Goal: Task Accomplishment & Management: Complete application form

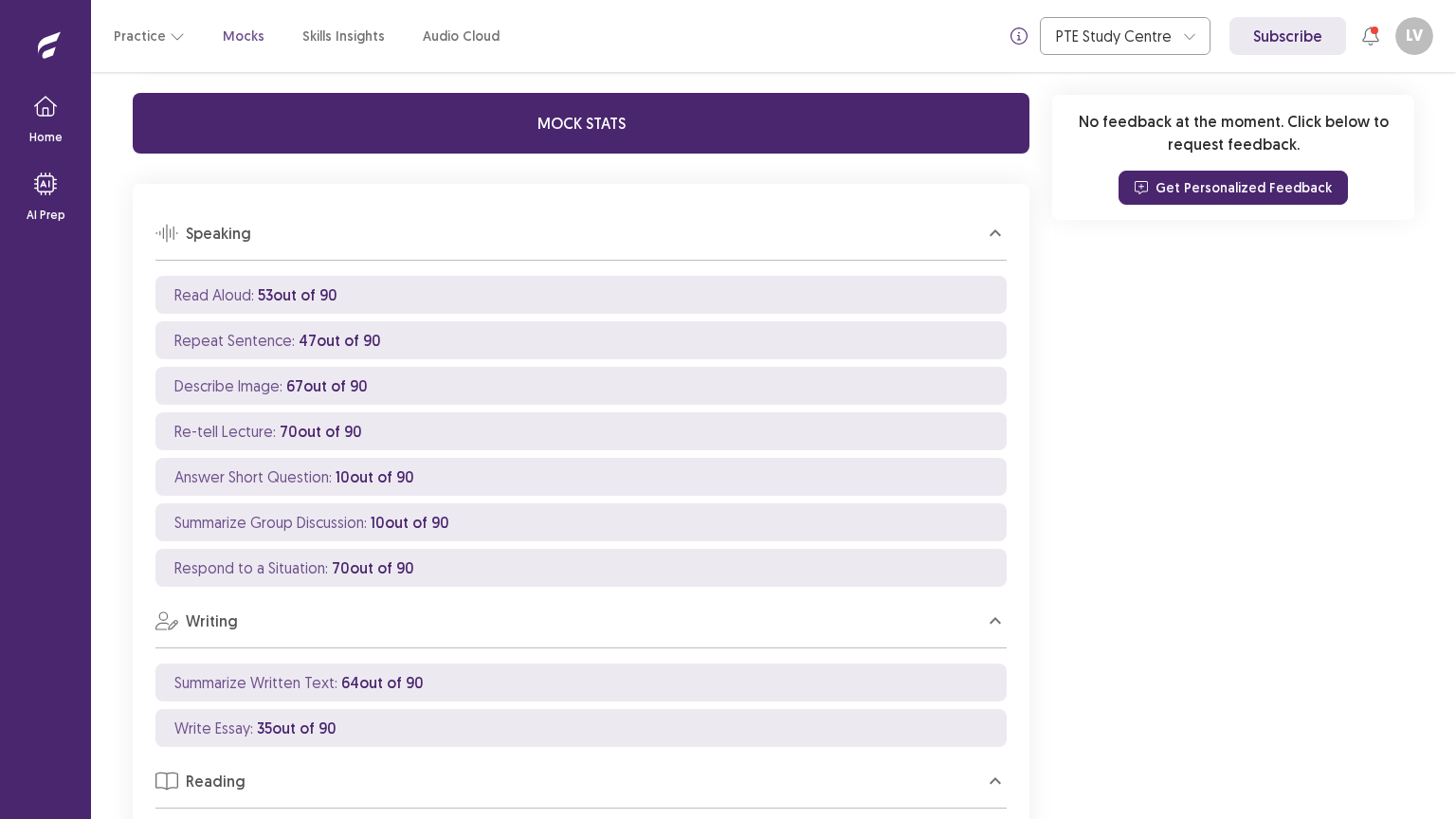
scroll to position [1122, 0]
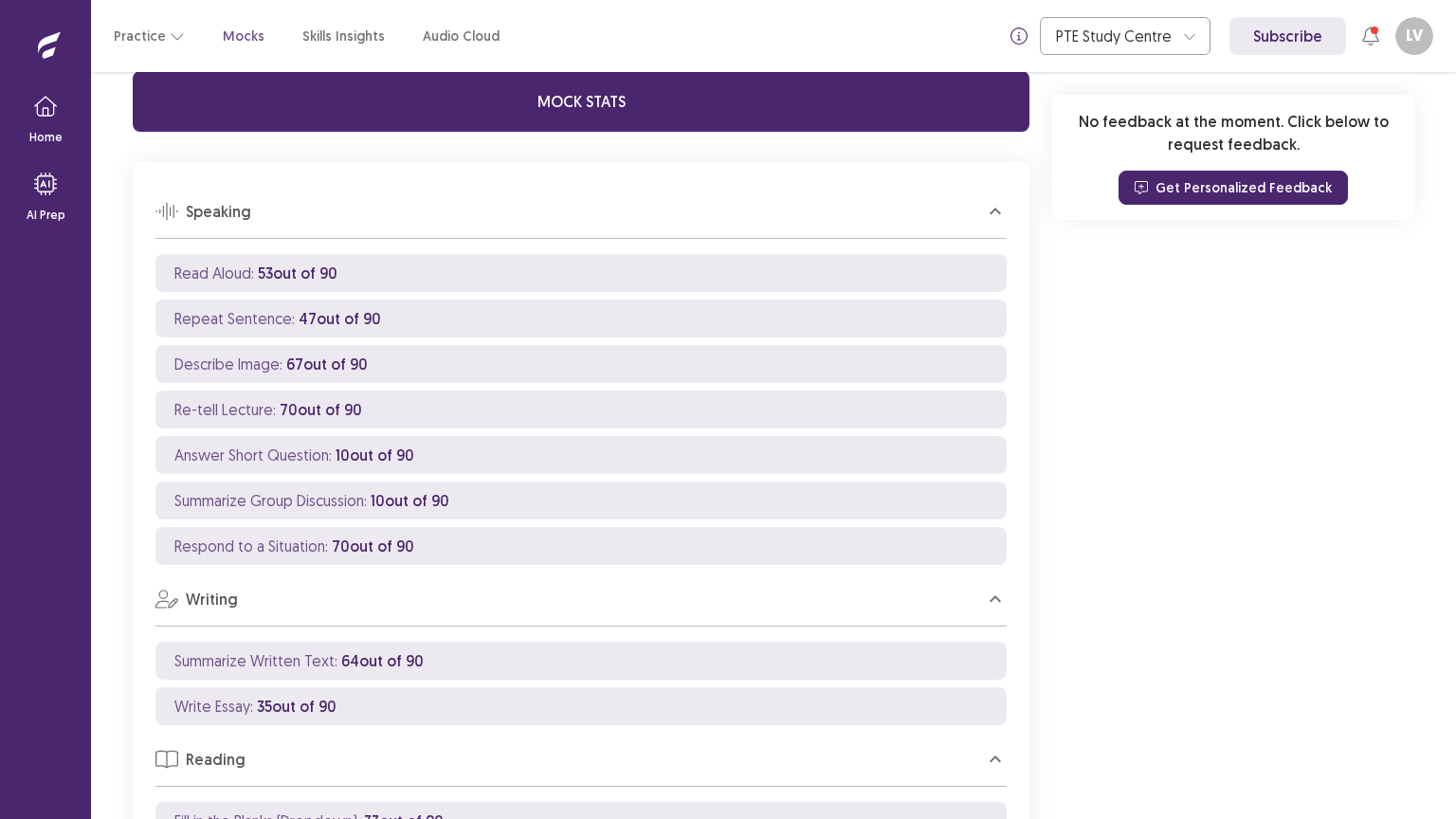
click at [222, 38] on p "Mocks" at bounding box center [243, 36] width 42 height 20
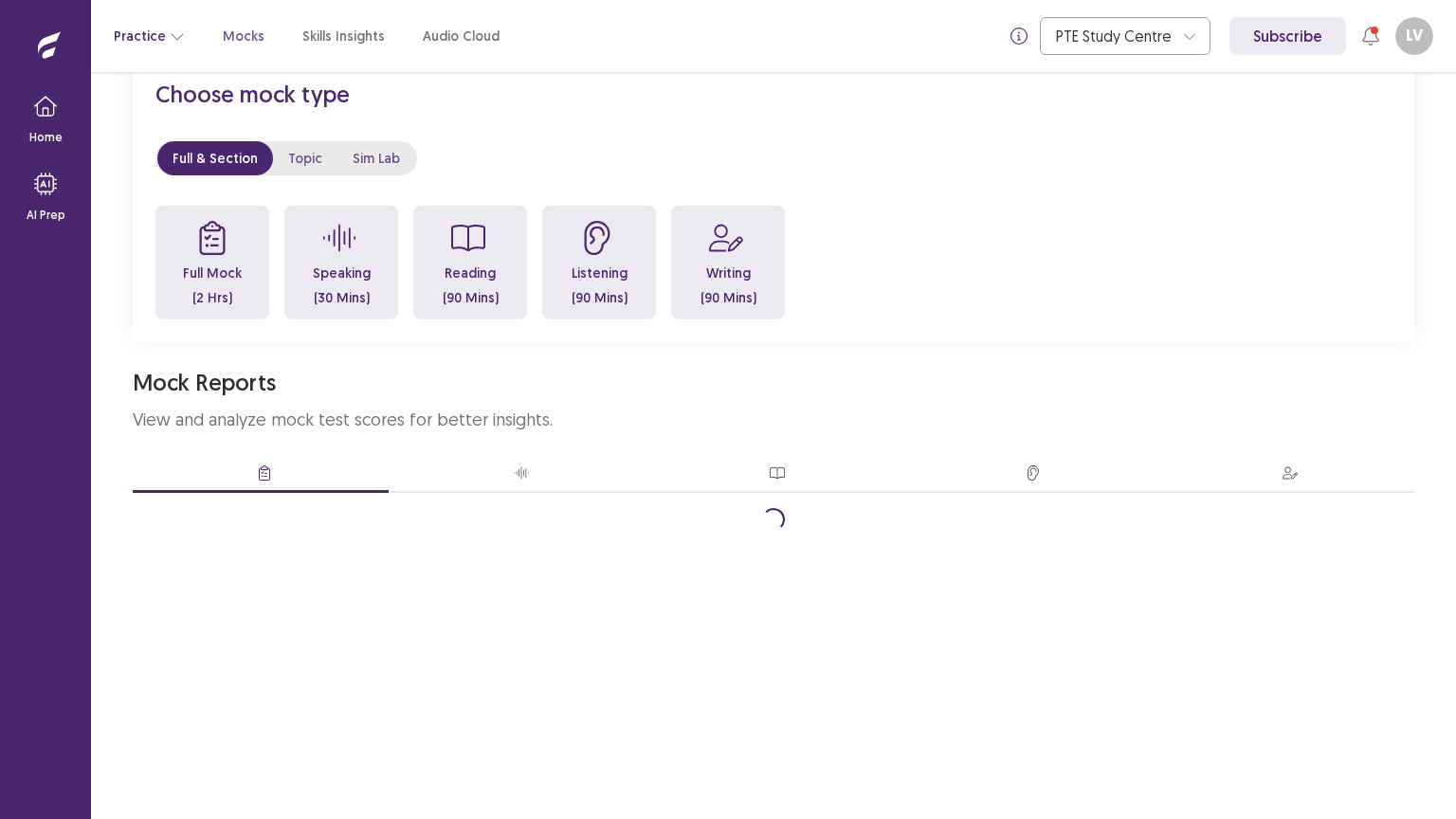
click at [170, 32] on icon "button" at bounding box center [177, 36] width 15 height 15
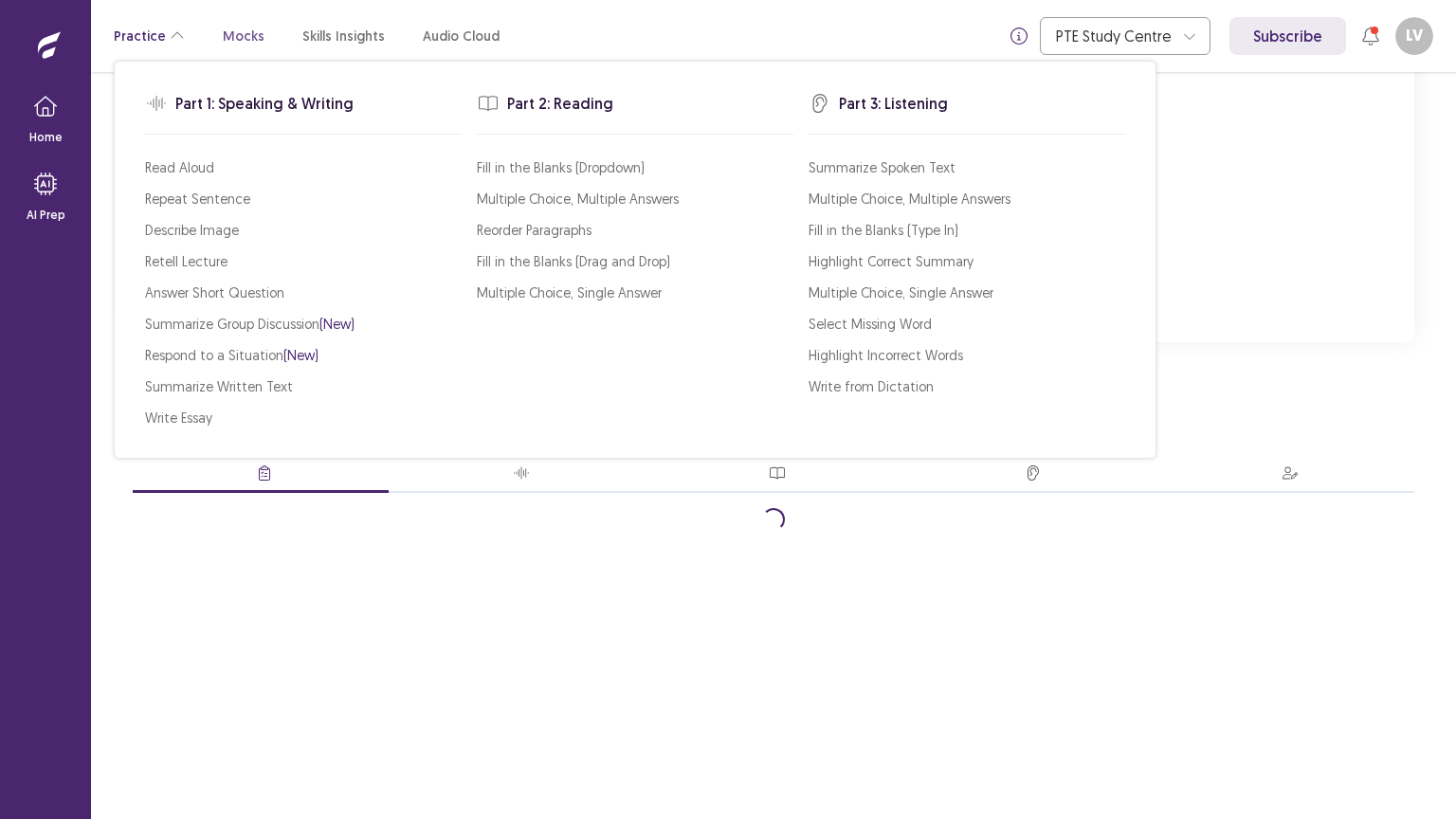
click at [170, 32] on icon "button" at bounding box center [177, 36] width 15 height 15
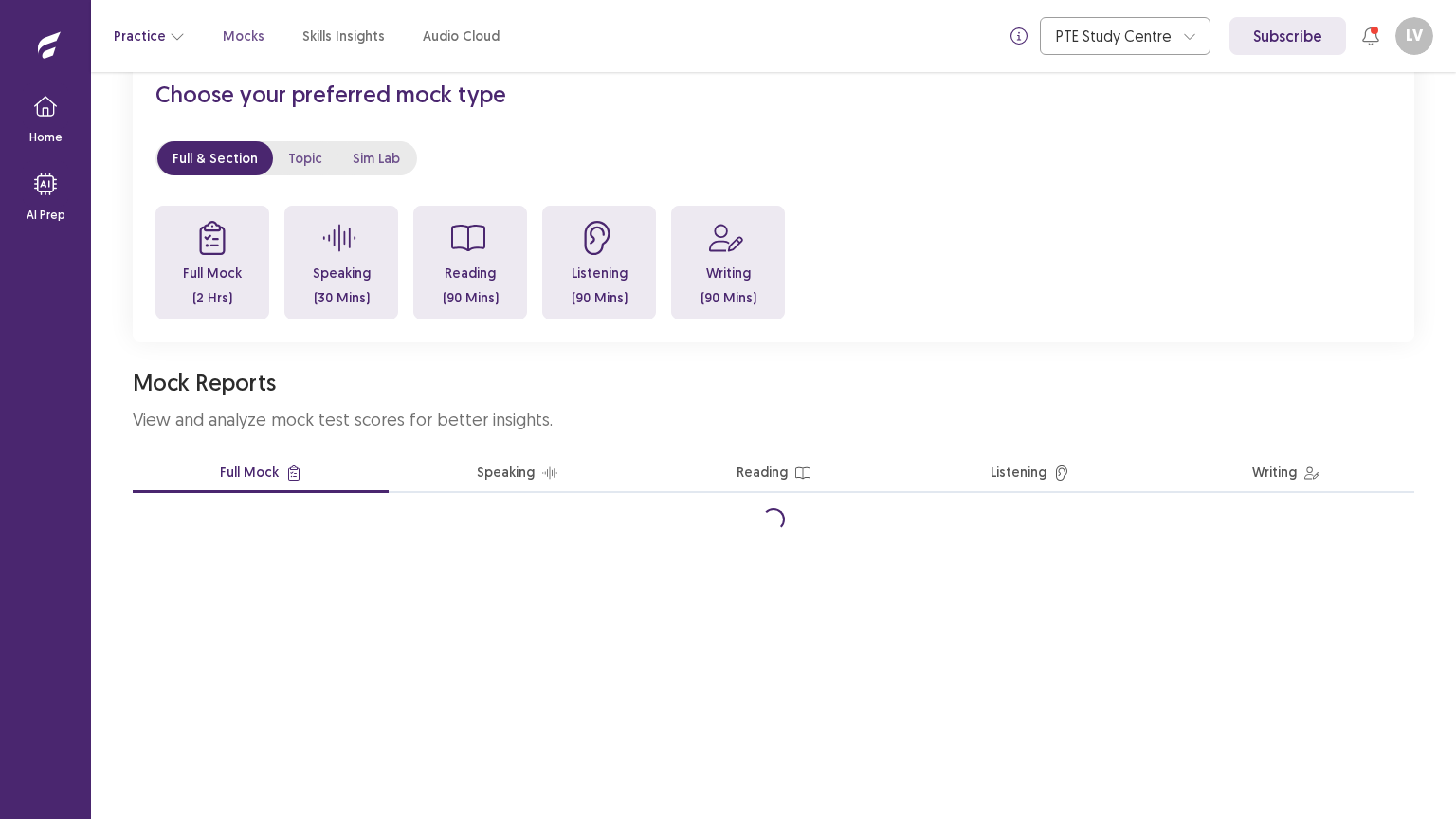
scroll to position [301, 0]
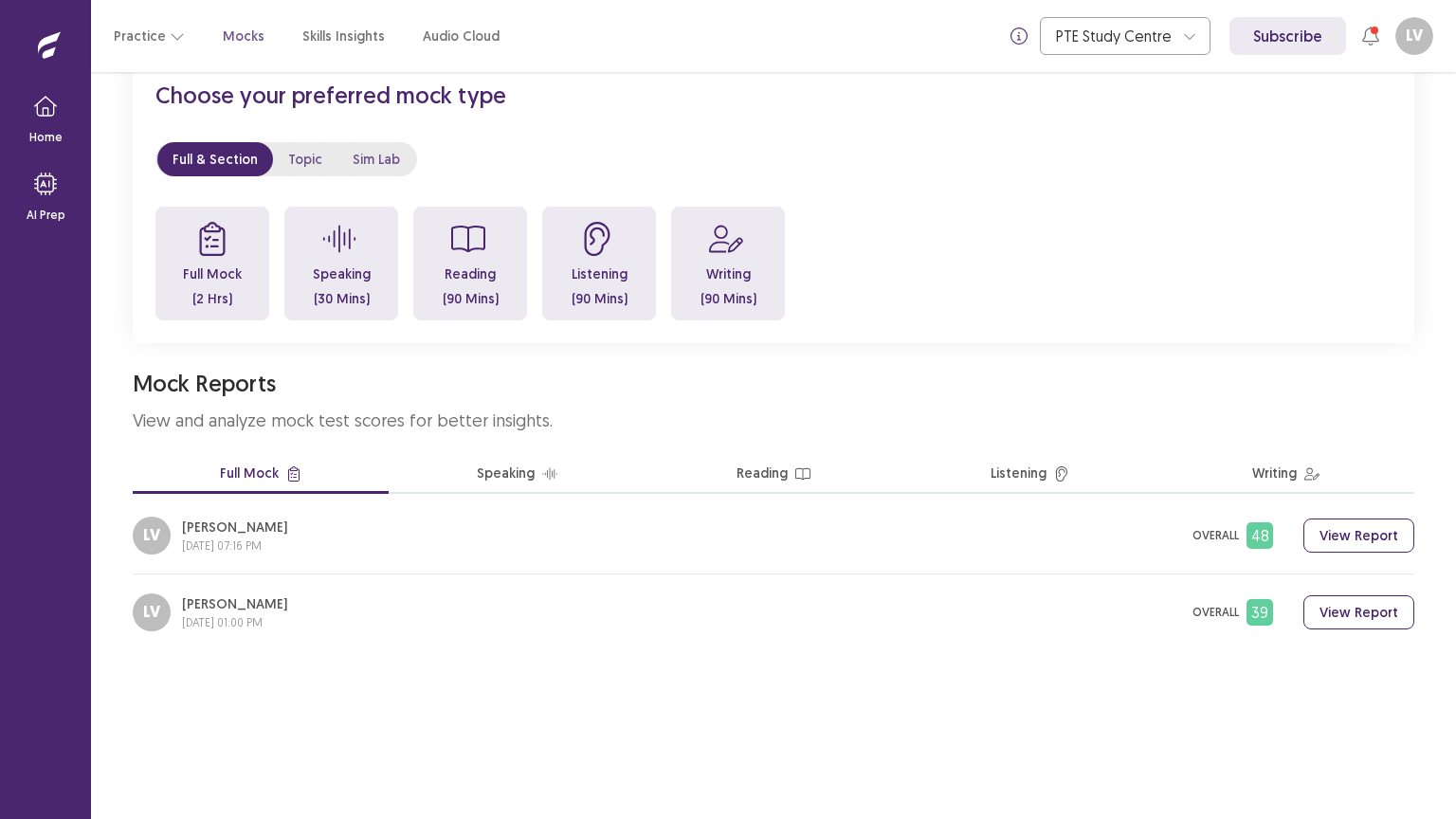
click at [208, 303] on p "(2 Hrs)" at bounding box center [213, 299] width 40 height 13
click at [201, 284] on button "Full Mock (2 Hrs)" at bounding box center [212, 264] width 114 height 114
click at [35, 114] on icon "button" at bounding box center [46, 106] width 23 height 23
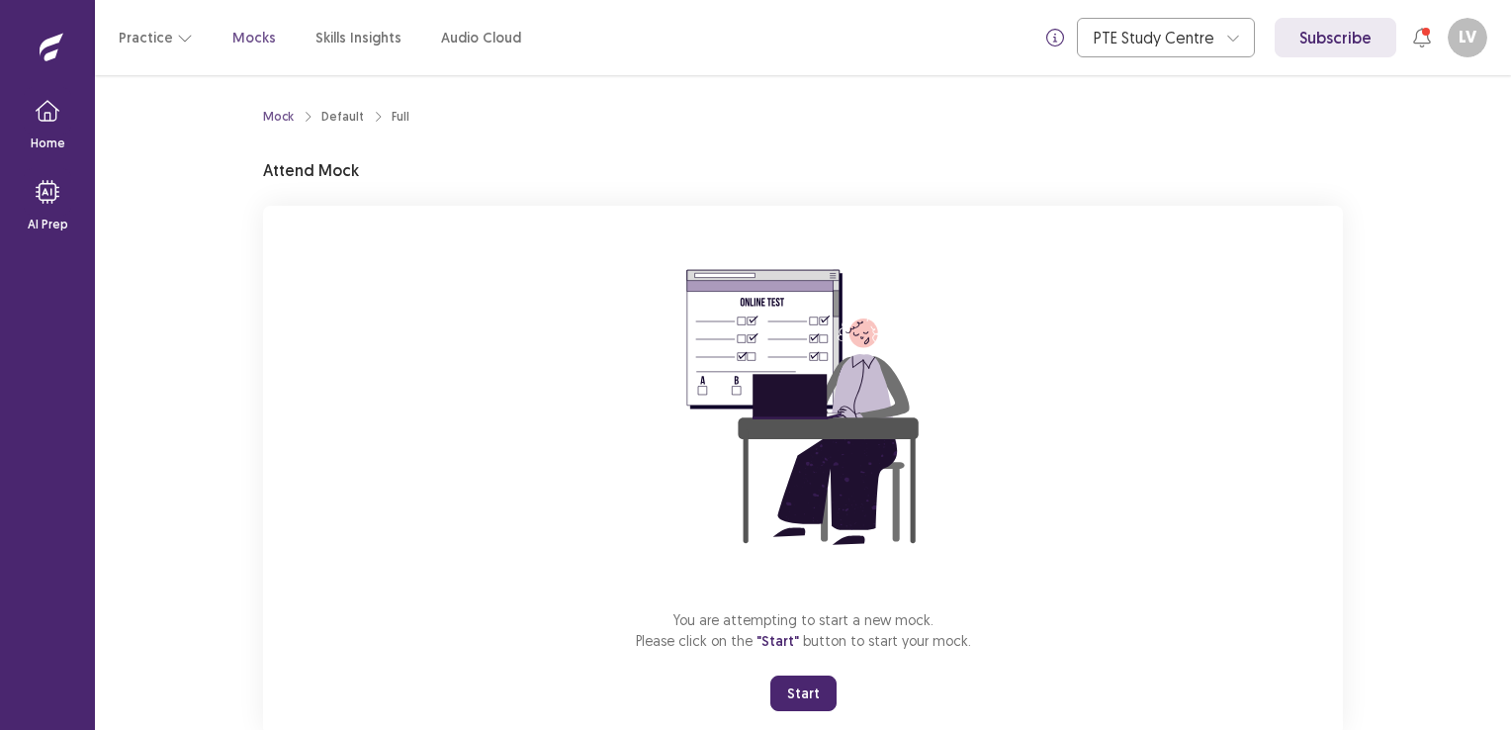
click at [809, 683] on button "Start" at bounding box center [803, 693] width 66 height 36
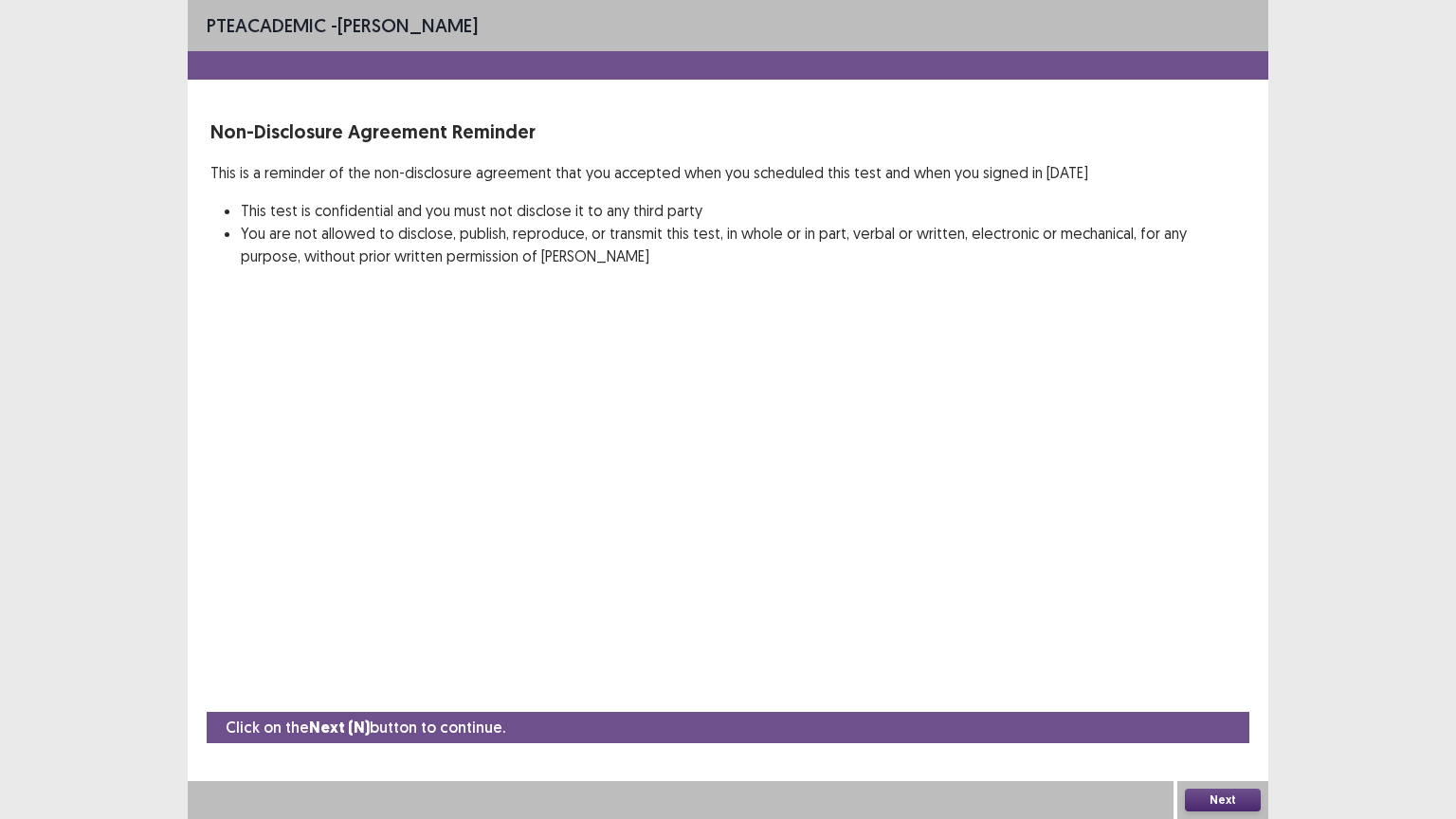
click at [1206, 699] on button "Next" at bounding box center [1222, 801] width 76 height 23
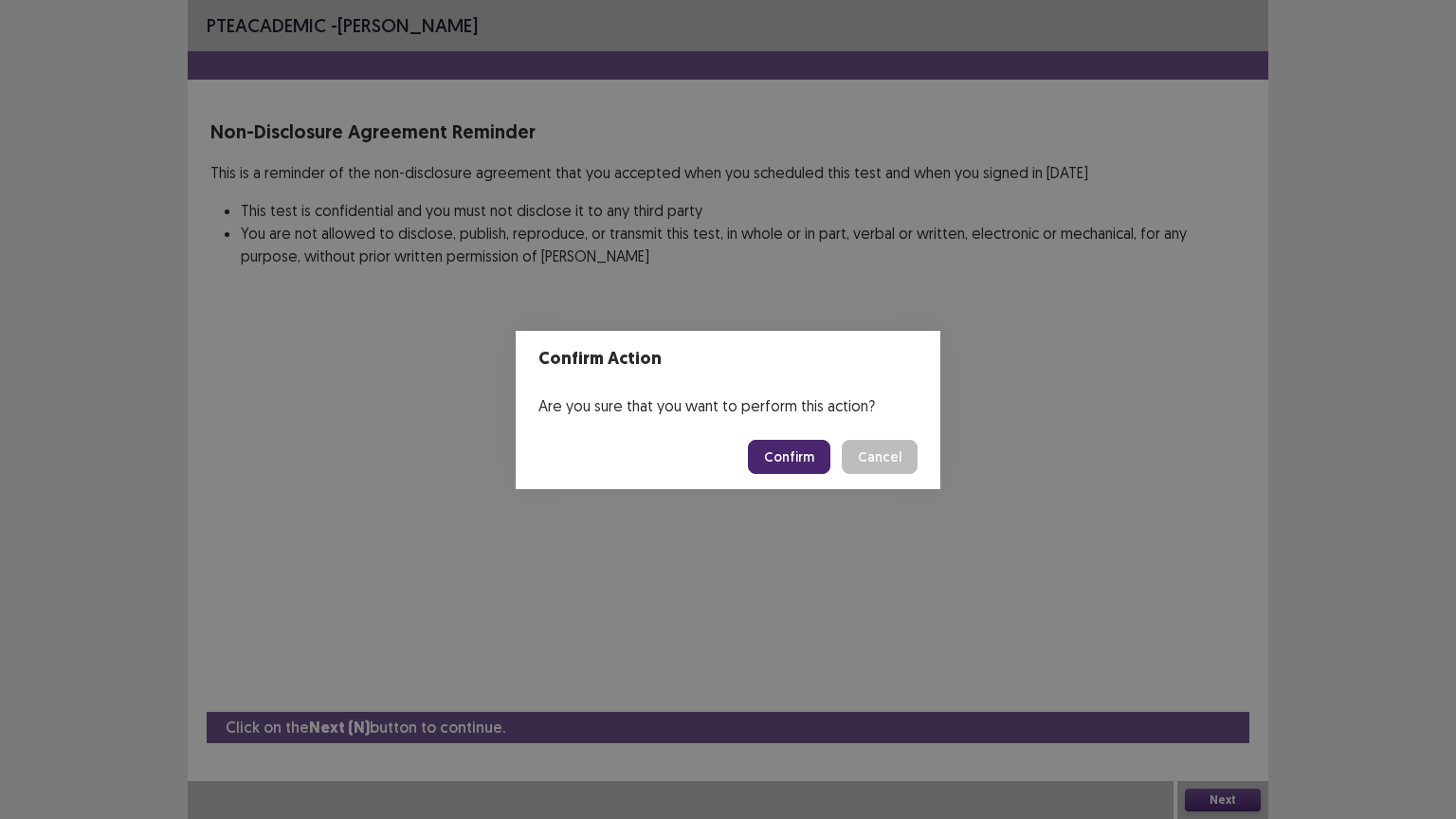
click at [797, 459] on button "Confirm" at bounding box center [789, 457] width 82 height 35
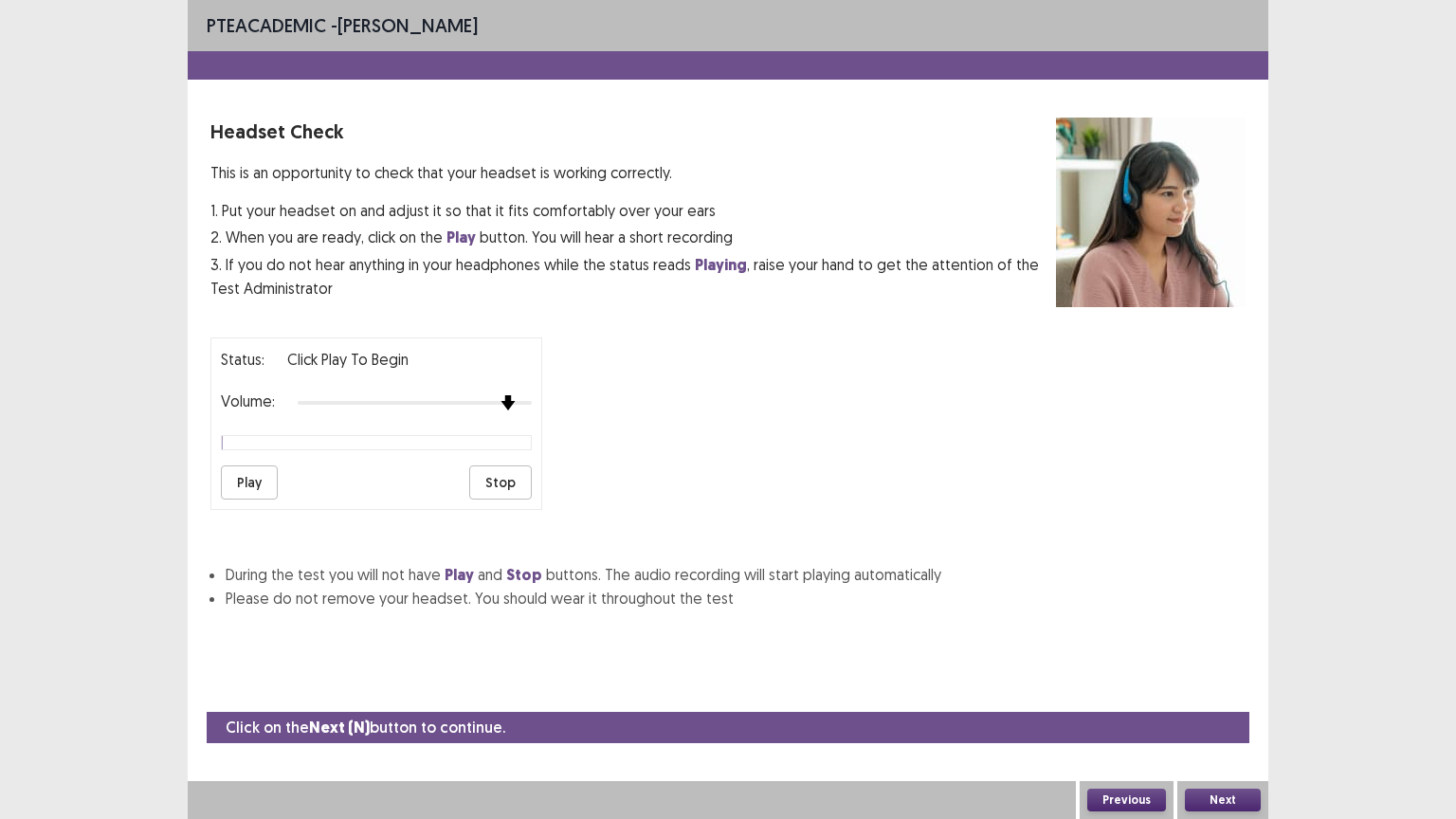
click at [503, 395] on div at bounding box center [414, 403] width 234 height 15
click at [521, 395] on div at bounding box center [414, 403] width 234 height 15
click at [241, 468] on button "Play" at bounding box center [248, 483] width 57 height 35
click at [1256, 699] on button "Next" at bounding box center [1222, 801] width 76 height 23
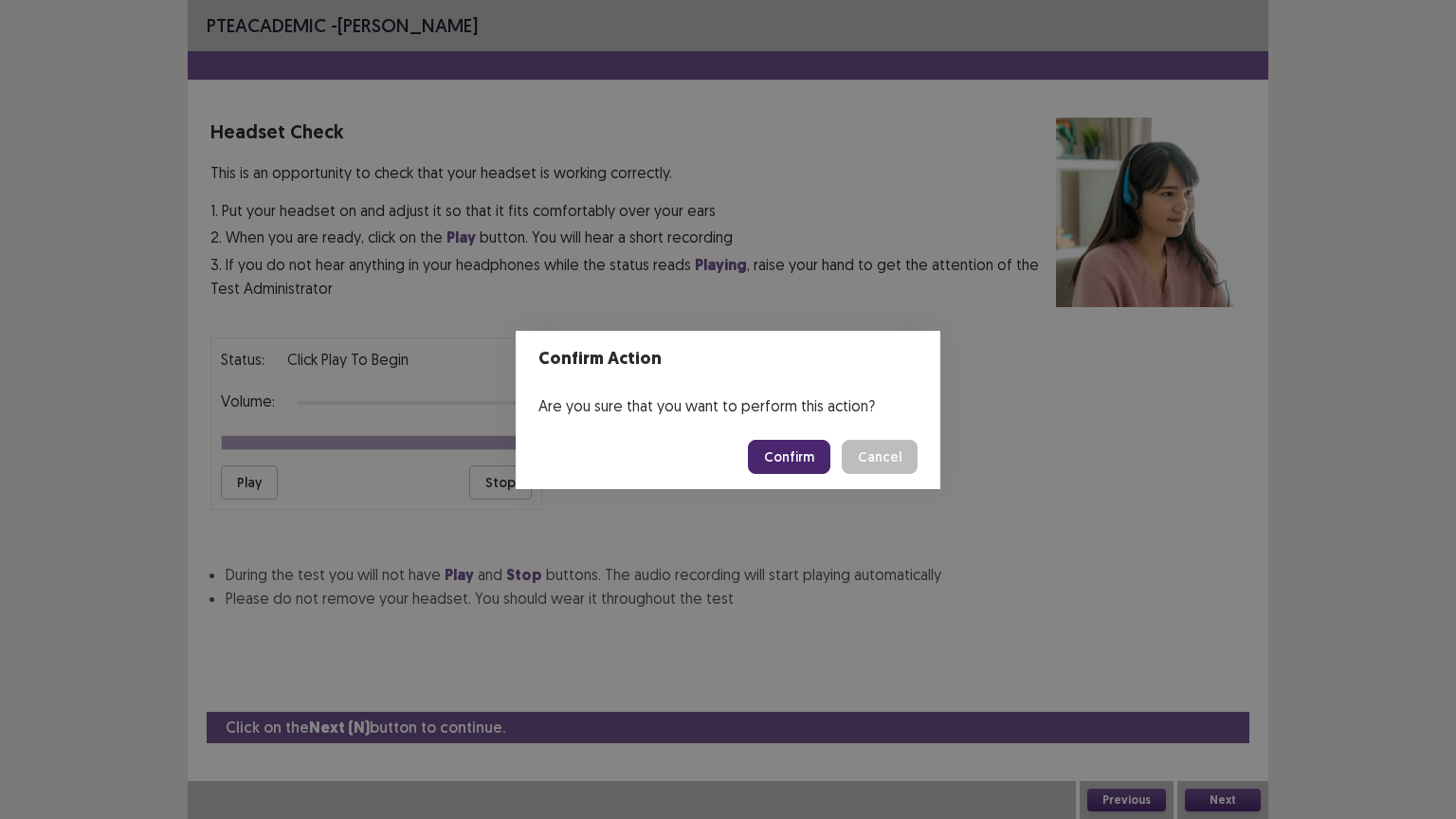
click at [783, 457] on button "Confirm" at bounding box center [789, 457] width 82 height 35
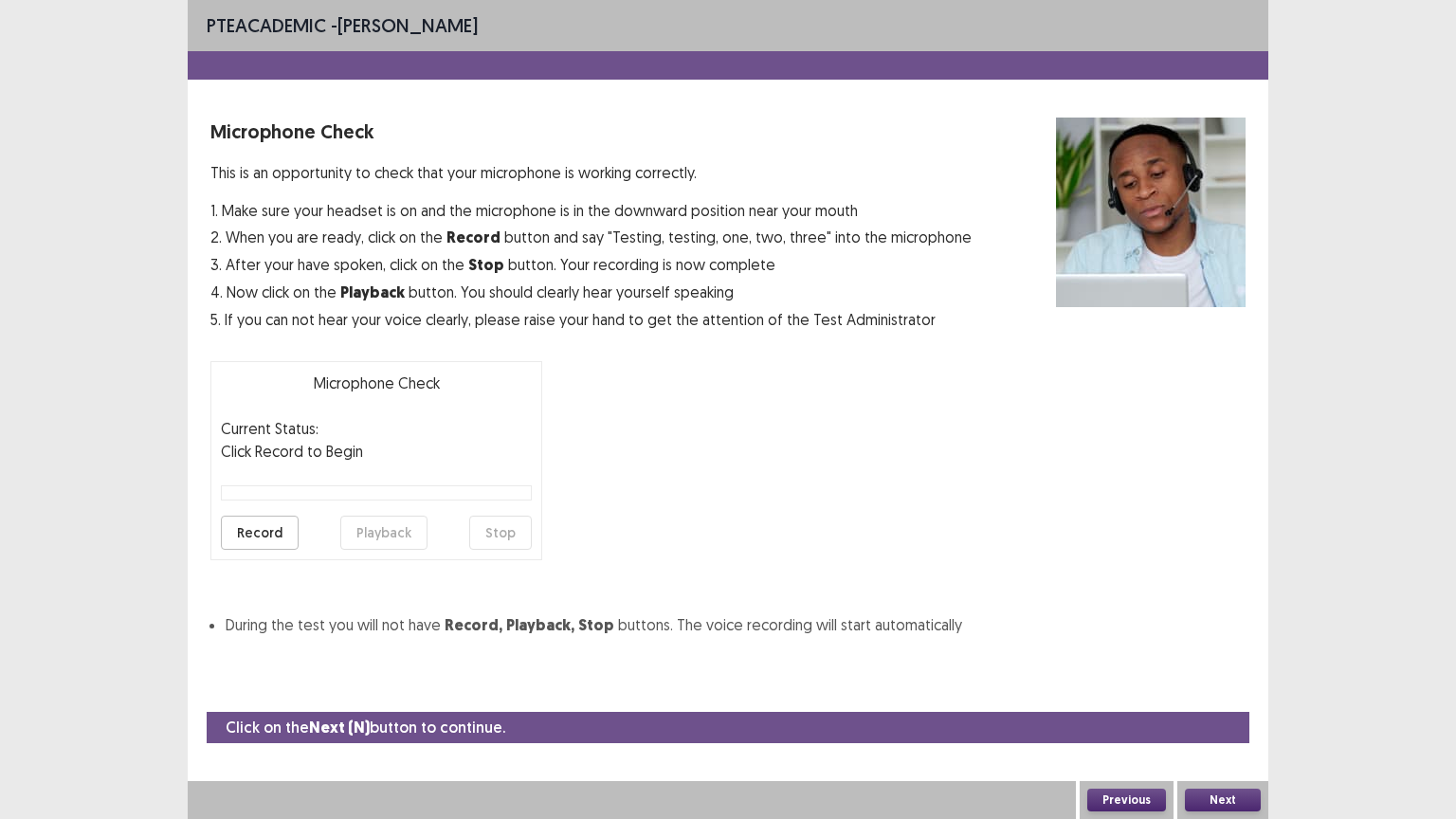
click at [1228, 699] on button "Next" at bounding box center [1222, 801] width 76 height 23
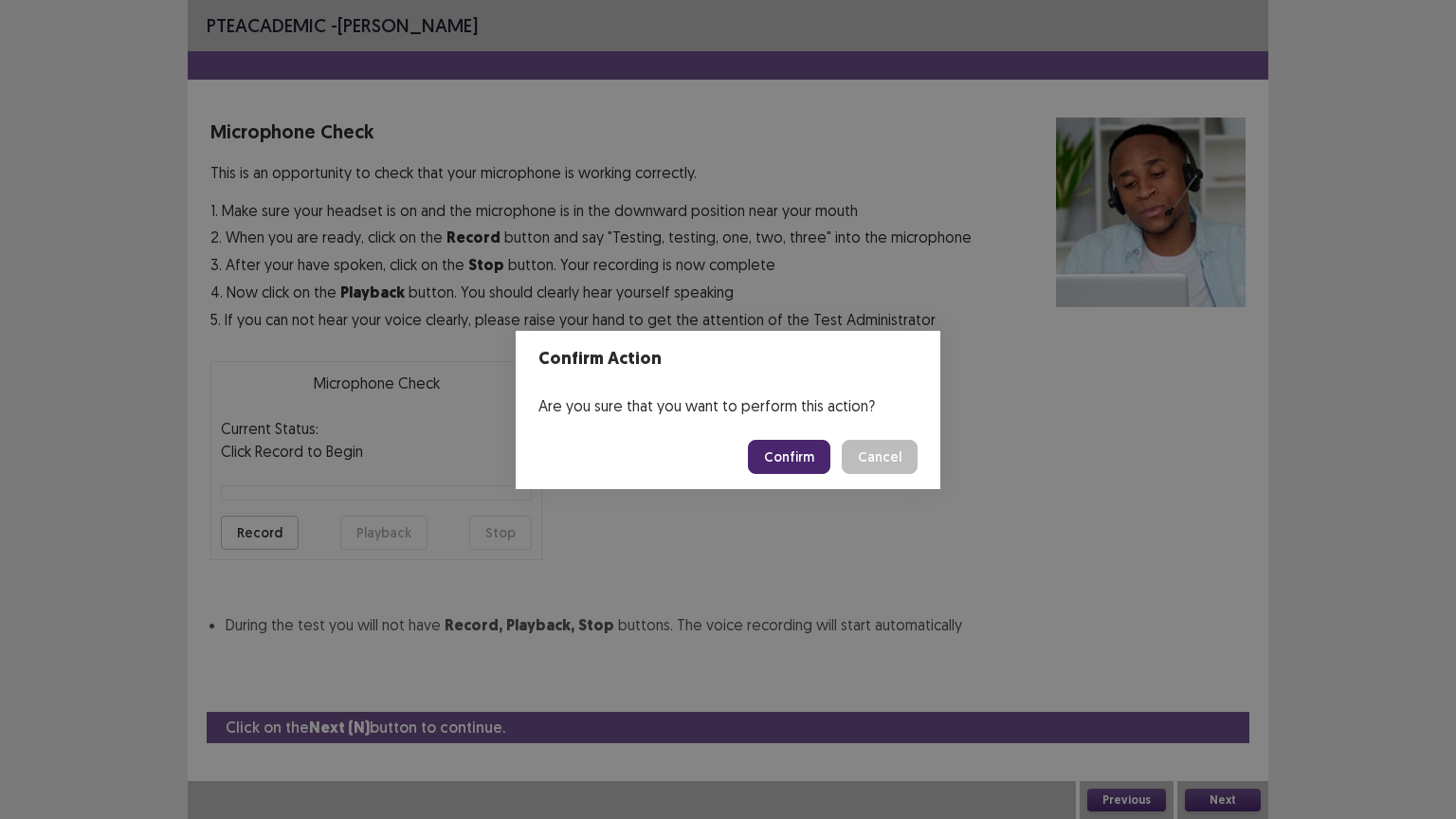
click at [797, 446] on button "Confirm" at bounding box center [789, 457] width 82 height 35
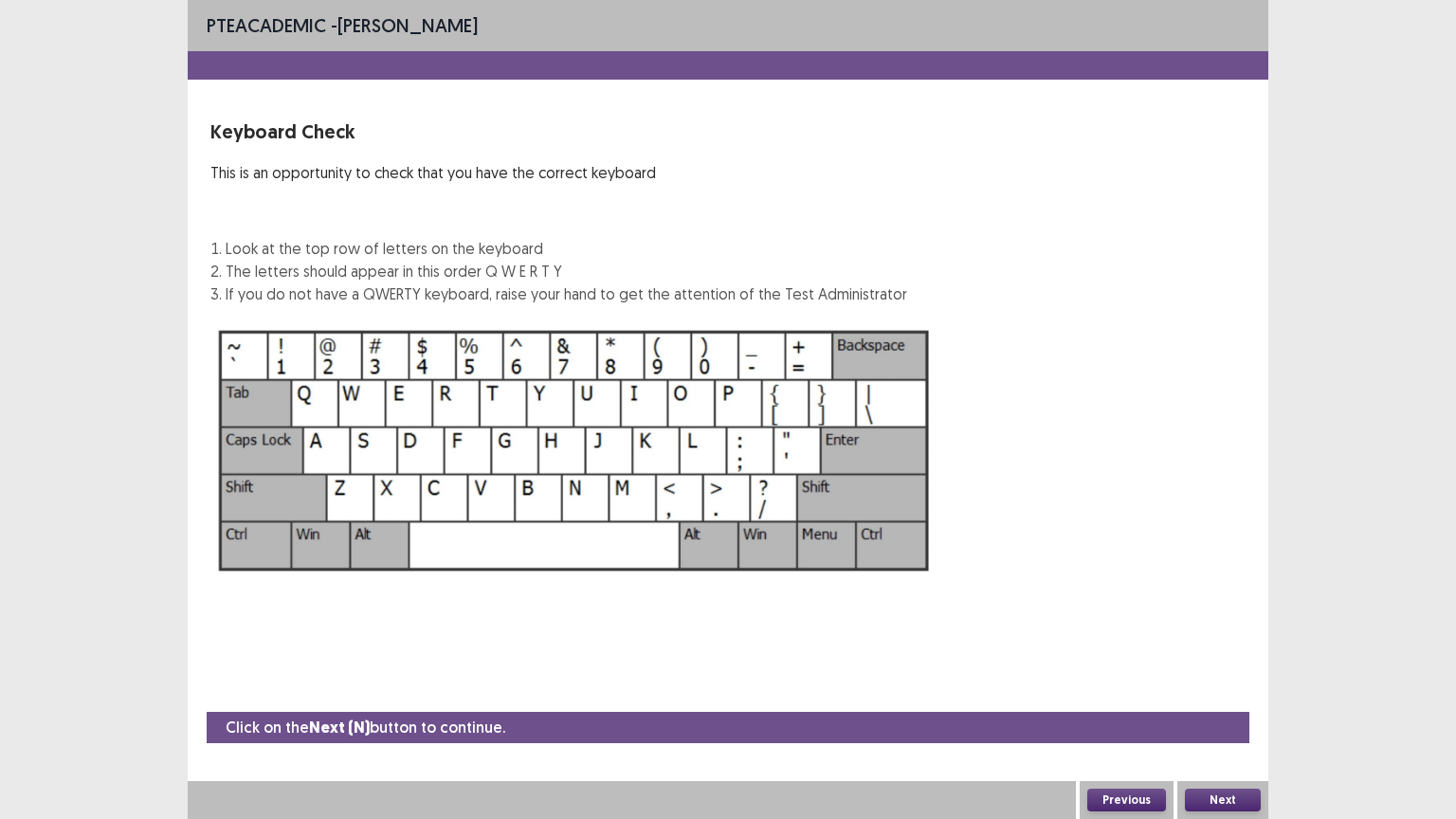
click at [1216, 699] on button "Next" at bounding box center [1222, 801] width 76 height 23
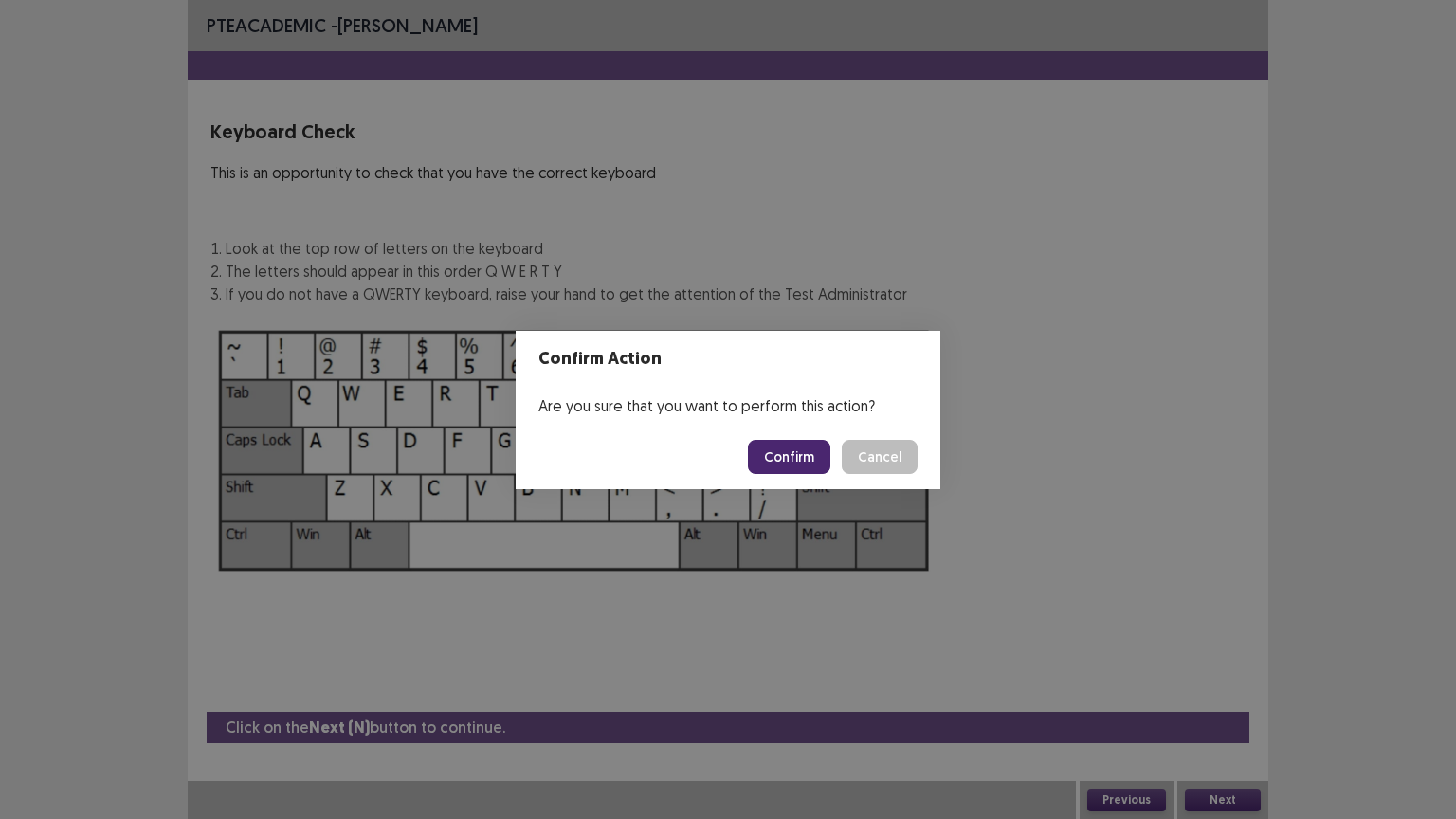
click at [805, 456] on button "Confirm" at bounding box center [789, 457] width 82 height 35
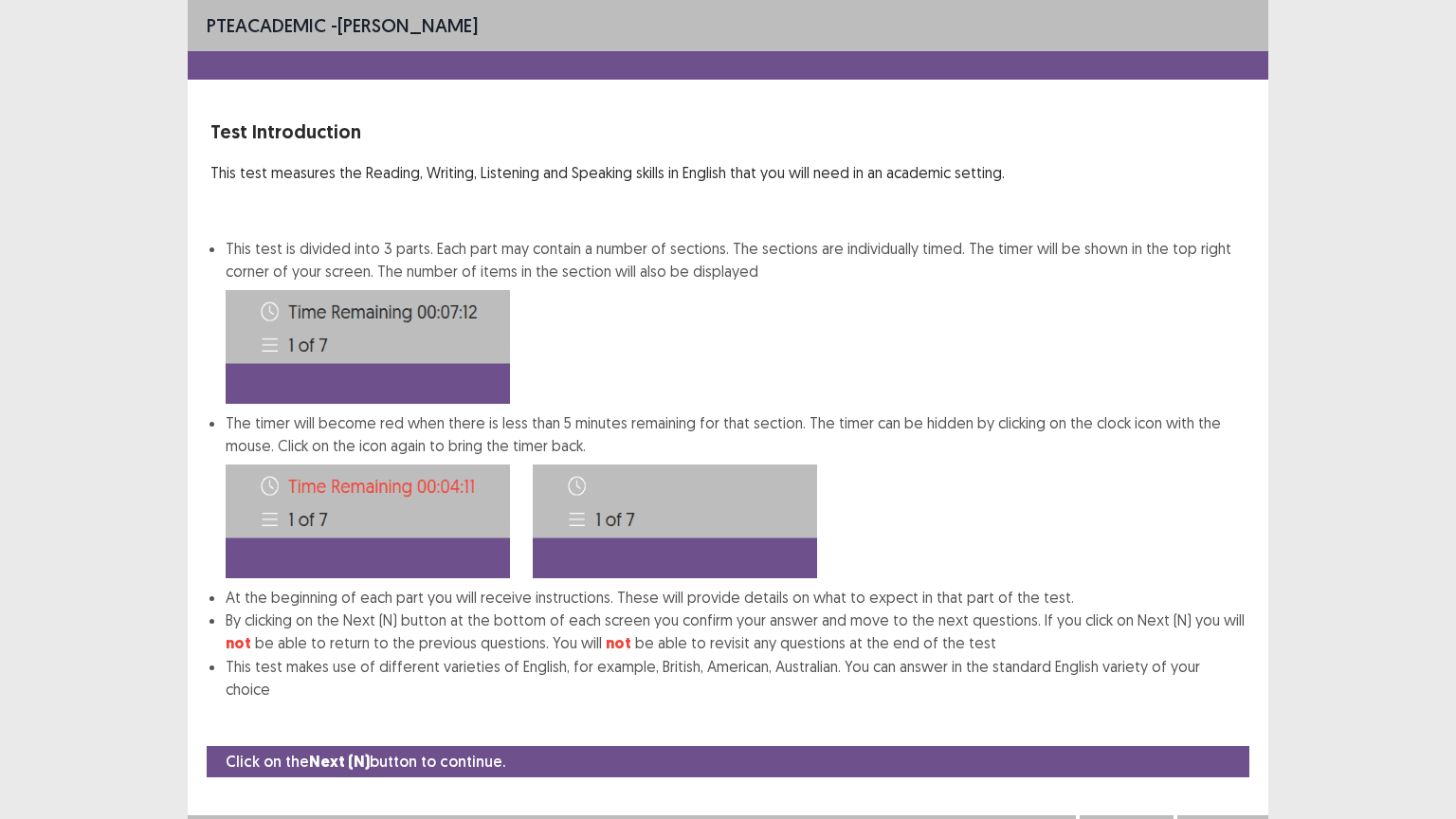
scroll to position [2, 0]
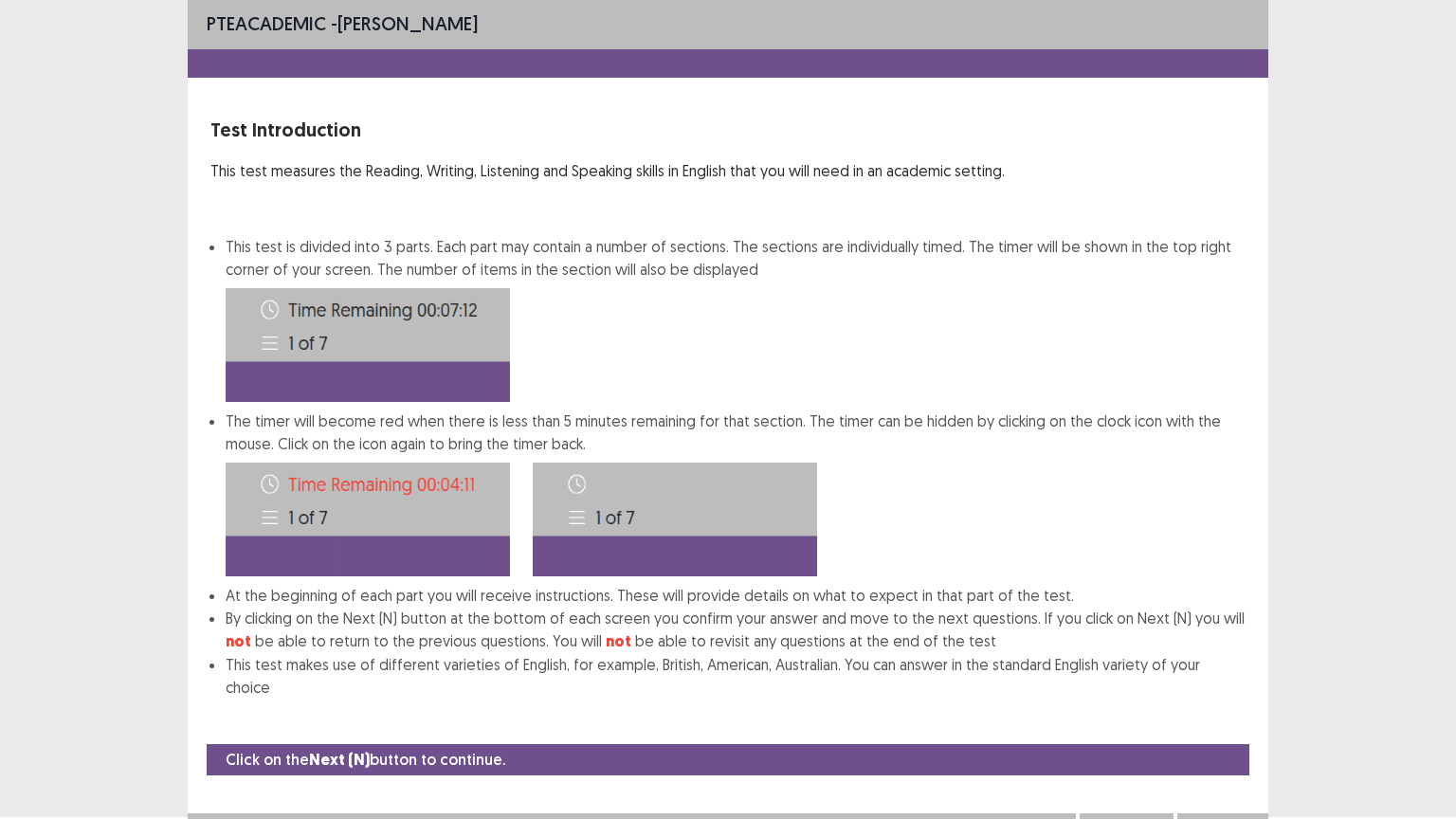
click at [1225, 699] on button "Next" at bounding box center [1222, 832] width 76 height 23
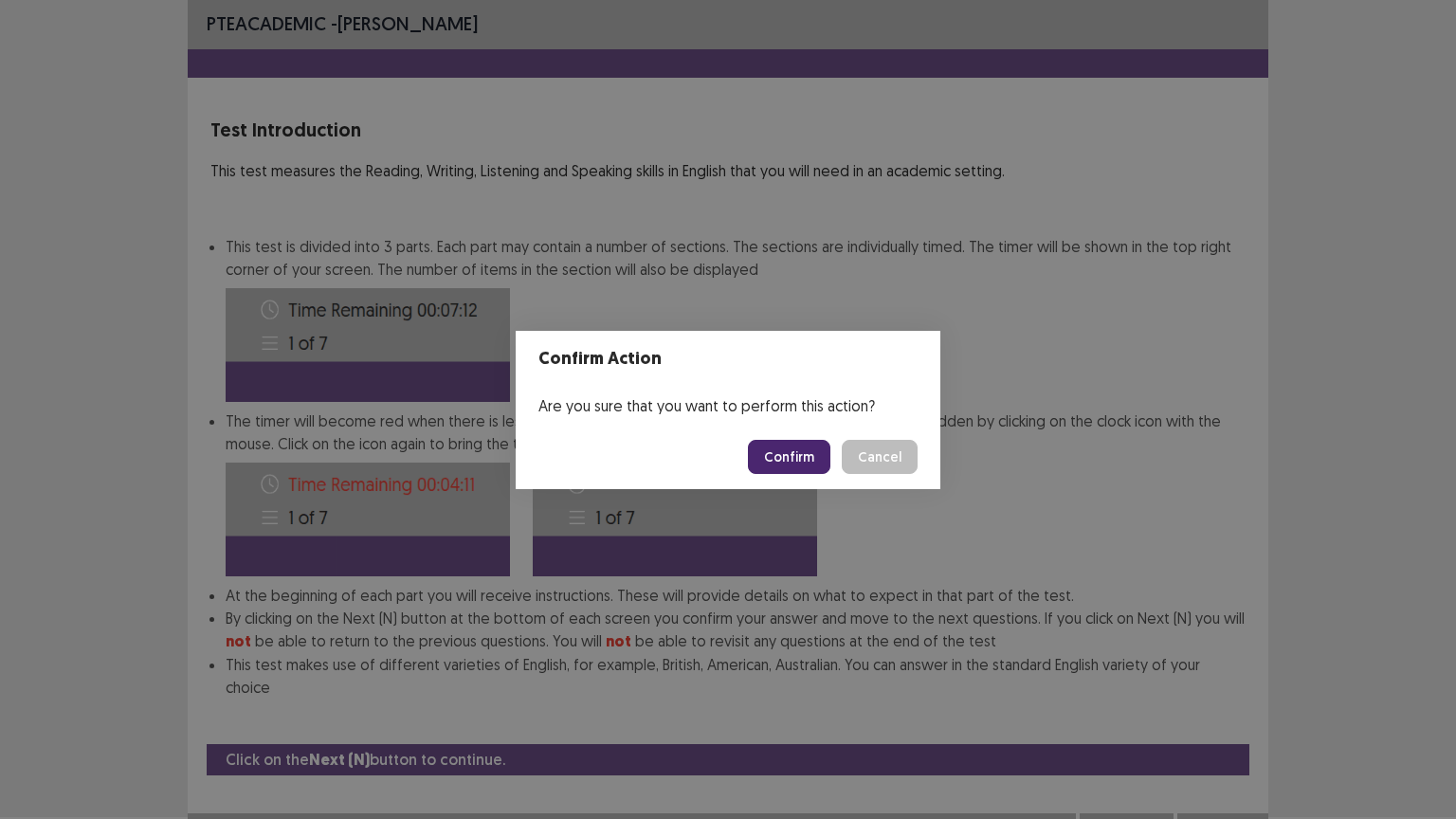
click at [789, 454] on button "Confirm" at bounding box center [789, 457] width 82 height 35
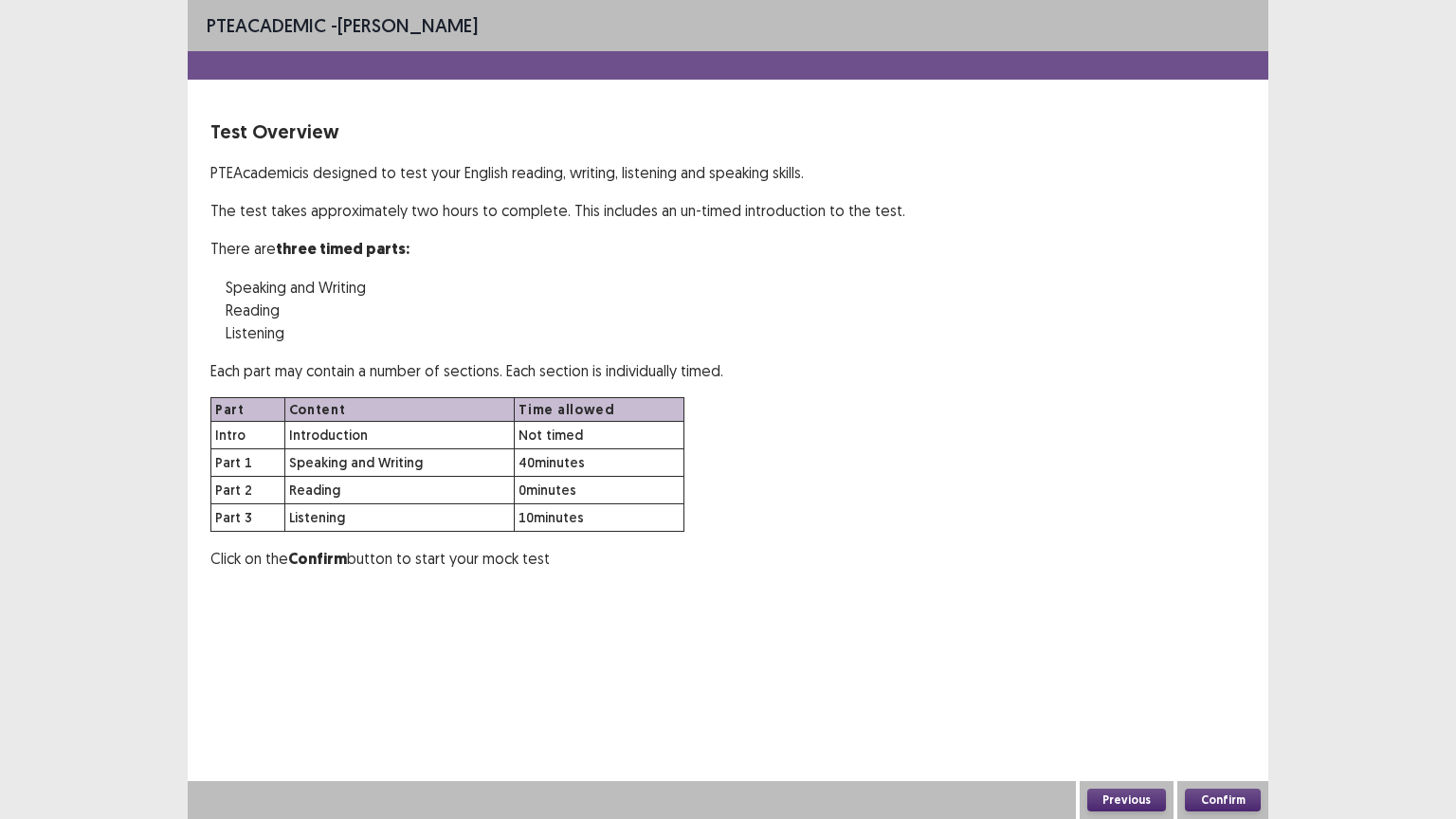
scroll to position [0, 0]
click at [1224, 699] on button "Confirm" at bounding box center [1222, 801] width 76 height 23
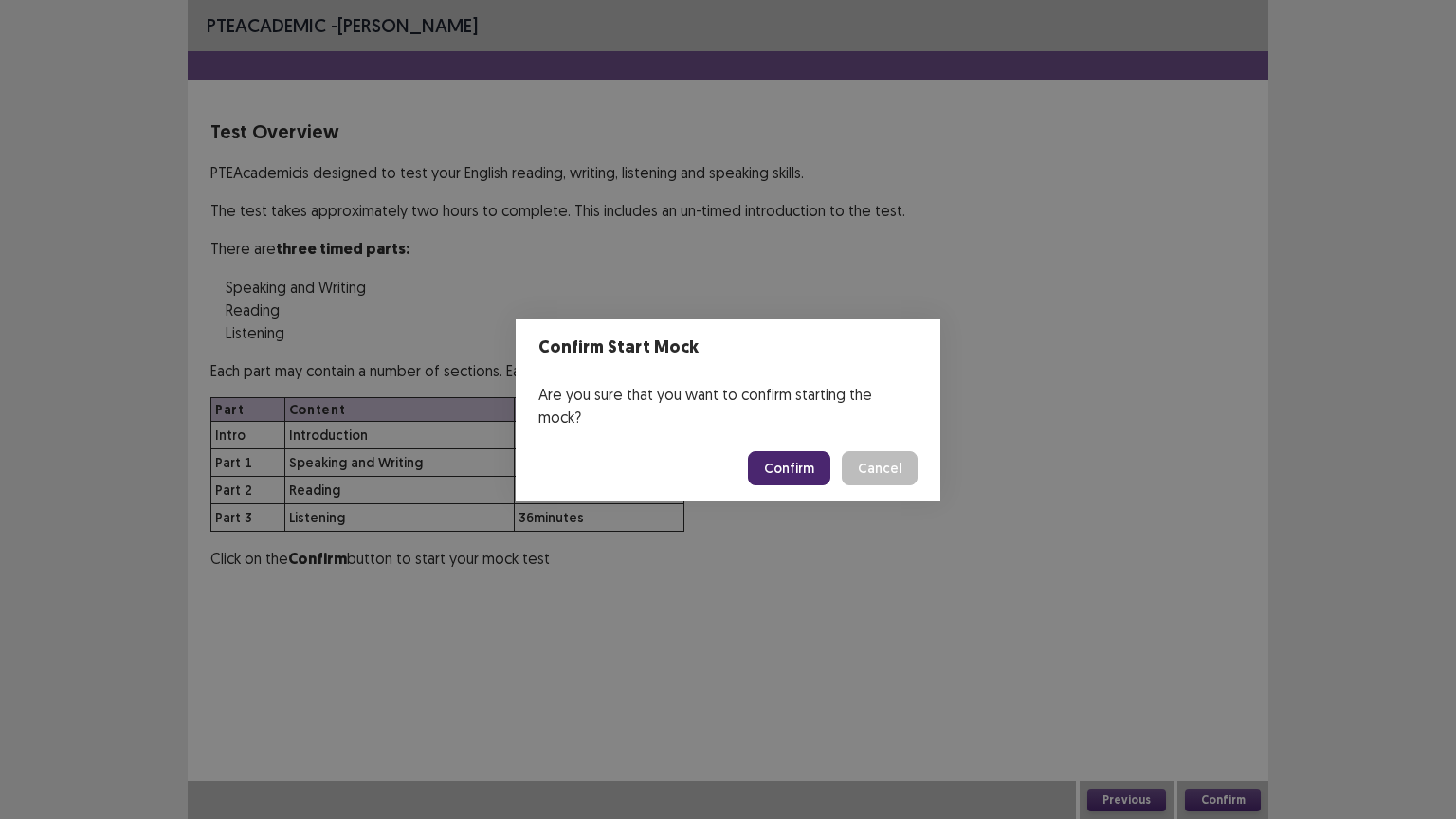
click at [815, 532] on div "Confirm Start Mock Are you sure that you want to confirm starting the mock? Con…" at bounding box center [728, 410] width 1456 height 819
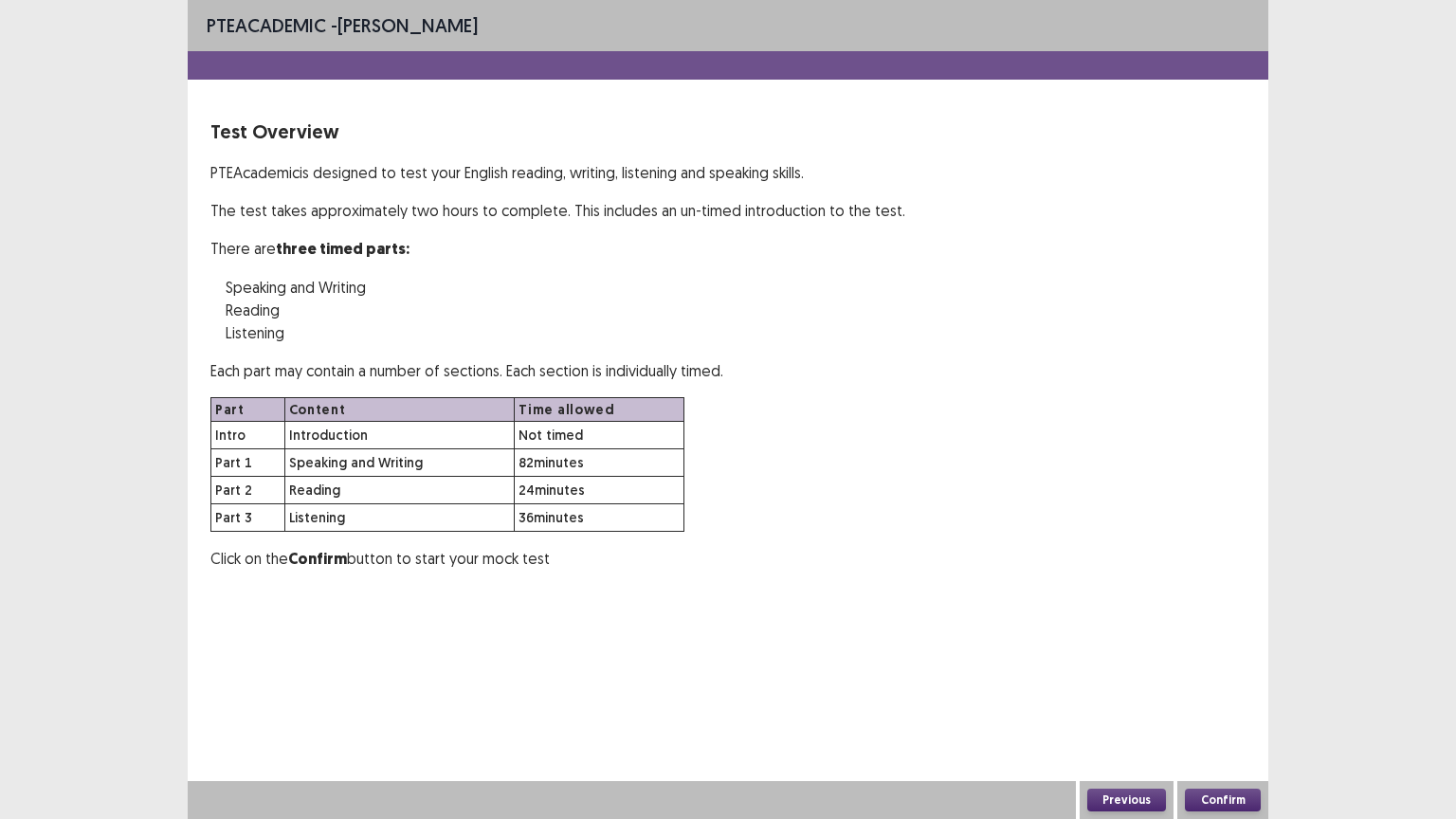
click at [1203, 699] on button "Confirm" at bounding box center [1222, 801] width 76 height 23
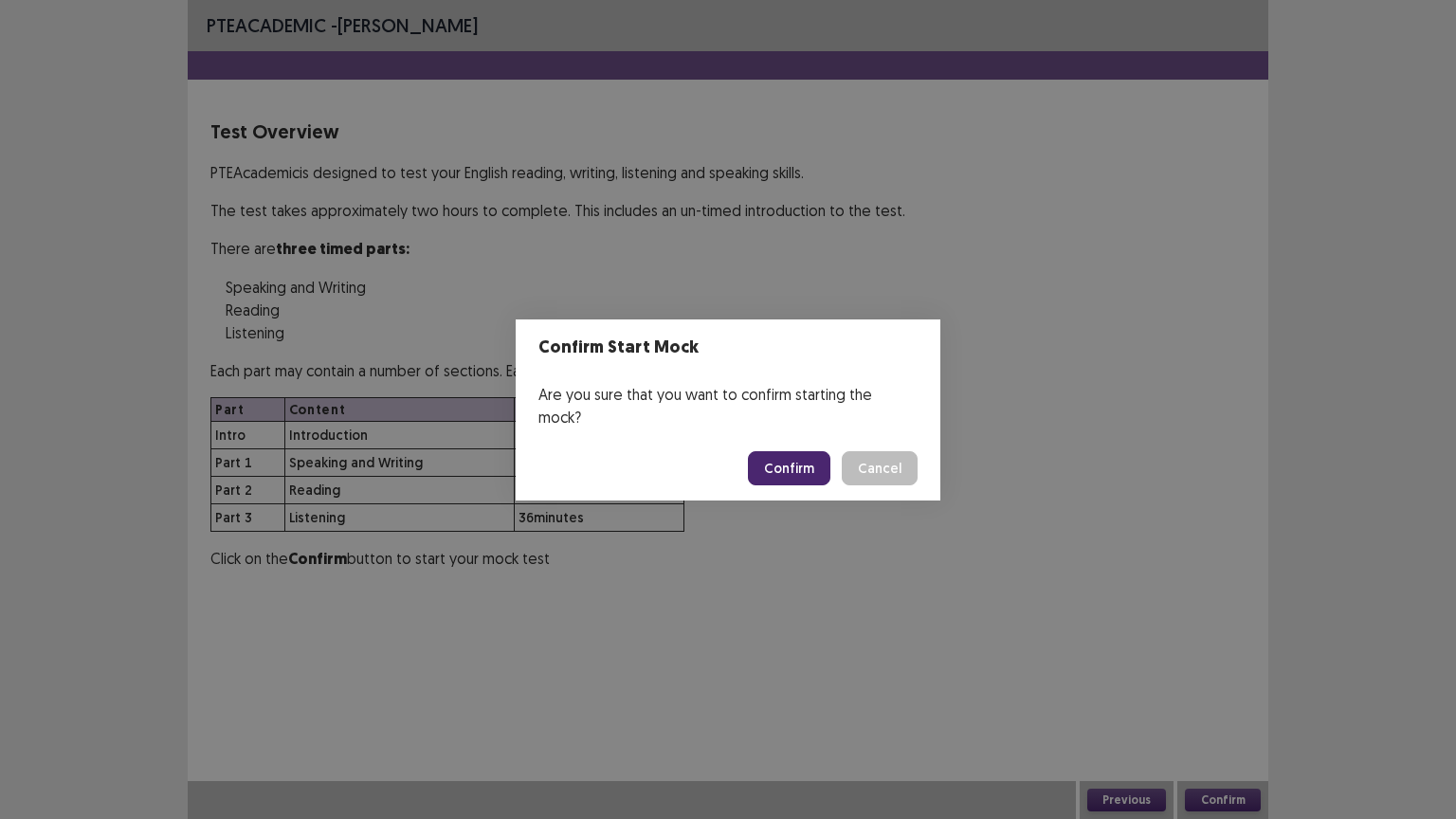
click at [796, 452] on button "Confirm" at bounding box center [789, 469] width 82 height 35
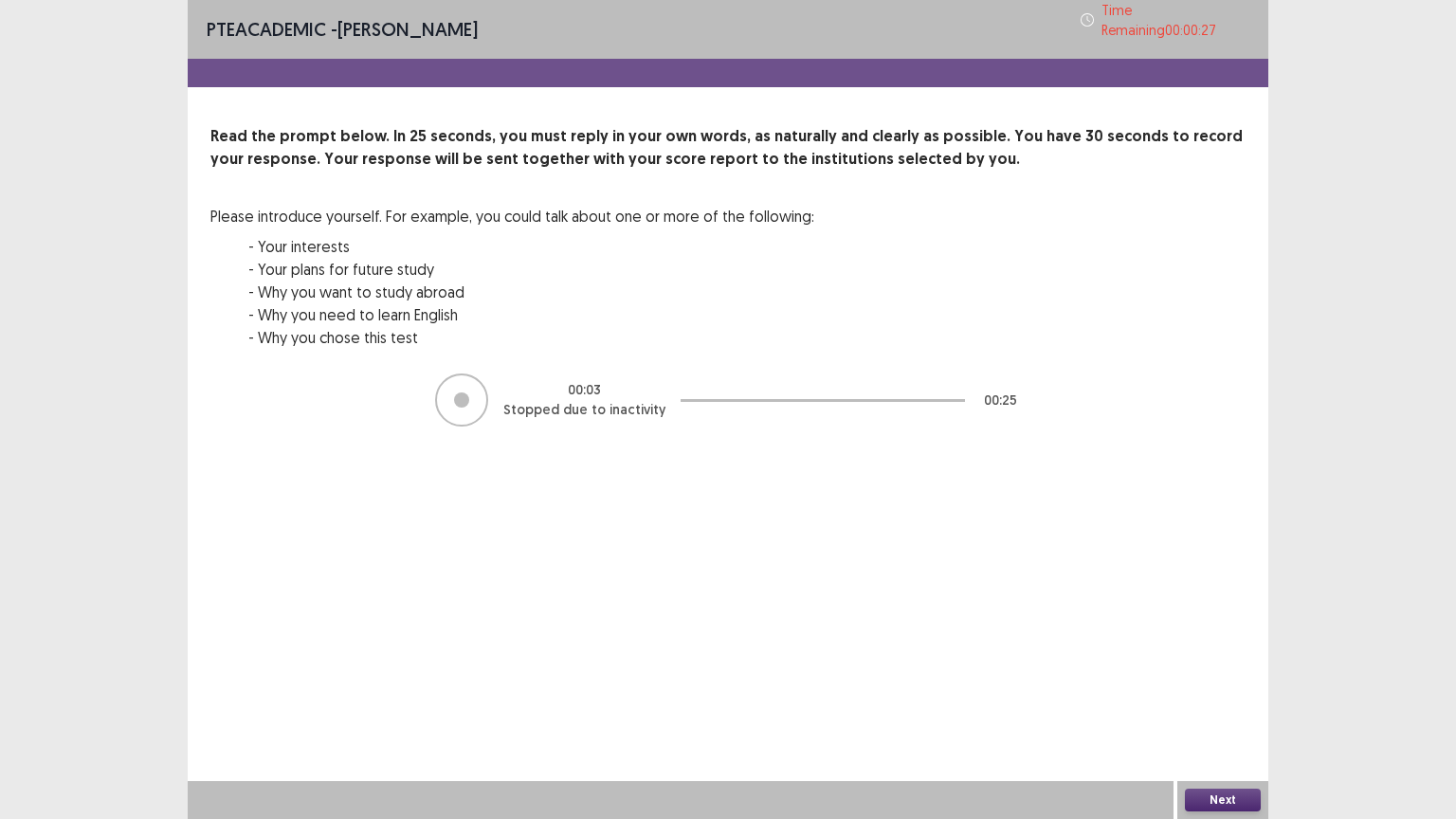
click at [1226, 699] on button "Next" at bounding box center [1222, 801] width 76 height 23
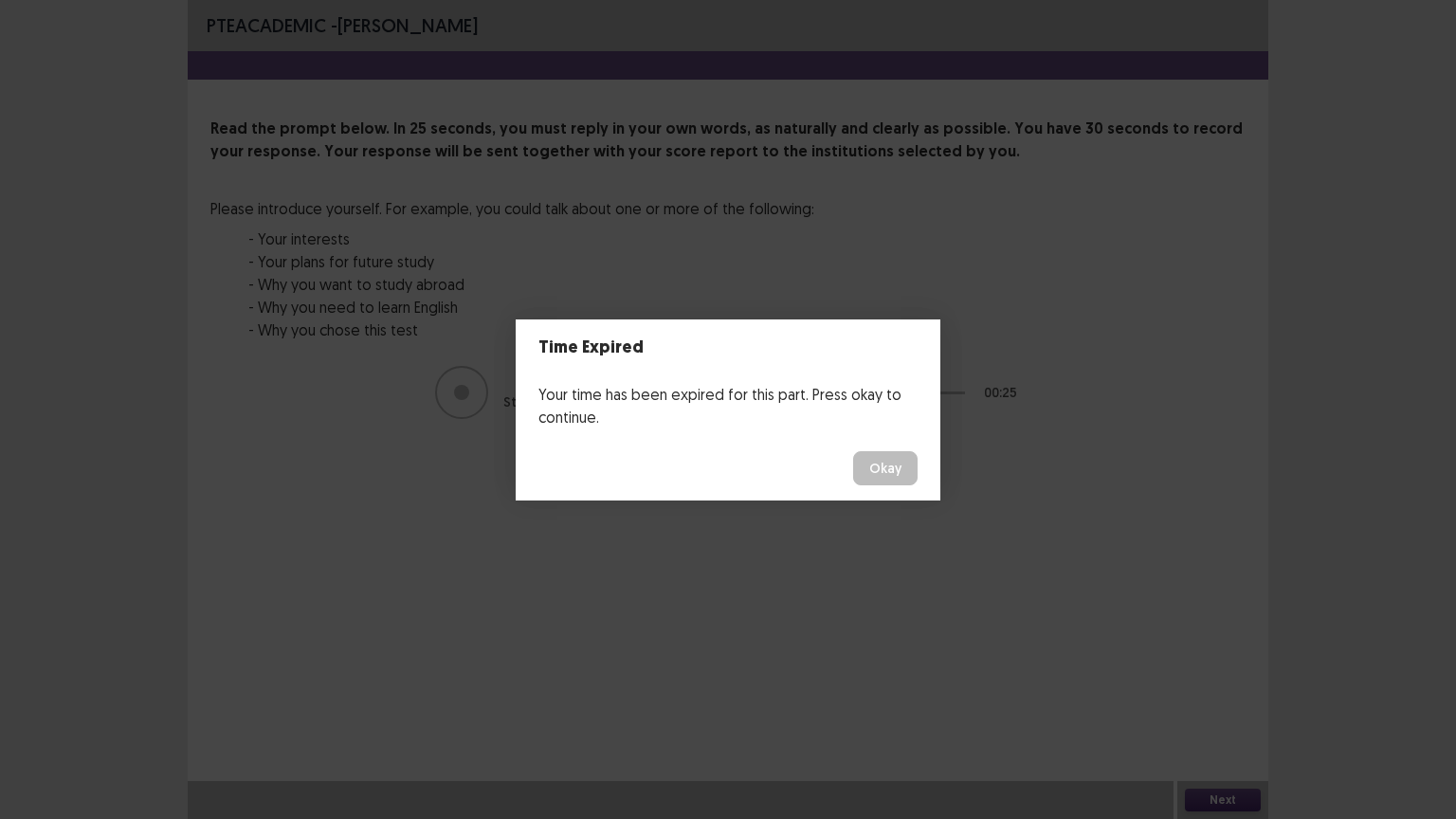
click at [890, 470] on button "Okay" at bounding box center [885, 469] width 64 height 35
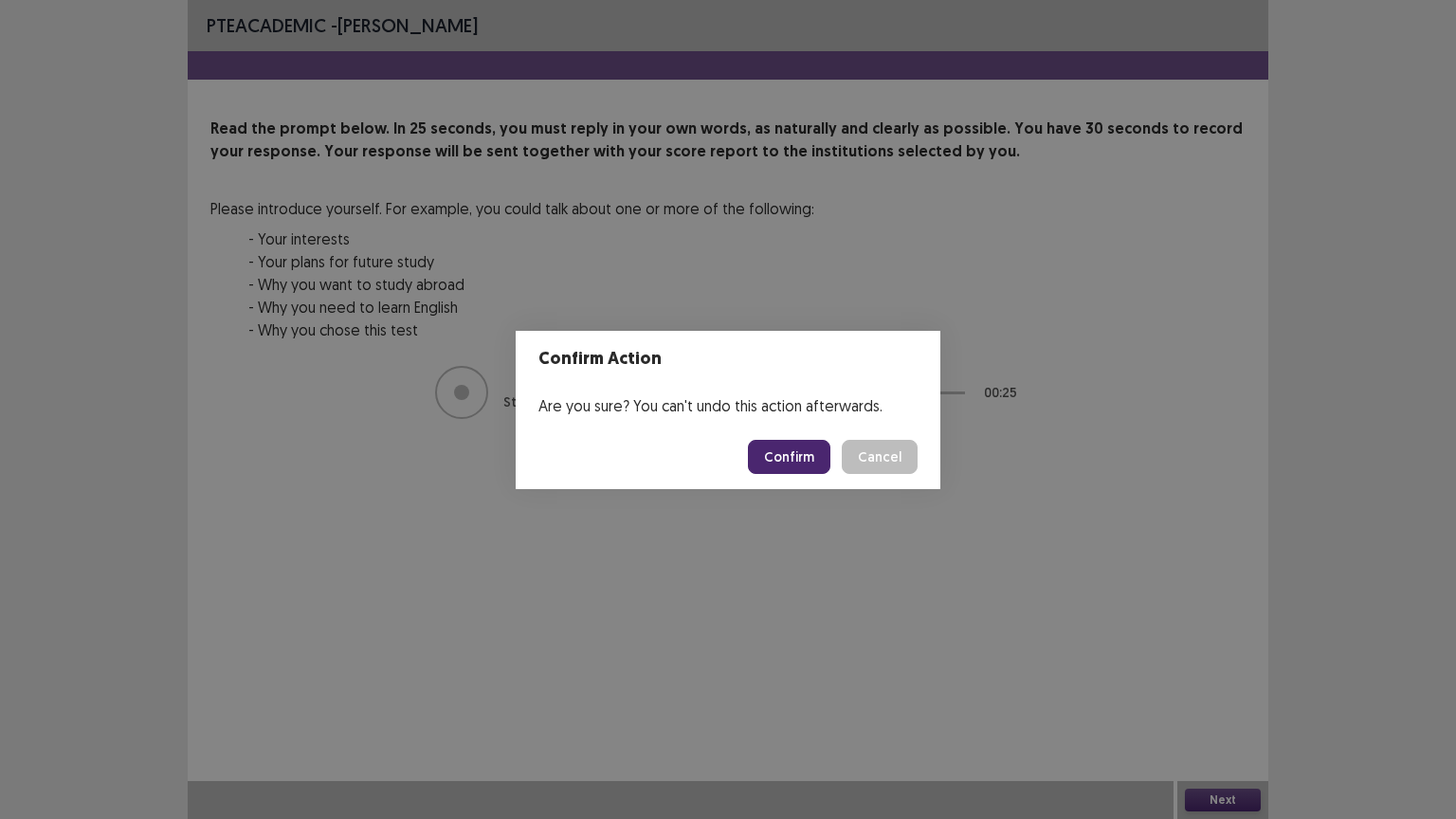
click at [789, 454] on button "Confirm" at bounding box center [789, 457] width 82 height 35
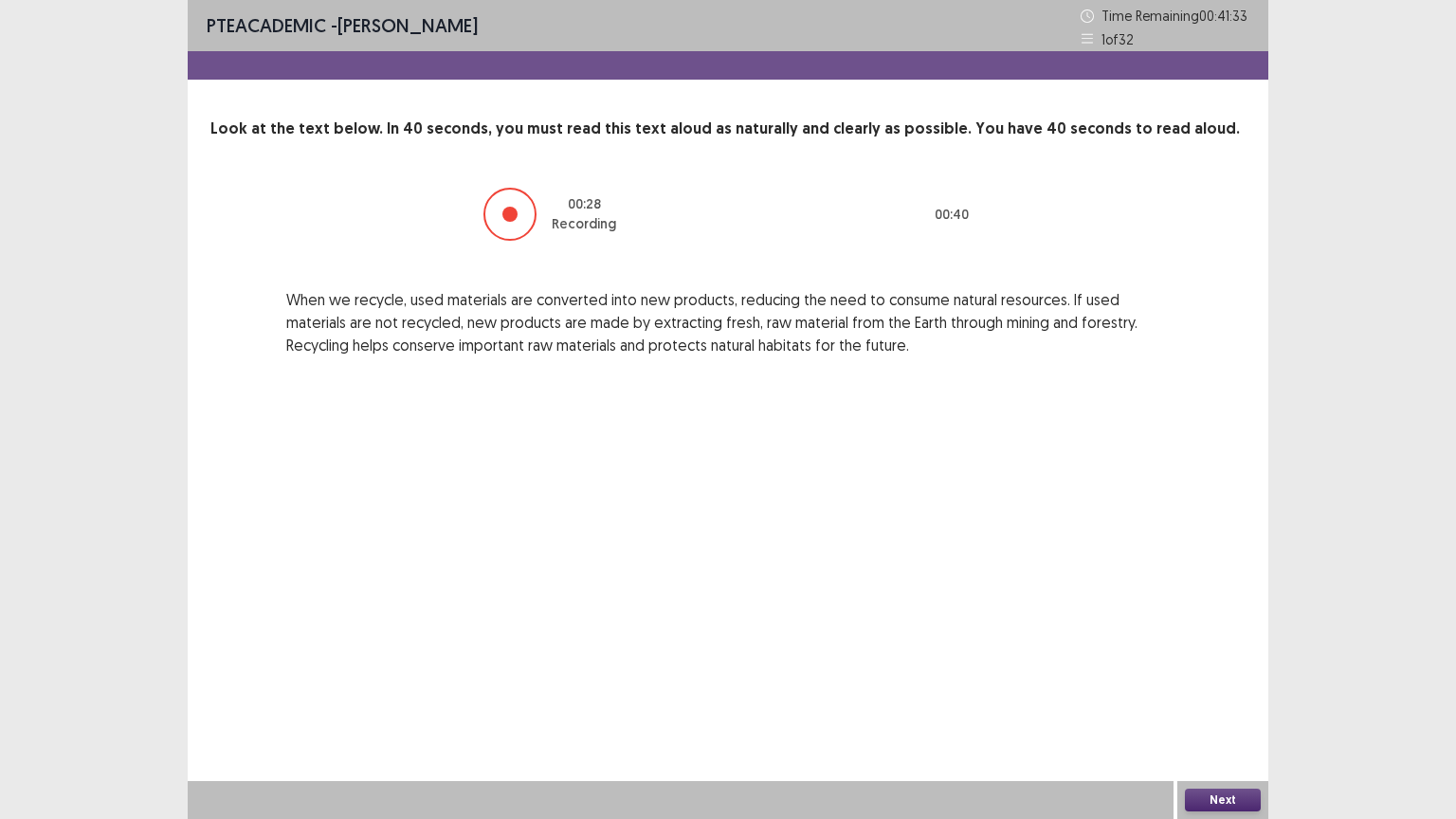
click at [1216, 699] on button "Next" at bounding box center [1222, 801] width 76 height 23
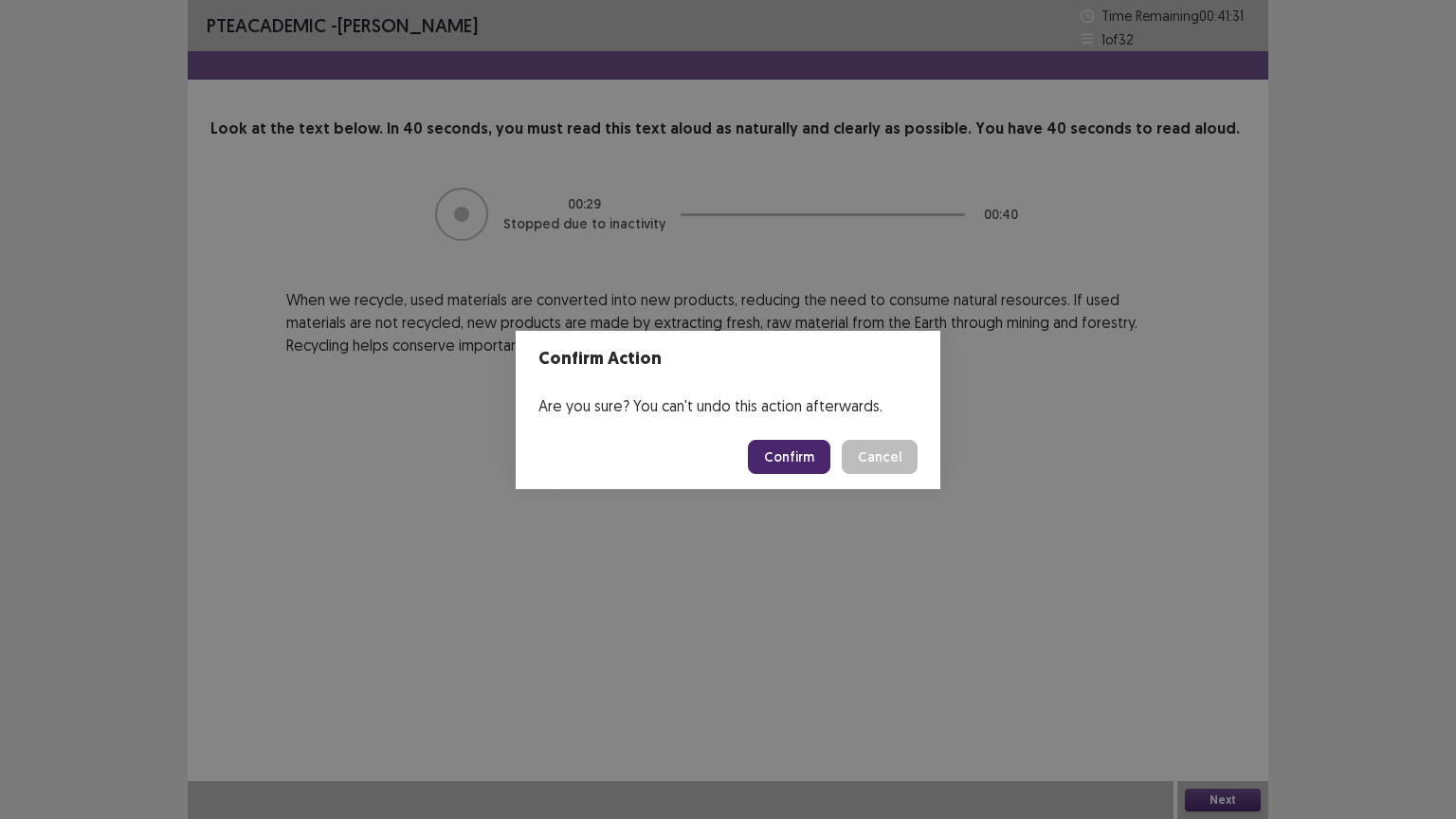
click at [767, 463] on button "Confirm" at bounding box center [789, 457] width 82 height 35
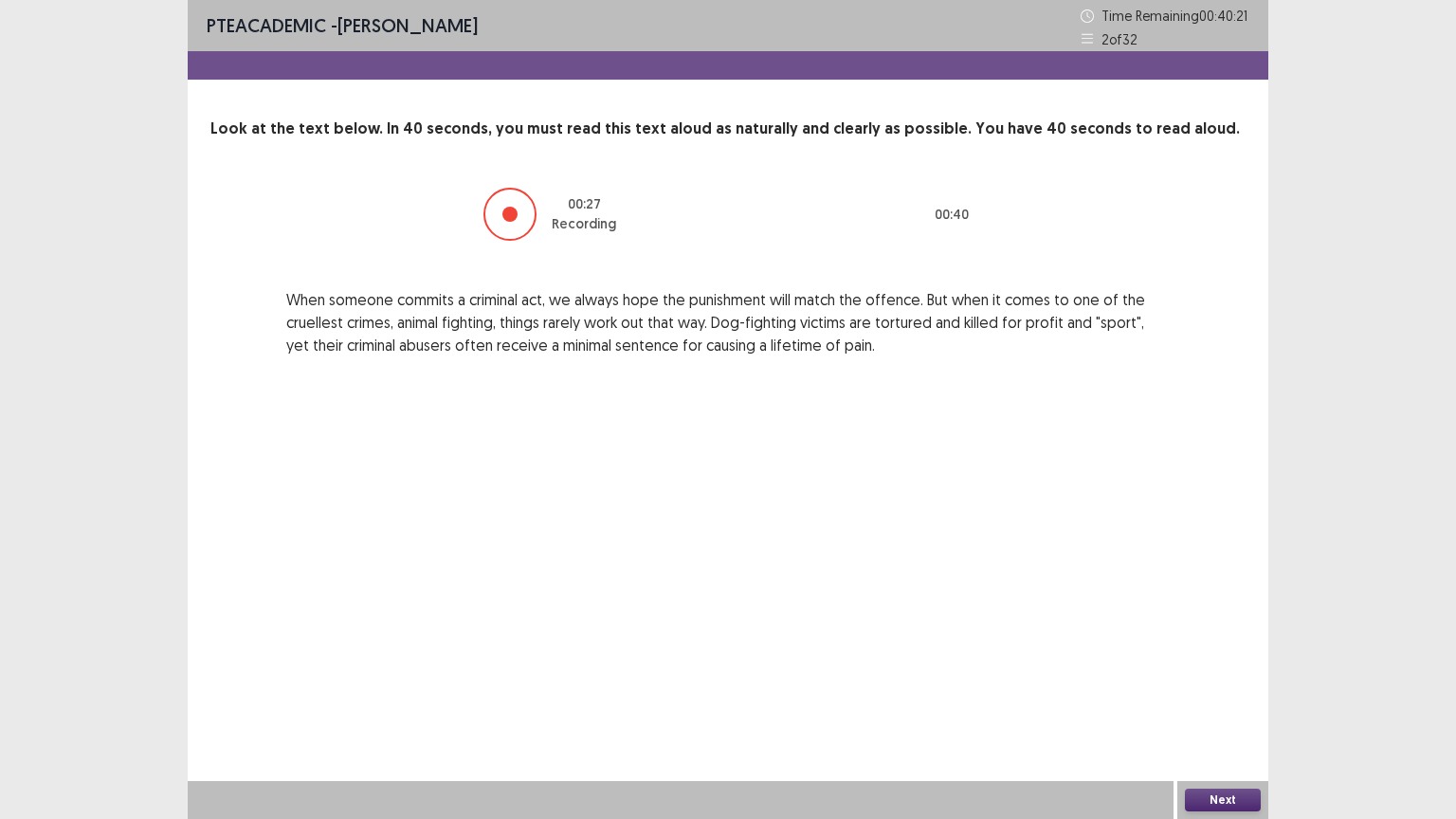
click at [1228, 699] on button "Next" at bounding box center [1222, 801] width 76 height 23
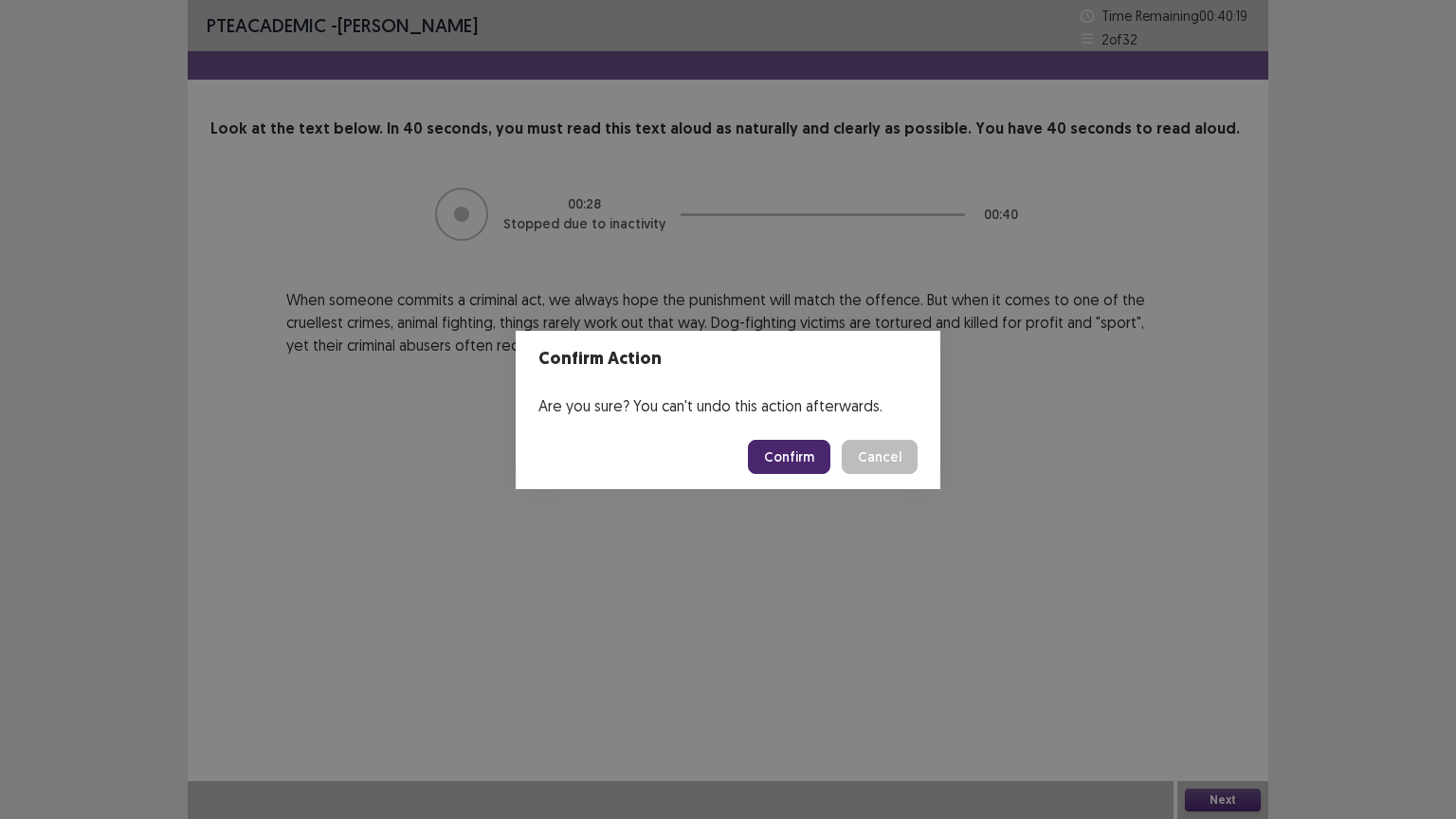
click at [787, 448] on button "Confirm" at bounding box center [789, 457] width 82 height 35
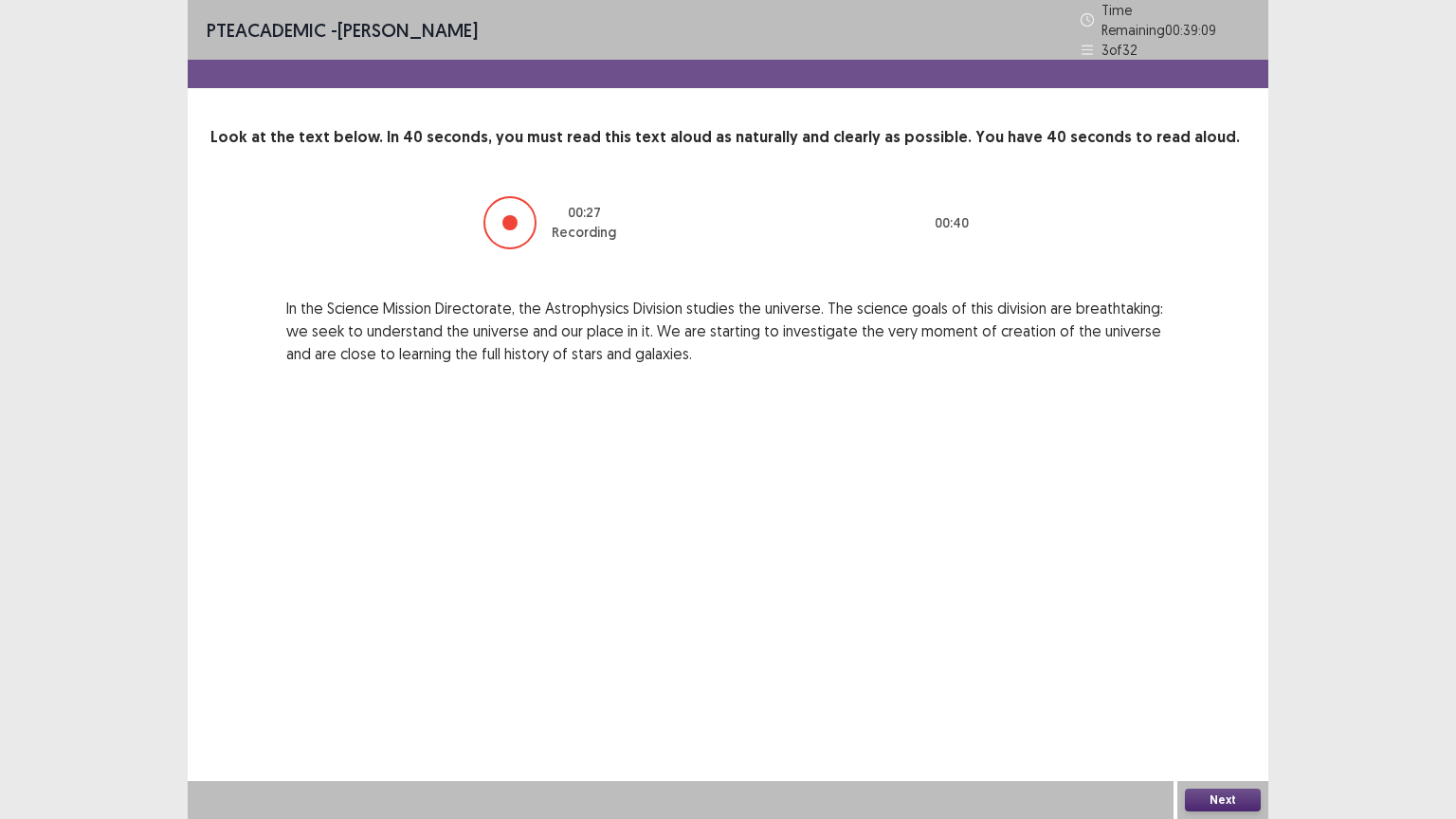
click at [1221, 699] on button "Next" at bounding box center [1222, 801] width 76 height 23
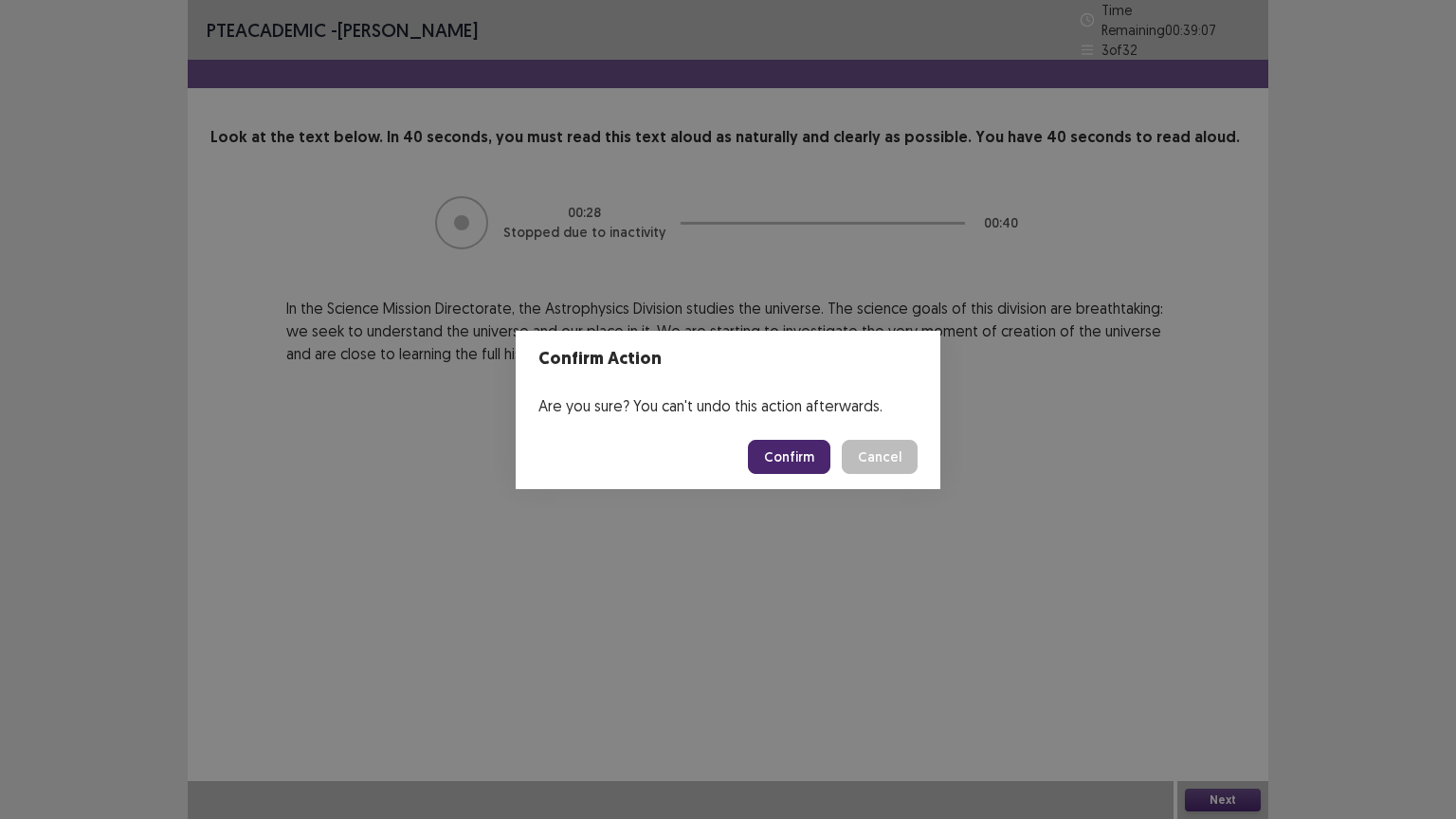
click at [804, 456] on button "Confirm" at bounding box center [789, 457] width 82 height 35
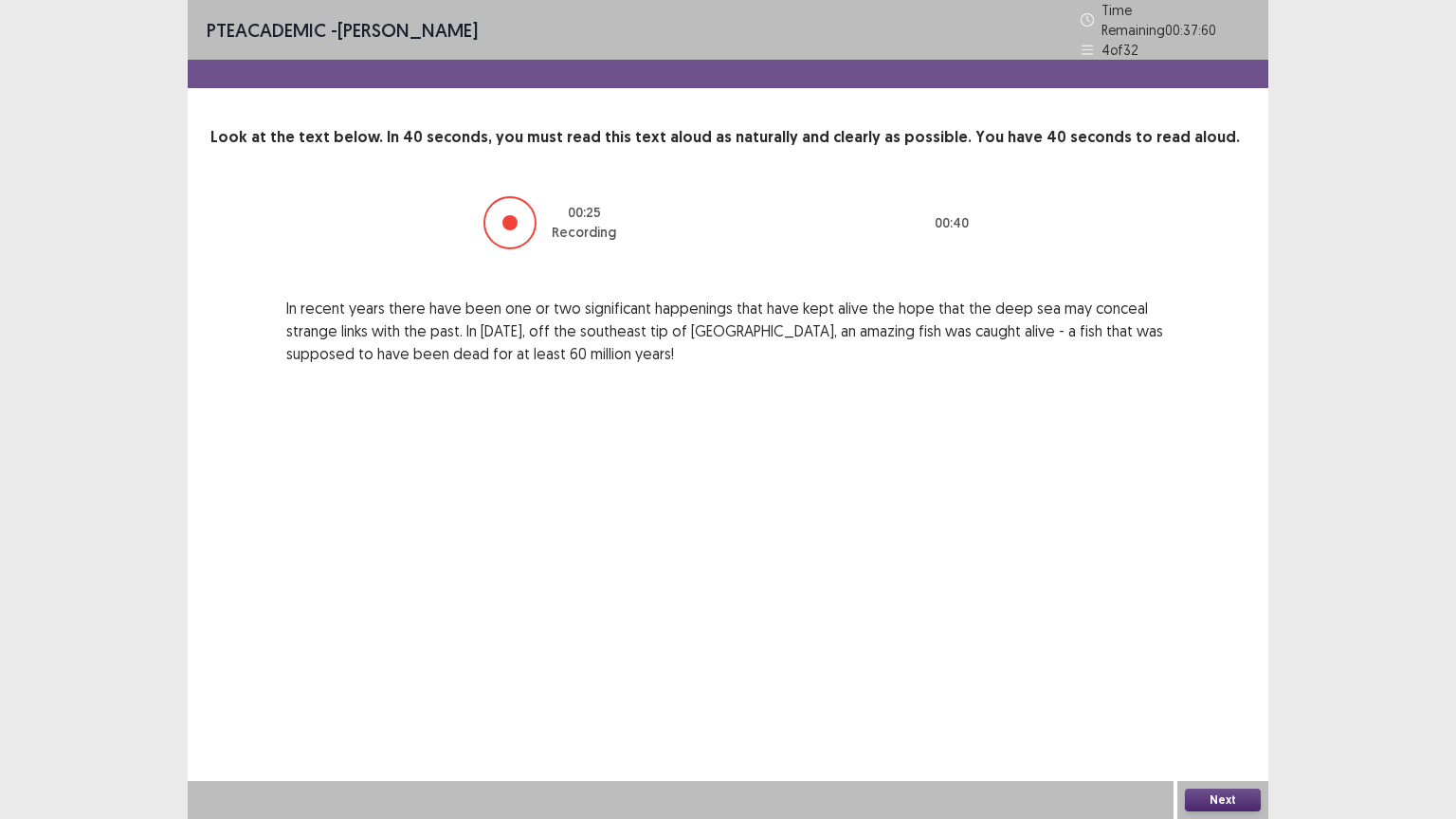
click at [1205, 699] on button "Next" at bounding box center [1222, 801] width 76 height 23
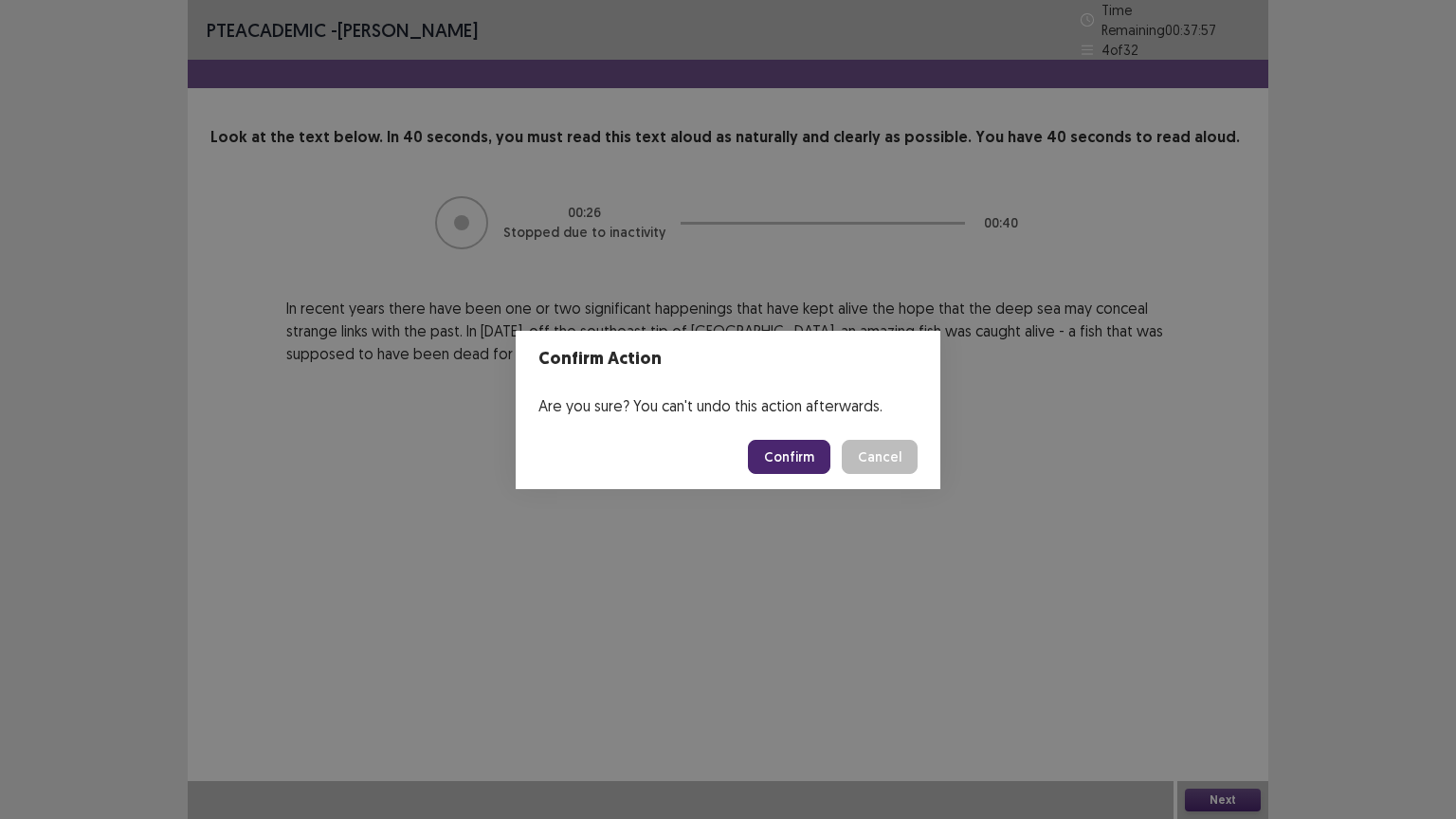
click at [801, 458] on button "Confirm" at bounding box center [789, 457] width 82 height 35
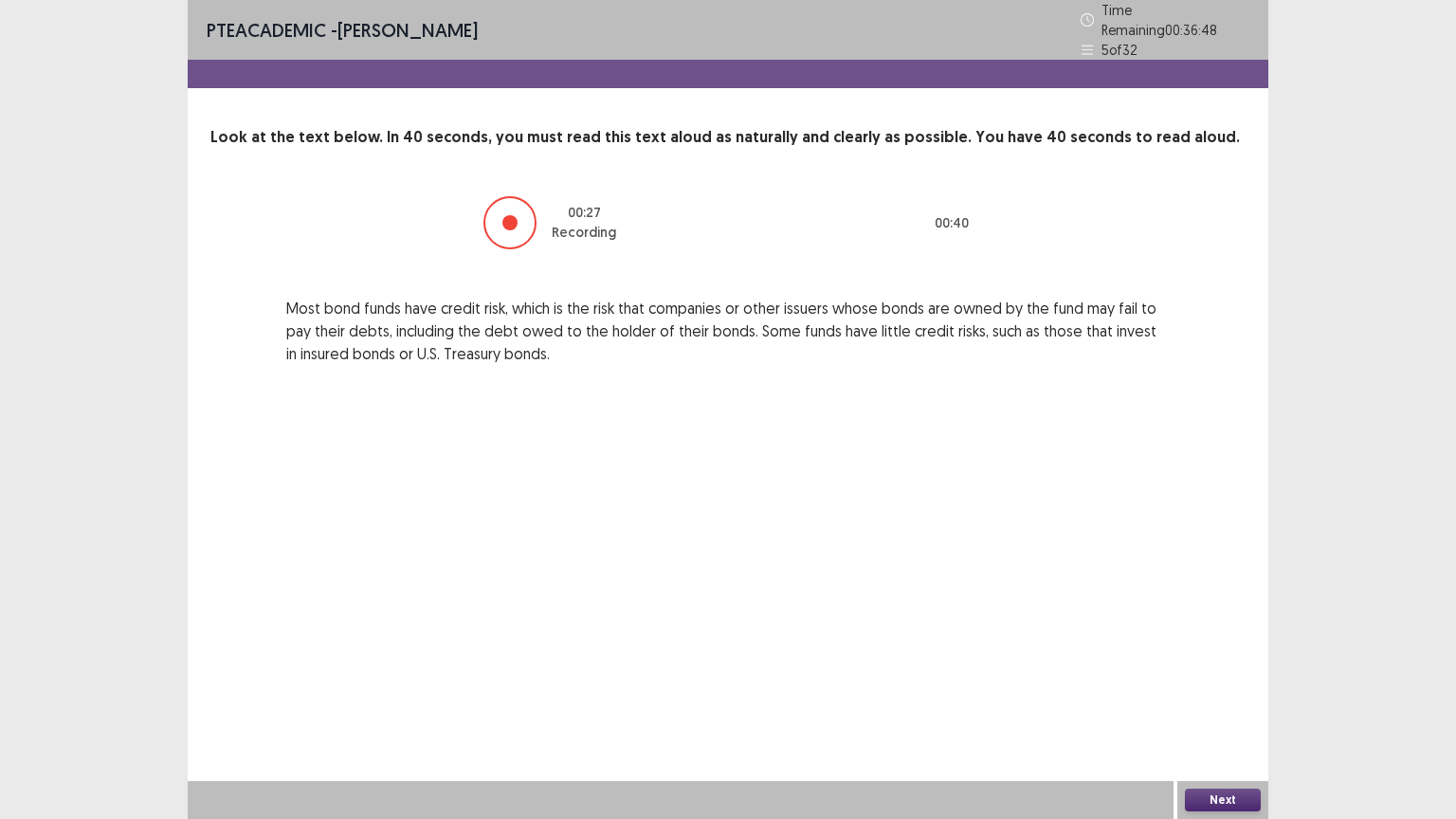
click at [1238, 699] on button "Next" at bounding box center [1222, 801] width 76 height 23
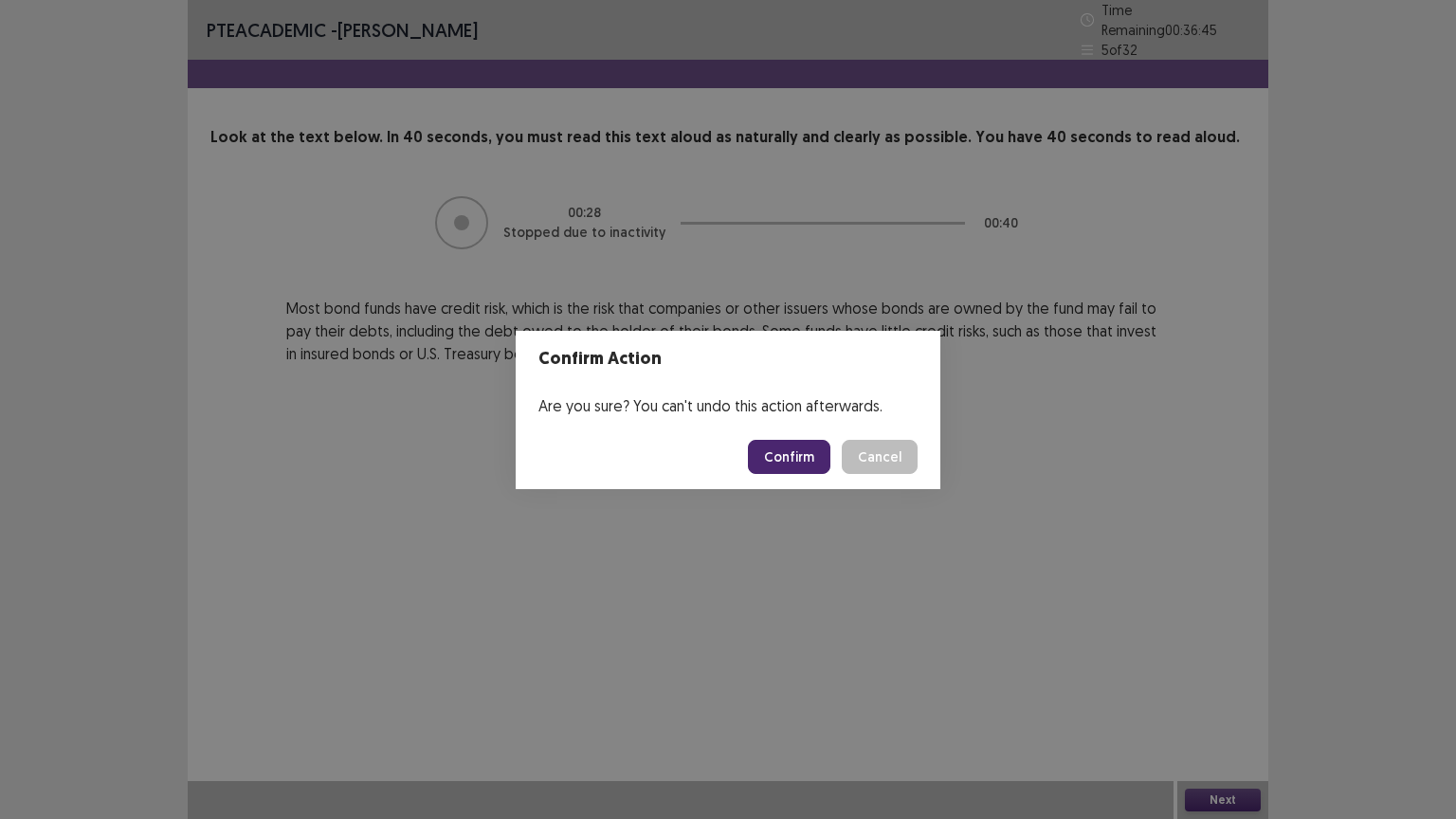
click at [777, 446] on button "Confirm" at bounding box center [789, 457] width 82 height 35
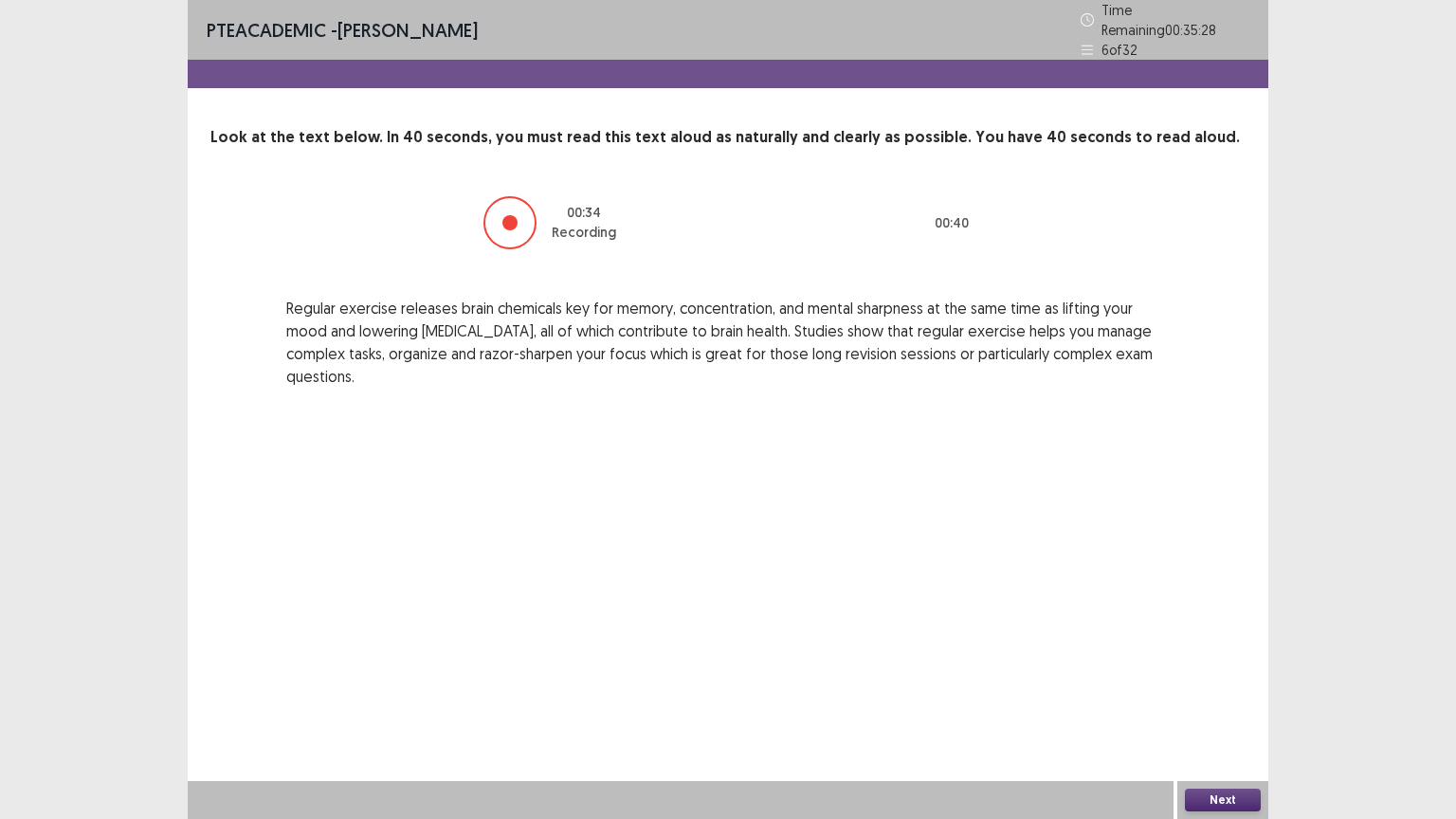
click at [1223, 699] on button "Next" at bounding box center [1222, 801] width 76 height 23
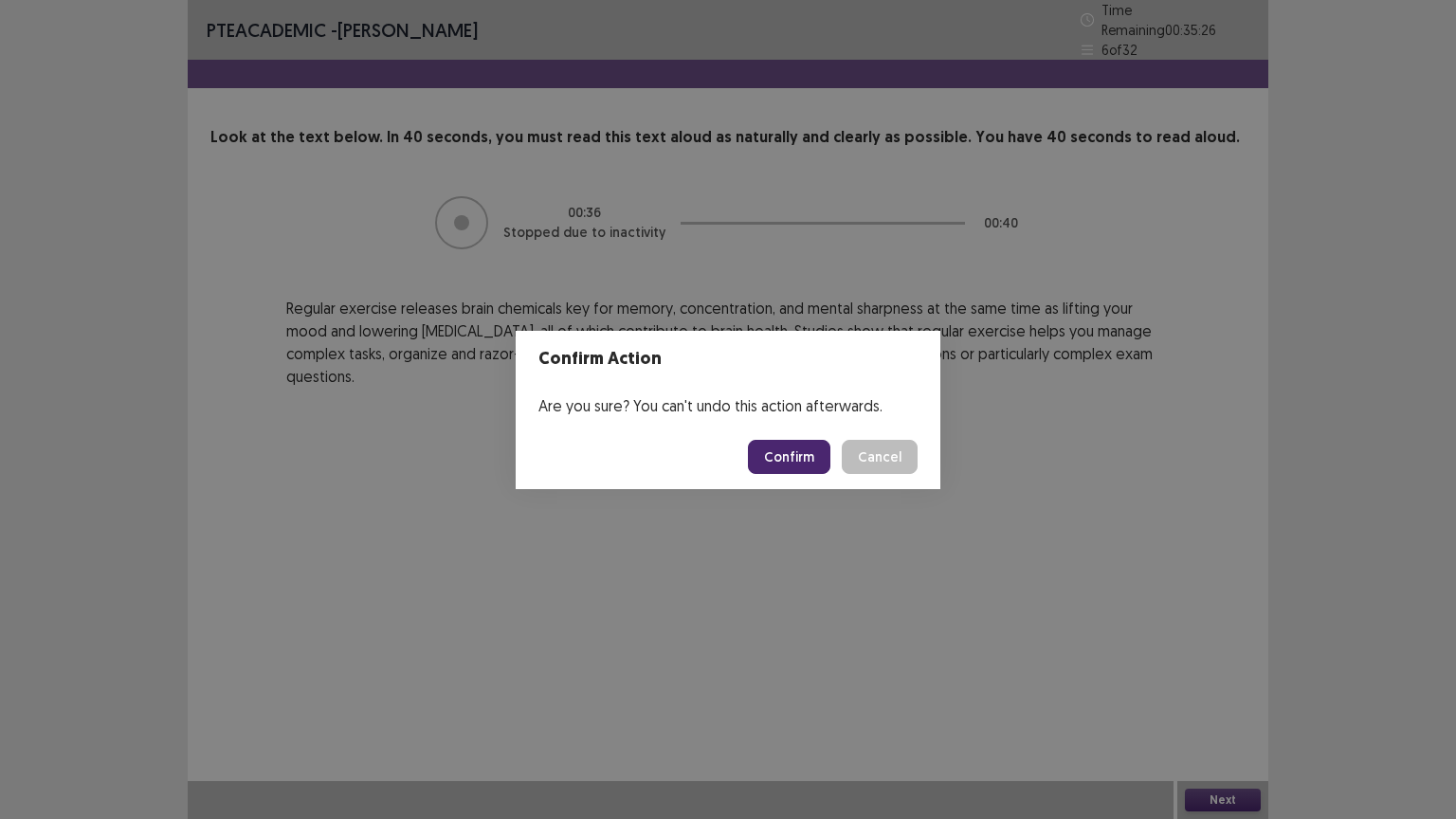
click at [786, 457] on button "Confirm" at bounding box center [789, 457] width 82 height 35
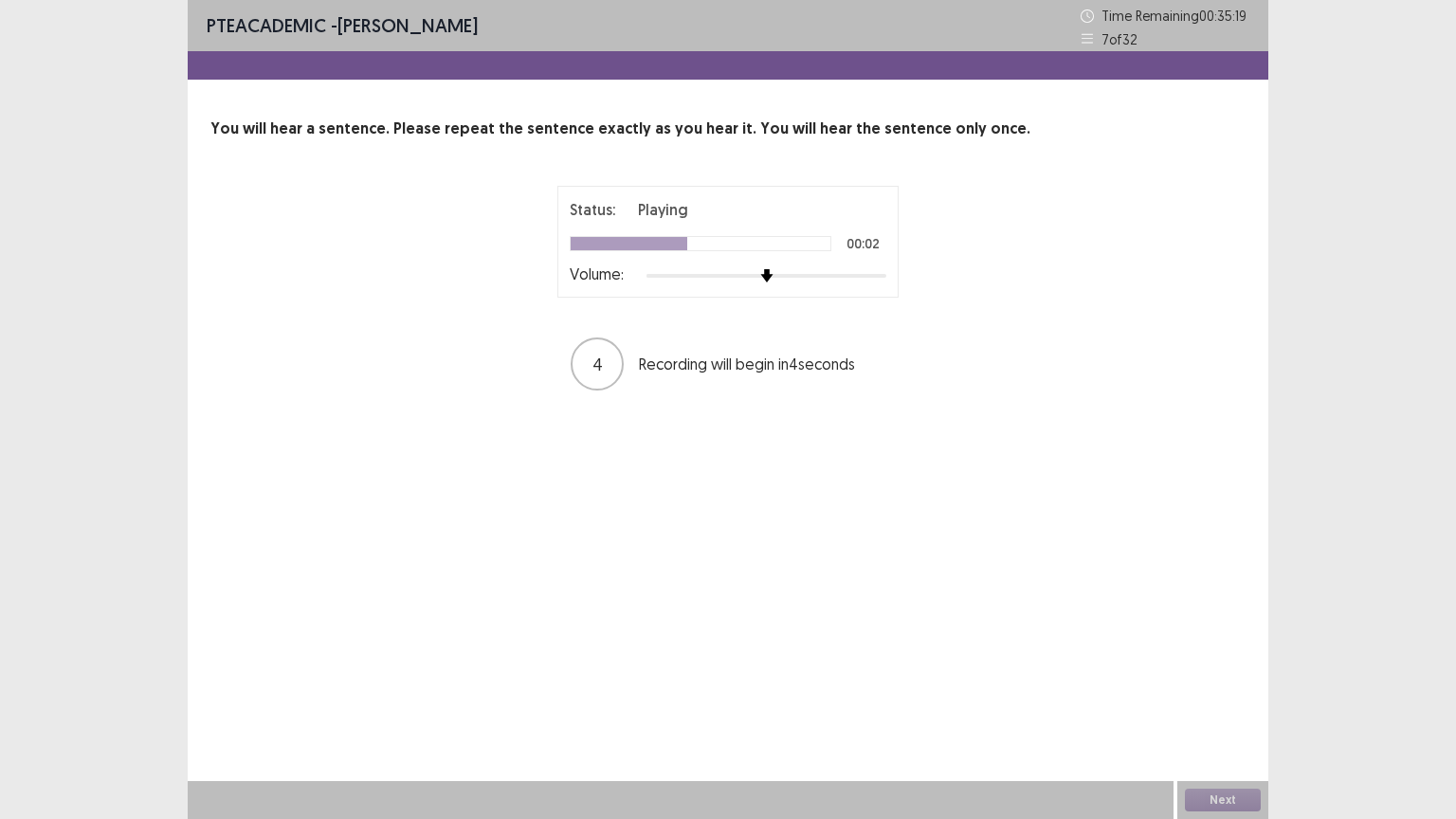
click at [876, 278] on div at bounding box center [766, 276] width 240 height 15
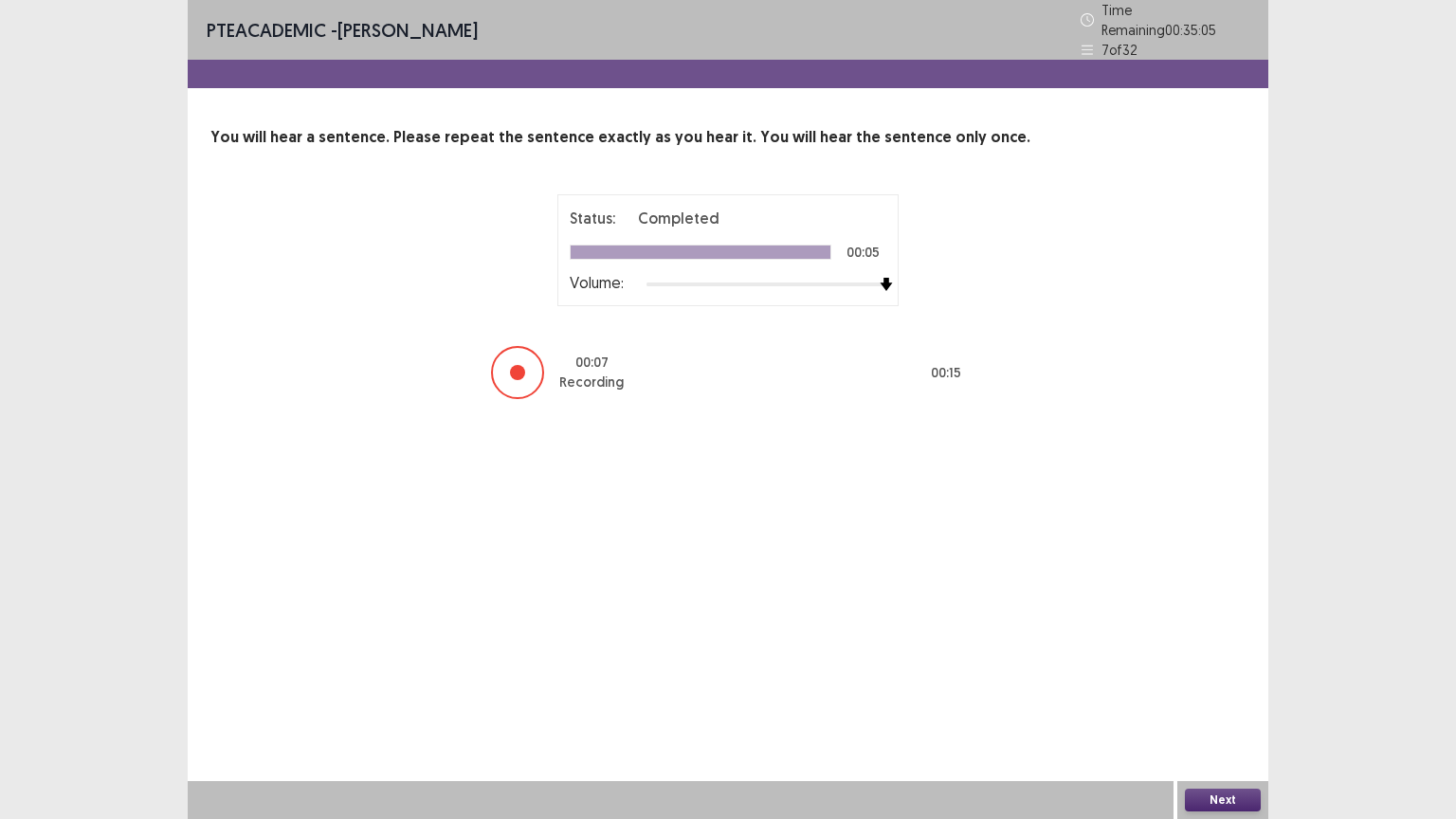
click at [1207, 699] on button "Next" at bounding box center [1222, 801] width 76 height 23
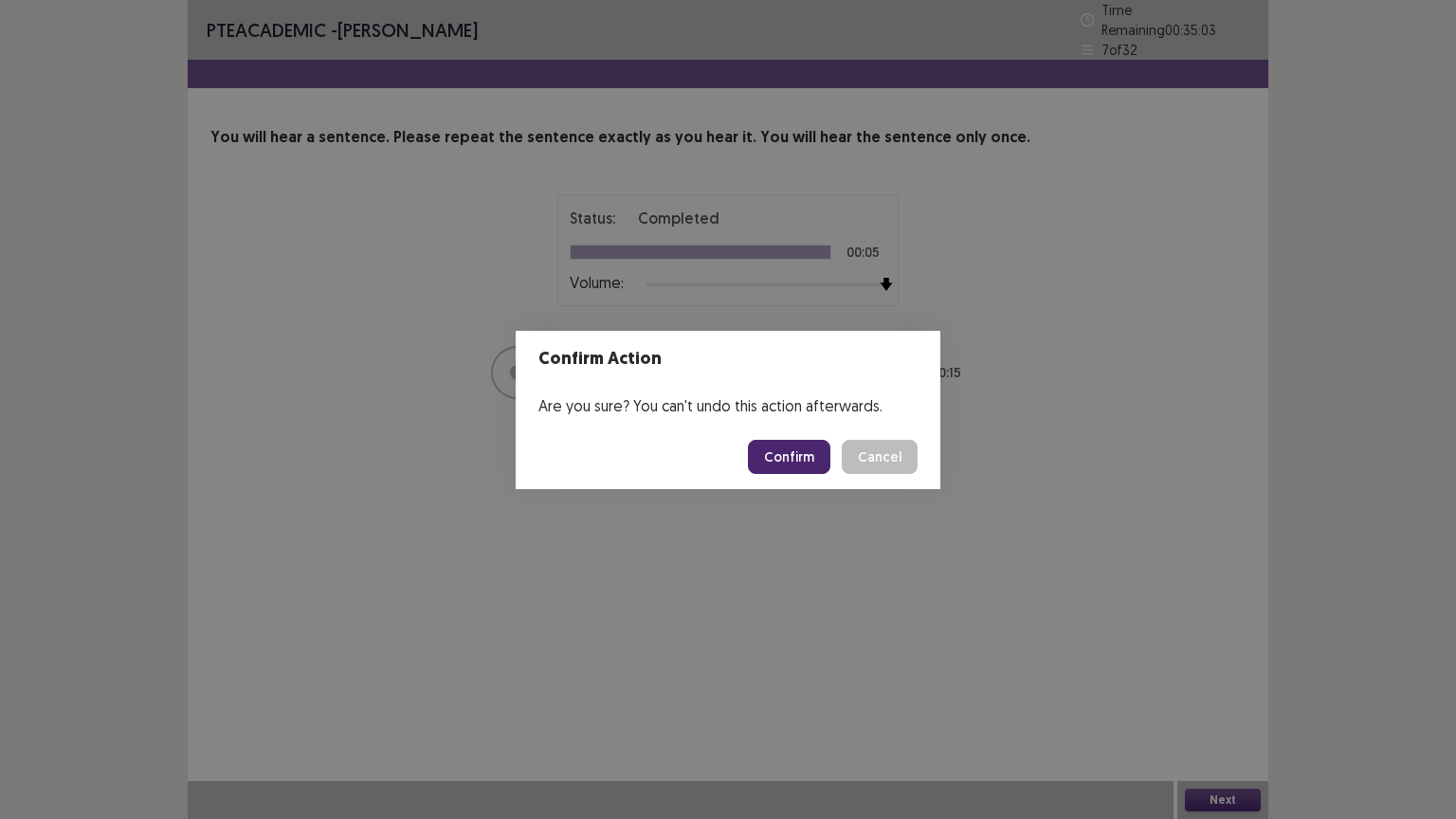
click at [786, 454] on button "Confirm" at bounding box center [789, 457] width 82 height 35
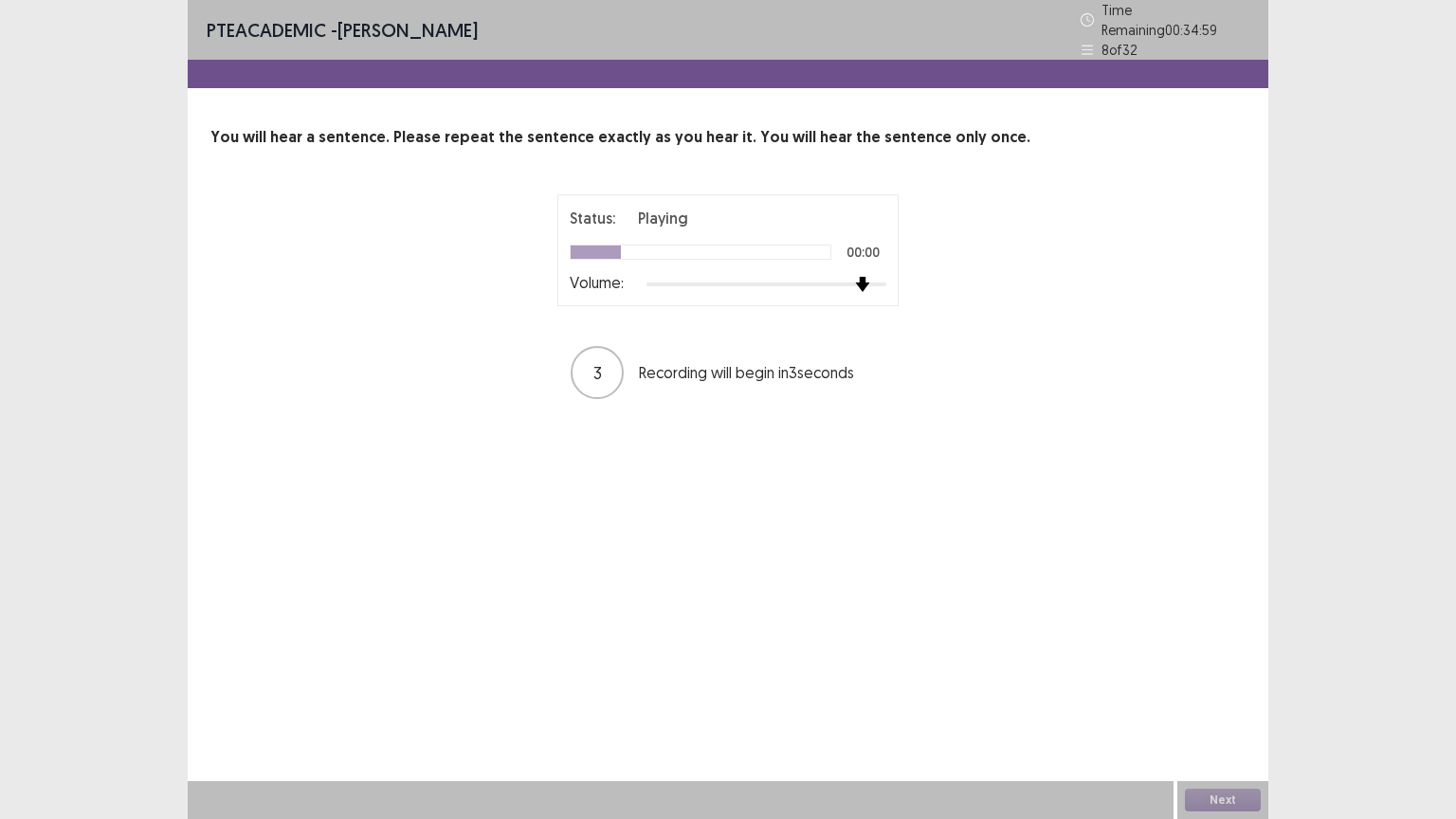
click at [863, 277] on div at bounding box center [766, 285] width 240 height 15
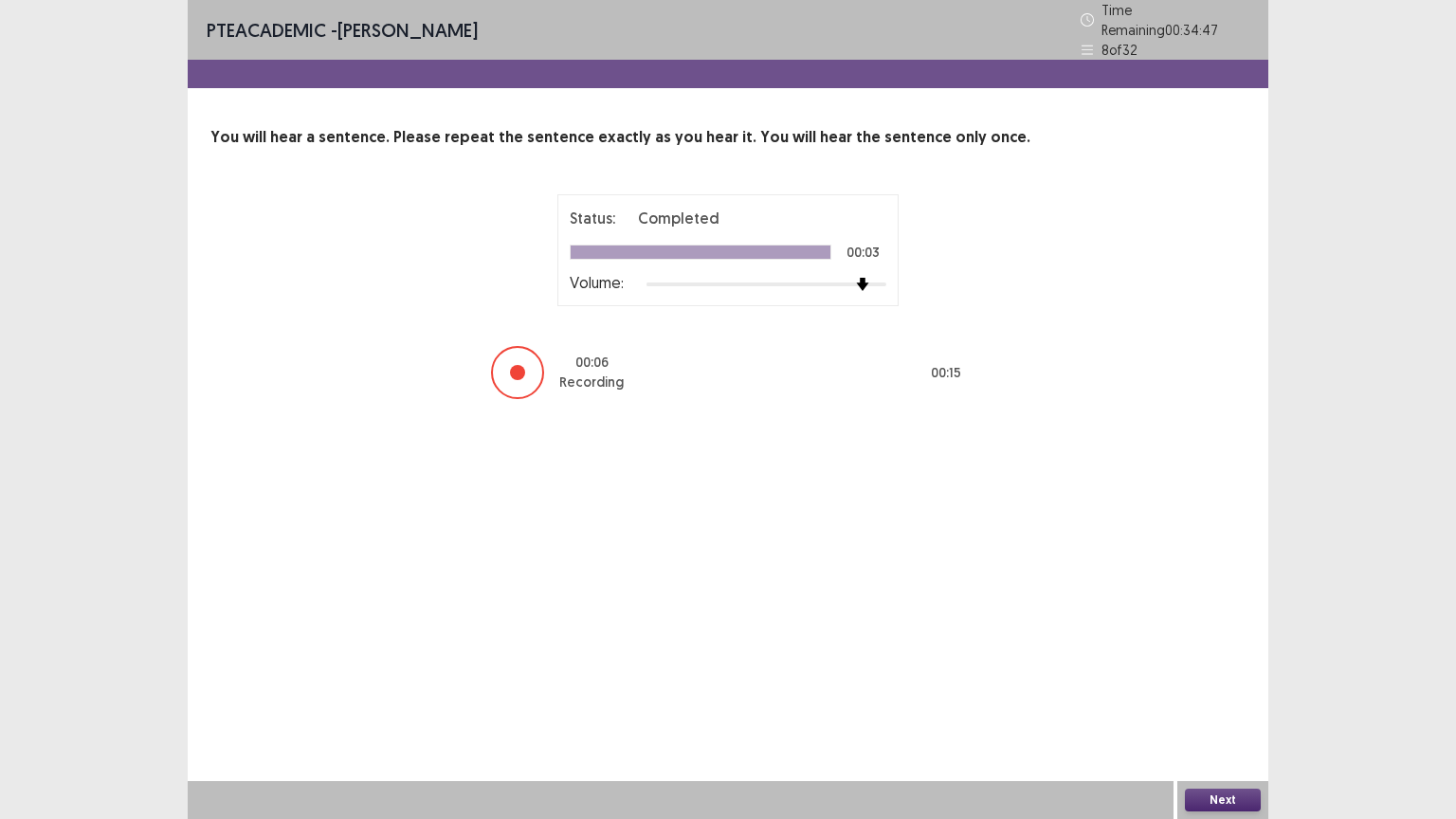
click at [1200, 699] on button "Next" at bounding box center [1222, 801] width 76 height 23
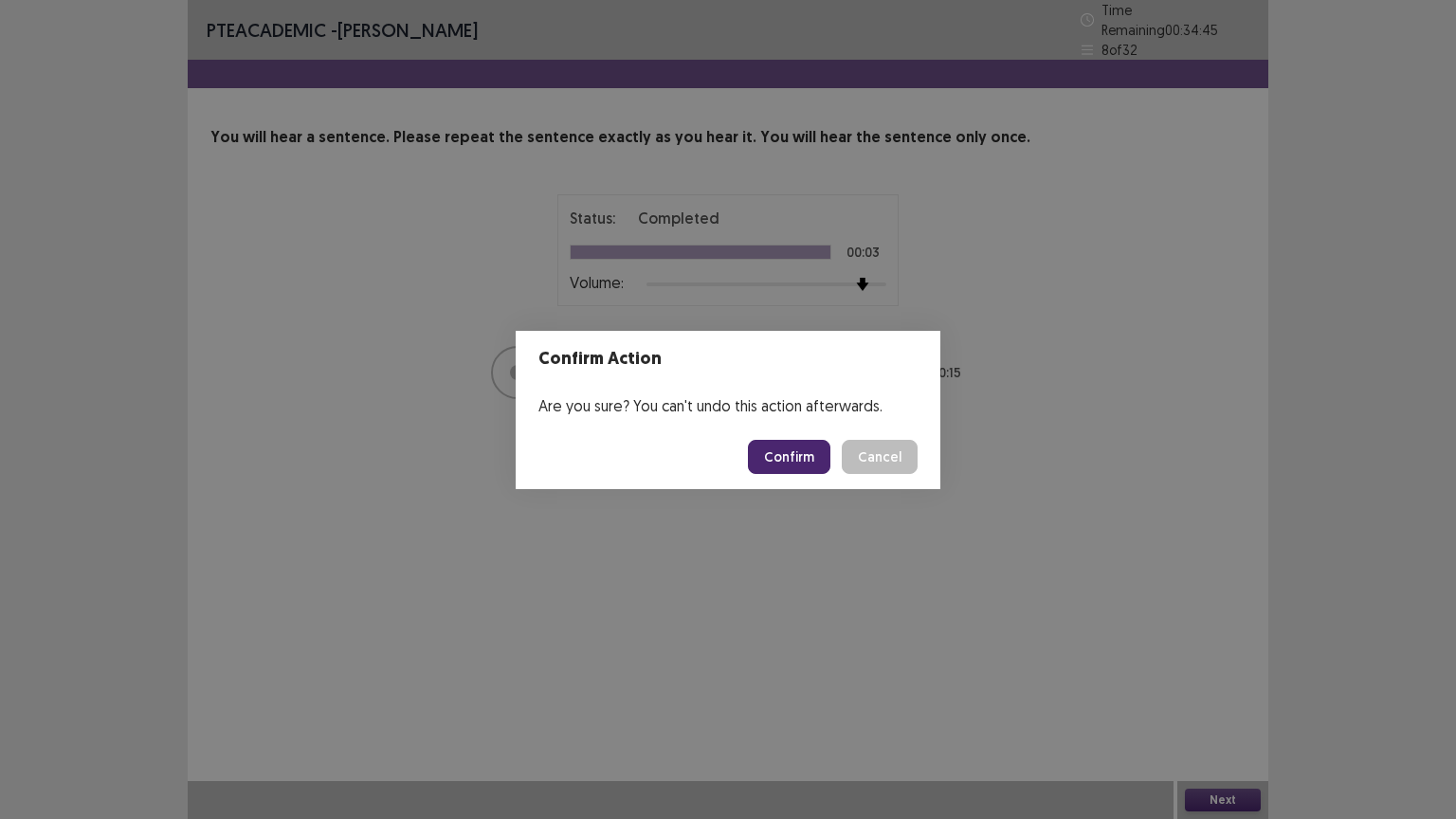
click at [800, 463] on button "Confirm" at bounding box center [789, 457] width 82 height 35
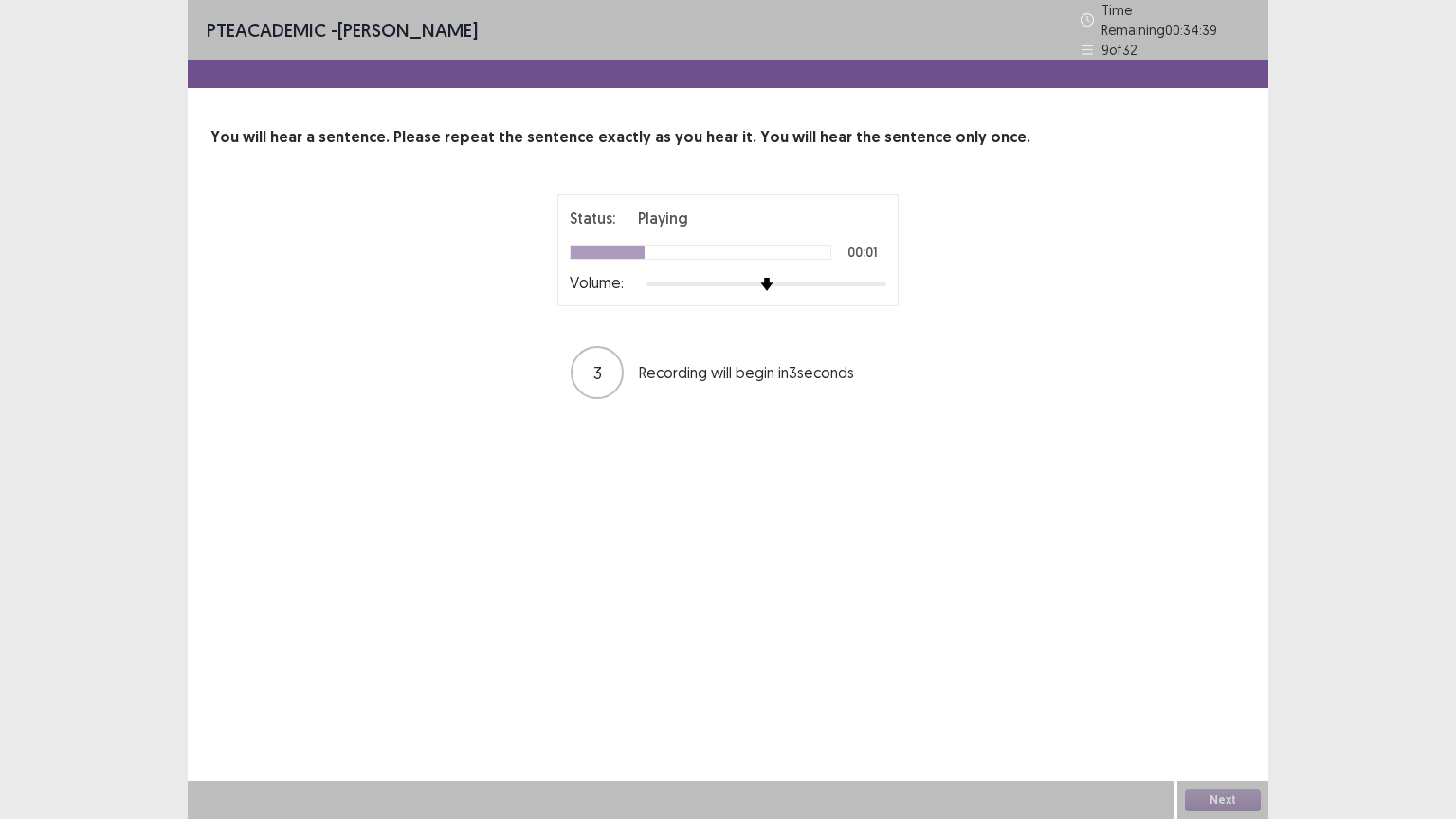
click at [859, 278] on div "Volume:" at bounding box center [728, 285] width 316 height 19
click at [859, 278] on div at bounding box center [766, 285] width 240 height 15
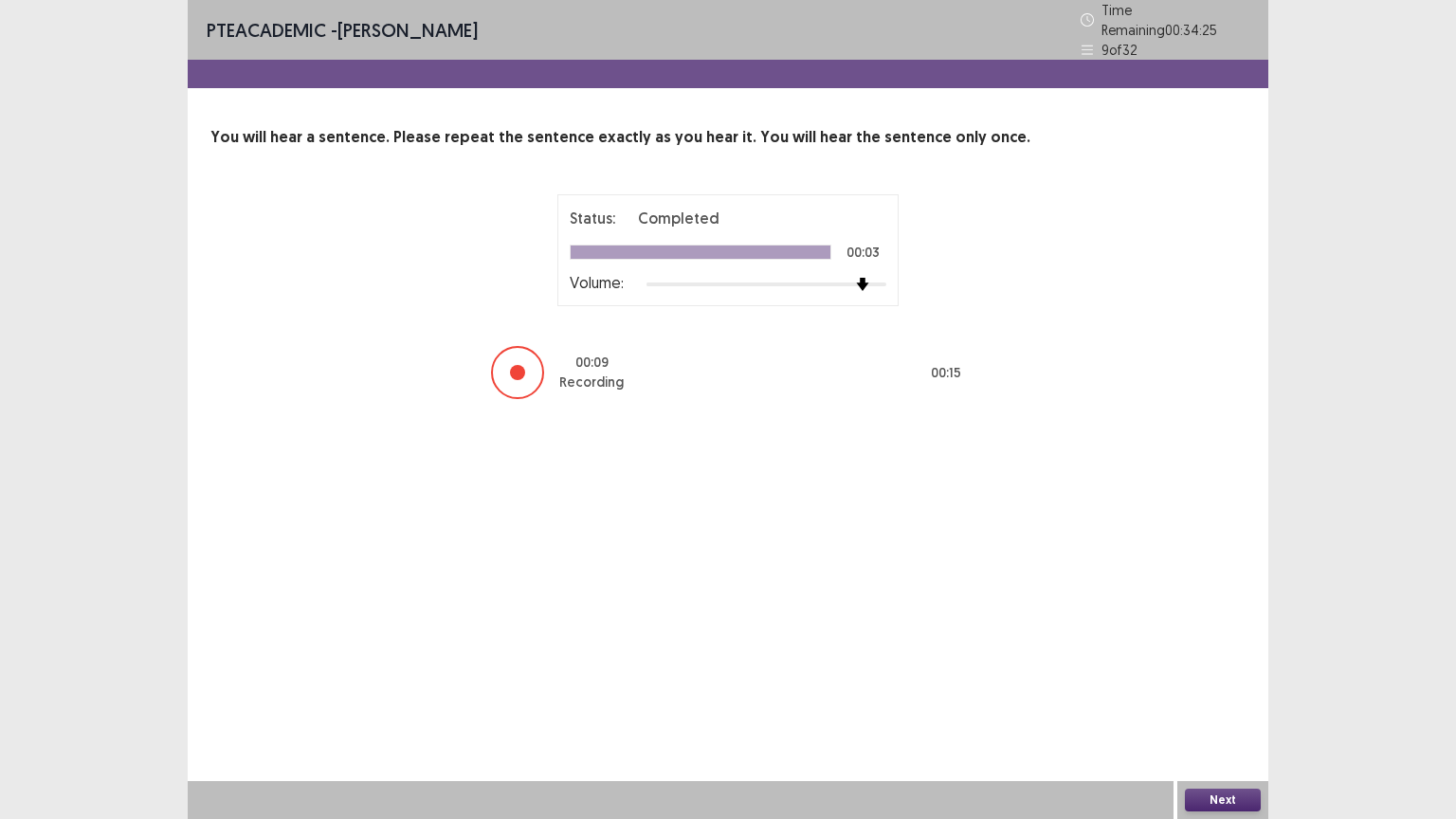
click at [1219, 699] on button "Next" at bounding box center [1222, 801] width 76 height 23
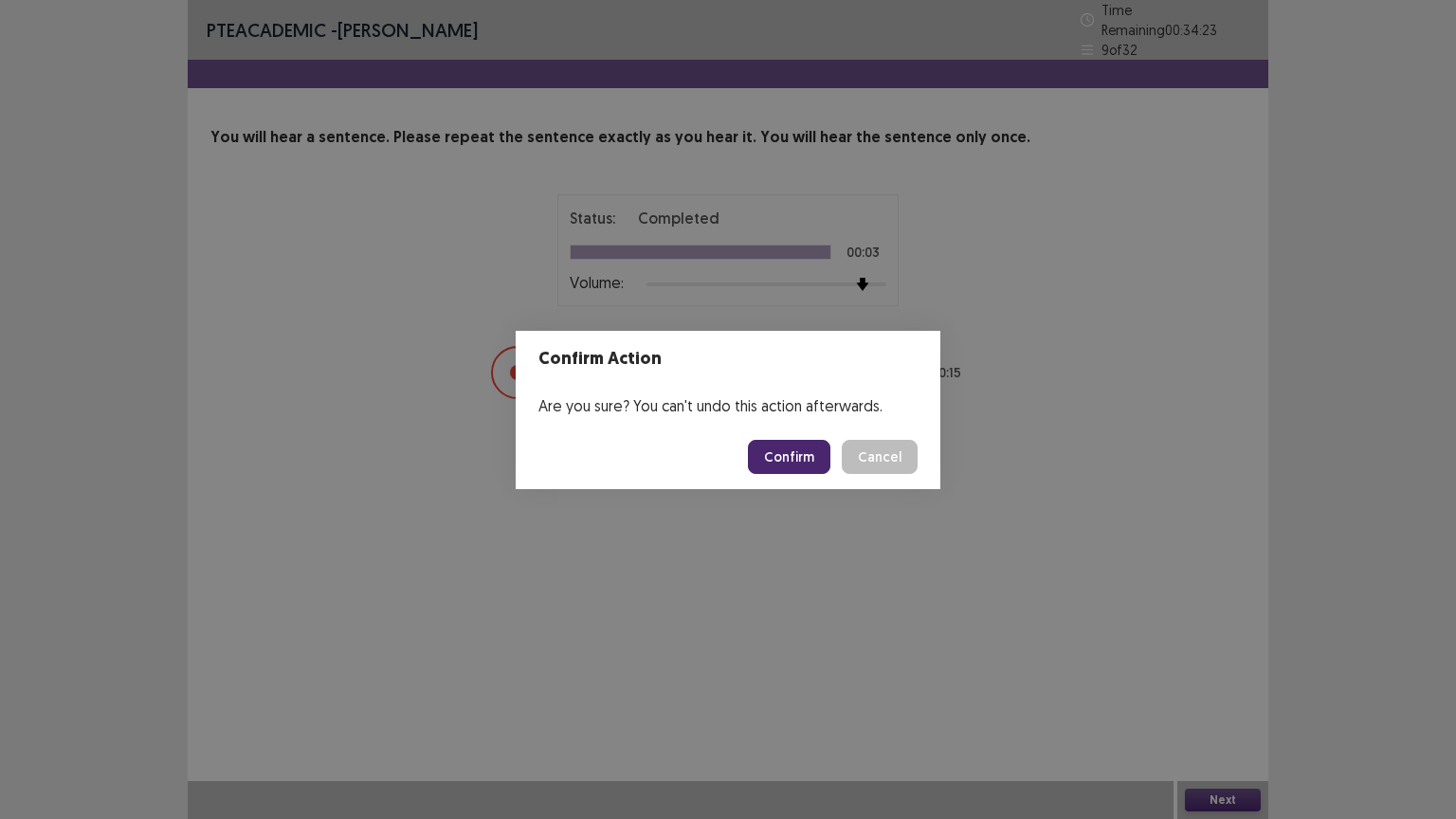
click at [804, 457] on button "Confirm" at bounding box center [789, 457] width 82 height 35
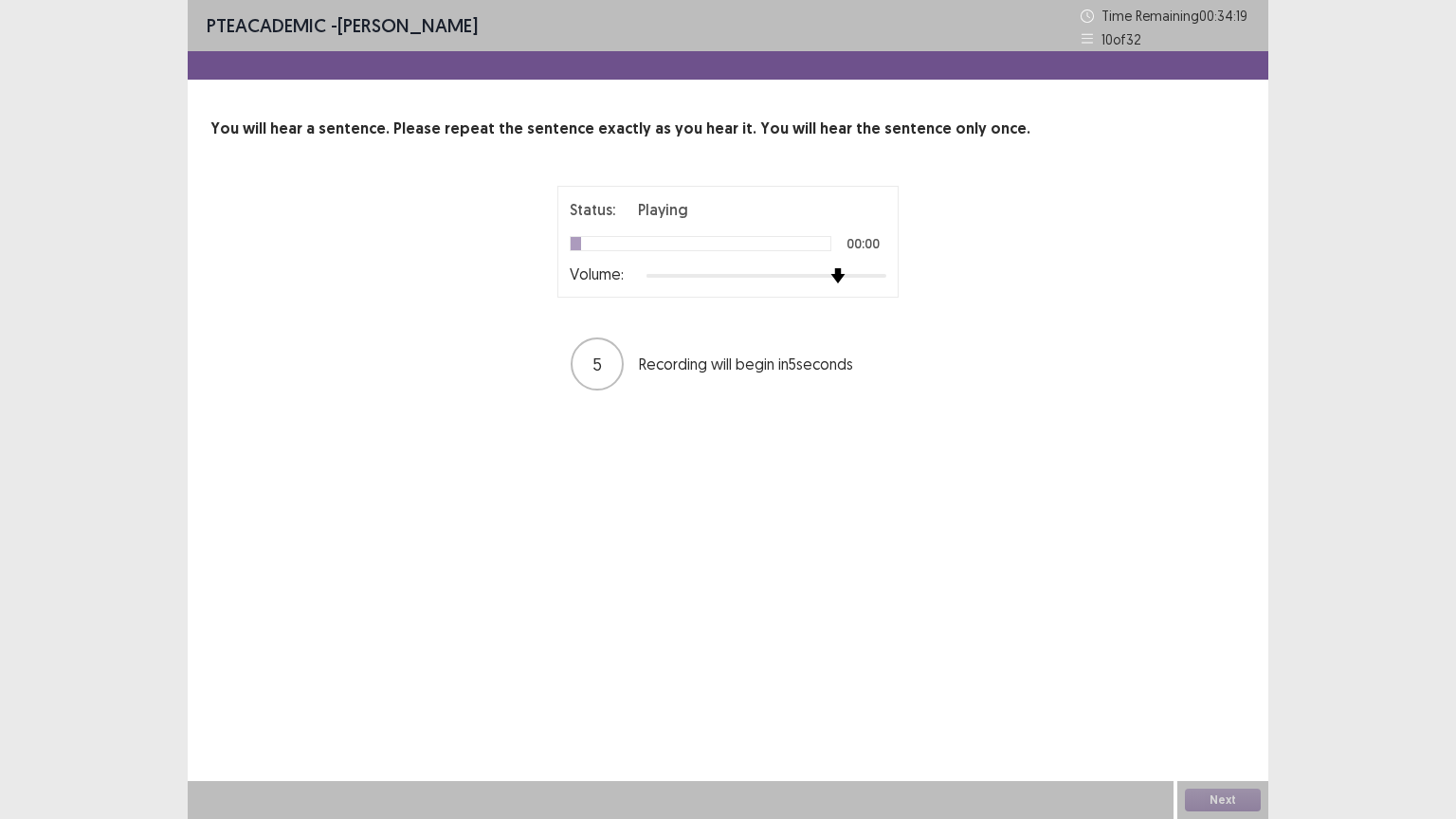
click at [846, 273] on div at bounding box center [766, 276] width 240 height 15
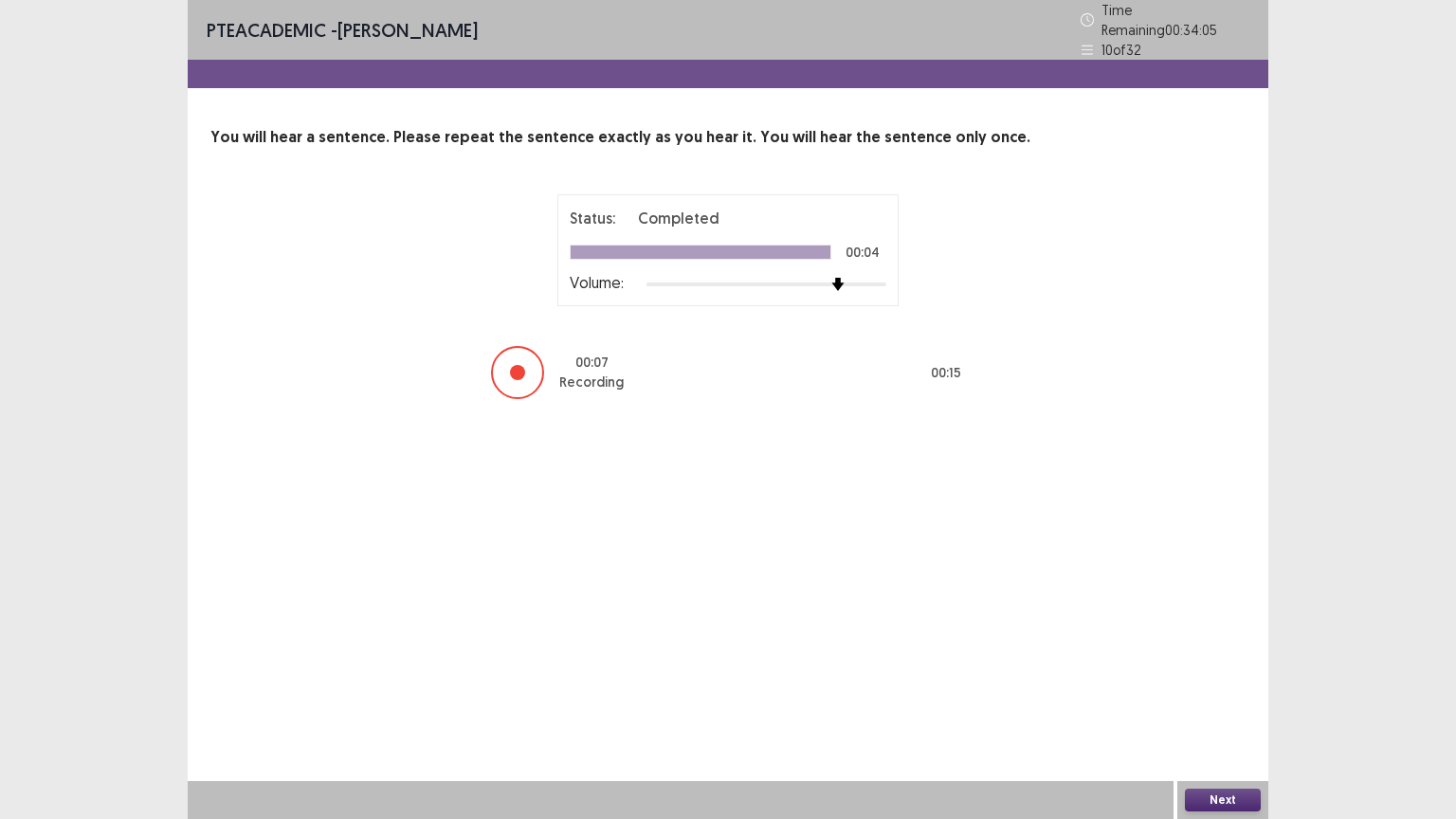
click at [1217, 699] on button "Next" at bounding box center [1222, 801] width 76 height 23
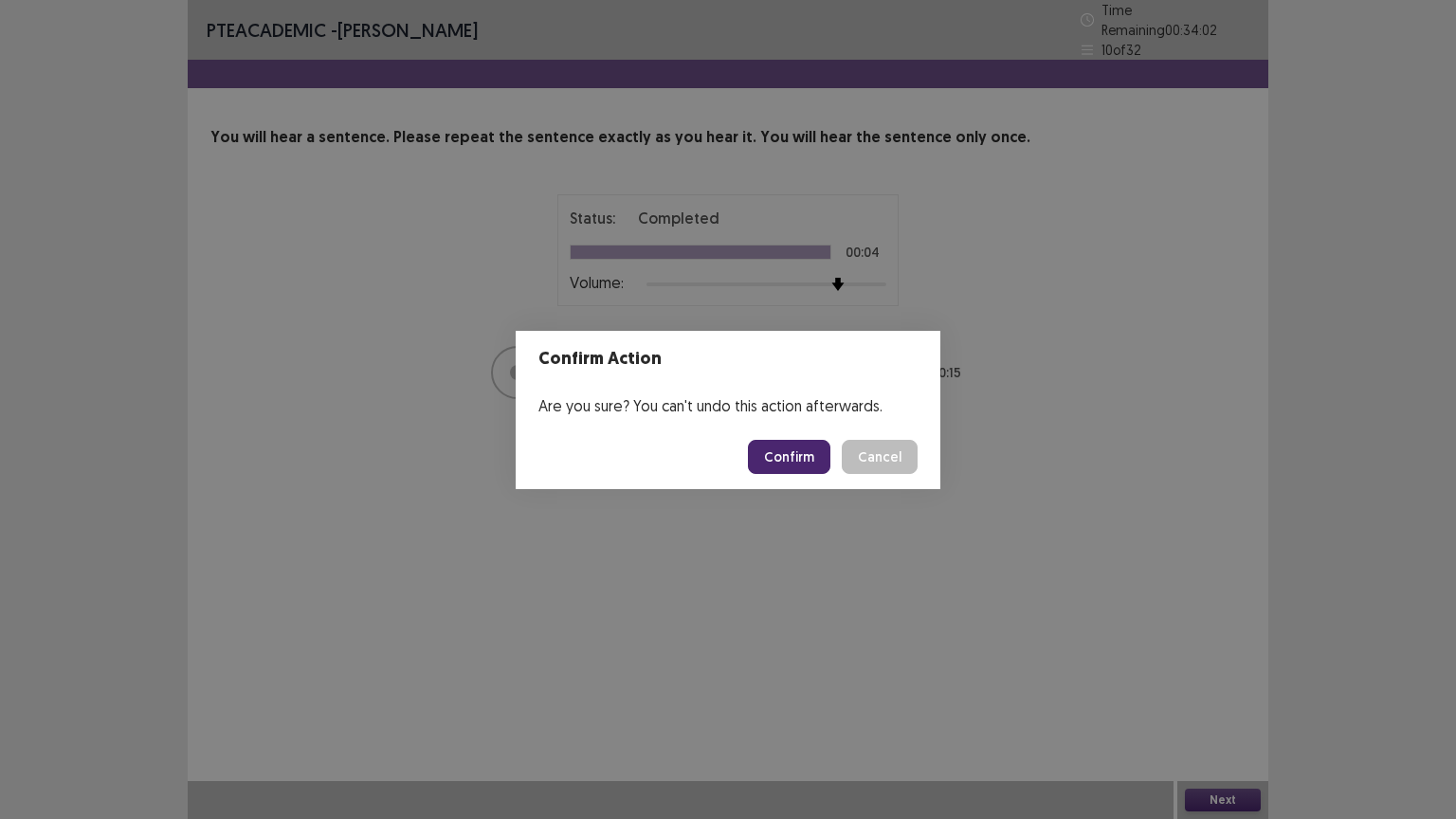
click at [797, 459] on button "Confirm" at bounding box center [789, 457] width 82 height 35
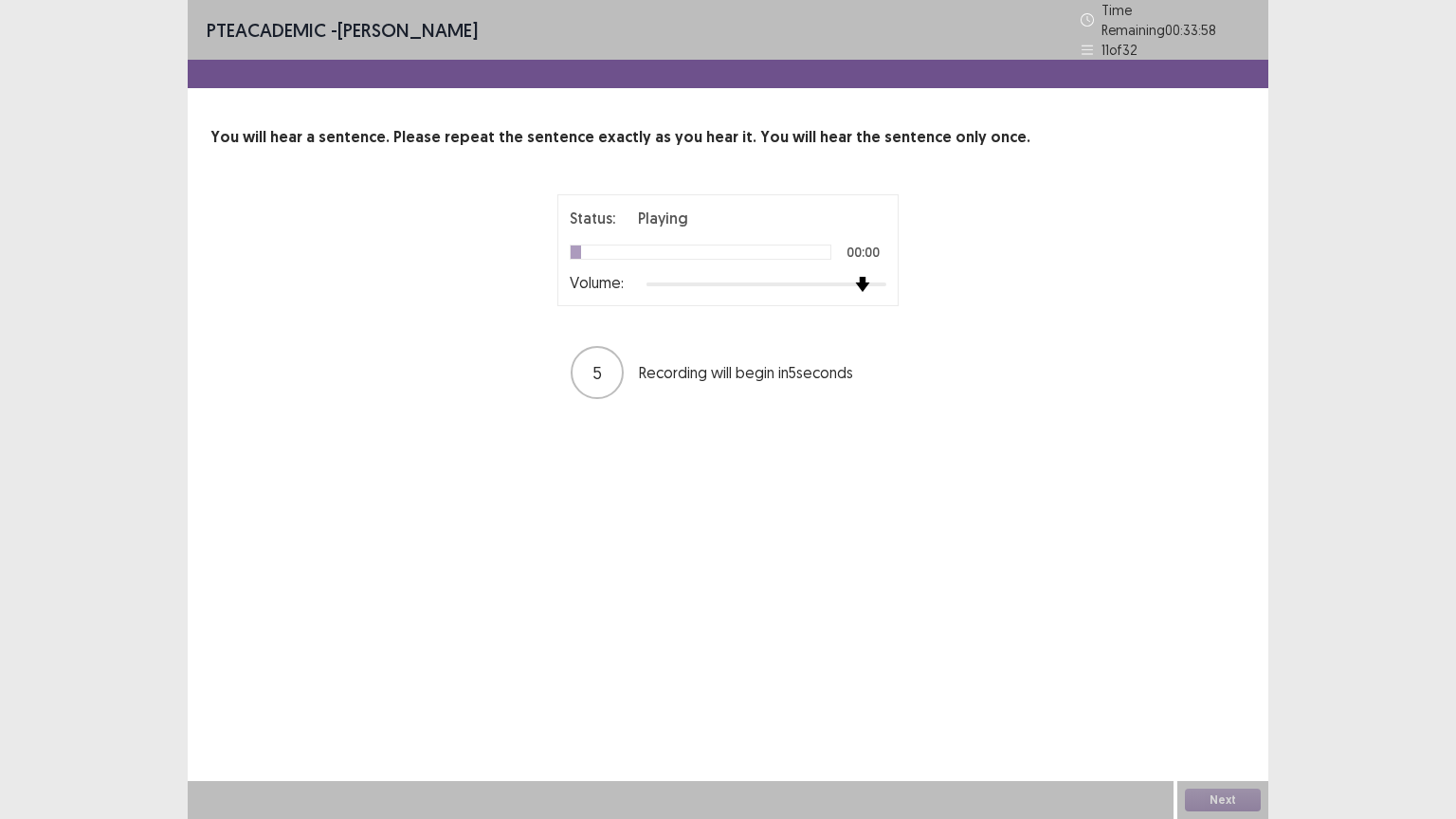
click at [863, 277] on div at bounding box center [766, 285] width 240 height 15
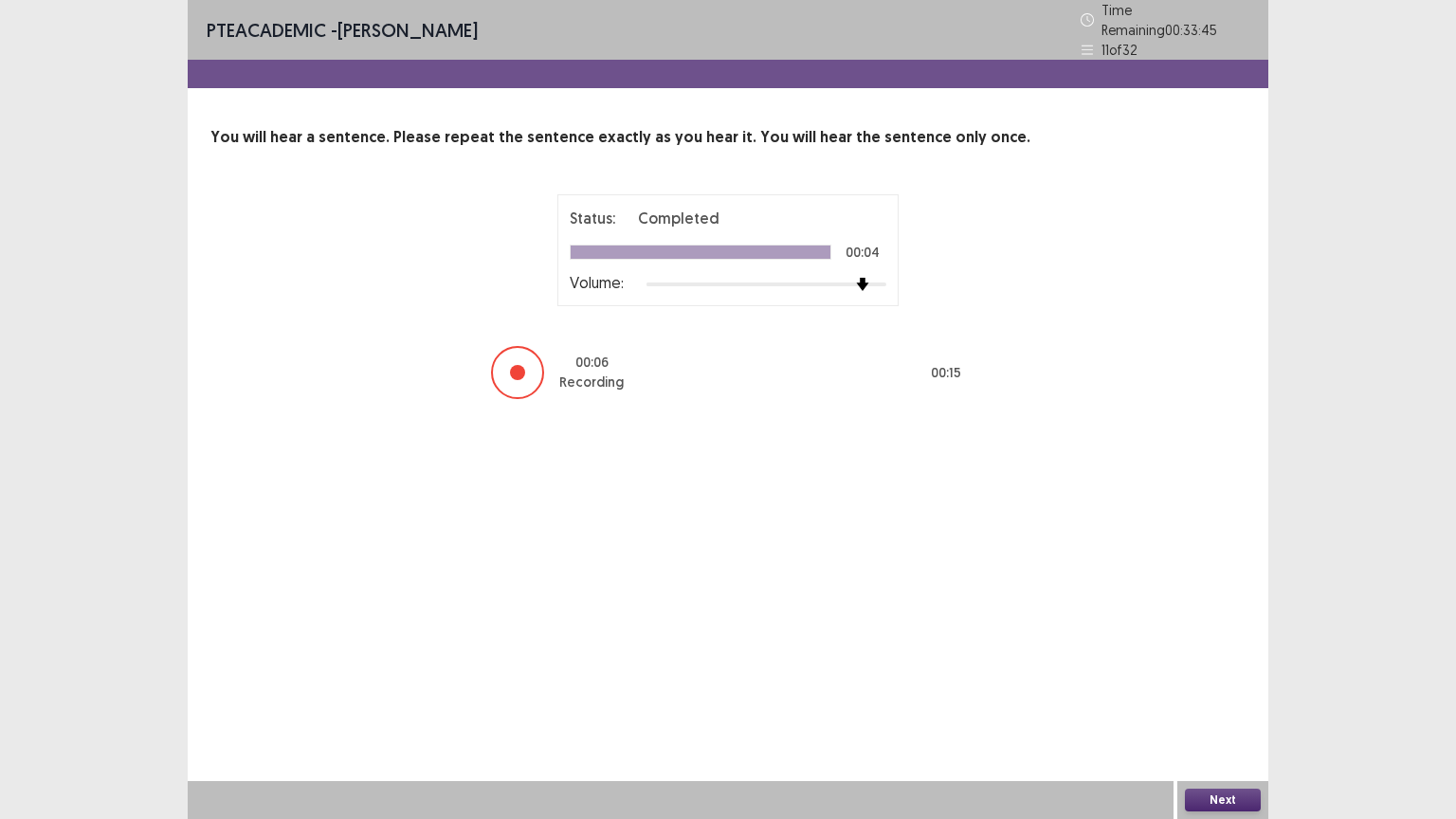
click at [1204, 699] on button "Next" at bounding box center [1222, 801] width 76 height 23
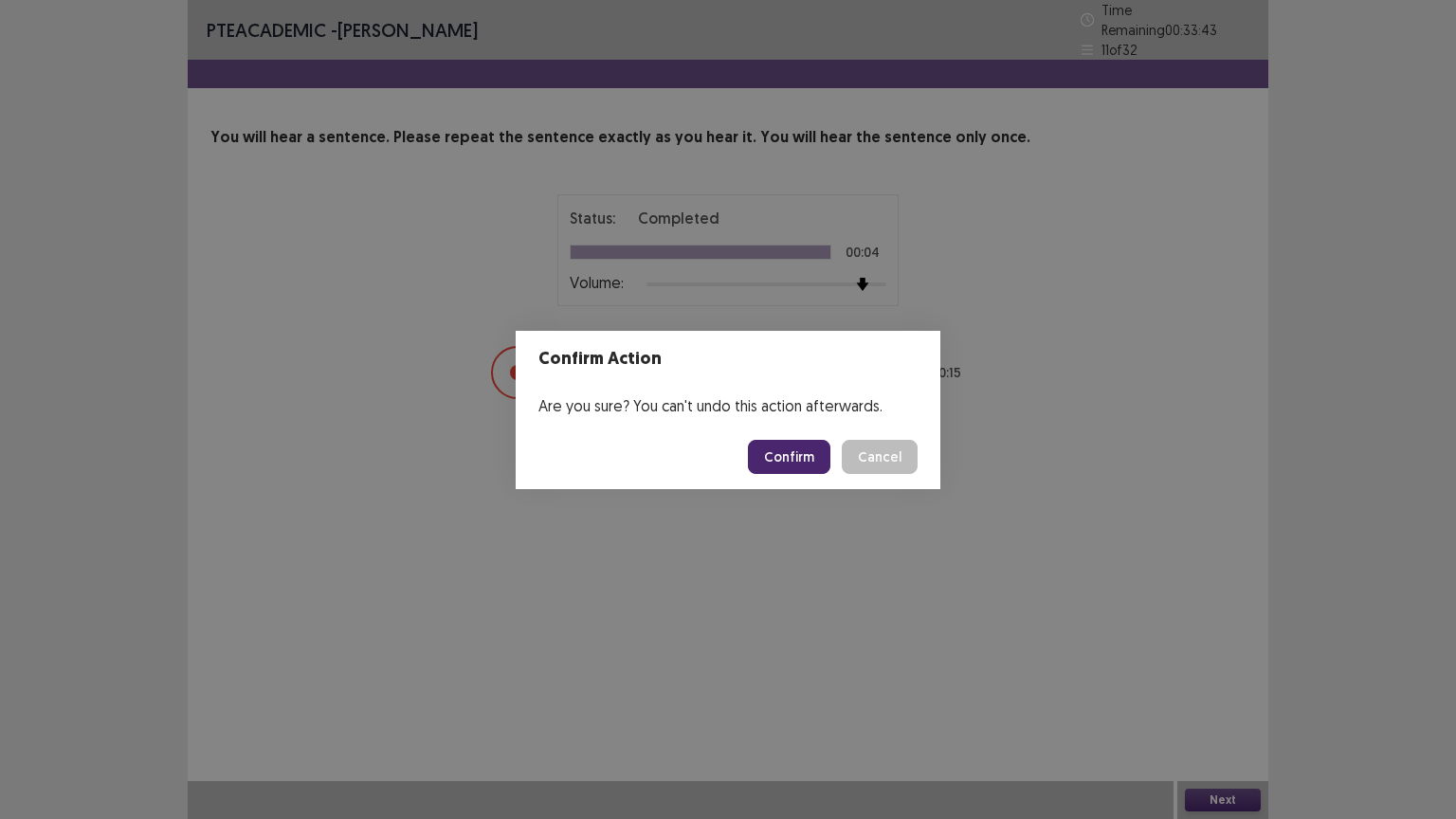
click at [780, 466] on button "Confirm" at bounding box center [789, 457] width 82 height 35
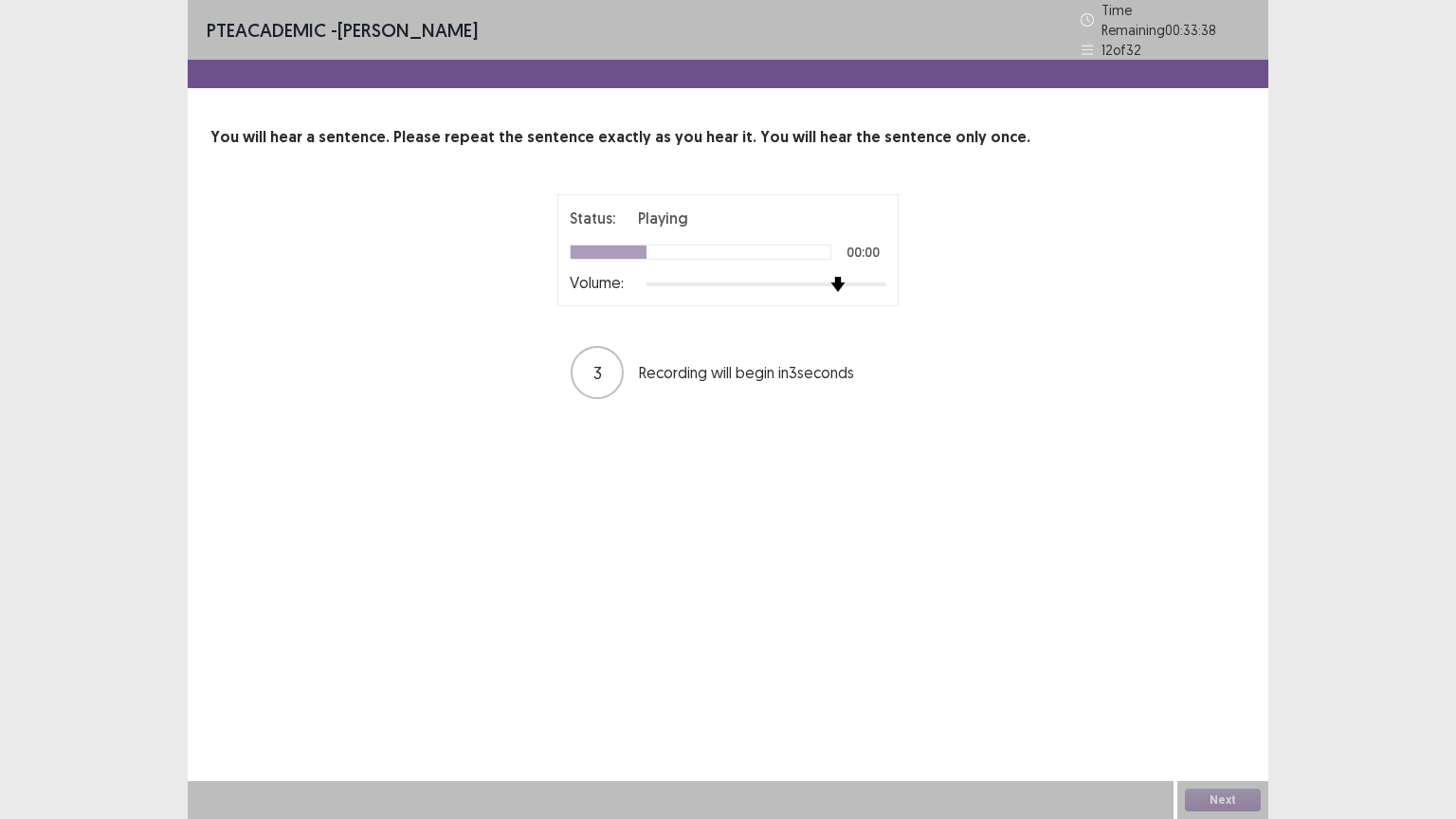
click at [846, 277] on div at bounding box center [766, 285] width 240 height 15
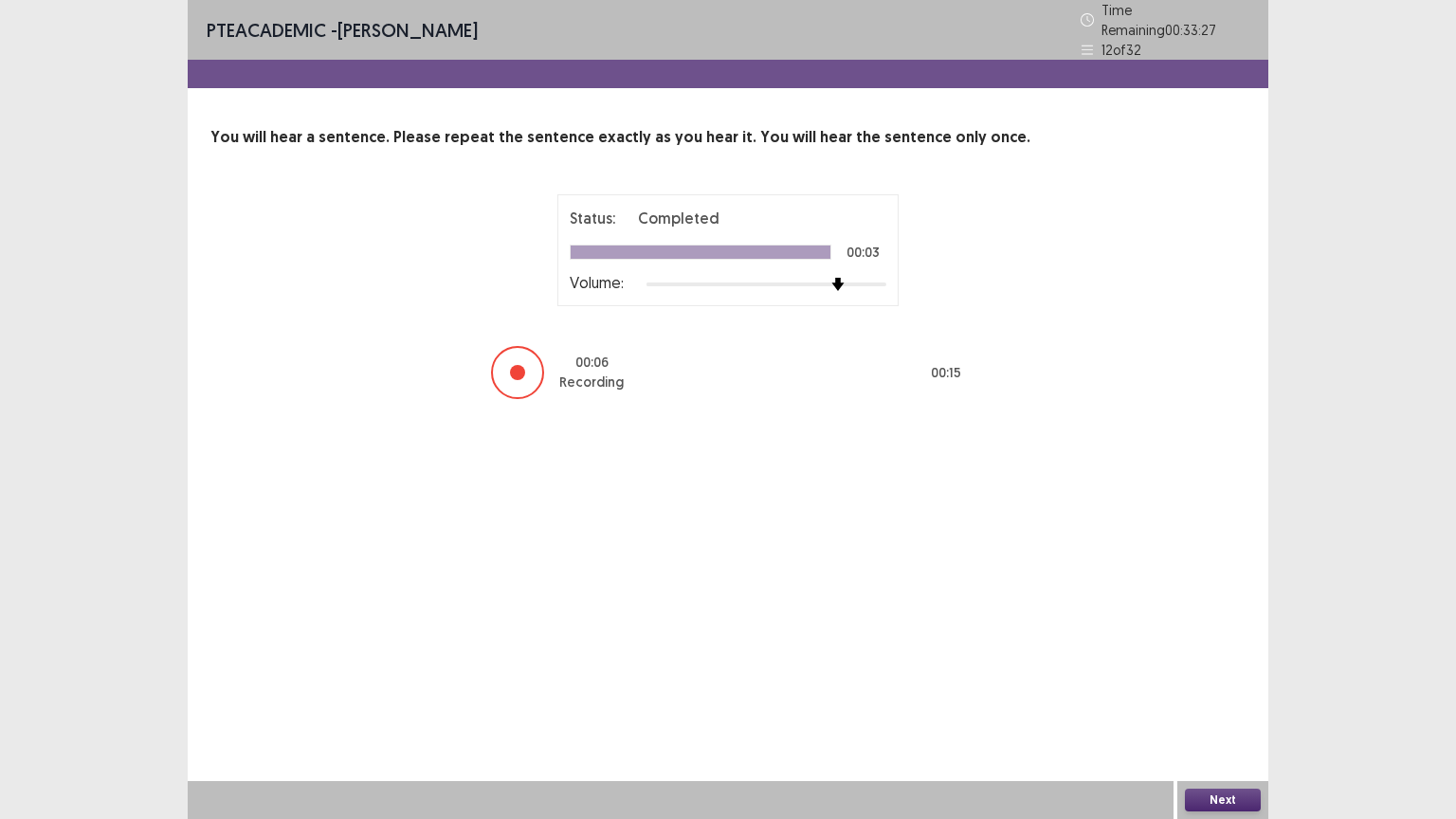
click at [1220, 699] on button "Next" at bounding box center [1222, 801] width 76 height 23
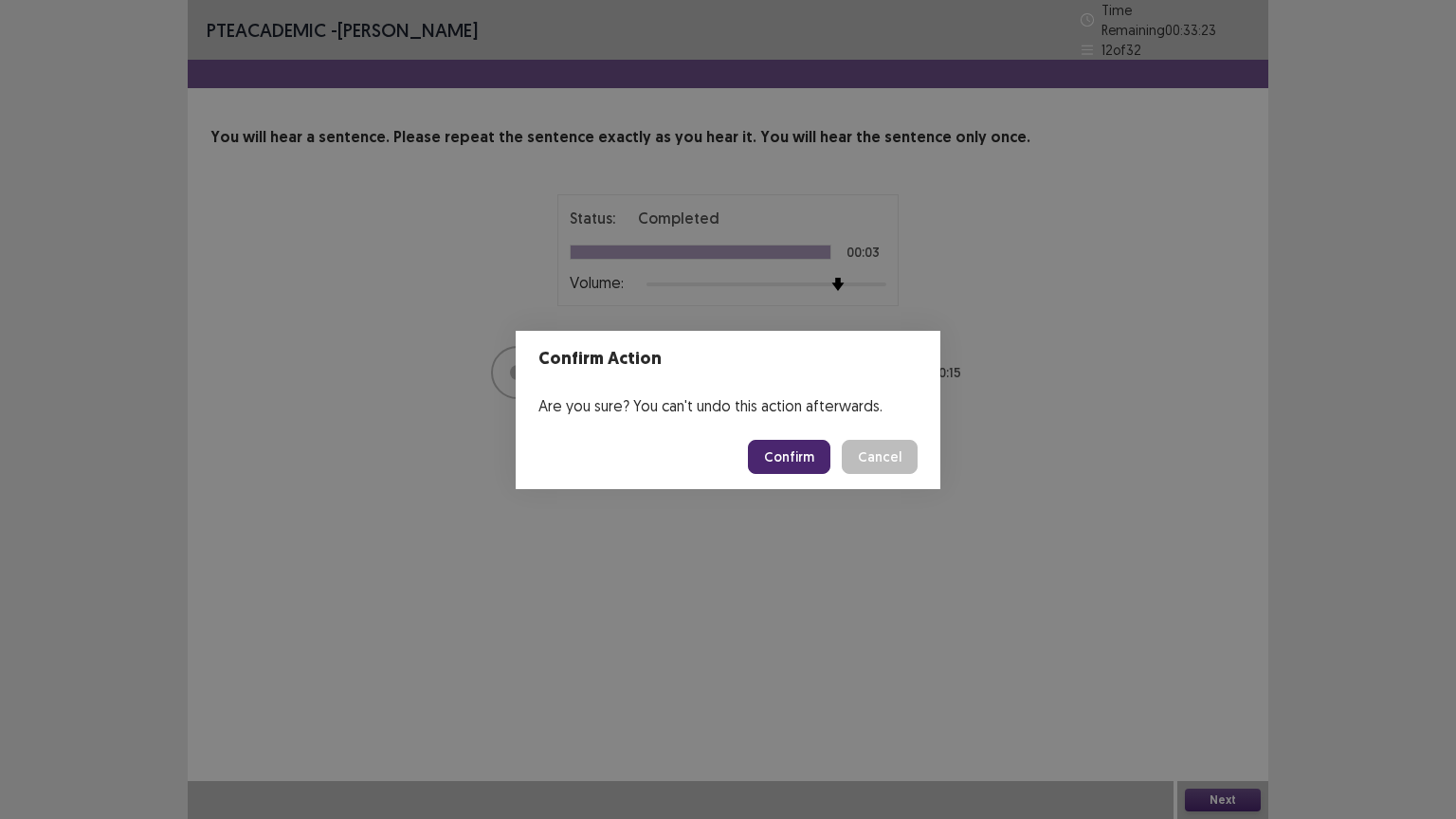
click at [807, 460] on button "Confirm" at bounding box center [789, 457] width 82 height 35
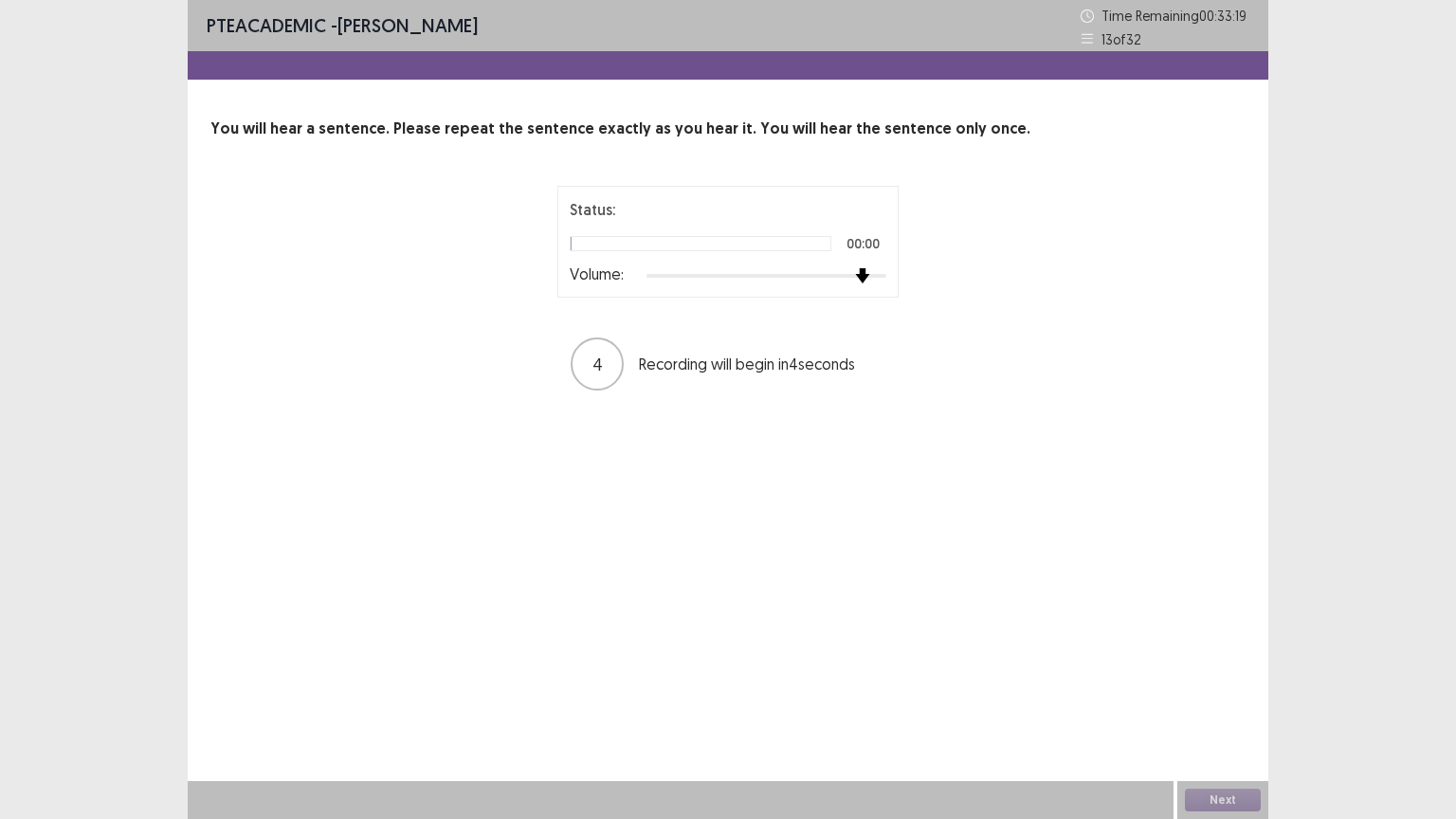
click at [866, 269] on div at bounding box center [766, 276] width 240 height 15
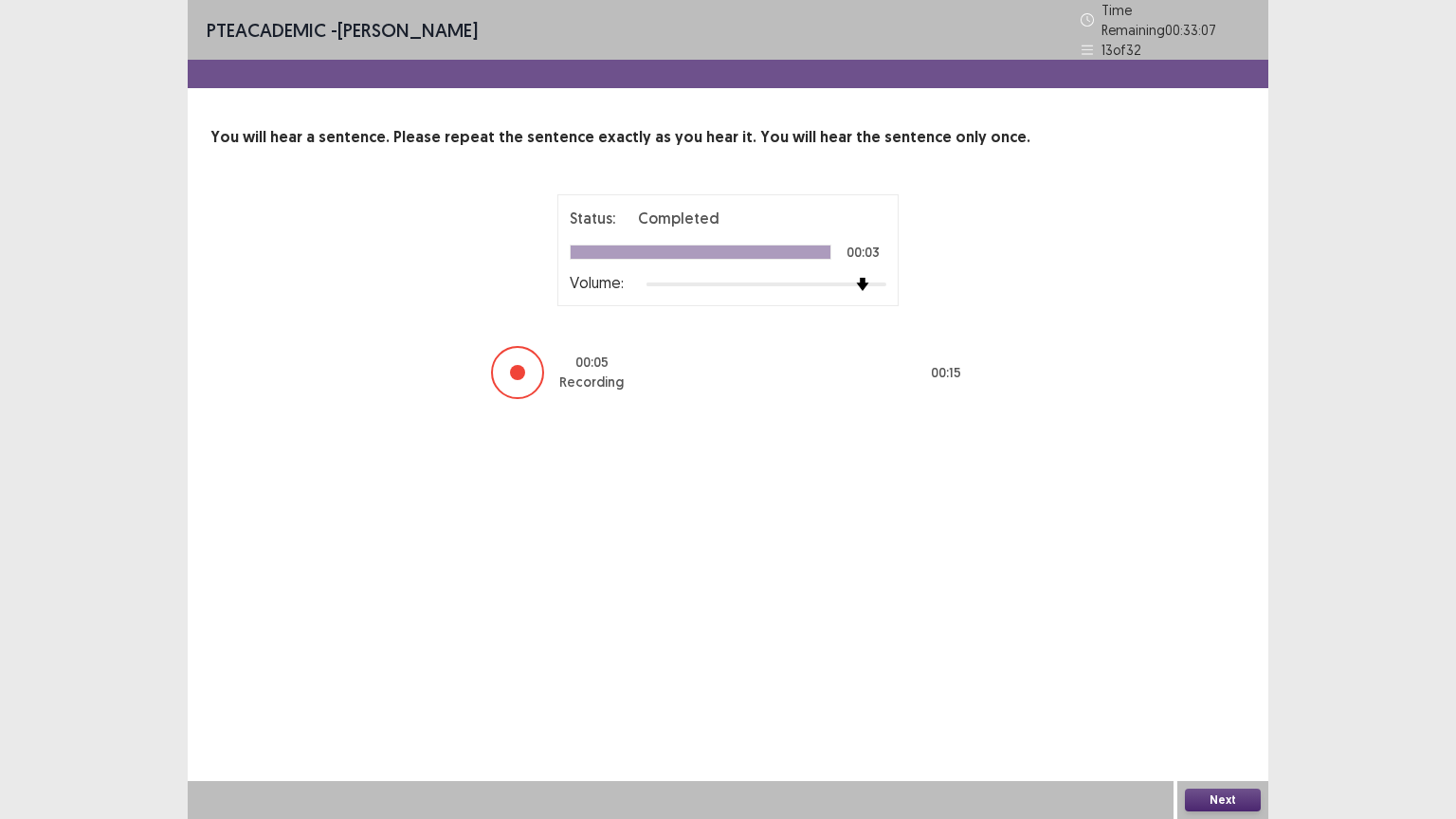
click at [1222, 699] on button "Next" at bounding box center [1222, 801] width 76 height 23
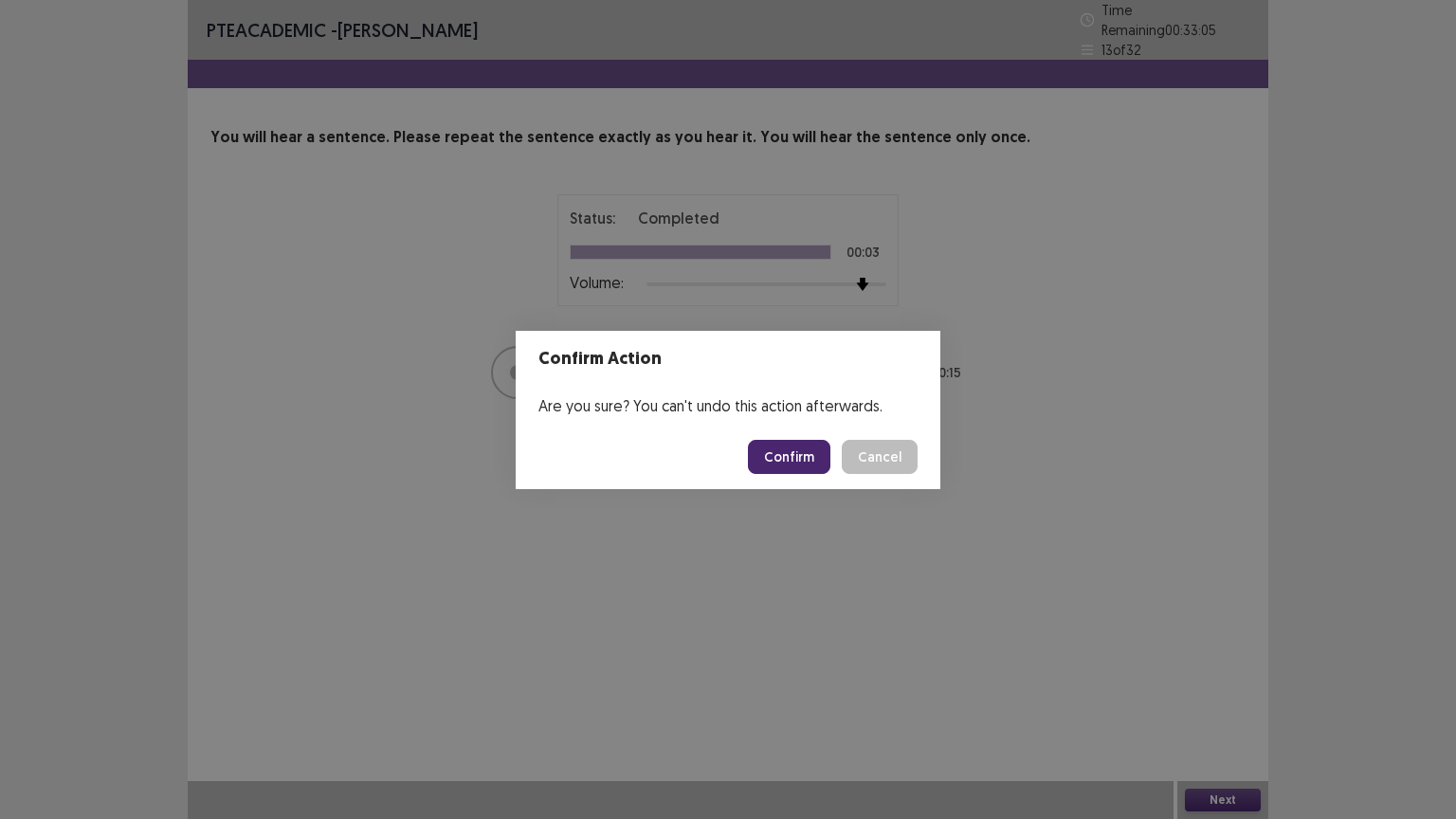
click at [805, 455] on button "Confirm" at bounding box center [789, 457] width 82 height 35
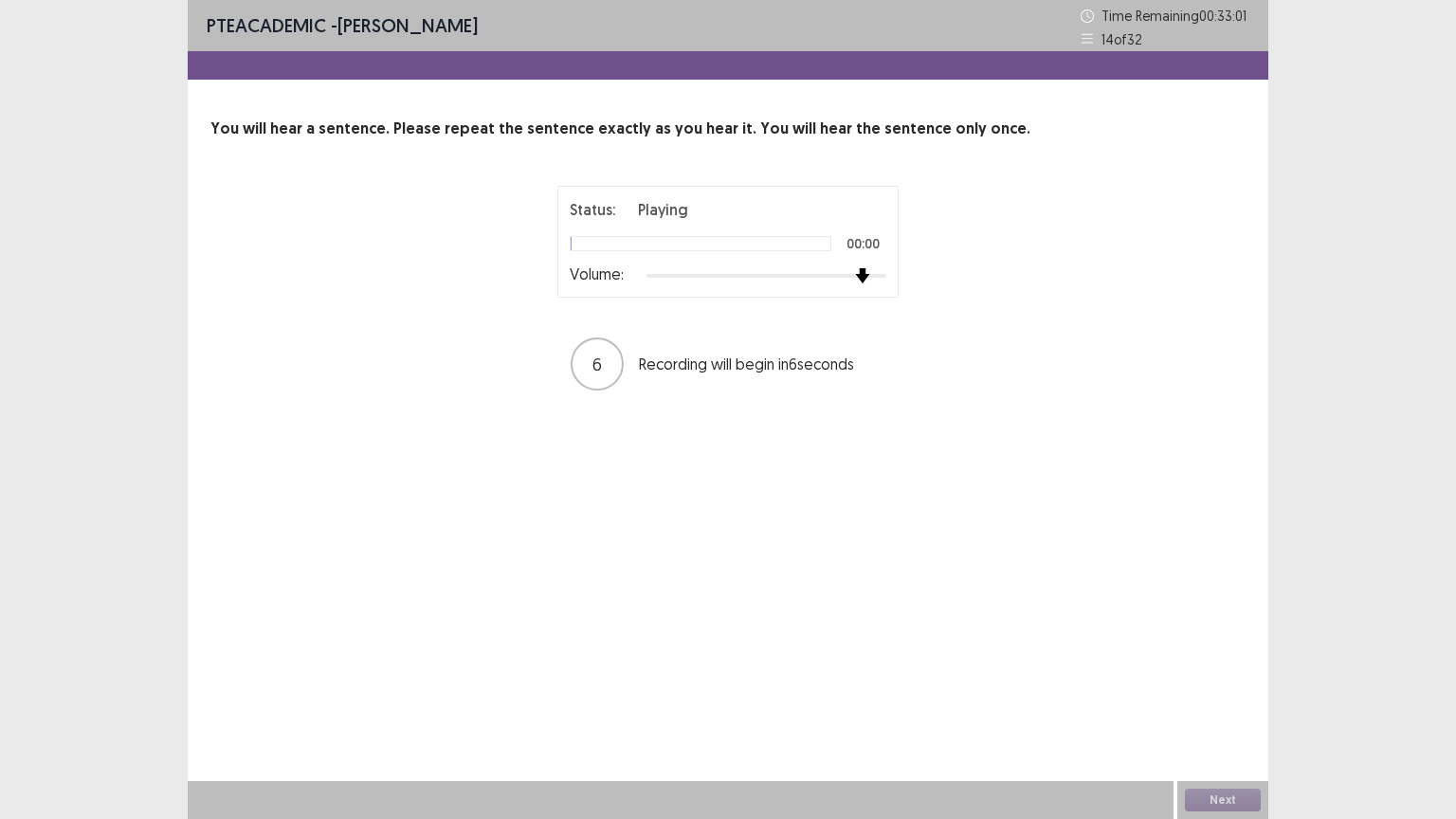
click at [853, 273] on div at bounding box center [766, 276] width 240 height 15
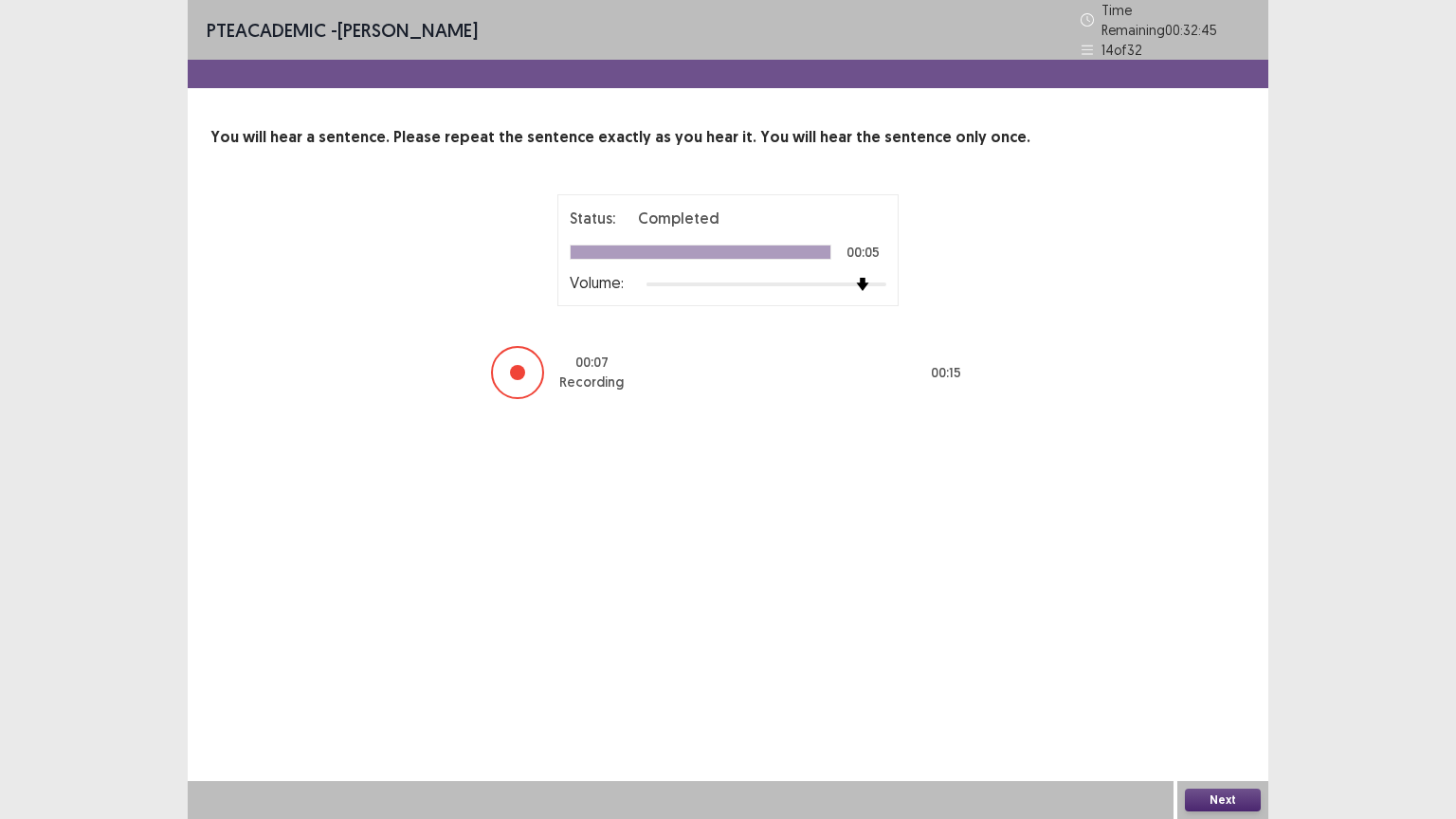
click at [1220, 699] on button "Next" at bounding box center [1222, 801] width 76 height 23
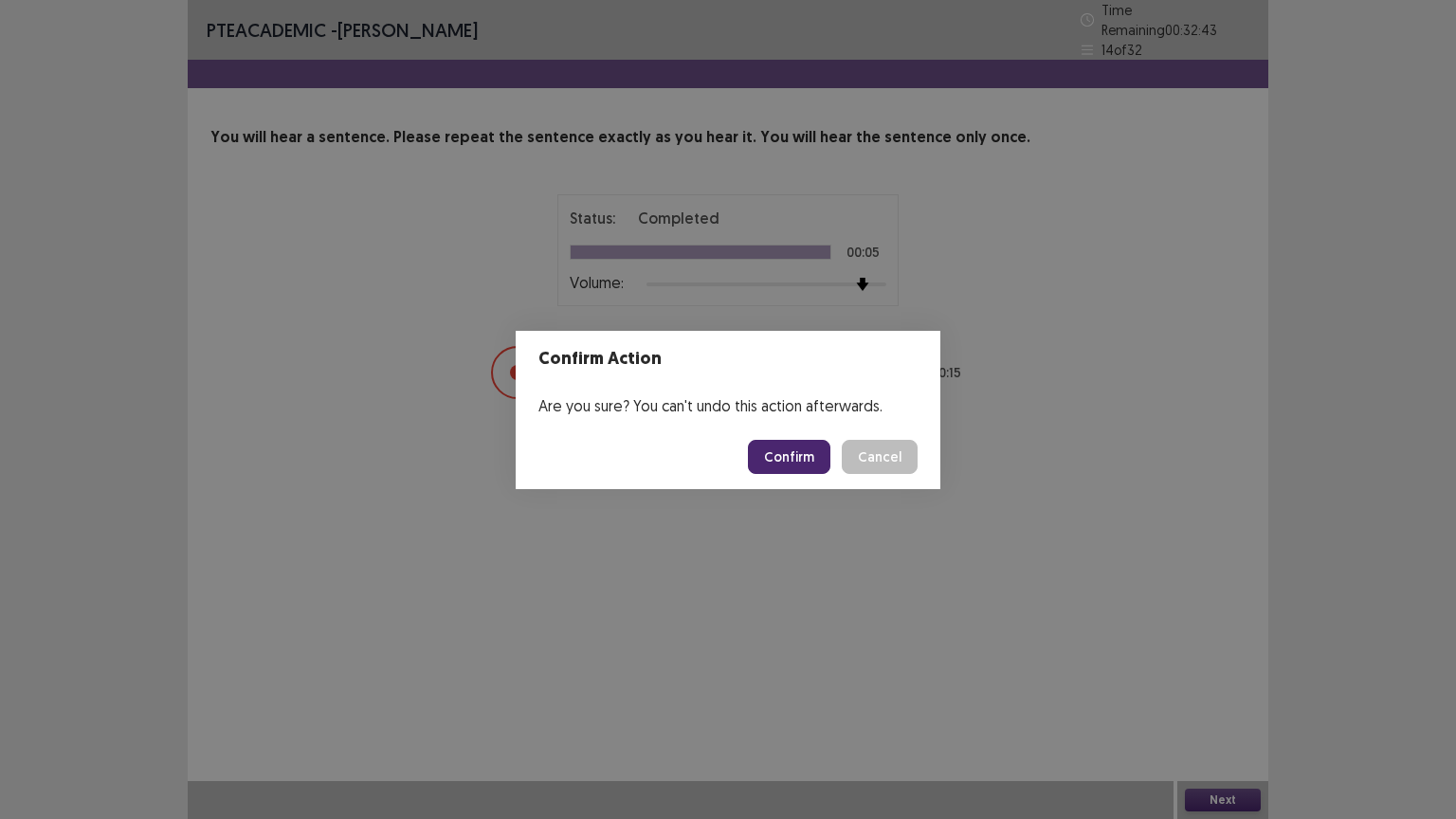
click at [793, 461] on button "Confirm" at bounding box center [789, 457] width 82 height 35
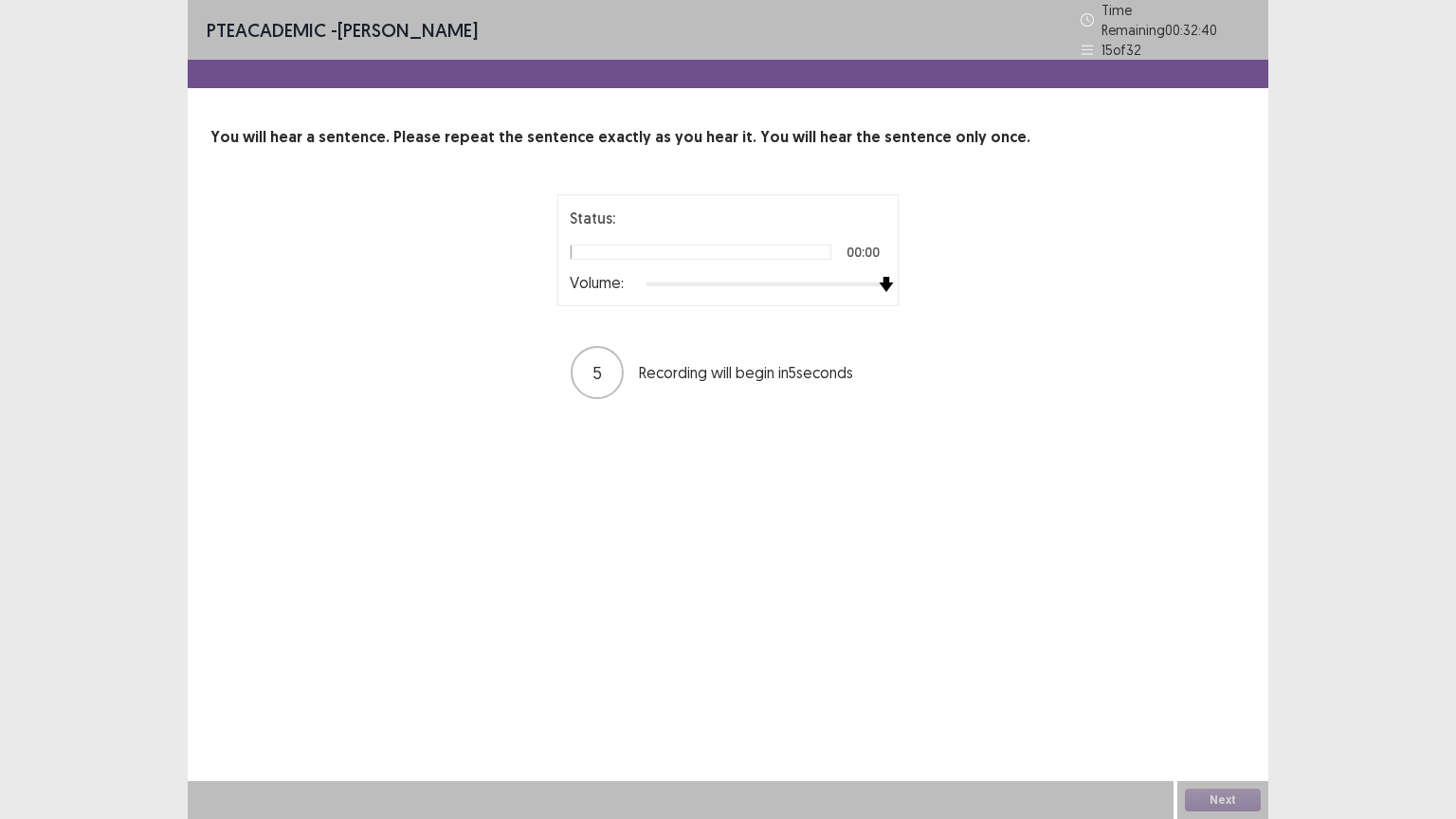
click at [880, 277] on div at bounding box center [766, 285] width 240 height 15
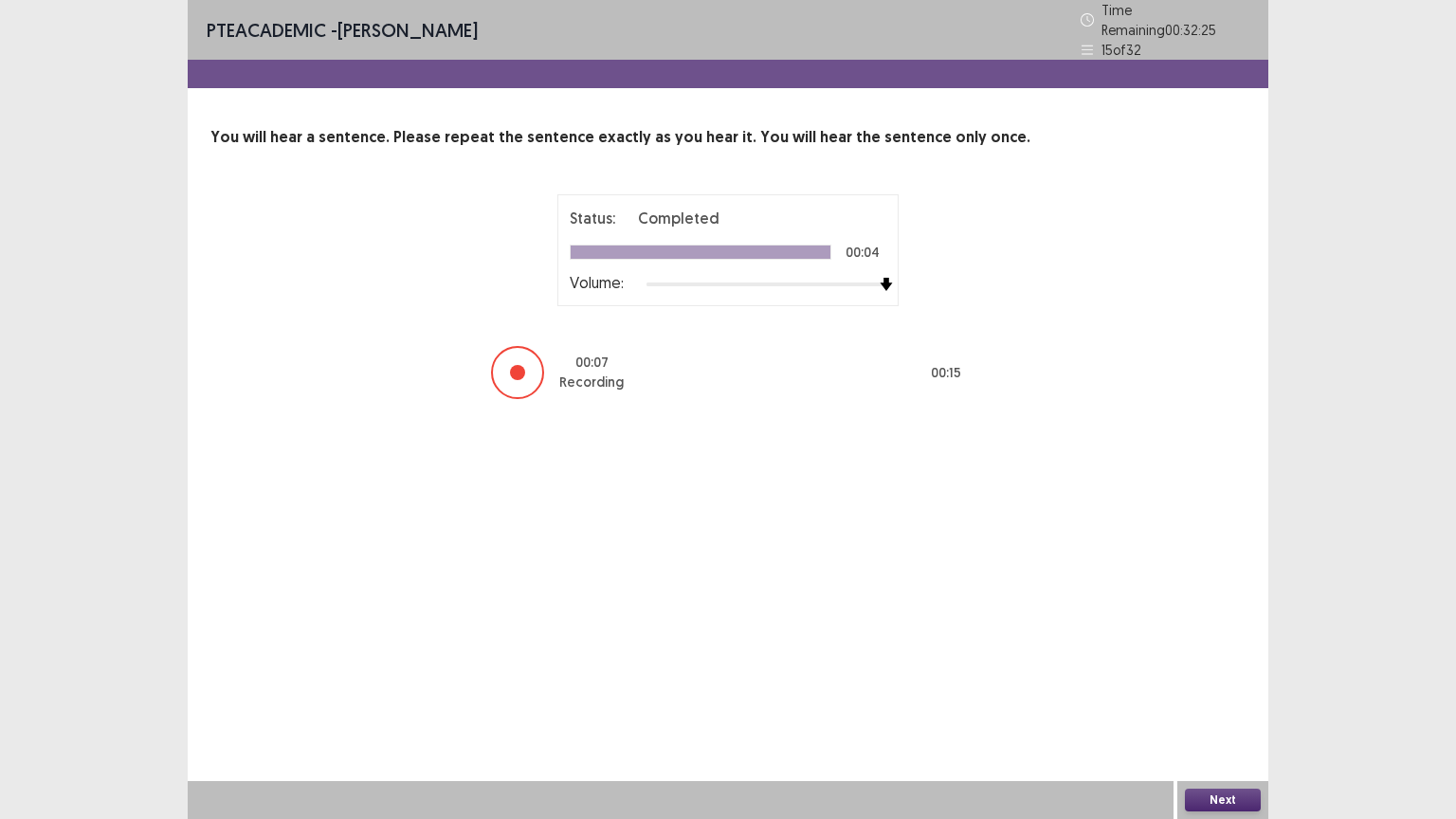
click at [1217, 699] on button "Next" at bounding box center [1222, 801] width 76 height 23
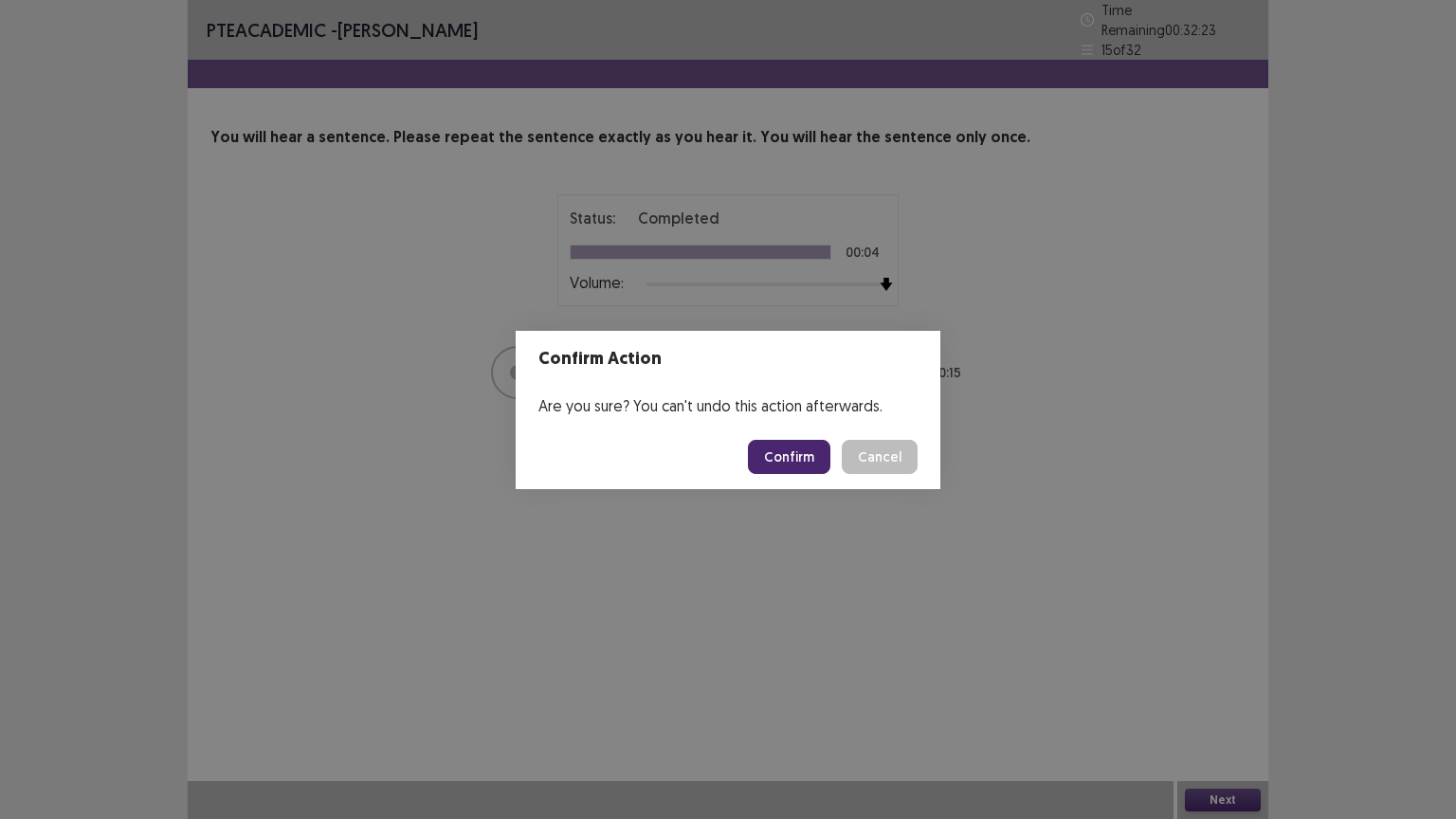
click at [811, 456] on button "Confirm" at bounding box center [789, 457] width 82 height 35
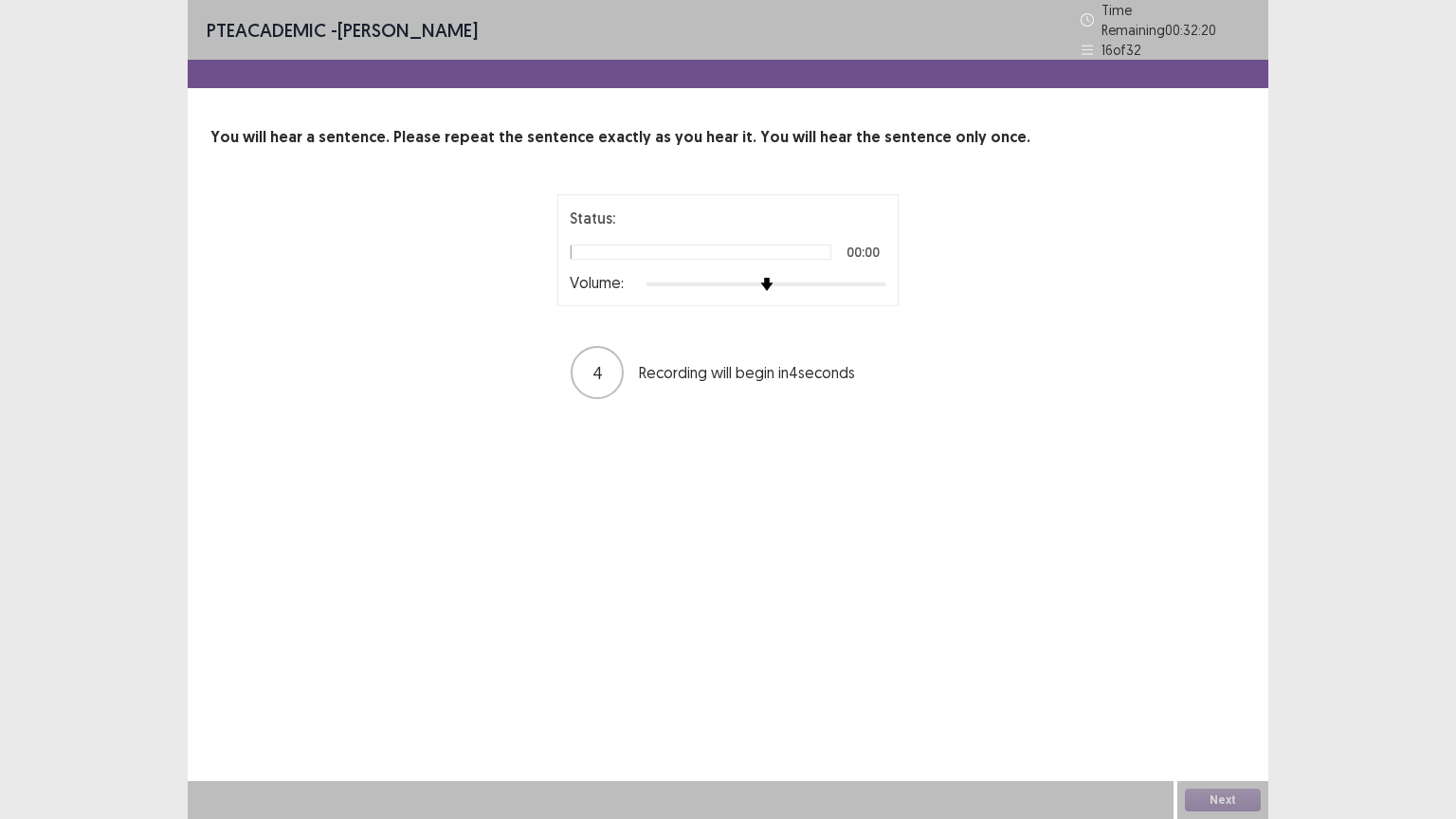
click at [887, 273] on div "Status: 00:00 Volume:" at bounding box center [728, 250] width 341 height 112
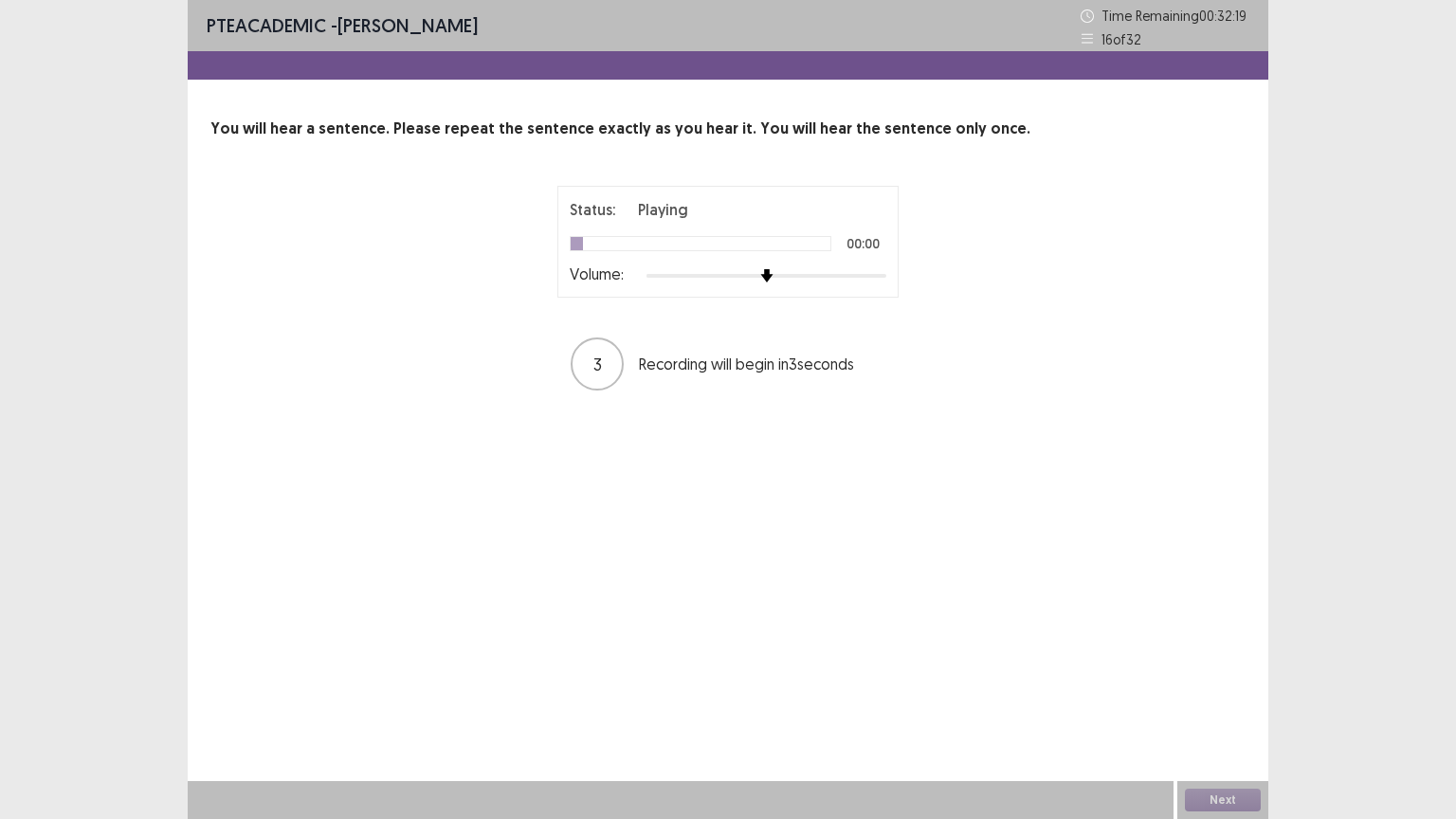
click at [887, 273] on div "Status: Playing 00:00 Volume:" at bounding box center [728, 242] width 341 height 112
click at [885, 273] on div at bounding box center [766, 276] width 240 height 15
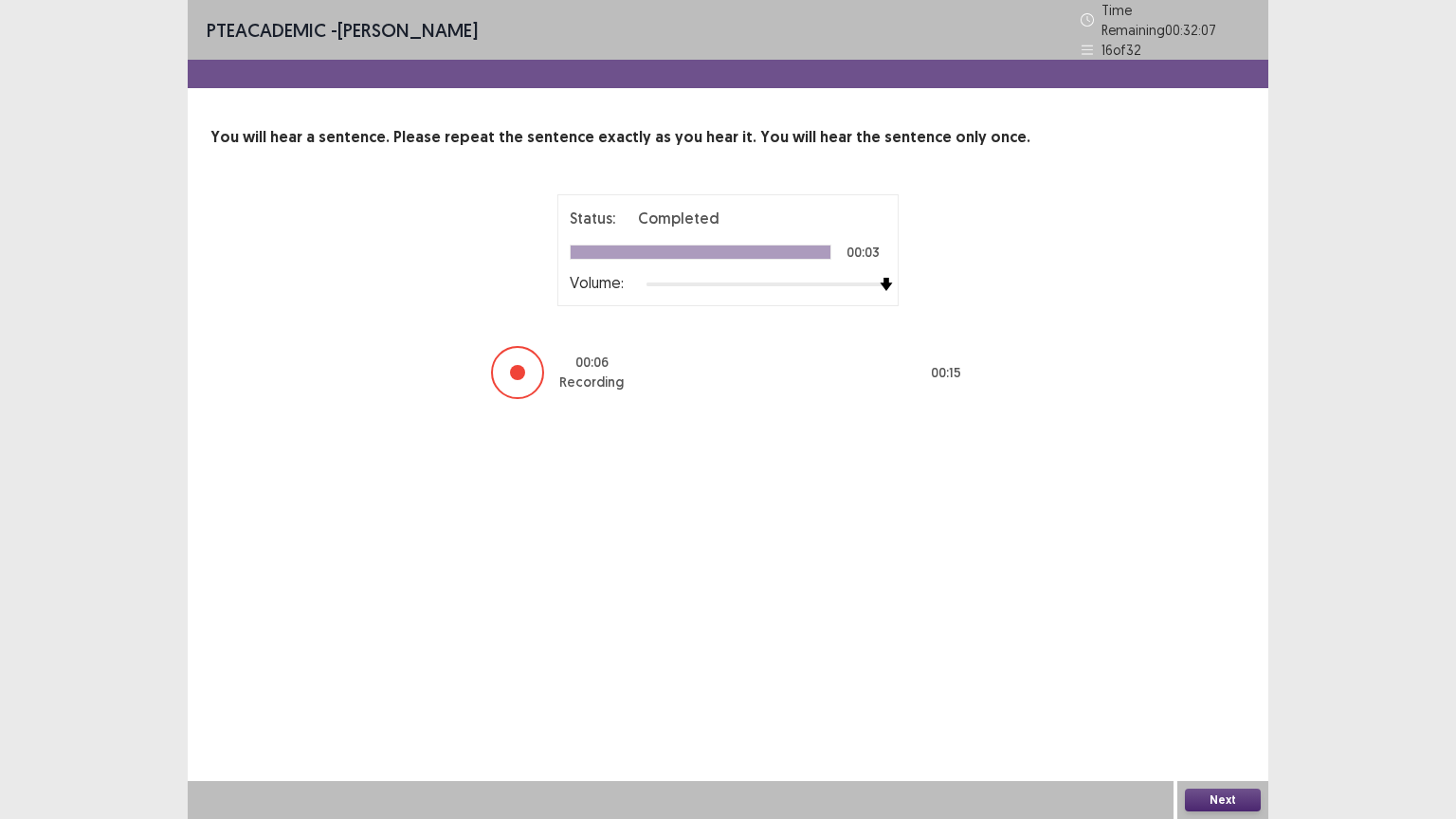
click at [1223, 699] on button "Next" at bounding box center [1222, 801] width 76 height 23
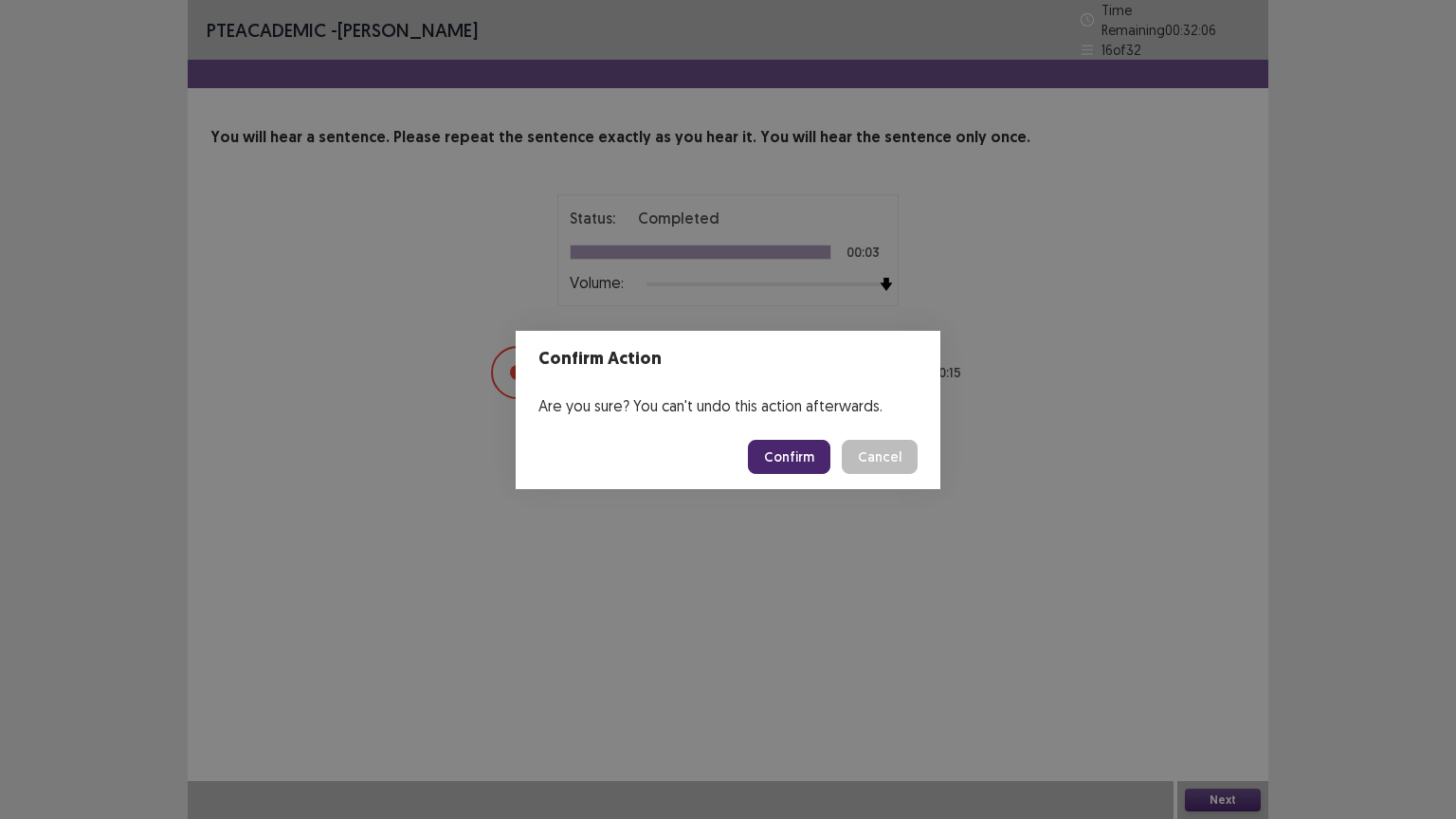
click at [782, 465] on button "Confirm" at bounding box center [789, 457] width 82 height 35
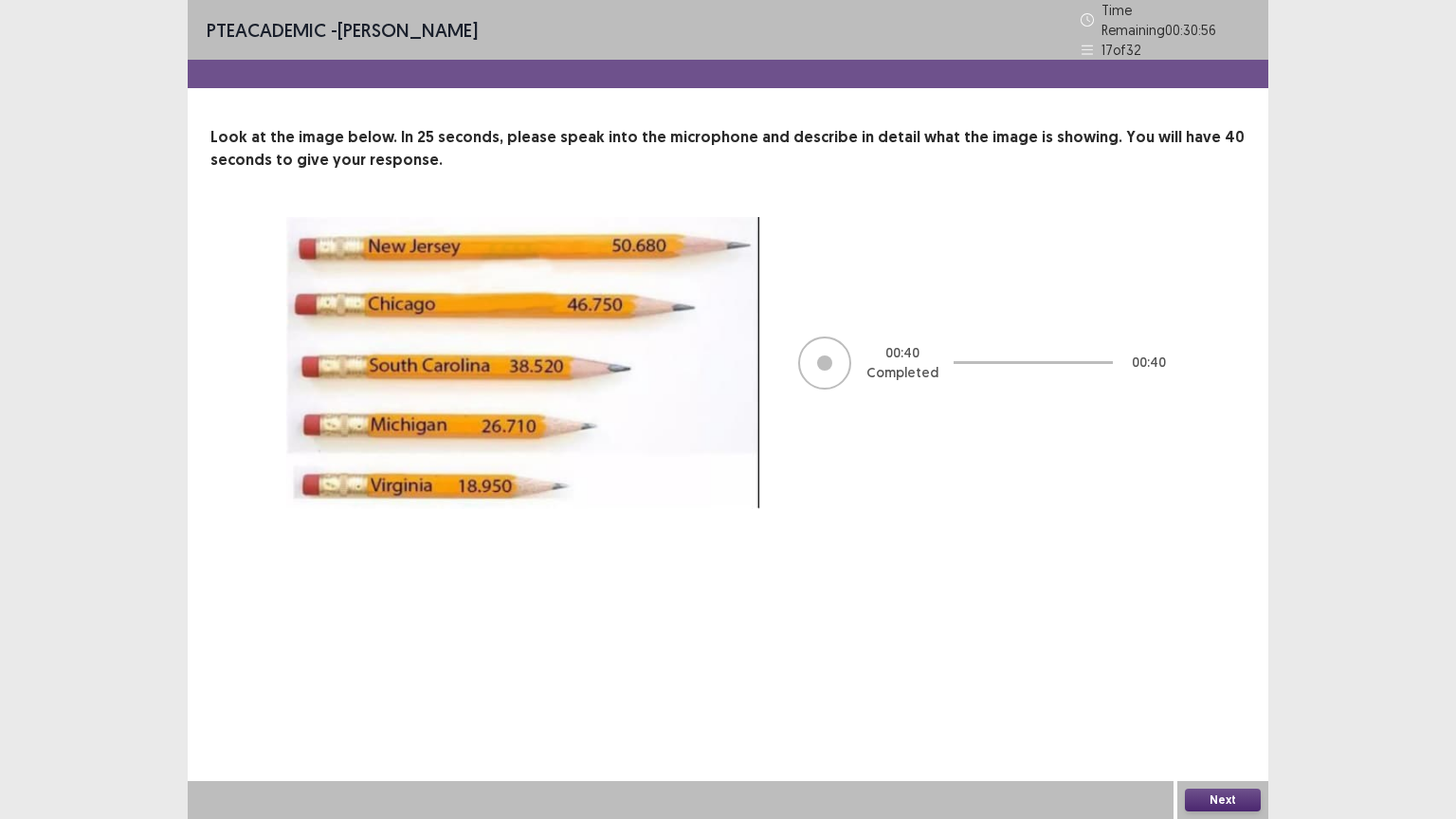
click at [1203, 699] on button "Next" at bounding box center [1222, 801] width 76 height 23
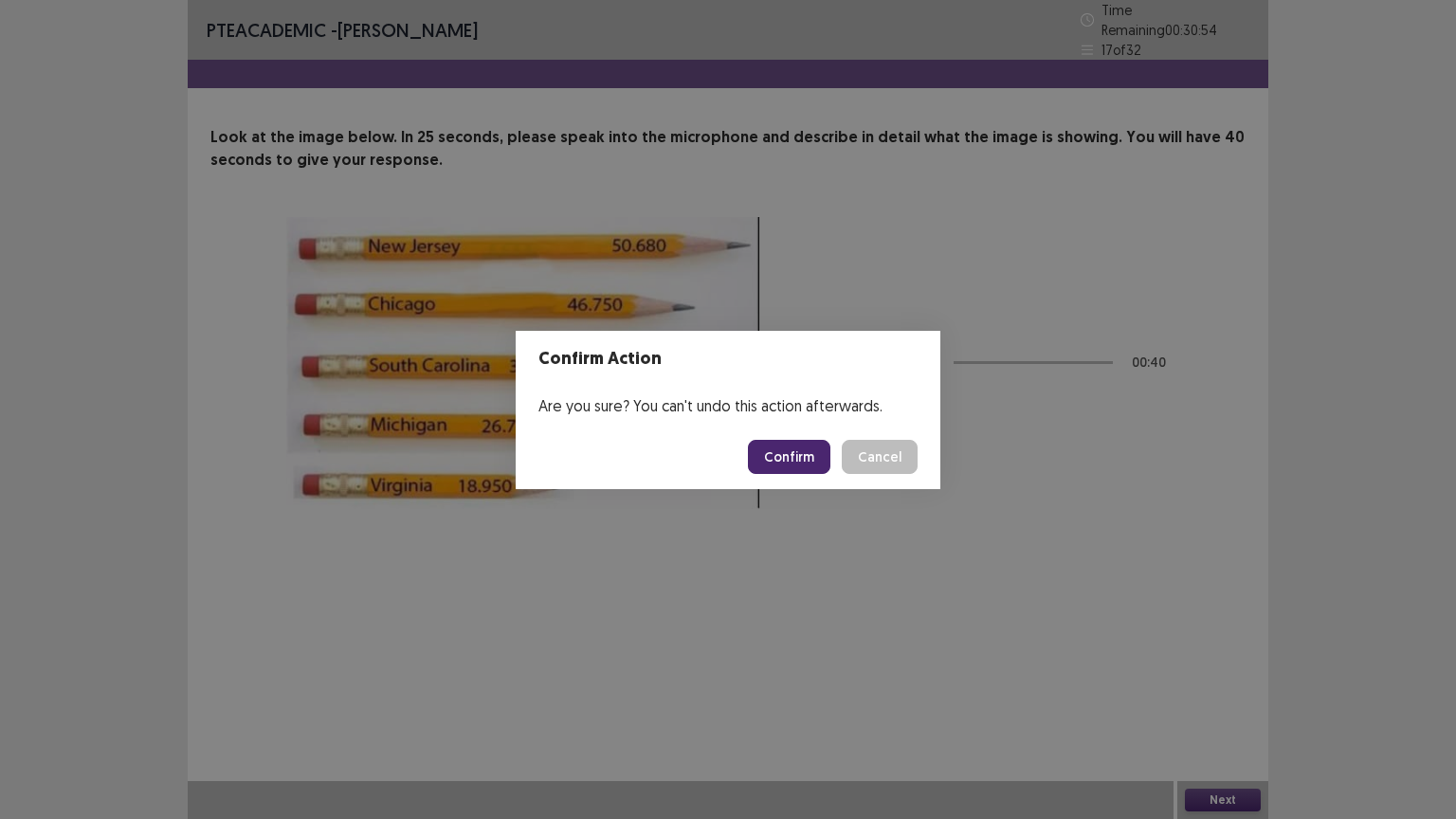
click at [793, 459] on button "Confirm" at bounding box center [789, 457] width 82 height 35
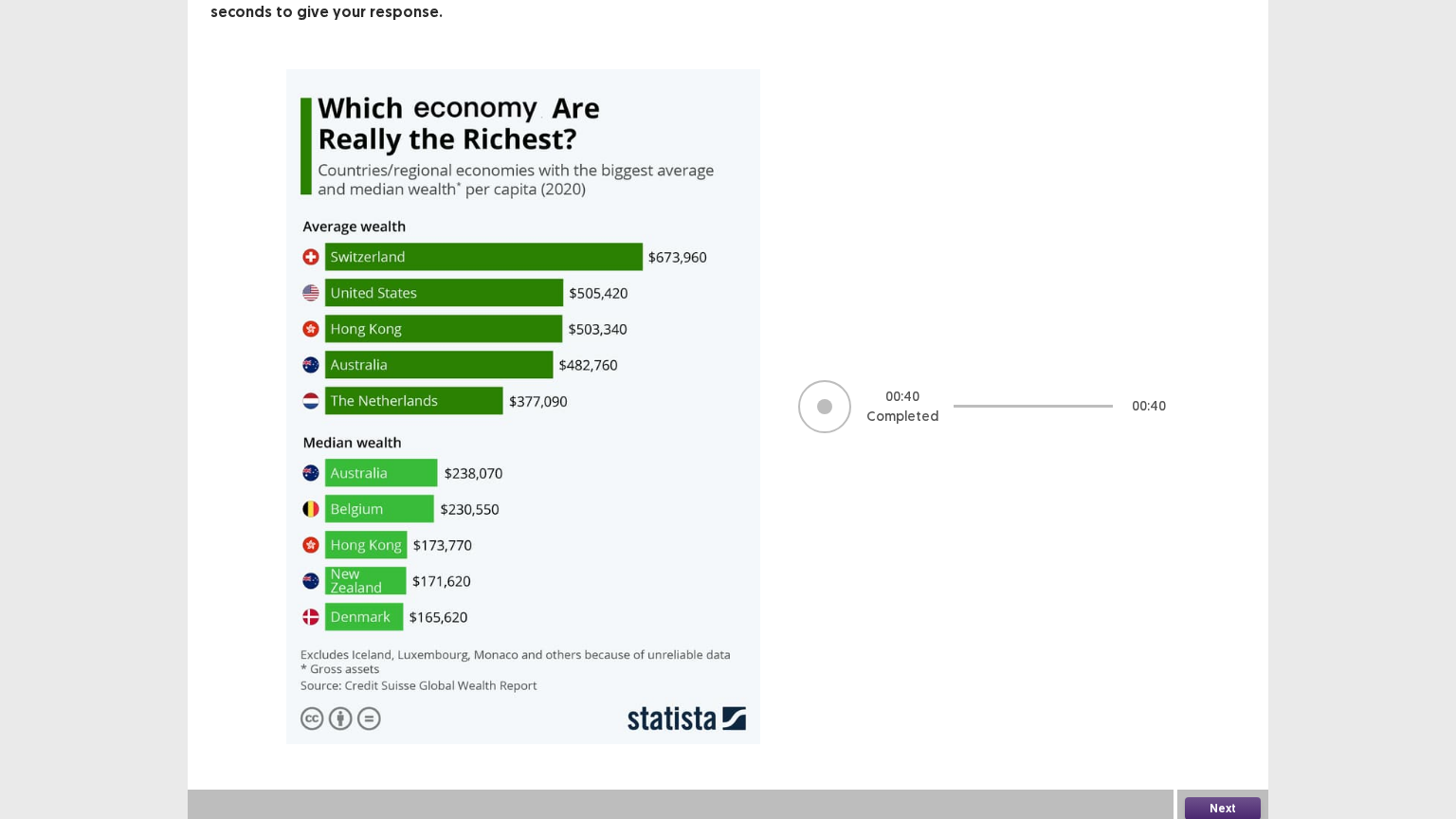
scroll to position [147, 0]
click at [1216, 699] on button "Next" at bounding box center [1222, 810] width 76 height 23
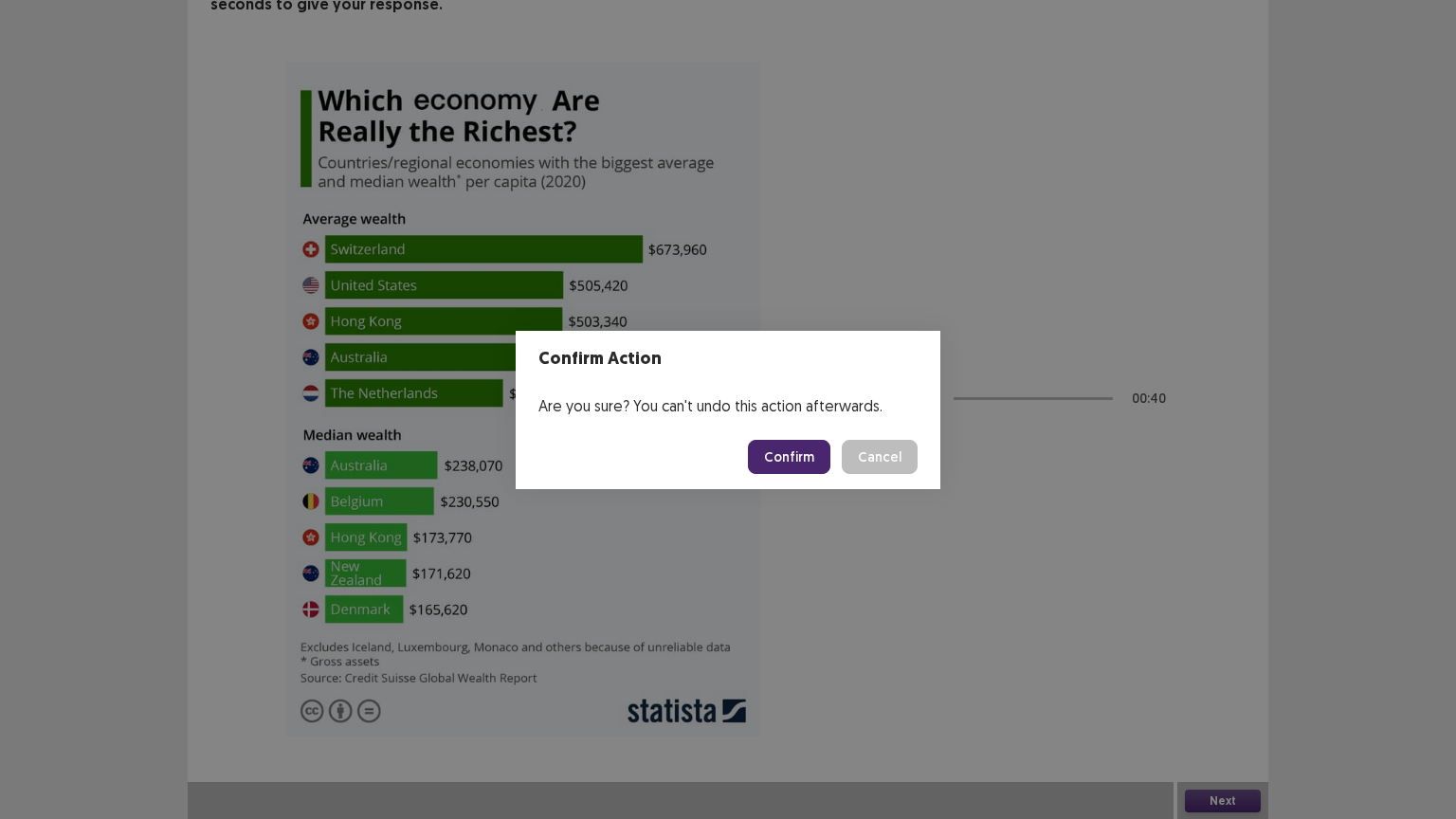
click at [796, 458] on button "Confirm" at bounding box center [789, 457] width 82 height 35
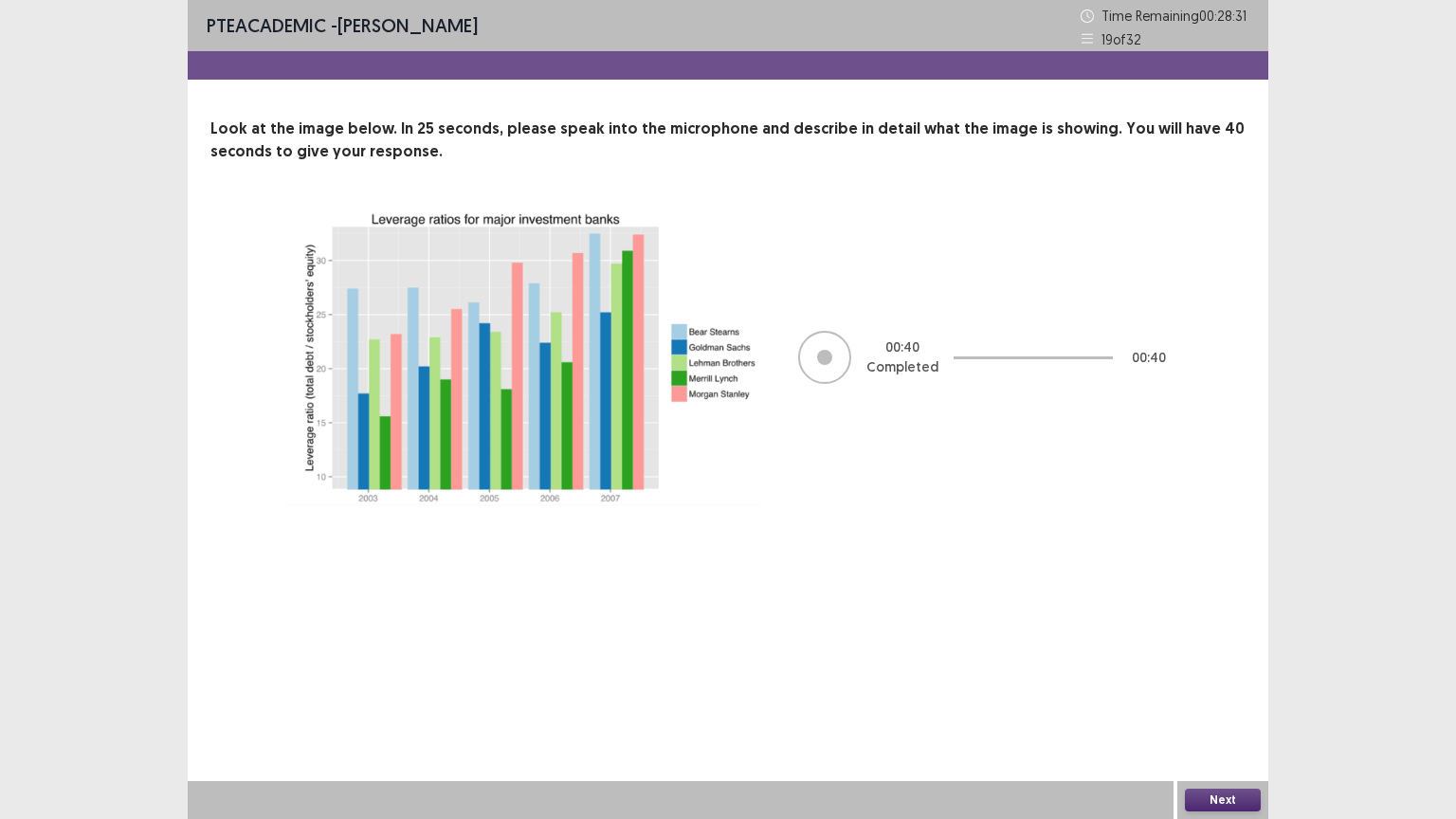
click at [1211, 699] on button "Next" at bounding box center [1222, 801] width 76 height 23
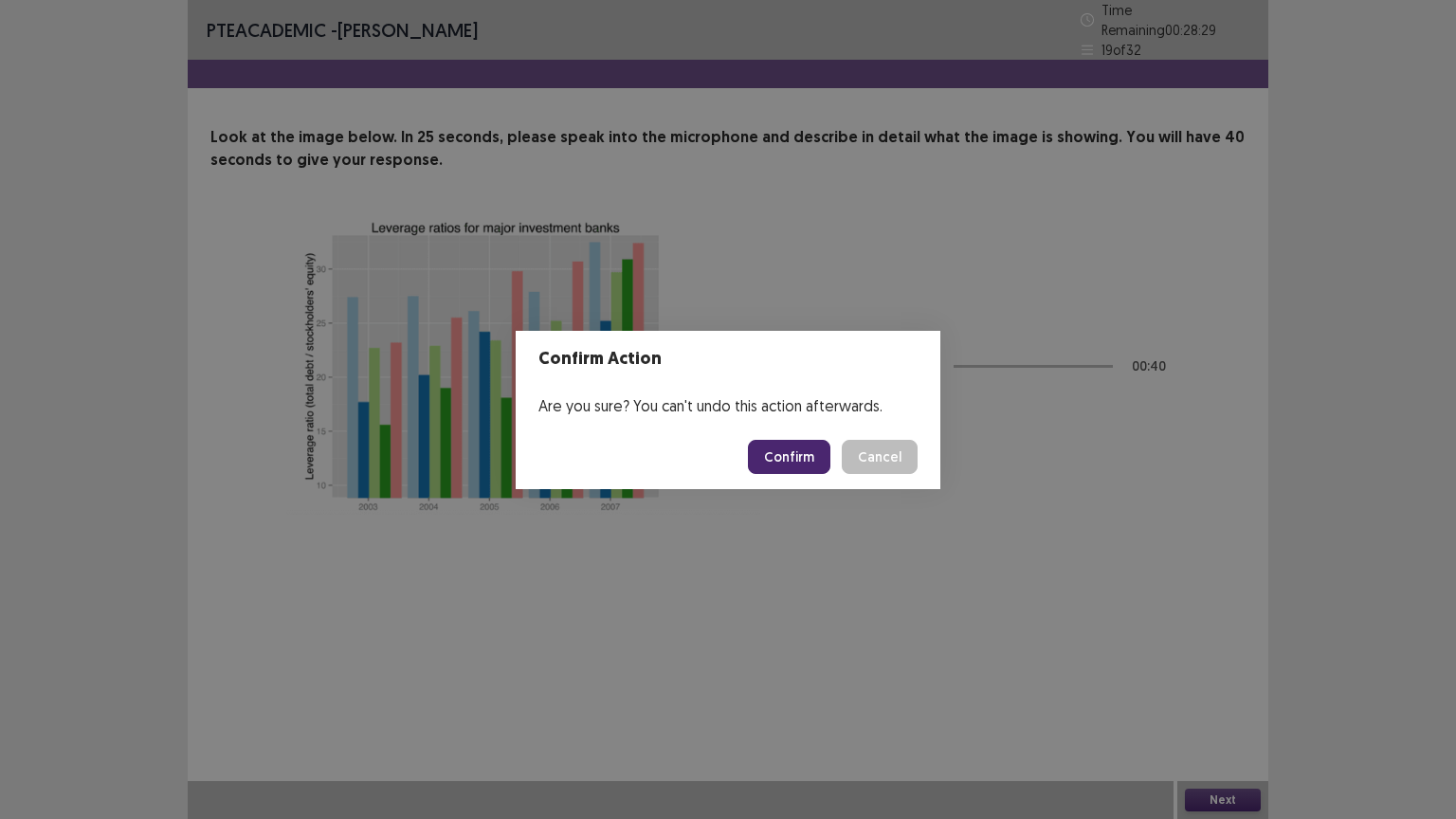
click at [785, 458] on button "Confirm" at bounding box center [789, 457] width 82 height 35
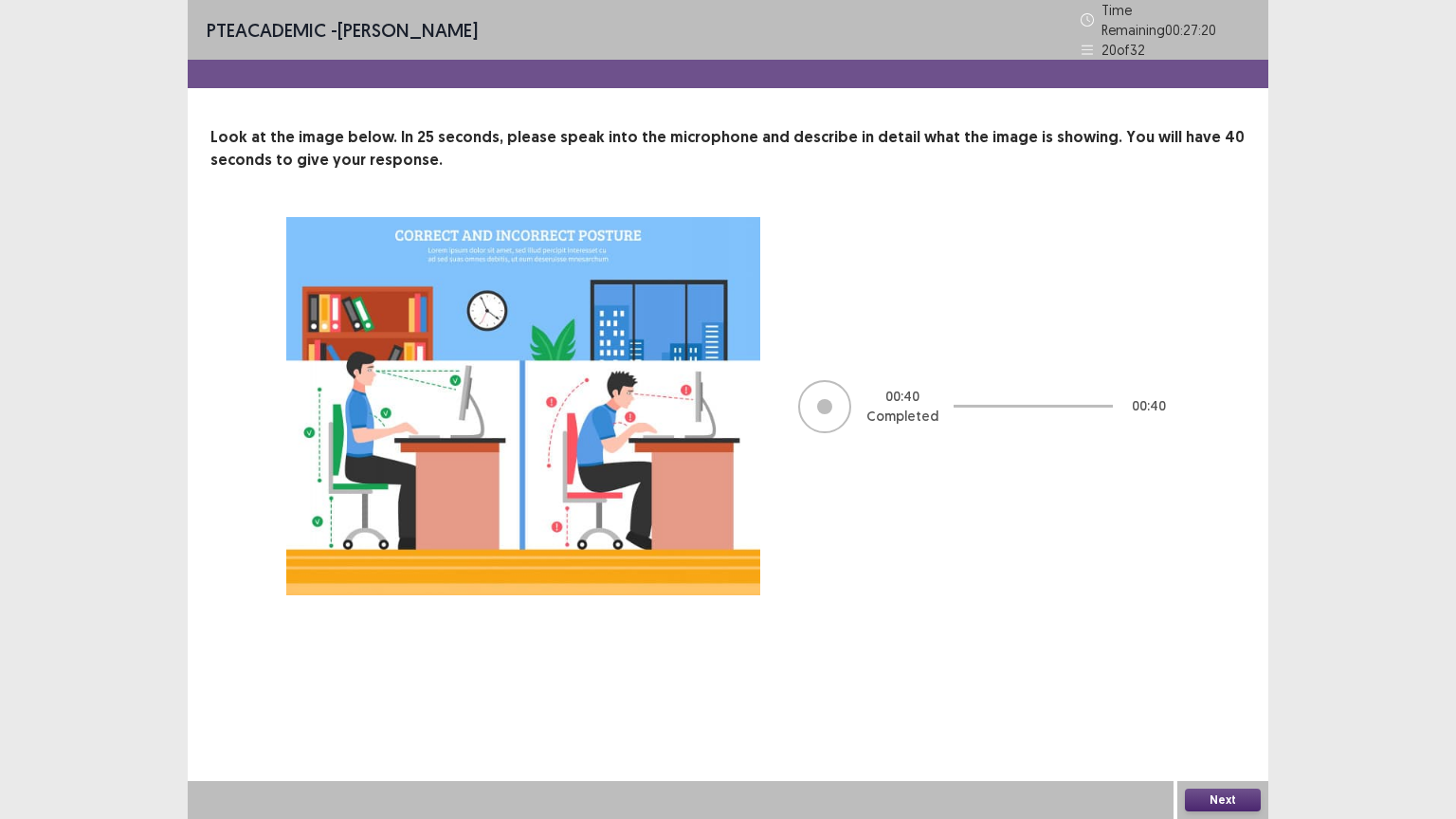
click at [1243, 699] on button "Next" at bounding box center [1222, 801] width 76 height 23
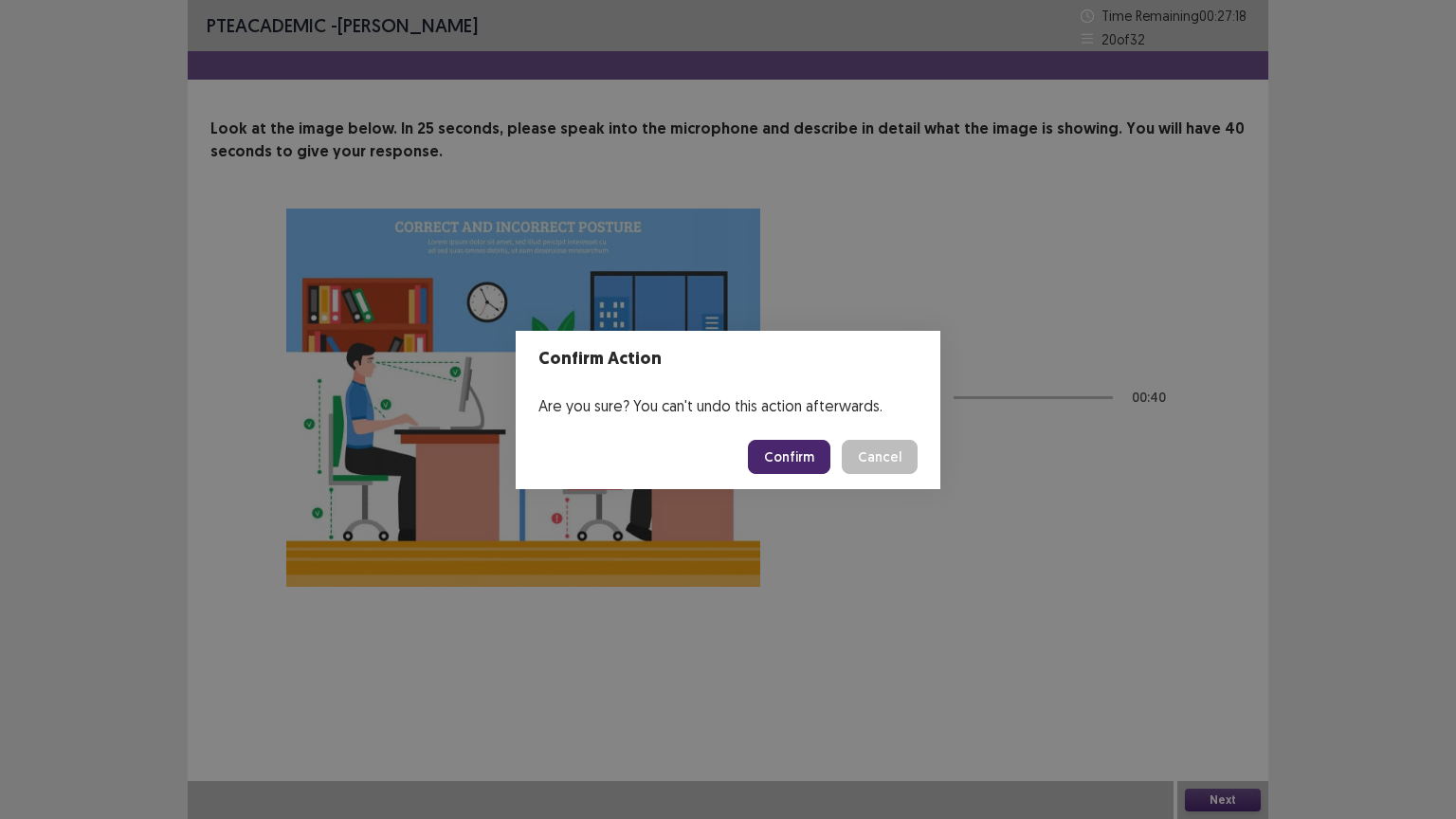
click at [781, 465] on button "Confirm" at bounding box center [789, 457] width 82 height 35
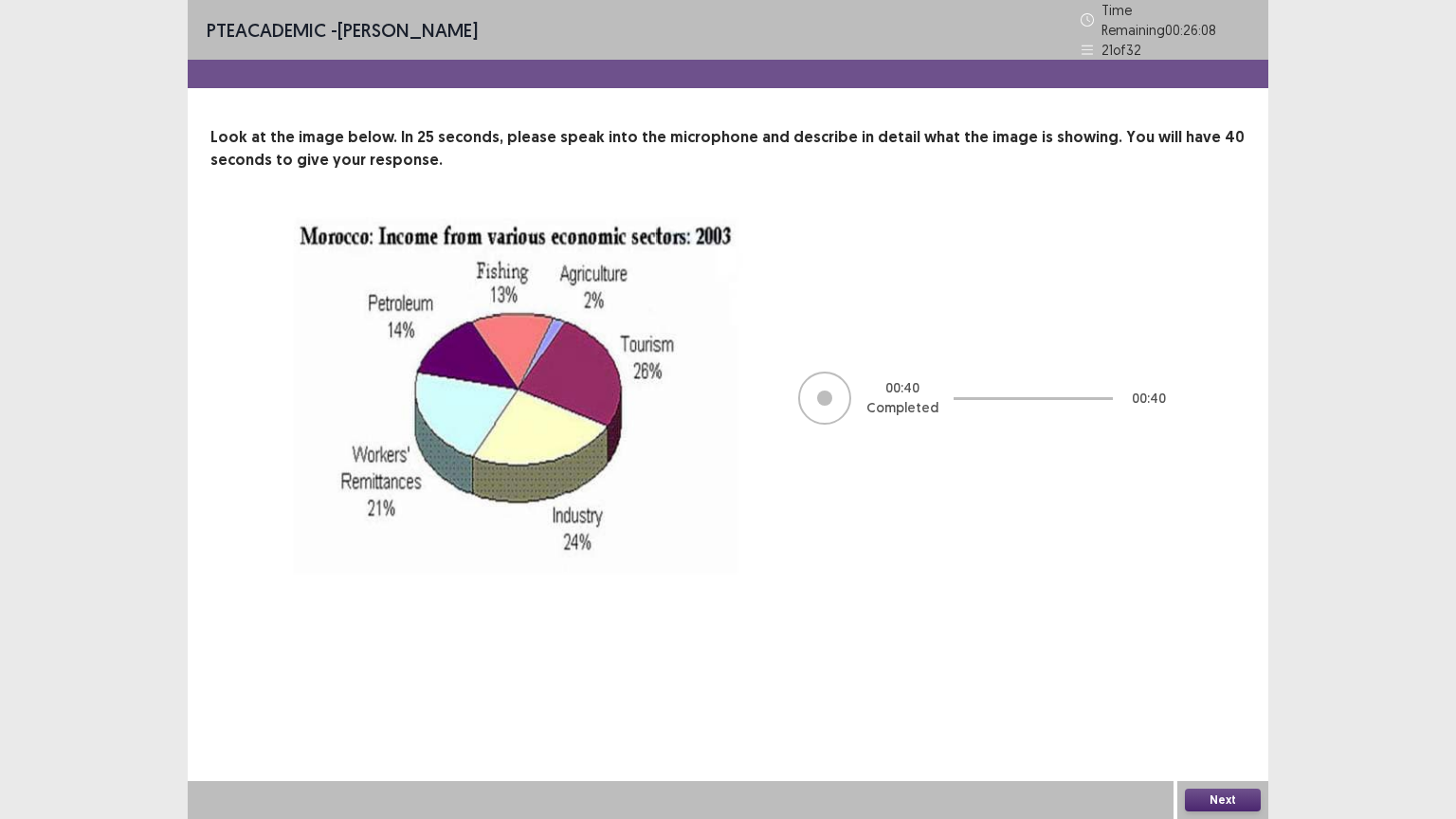
click at [1221, 699] on button "Next" at bounding box center [1222, 801] width 76 height 23
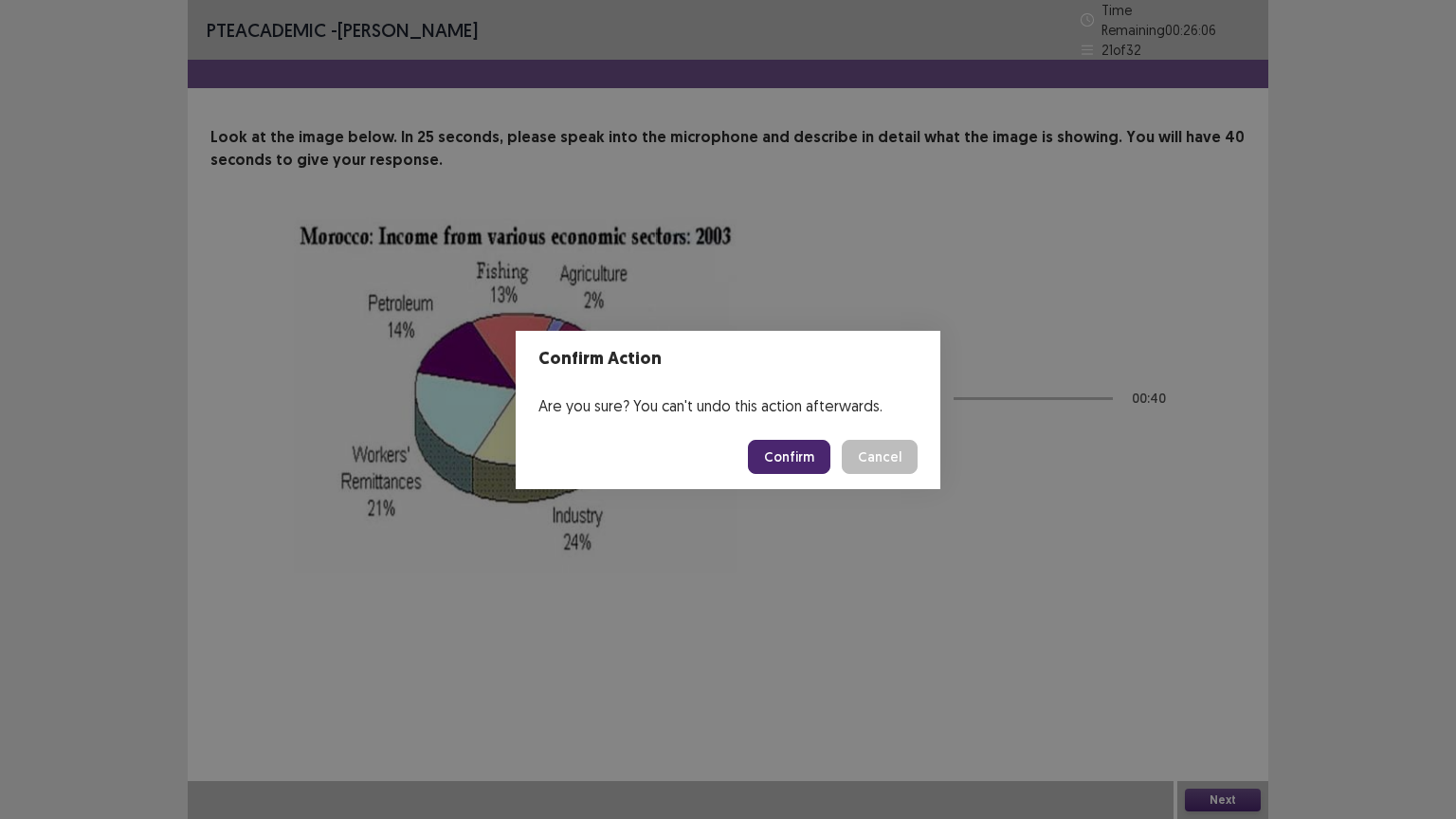
click at [801, 459] on button "Confirm" at bounding box center [789, 457] width 82 height 35
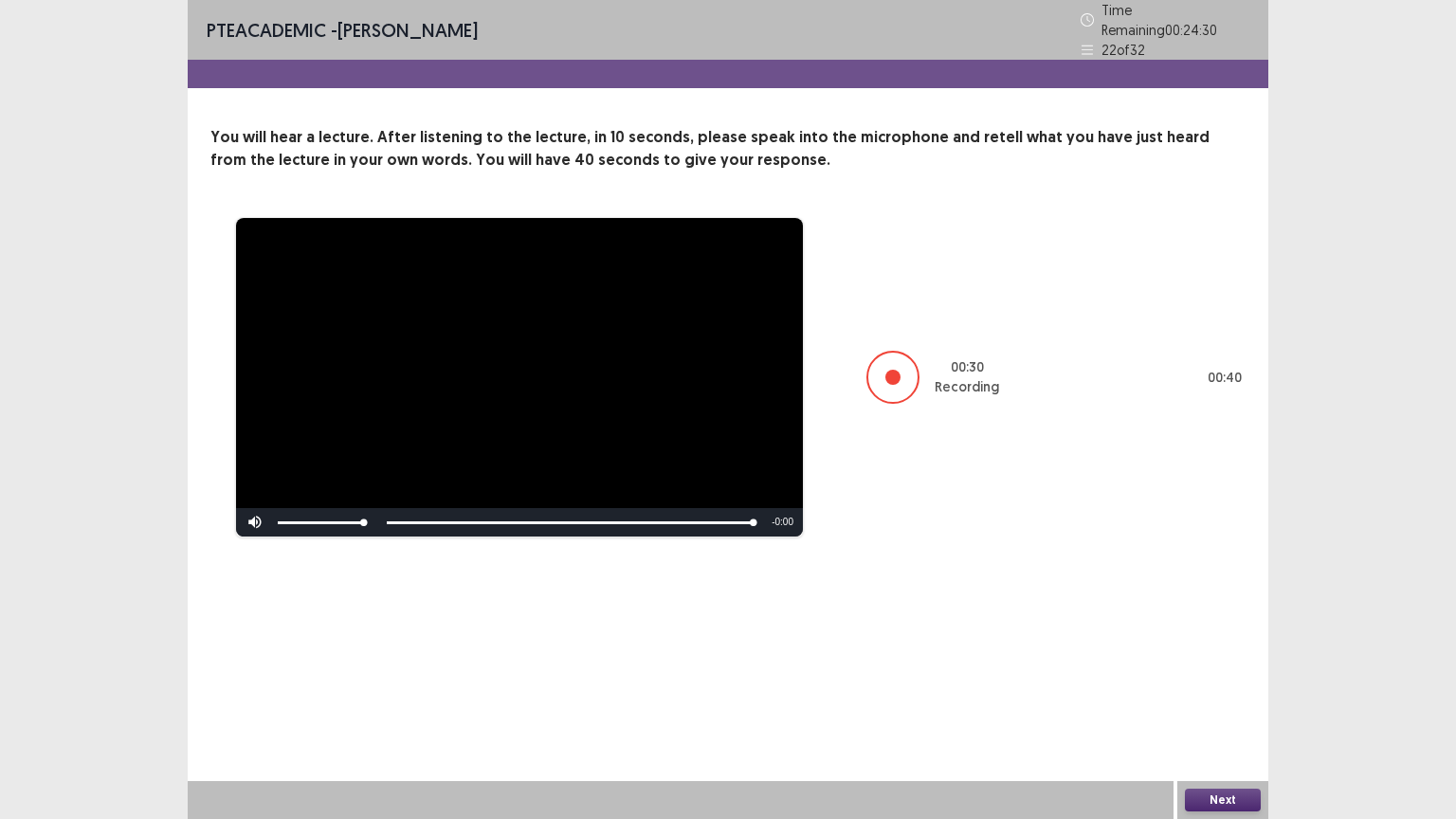
click at [1194, 699] on button "Next" at bounding box center [1222, 801] width 76 height 23
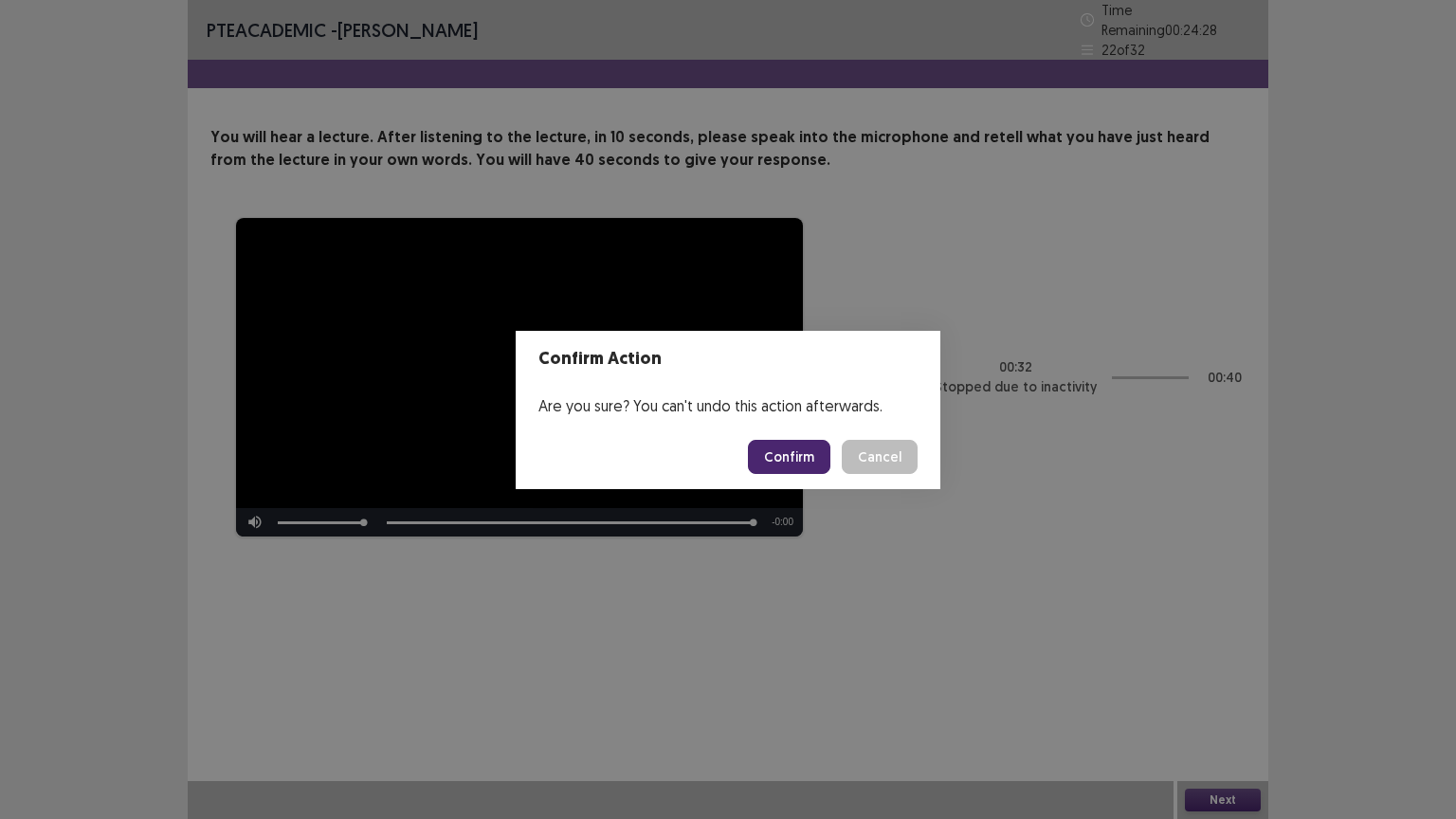
click at [774, 456] on button "Confirm" at bounding box center [789, 457] width 82 height 35
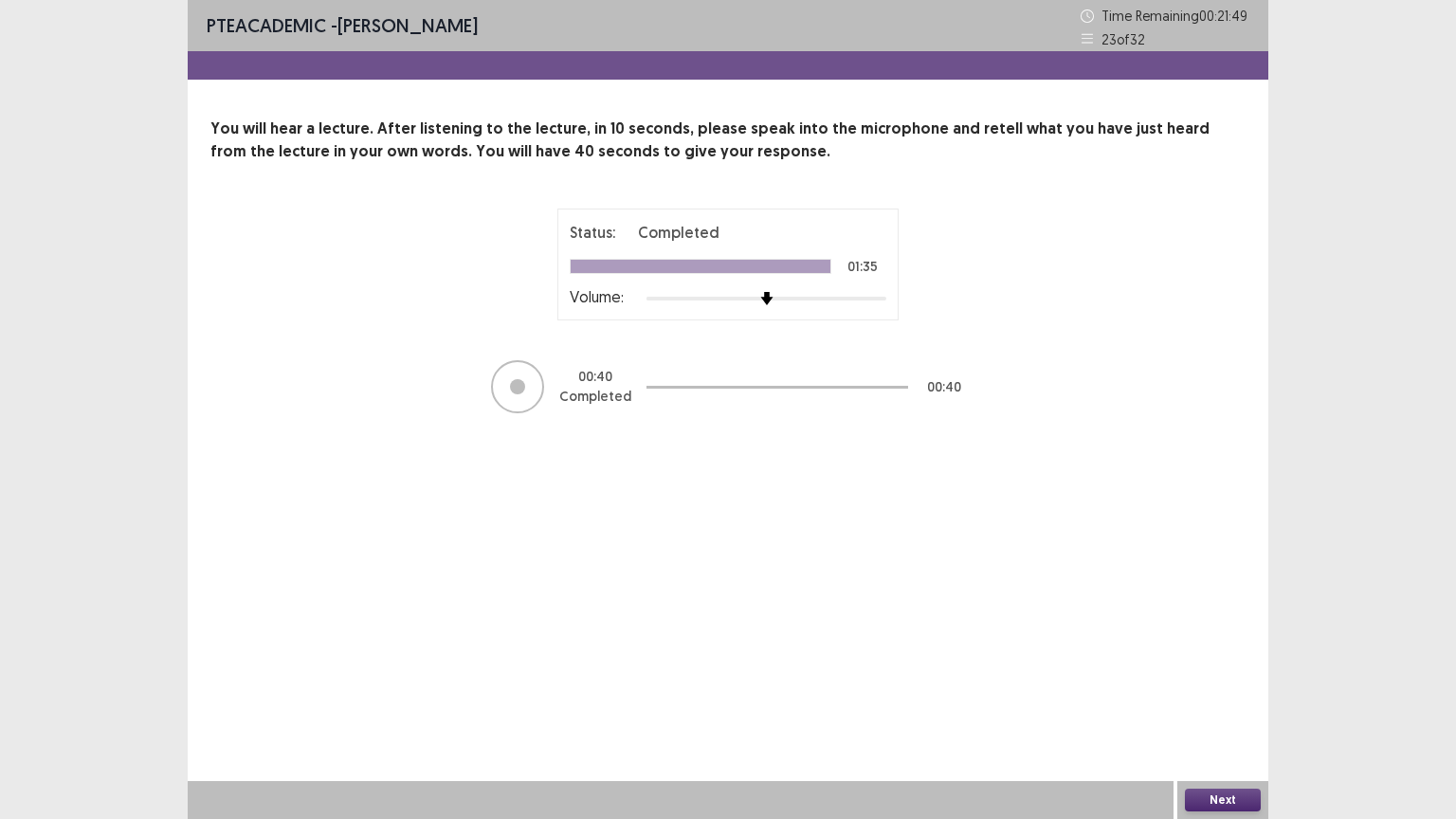
click at [1213, 699] on button "Next" at bounding box center [1222, 801] width 76 height 23
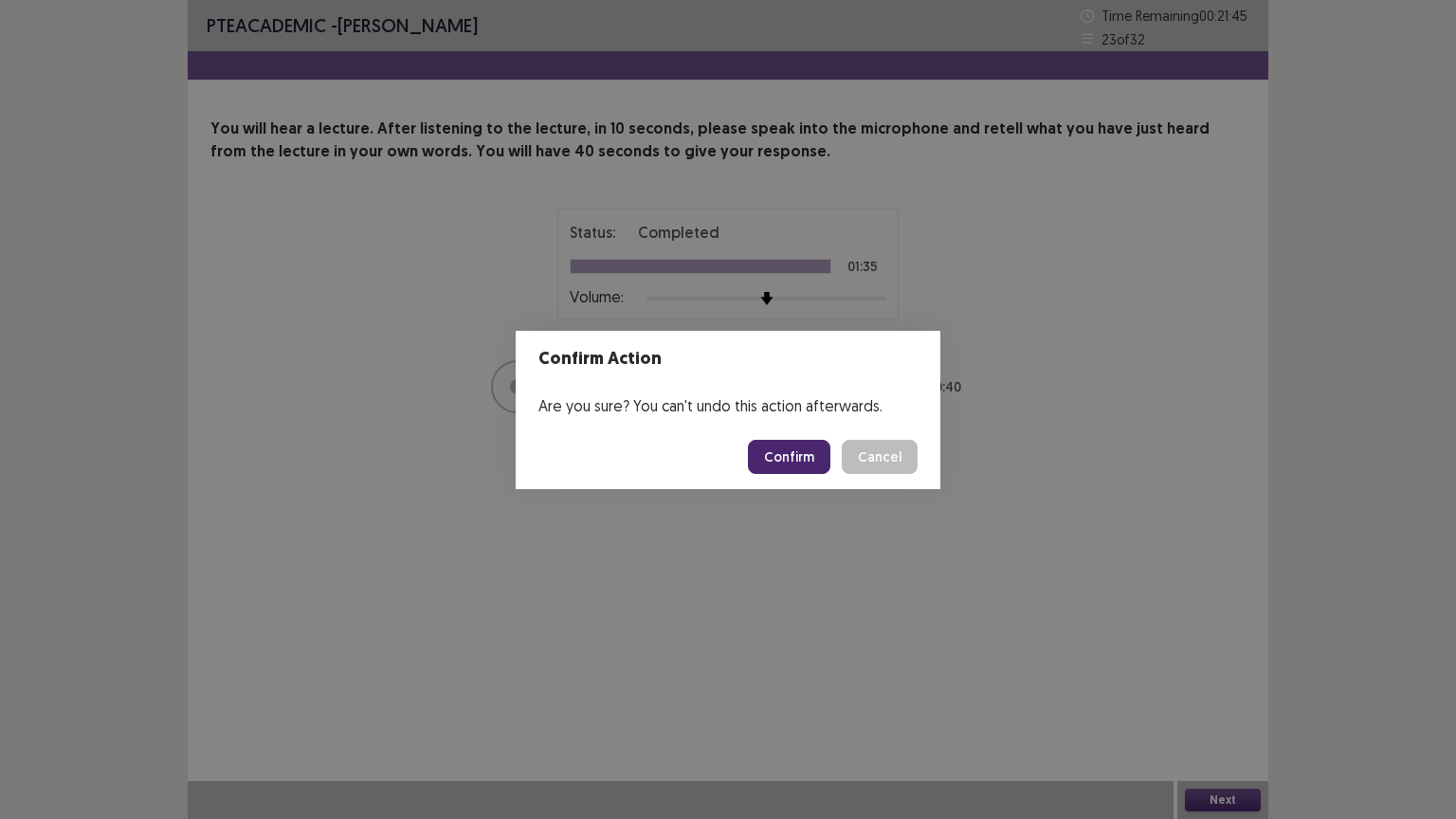
click at [774, 466] on button "Confirm" at bounding box center [789, 457] width 82 height 35
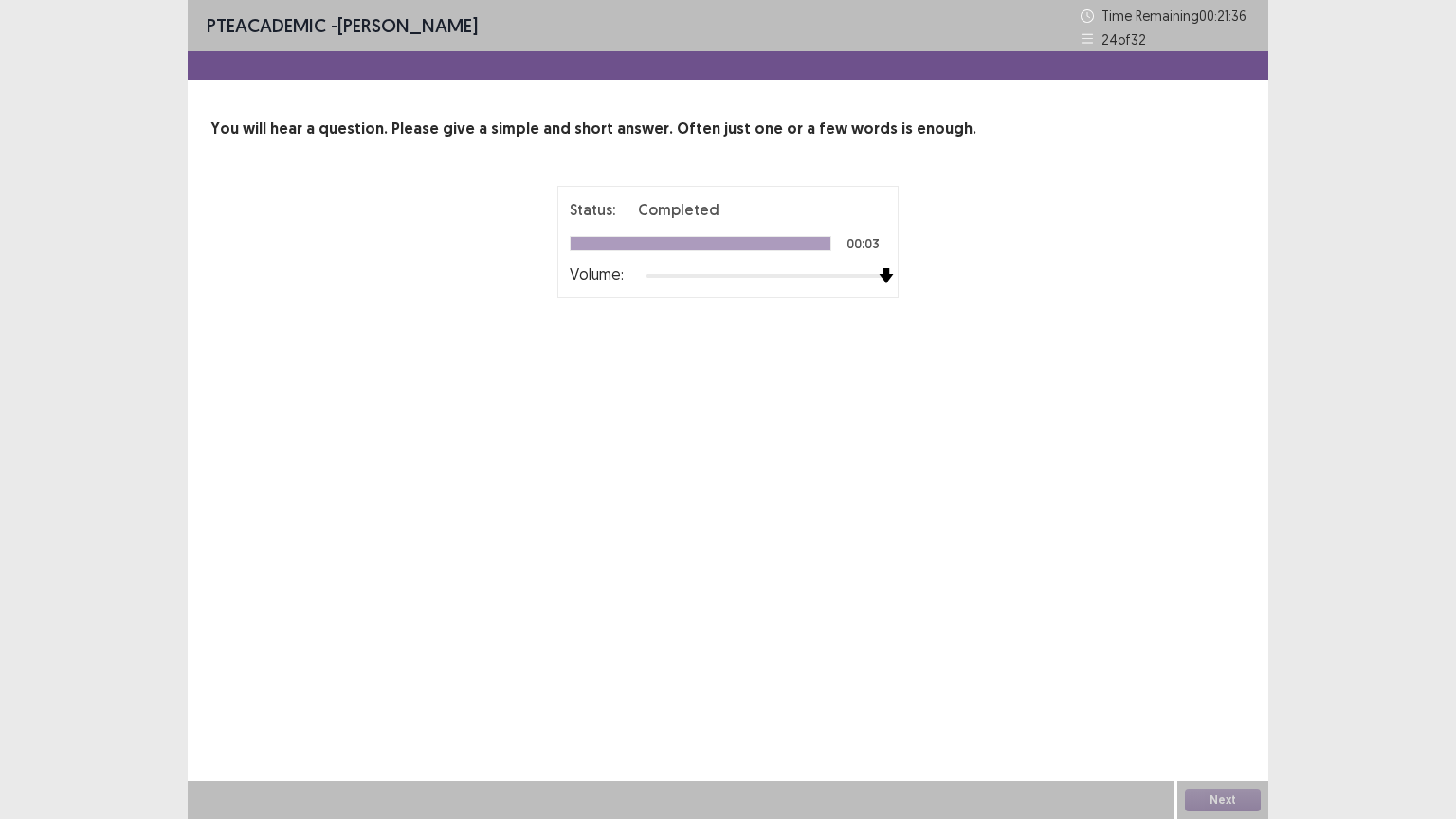
click at [880, 272] on div at bounding box center [766, 276] width 240 height 15
click at [1228, 699] on button "Next" at bounding box center [1222, 801] width 76 height 23
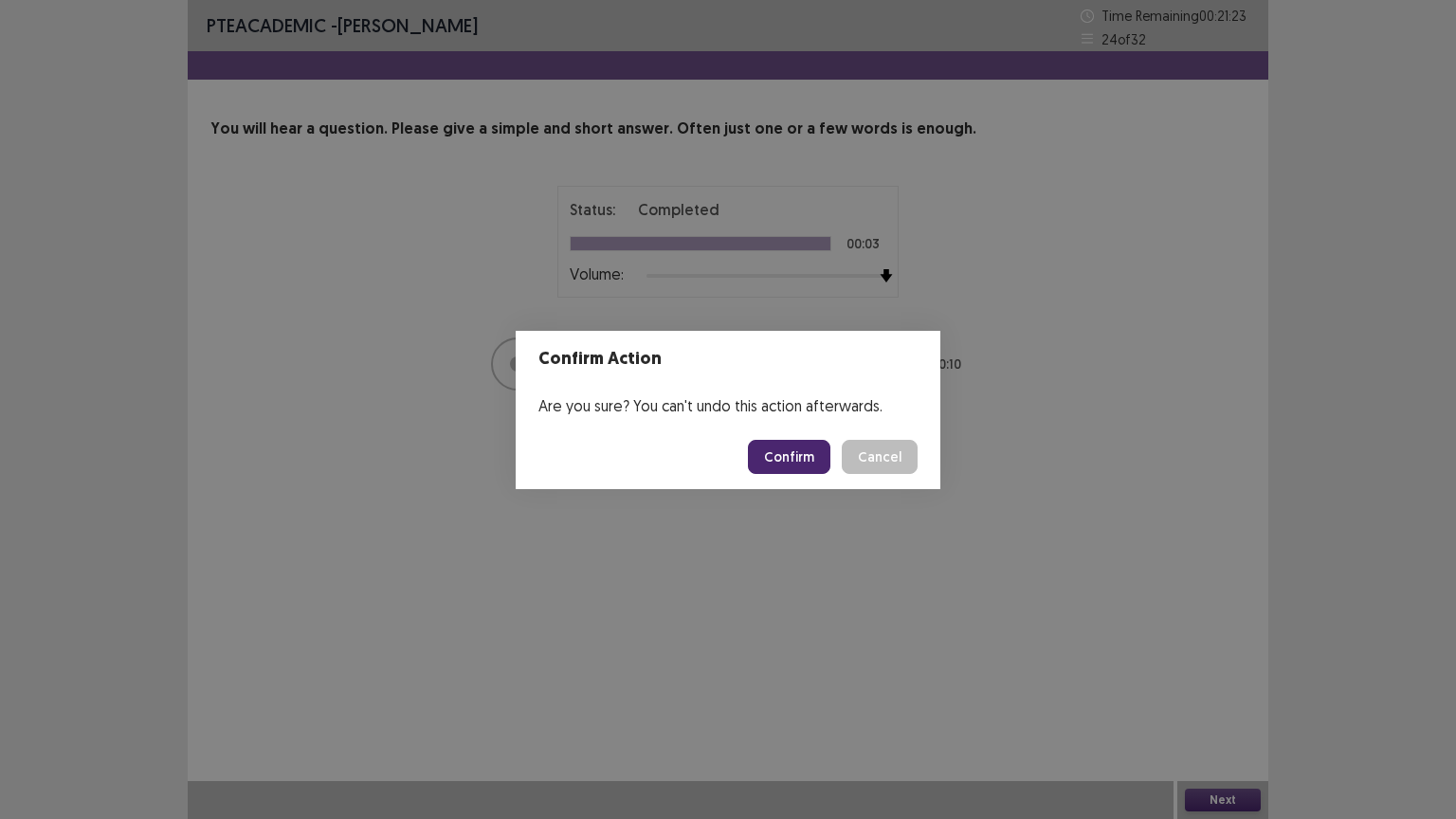
drag, startPoint x: 804, startPoint y: 465, endPoint x: 799, endPoint y: 456, distance: 10.3
click at [799, 456] on button "Confirm" at bounding box center [789, 457] width 82 height 35
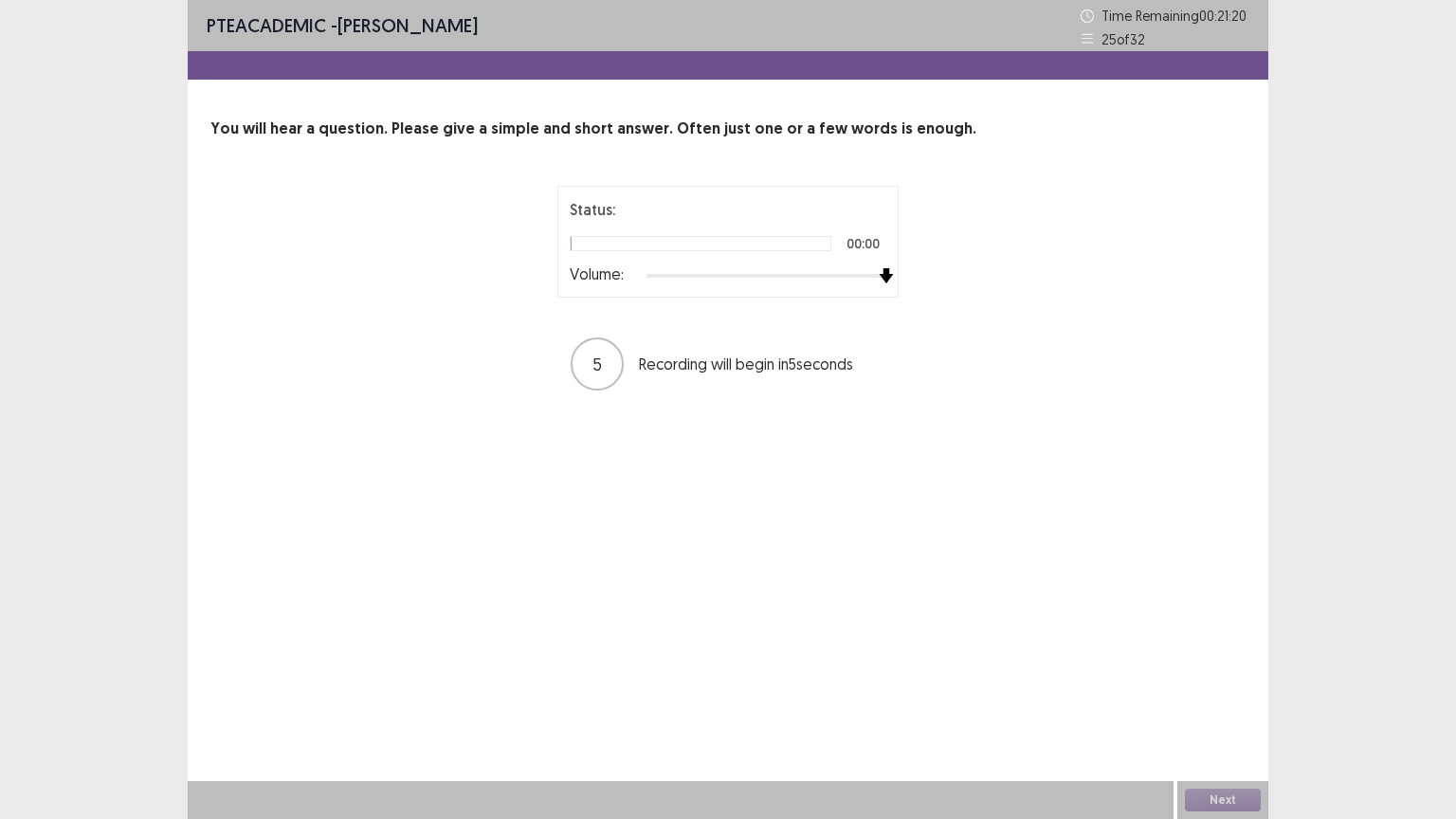
click at [878, 273] on div at bounding box center [766, 276] width 240 height 15
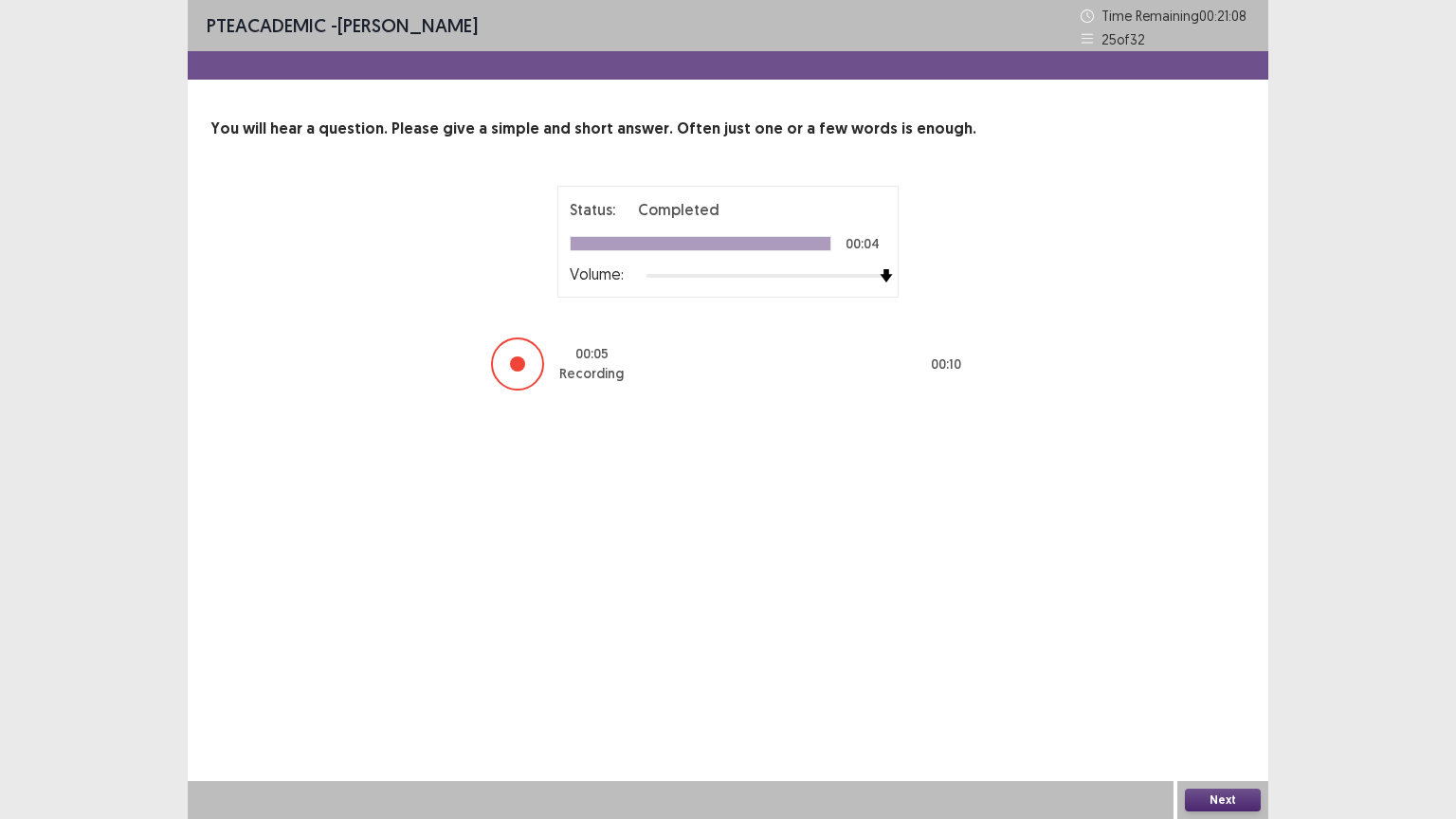
click at [1220, 699] on button "Next" at bounding box center [1222, 801] width 76 height 23
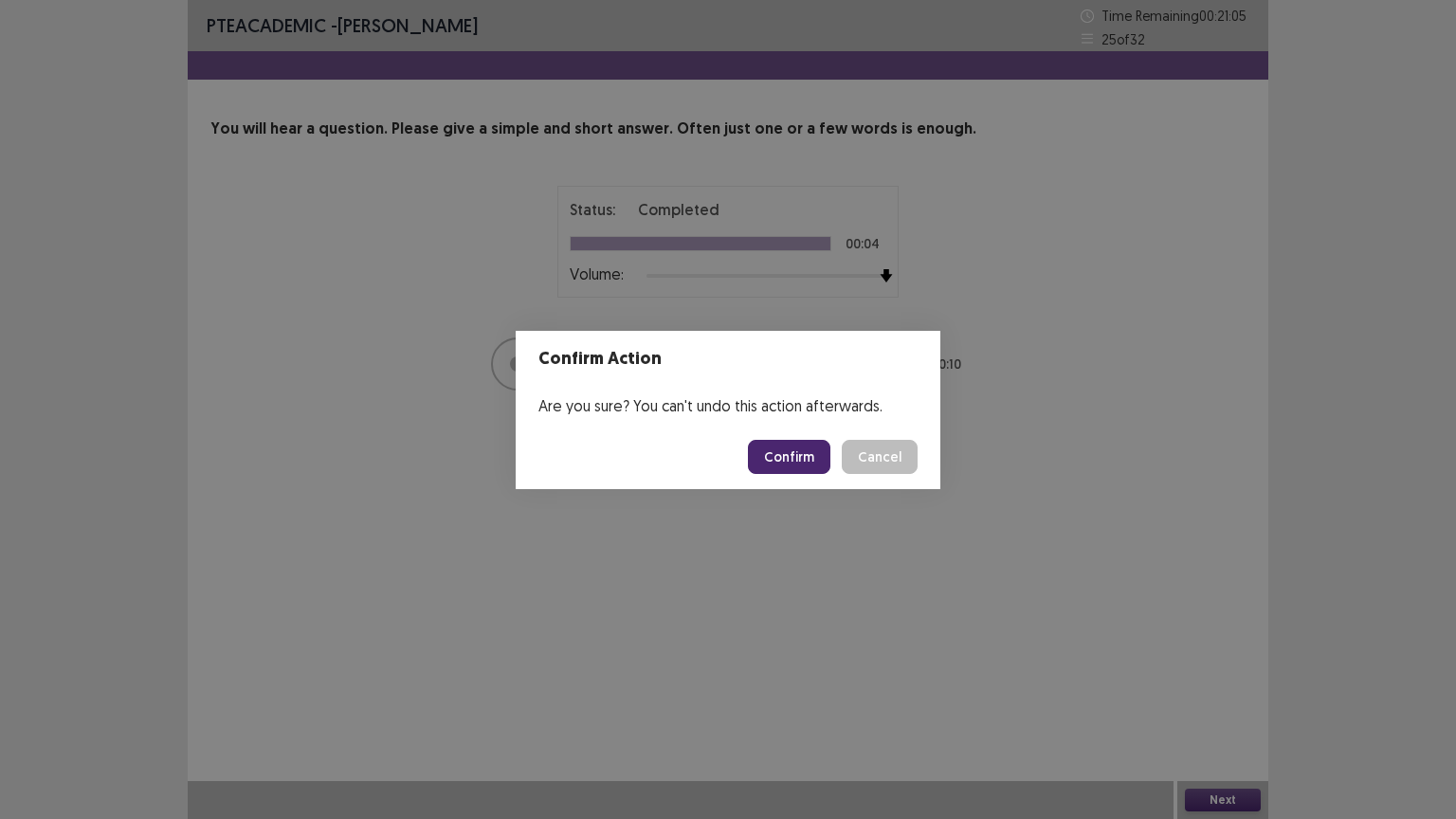
click at [804, 460] on button "Confirm" at bounding box center [789, 457] width 82 height 35
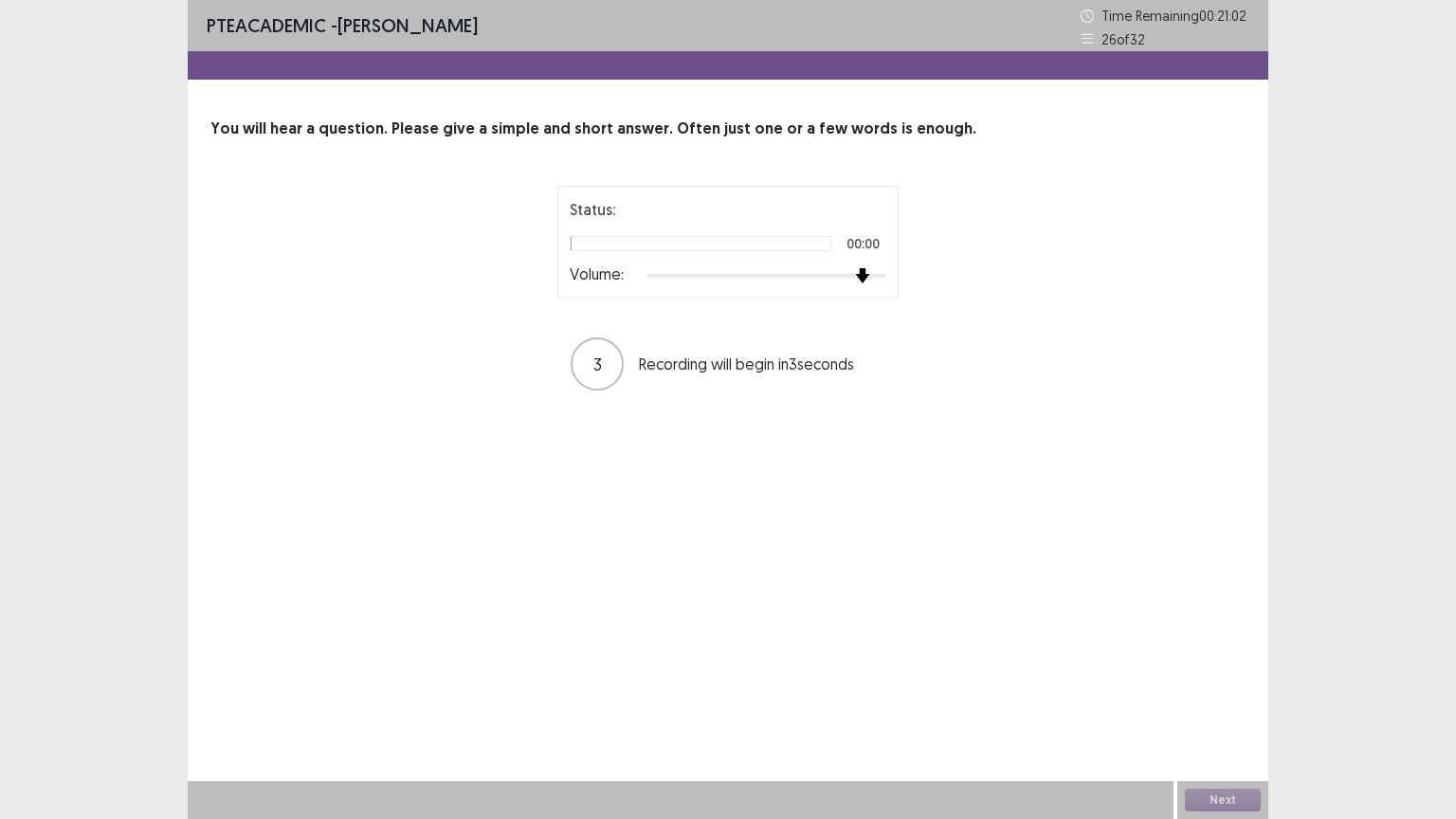
click at [874, 273] on div at bounding box center [766, 276] width 240 height 15
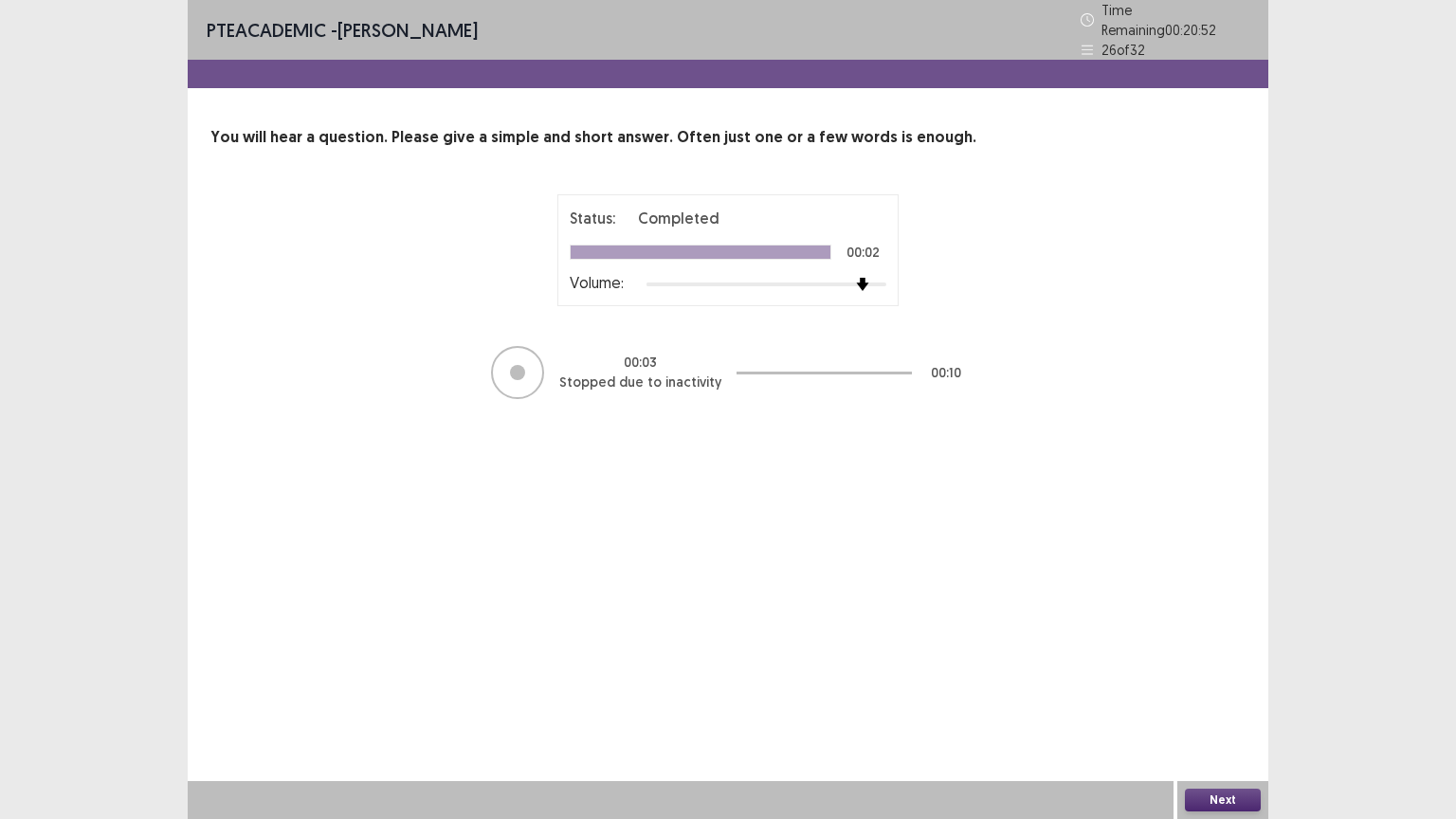
click at [1220, 699] on button "Next" at bounding box center [1222, 801] width 76 height 23
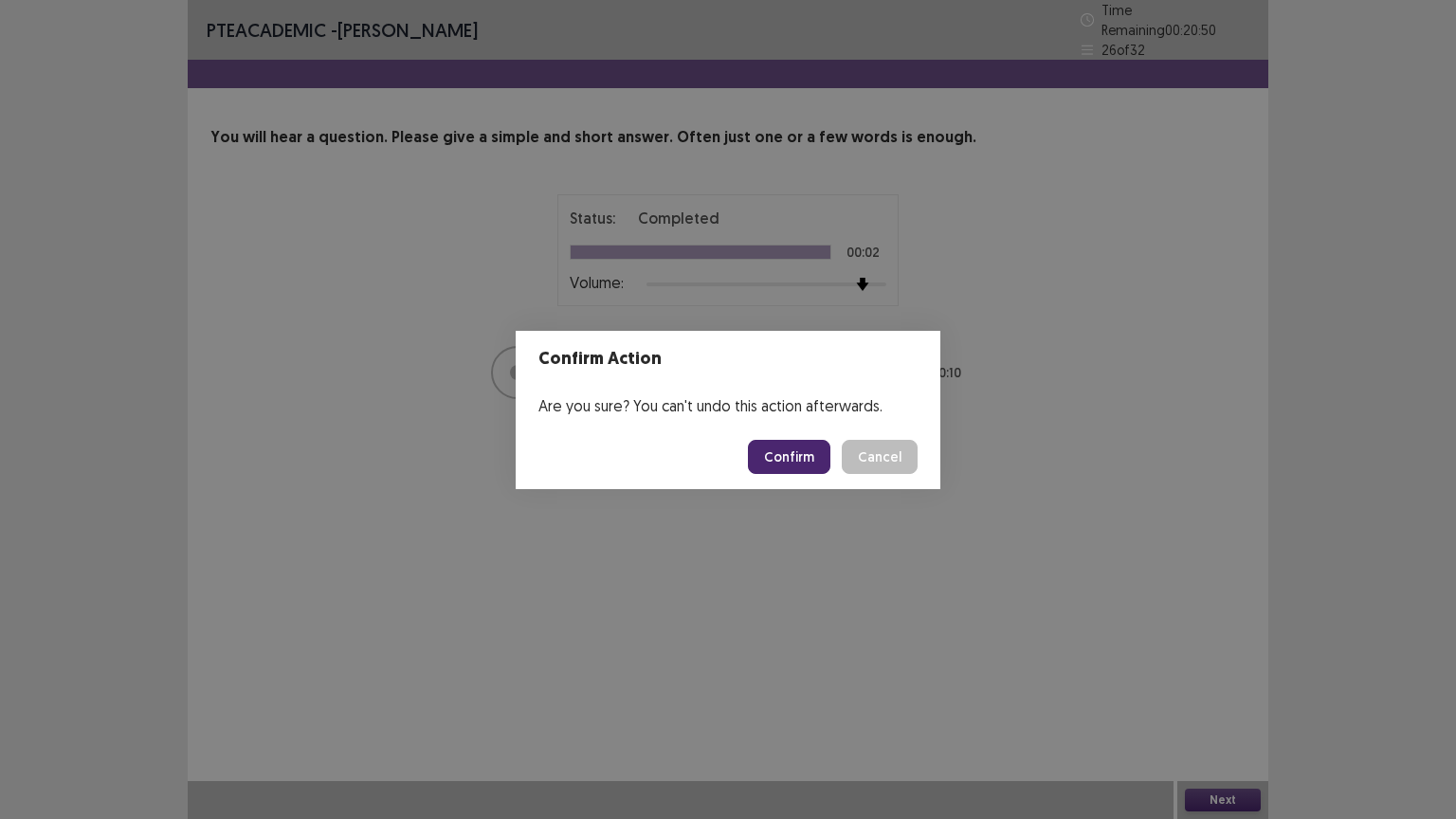
click at [804, 451] on button "Confirm" at bounding box center [789, 457] width 82 height 35
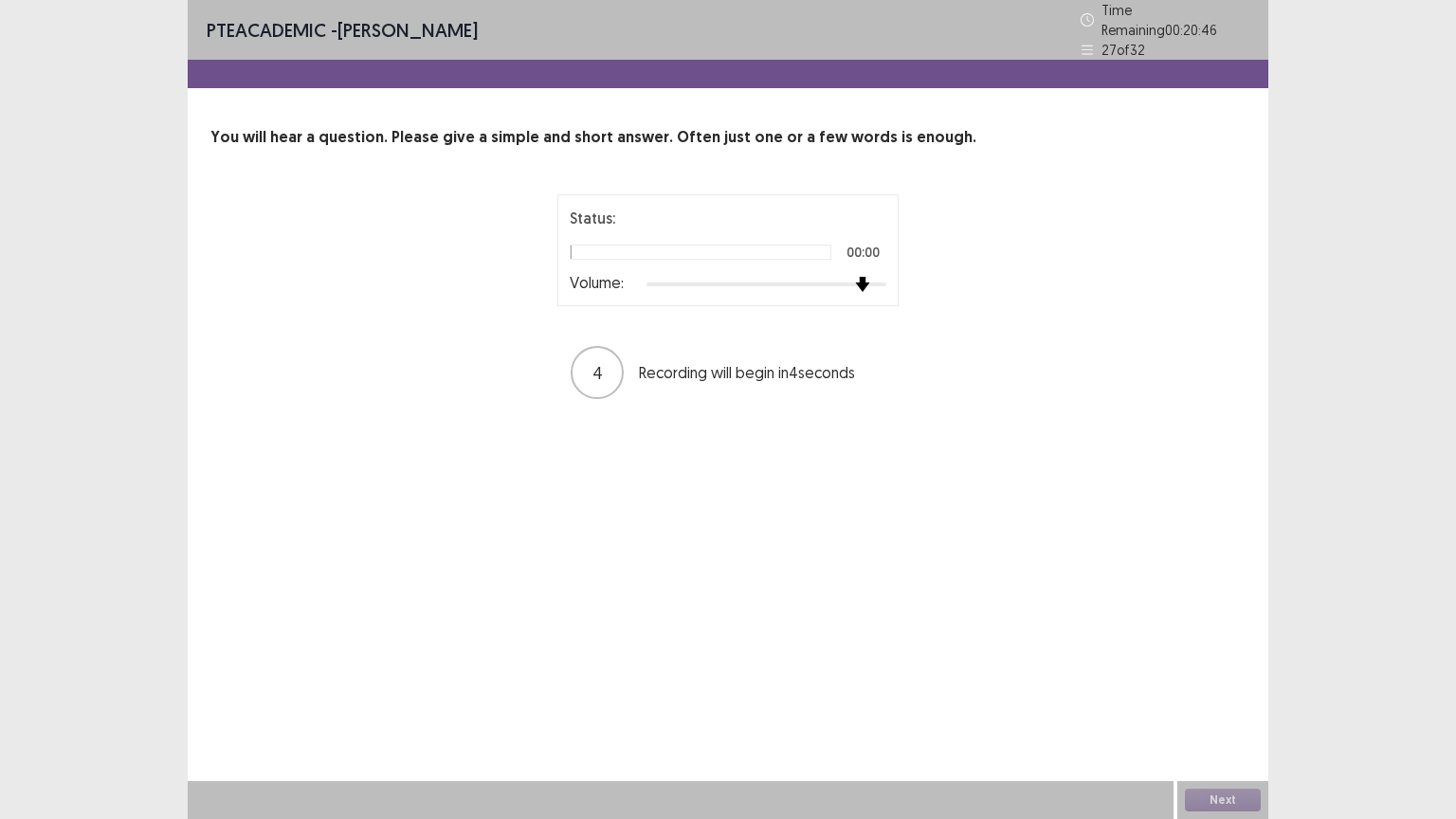
click at [870, 277] on div at bounding box center [766, 285] width 240 height 15
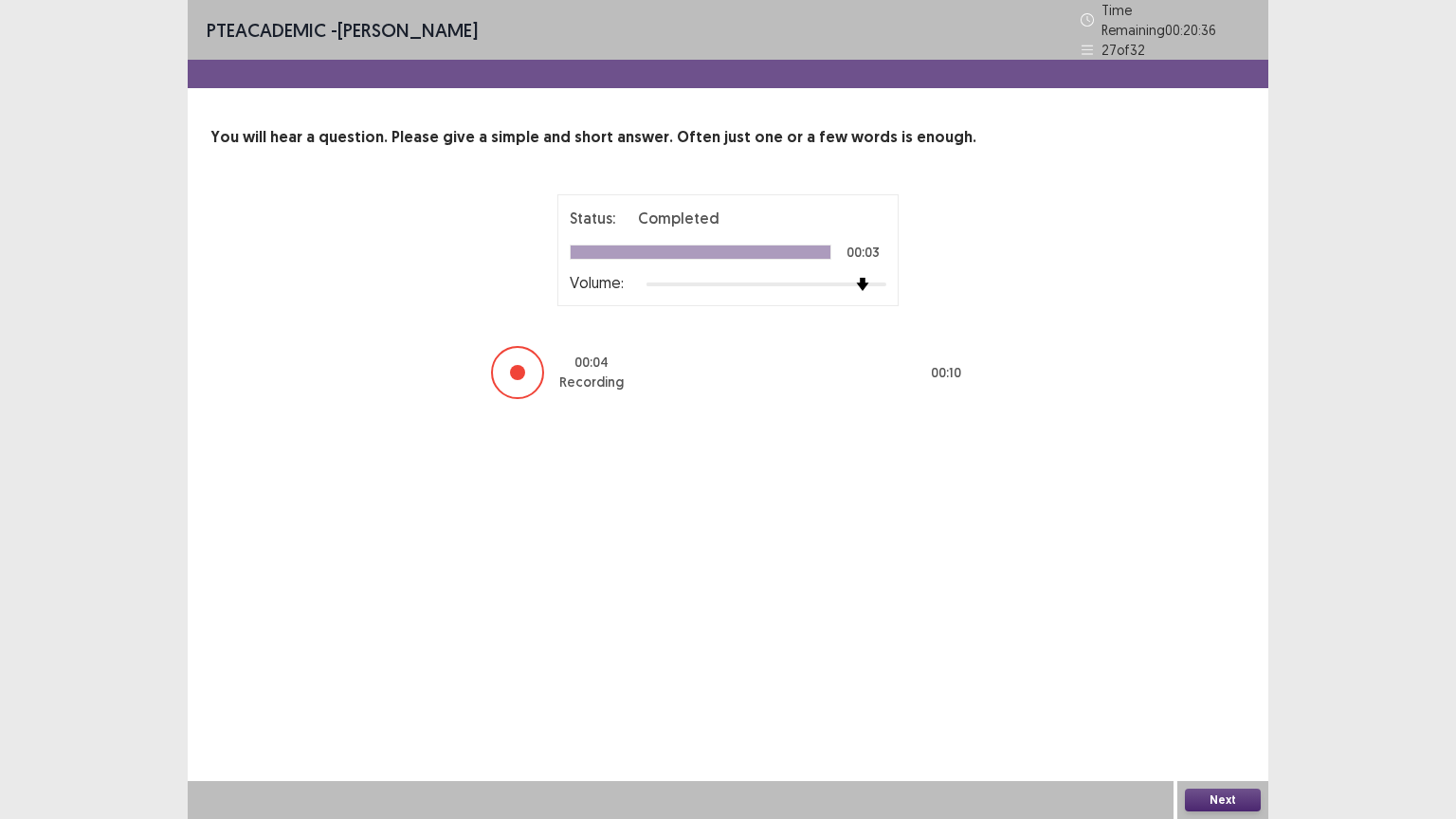
click at [1228, 699] on button "Next" at bounding box center [1222, 801] width 76 height 23
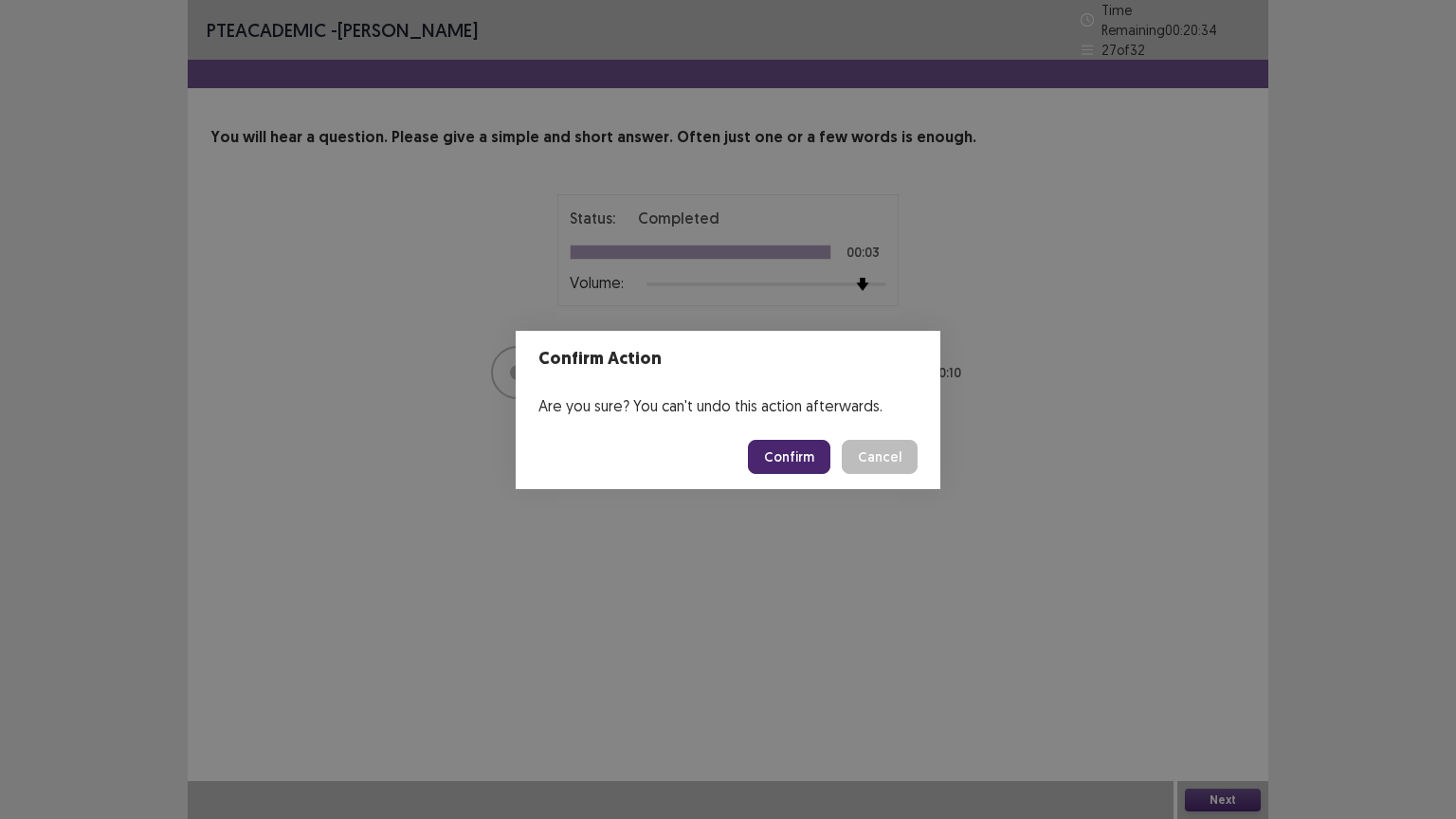
click at [785, 455] on button "Confirm" at bounding box center [789, 457] width 82 height 35
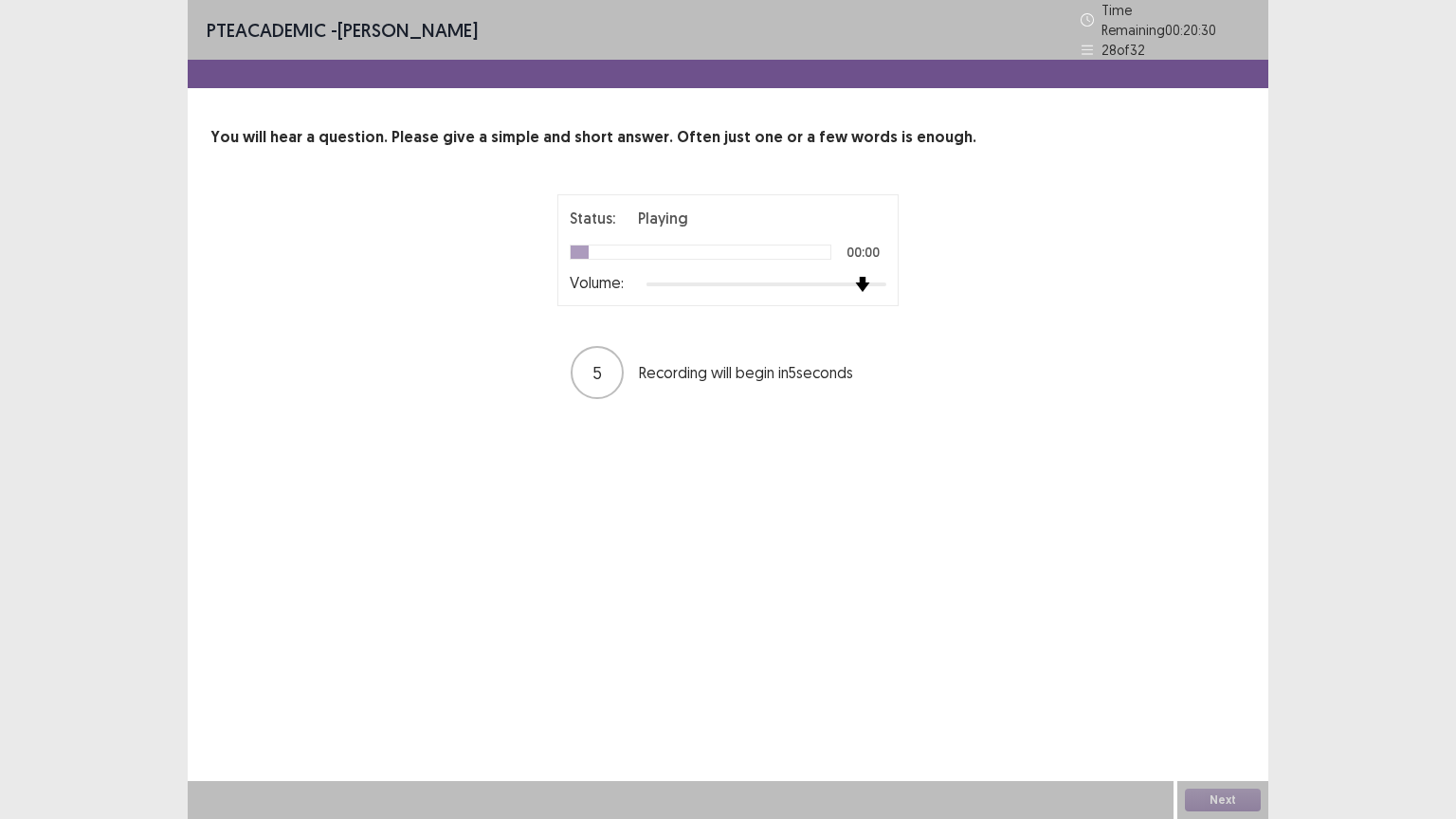
click at [867, 277] on div at bounding box center [766, 285] width 240 height 15
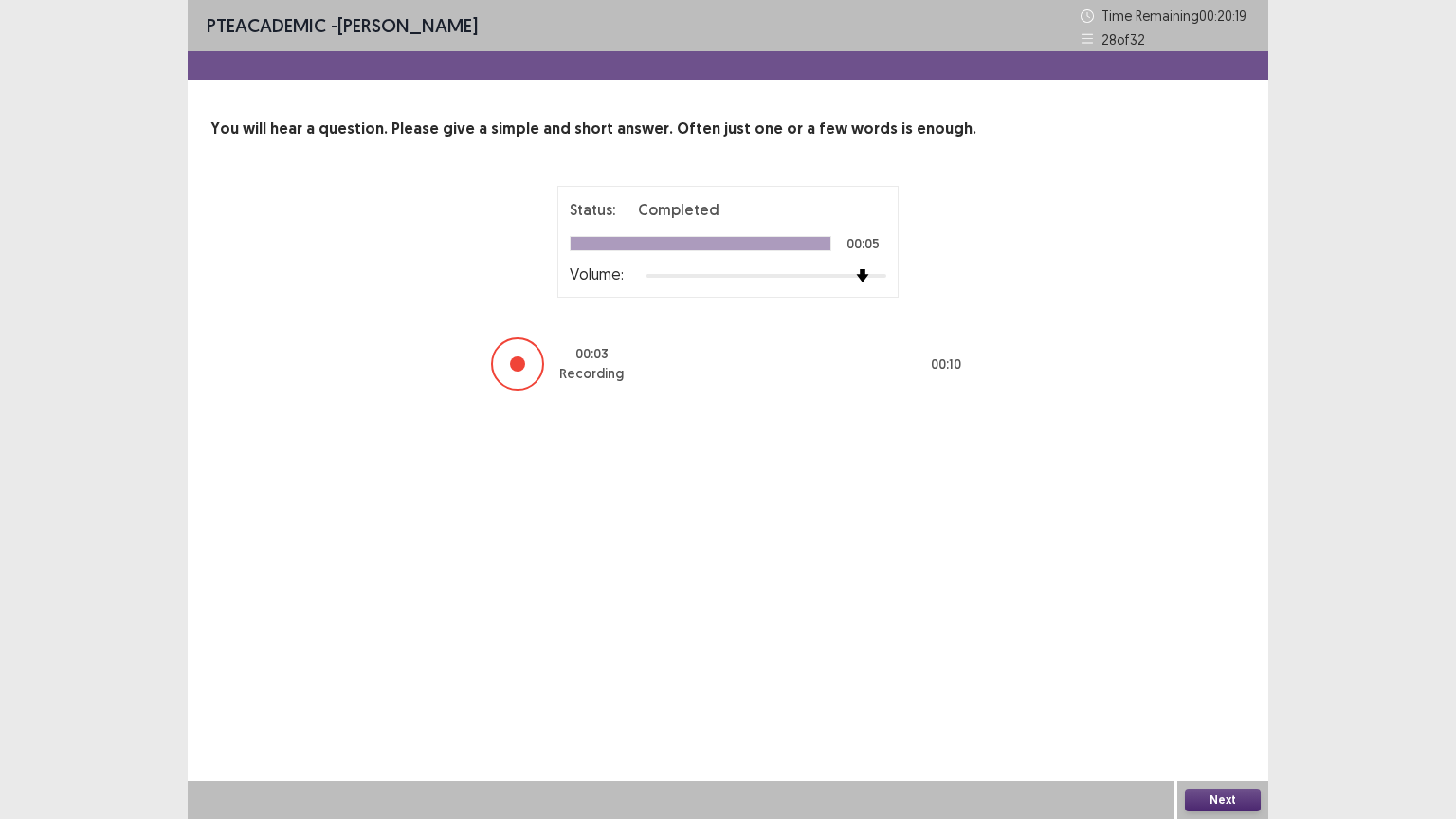
click at [1211, 699] on button "Next" at bounding box center [1222, 801] width 76 height 23
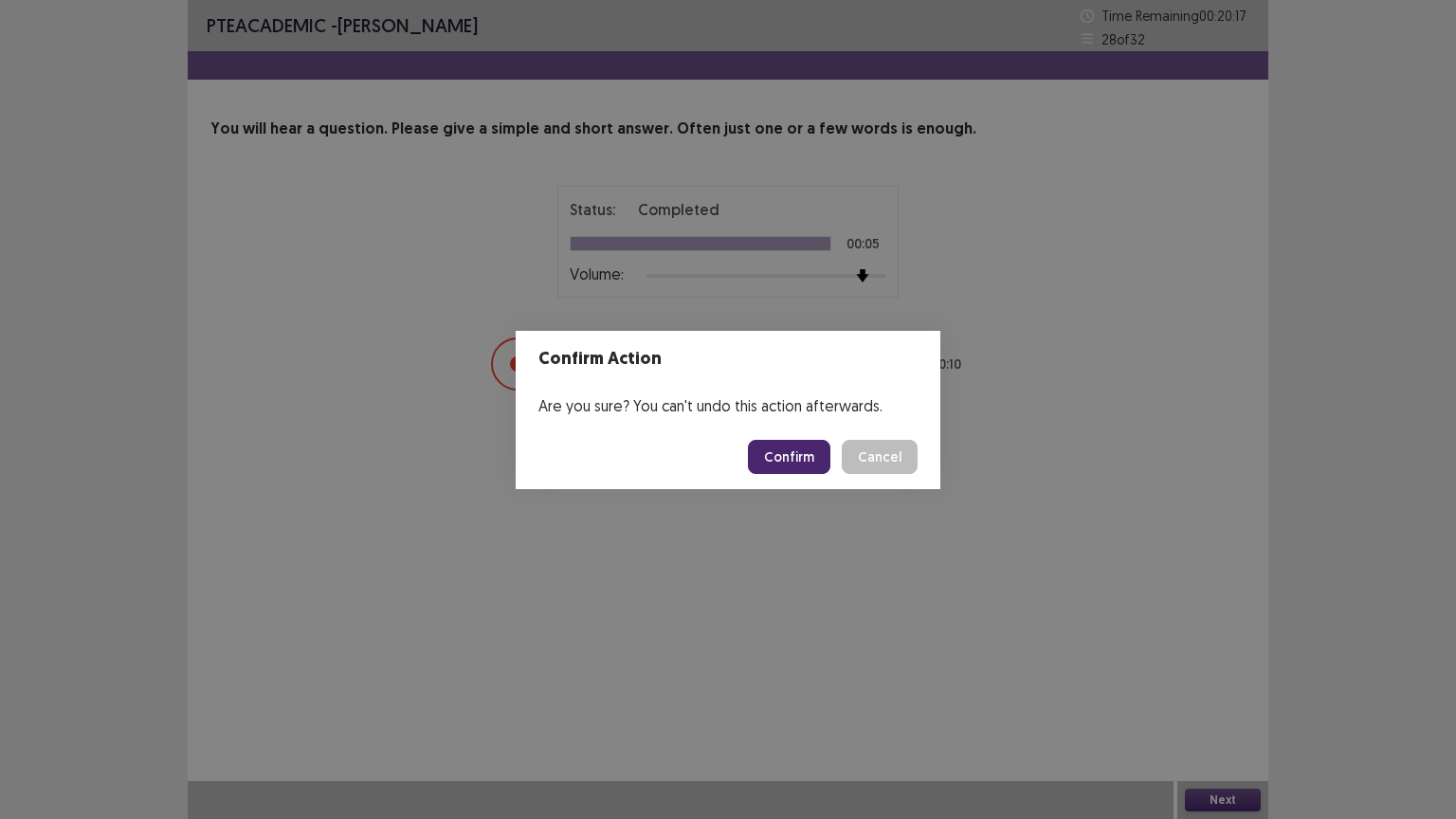
click at [789, 463] on button "Confirm" at bounding box center [789, 457] width 82 height 35
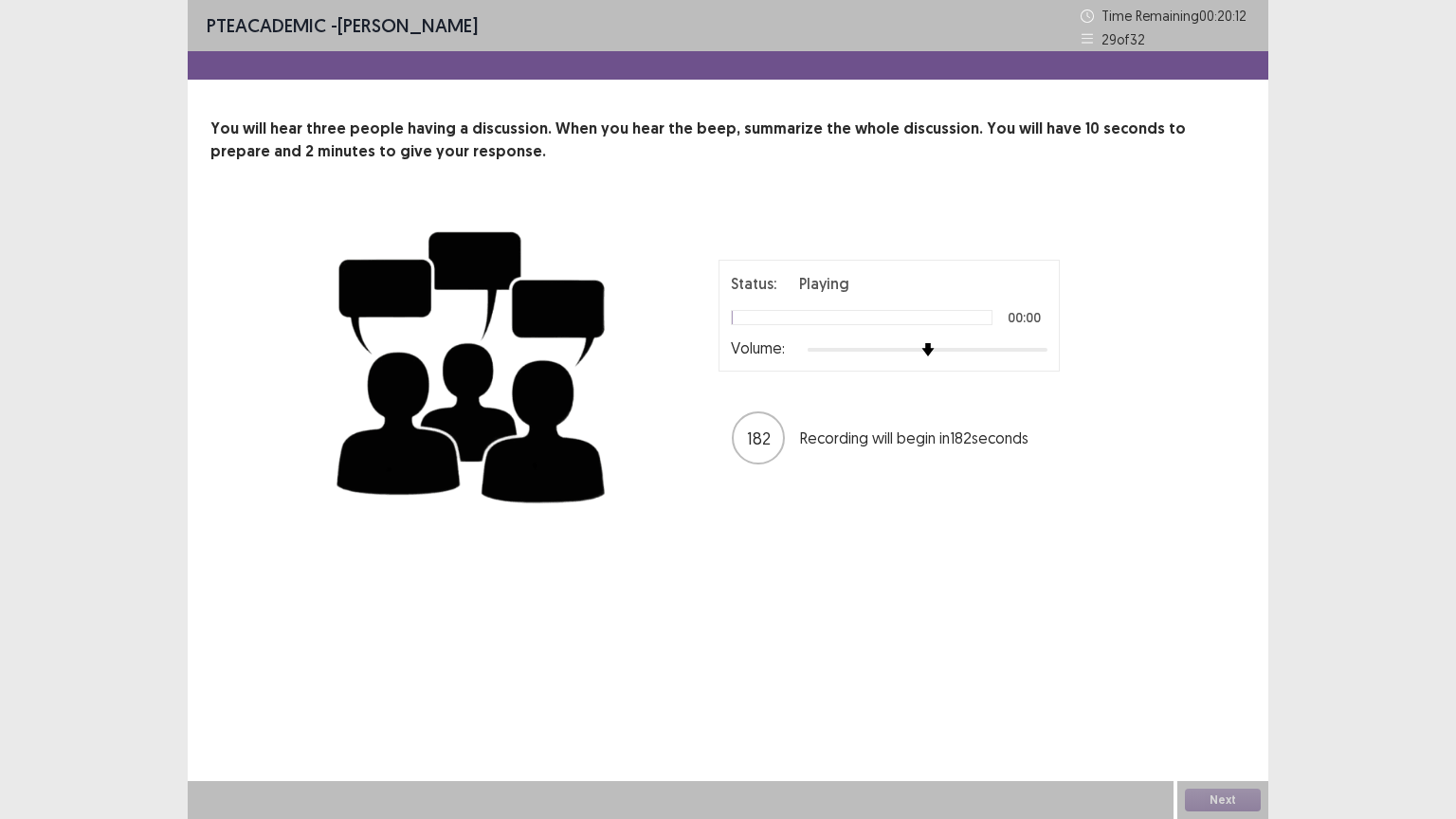
click at [1045, 341] on div "Volume:" at bounding box center [889, 350] width 316 height 19
click at [1046, 344] on div at bounding box center [927, 350] width 240 height 15
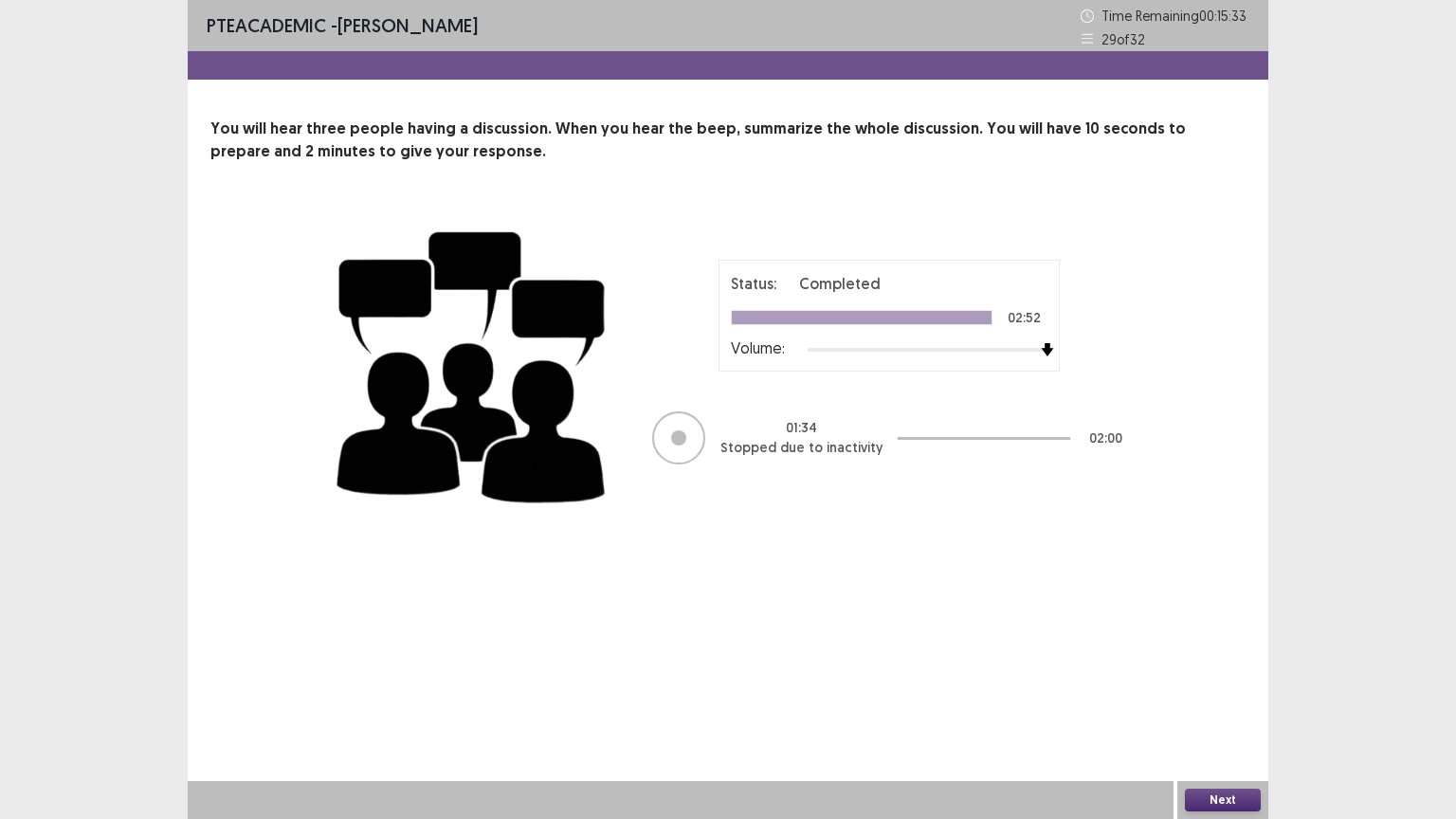
click at [1215, 699] on button "Next" at bounding box center [1222, 801] width 76 height 23
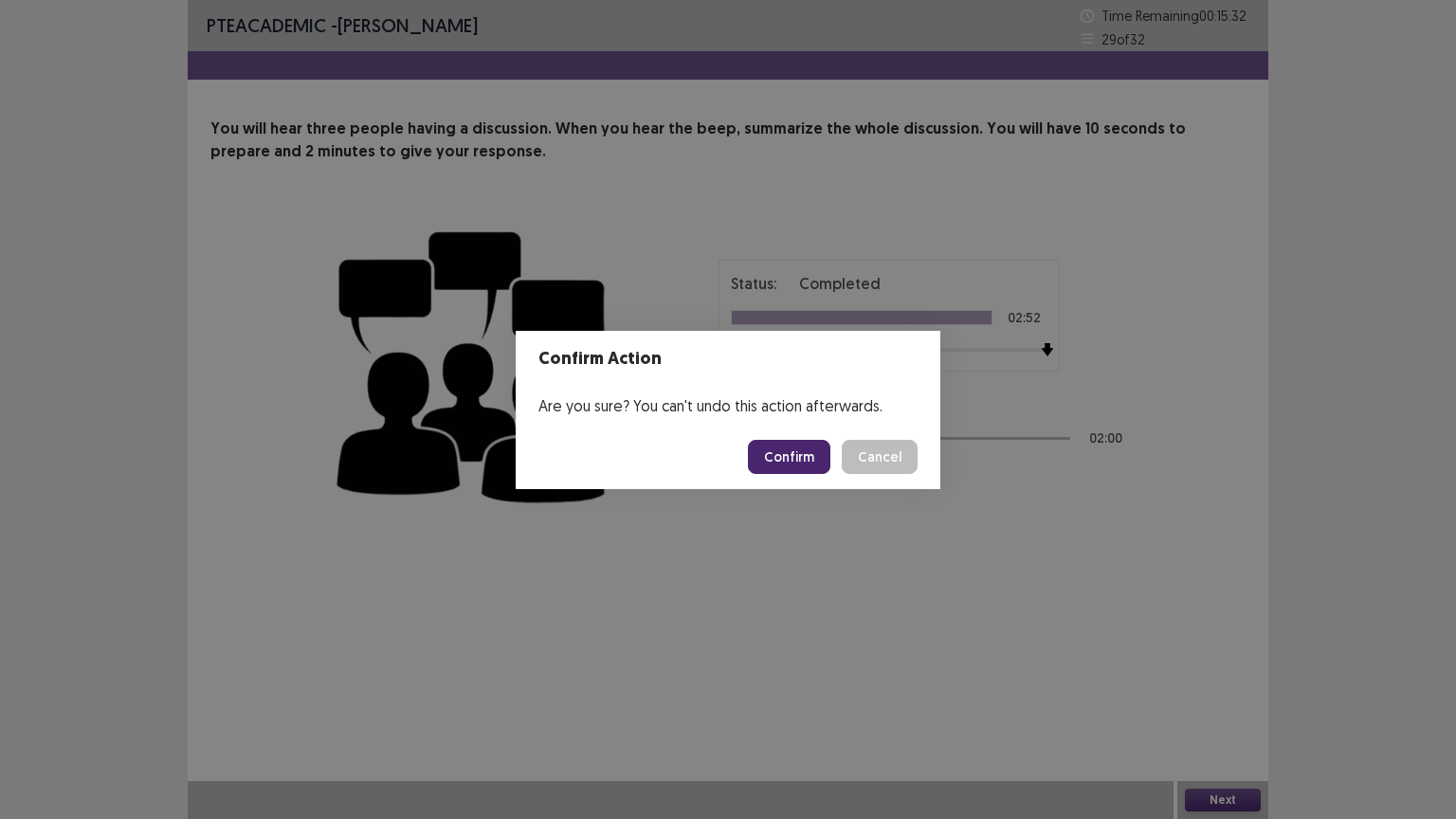
click at [789, 454] on button "Confirm" at bounding box center [789, 457] width 82 height 35
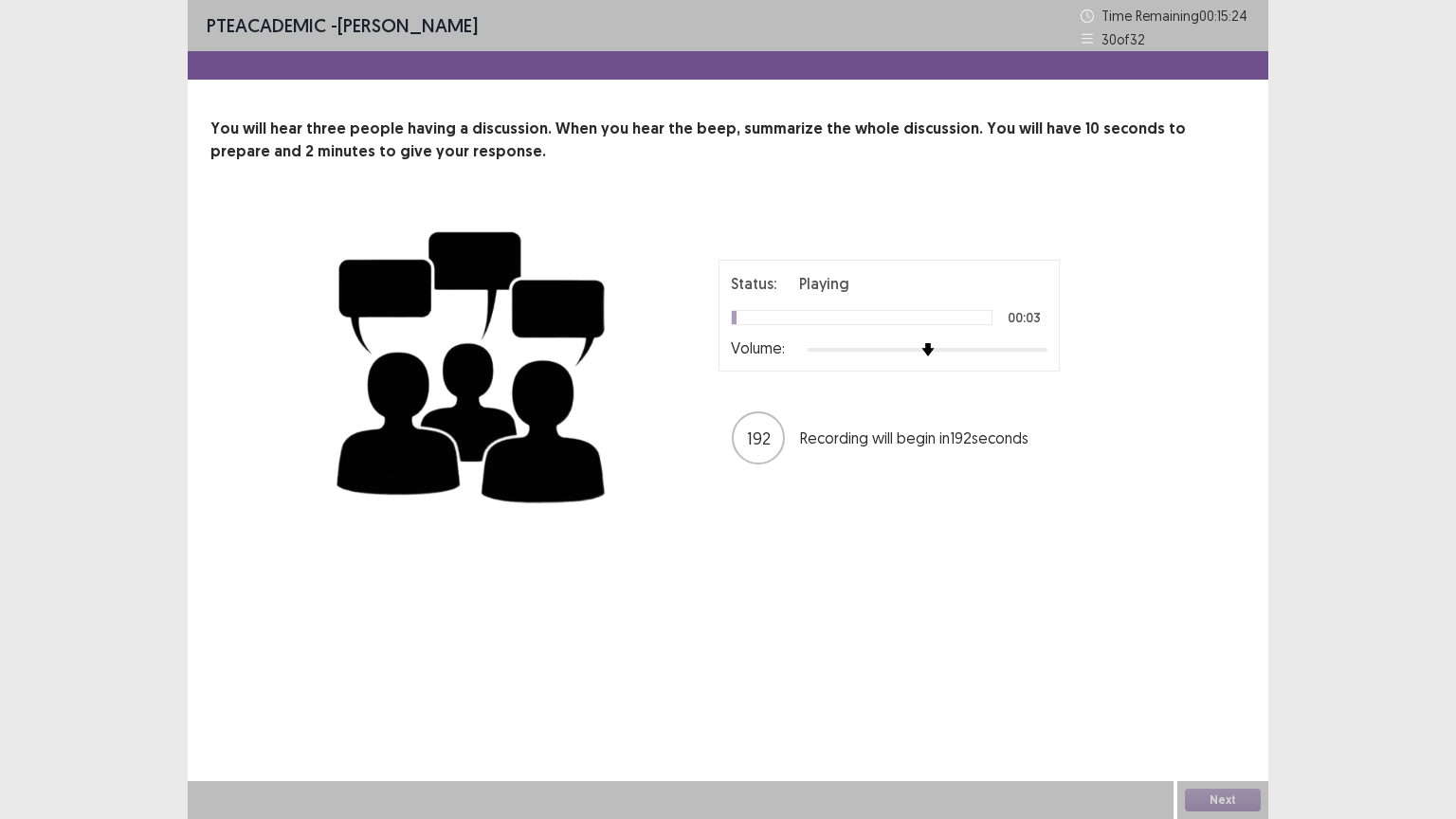
click at [1045, 350] on div at bounding box center [927, 350] width 240 height 15
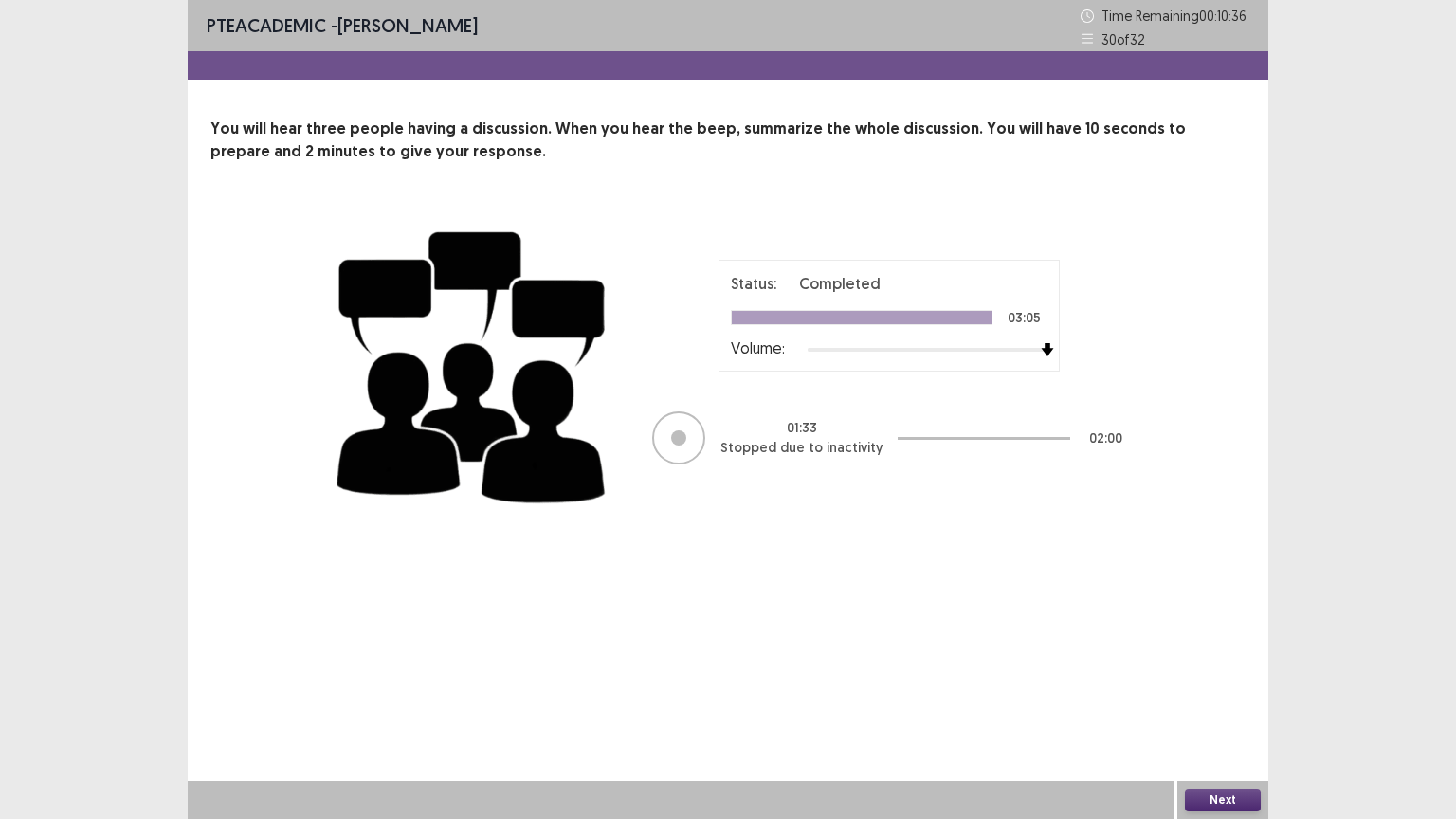
click at [1234, 699] on button "Next" at bounding box center [1222, 801] width 76 height 23
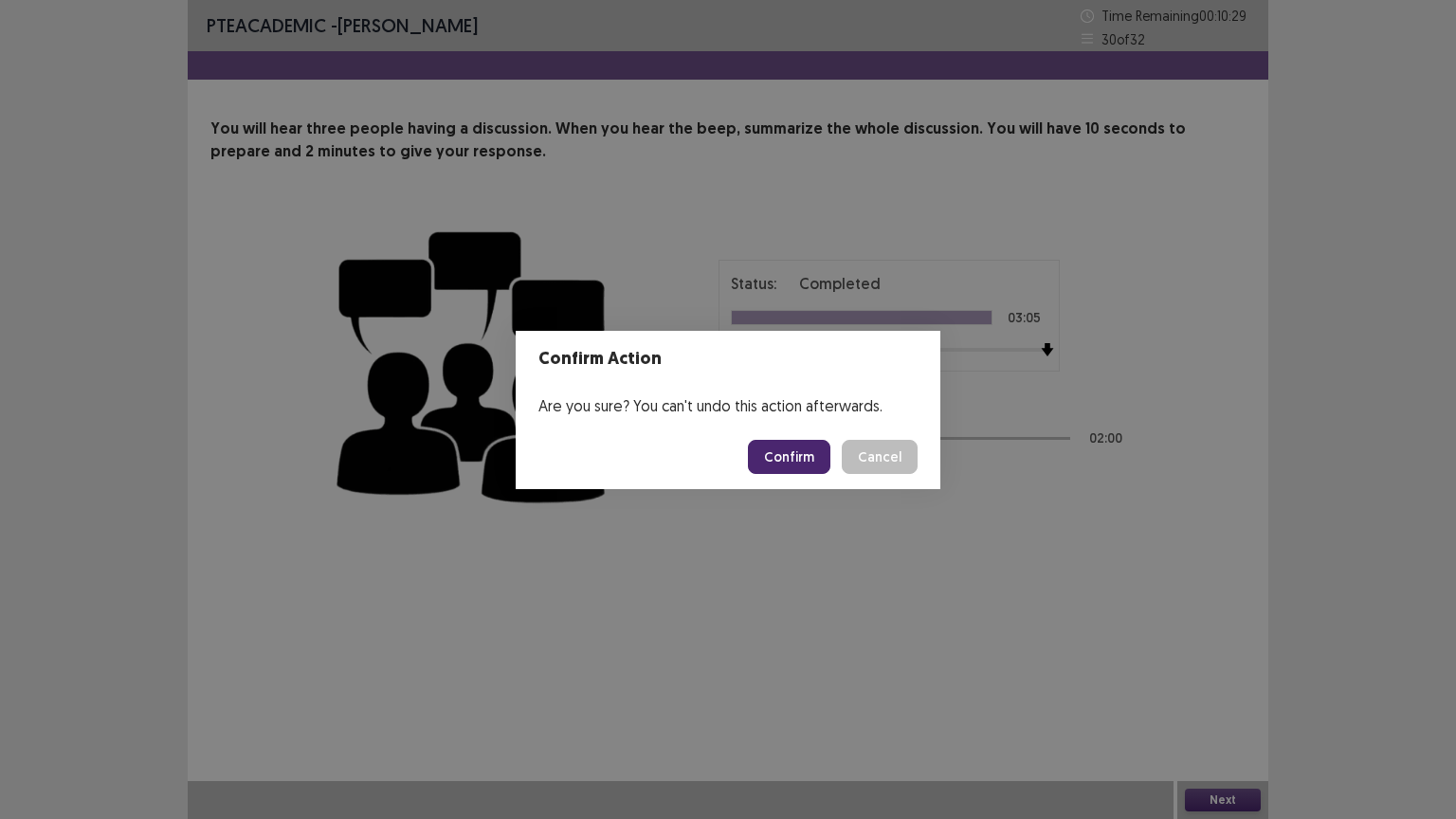
click at [786, 463] on button "Confirm" at bounding box center [789, 457] width 82 height 35
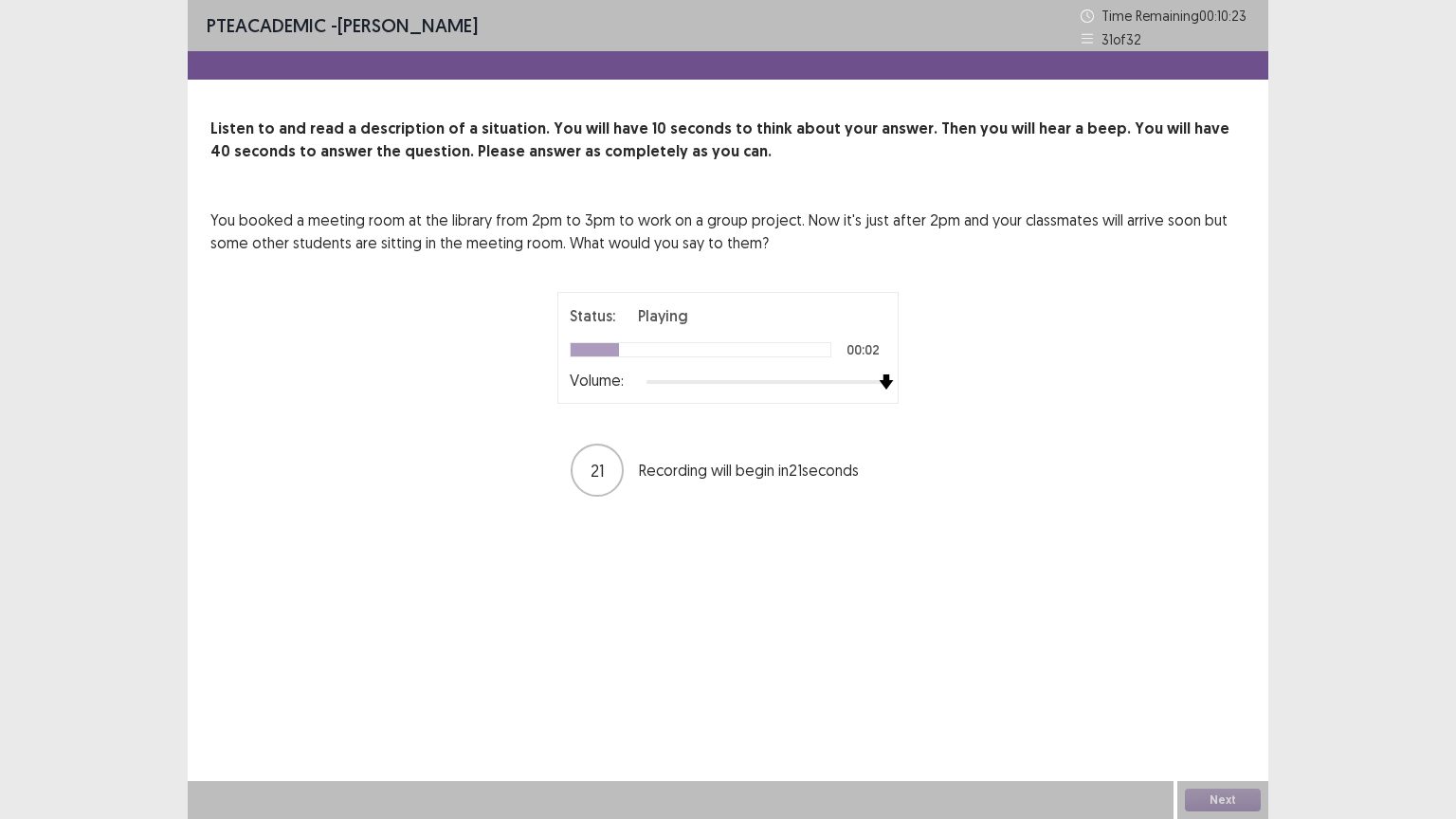
click at [876, 380] on div at bounding box center [766, 383] width 240 height 15
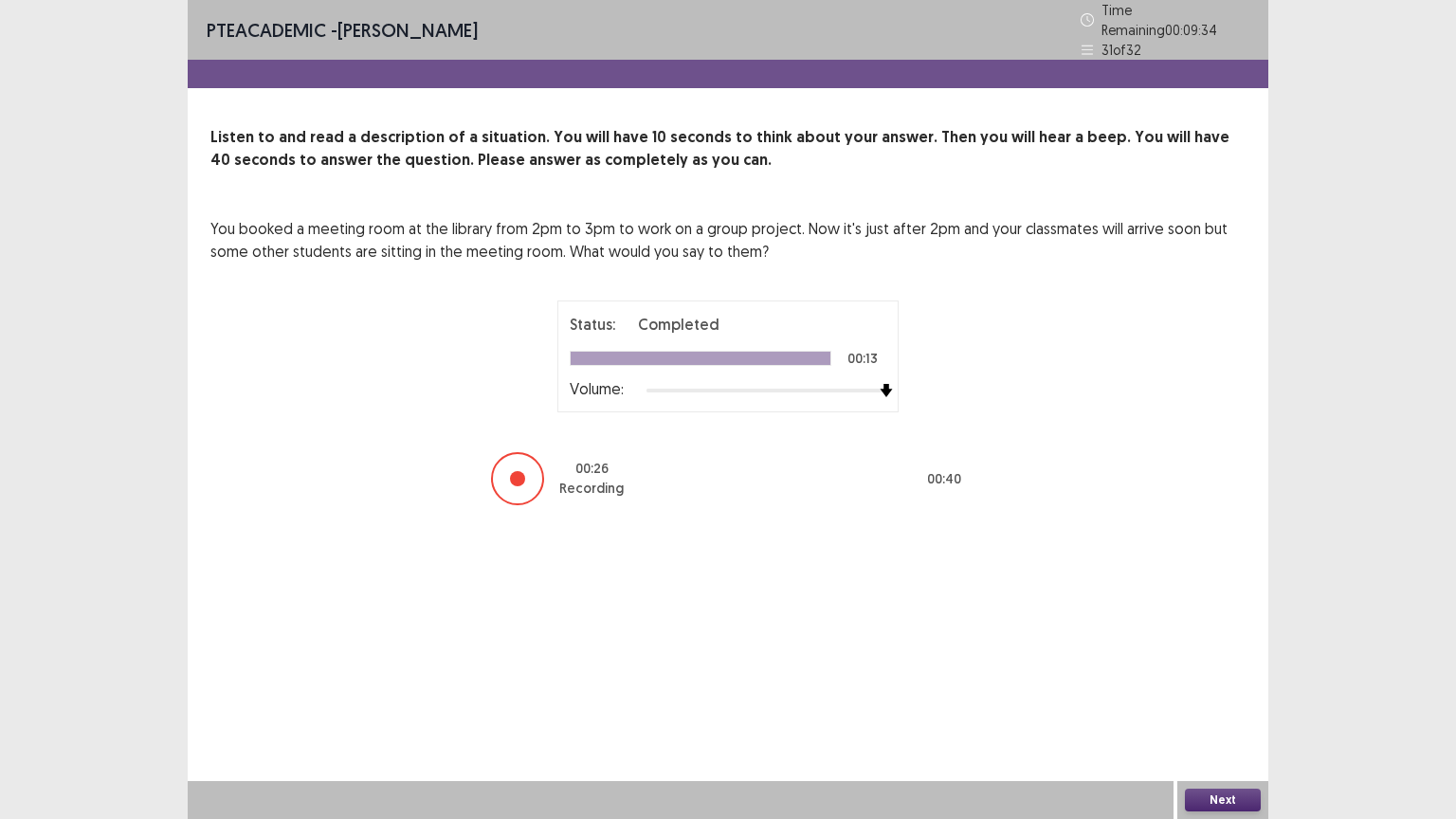
click at [1223, 699] on button "Next" at bounding box center [1222, 801] width 76 height 23
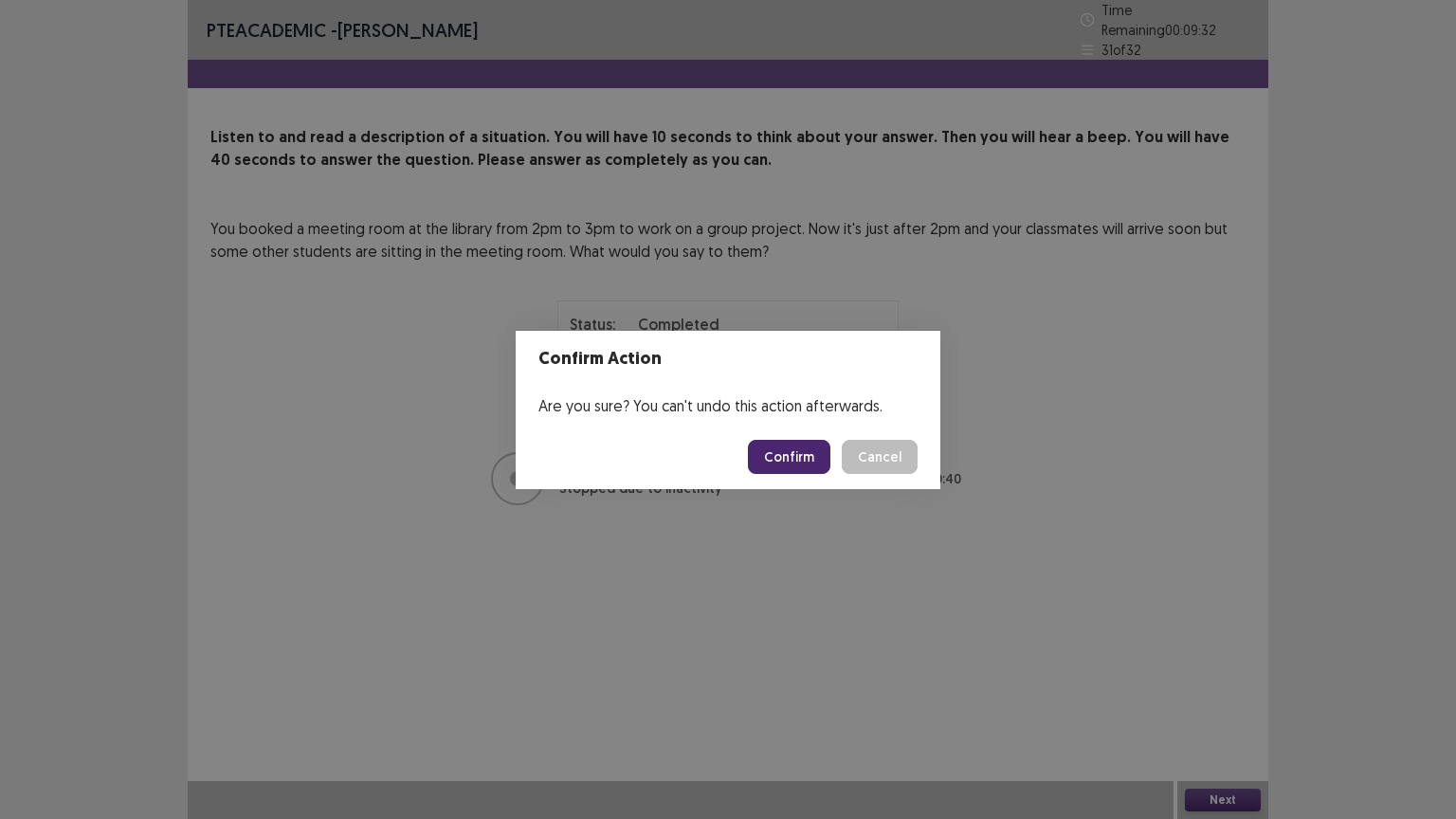
click at [784, 460] on button "Confirm" at bounding box center [789, 457] width 82 height 35
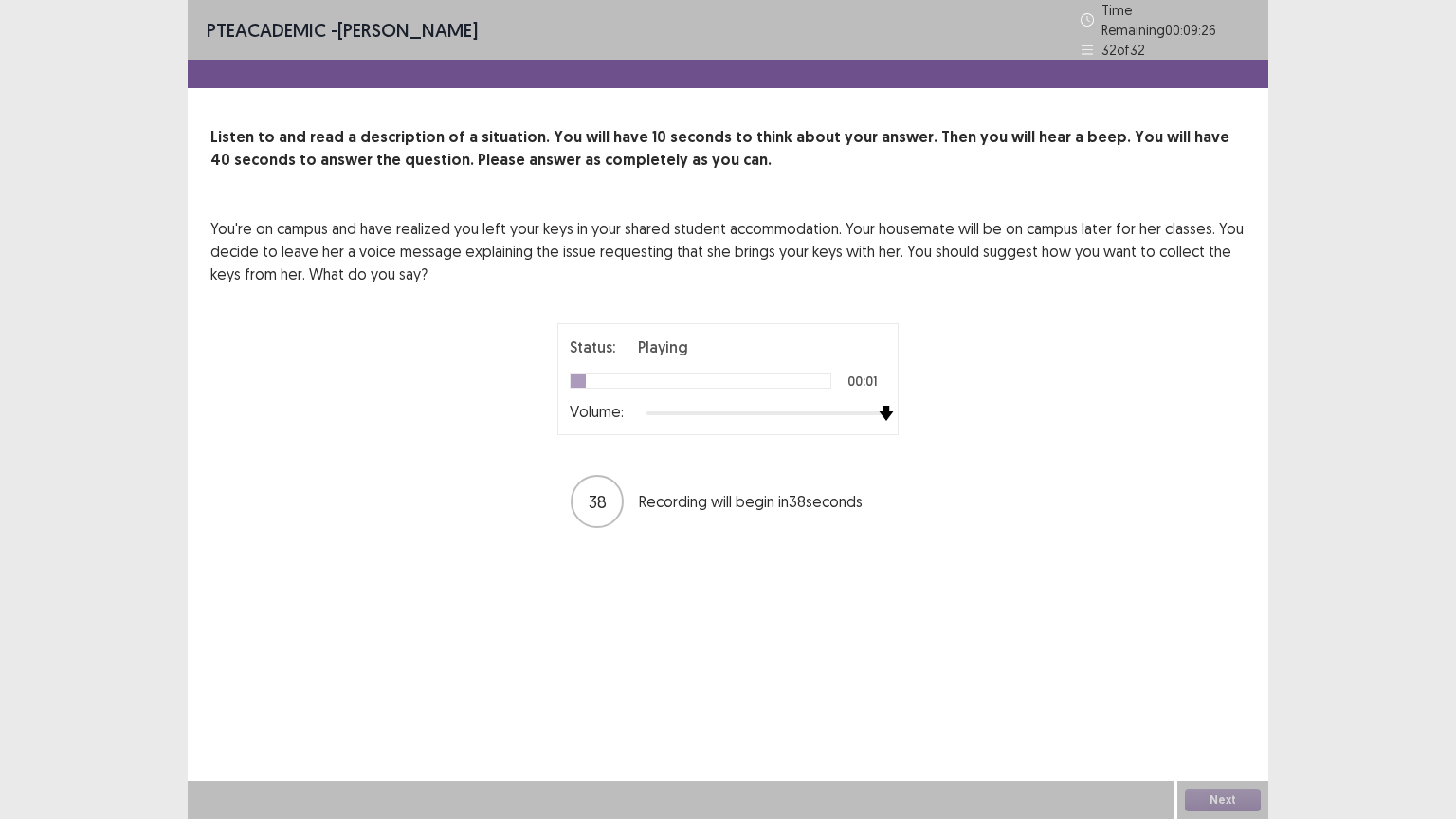
click at [880, 406] on div at bounding box center [766, 413] width 240 height 15
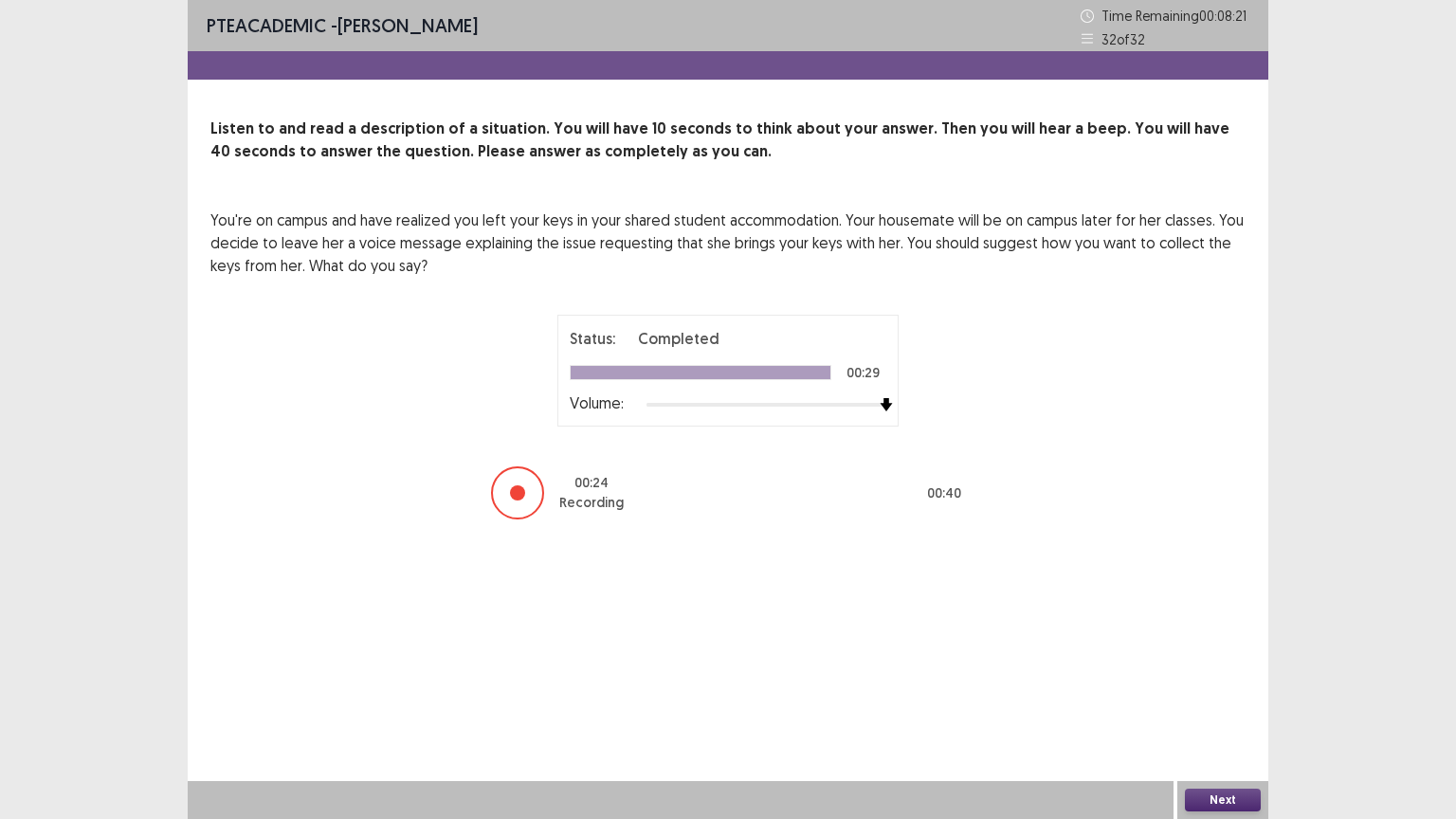
click at [1213, 699] on button "Next" at bounding box center [1222, 801] width 76 height 23
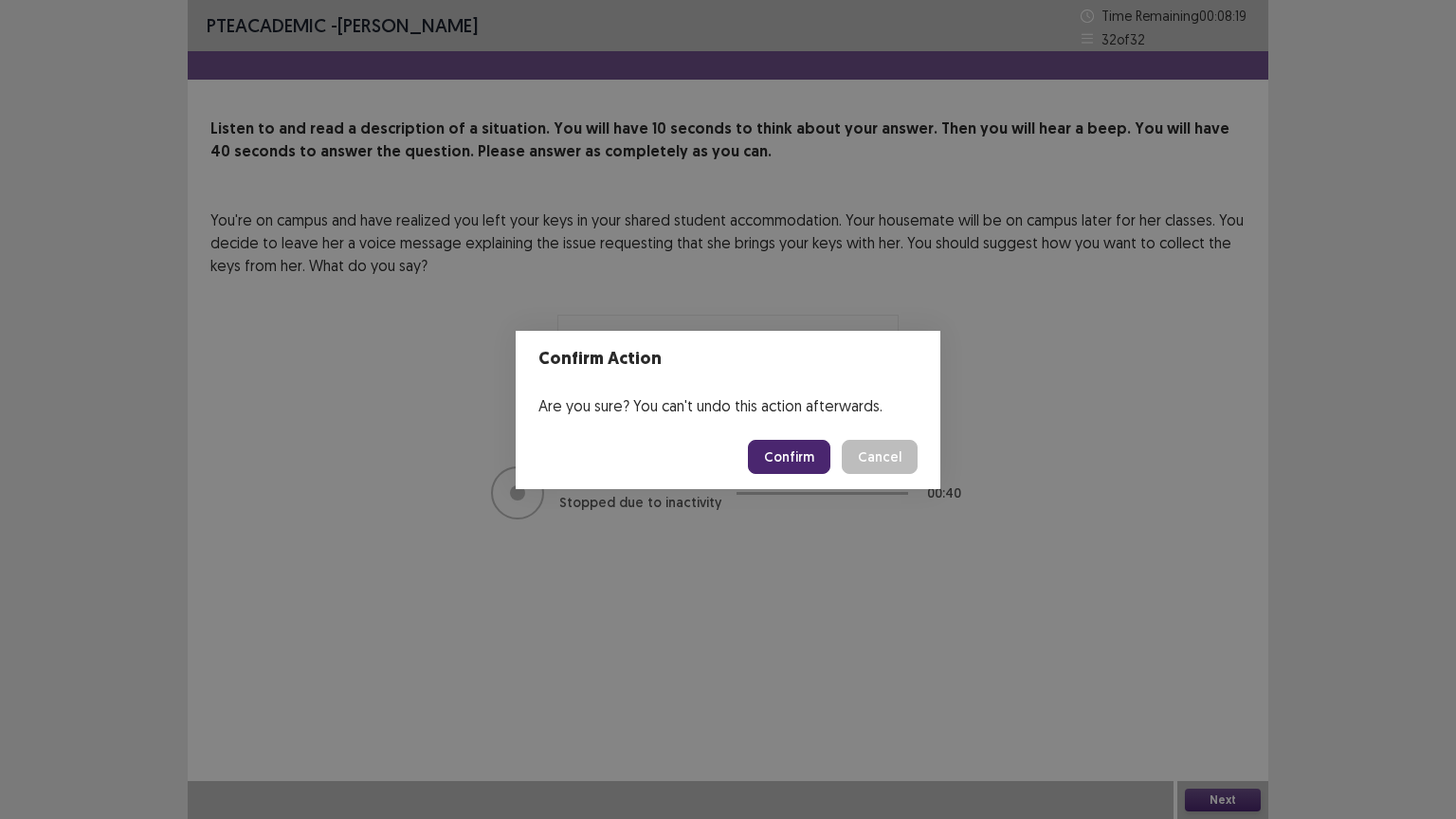
click at [783, 451] on button "Confirm" at bounding box center [789, 457] width 82 height 35
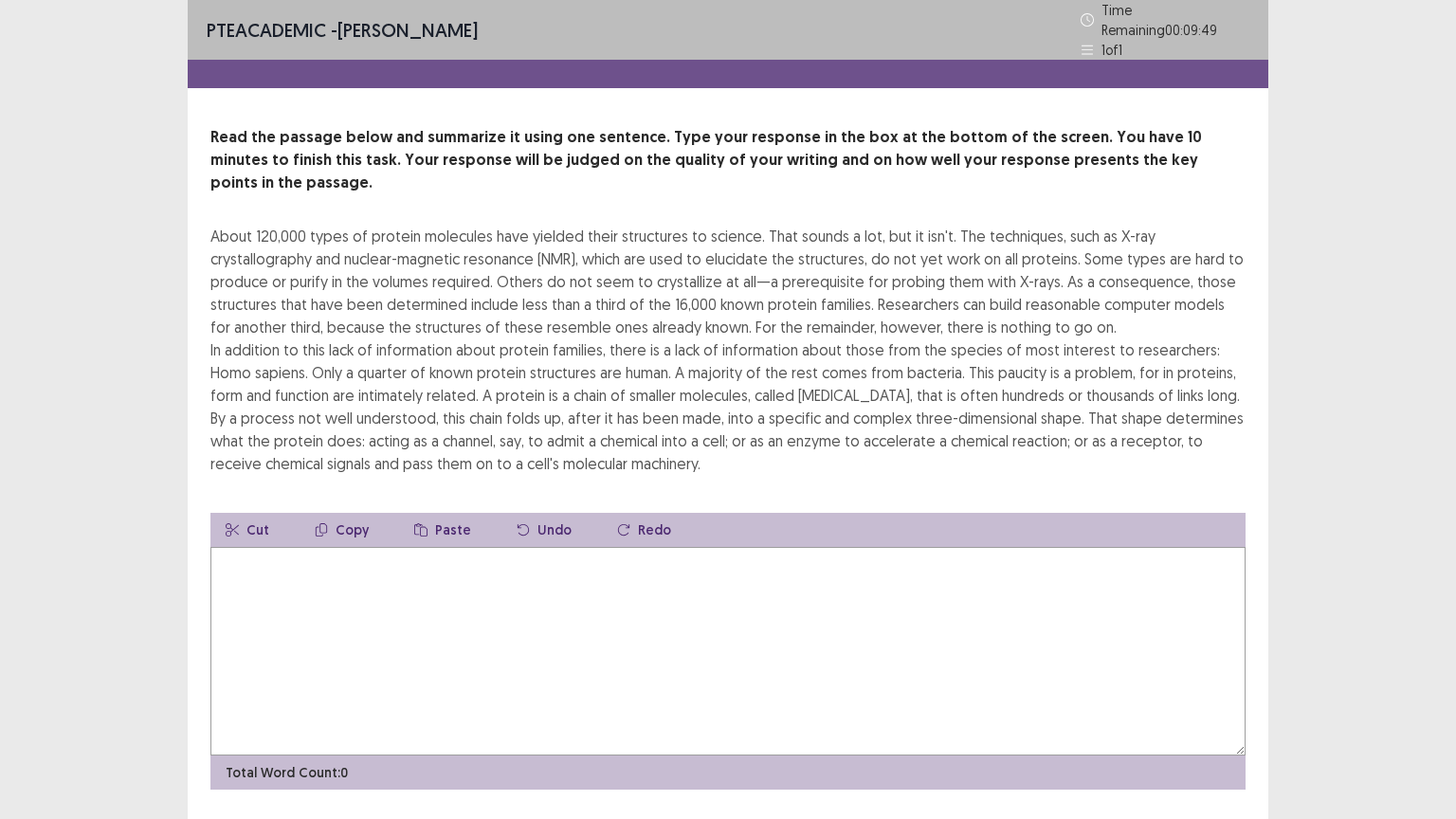
click at [231, 576] on textarea at bounding box center [728, 652] width 1035 height 209
click at [280, 548] on textarea "**********" at bounding box center [728, 652] width 1035 height 209
click at [335, 548] on textarea "**********" at bounding box center [728, 652] width 1035 height 209
click at [788, 548] on textarea "**********" at bounding box center [728, 652] width 1035 height 209
click at [799, 548] on textarea "**********" at bounding box center [728, 652] width 1035 height 209
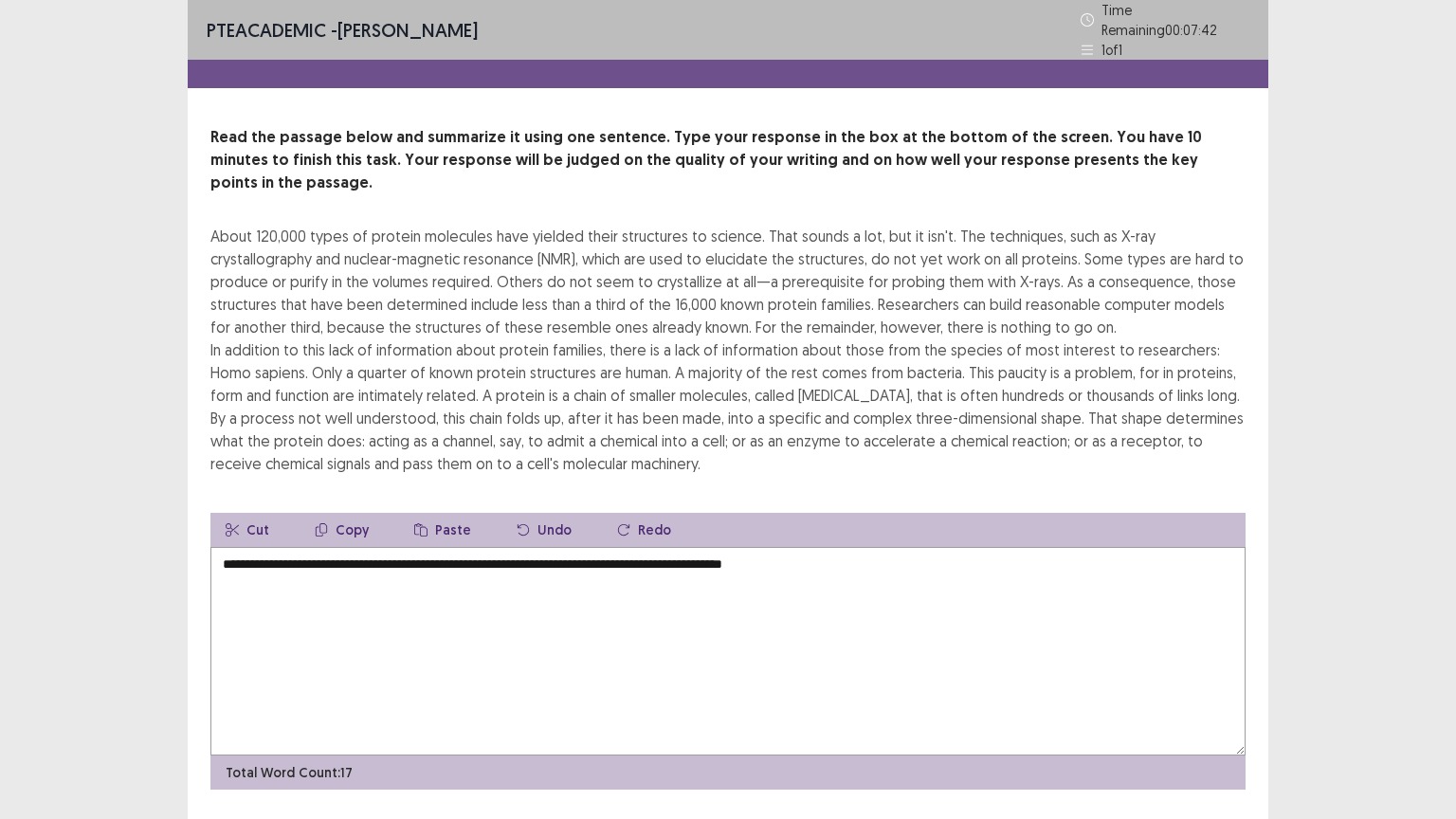
click at [799, 548] on textarea "**********" at bounding box center [728, 652] width 1035 height 209
click at [774, 548] on textarea "**********" at bounding box center [728, 652] width 1035 height 209
click at [838, 548] on textarea "**********" at bounding box center [728, 652] width 1035 height 209
click at [1104, 548] on textarea "**********" at bounding box center [728, 652] width 1035 height 209
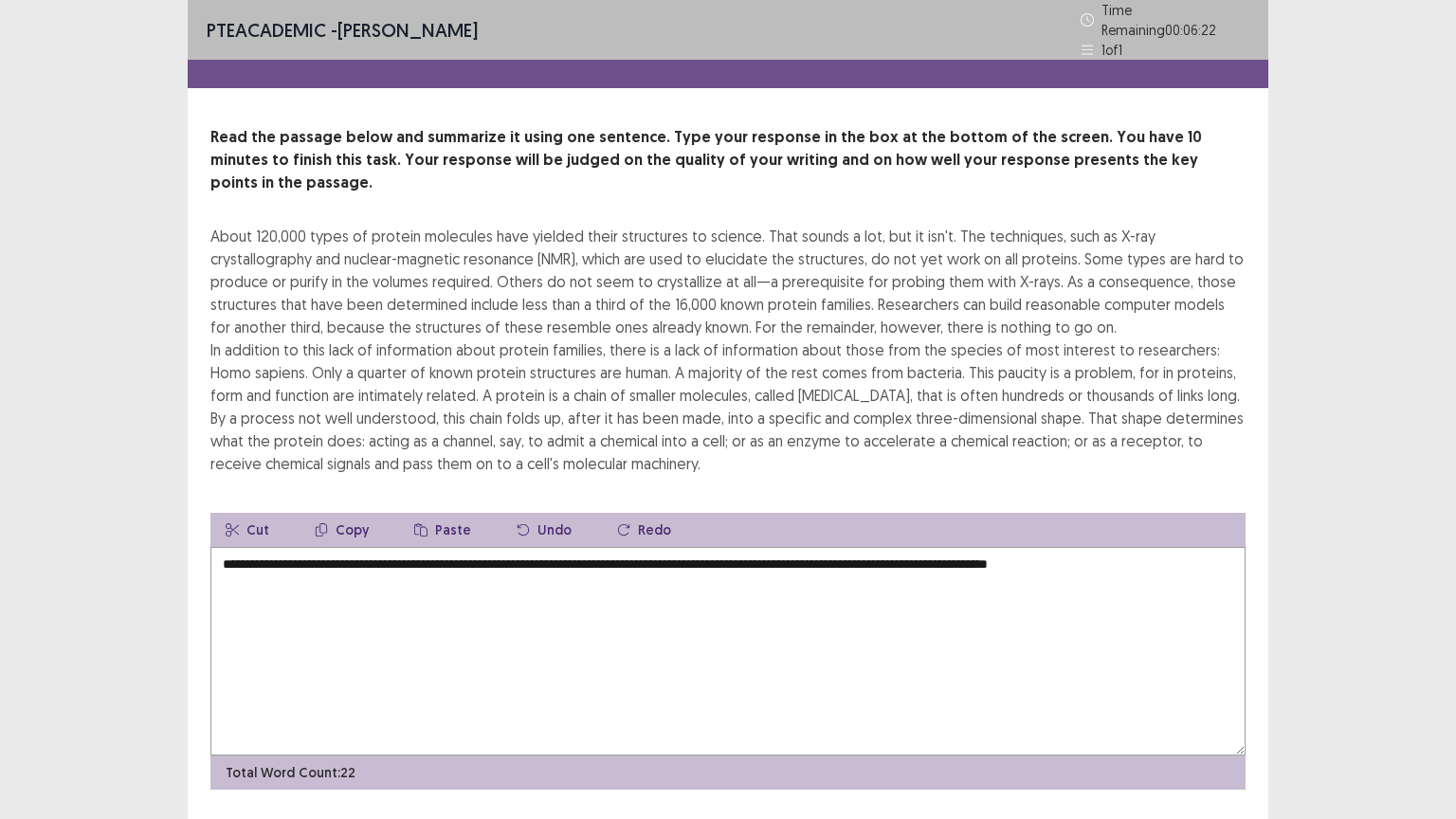
click at [1104, 548] on textarea "**********" at bounding box center [728, 652] width 1035 height 209
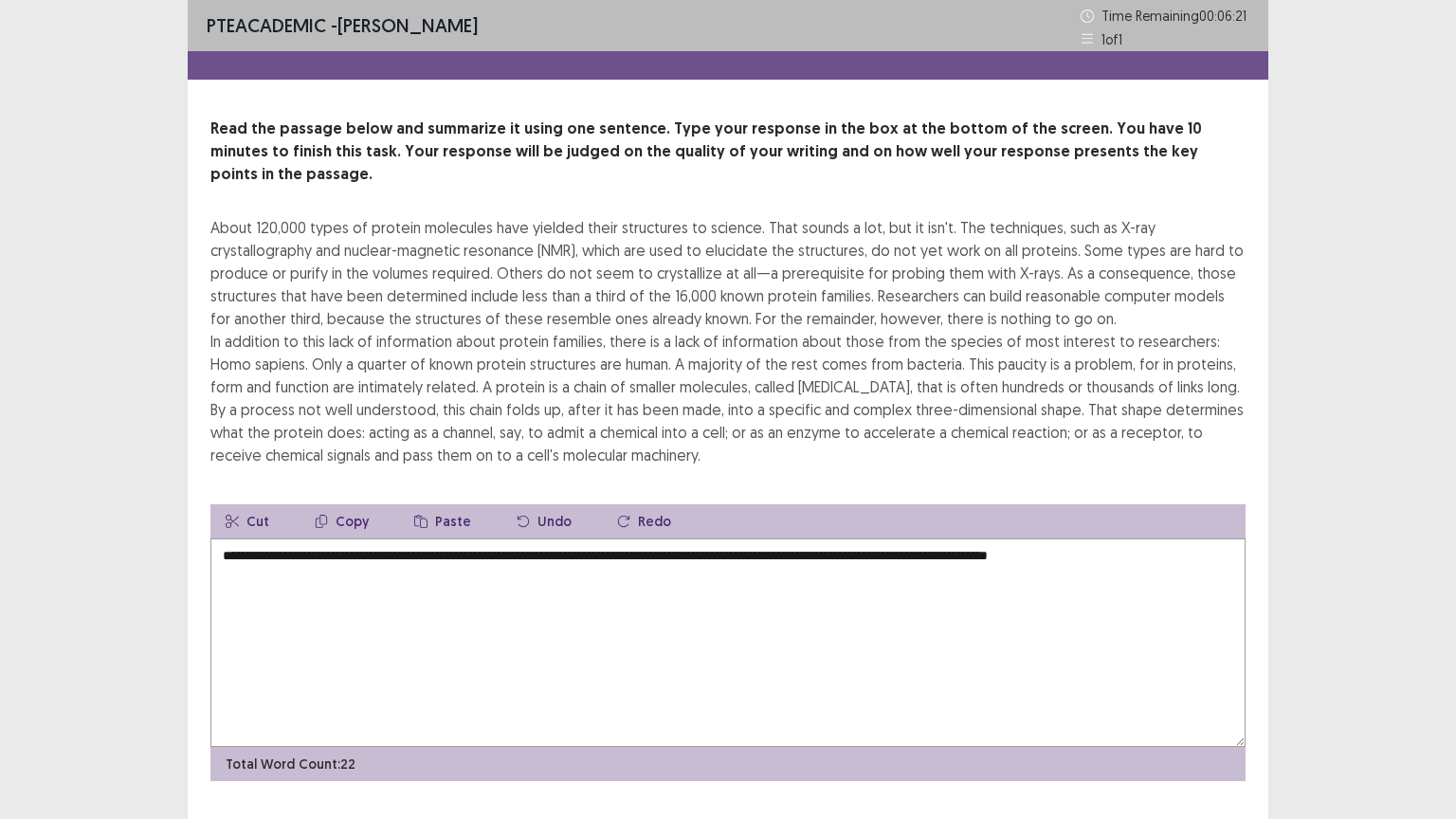
click at [1104, 539] on textarea "**********" at bounding box center [728, 644] width 1035 height 209
click at [1095, 539] on textarea "**********" at bounding box center [728, 644] width 1035 height 209
click at [1117, 539] on textarea "**********" at bounding box center [728, 644] width 1035 height 209
click at [1107, 539] on textarea "**********" at bounding box center [728, 644] width 1035 height 209
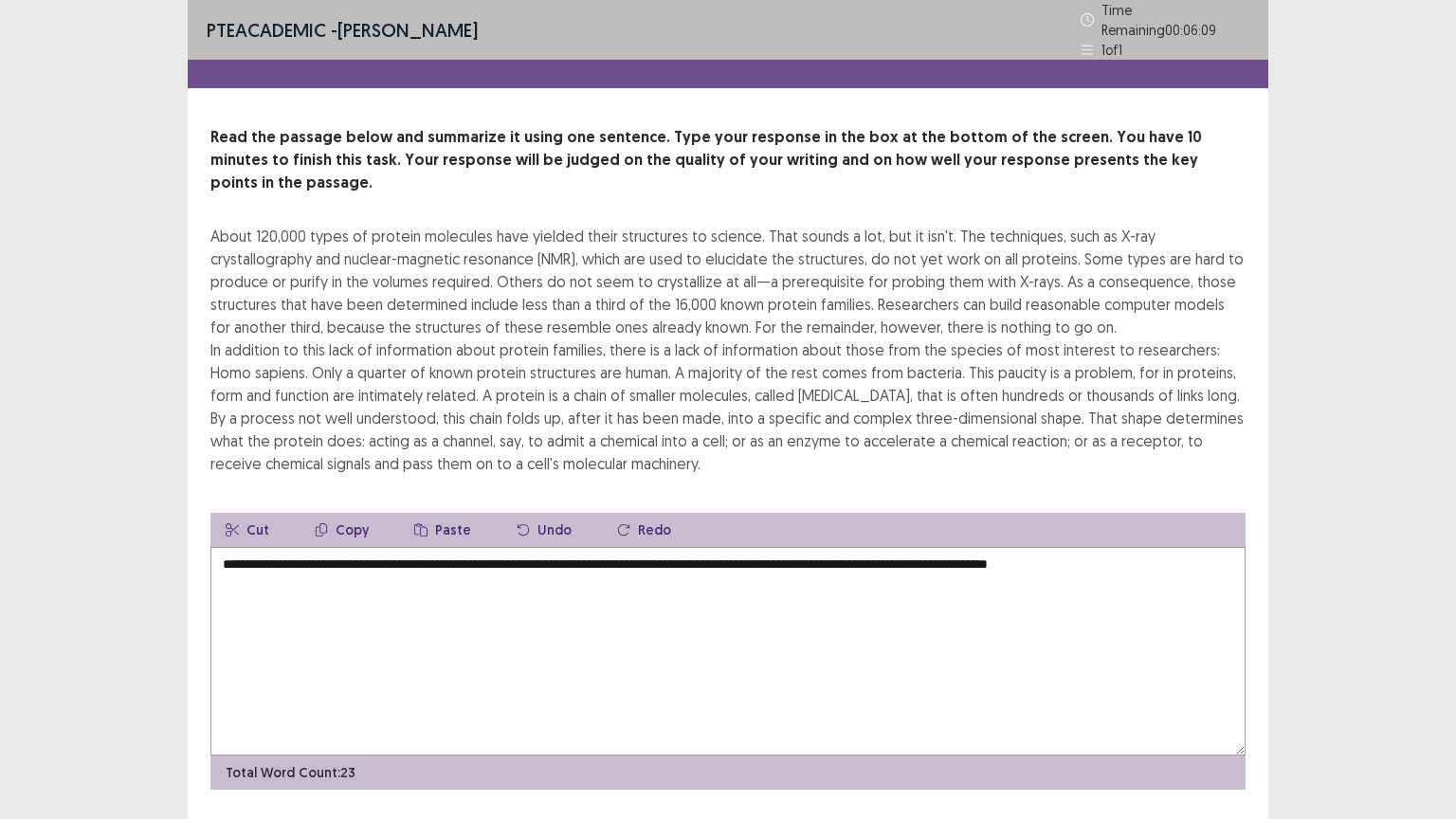
click at [1212, 548] on textarea "**********" at bounding box center [728, 652] width 1035 height 209
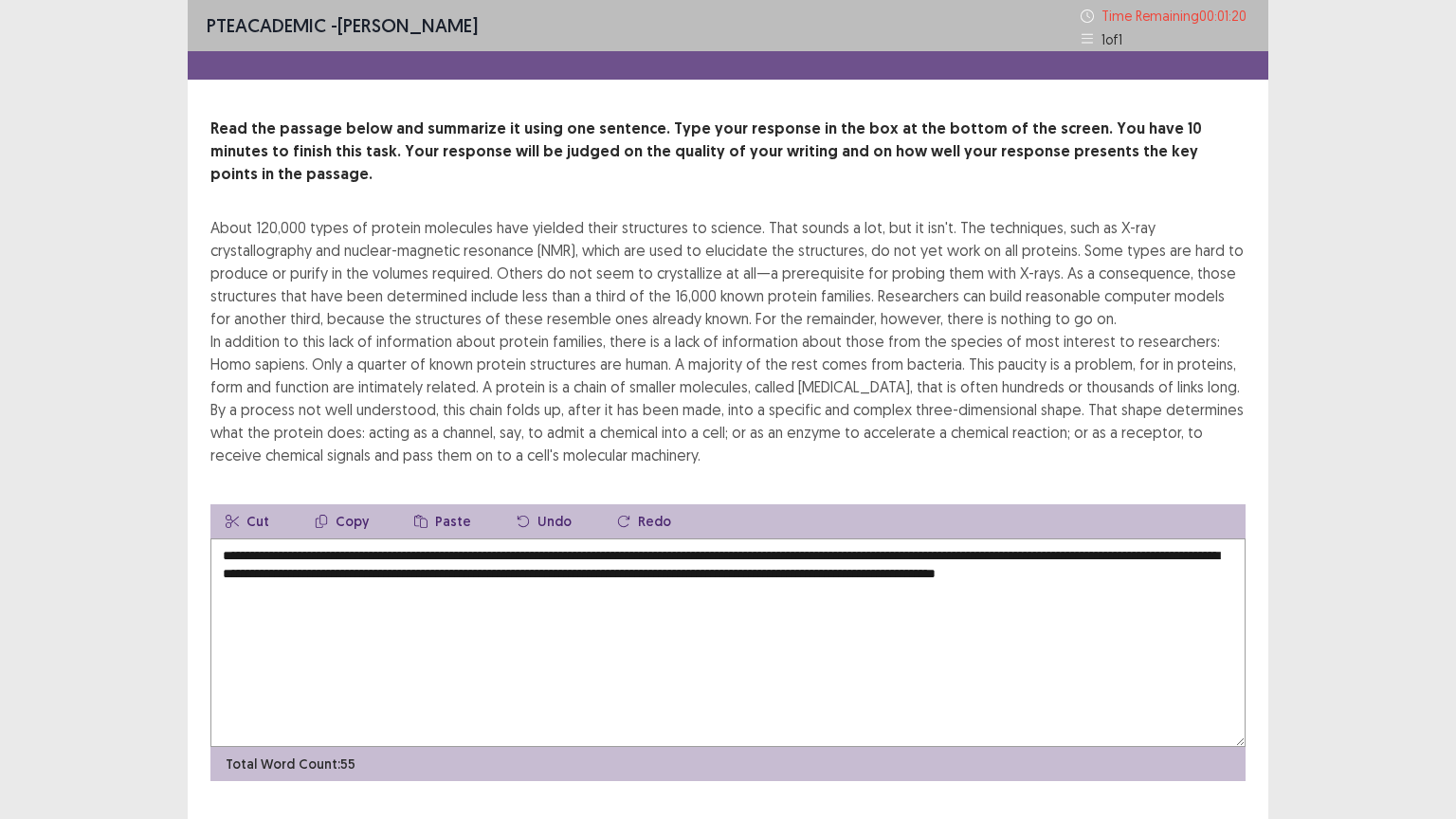
click at [812, 552] on textarea "**********" at bounding box center [728, 644] width 1035 height 209
click at [794, 551] on textarea "**********" at bounding box center [728, 644] width 1035 height 209
click at [782, 550] on textarea "**********" at bounding box center [728, 644] width 1035 height 209
click at [343, 574] on textarea "**********" at bounding box center [728, 644] width 1035 height 209
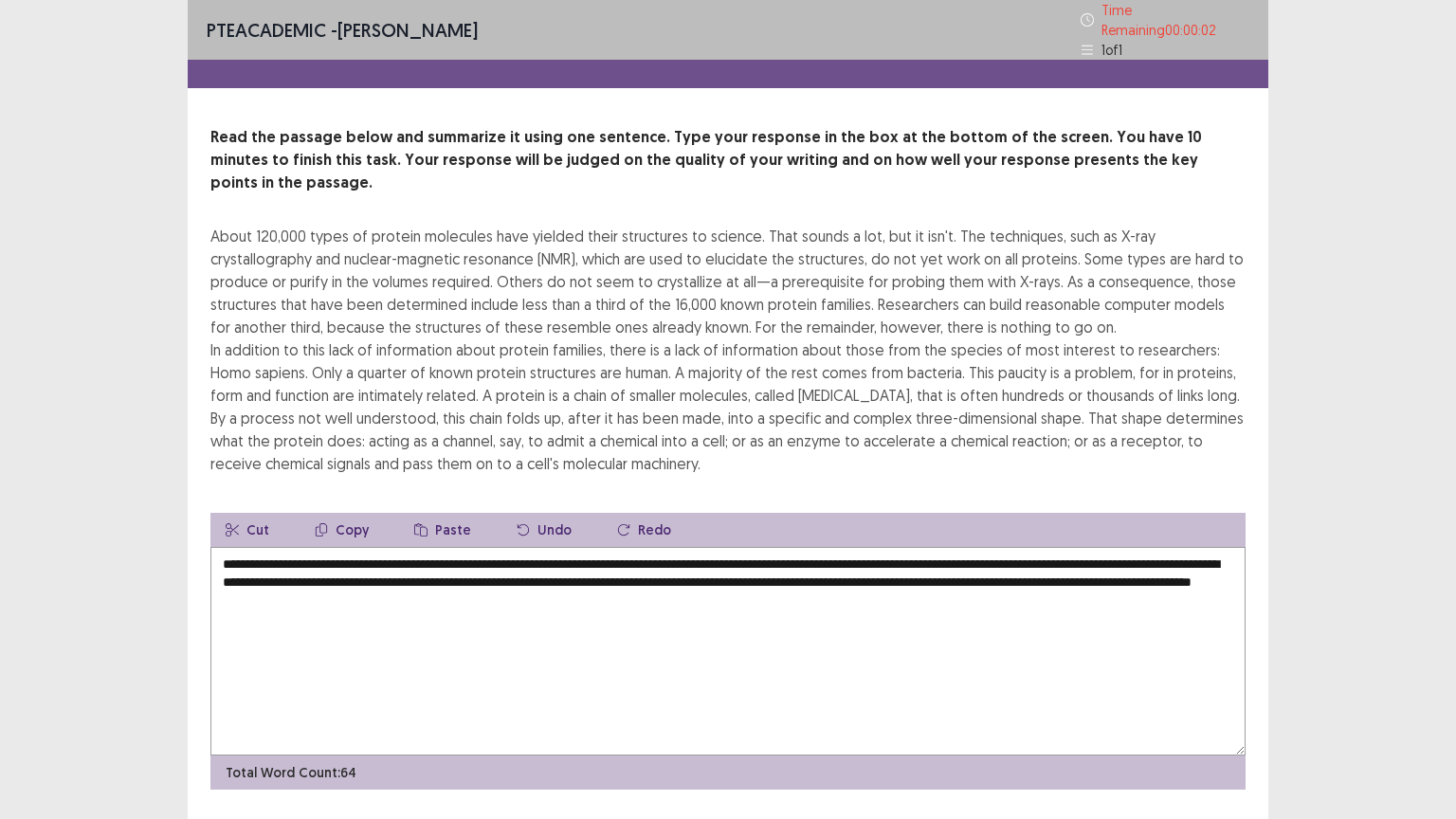
scroll to position [23, 0]
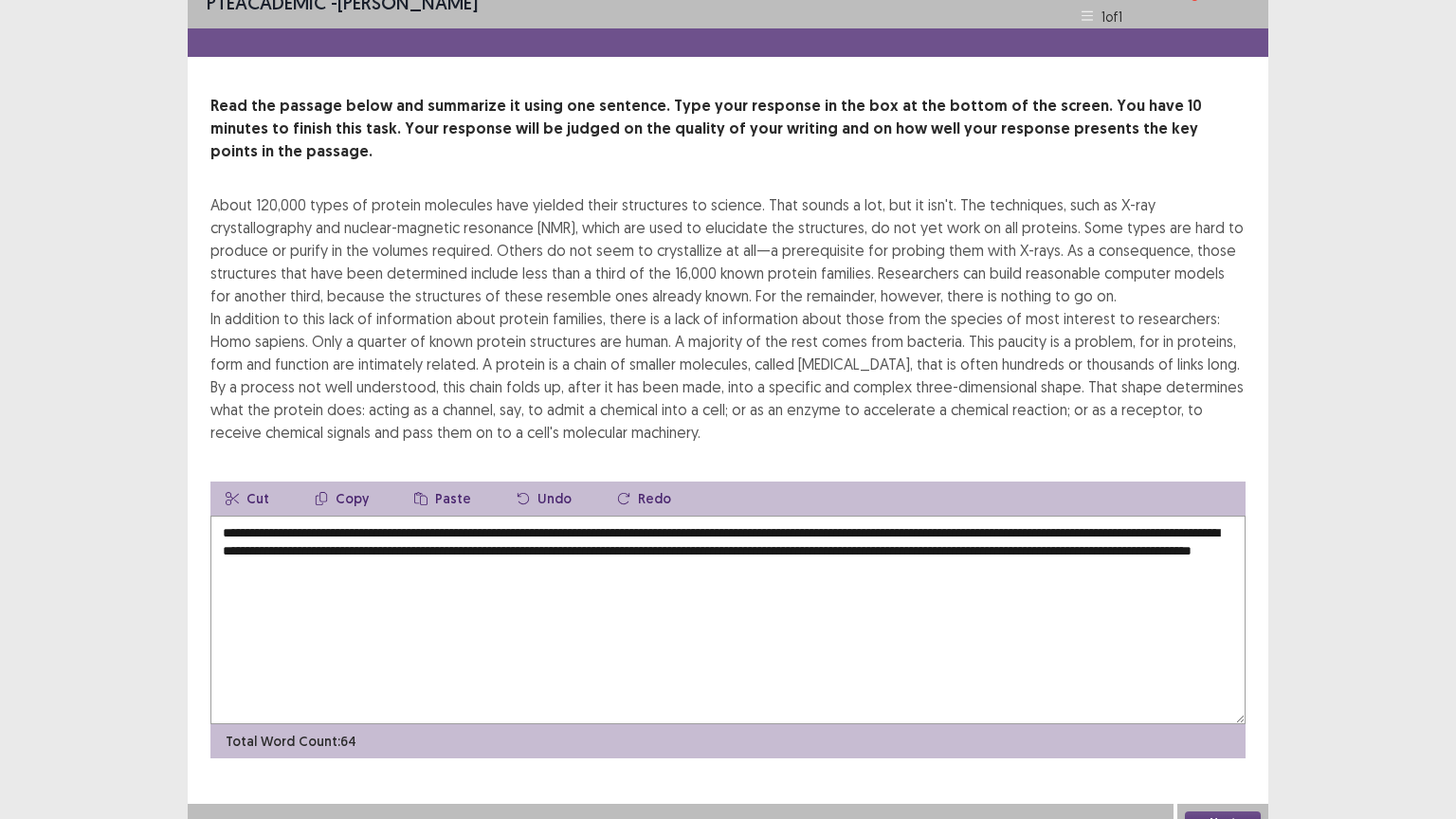
type textarea "**********"
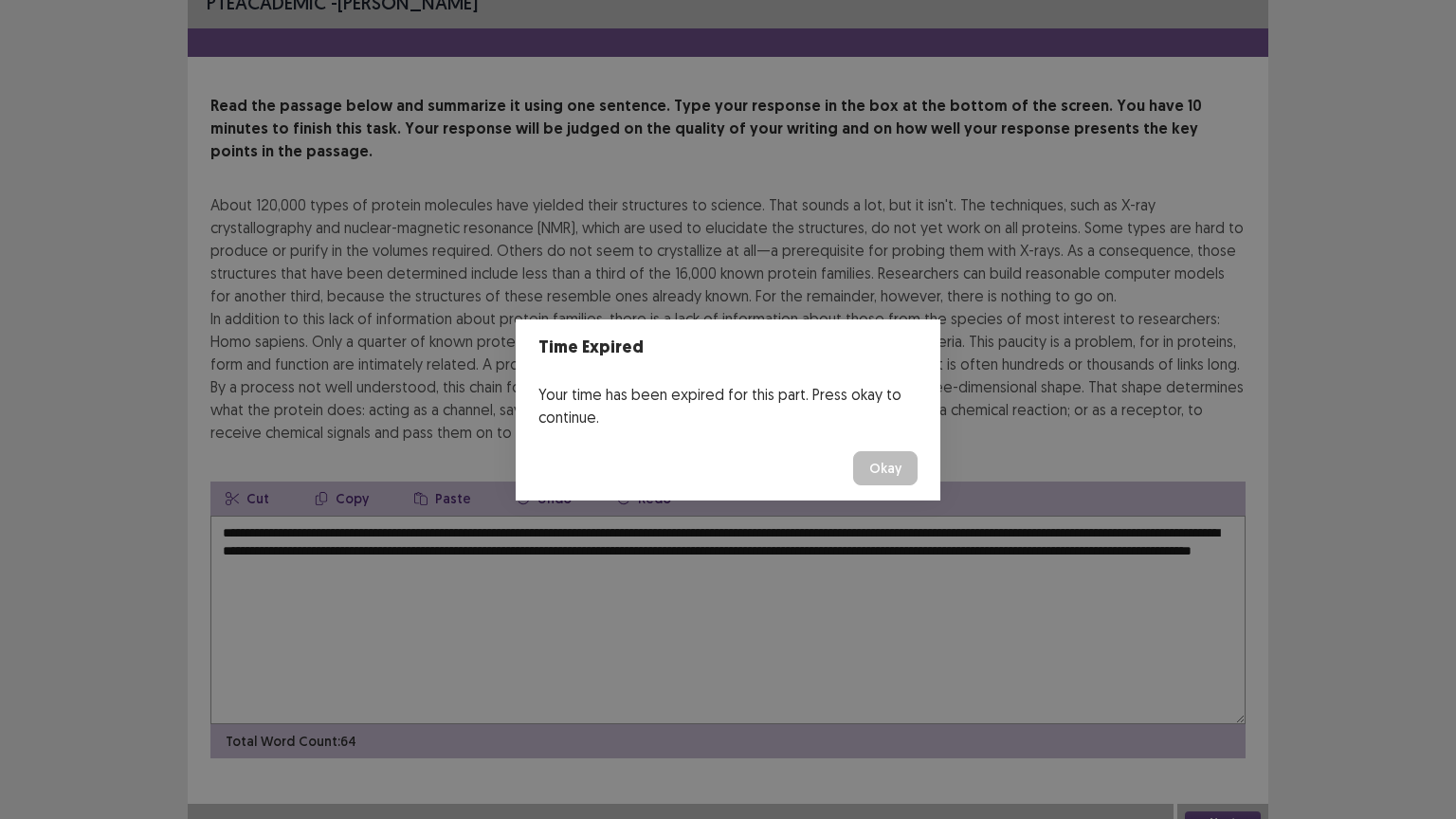
click at [886, 456] on button "Okay" at bounding box center [885, 469] width 64 height 35
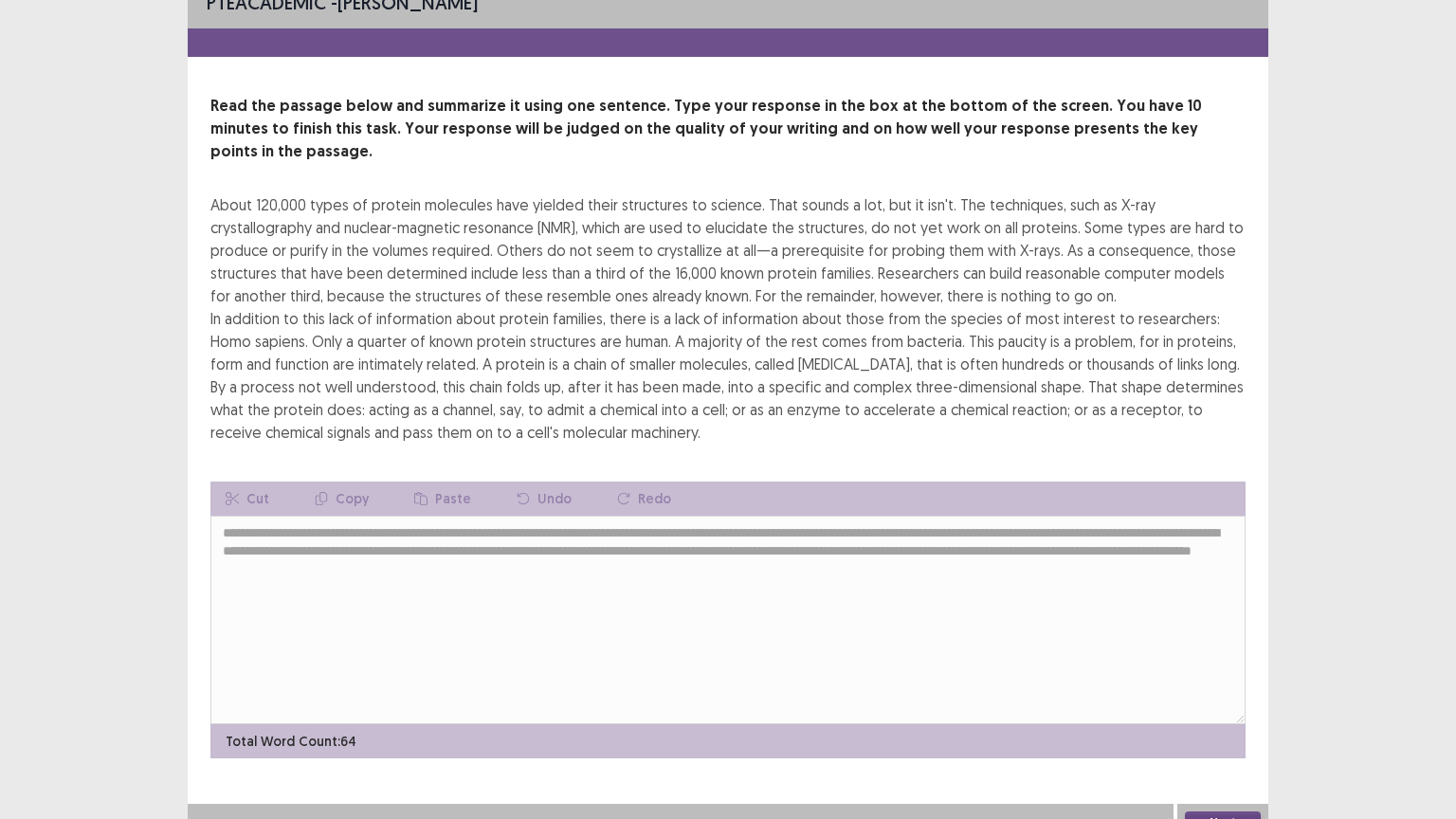
click at [1239, 699] on button "Next" at bounding box center [1222, 823] width 76 height 23
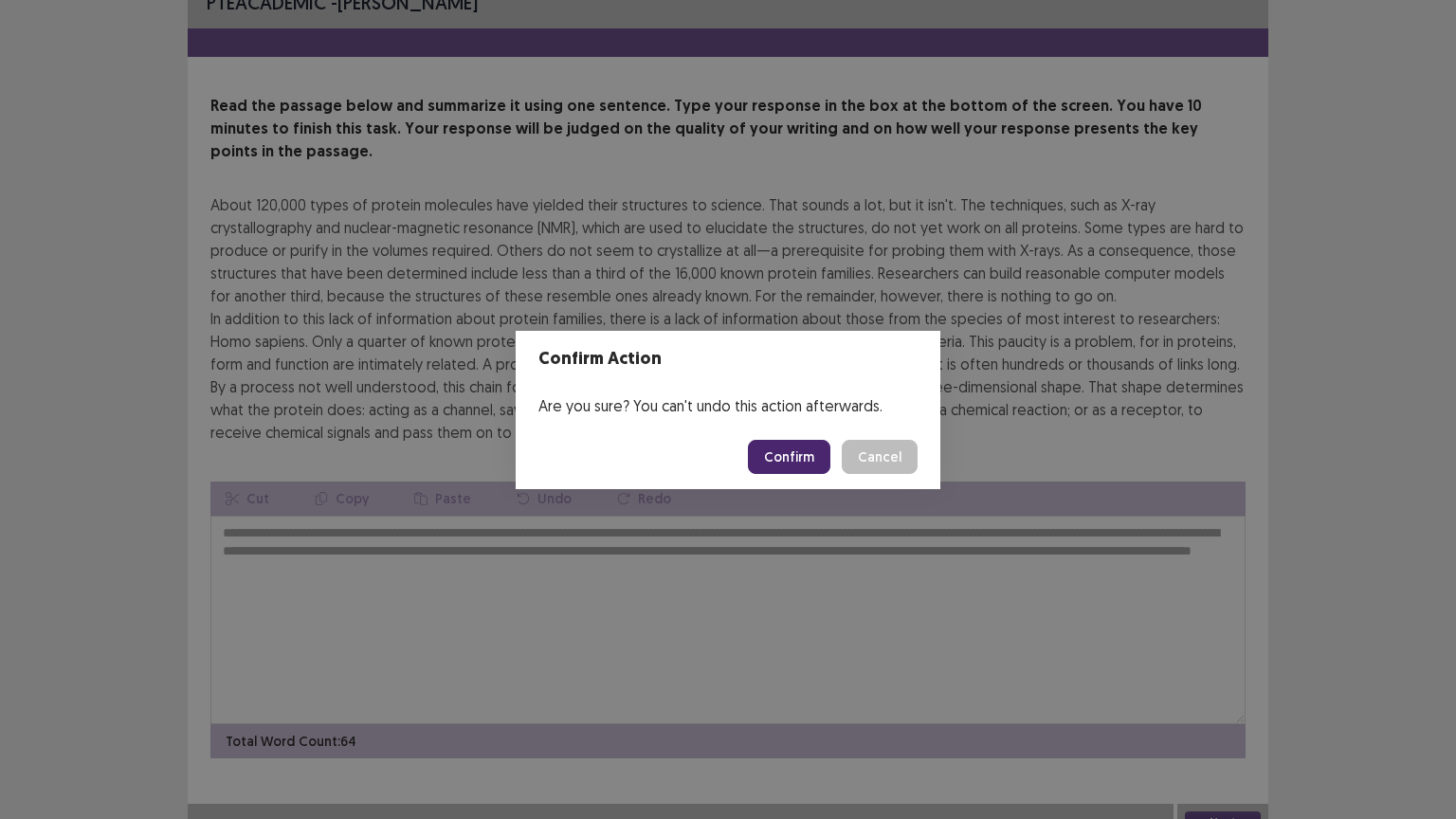
click at [812, 458] on button "Confirm" at bounding box center [789, 457] width 82 height 35
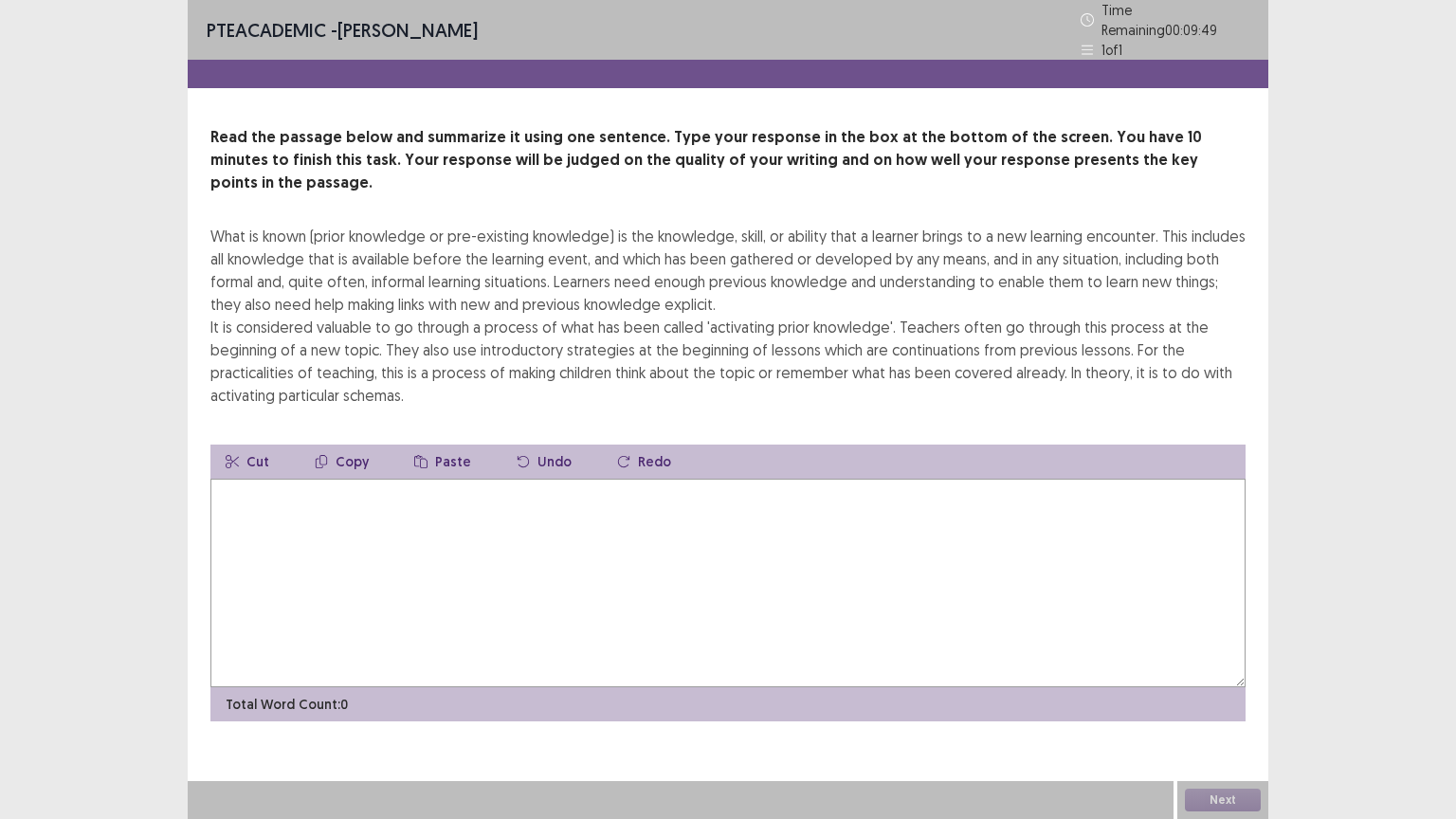
click at [236, 479] on textarea at bounding box center [728, 583] width 1035 height 209
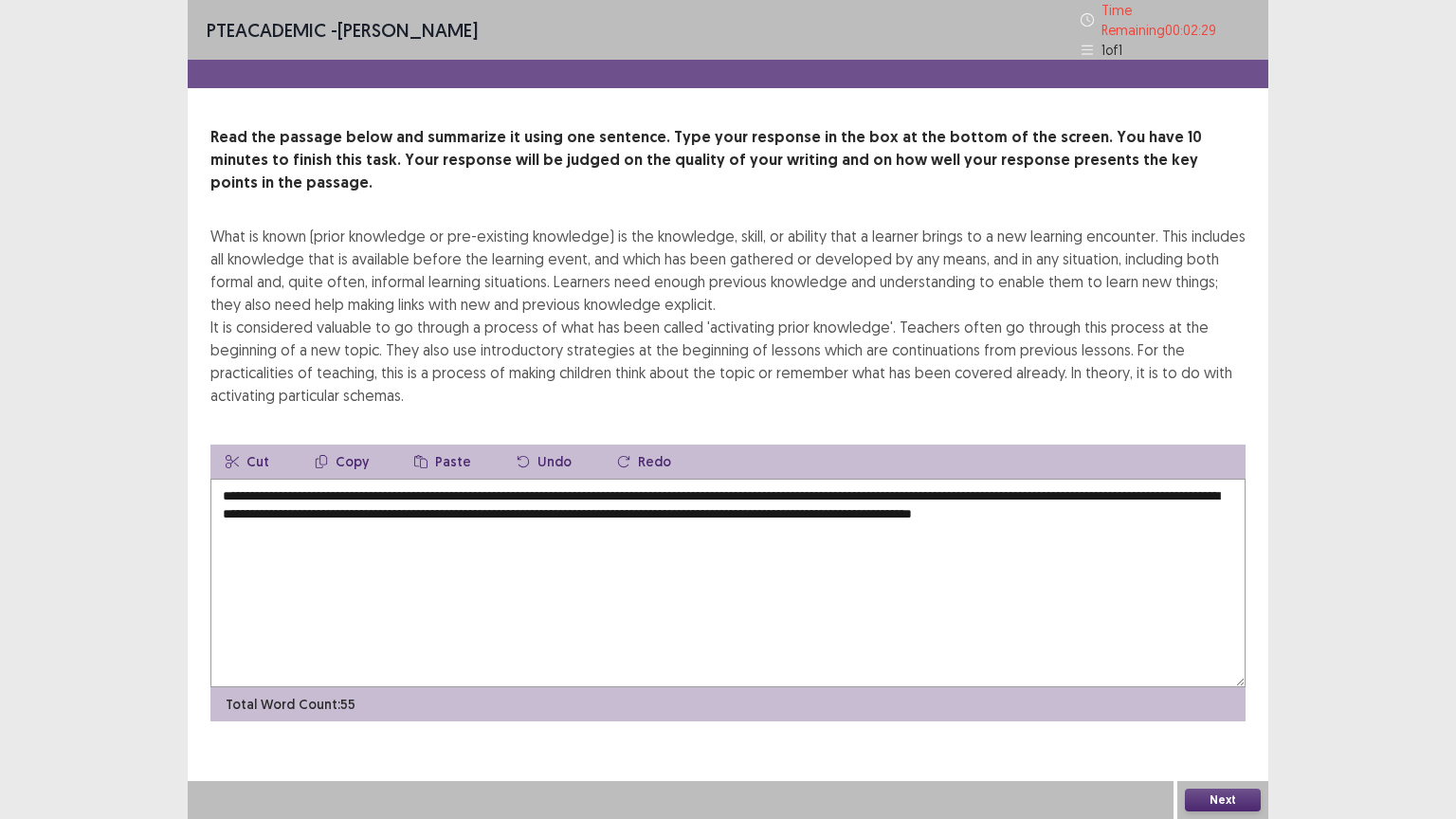
click at [591, 479] on textarea "**********" at bounding box center [728, 583] width 1035 height 209
click at [578, 479] on textarea "**********" at bounding box center [728, 583] width 1035 height 209
click at [425, 512] on textarea "**********" at bounding box center [728, 583] width 1035 height 209
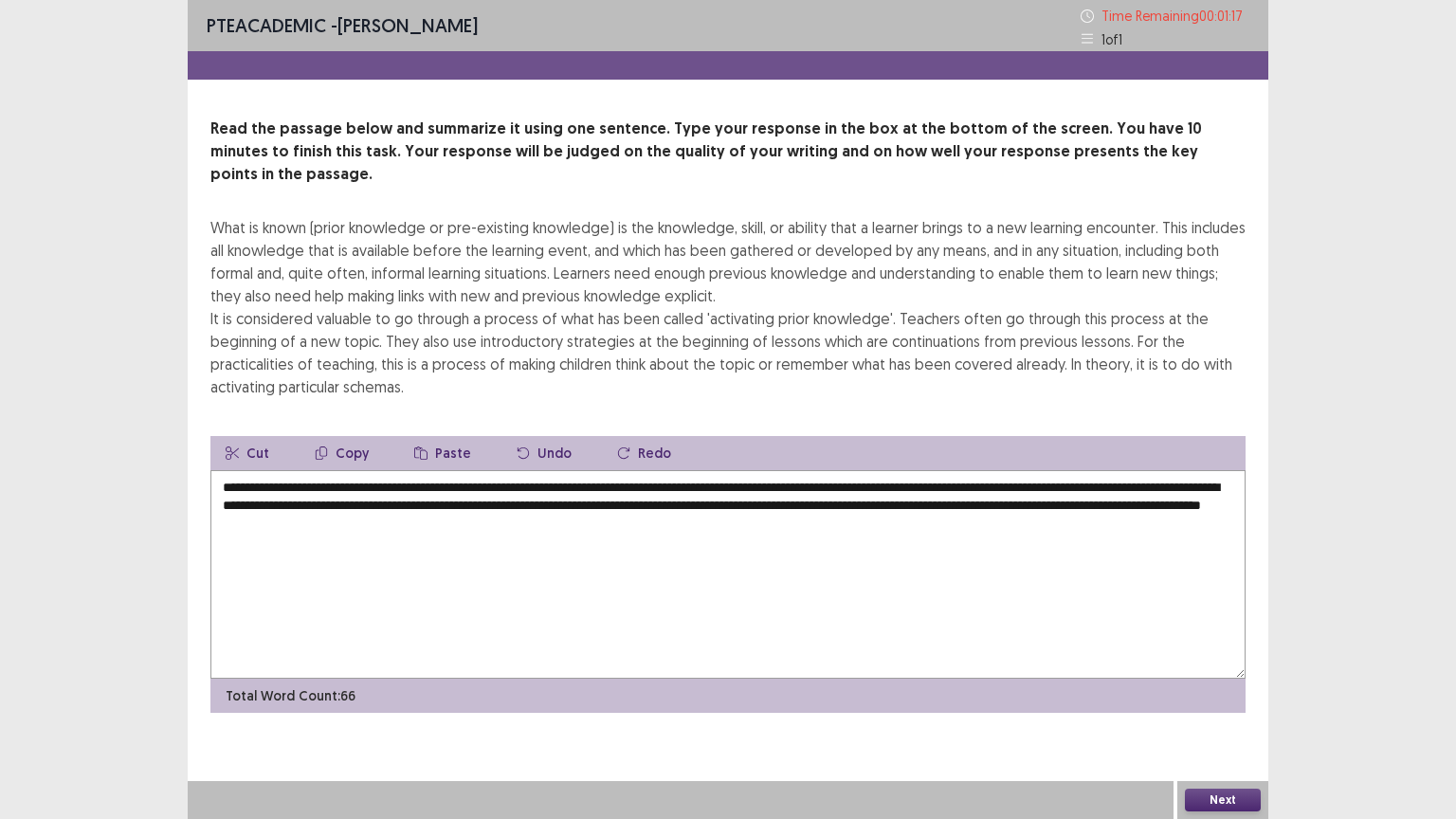
type textarea "**********"
click at [1222, 699] on button "Next" at bounding box center [1222, 801] width 76 height 23
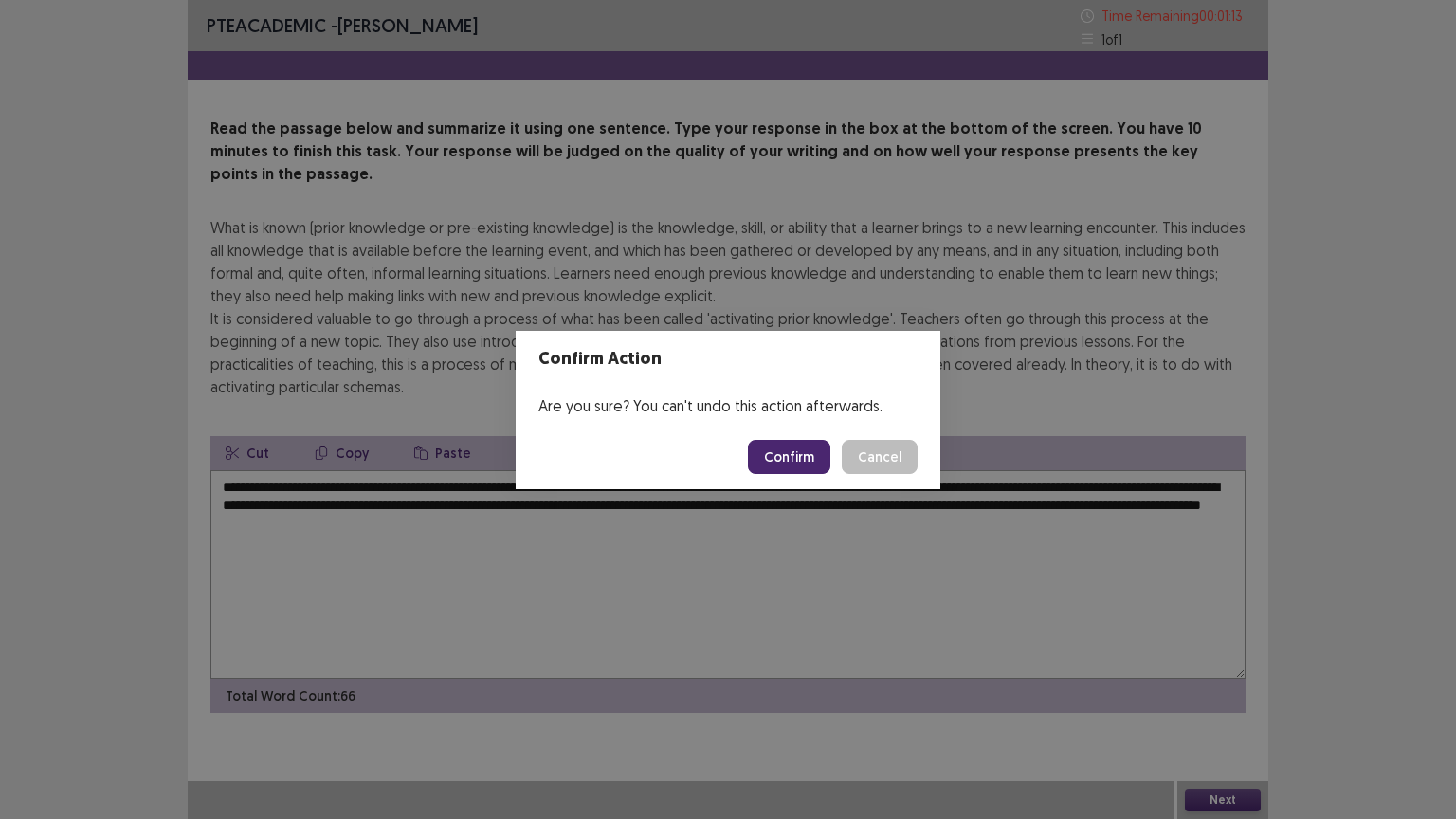
click at [807, 464] on button "Confirm" at bounding box center [789, 457] width 82 height 35
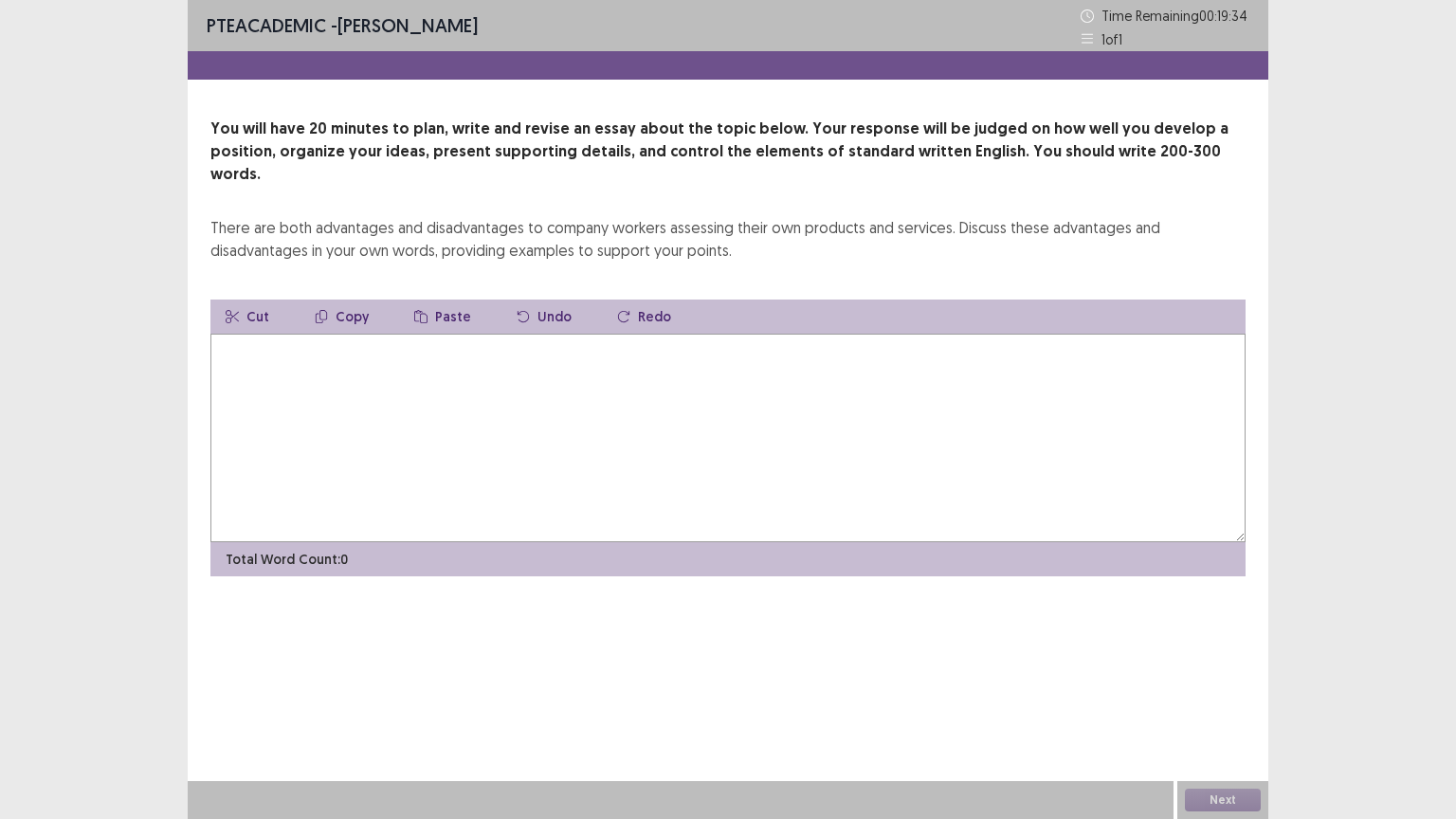
click at [212, 364] on textarea at bounding box center [728, 438] width 1035 height 209
type textarea "**"
click at [1236, 699] on button "Next" at bounding box center [1222, 801] width 76 height 23
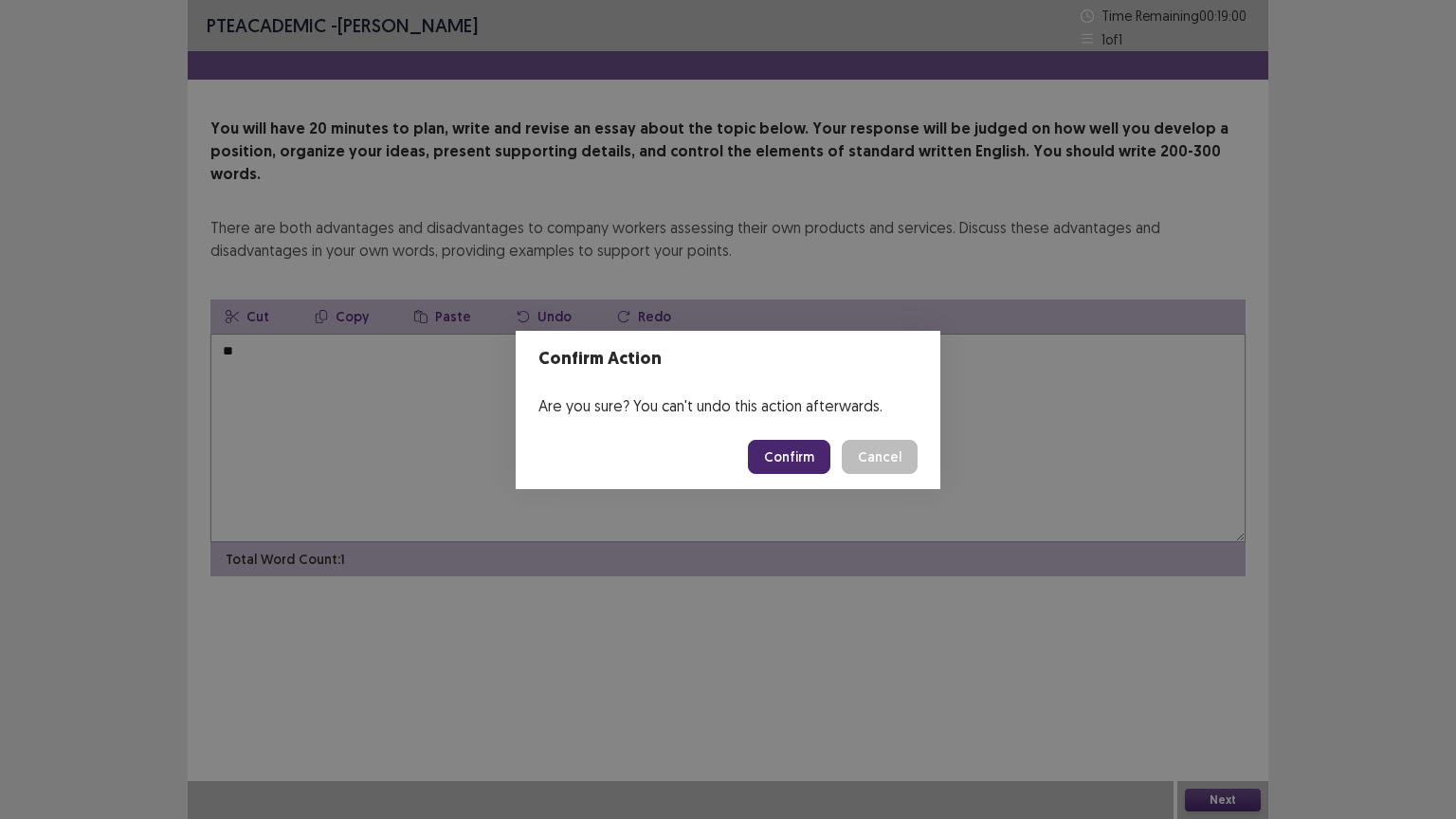
click at [803, 449] on button "Confirm" at bounding box center [789, 457] width 82 height 35
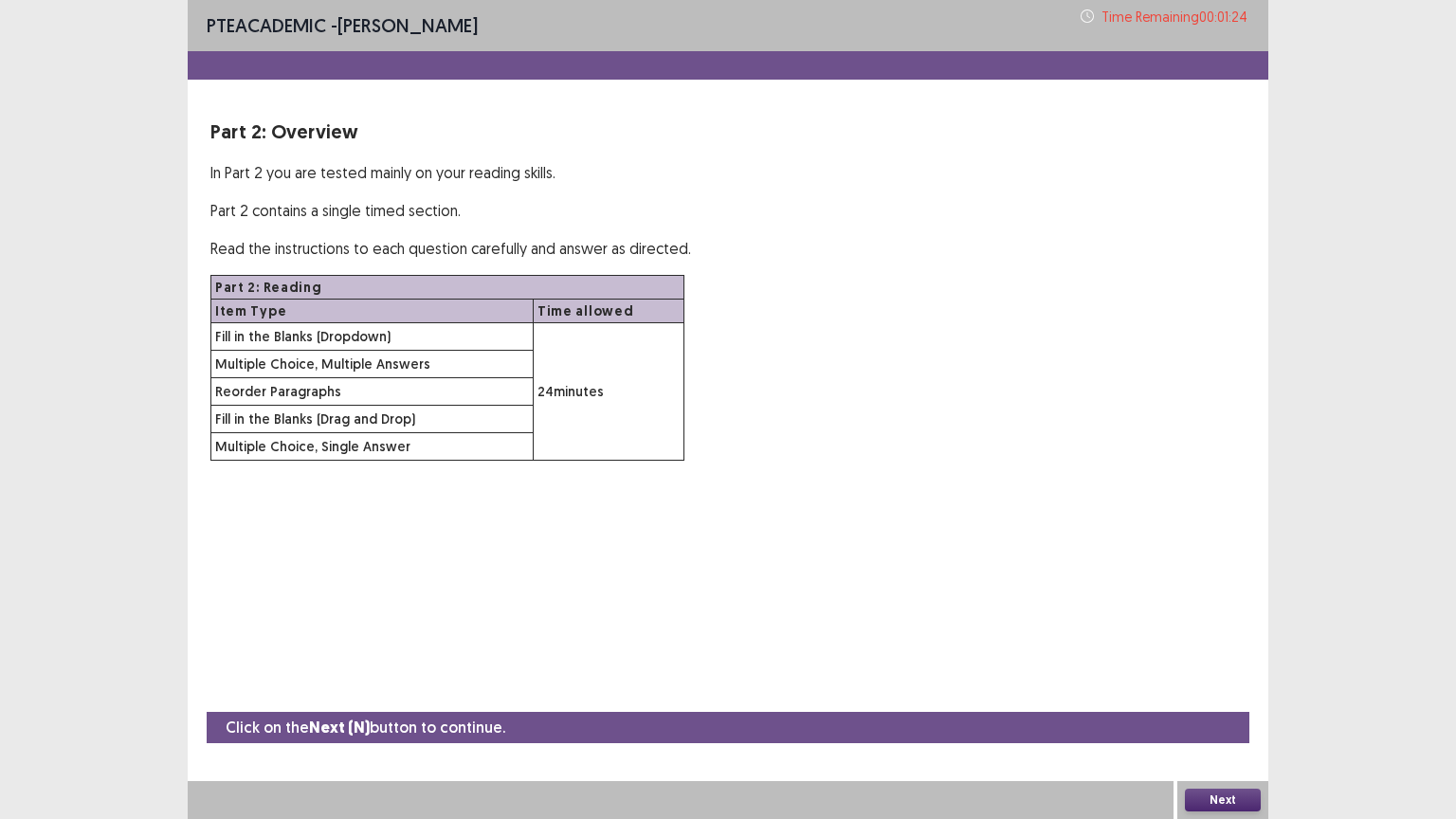
click at [1213, 699] on button "Next" at bounding box center [1222, 801] width 76 height 23
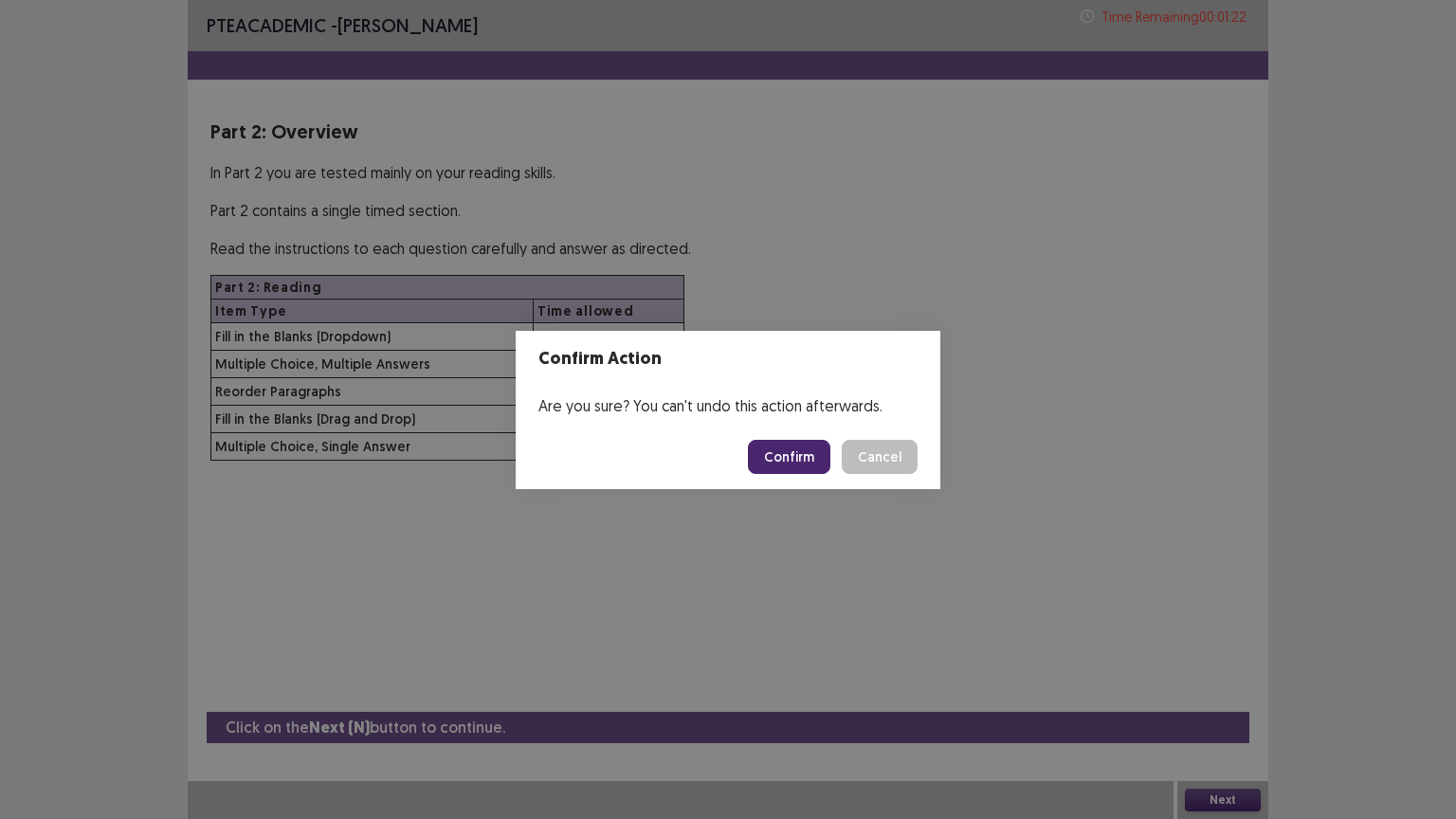
click at [800, 457] on button "Confirm" at bounding box center [789, 457] width 82 height 35
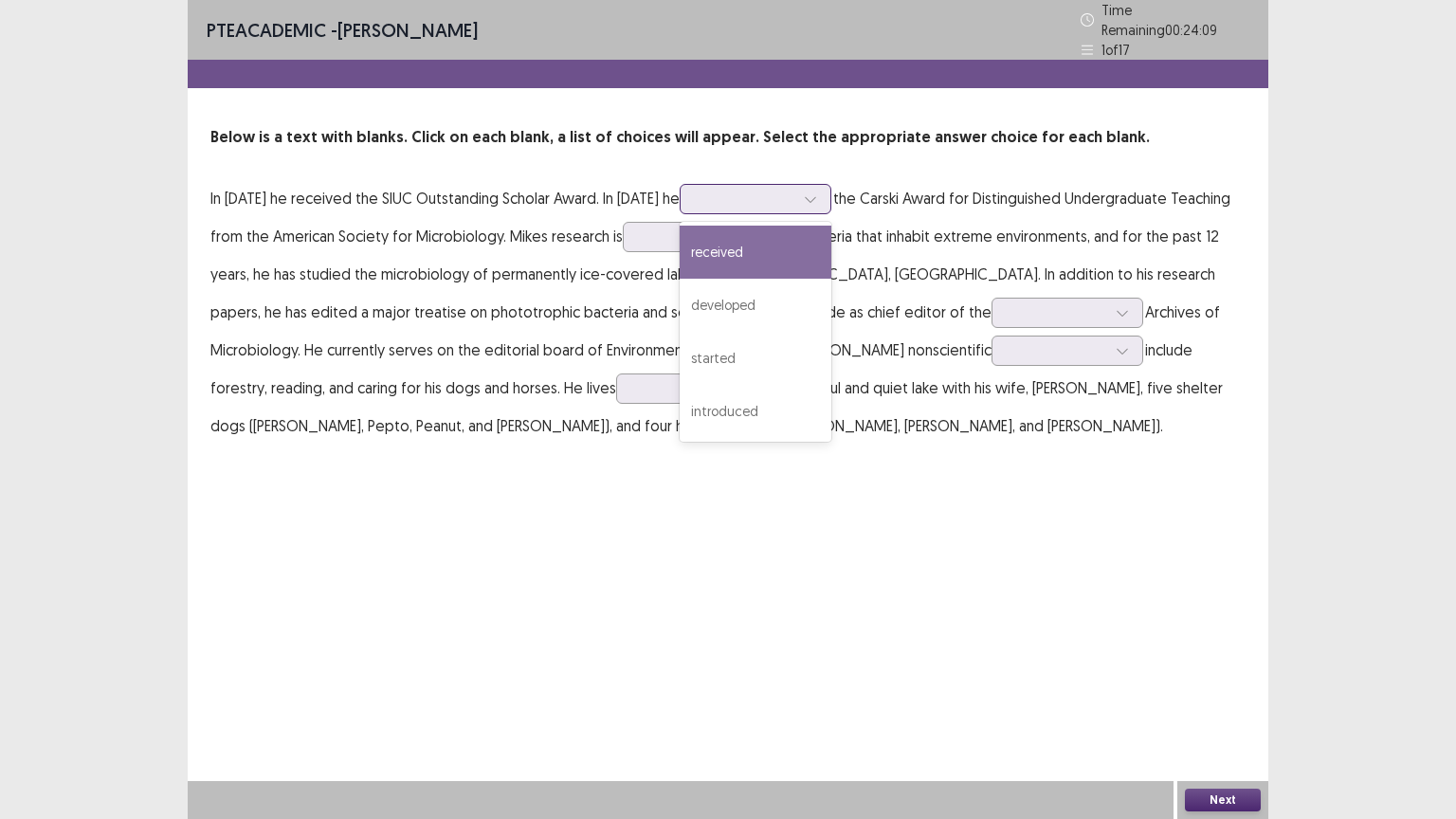
click at [804, 193] on icon at bounding box center [811, 199] width 13 height 13
click at [743, 235] on div "received" at bounding box center [755, 251] width 151 height 53
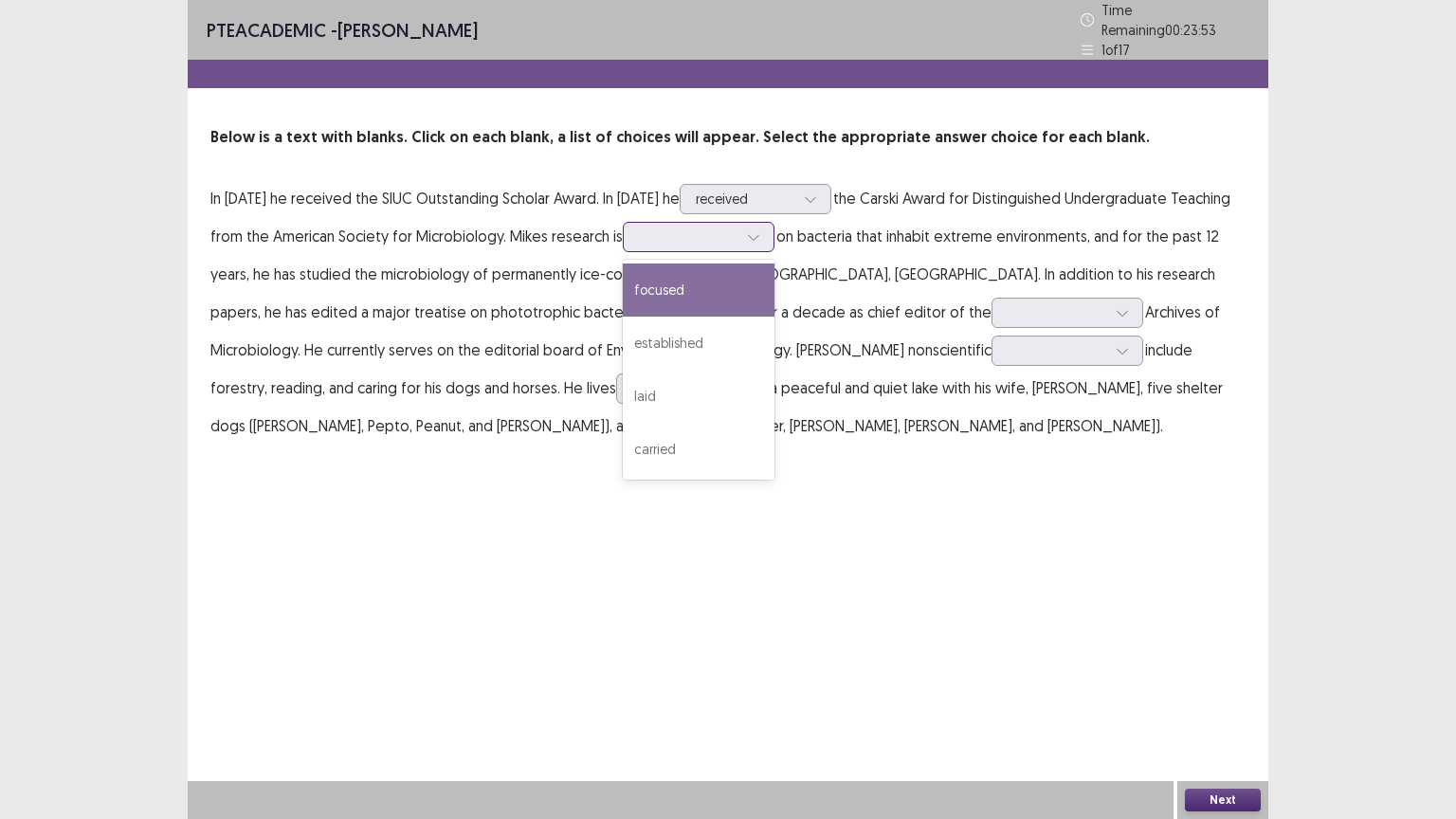
click at [752, 230] on icon at bounding box center [753, 237] width 13 height 13
click at [705, 277] on div "focused" at bounding box center [699, 290] width 151 height 53
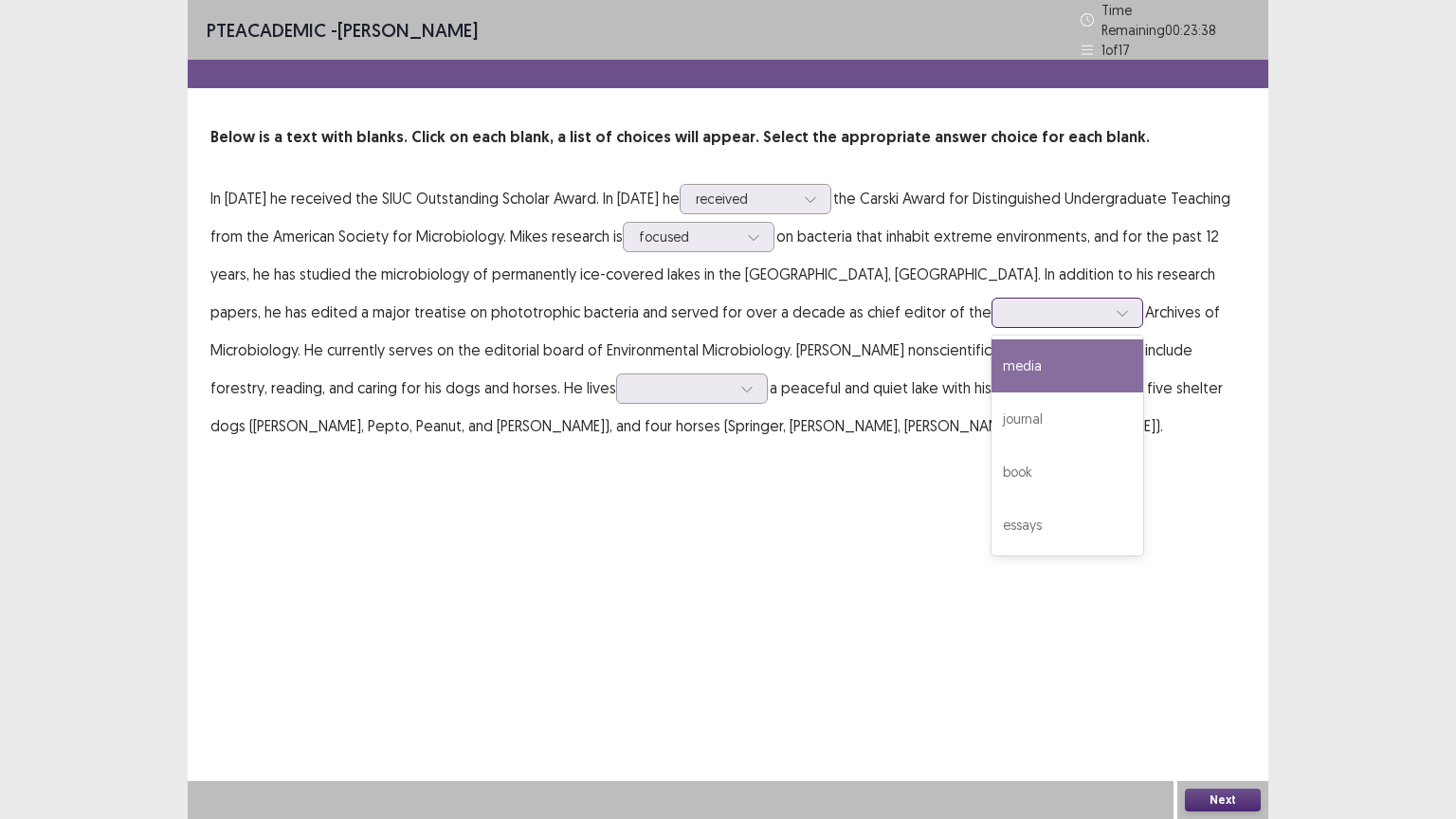
click at [1116, 307] on icon at bounding box center [1122, 313] width 13 height 13
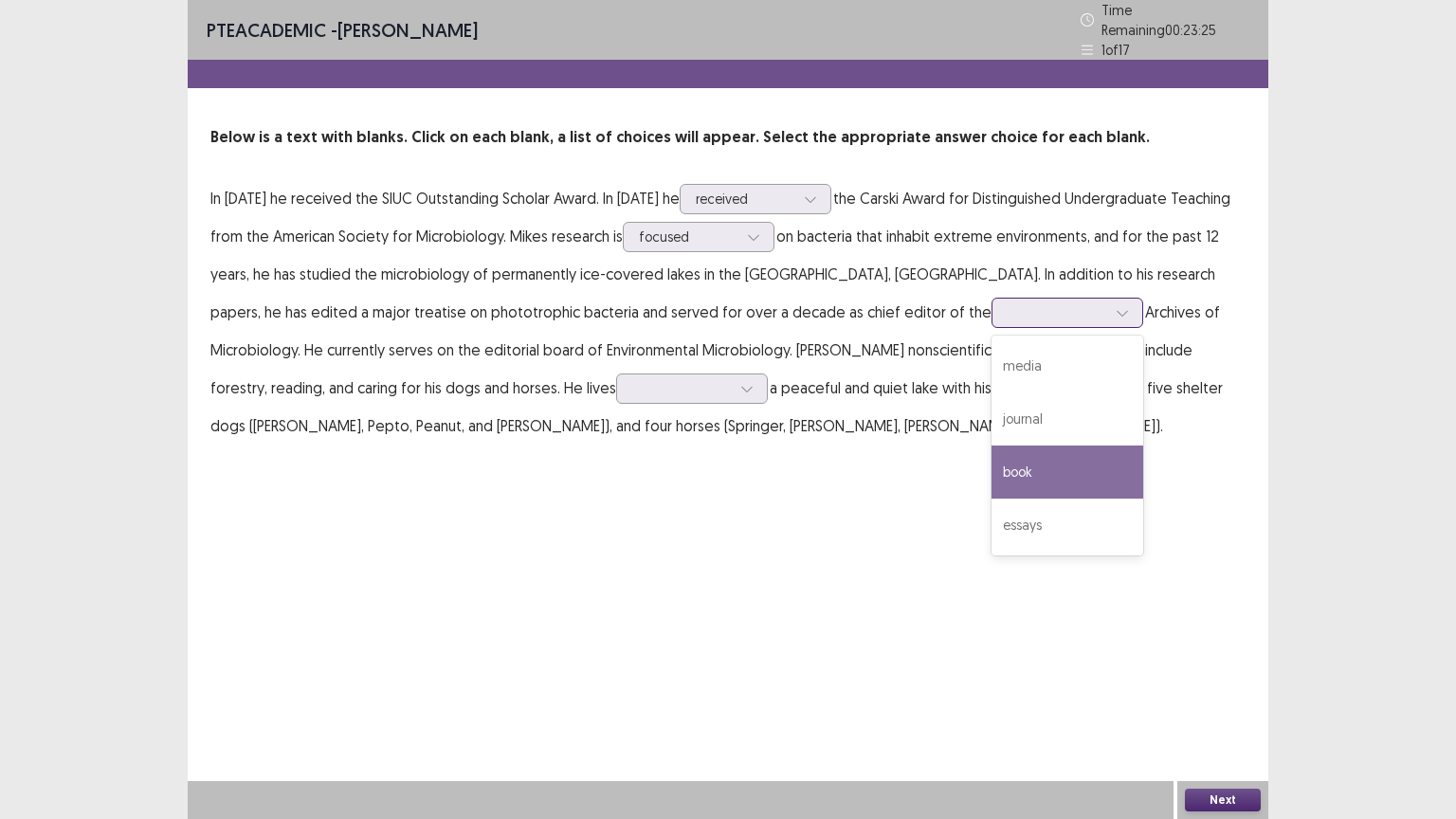
click at [991, 453] on div "book" at bounding box center [1067, 472] width 151 height 53
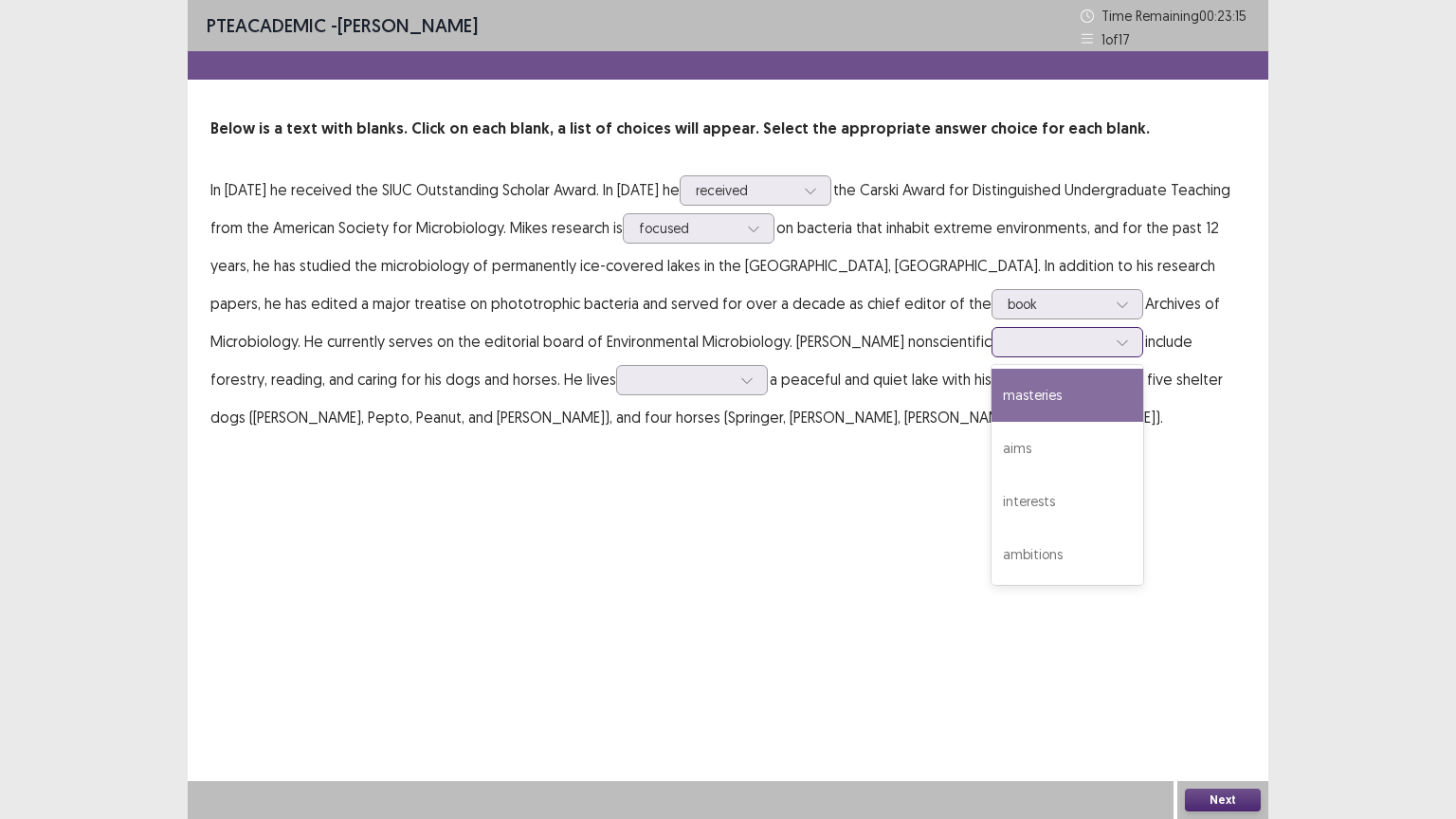
click at [1116, 338] on icon at bounding box center [1122, 342] width 13 height 13
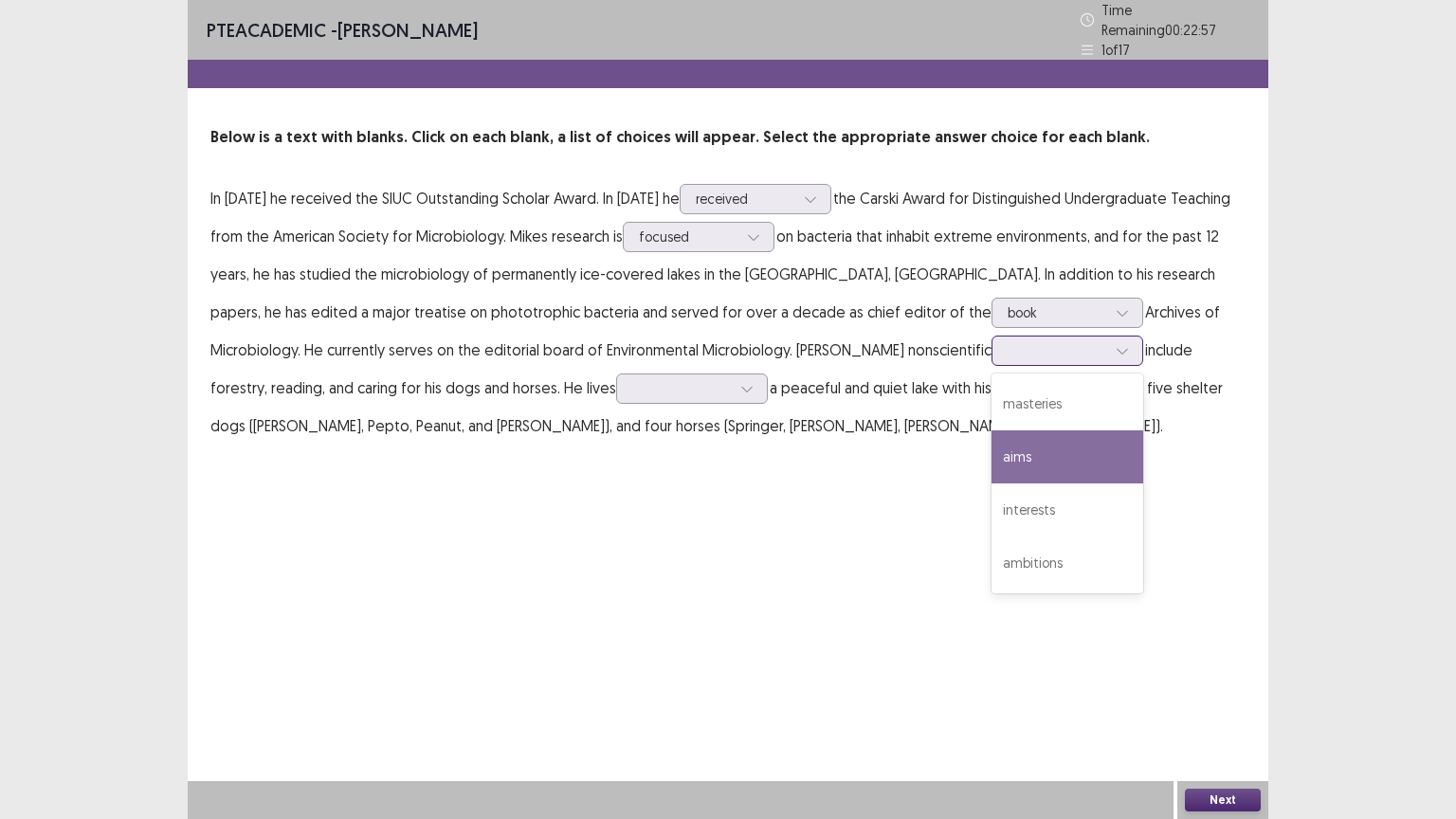
click at [991, 449] on div "aims" at bounding box center [1067, 456] width 151 height 53
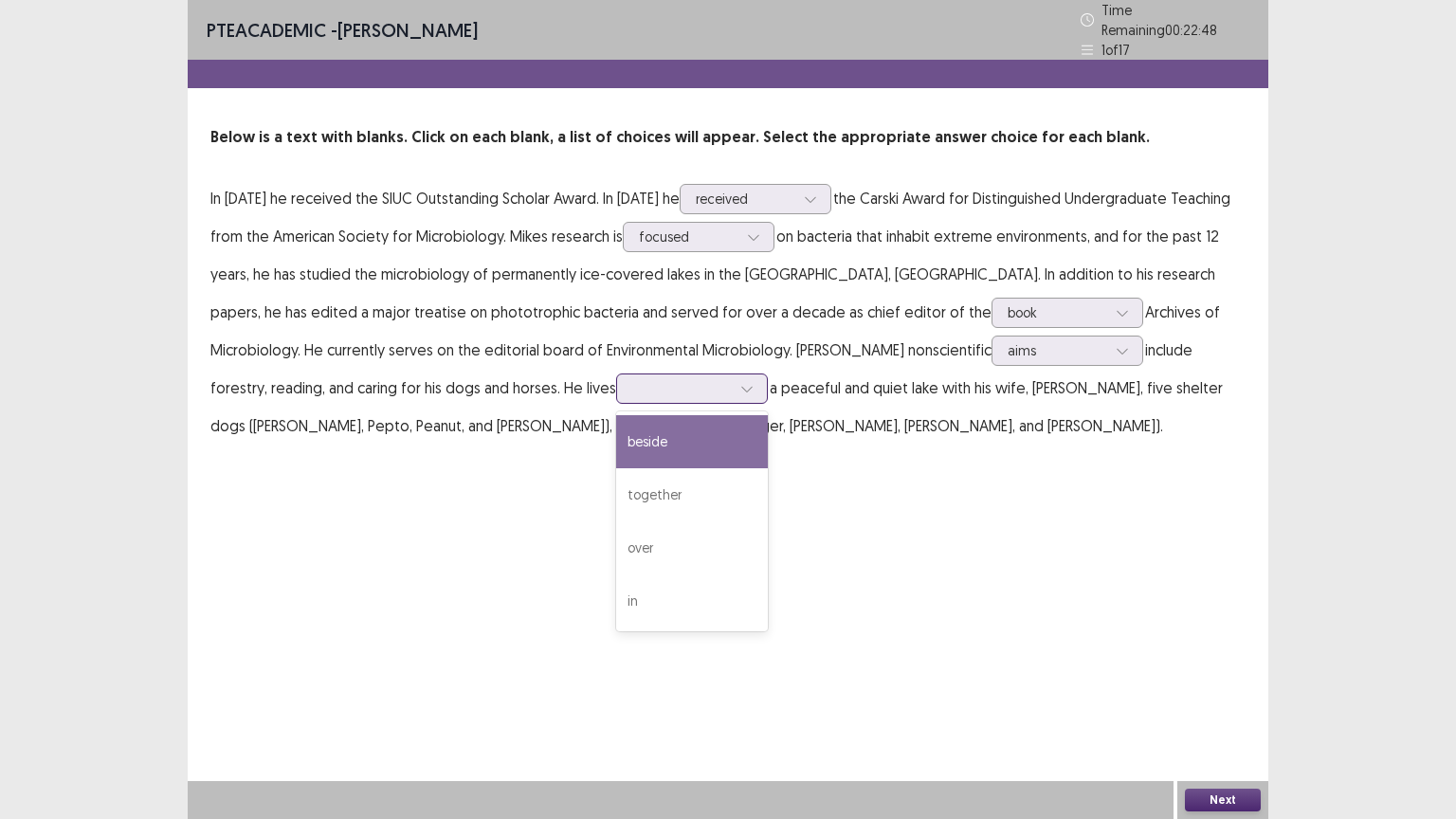
click at [740, 382] on icon at bounding box center [747, 388] width 13 height 13
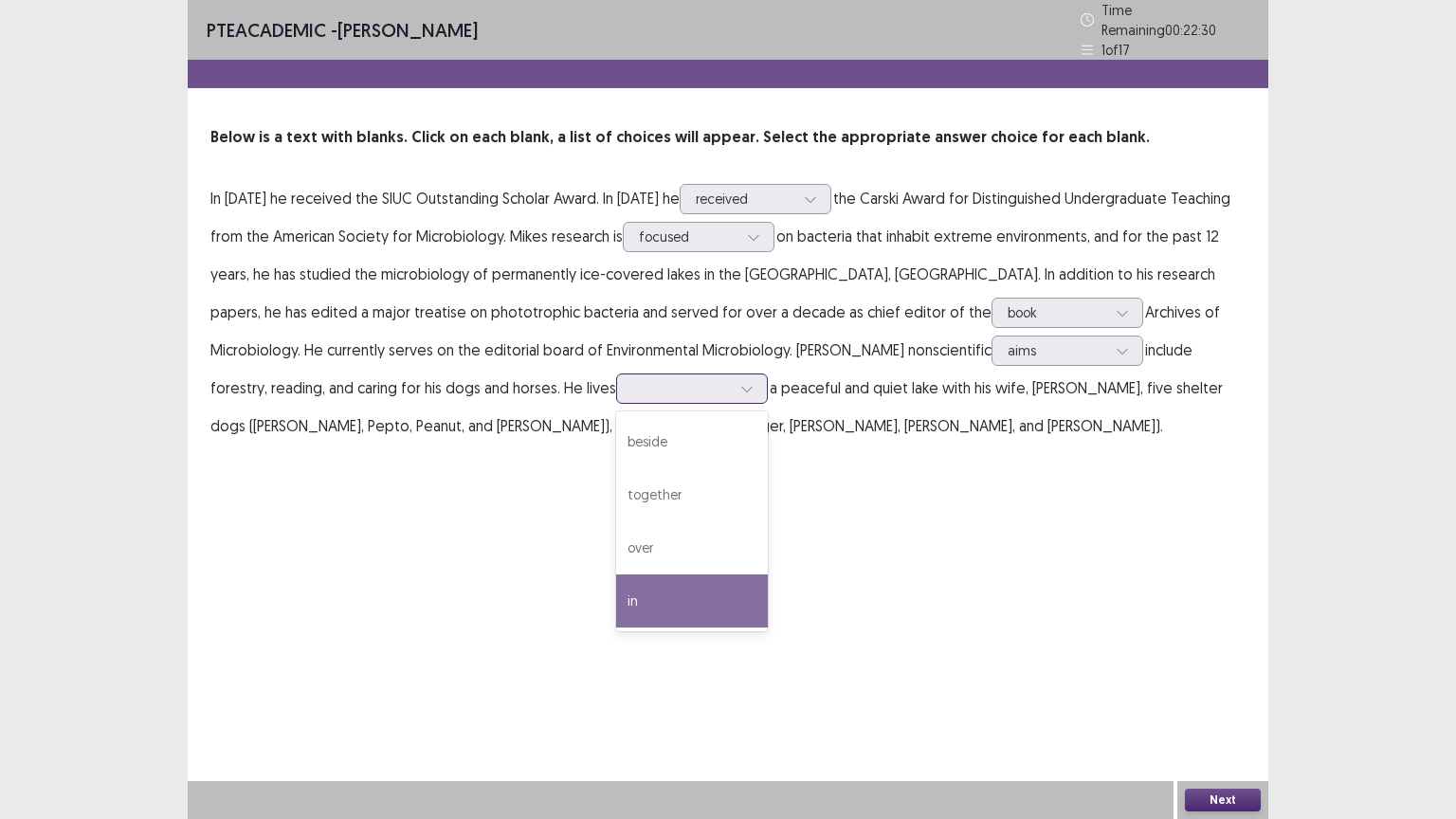
click at [616, 576] on div "in" at bounding box center [692, 600] width 151 height 53
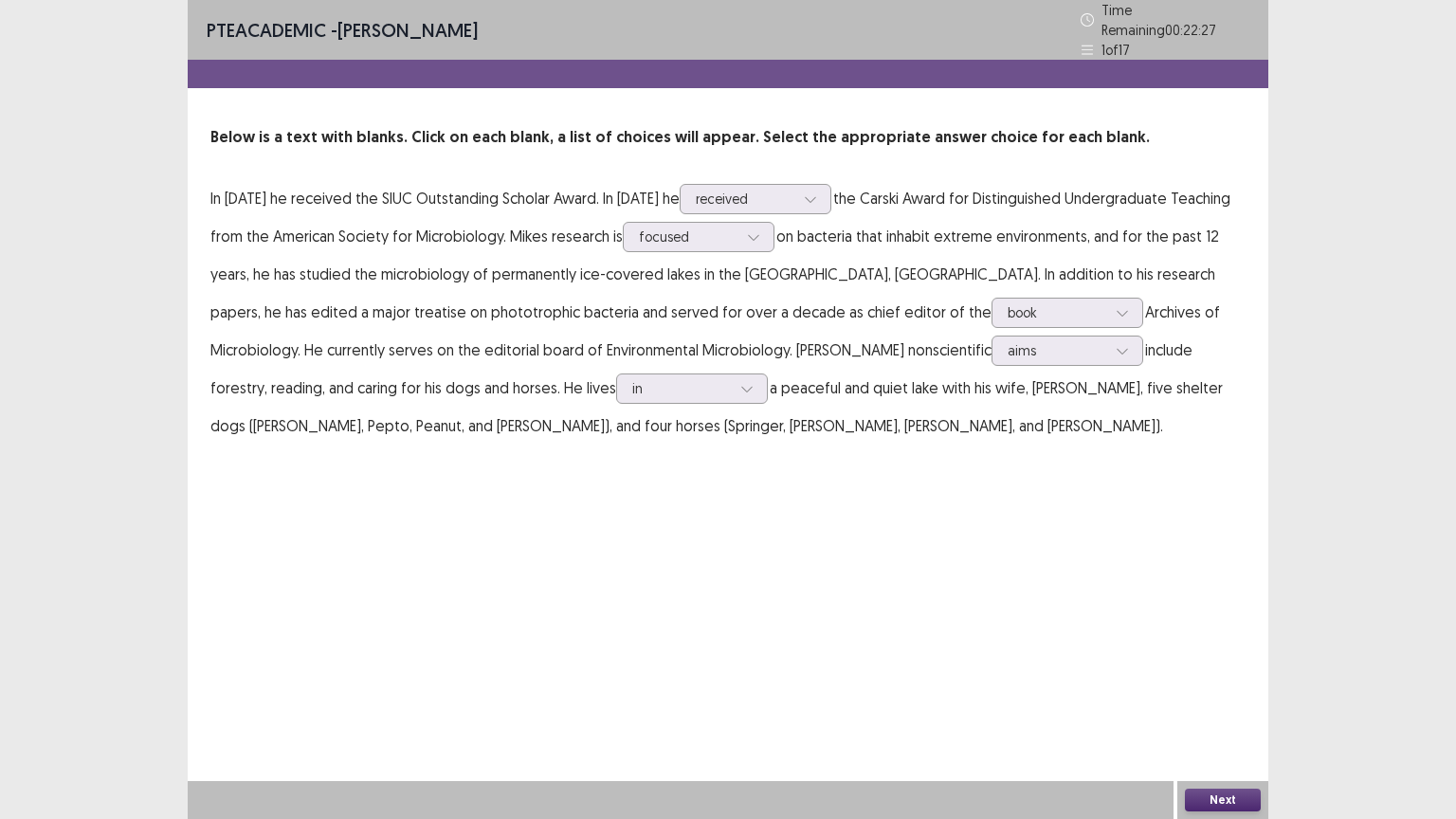
click at [1247, 699] on button "Next" at bounding box center [1222, 801] width 76 height 23
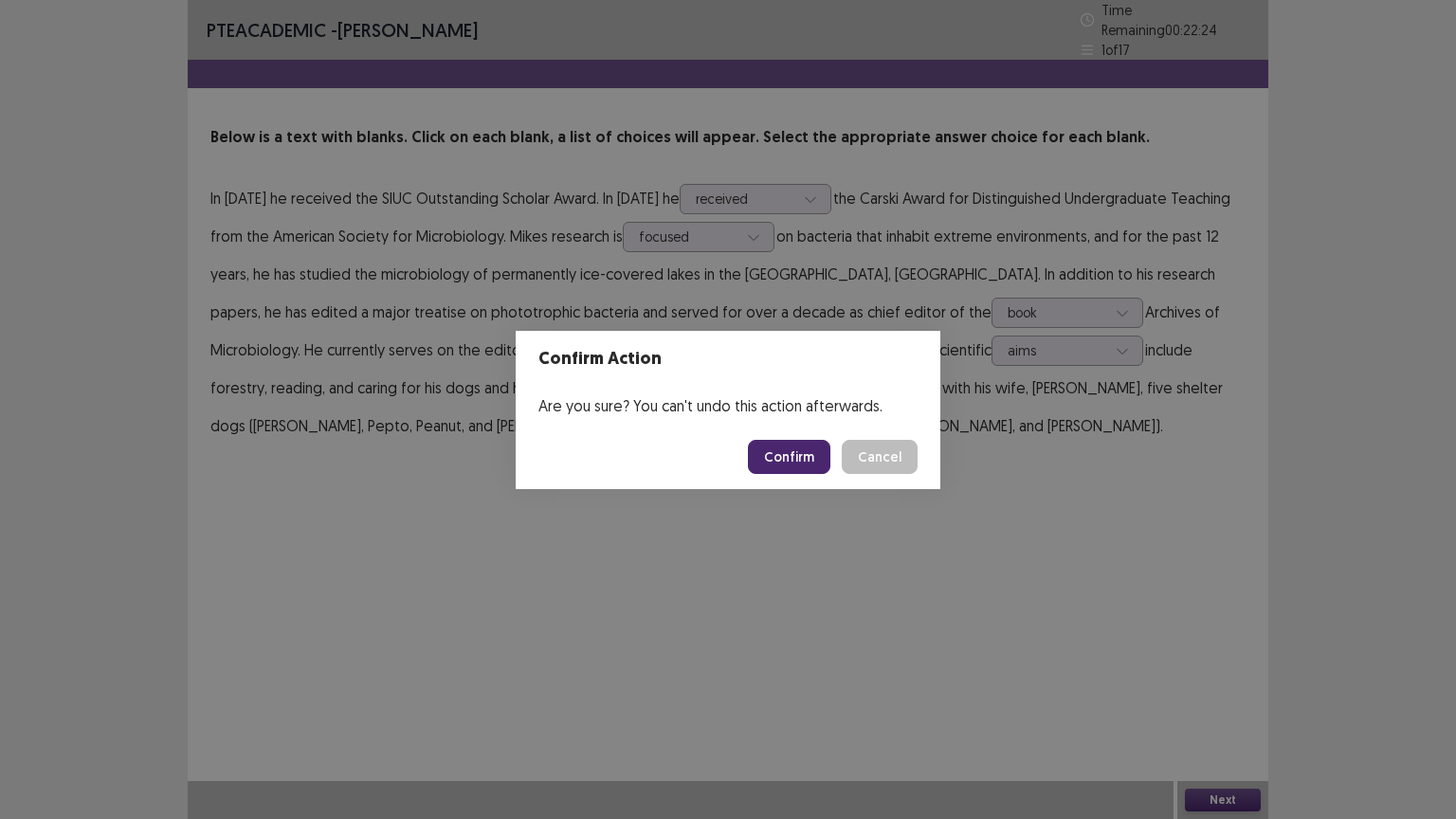
click at [794, 463] on button "Confirm" at bounding box center [789, 457] width 82 height 35
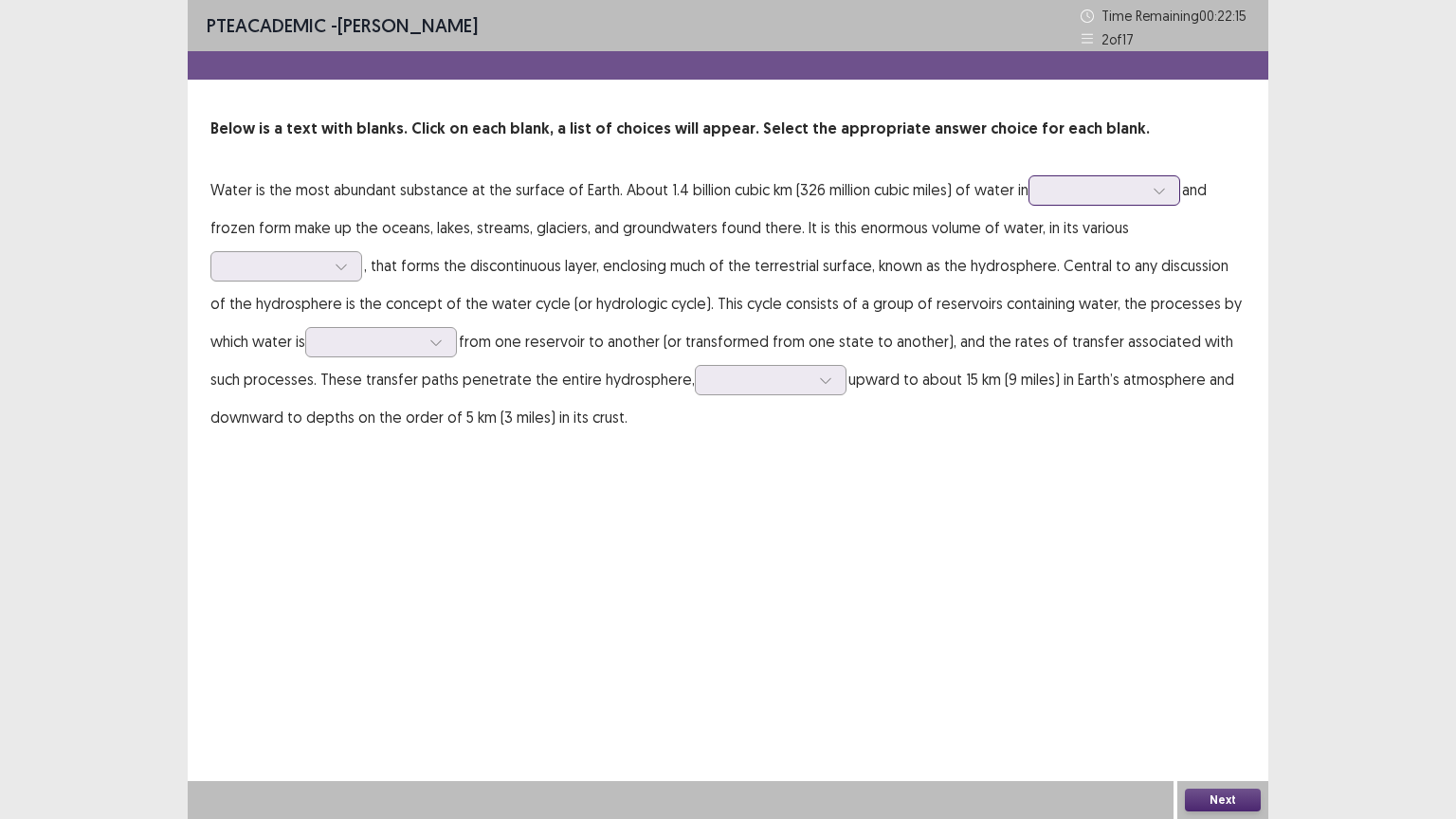
click at [1156, 186] on icon at bounding box center [1159, 191] width 13 height 13
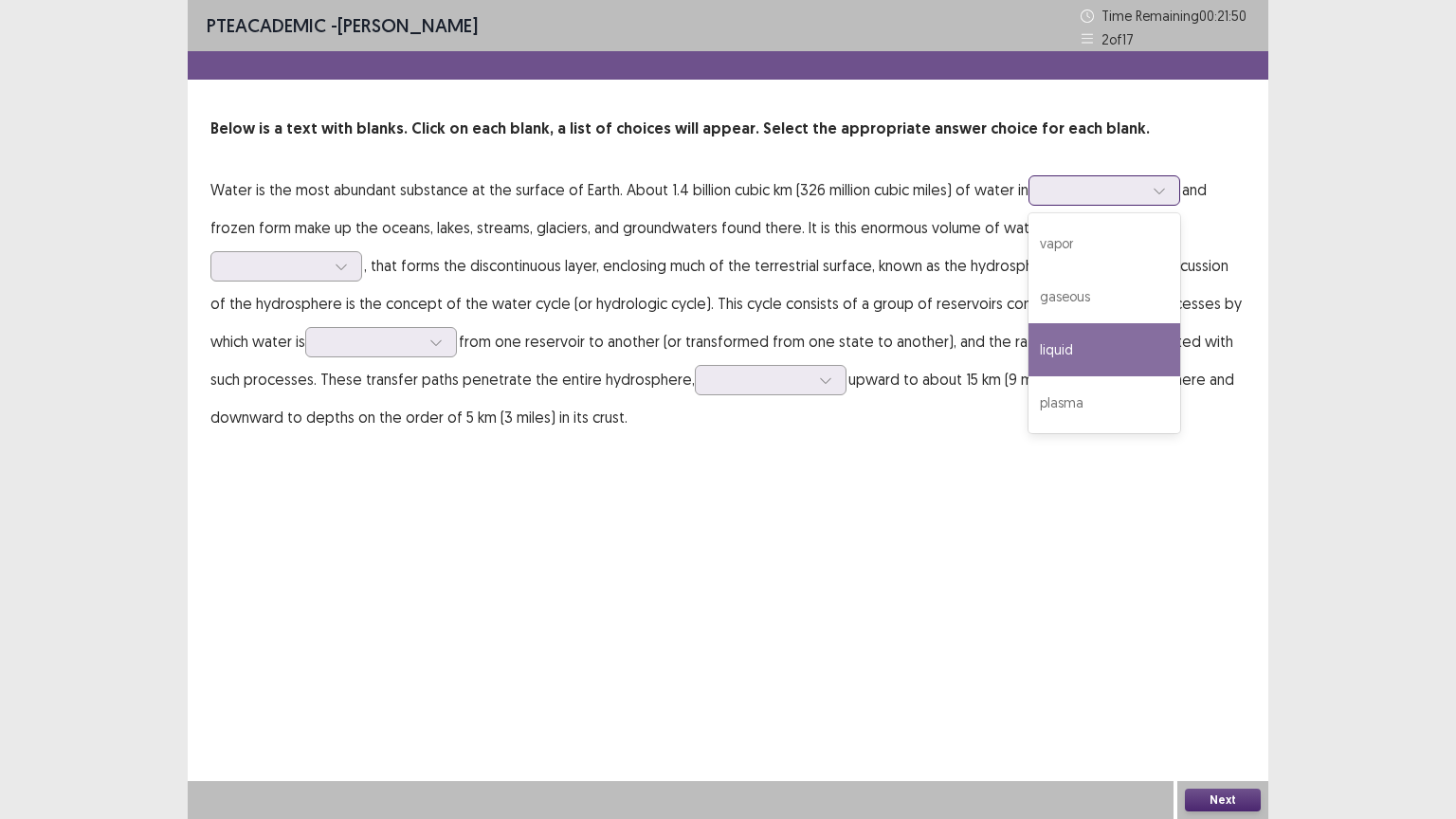
click at [1053, 352] on div "liquid" at bounding box center [1104, 349] width 151 height 53
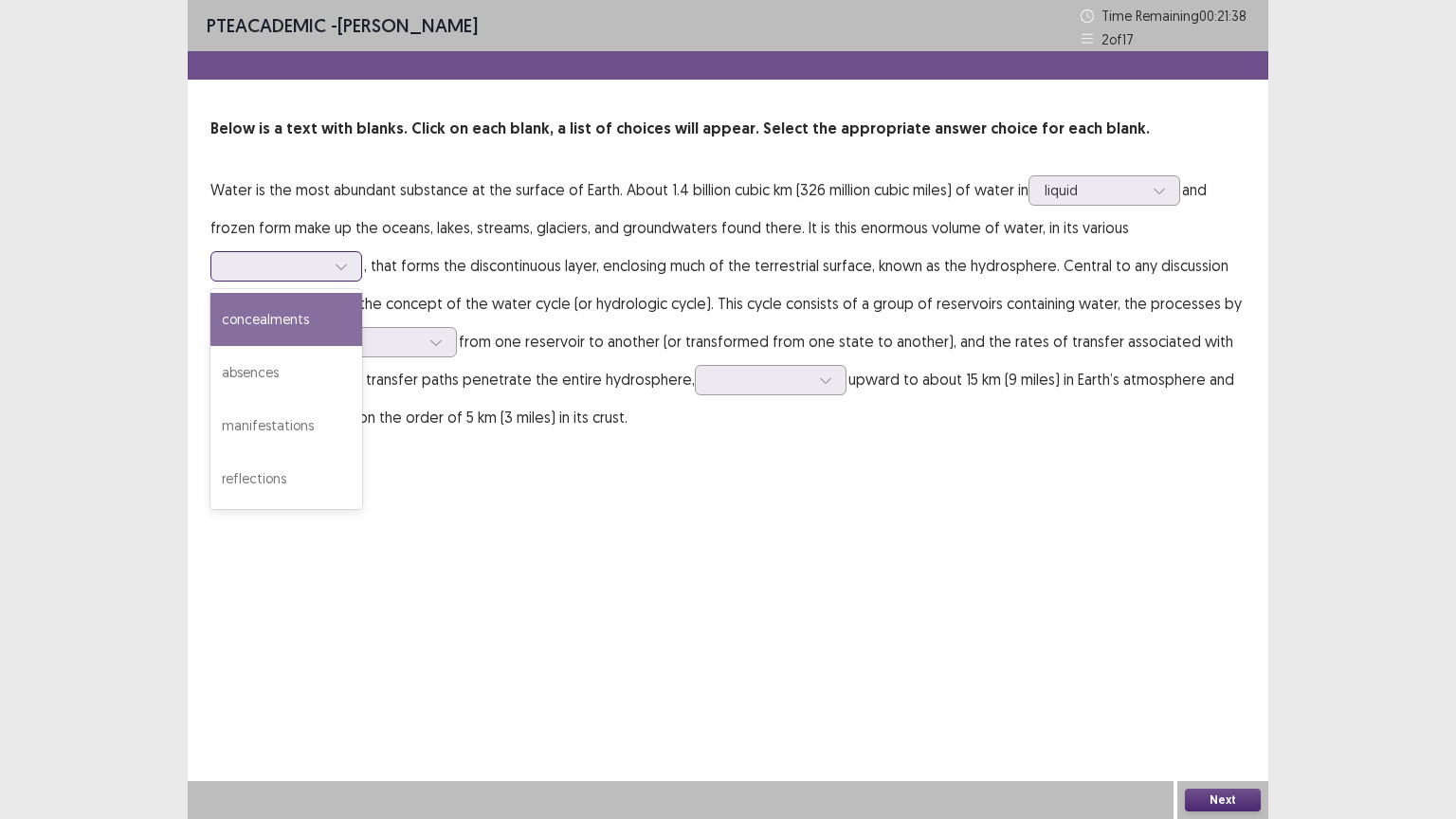
click at [339, 265] on icon at bounding box center [341, 267] width 13 height 13
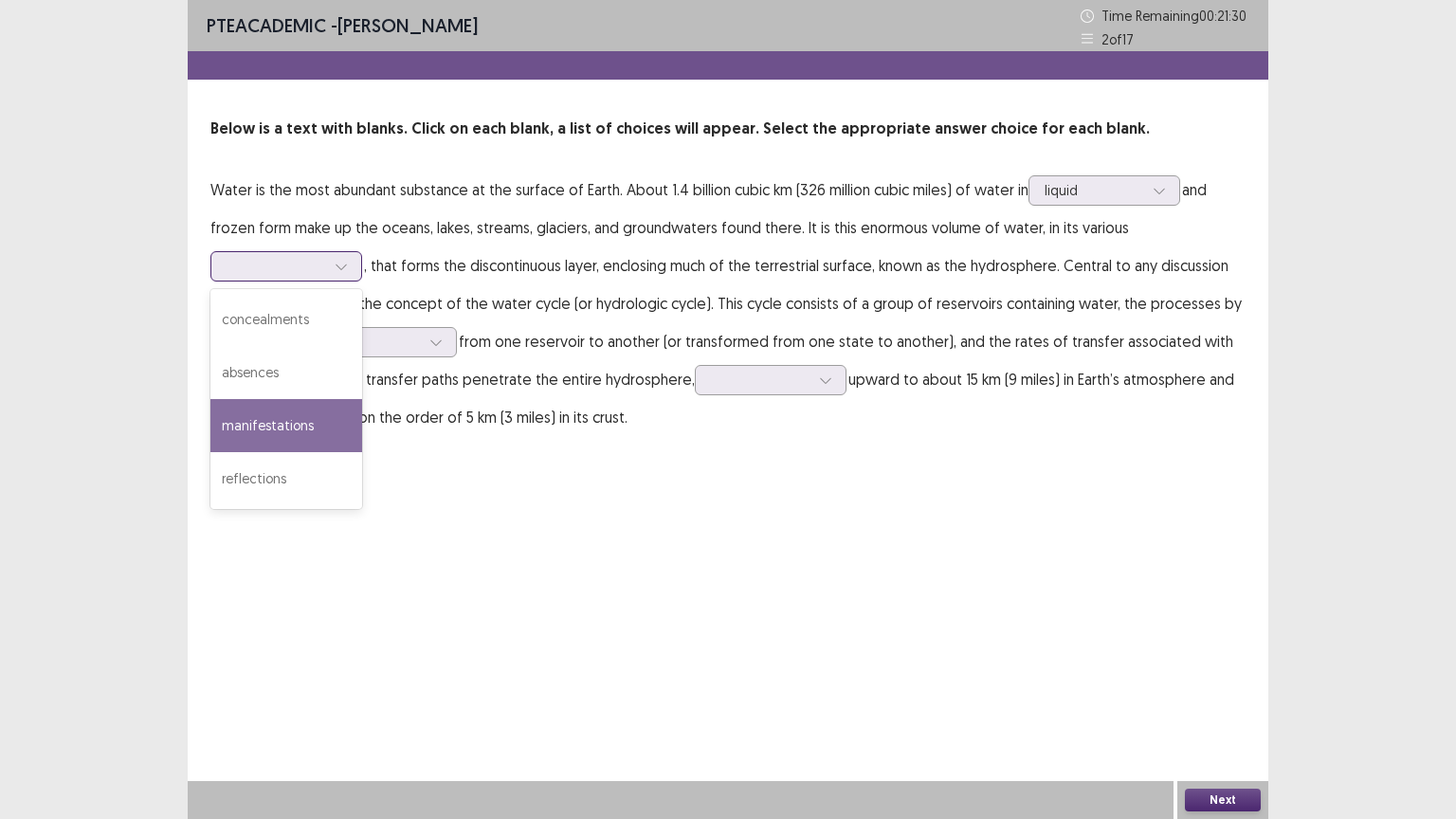
click at [281, 415] on div "manifestations" at bounding box center [287, 425] width 151 height 53
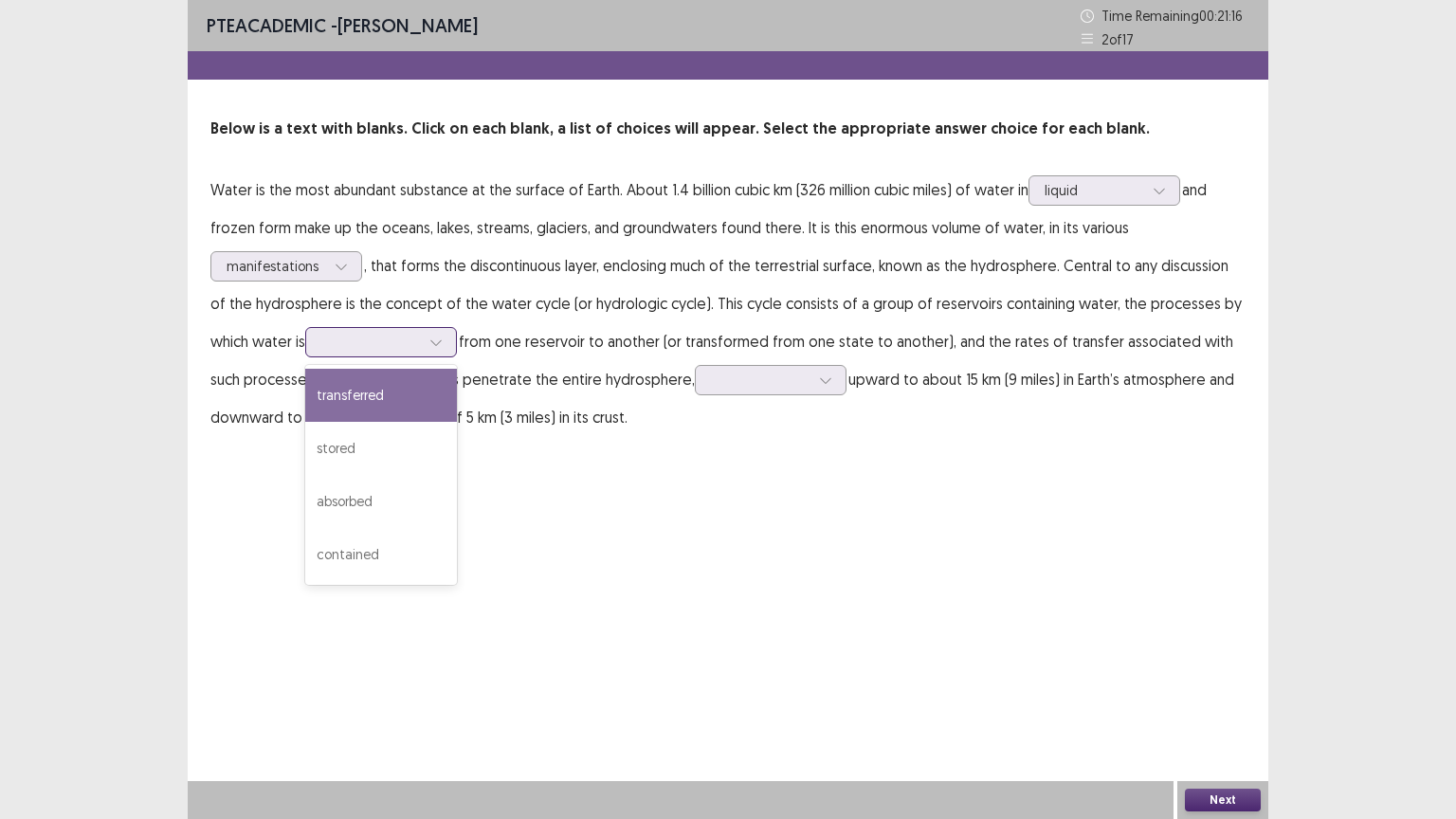
click at [438, 342] on icon at bounding box center [435, 343] width 11 height 6
click at [339, 396] on div "transferred" at bounding box center [381, 395] width 151 height 53
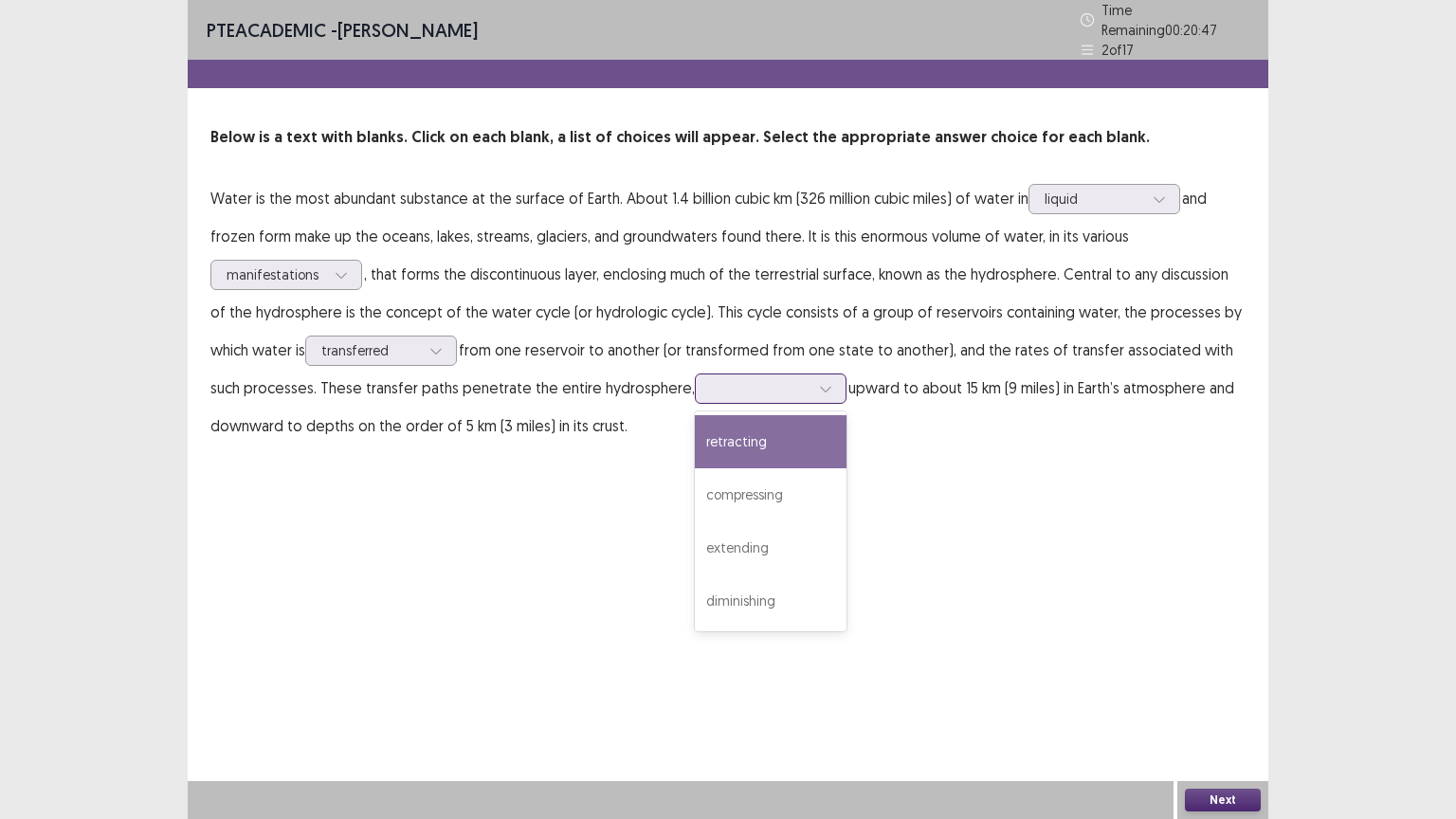
click at [820, 386] on icon at bounding box center [824, 389] width 11 height 6
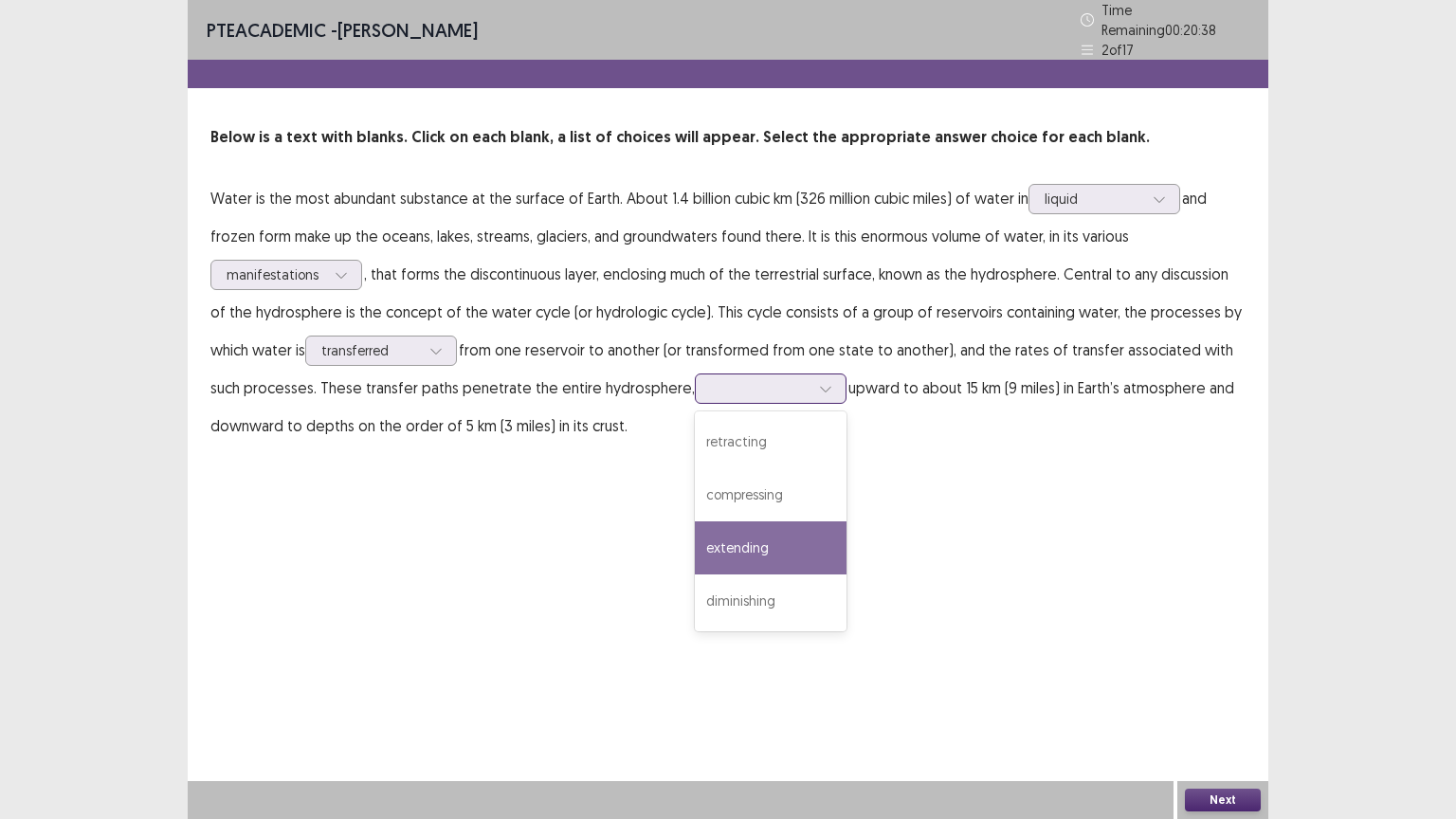
click at [747, 529] on div "extending" at bounding box center [771, 548] width 151 height 53
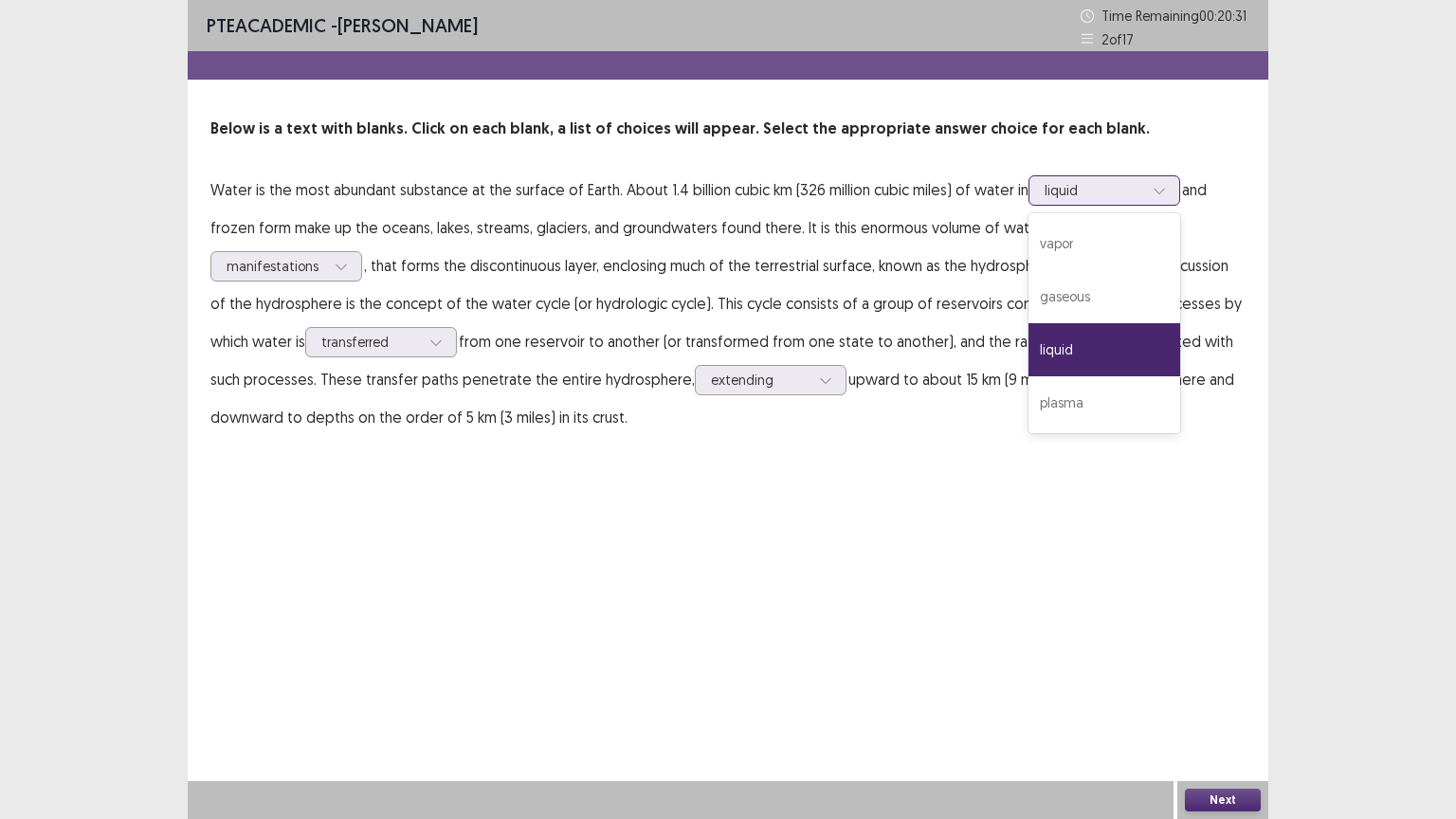
click at [1156, 191] on icon at bounding box center [1159, 191] width 13 height 13
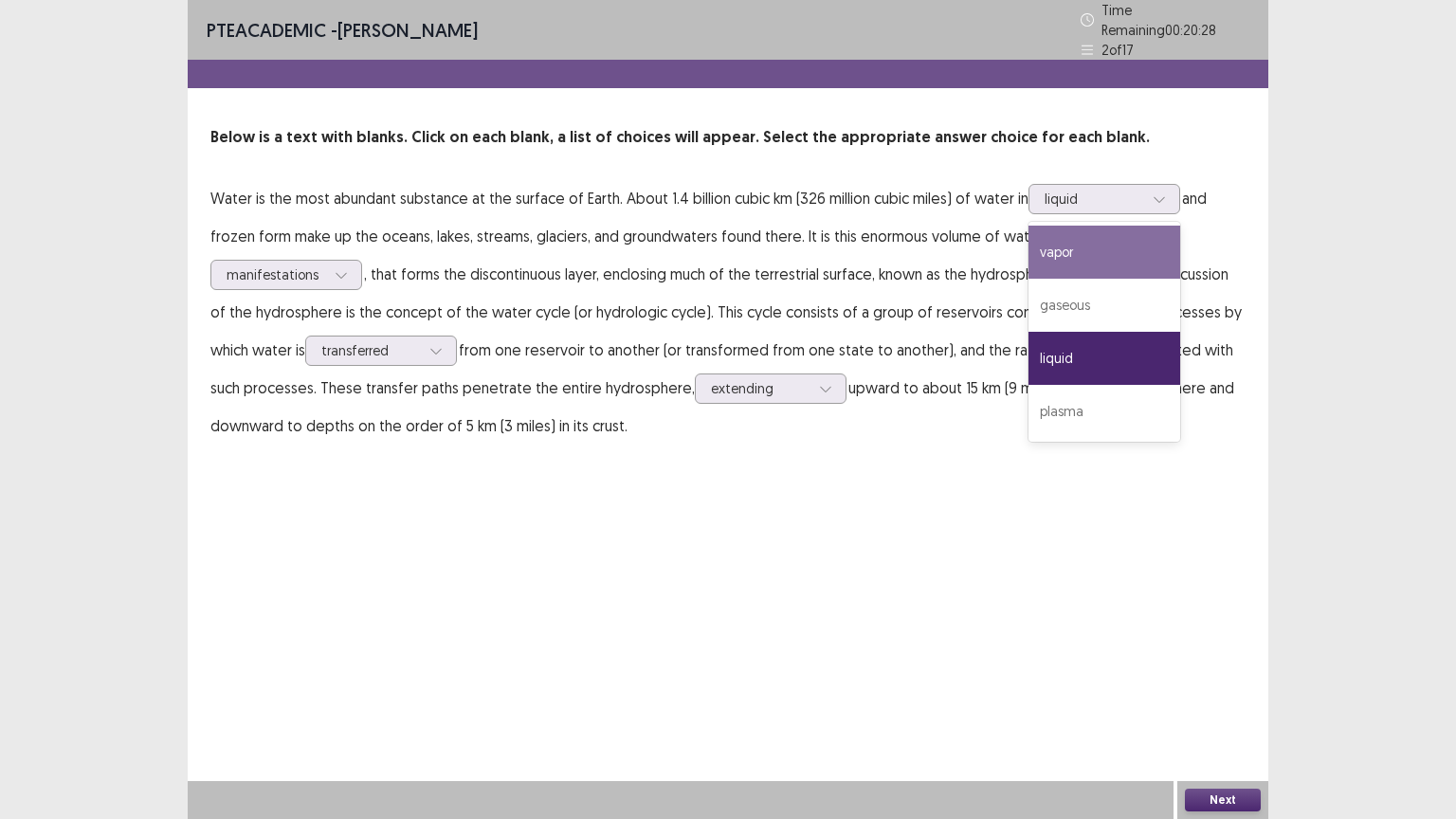
click at [1208, 223] on p "Water is the most abundant substance at the surface of Earth. About 1.4 billion…" at bounding box center [728, 312] width 1035 height 266
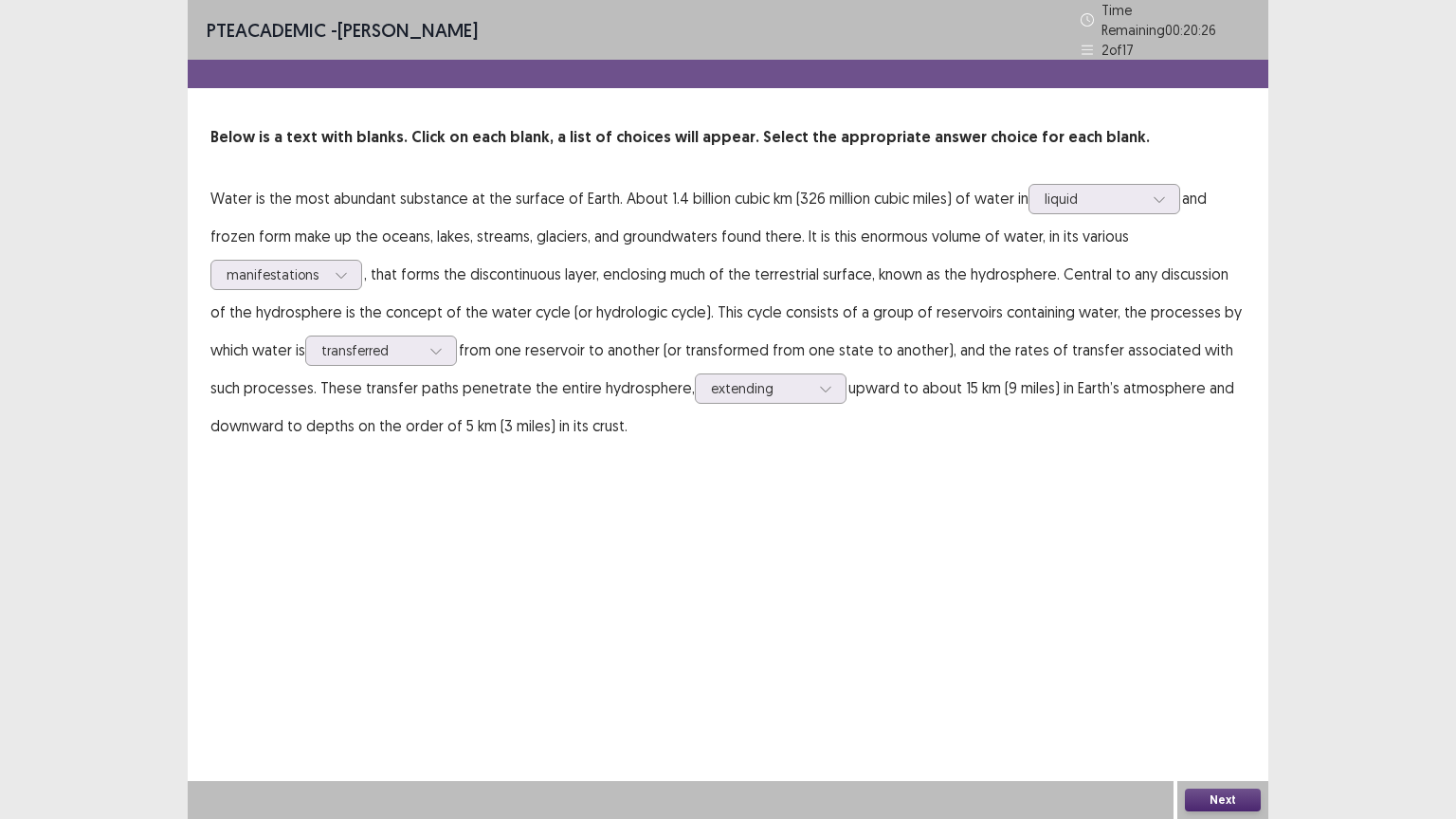
click at [1232, 699] on button "Next" at bounding box center [1222, 801] width 76 height 23
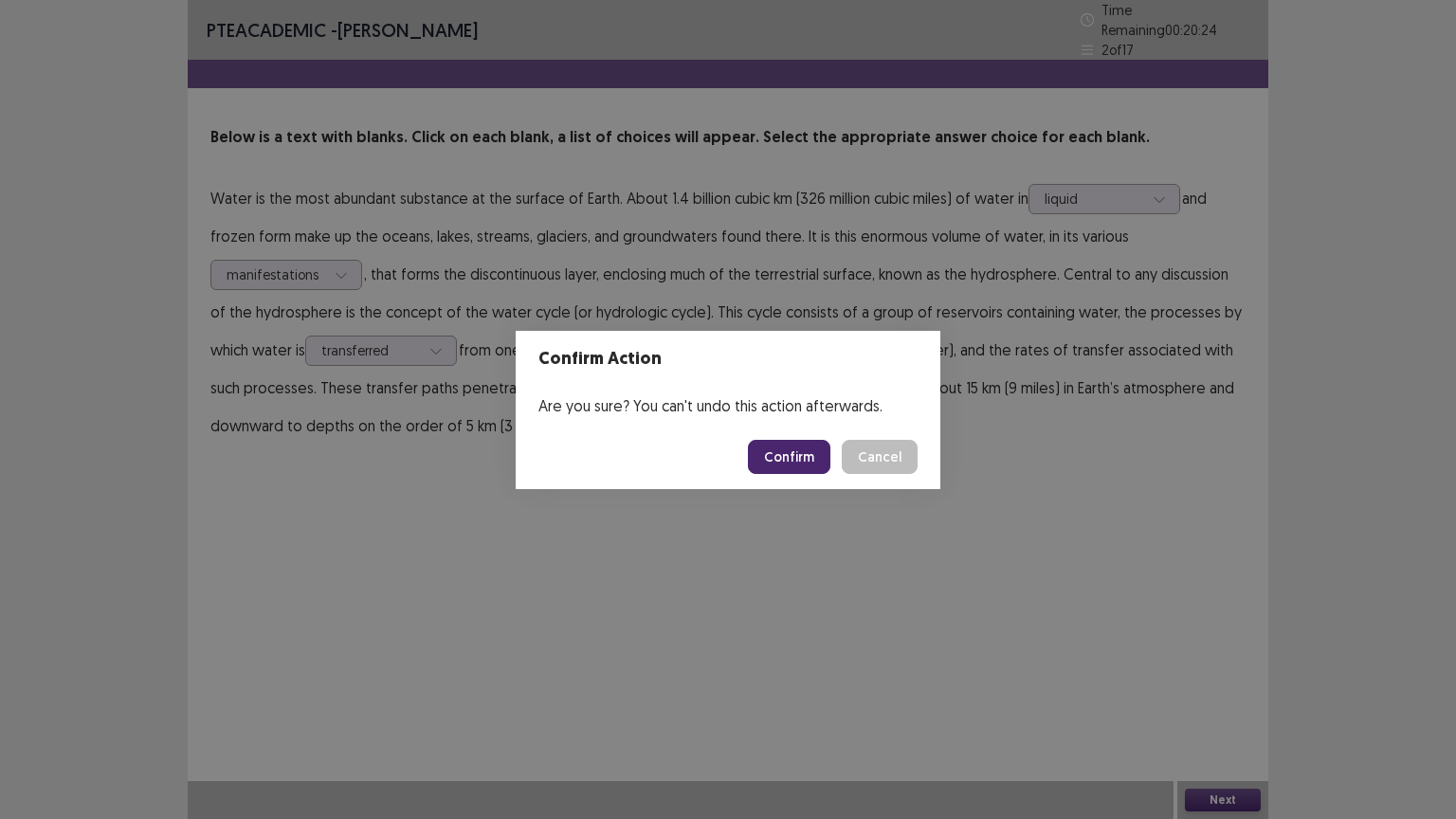
click at [800, 465] on button "Confirm" at bounding box center [789, 457] width 82 height 35
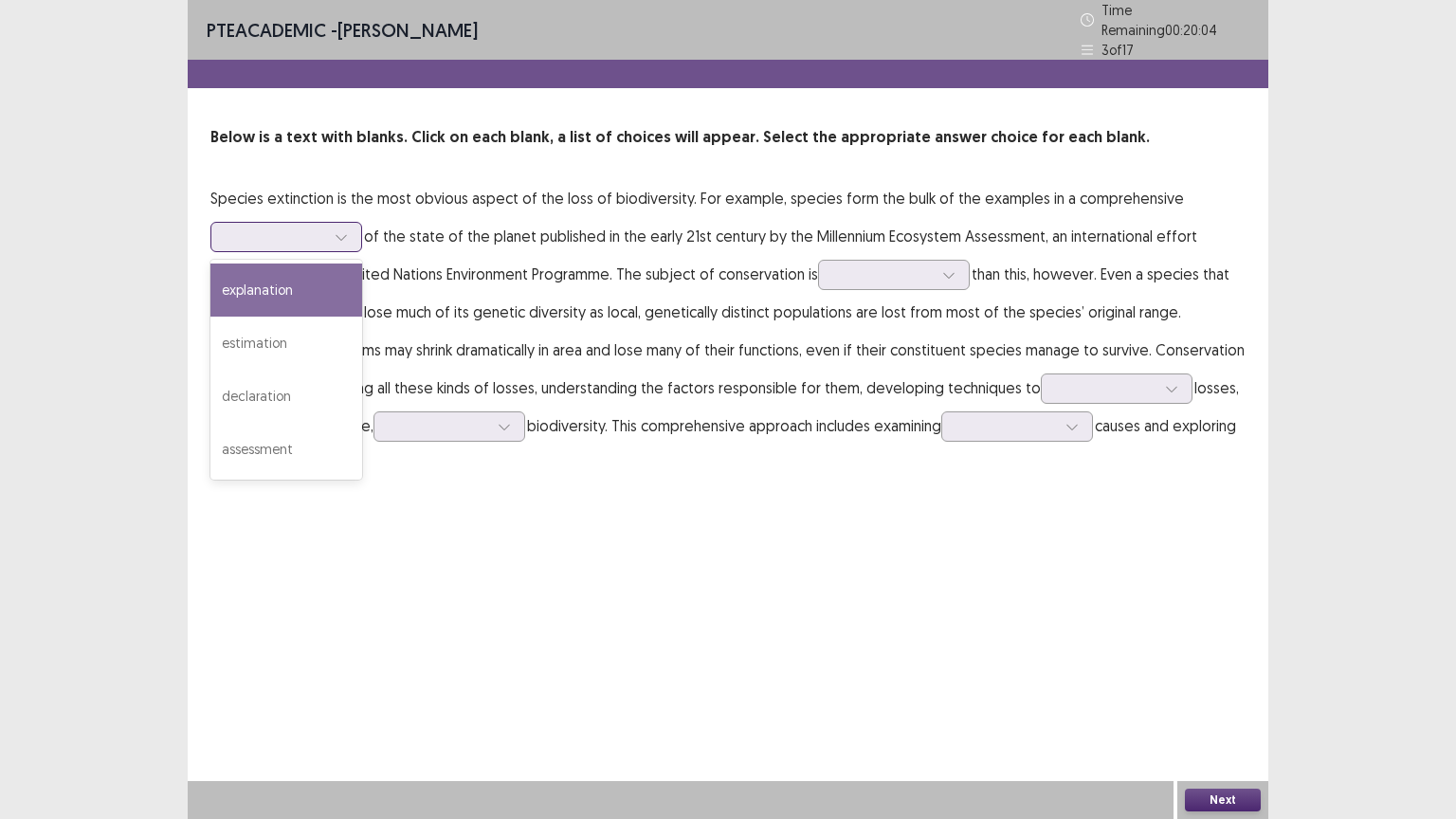
click at [345, 230] on icon at bounding box center [341, 237] width 13 height 13
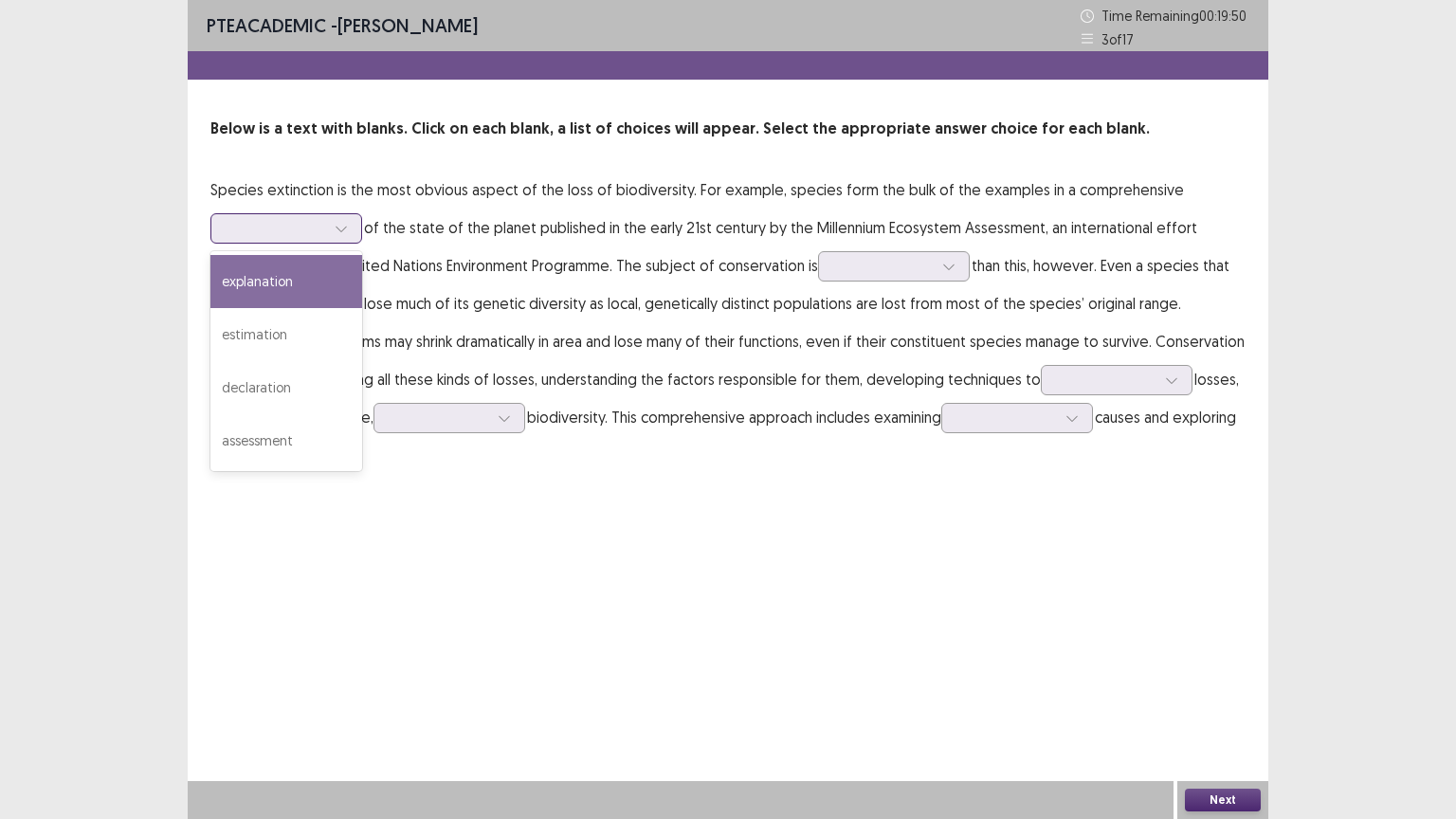
click at [303, 291] on div "explanation" at bounding box center [287, 281] width 151 height 53
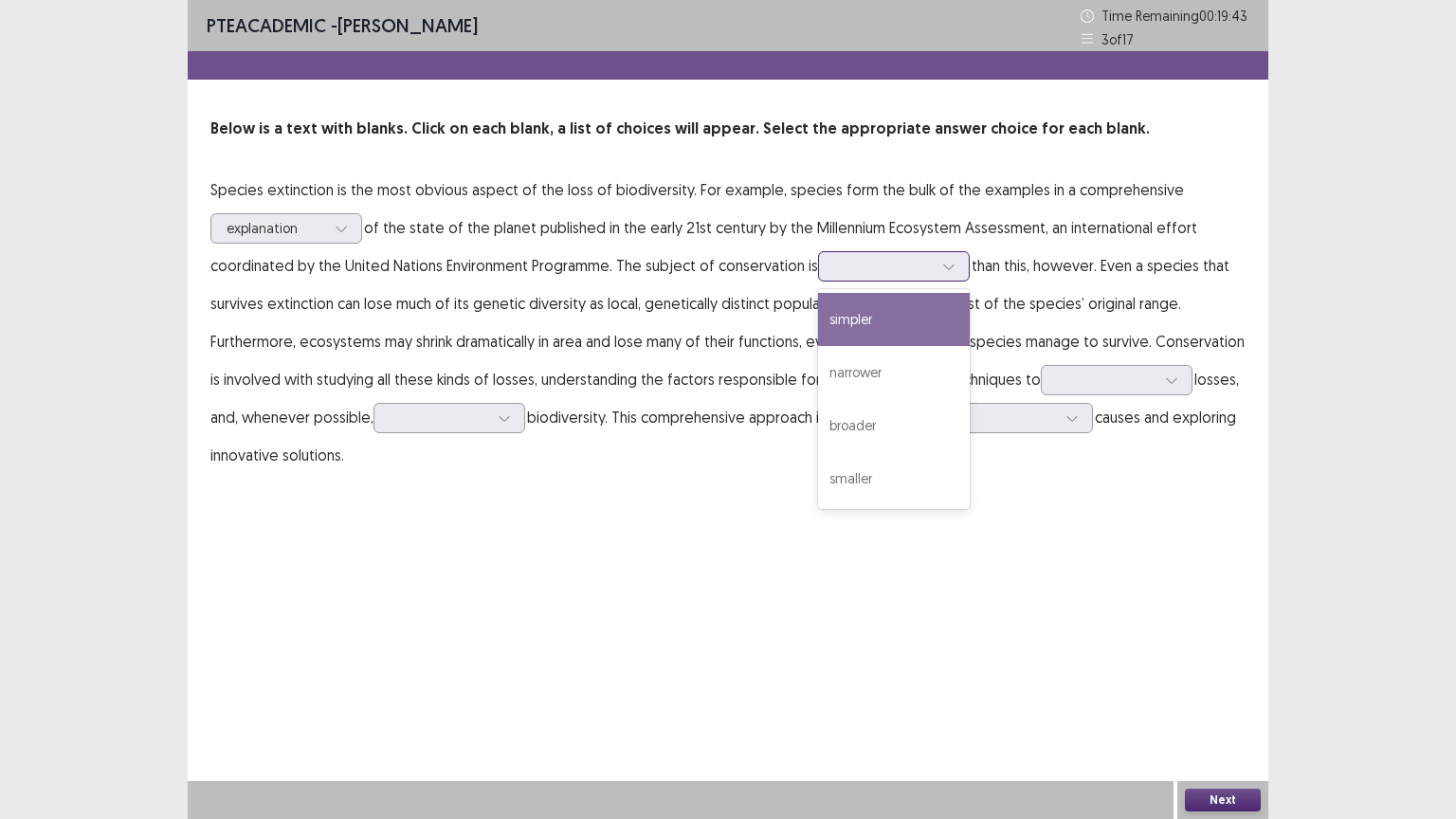
click at [947, 264] on icon at bounding box center [949, 267] width 13 height 13
click at [907, 334] on div "simpler" at bounding box center [893, 319] width 151 height 53
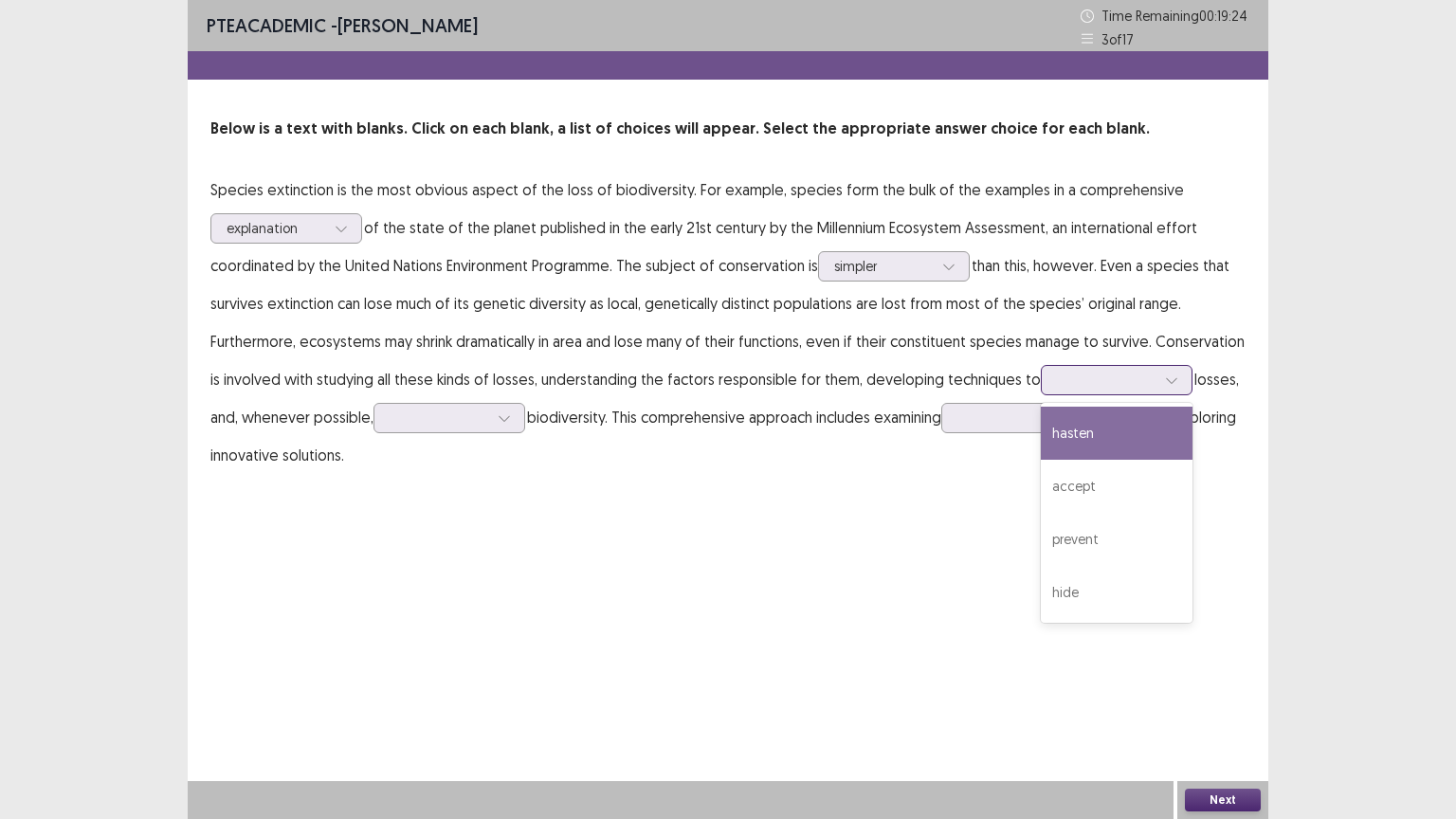
click at [1167, 377] on icon at bounding box center [1171, 381] width 13 height 13
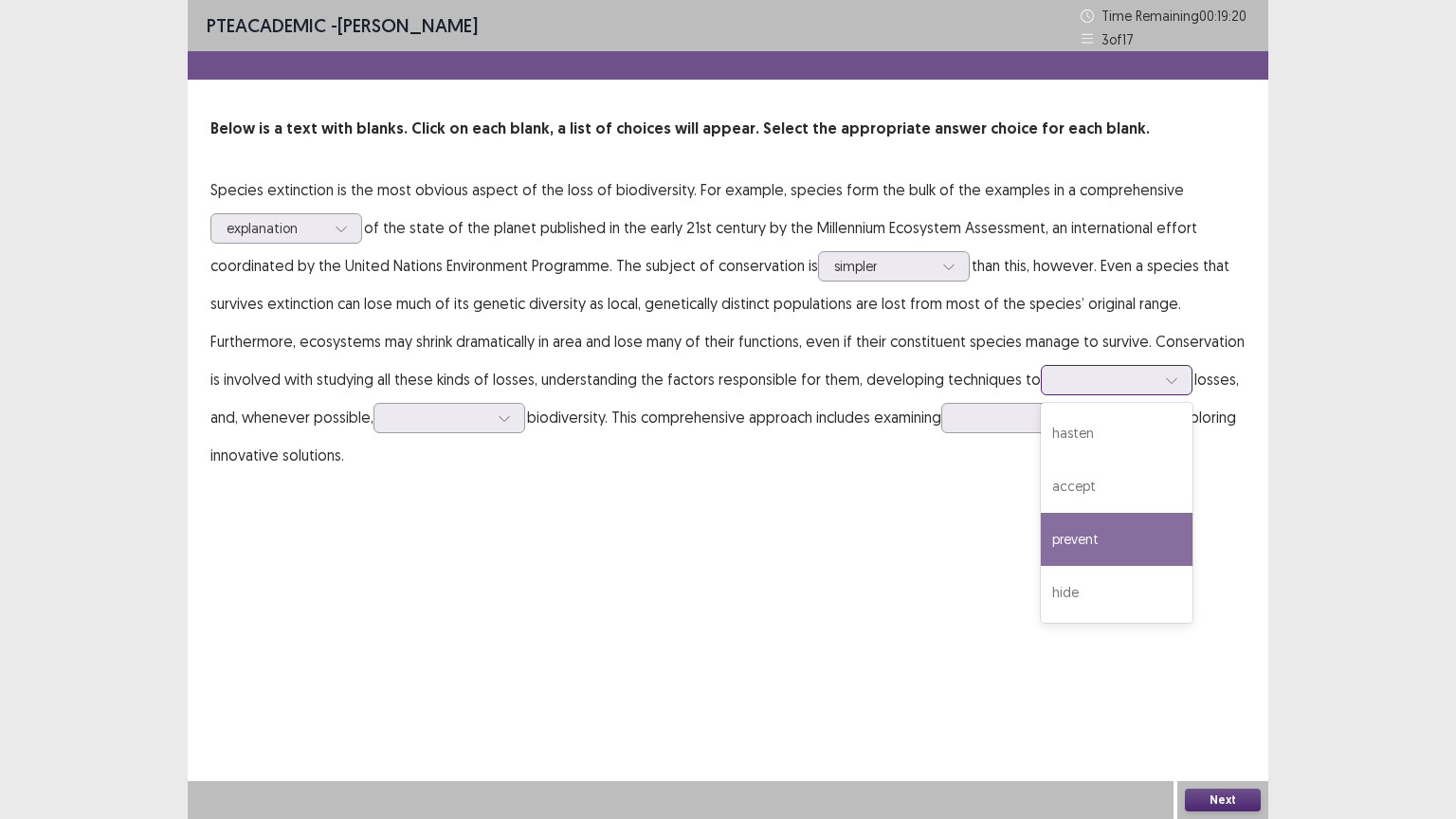
click at [1077, 523] on div "prevent" at bounding box center [1117, 539] width 151 height 53
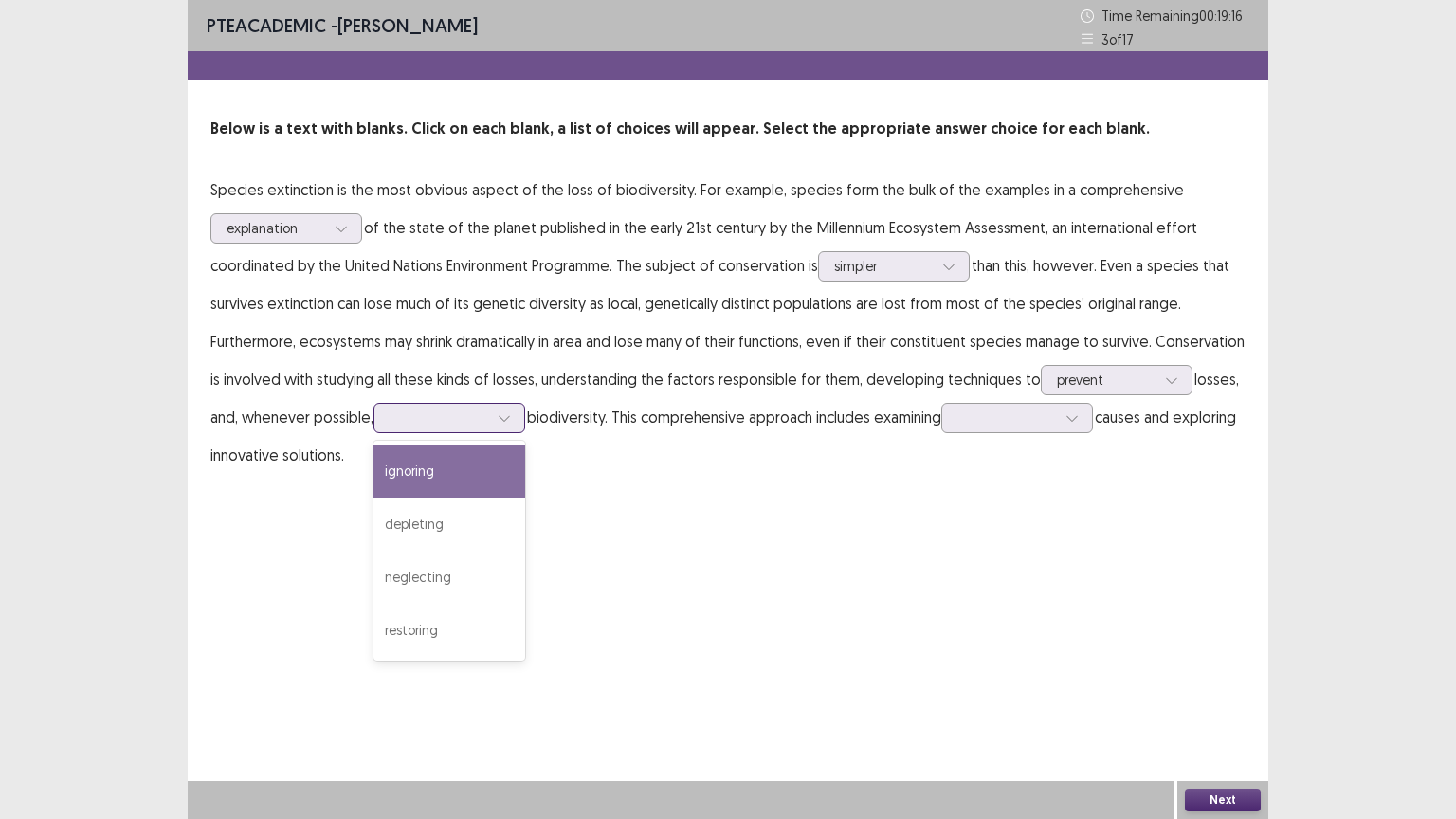
click at [500, 413] on icon at bounding box center [504, 418] width 13 height 13
click at [451, 476] on div "ignoring" at bounding box center [450, 471] width 151 height 53
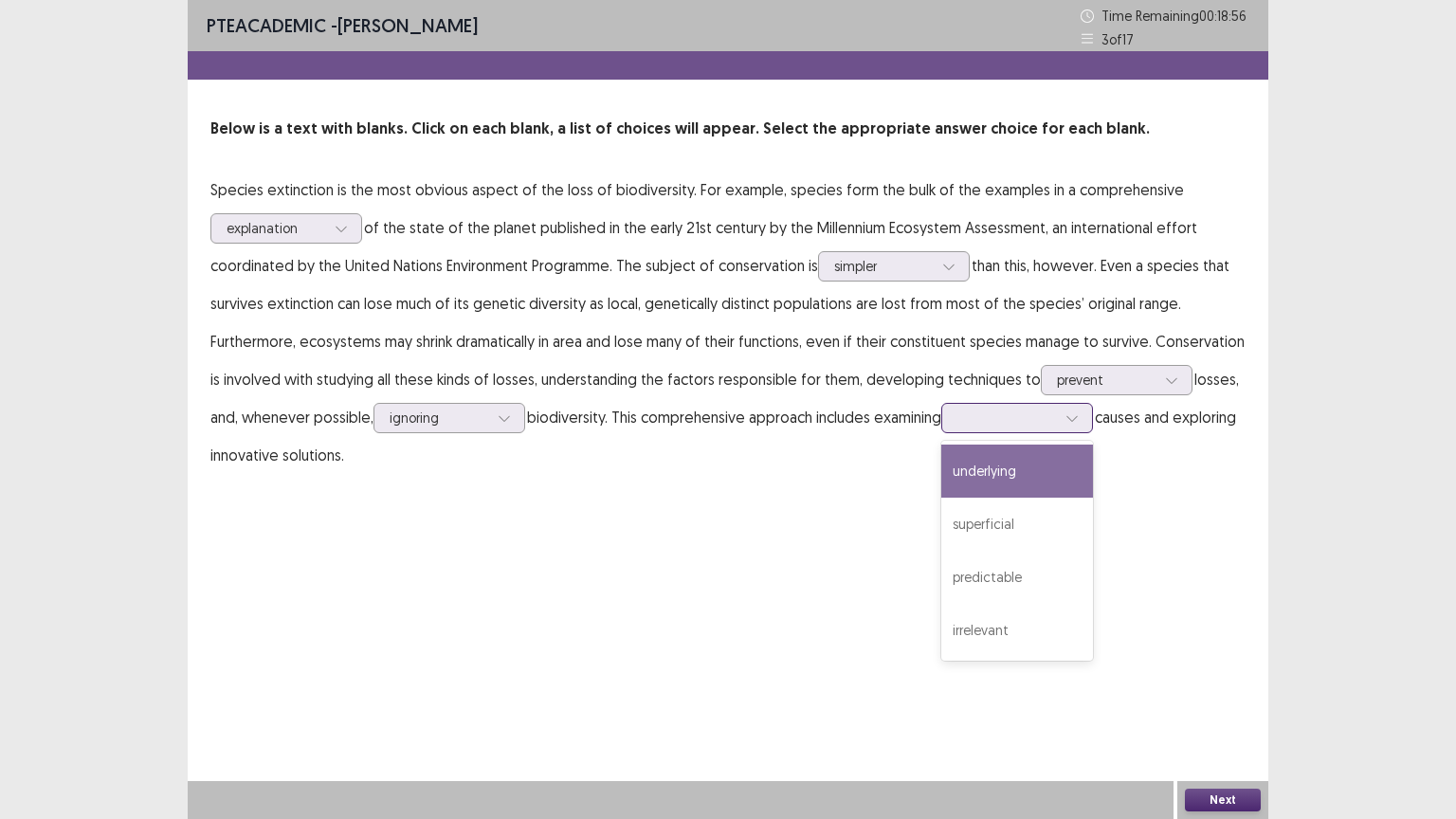
click at [1078, 420] on icon at bounding box center [1072, 418] width 13 height 13
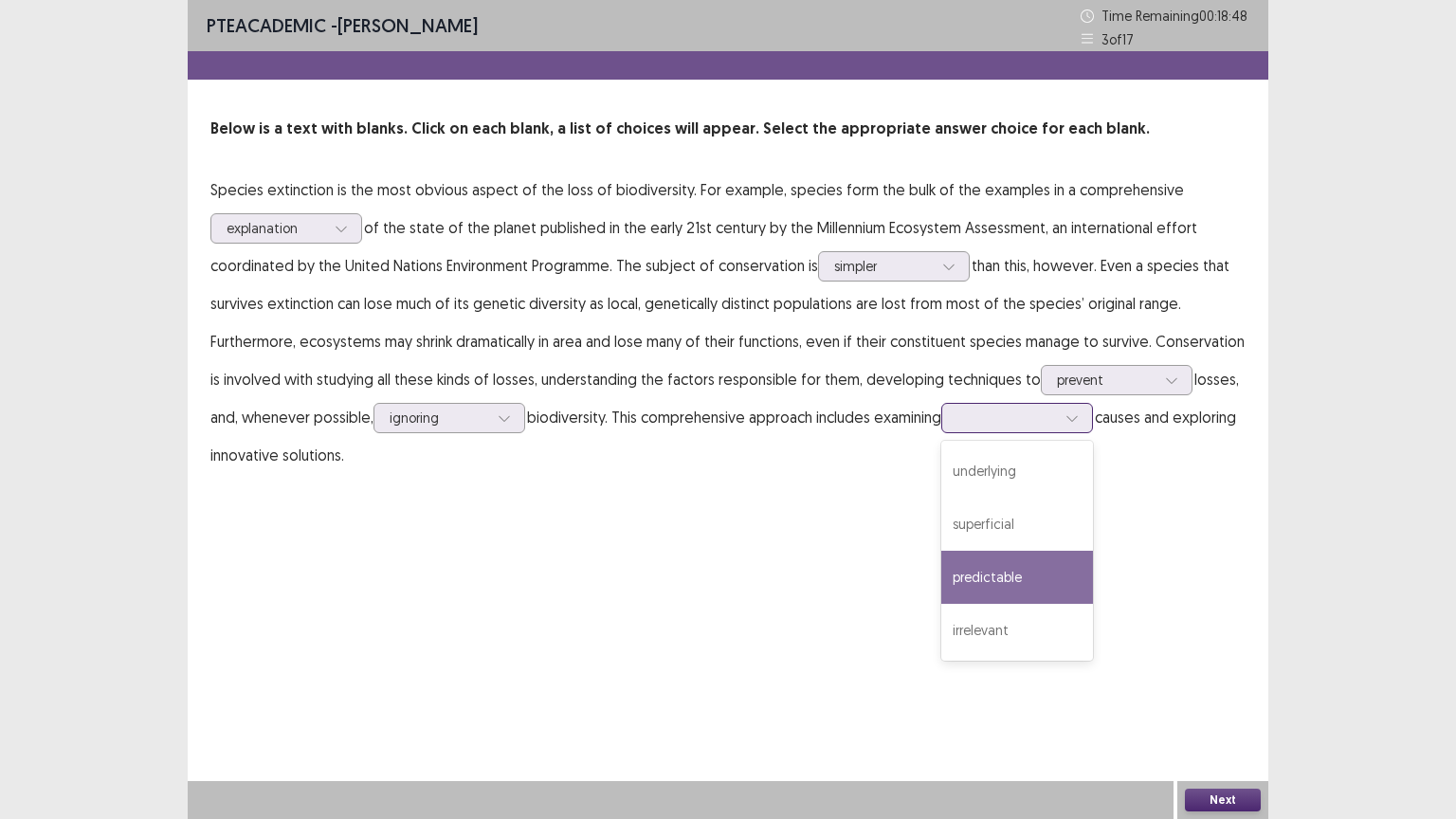
click at [1028, 551] on div "predictable" at bounding box center [1017, 576] width 151 height 53
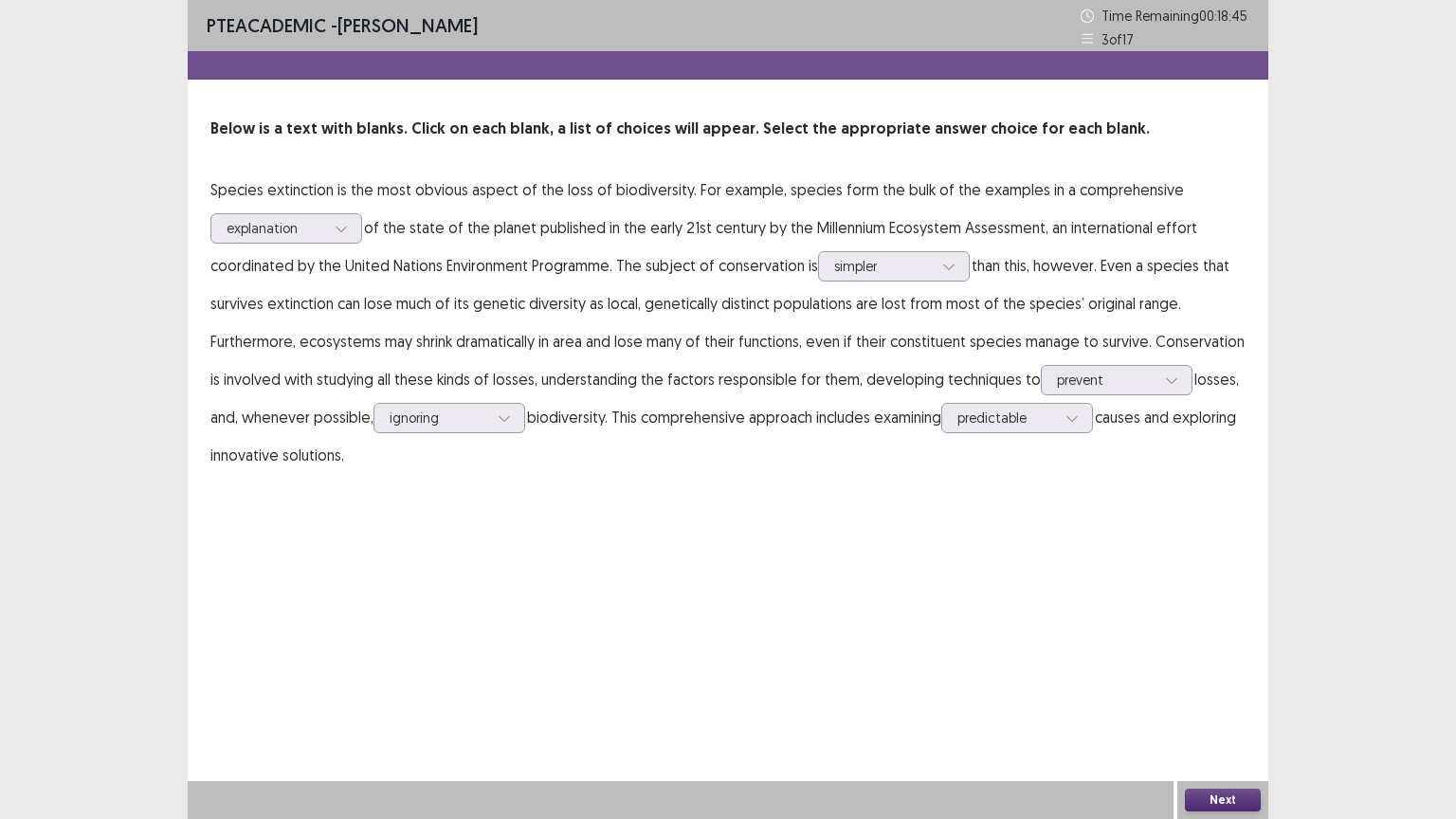
click at [1217, 699] on button "Next" at bounding box center [1222, 801] width 76 height 23
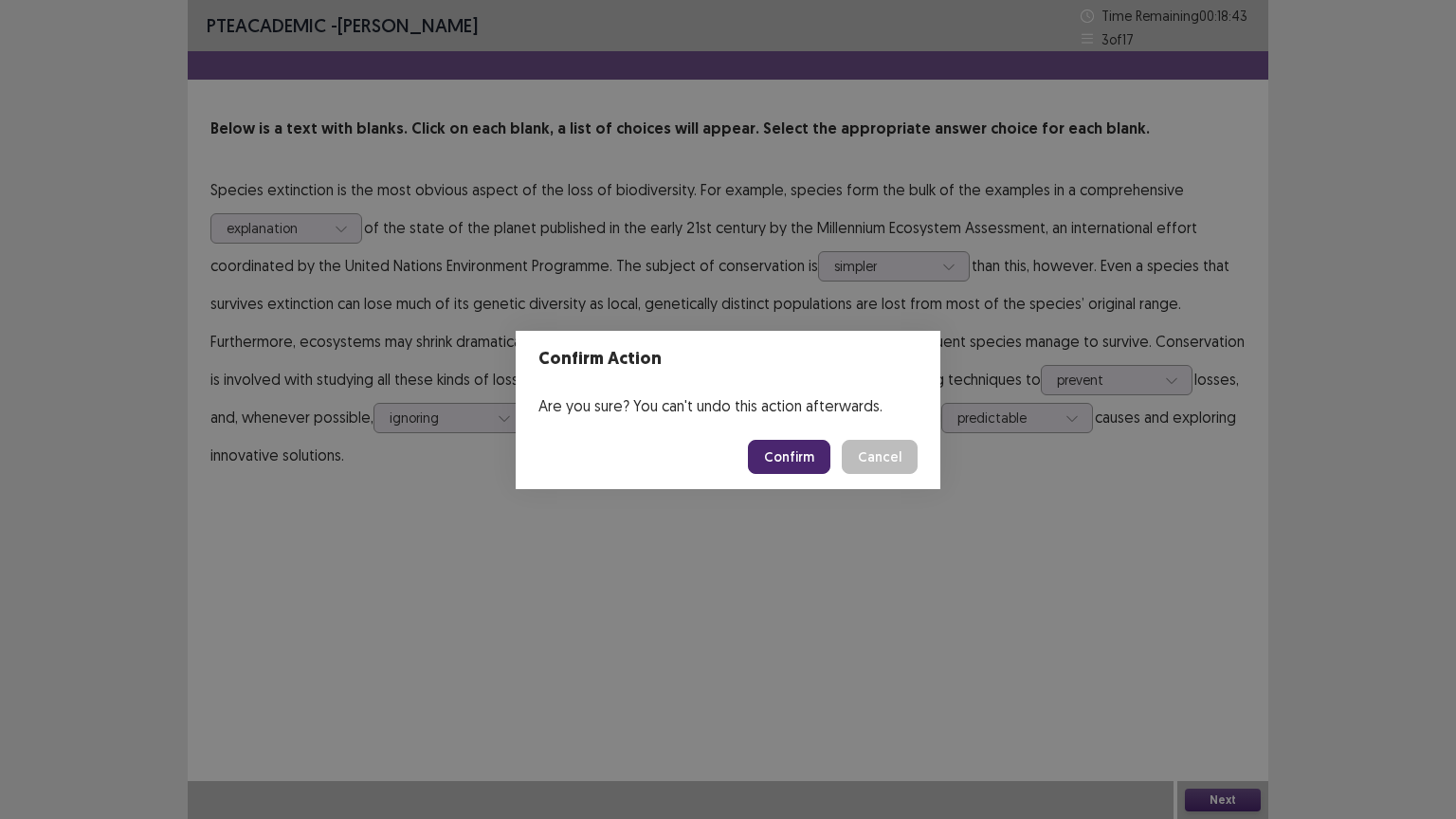
click at [784, 463] on button "Confirm" at bounding box center [789, 457] width 82 height 35
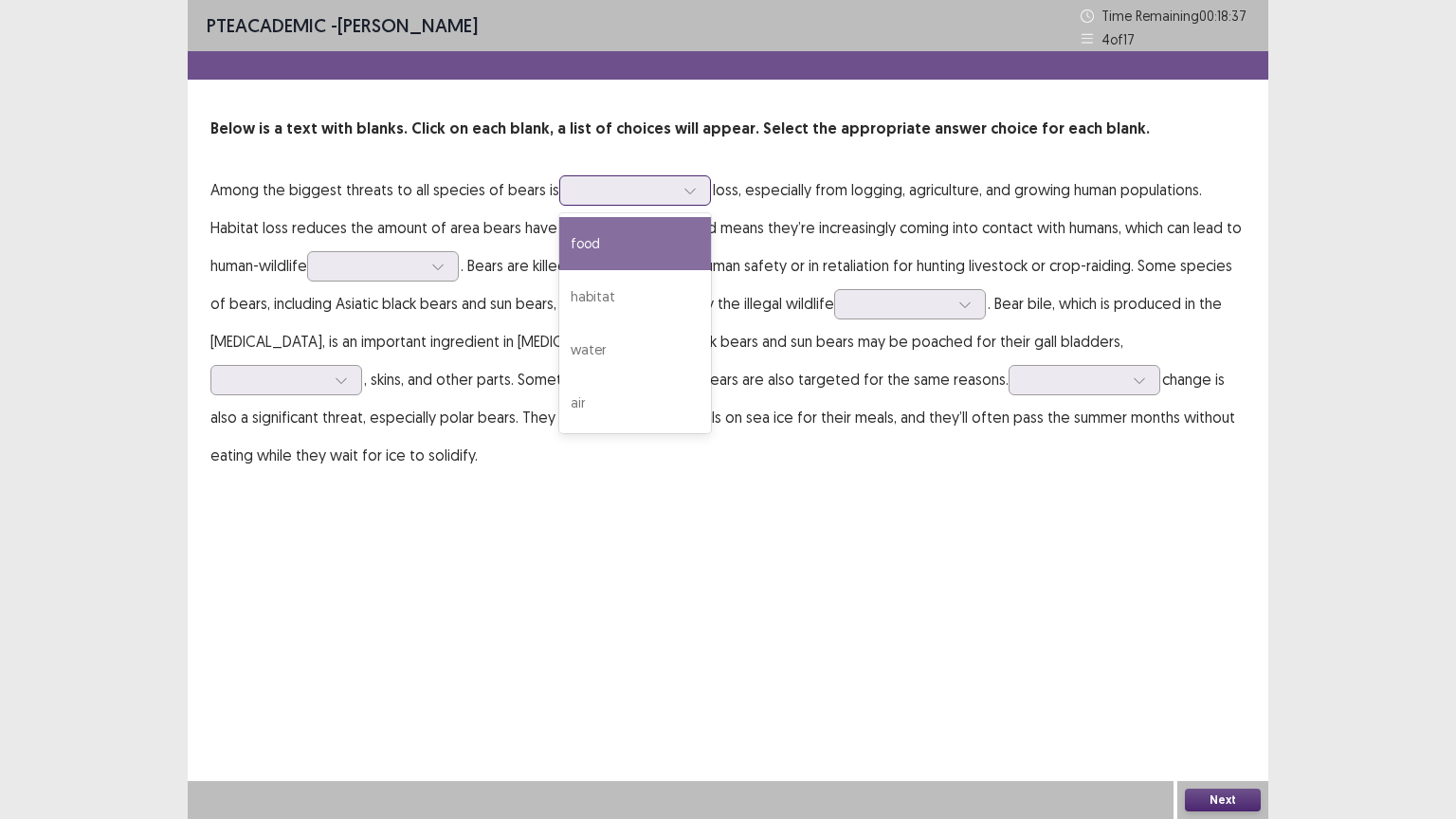
click at [684, 189] on icon at bounding box center [689, 192] width 11 height 6
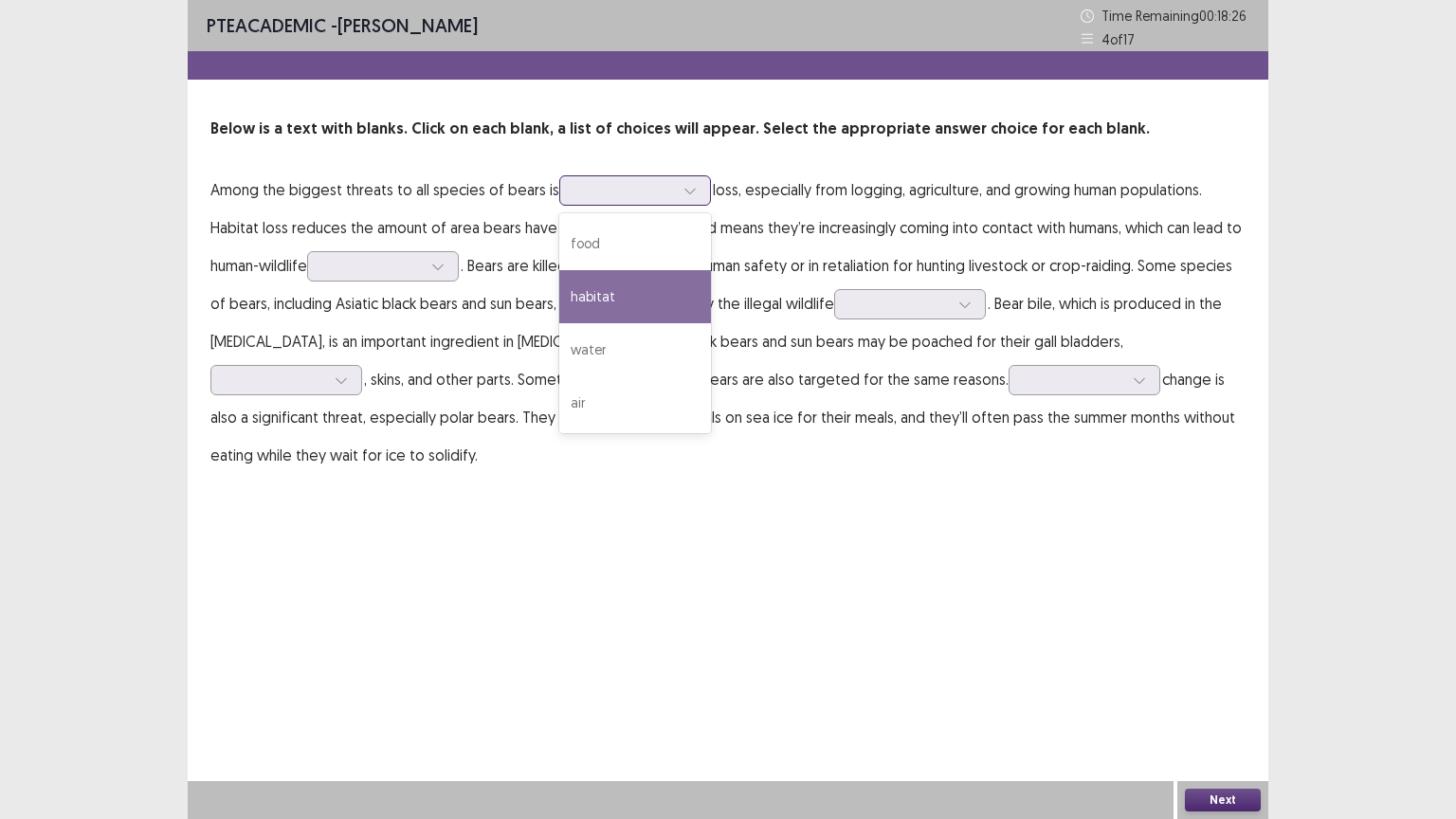
click at [588, 301] on div "habitat" at bounding box center [635, 296] width 151 height 53
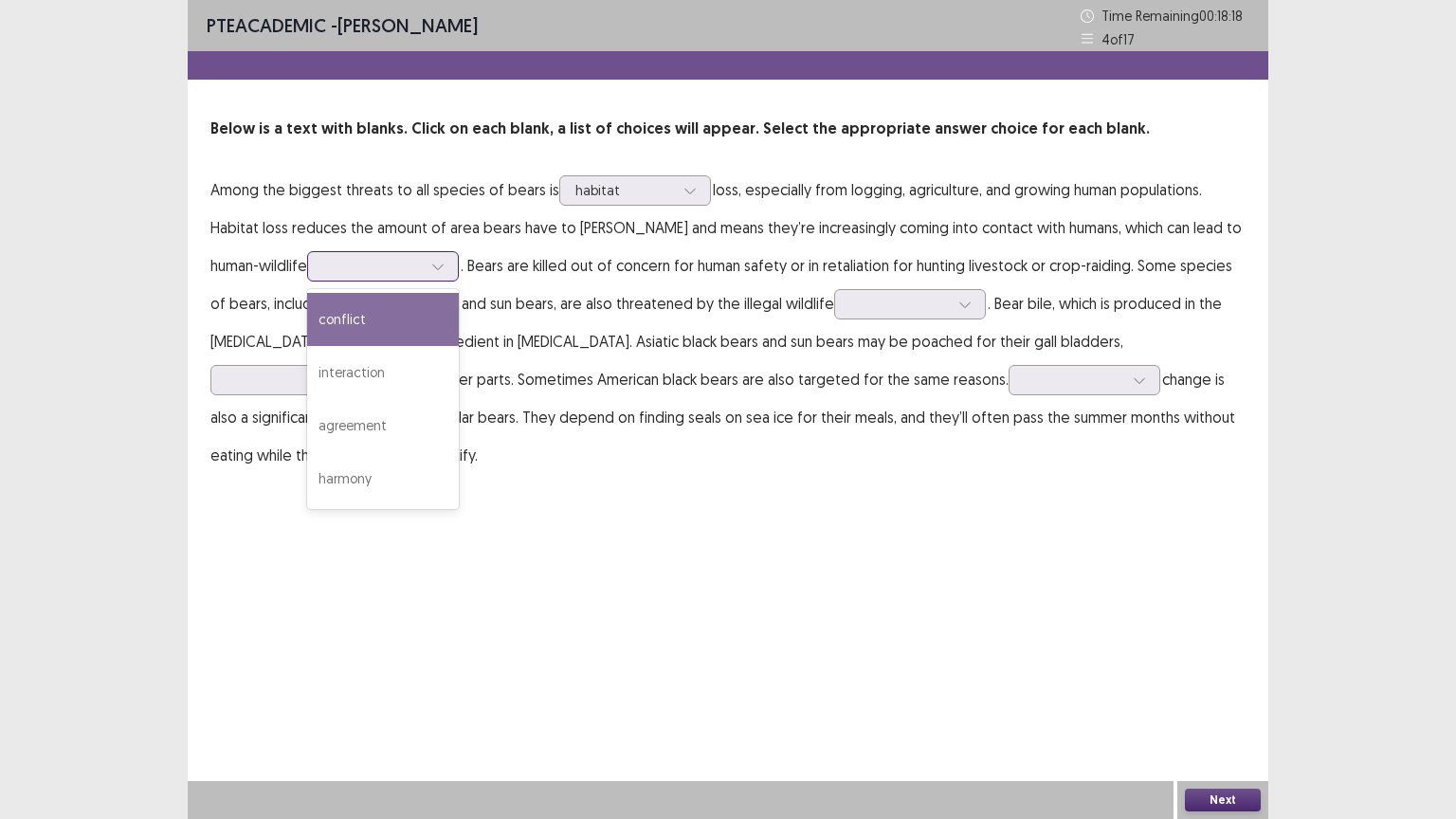
click at [432, 269] on icon at bounding box center [437, 268] width 11 height 6
click at [359, 311] on div "conflict" at bounding box center [382, 319] width 151 height 53
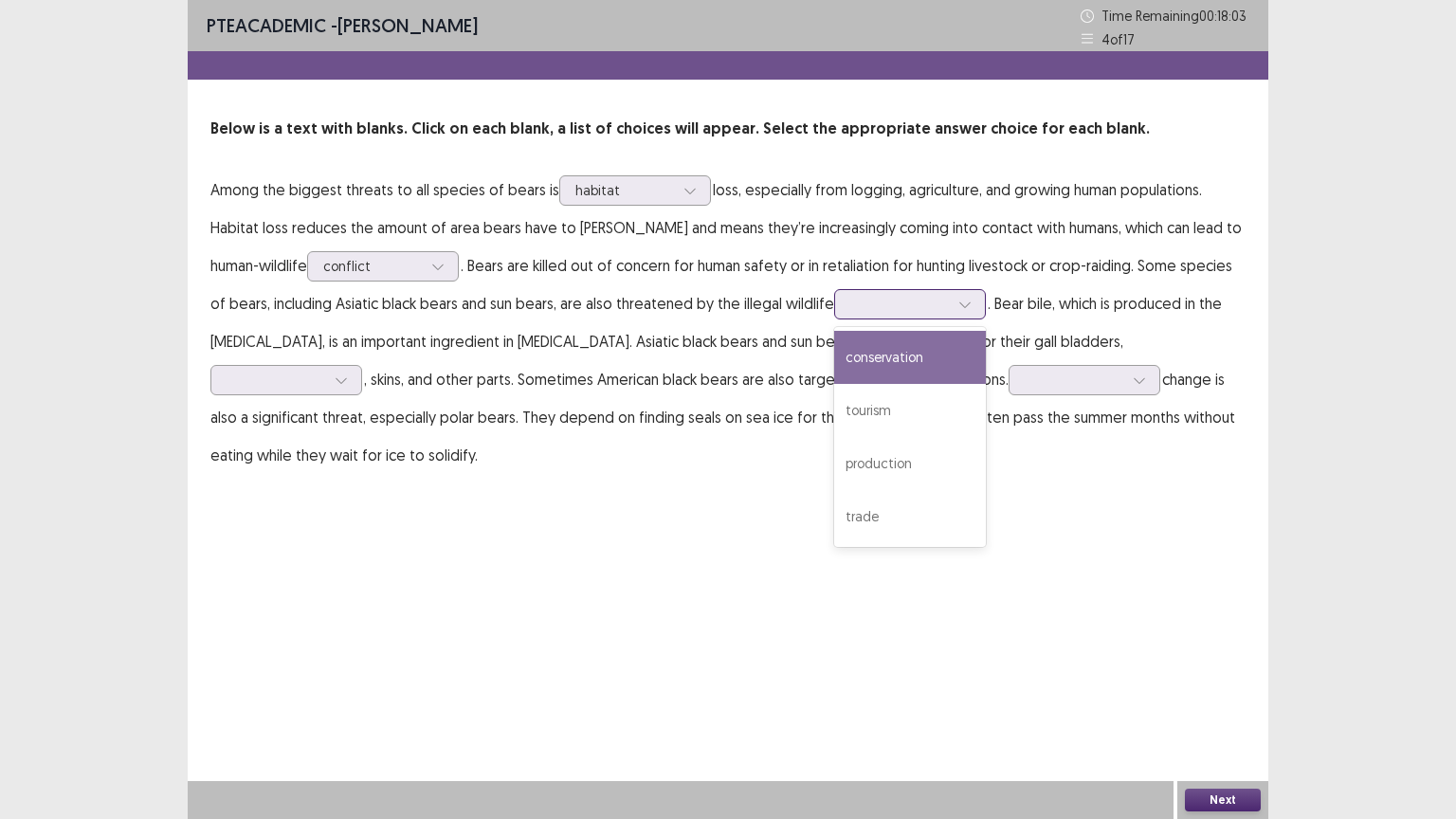
click at [959, 302] on icon at bounding box center [965, 304] width 13 height 13
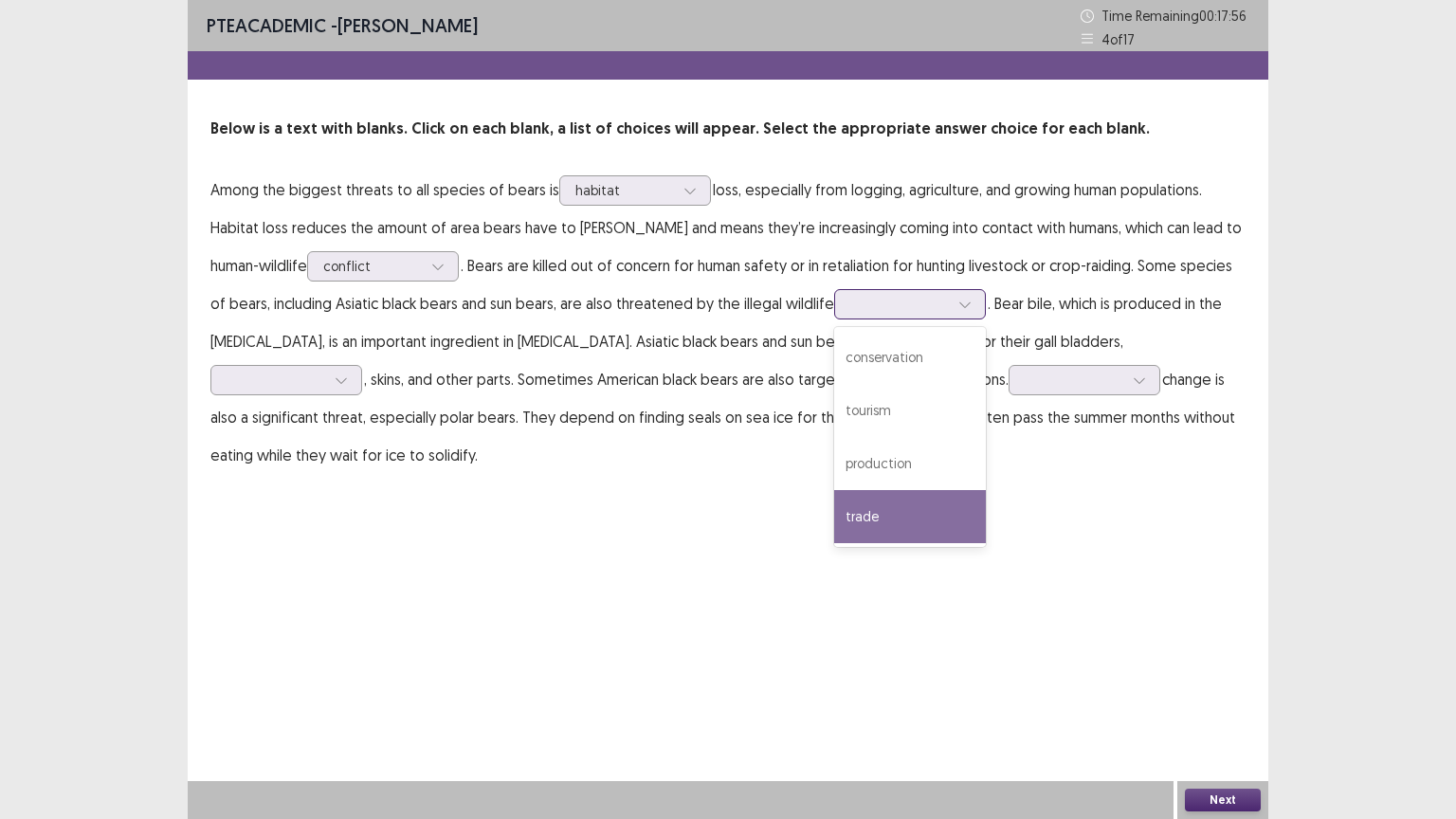
click at [834, 521] on div "trade" at bounding box center [910, 516] width 151 height 53
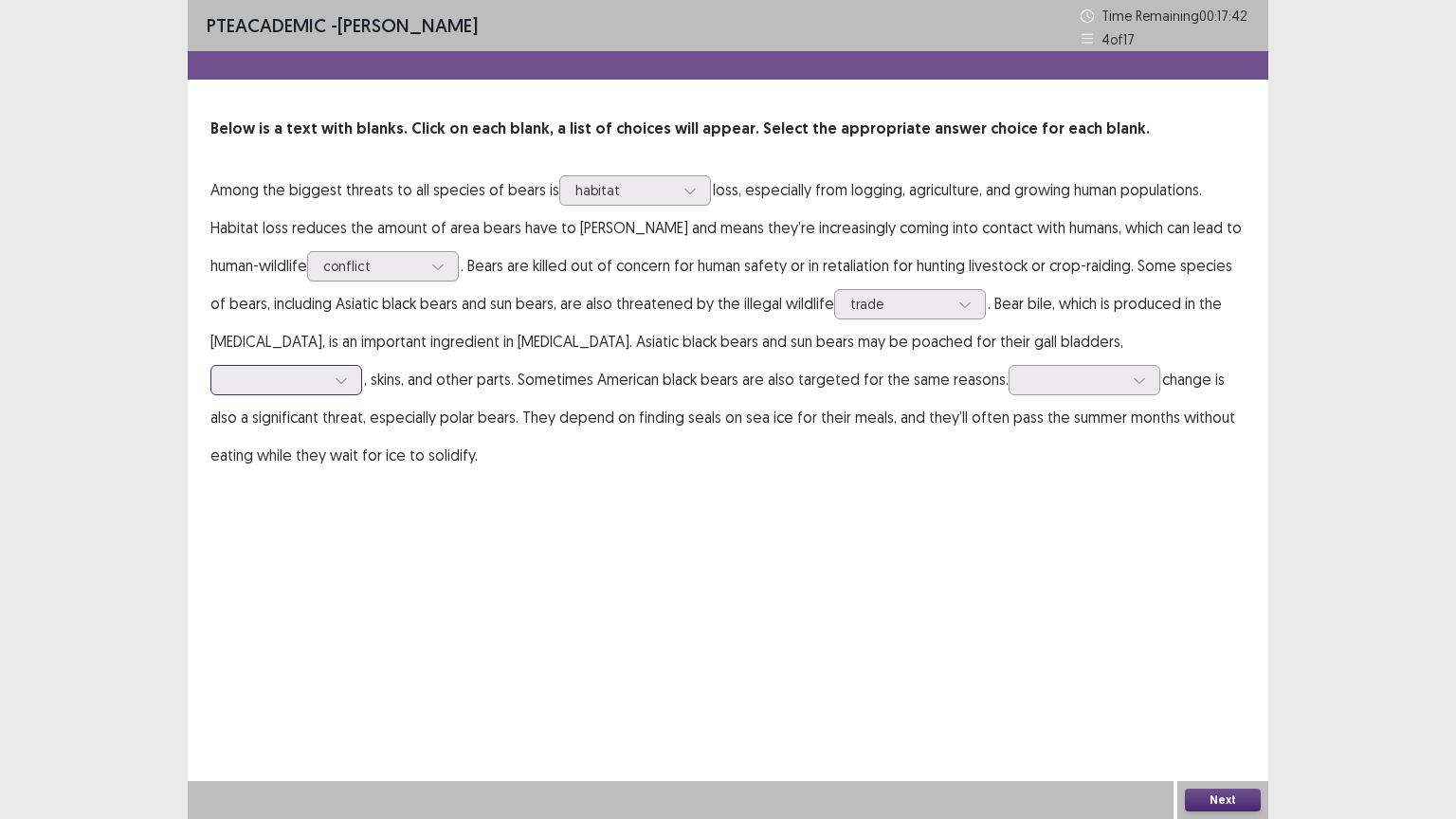
click at [345, 385] on icon at bounding box center [341, 381] width 13 height 13
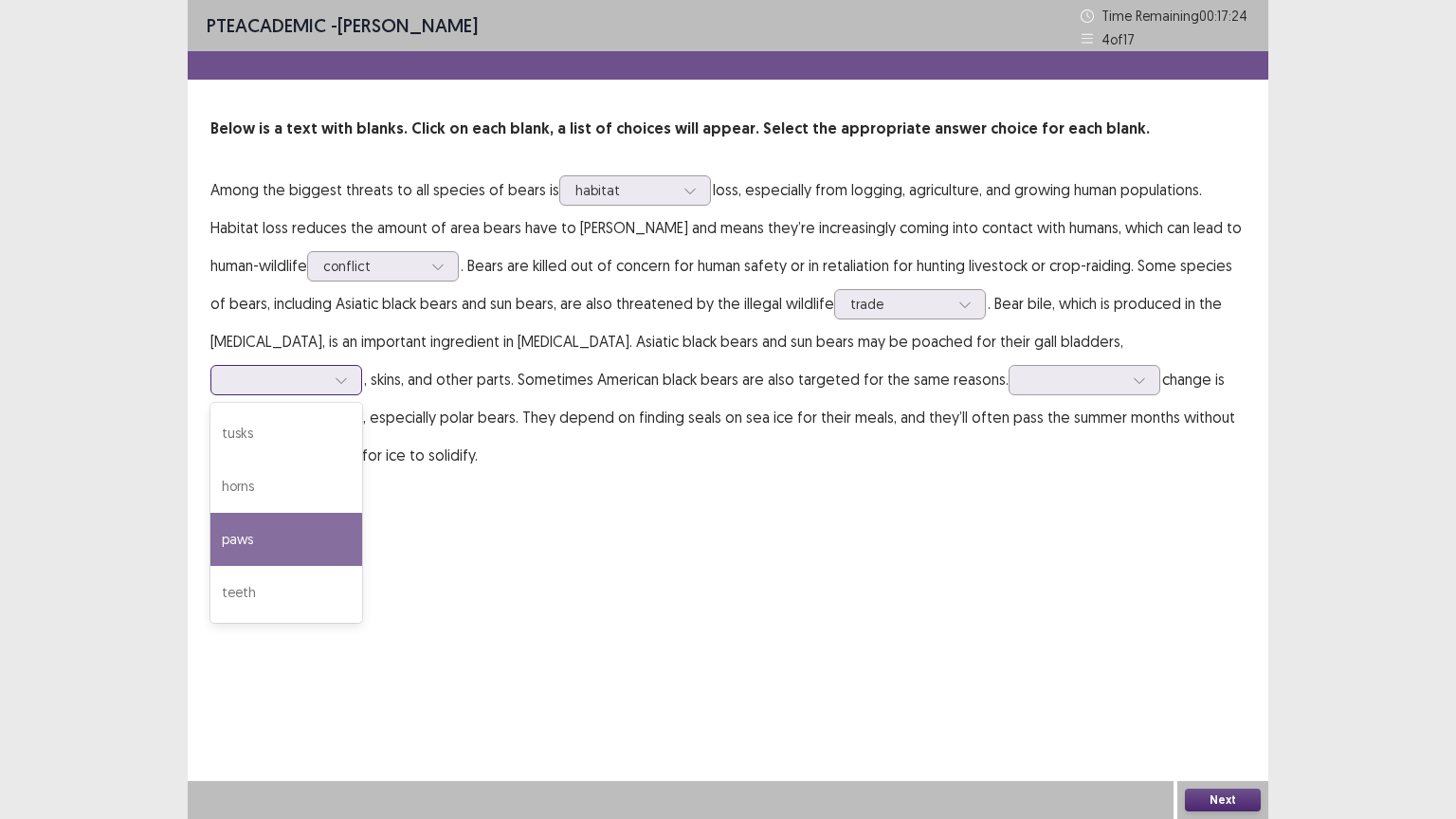
click at [270, 535] on div "paws" at bounding box center [287, 539] width 151 height 53
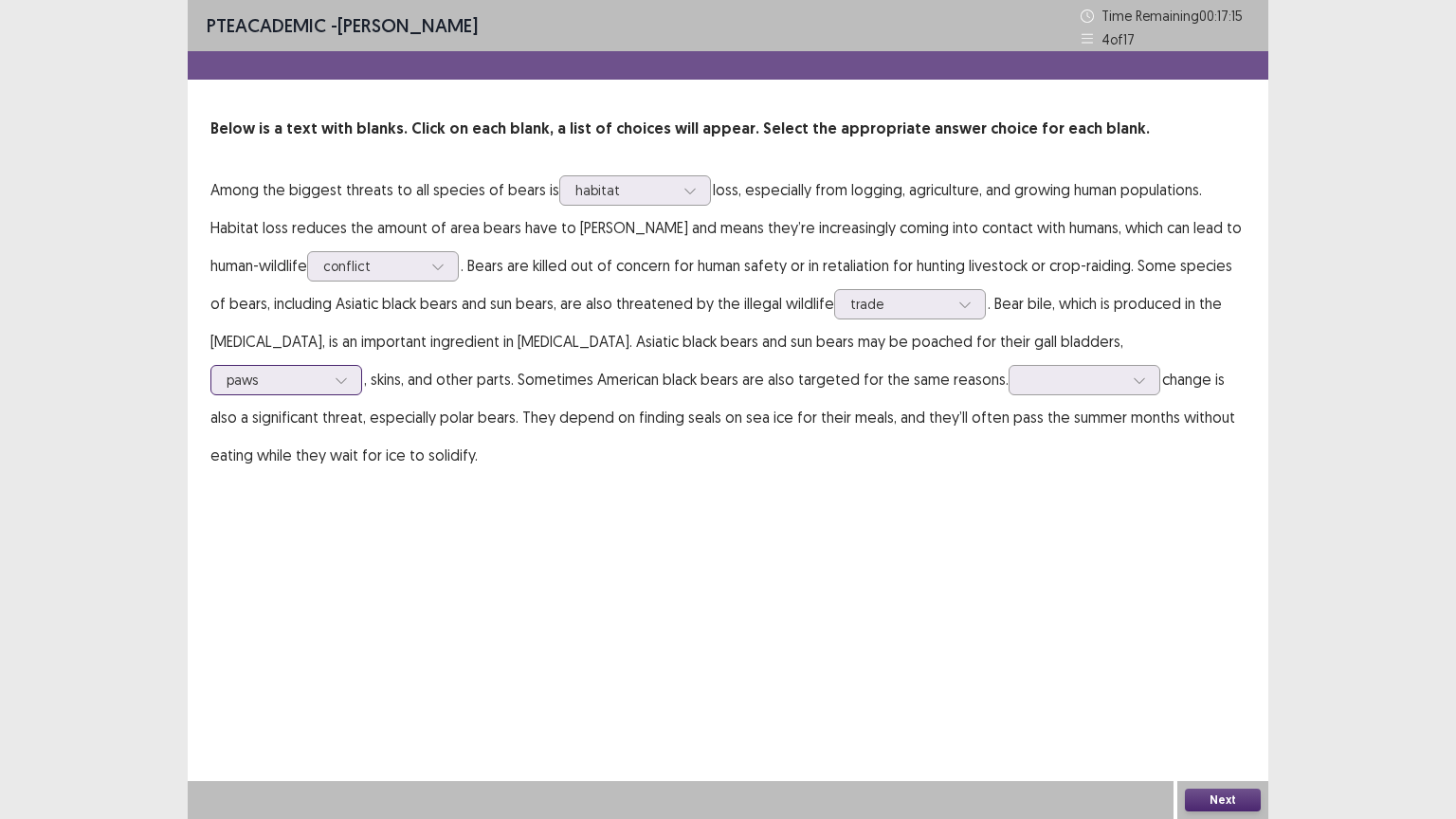
click at [343, 383] on icon at bounding box center [341, 381] width 13 height 13
click at [554, 394] on p "Among the biggest threats to all species of bears is habitat loss, especially f…" at bounding box center [728, 322] width 1035 height 303
click at [1127, 378] on div at bounding box center [1140, 381] width 29 height 29
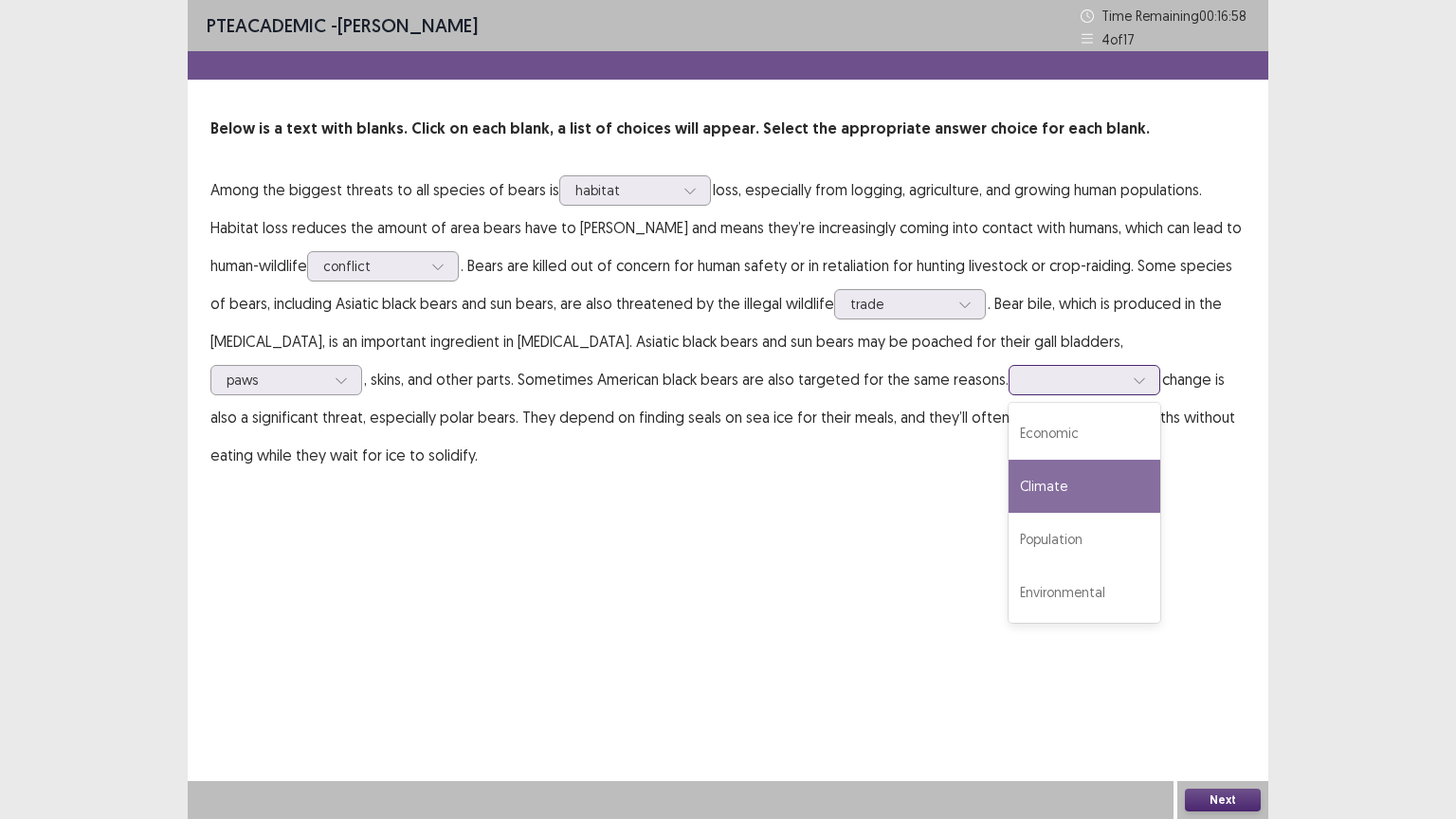
click at [1075, 481] on div "Climate" at bounding box center [1084, 486] width 151 height 53
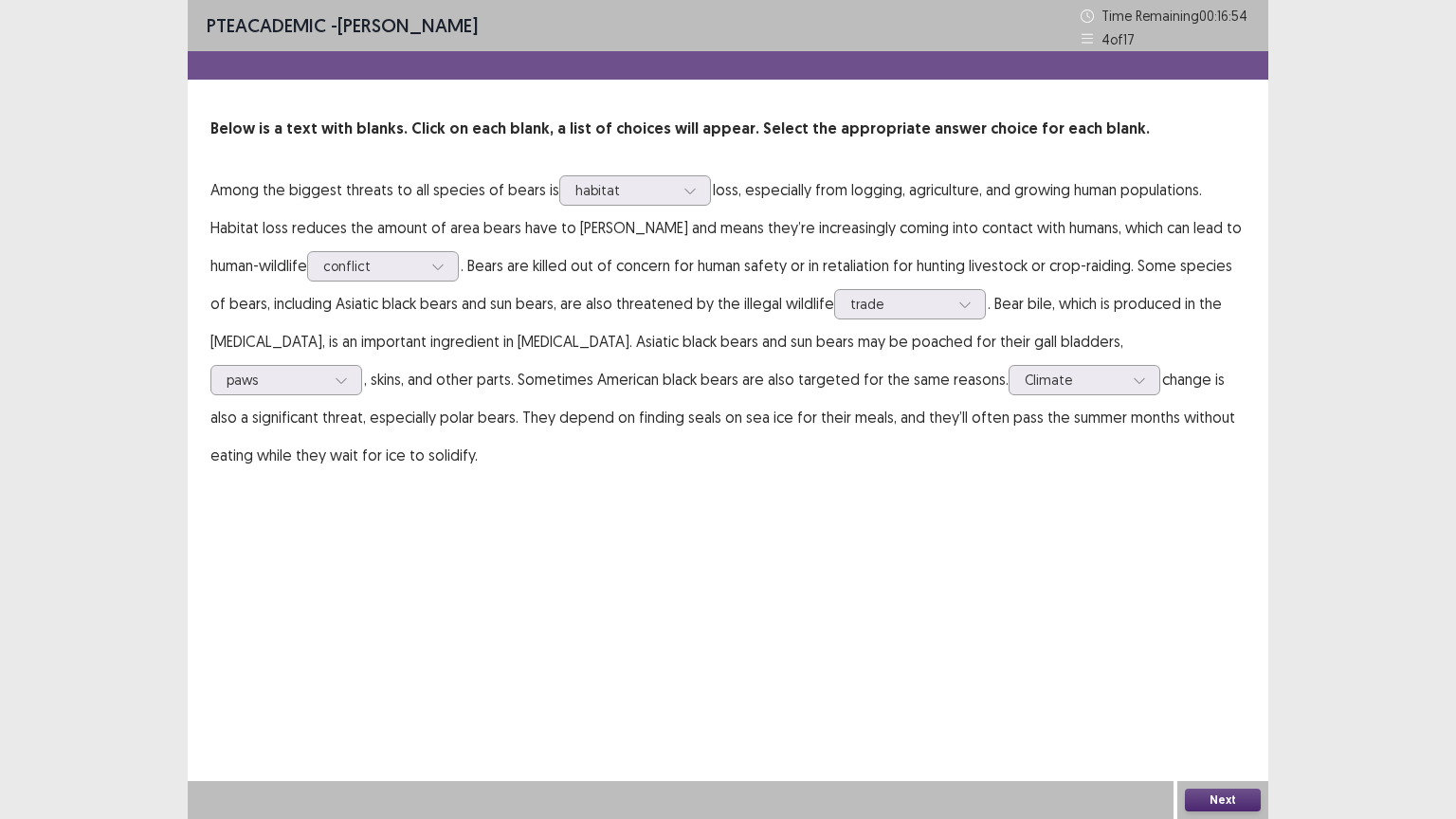
click at [1226, 699] on button "Next" at bounding box center [1222, 801] width 76 height 23
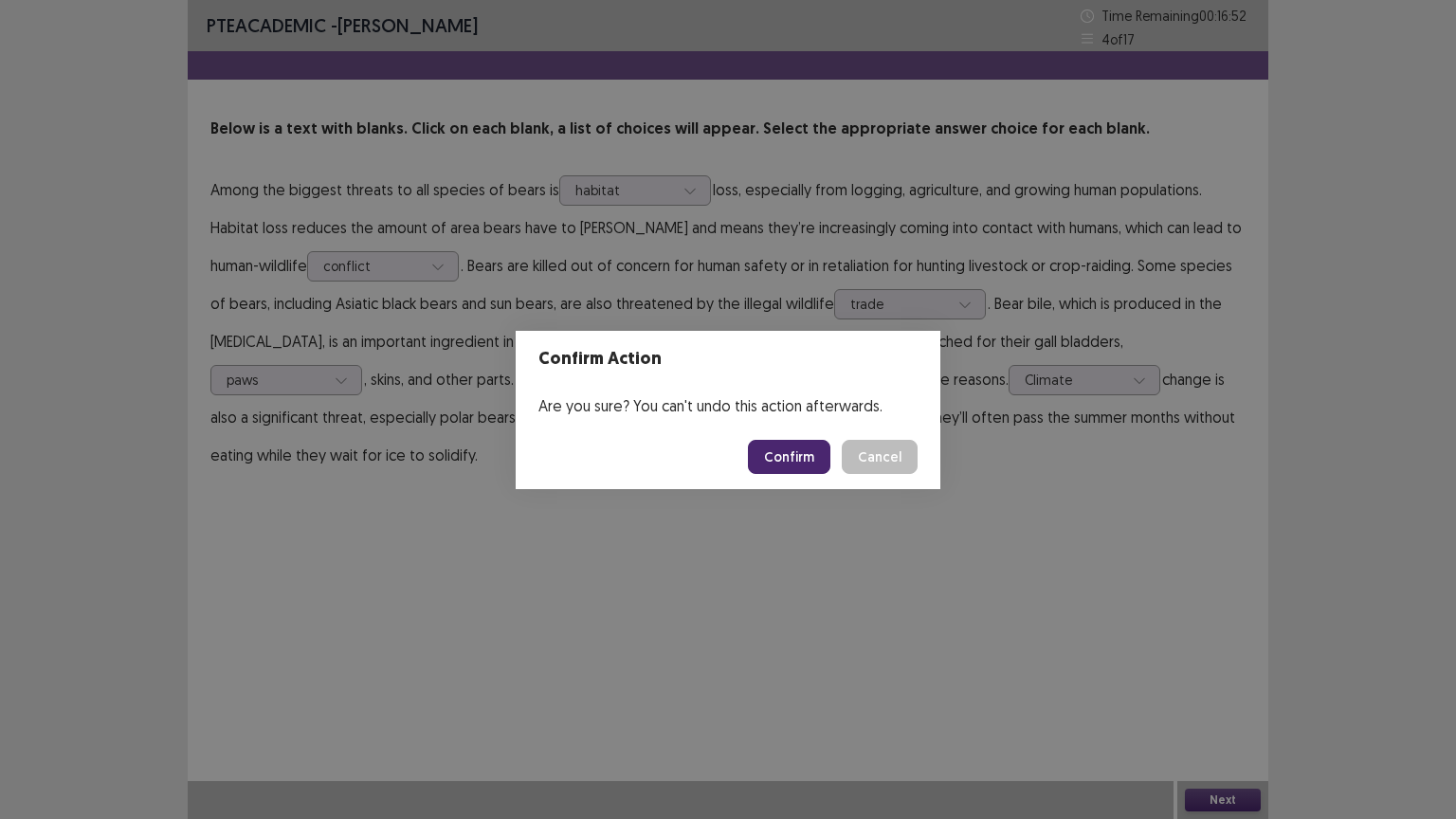
click at [799, 445] on button "Confirm" at bounding box center [789, 457] width 82 height 35
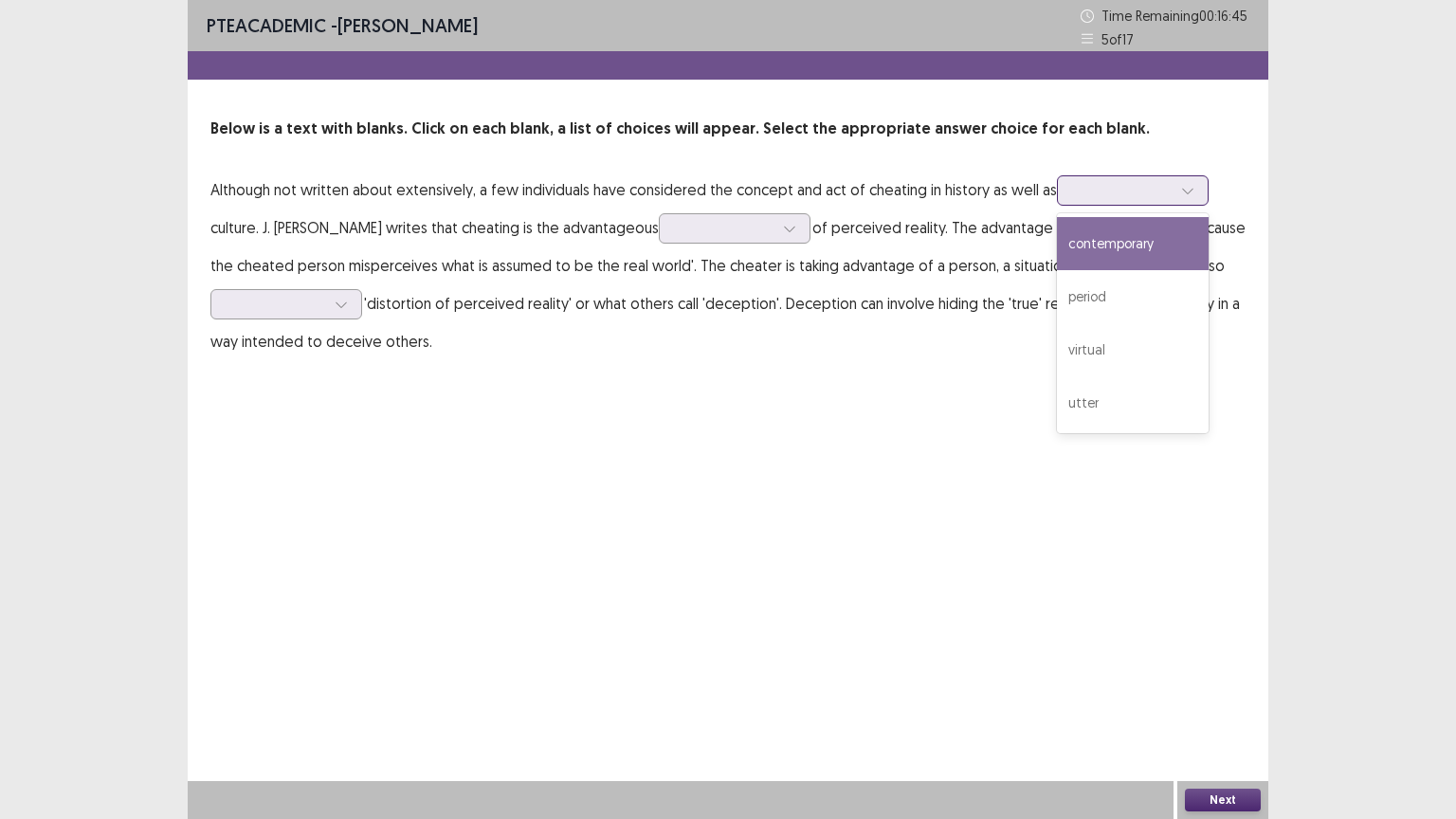
click at [1183, 188] on icon at bounding box center [1188, 191] width 13 height 13
click at [1123, 248] on div "contemporary" at bounding box center [1133, 243] width 151 height 53
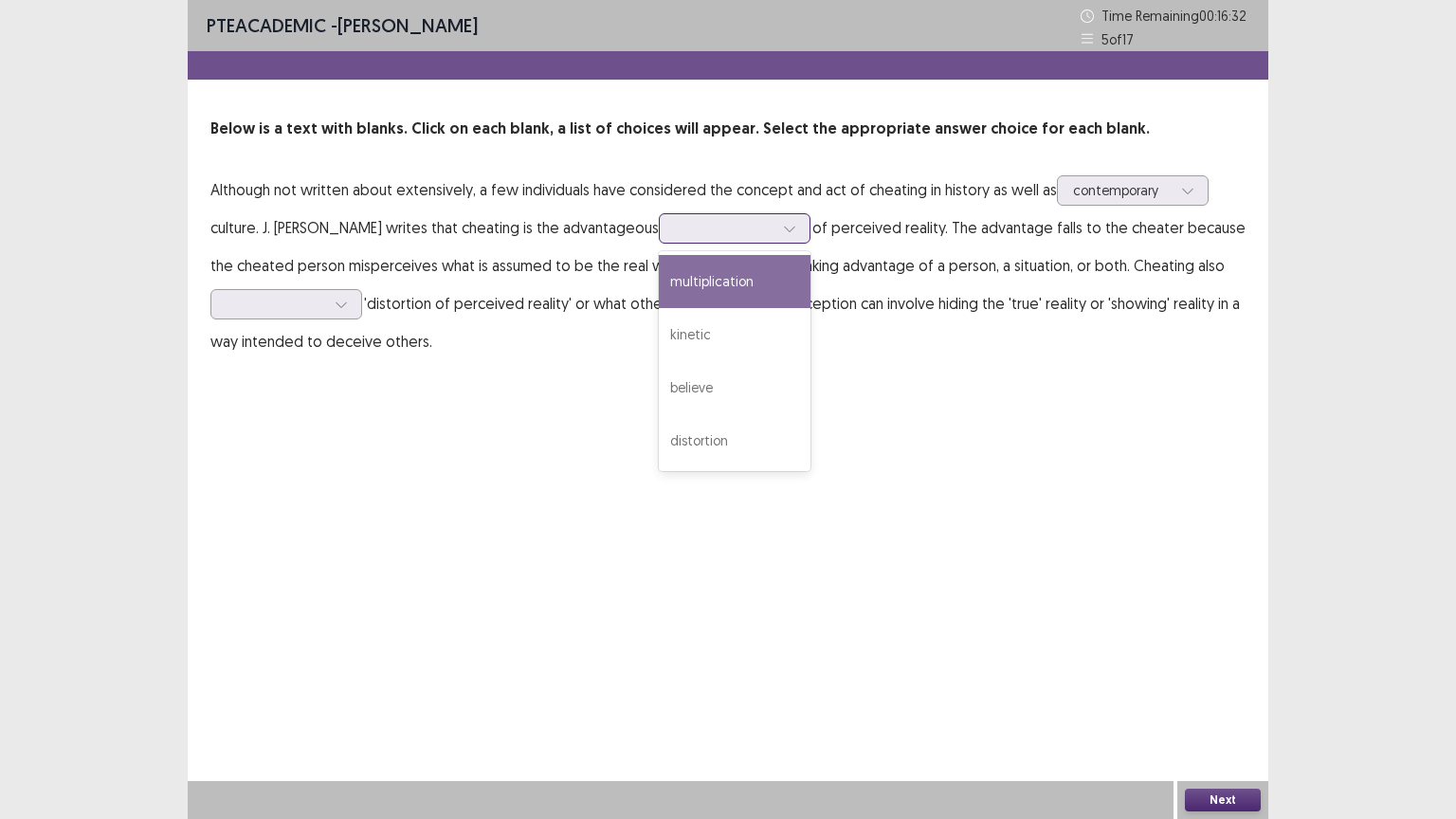
click at [786, 228] on div at bounding box center [790, 228] width 29 height 29
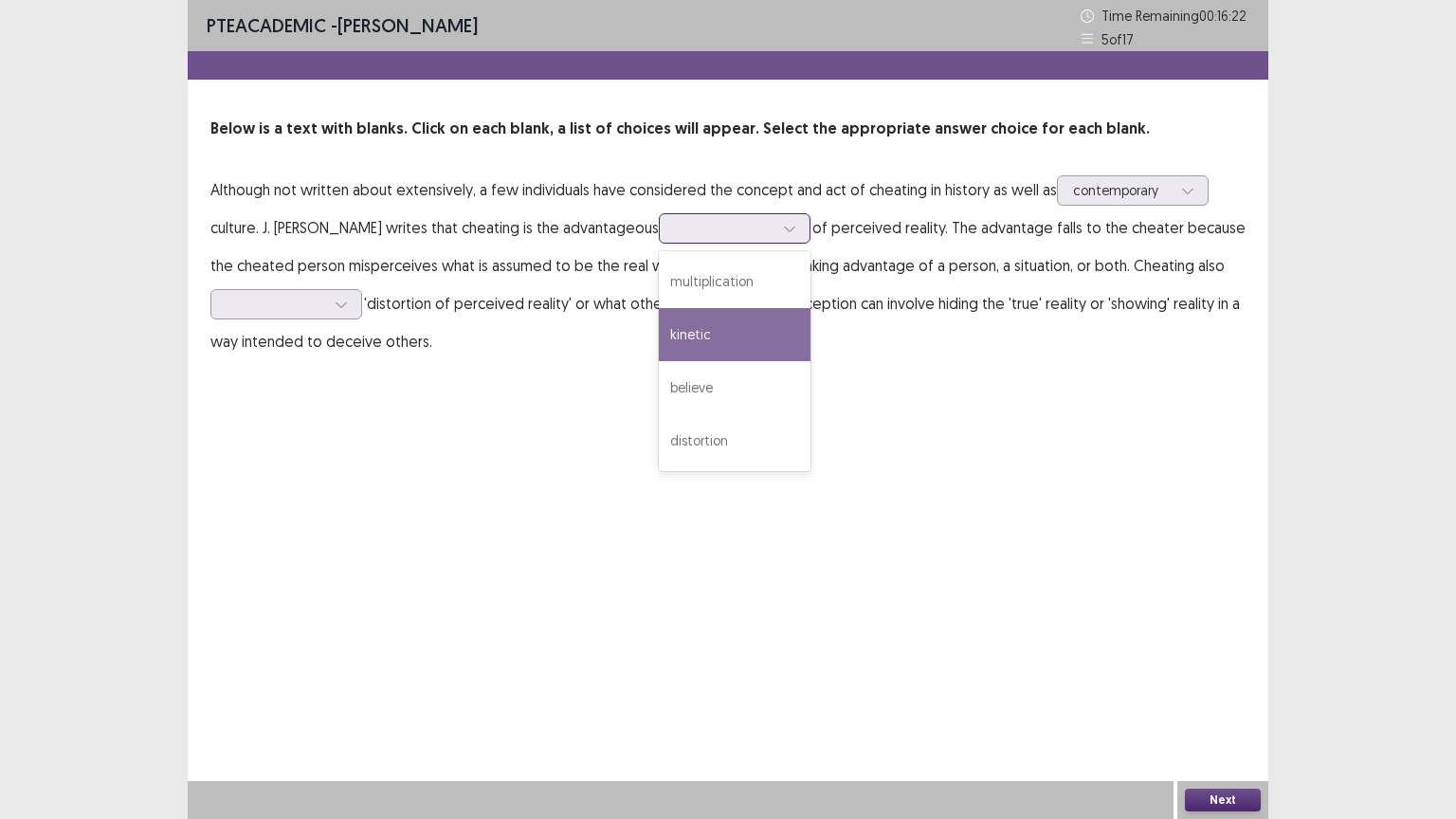
click at [746, 339] on div "kinetic" at bounding box center [734, 334] width 151 height 53
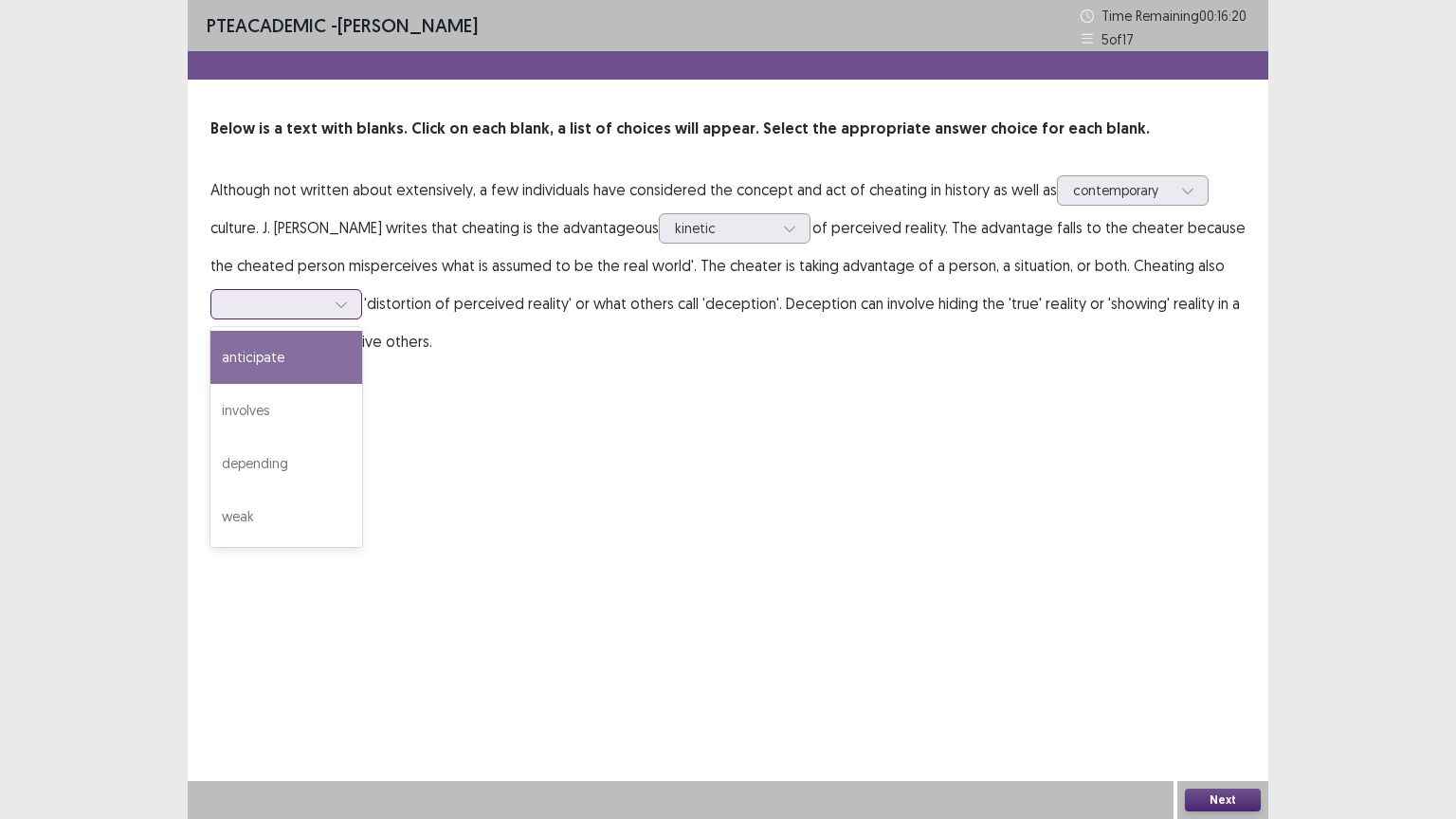
click at [342, 301] on icon at bounding box center [341, 304] width 13 height 13
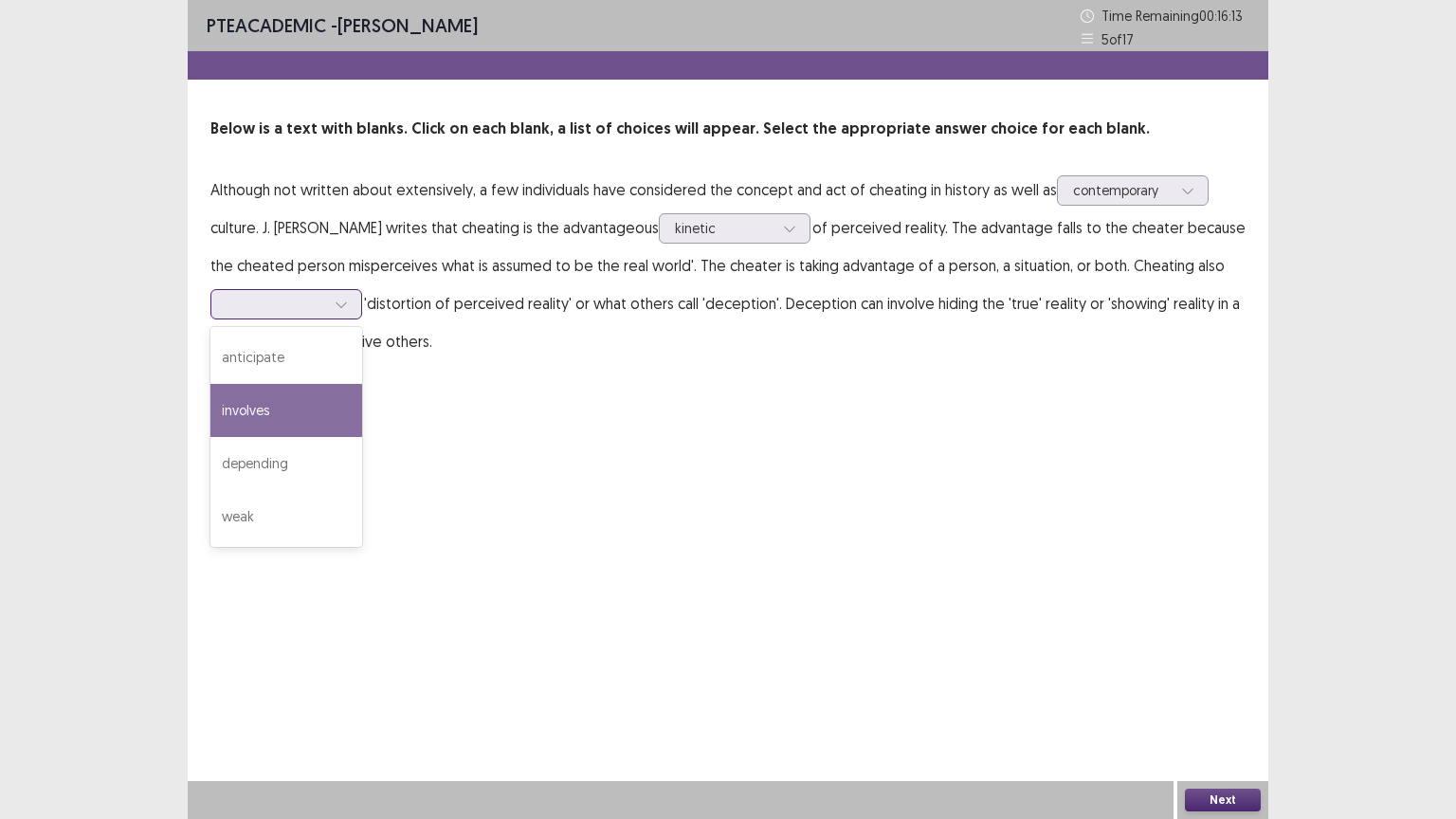
click at [262, 409] on div "involves" at bounding box center [287, 410] width 151 height 53
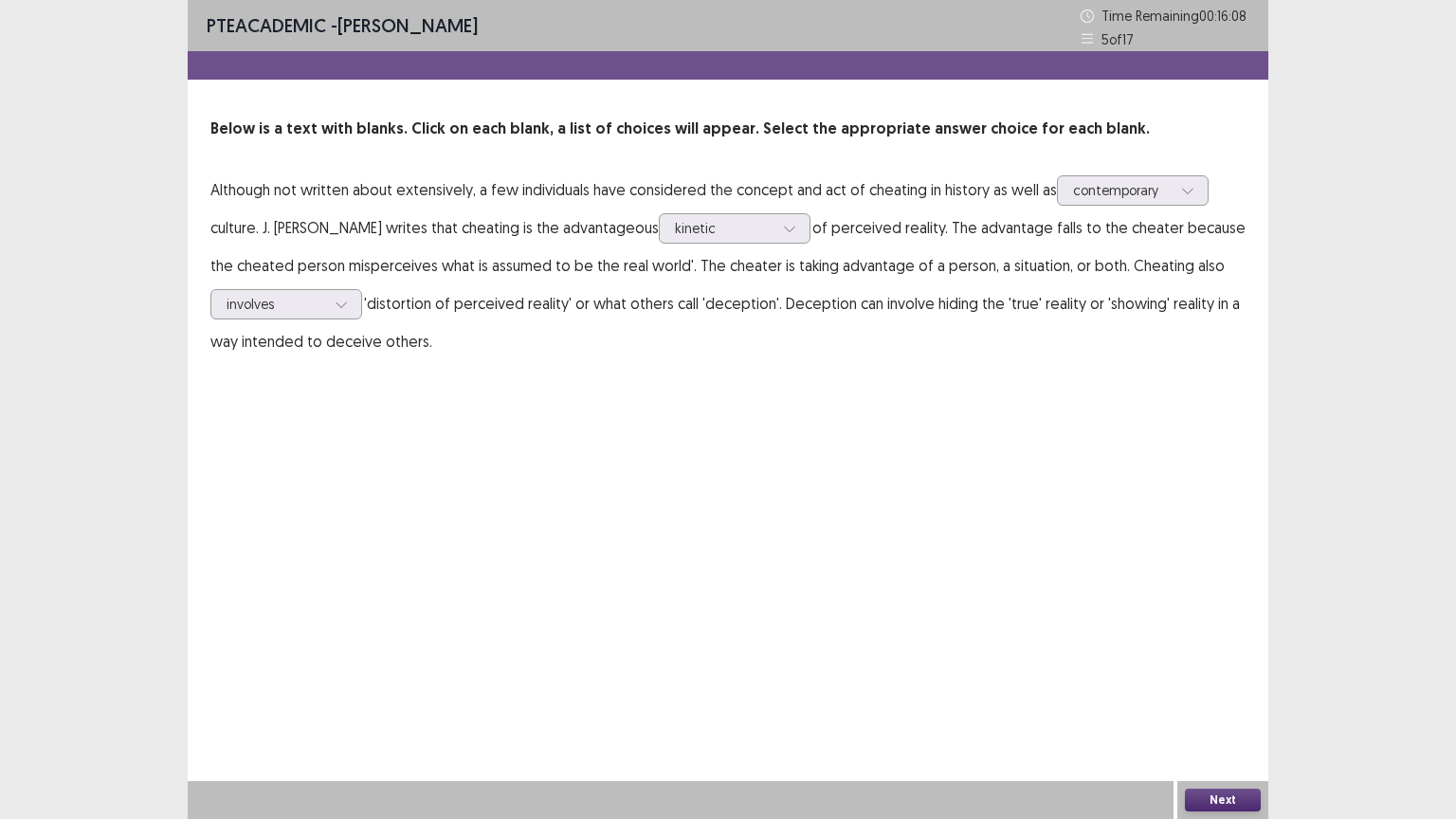
click at [1215, 699] on button "Next" at bounding box center [1222, 801] width 76 height 23
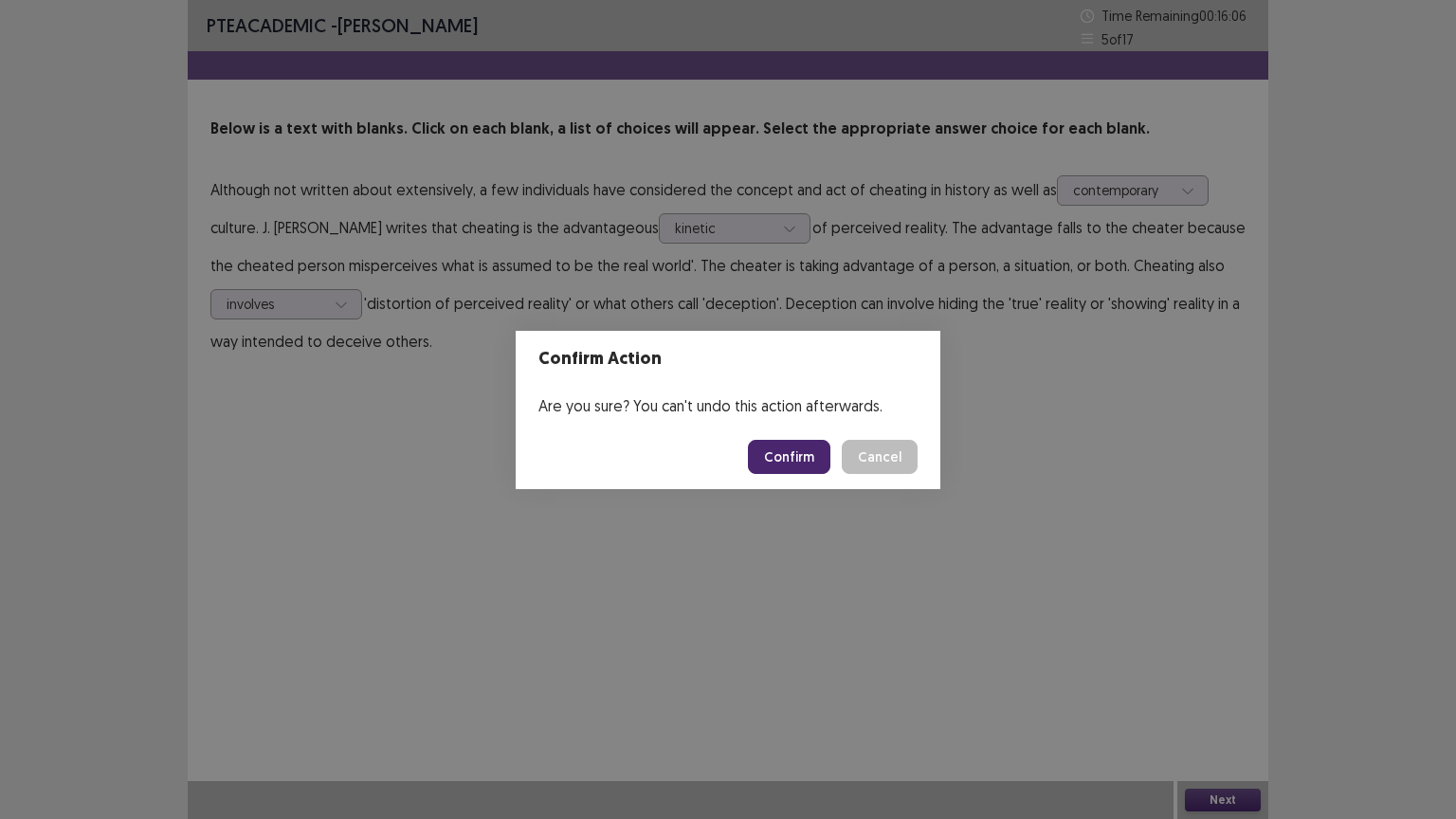
click at [796, 464] on button "Confirm" at bounding box center [789, 457] width 82 height 35
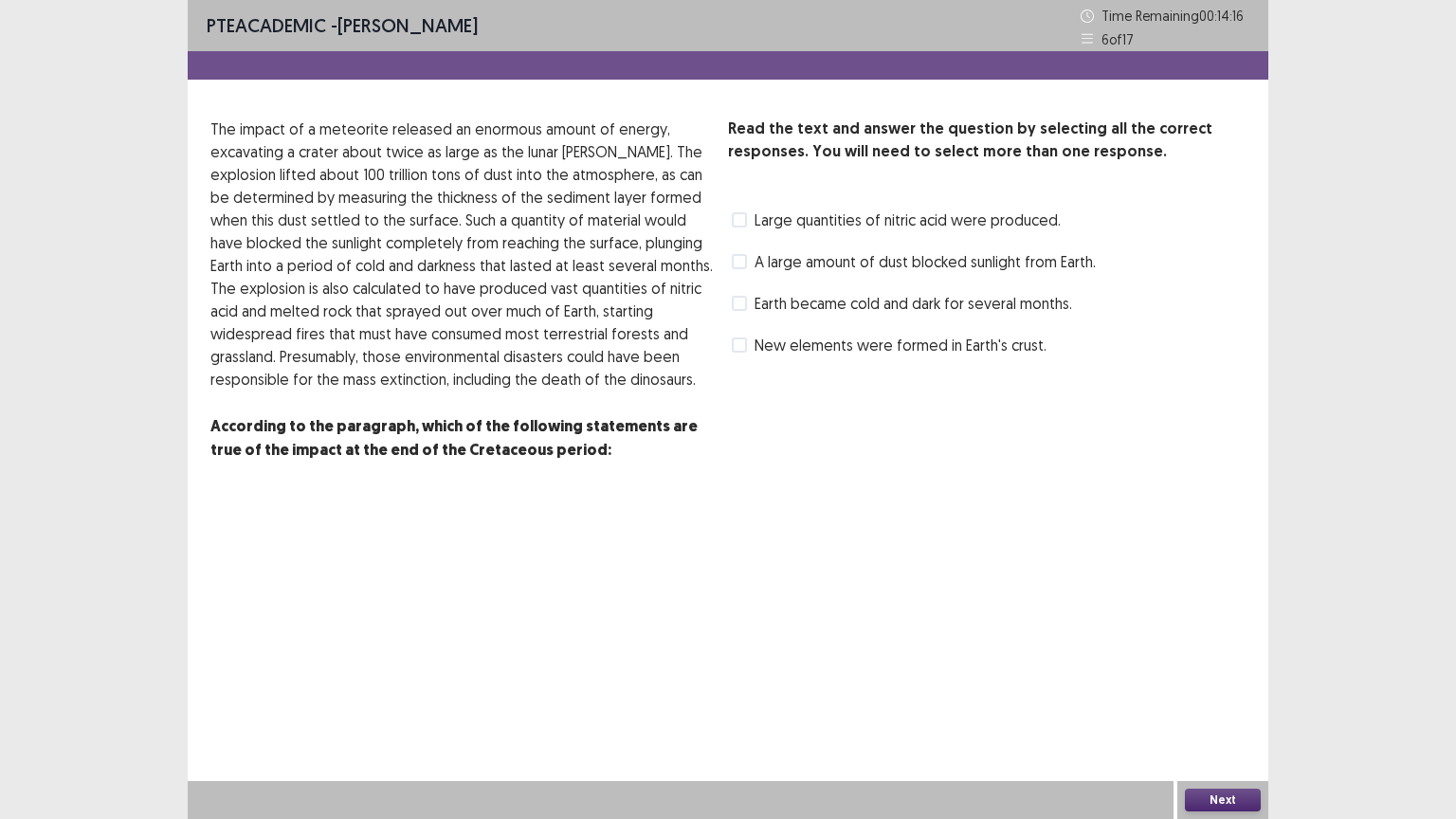
click at [745, 259] on span at bounding box center [739, 262] width 15 height 15
click at [736, 210] on label "Large quantities of nitric acid were produced." at bounding box center [895, 221] width 329 height 23
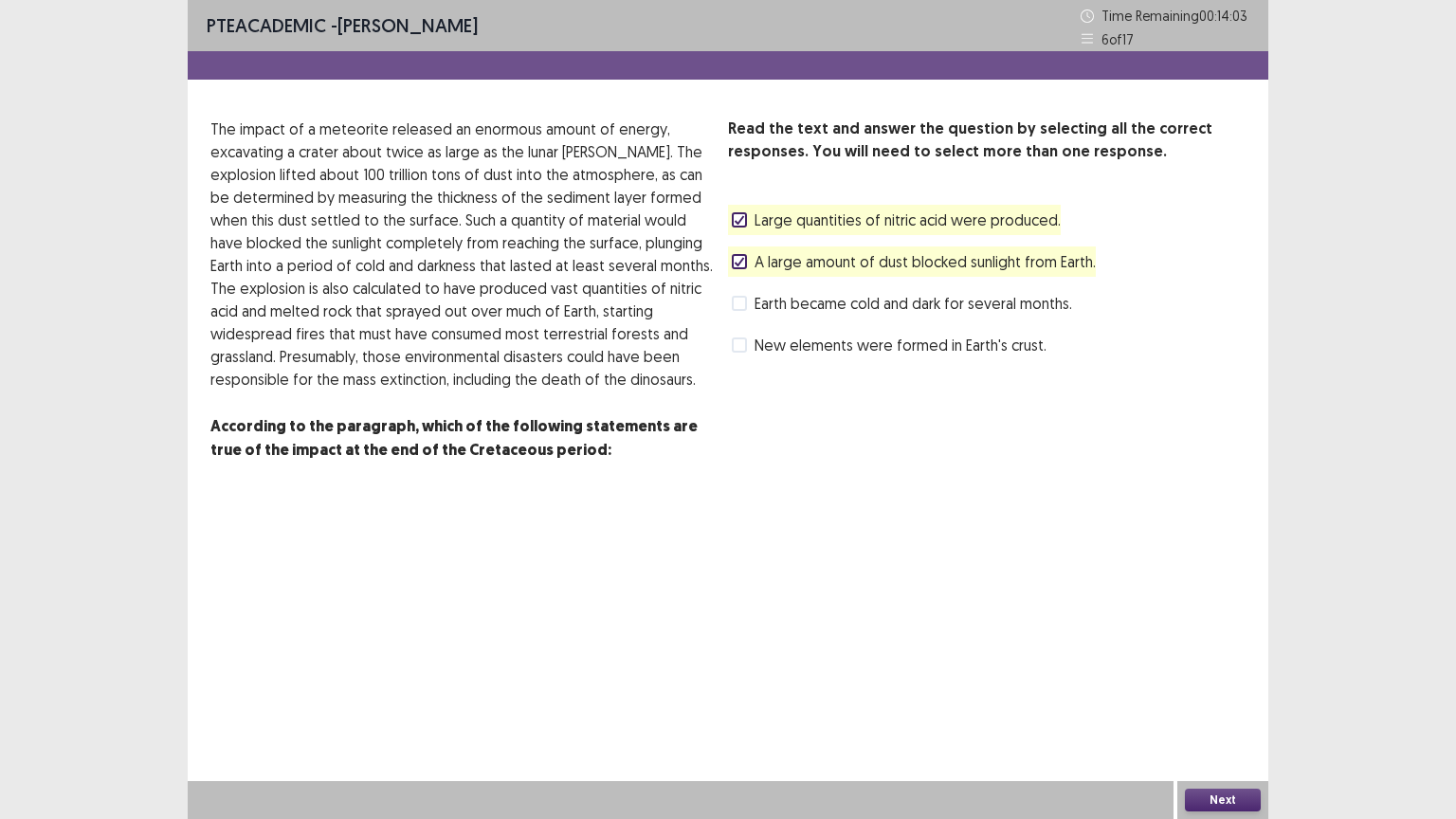
click at [1238, 699] on button "Next" at bounding box center [1222, 801] width 76 height 23
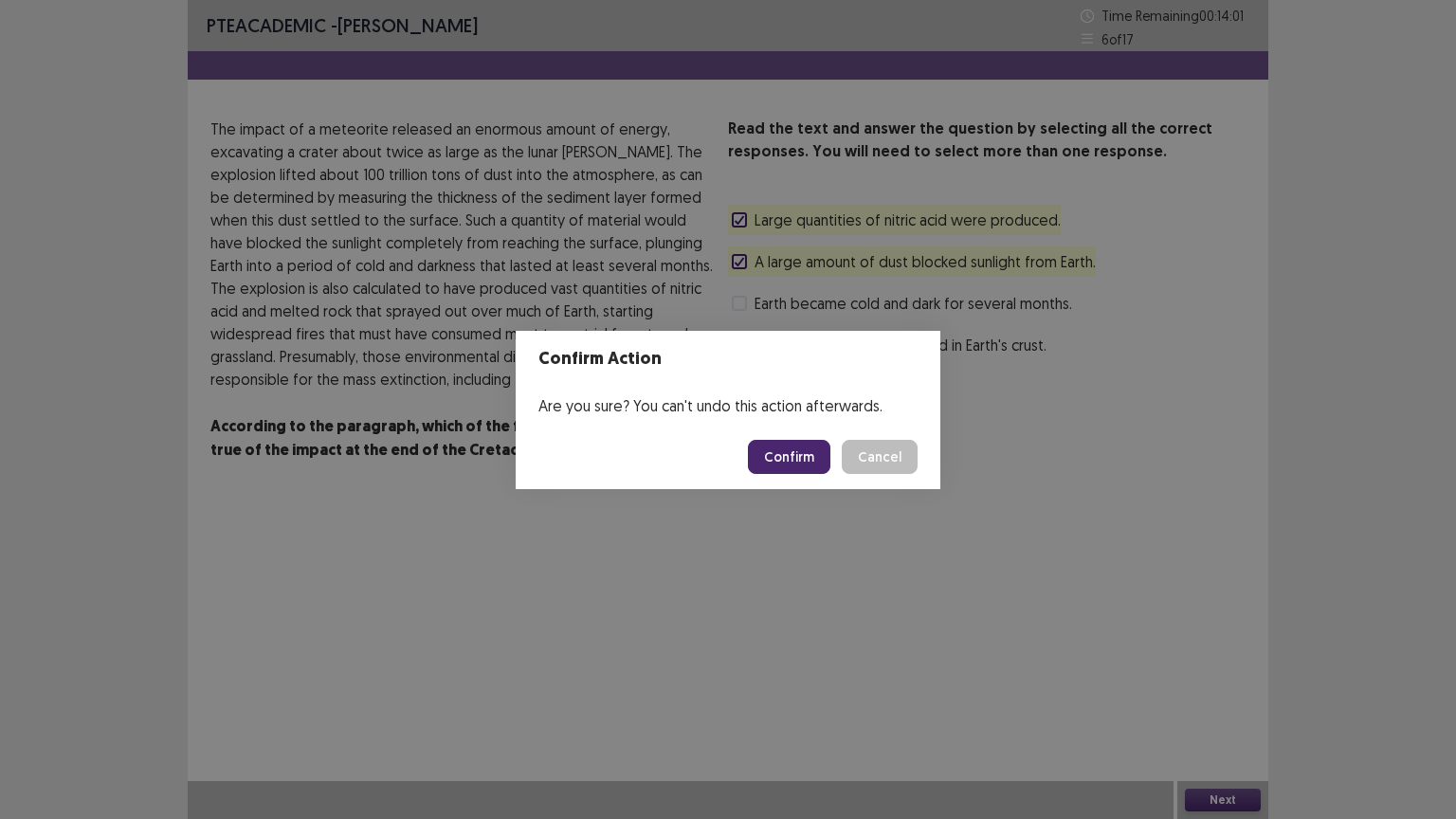
click at [774, 469] on button "Confirm" at bounding box center [789, 457] width 82 height 35
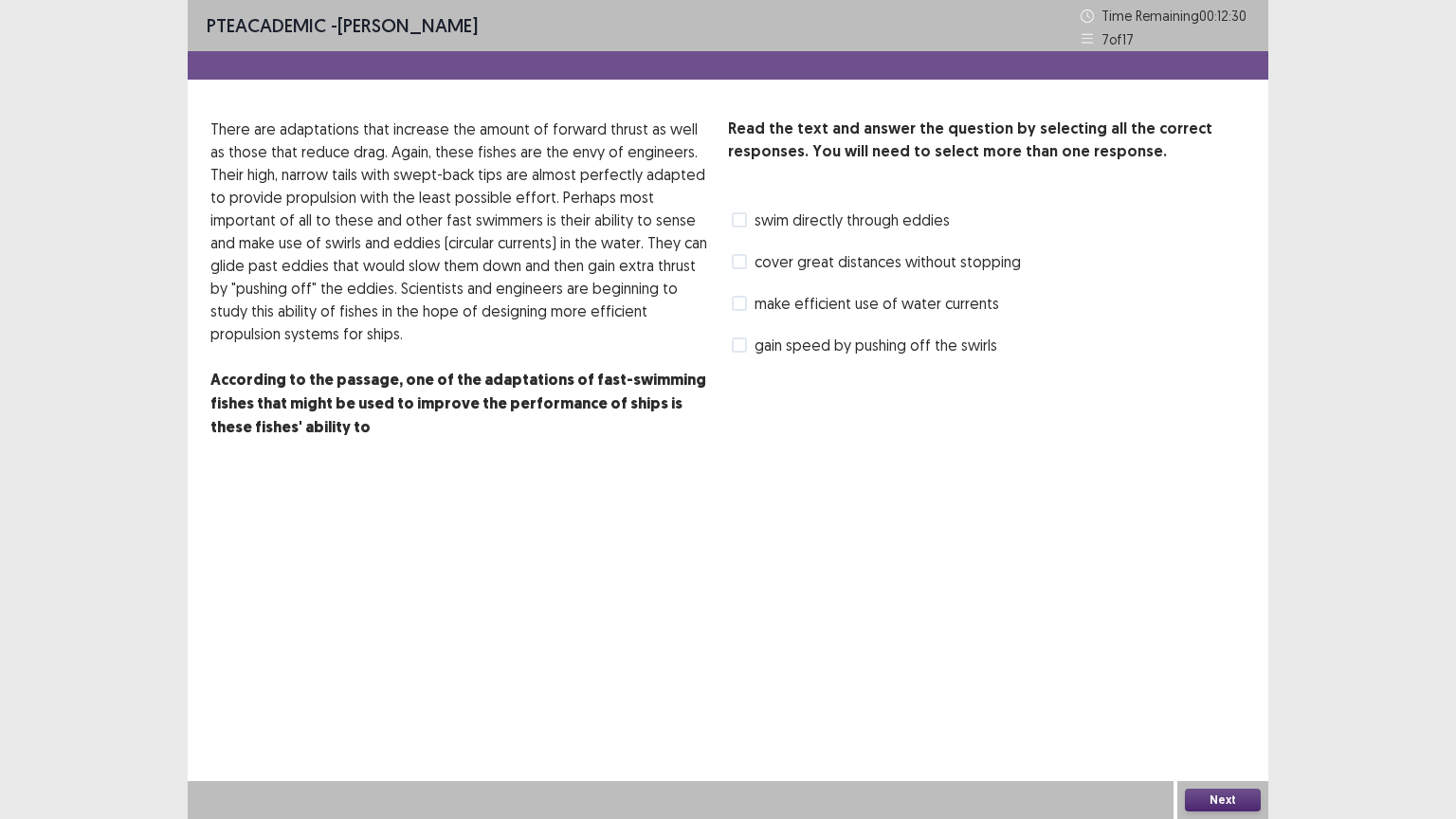
click at [739, 342] on span at bounding box center [739, 345] width 15 height 15
click at [743, 262] on span at bounding box center [739, 262] width 15 height 15
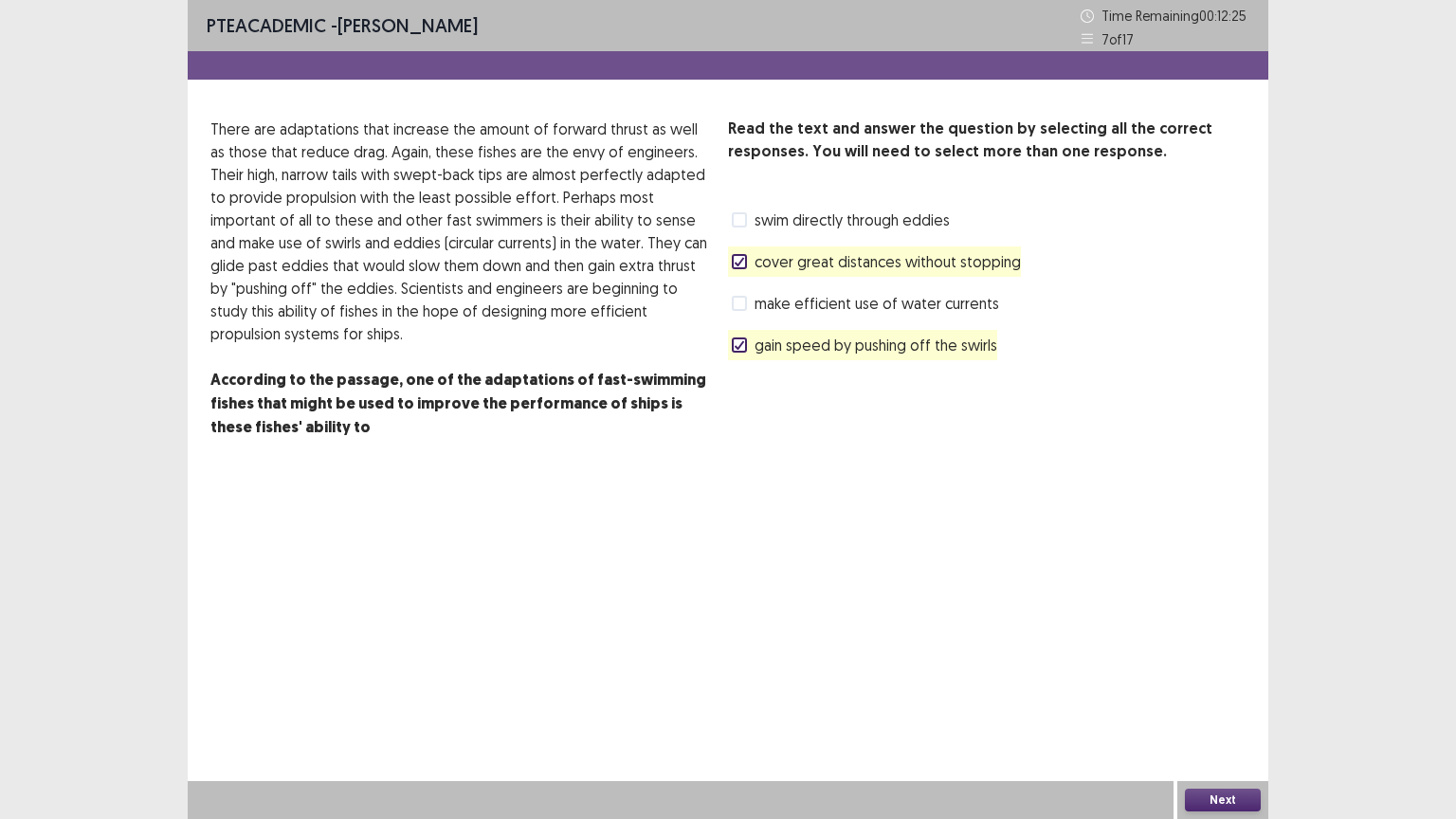
click at [1210, 699] on button "Next" at bounding box center [1222, 801] width 76 height 23
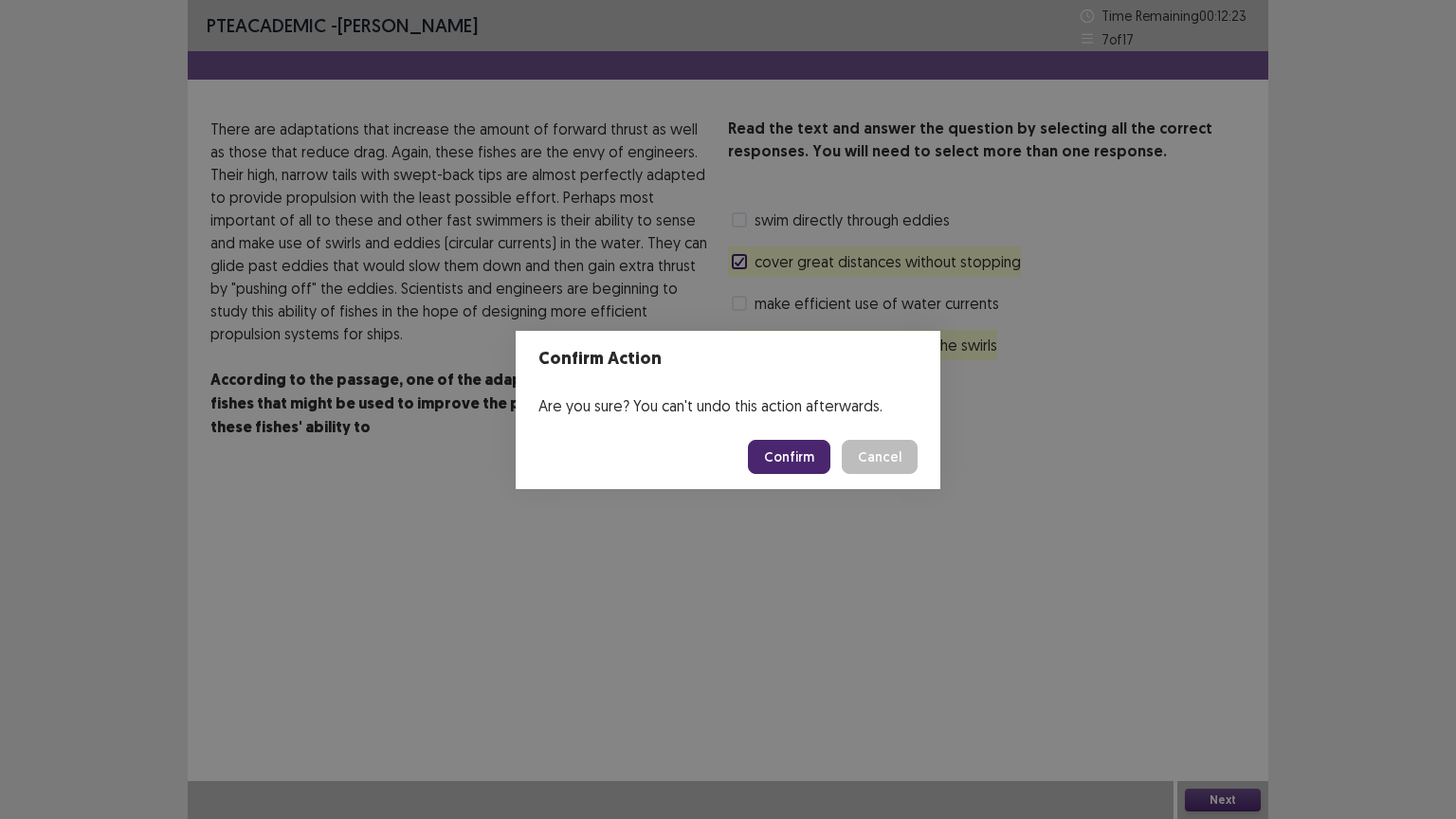
click at [777, 473] on button "Confirm" at bounding box center [789, 457] width 82 height 35
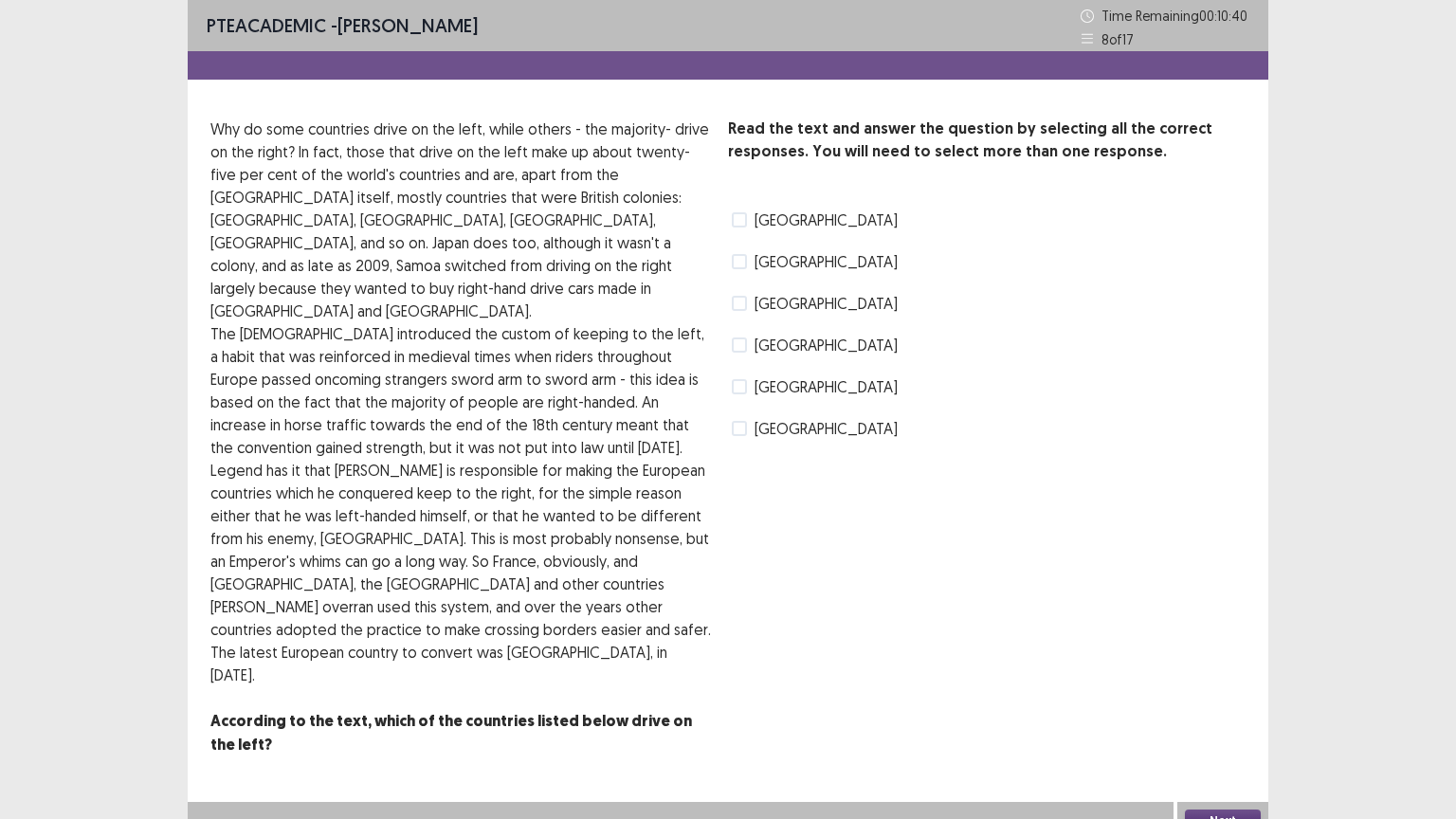
click at [738, 300] on span at bounding box center [739, 304] width 15 height 15
click at [735, 222] on span at bounding box center [739, 220] width 15 height 15
click at [731, 383] on span at bounding box center [739, 387] width 15 height 15
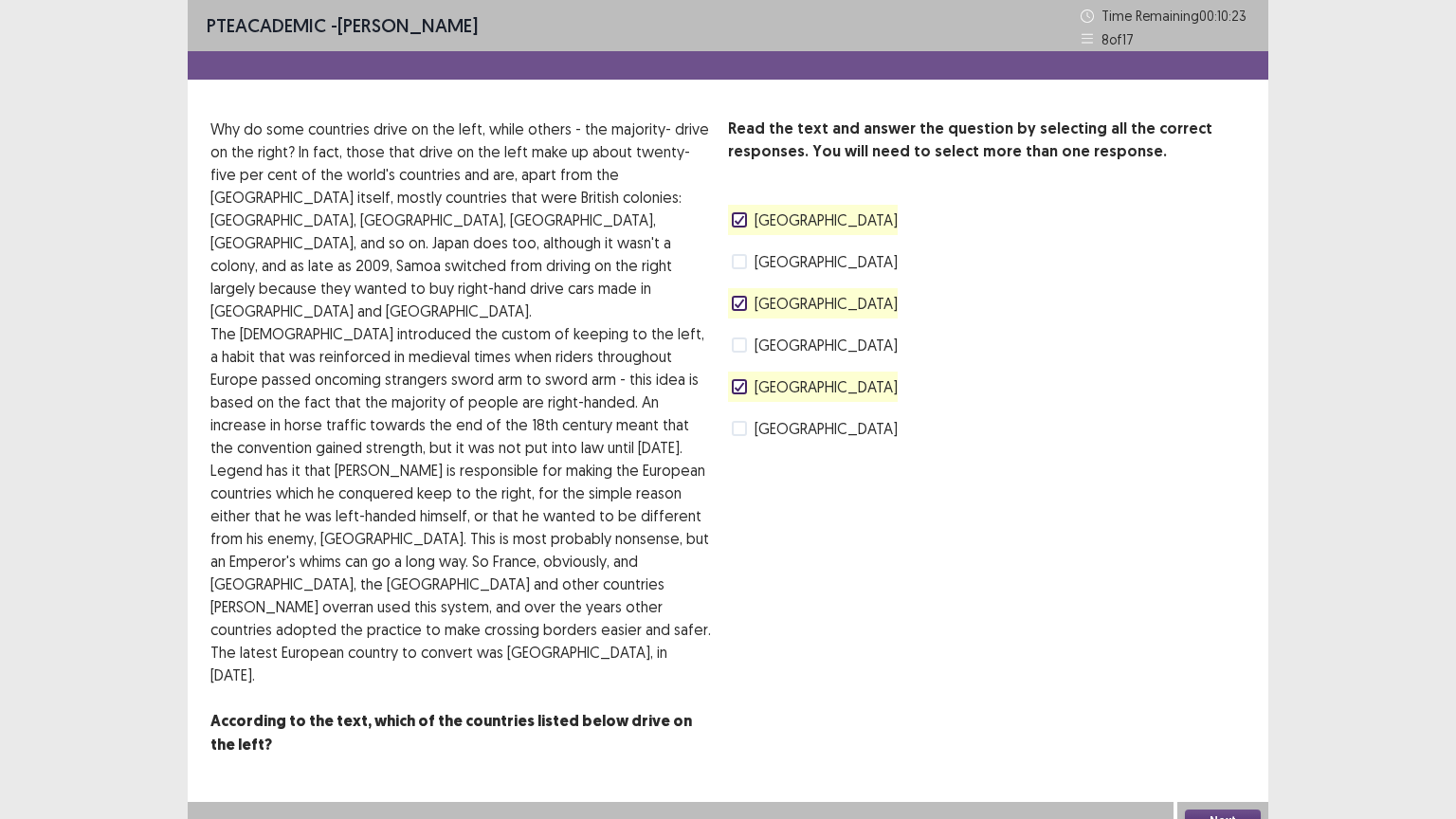
click at [1220, 699] on button "Next" at bounding box center [1222, 821] width 76 height 23
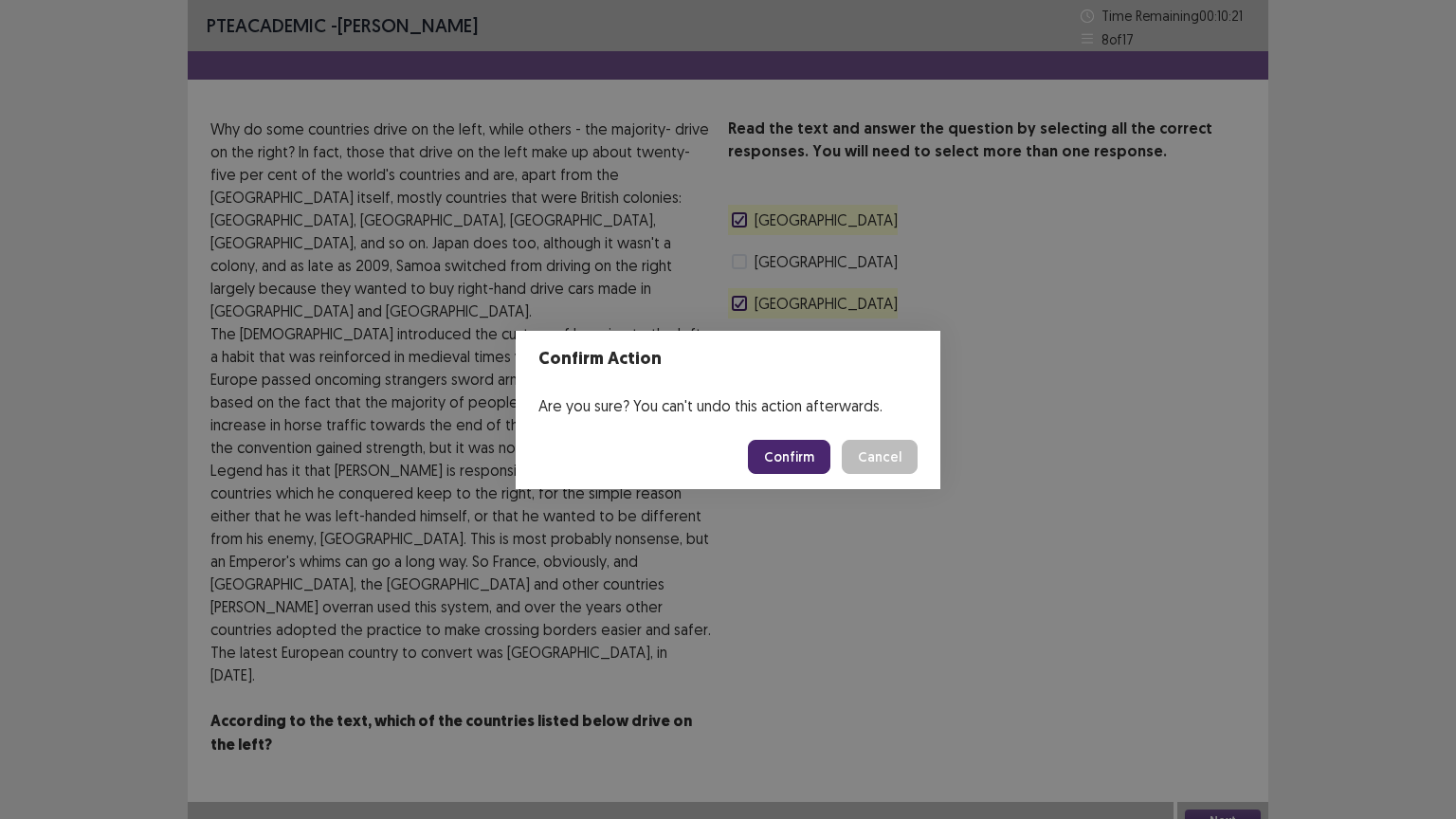
click at [798, 467] on button "Confirm" at bounding box center [789, 457] width 82 height 35
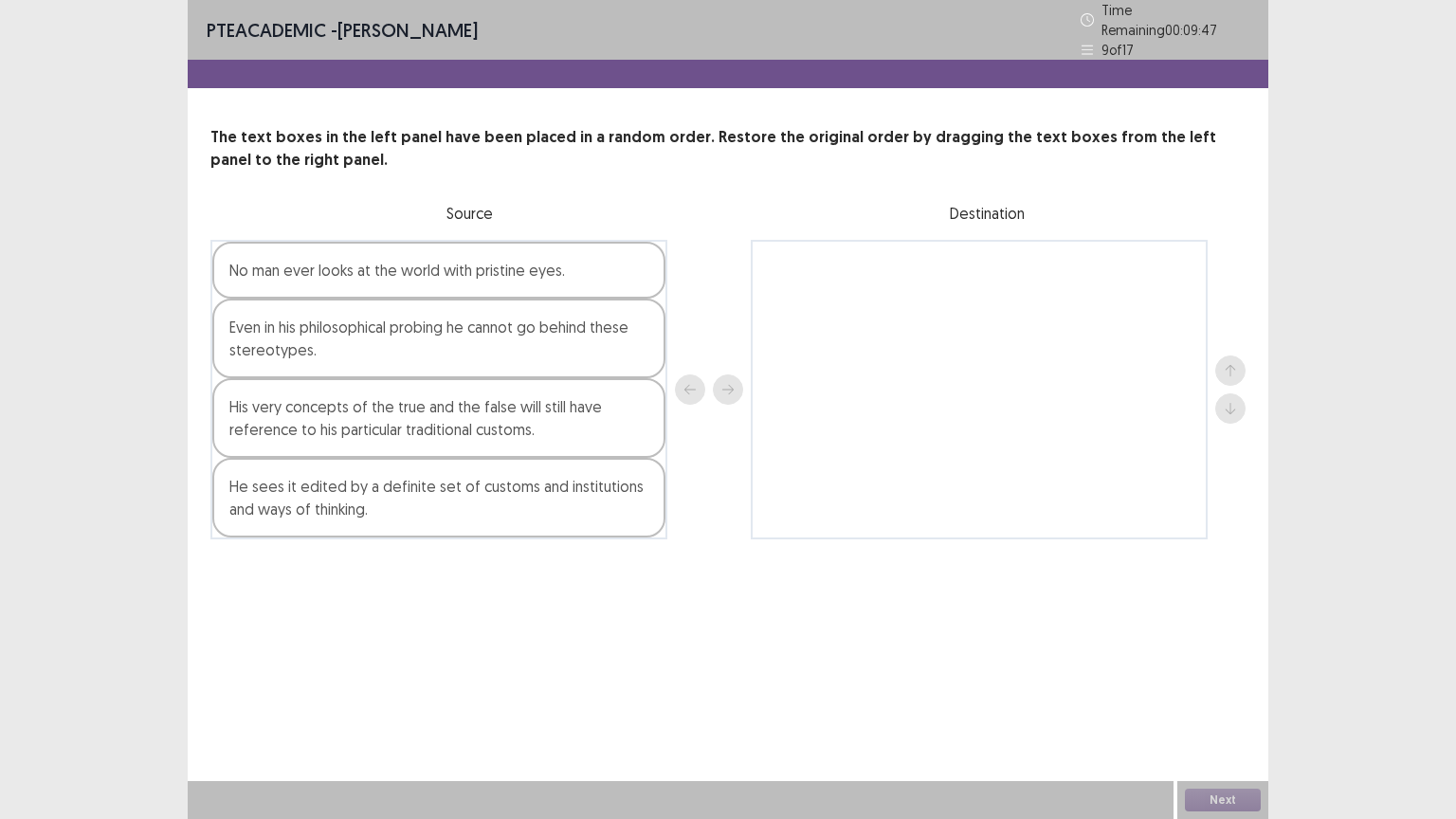
click at [258, 258] on div "No man ever looks at the world with pristine eyes." at bounding box center [438, 269] width 453 height 57
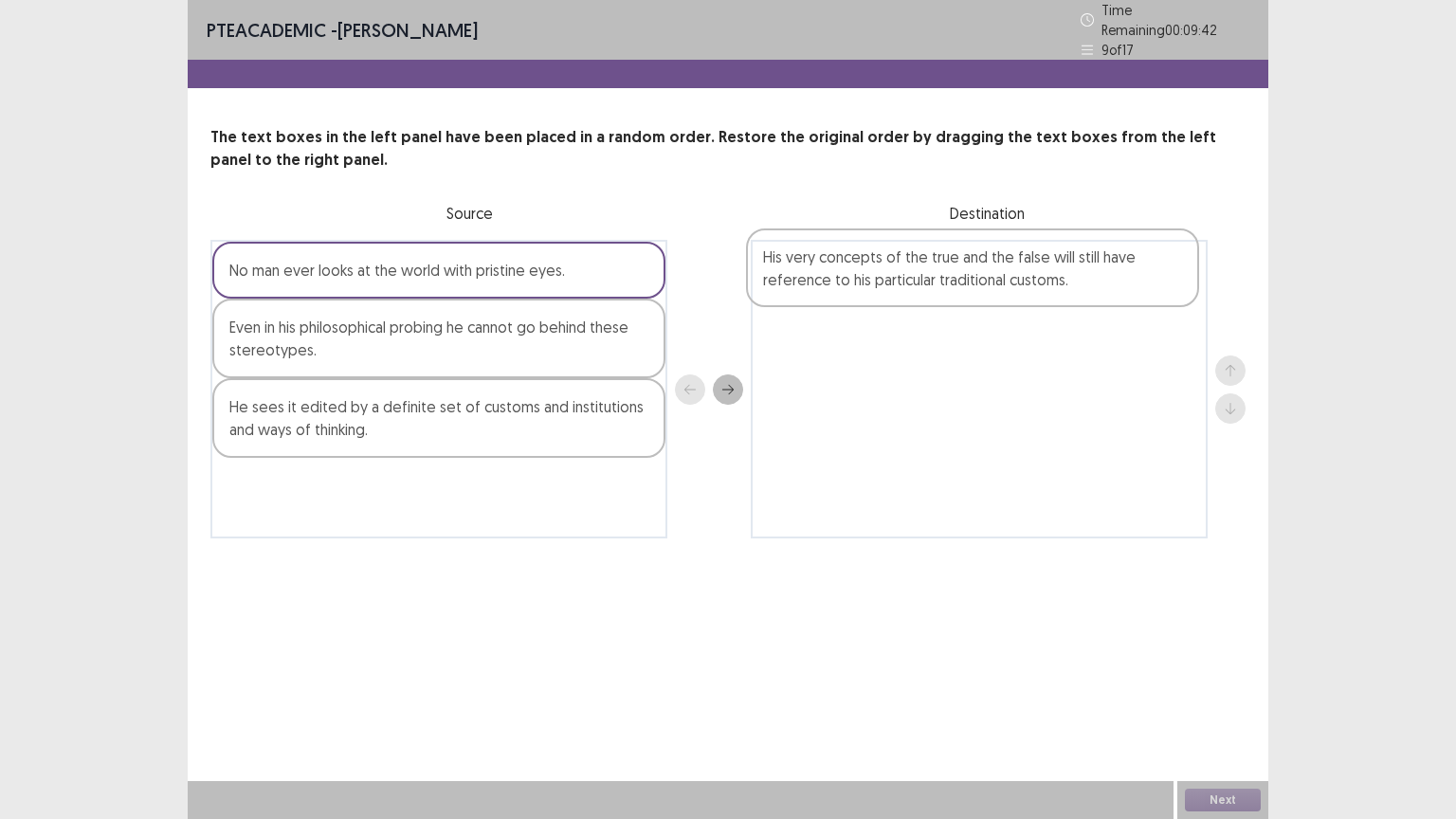
drag, startPoint x: 259, startPoint y: 392, endPoint x: 802, endPoint y: 253, distance: 560.5
click at [802, 253] on div "No man ever looks at the world with pristine eyes. Even in his philosophical pr…" at bounding box center [728, 388] width 1035 height 298
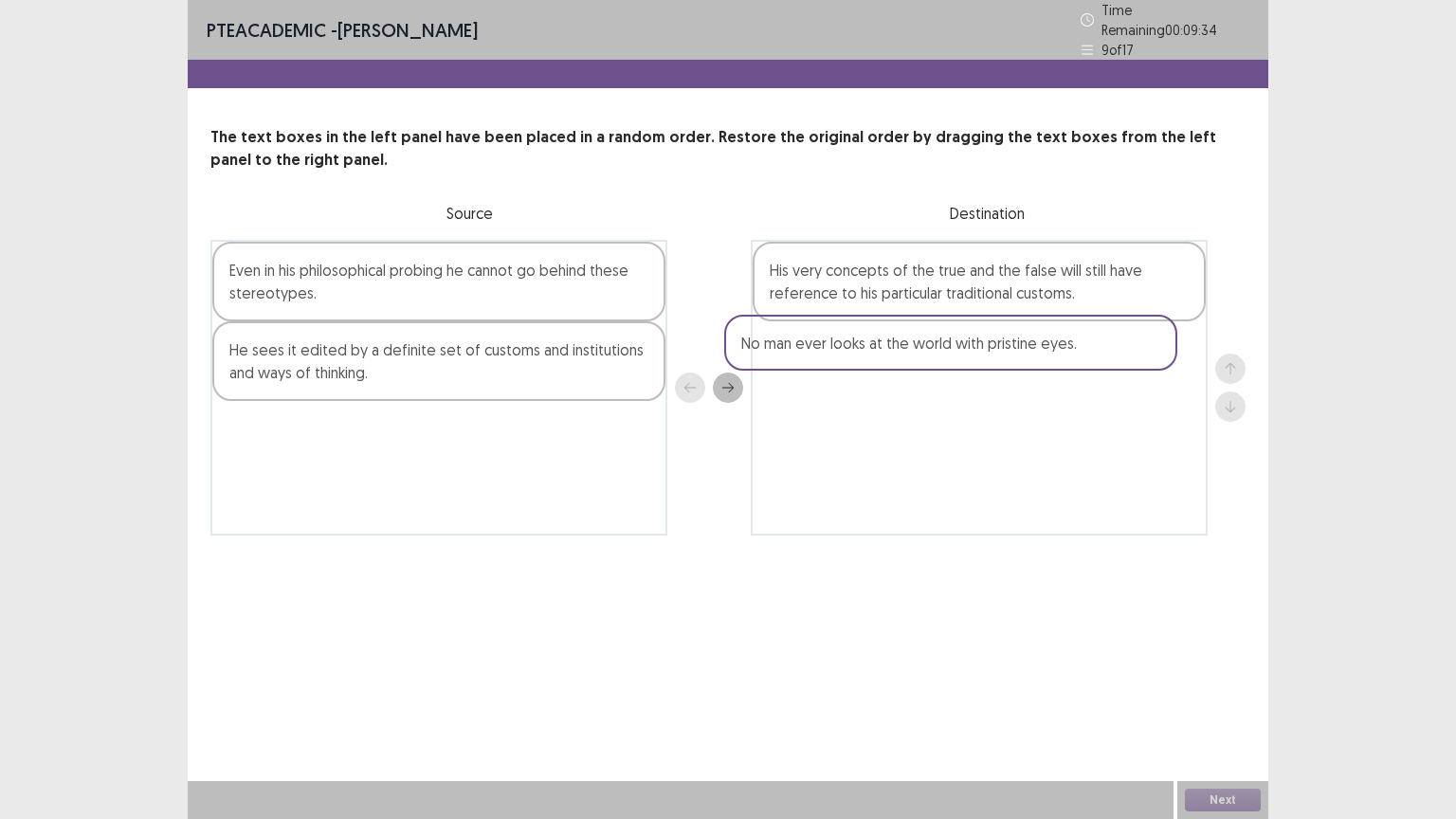
drag, startPoint x: 426, startPoint y: 284, endPoint x: 952, endPoint y: 374, distance: 533.6
click at [952, 374] on div "No man ever looks at the world with pristine eyes. Even in his philosophical pr…" at bounding box center [728, 387] width 1035 height 296
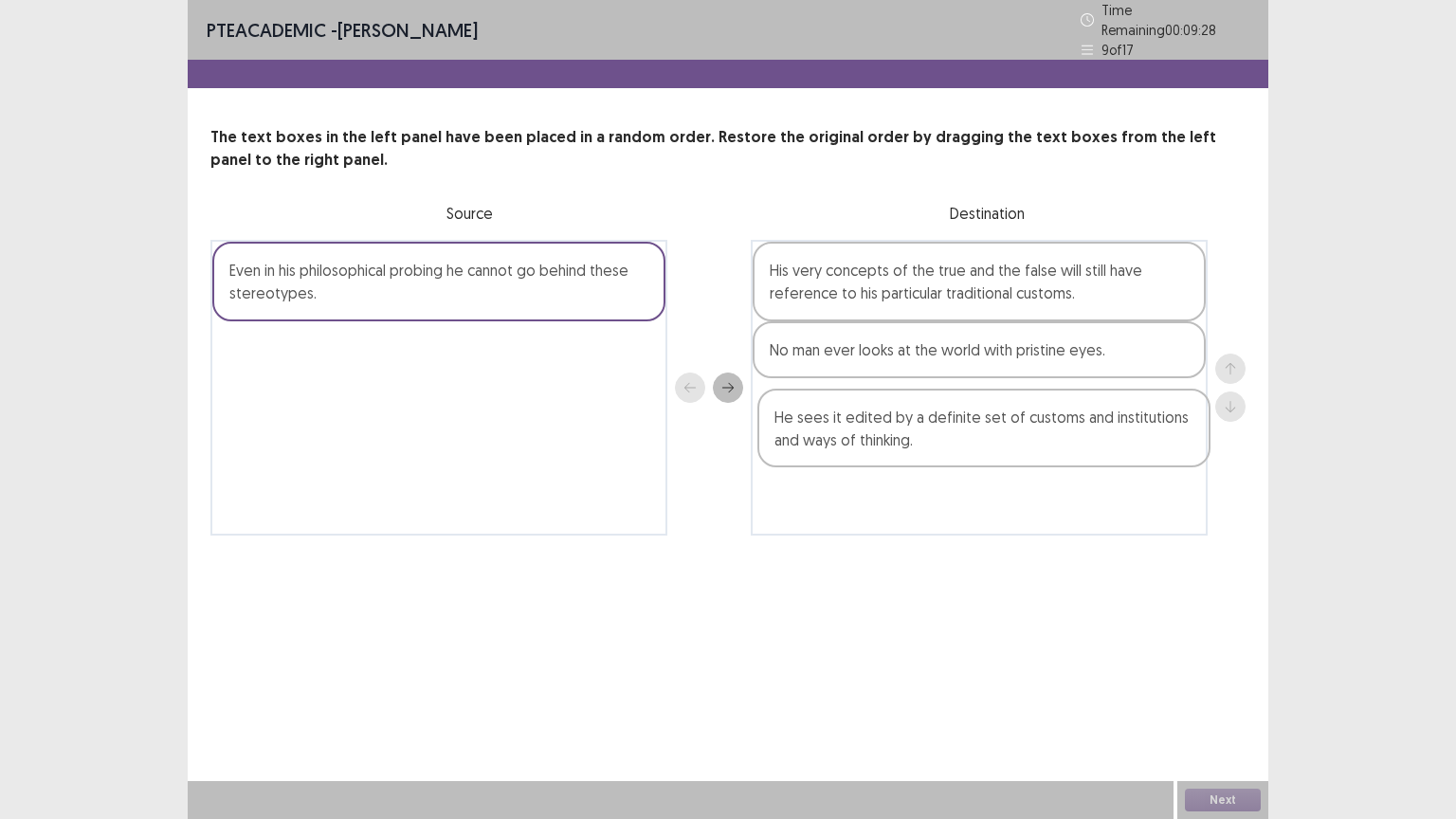
drag, startPoint x: 339, startPoint y: 341, endPoint x: 898, endPoint y: 433, distance: 566.5
click at [898, 433] on div "Even in his philosophical probing he cannot go behind these stereotypes. He see…" at bounding box center [728, 387] width 1035 height 296
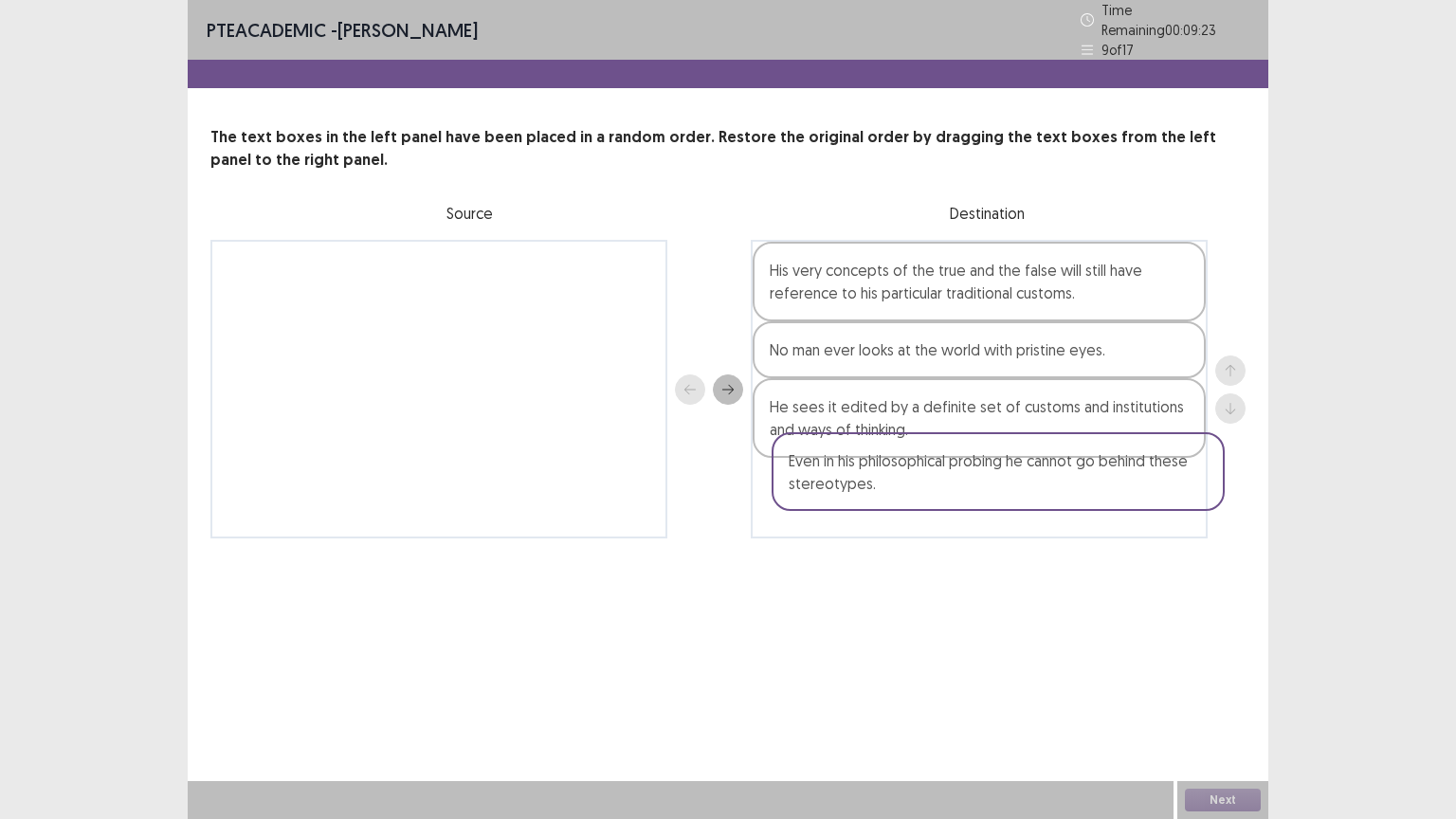
drag, startPoint x: 545, startPoint y: 261, endPoint x: 1115, endPoint y: 471, distance: 607.5
click at [1115, 471] on div "Even in his philosophical probing he cannot go behind these stereotypes. His ve…" at bounding box center [728, 388] width 1035 height 298
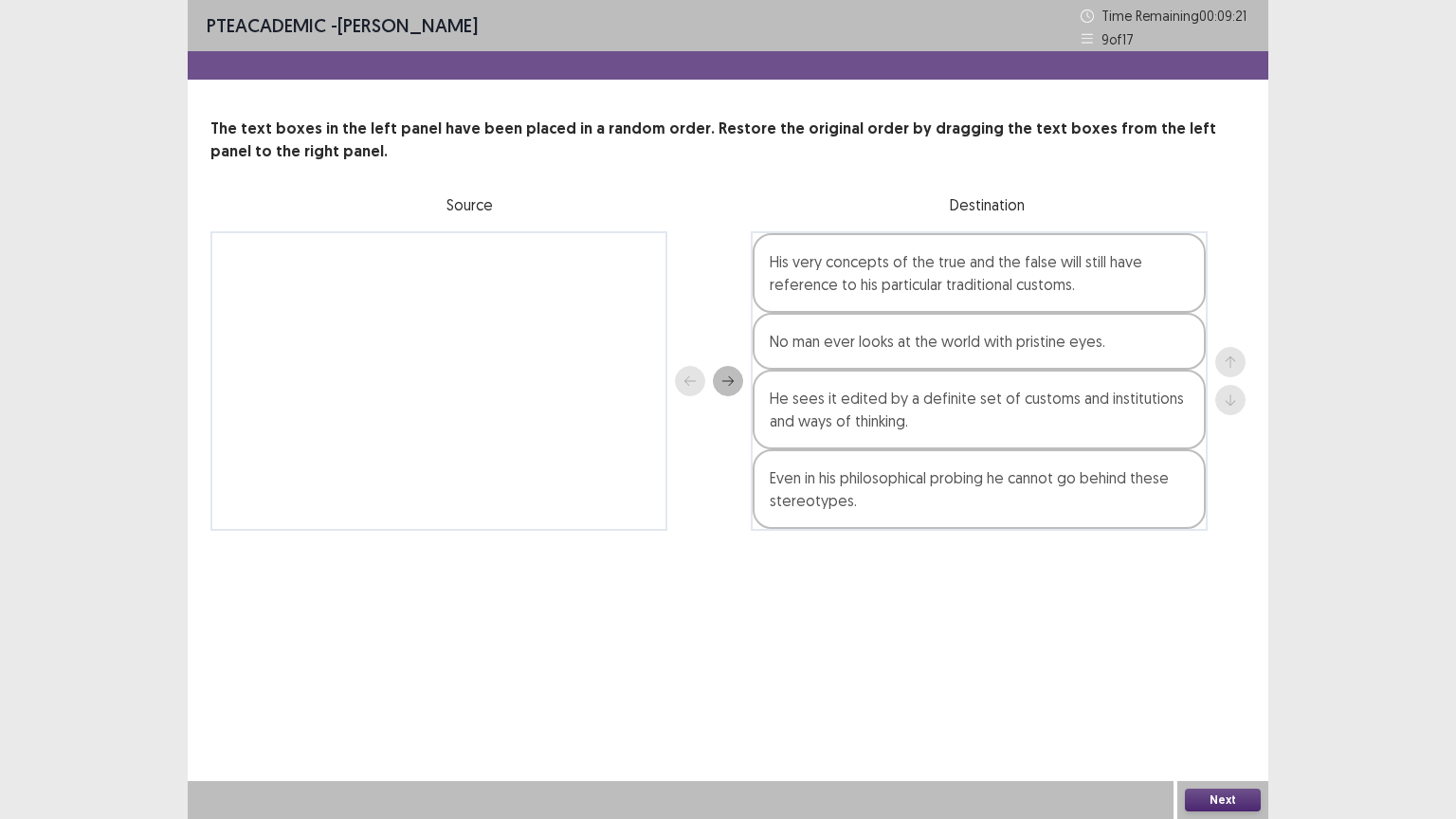
click at [1211, 699] on button "Next" at bounding box center [1222, 801] width 76 height 23
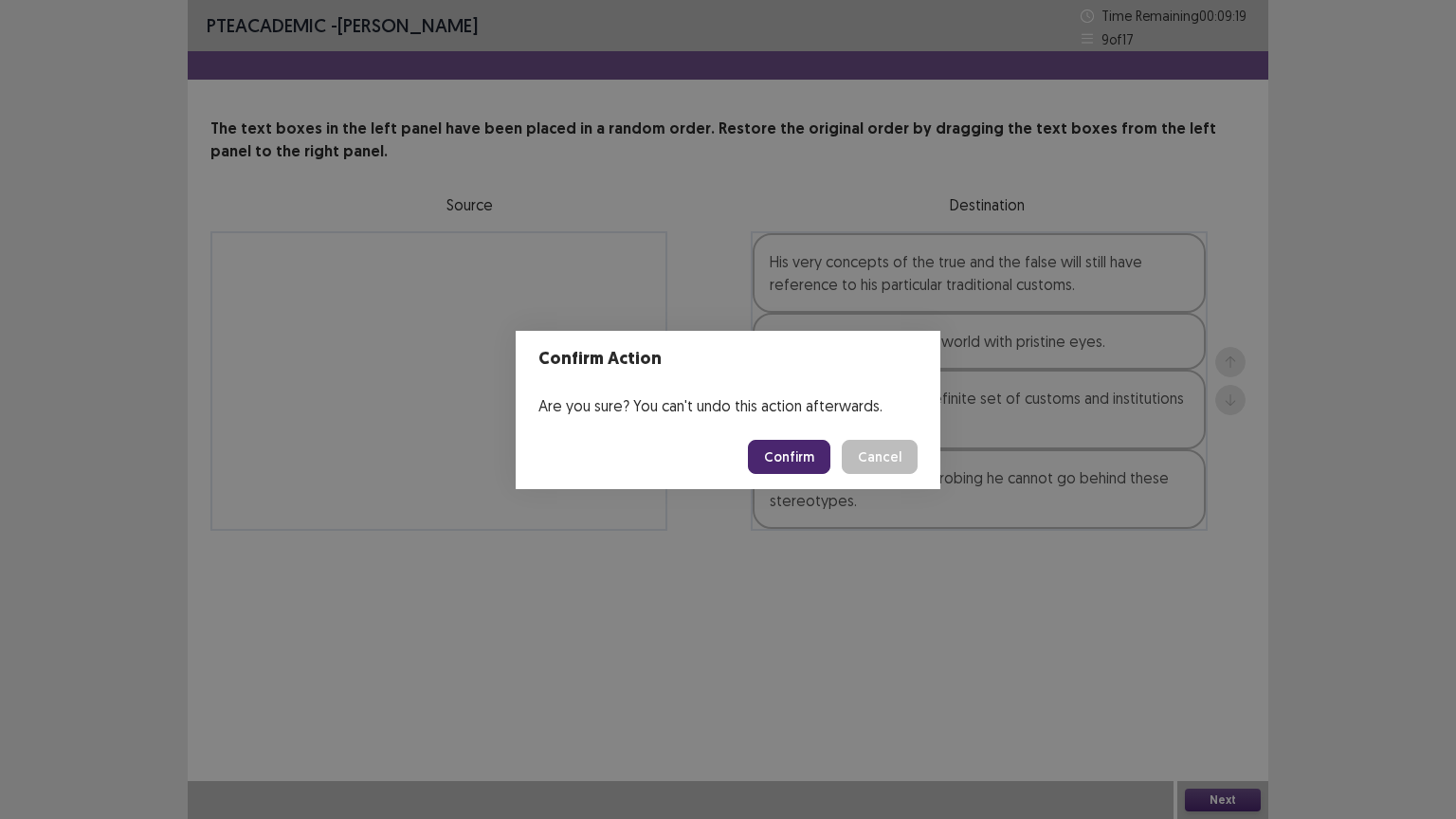
click at [793, 443] on button "Confirm" at bounding box center [789, 457] width 82 height 35
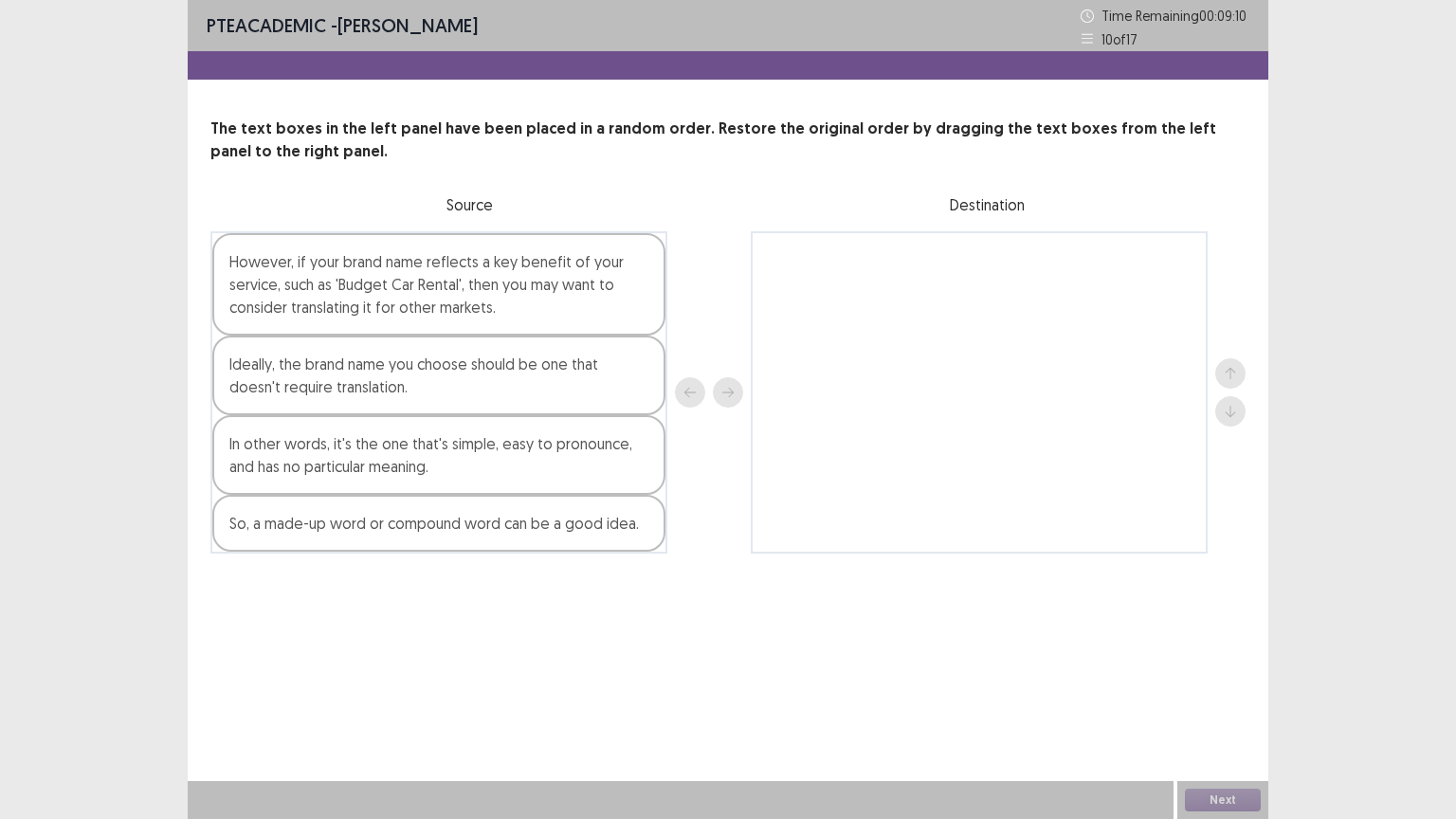
click at [264, 375] on div "Ideally, the brand name you choose should be one that doesn't require translati…" at bounding box center [438, 375] width 453 height 80
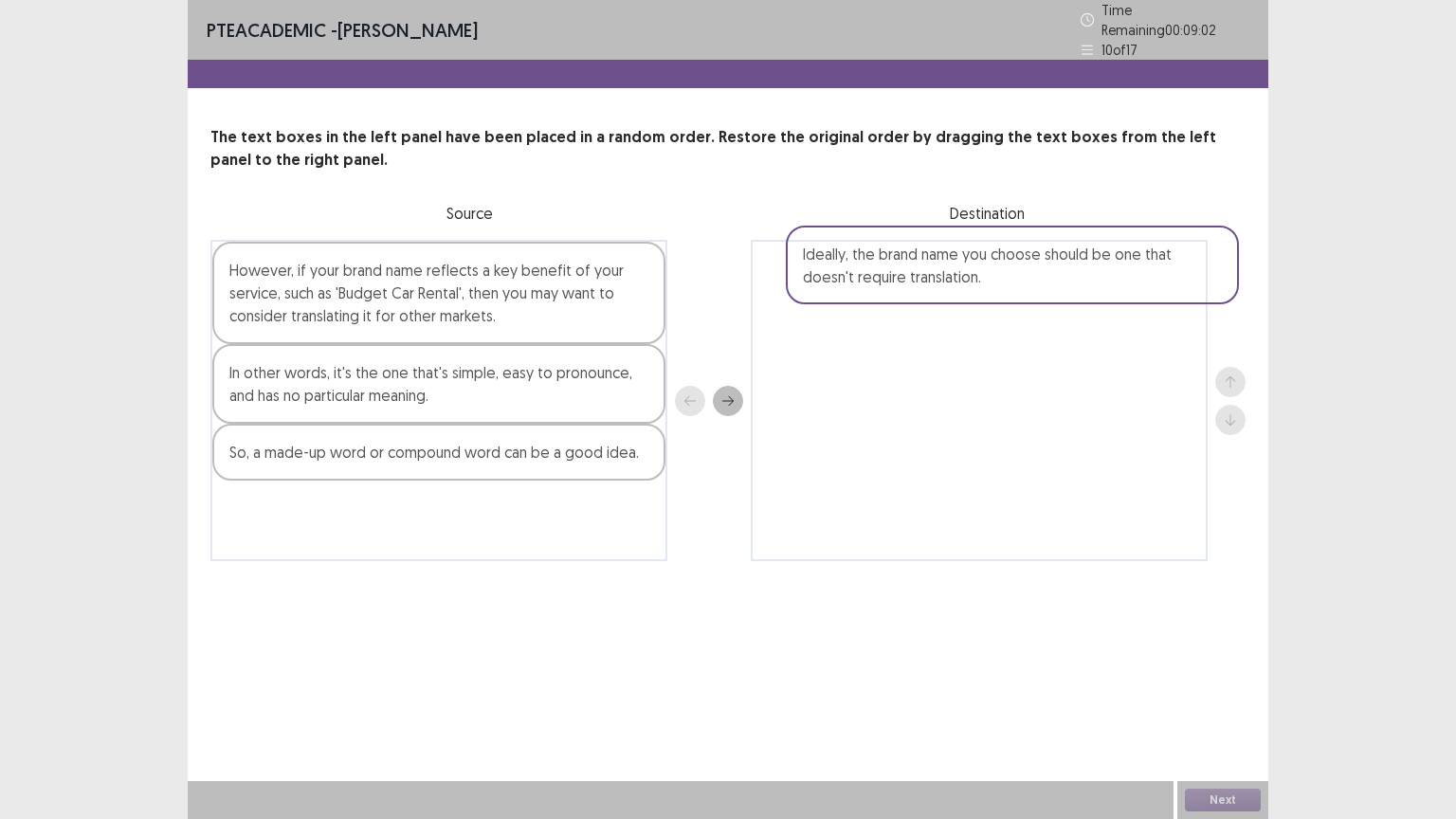
drag, startPoint x: 245, startPoint y: 372, endPoint x: 844, endPoint y: 263, distance: 608.8
click at [844, 263] on div "However, if your brand name reflects a key benefit of your service, such as 'Bu…" at bounding box center [728, 400] width 1035 height 321
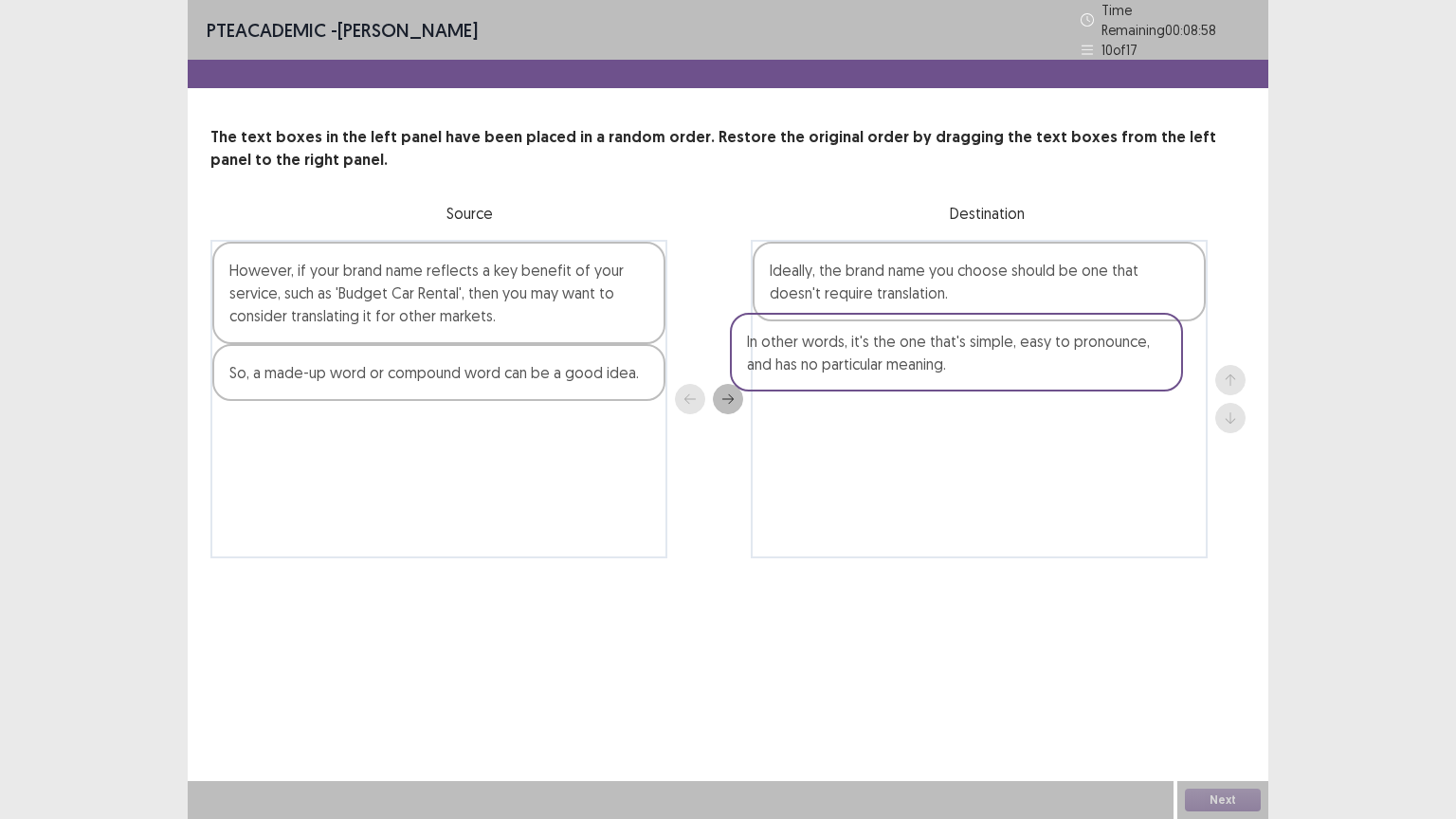
drag, startPoint x: 497, startPoint y: 375, endPoint x: 1020, endPoint y: 354, distance: 523.4
click at [1020, 354] on div "However, if your brand name reflects a key benefit of your service, such as 'Bu…" at bounding box center [728, 399] width 1035 height 318
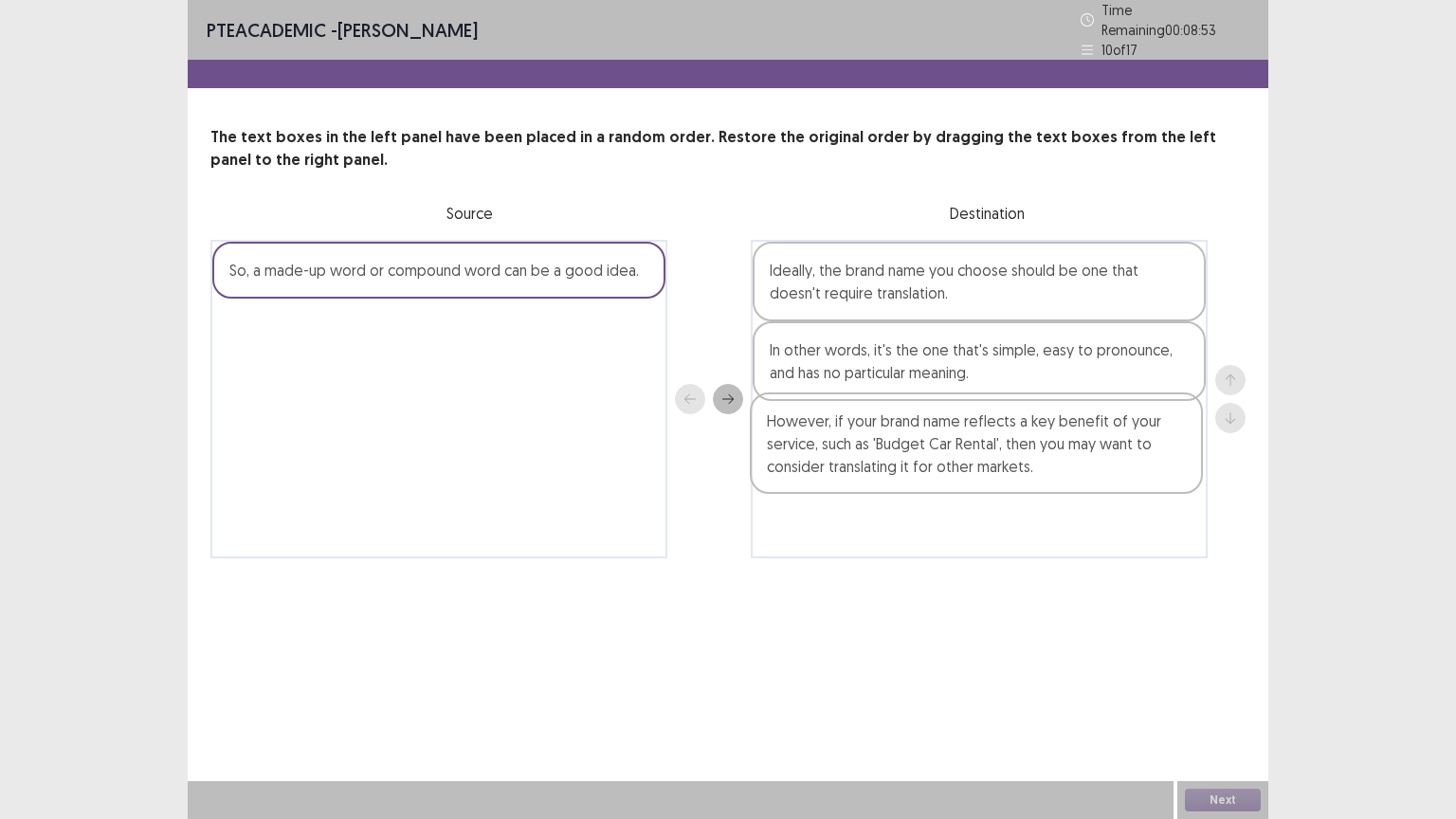
drag, startPoint x: 614, startPoint y: 292, endPoint x: 1160, endPoint y: 456, distance: 570.1
click at [1160, 456] on div "However, if your brand name reflects a key benefit of your service, such as 'Bu…" at bounding box center [728, 399] width 1035 height 318
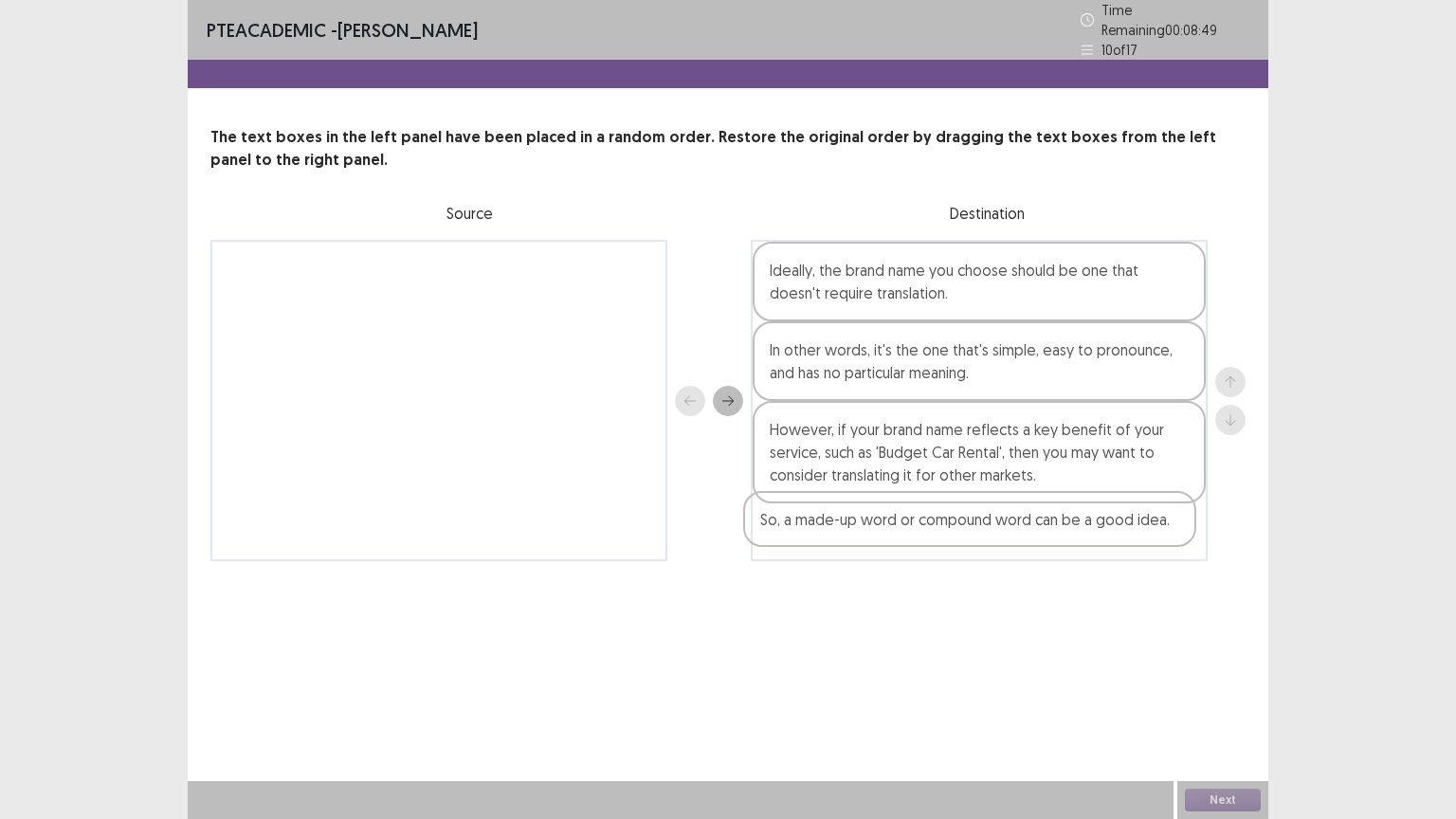
drag, startPoint x: 525, startPoint y: 250, endPoint x: 1061, endPoint y: 524, distance: 602.0
click at [1061, 524] on div "So, a made-up word or compound word can be a good idea. Ideally, the brand name…" at bounding box center [728, 400] width 1035 height 321
click at [1217, 699] on button "Next" at bounding box center [1222, 801] width 76 height 23
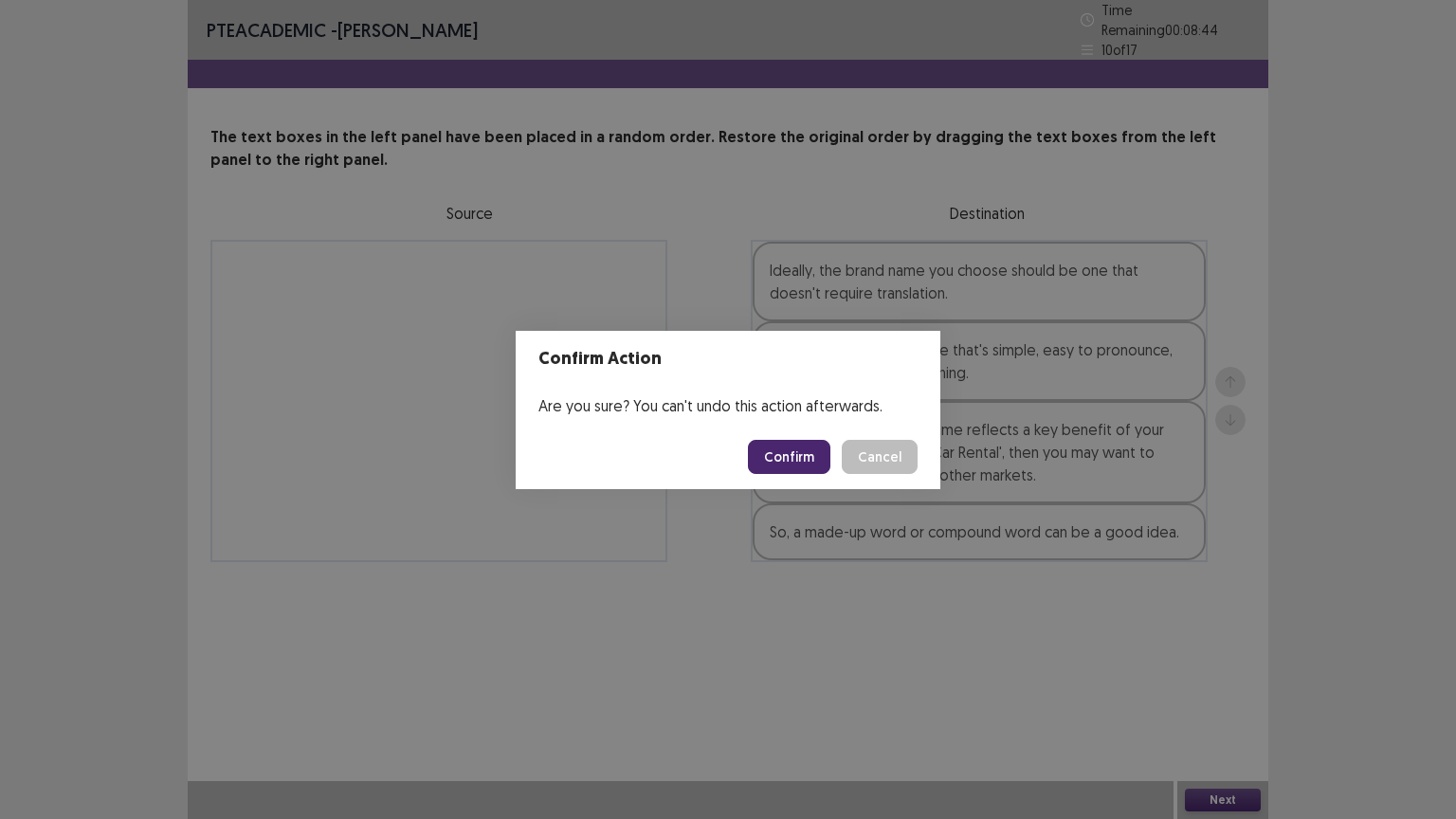
click at [775, 463] on button "Confirm" at bounding box center [789, 457] width 82 height 35
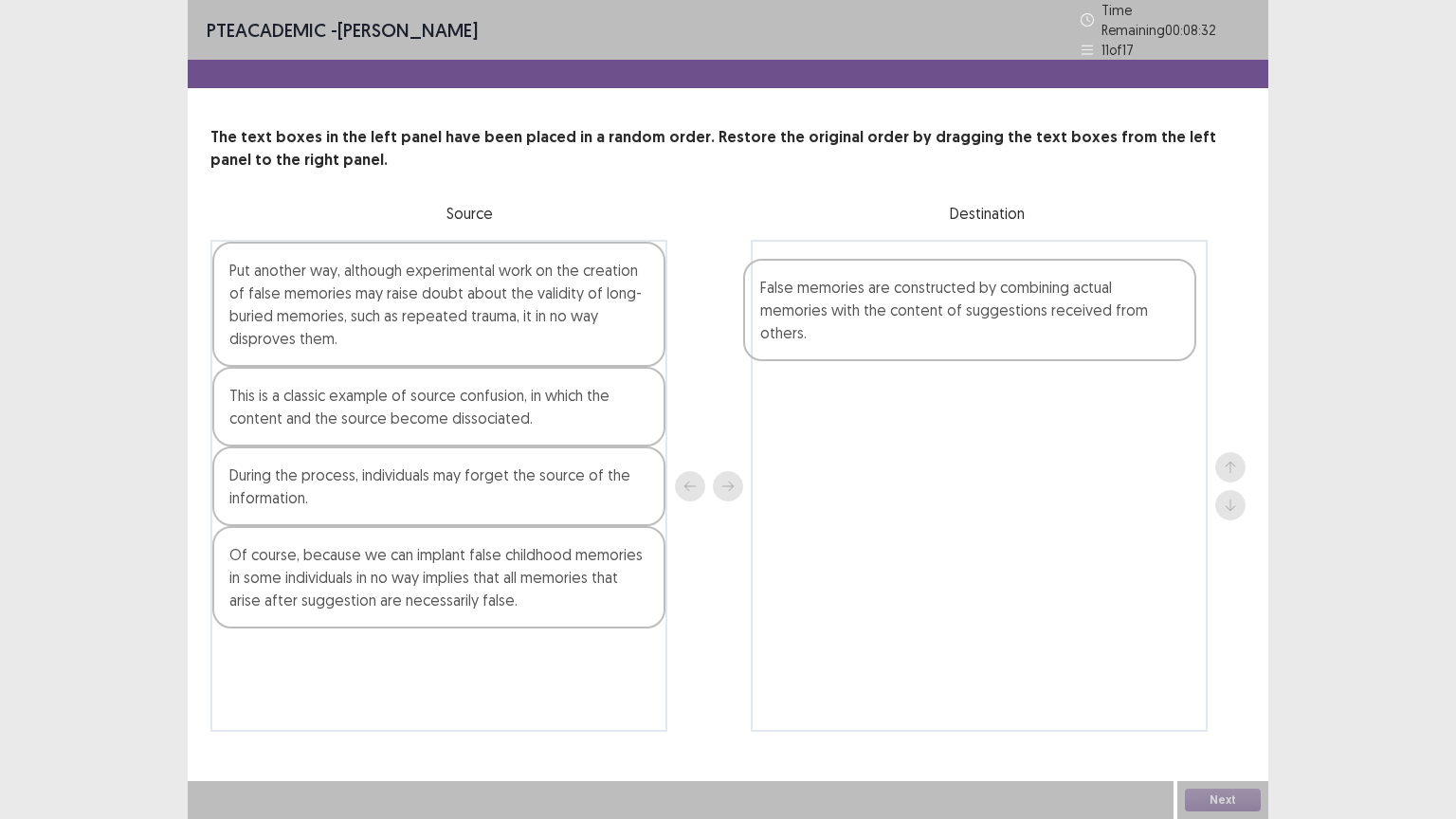
drag, startPoint x: 299, startPoint y: 656, endPoint x: 841, endPoint y: 298, distance: 649.6
click at [841, 298] on div "Put another way, although experimental work on the creation of false memories m…" at bounding box center [728, 485] width 1035 height 492
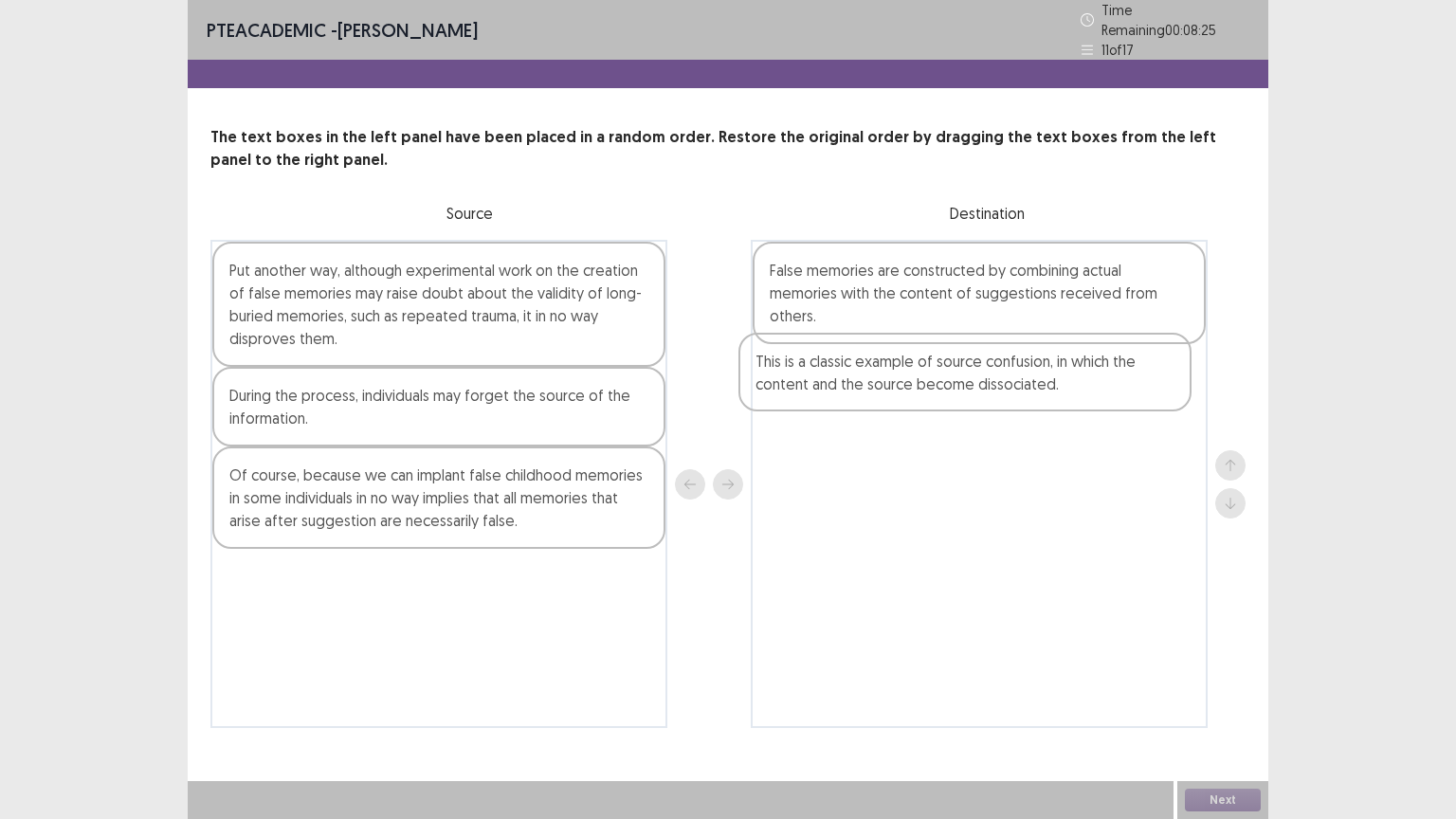
drag, startPoint x: 291, startPoint y: 397, endPoint x: 833, endPoint y: 373, distance: 542.5
click at [833, 373] on div "Put another way, although experimental work on the creation of false memories m…" at bounding box center [728, 483] width 1035 height 488
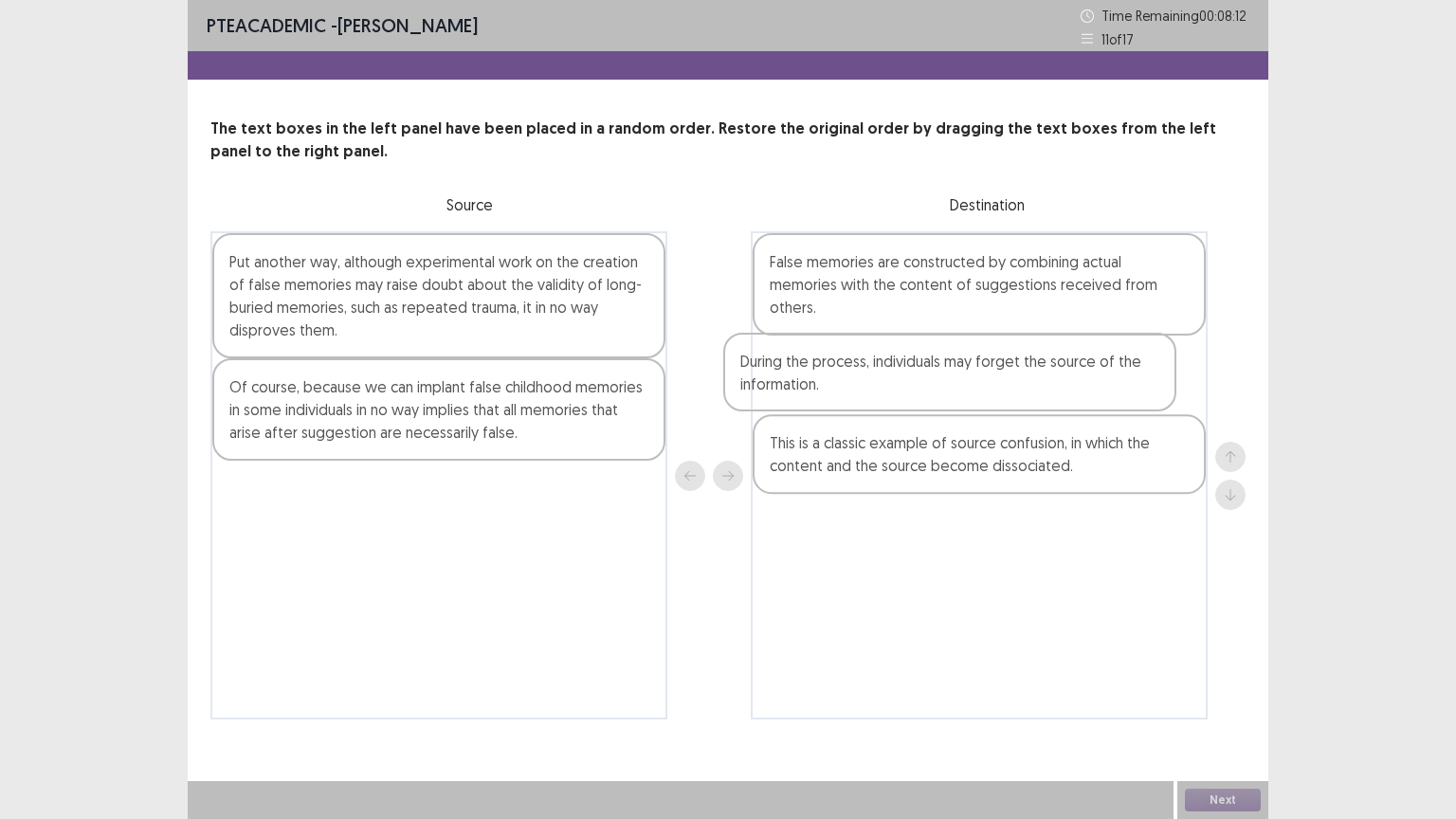
drag, startPoint x: 341, startPoint y: 394, endPoint x: 866, endPoint y: 371, distance: 525.5
click at [866, 371] on div "Put another way, although experimental work on the creation of false memories m…" at bounding box center [728, 475] width 1035 height 488
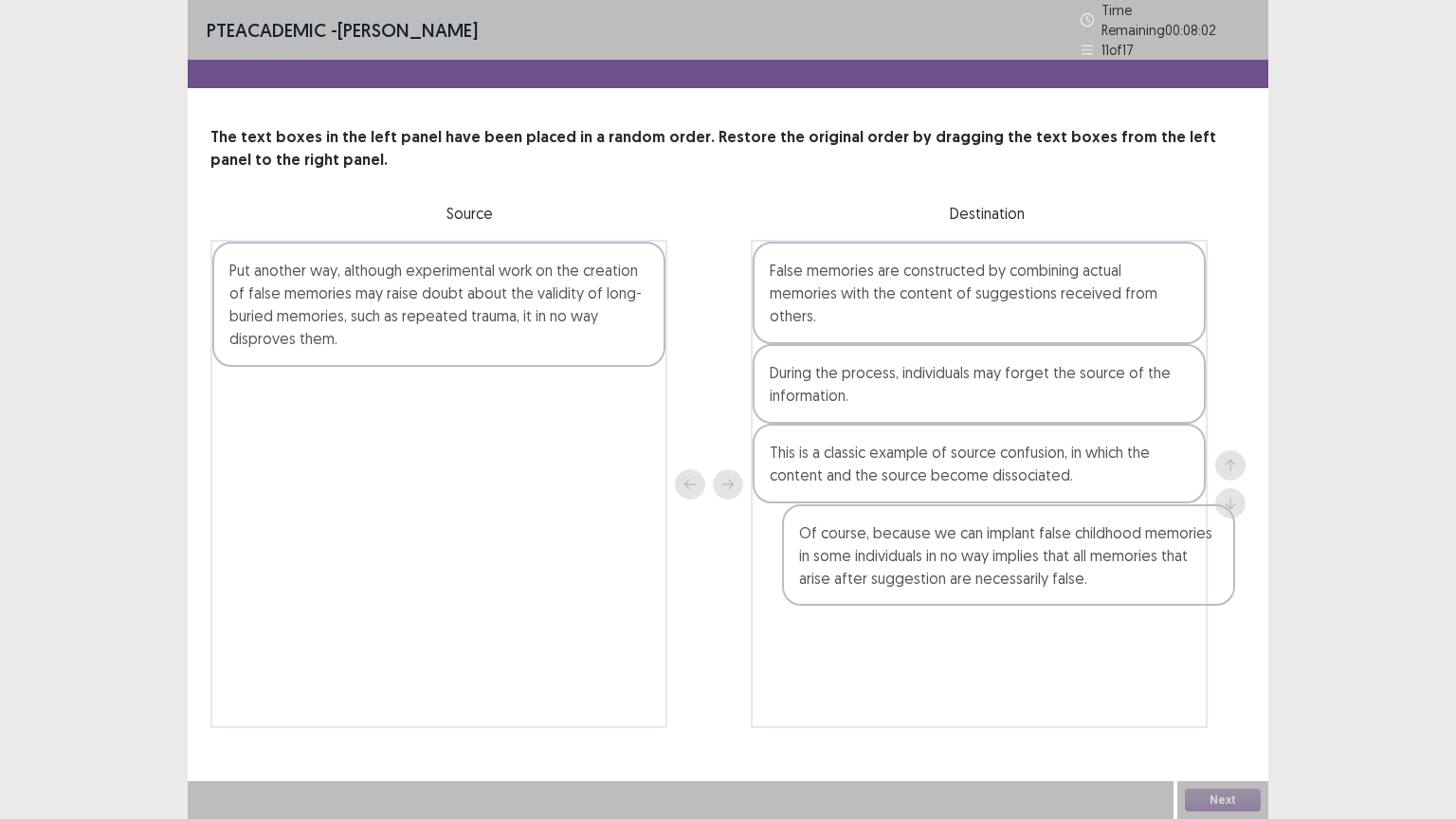
drag, startPoint x: 262, startPoint y: 379, endPoint x: 828, endPoint y: 528, distance: 585.3
click at [836, 530] on div "Put another way, although experimental work on the creation of false memories m…" at bounding box center [728, 483] width 1035 height 488
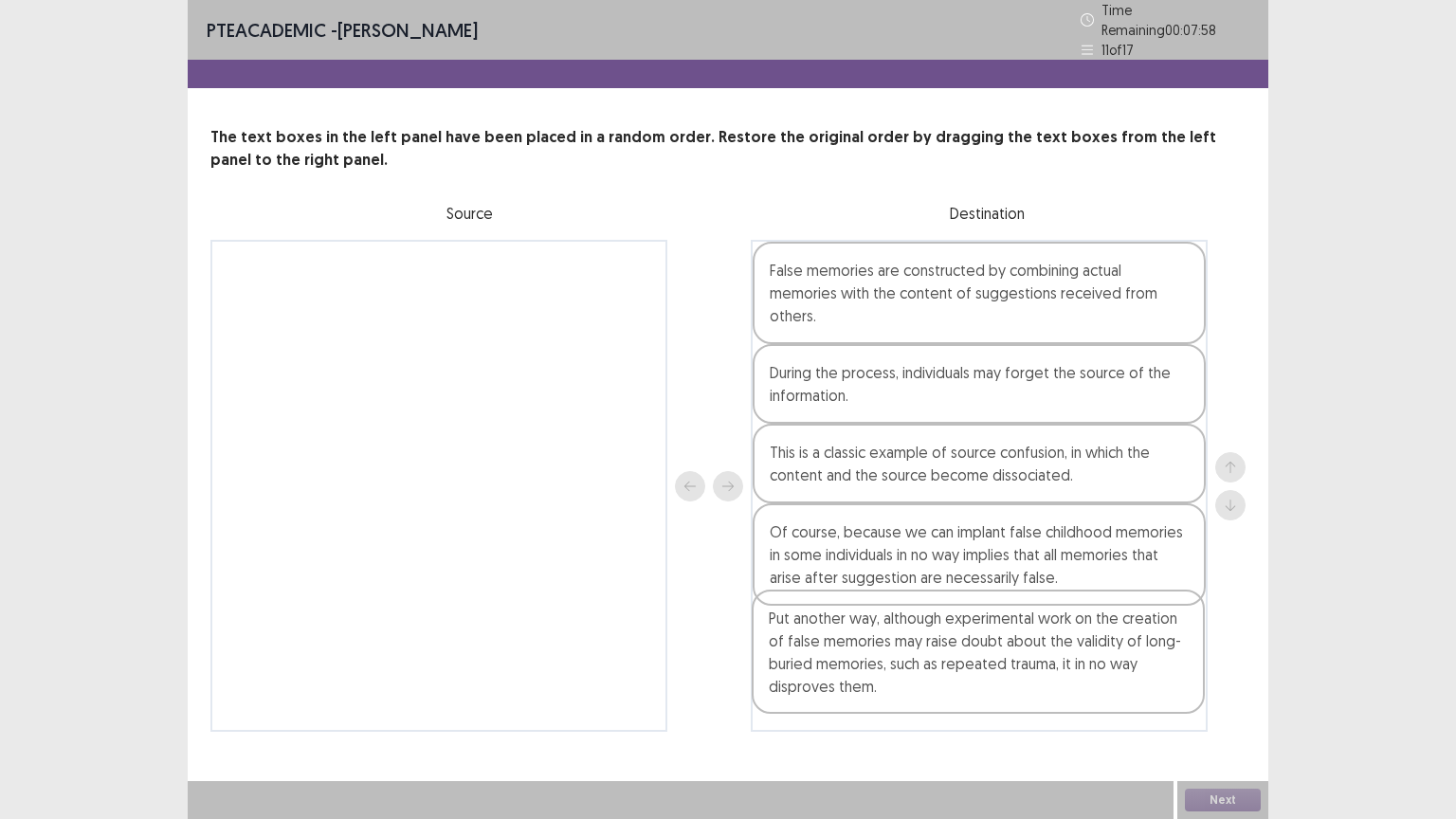
drag, startPoint x: 595, startPoint y: 324, endPoint x: 1150, endPoint y: 696, distance: 668.1
click at [1150, 696] on div "Put another way, although experimental work on the creation of false memories m…" at bounding box center [728, 485] width 1035 height 492
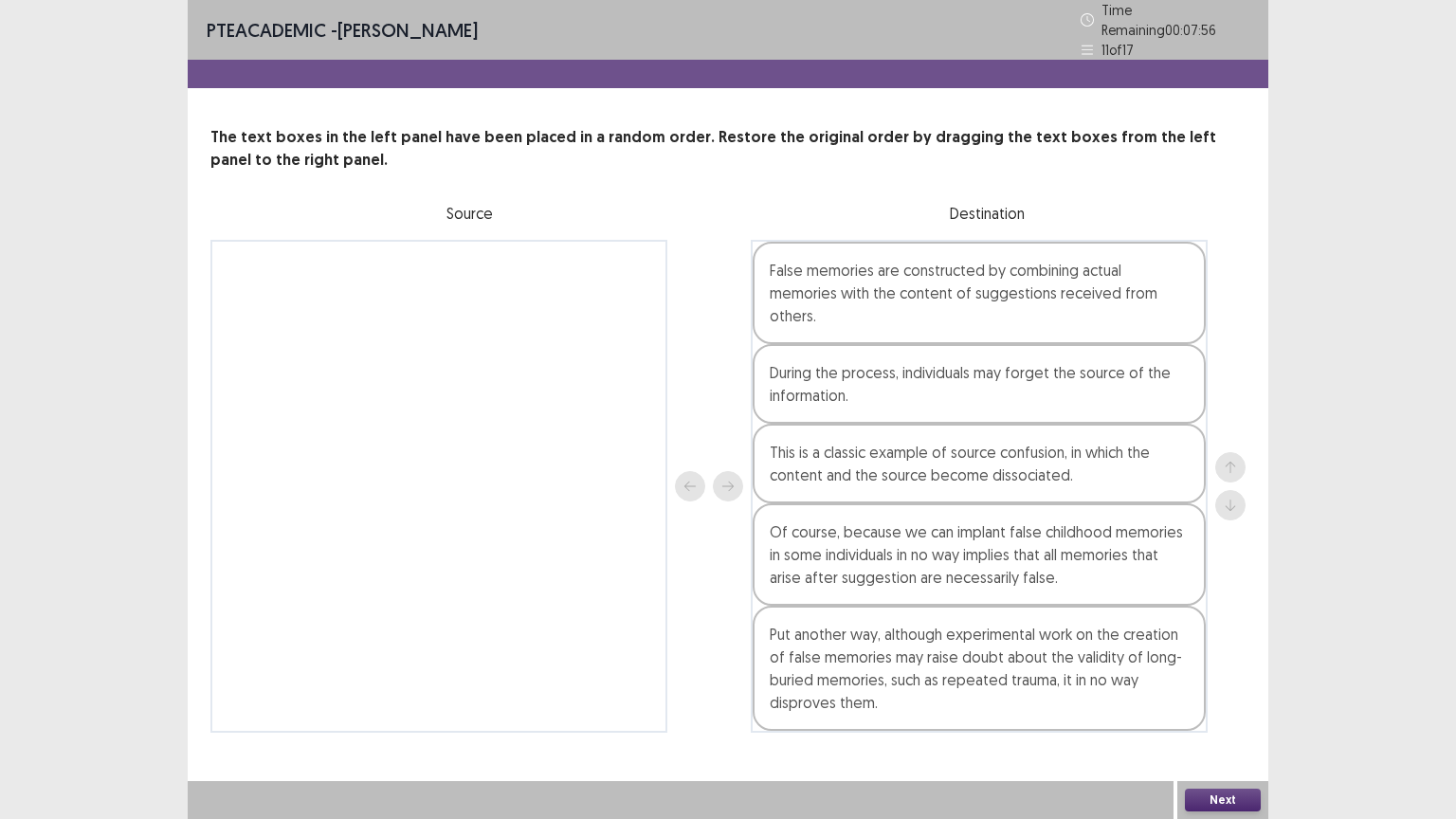
click at [1210, 699] on button "Next" at bounding box center [1222, 801] width 76 height 23
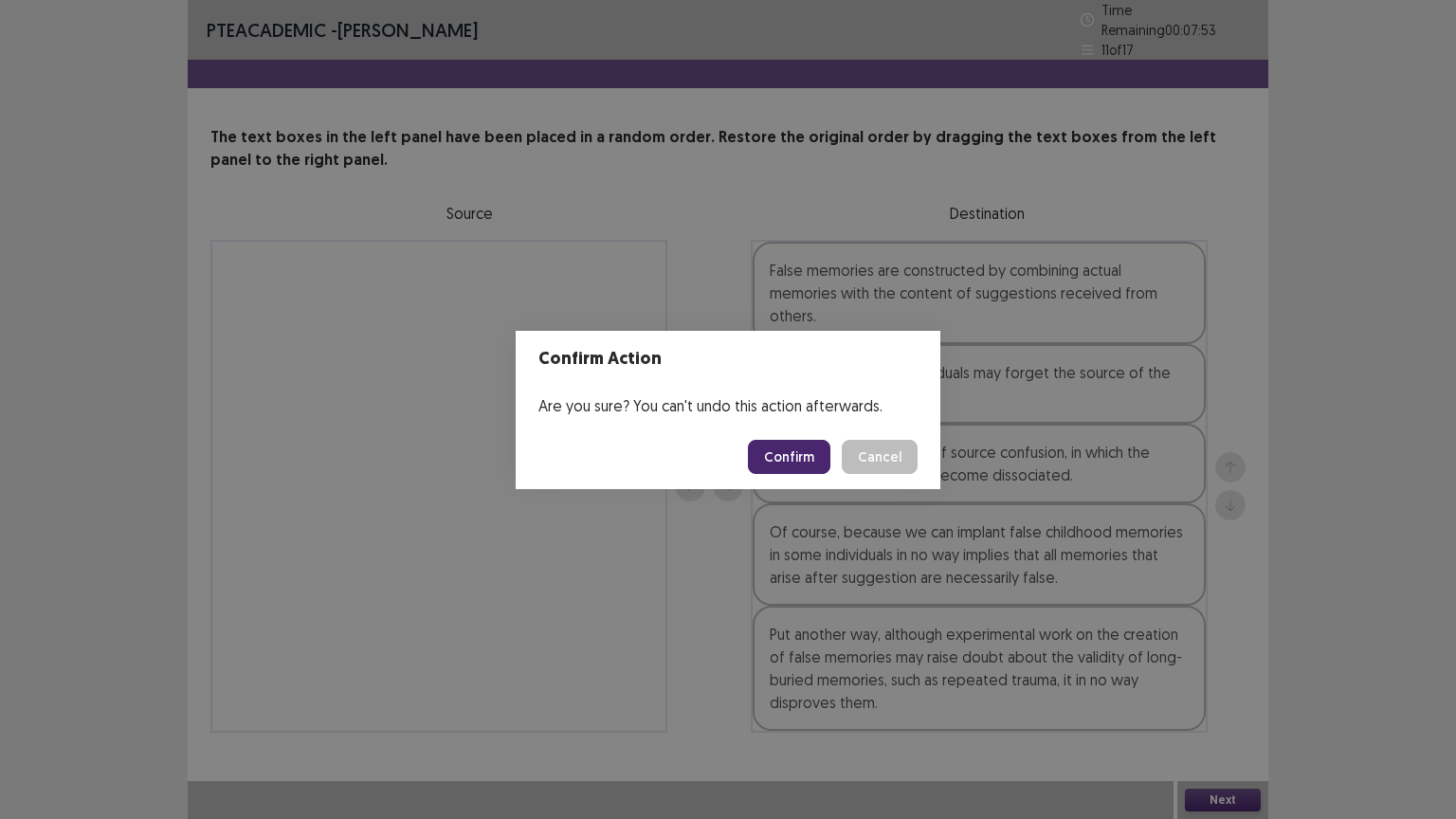
click at [790, 456] on button "Confirm" at bounding box center [789, 457] width 82 height 35
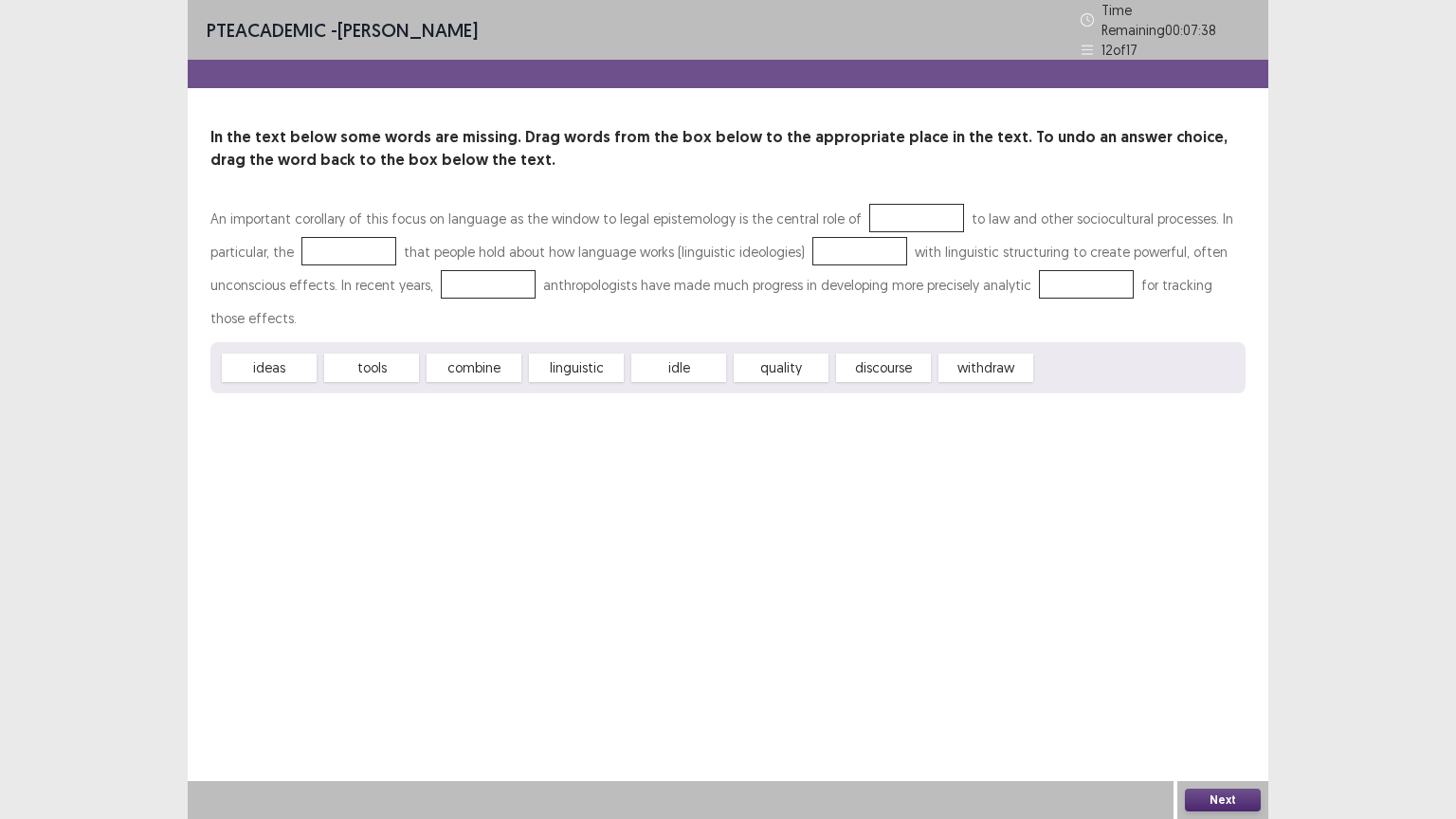
click at [298, 358] on div "ideas" at bounding box center [268, 368] width 95 height 29
drag, startPoint x: 298, startPoint y: 358, endPoint x: 913, endPoint y: 209, distance: 632.8
drag, startPoint x: 281, startPoint y: 246, endPoint x: 370, endPoint y: 363, distance: 147.0
click at [370, 363] on div "An important corollary of this focus on language as the window to legal epistem…" at bounding box center [728, 298] width 1035 height 192
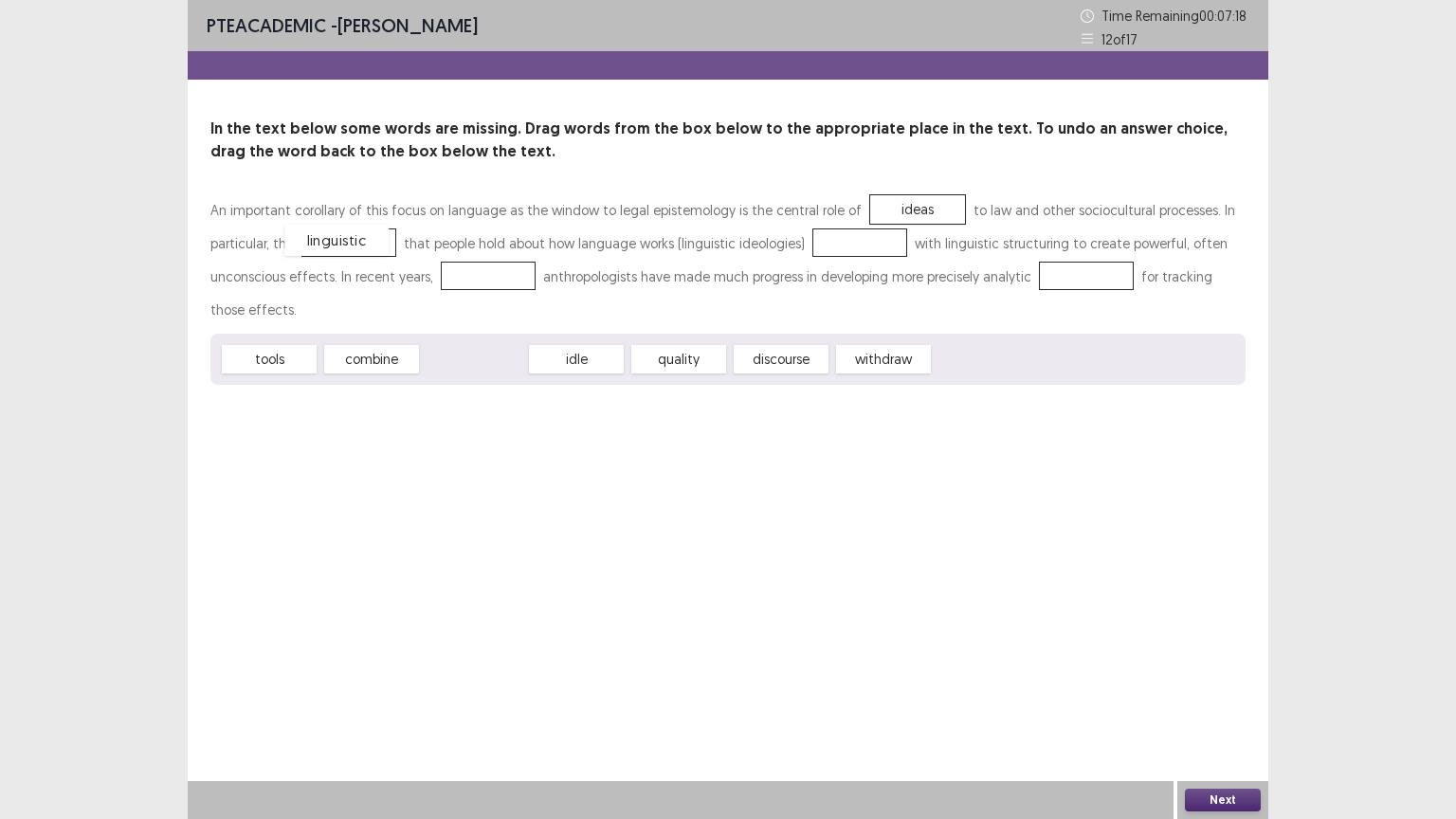
drag, startPoint x: 455, startPoint y: 358, endPoint x: 317, endPoint y: 239, distance: 182.2
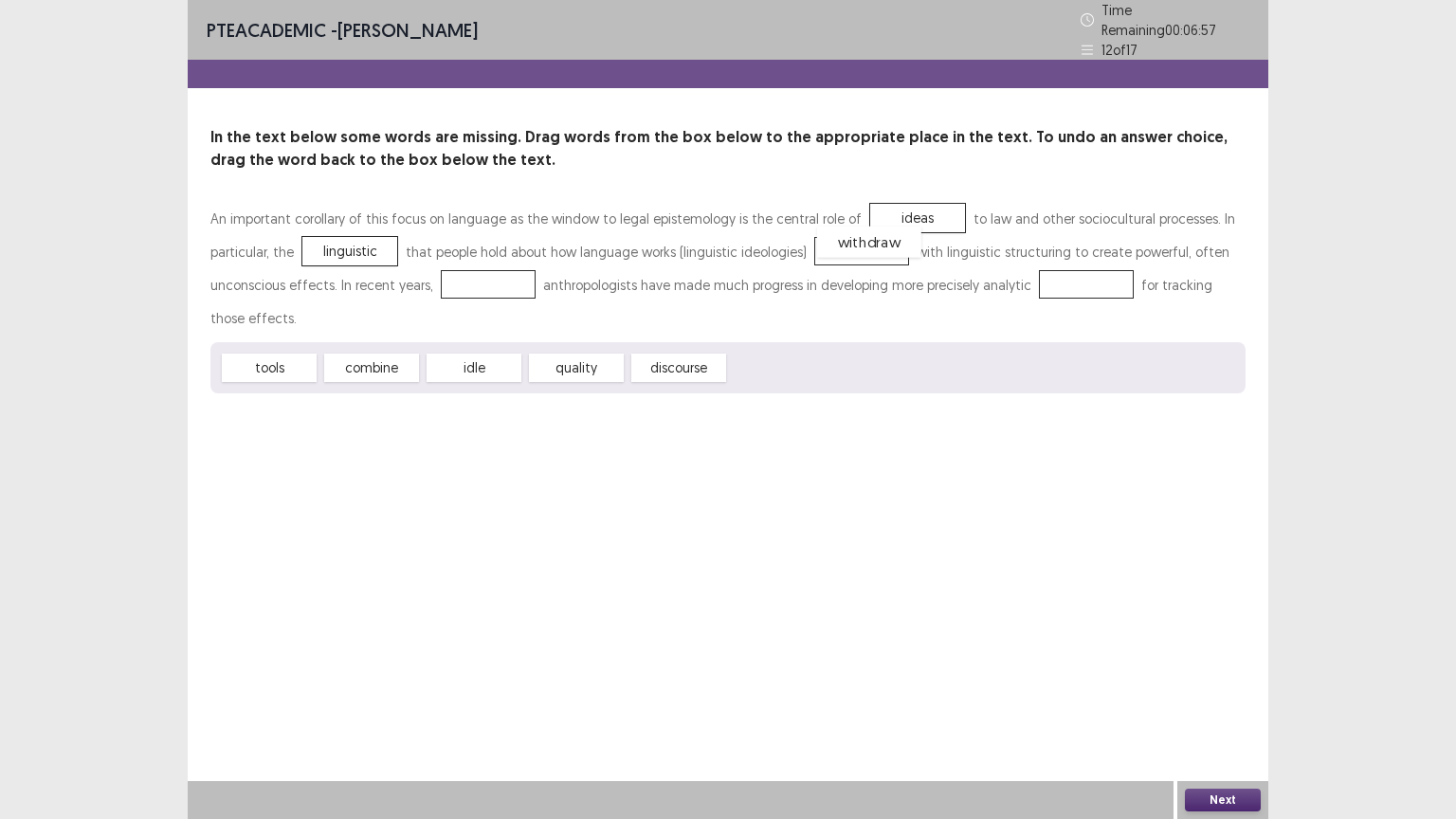
drag, startPoint x: 781, startPoint y: 363, endPoint x: 868, endPoint y: 237, distance: 153.1
drag, startPoint x: 394, startPoint y: 308, endPoint x: 559, endPoint y: 378, distance: 179.2
click at [559, 378] on div "An important corollary of this focus on language as the window to legal epistem…" at bounding box center [728, 298] width 1035 height 192
drag, startPoint x: 559, startPoint y: 378, endPoint x: 561, endPoint y: 342, distance: 36.1
click at [561, 342] on div "tools combine idle quality discourse" at bounding box center [728, 367] width 1035 height 51
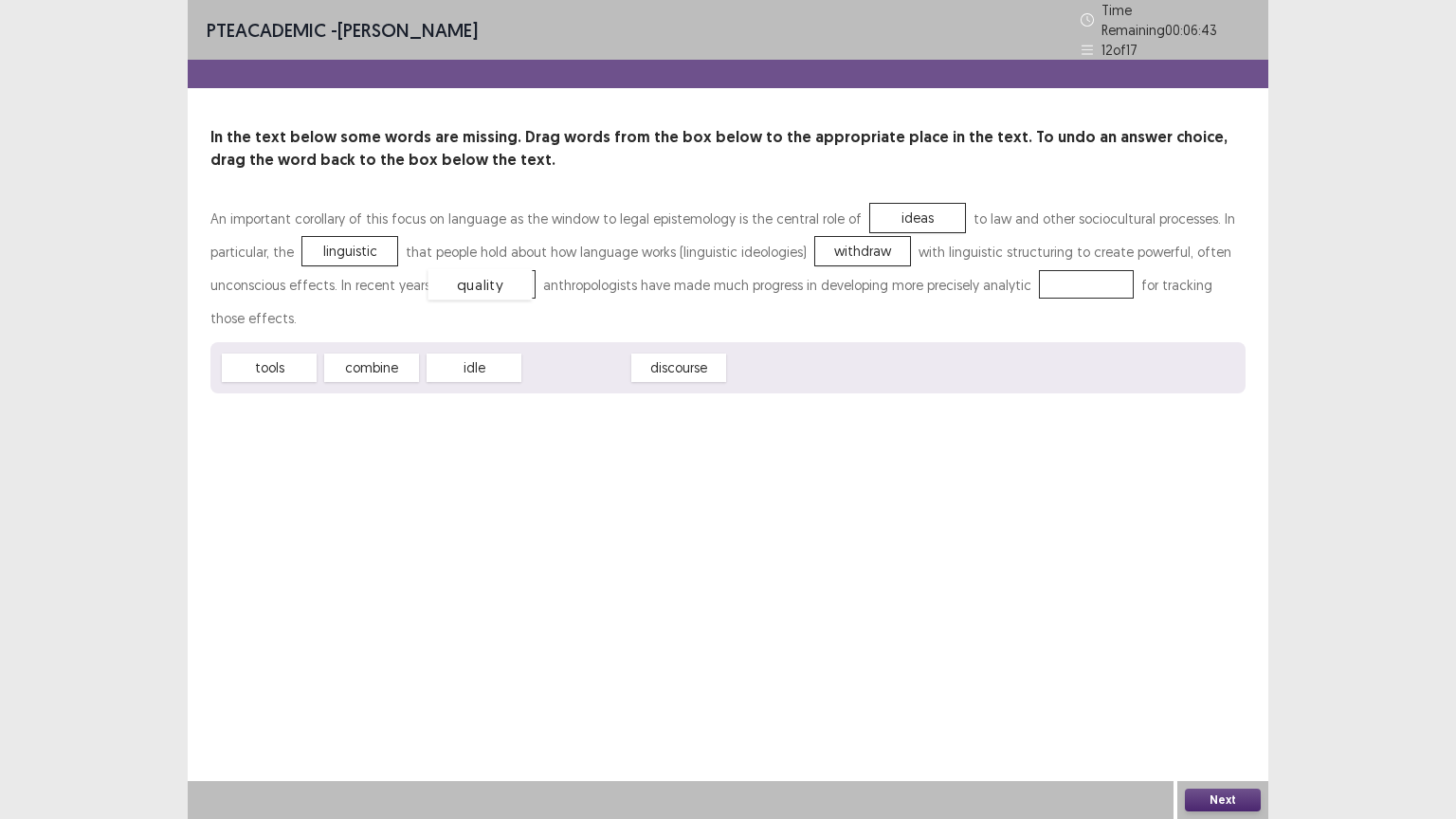
drag, startPoint x: 566, startPoint y: 360, endPoint x: 470, endPoint y: 276, distance: 127.6
drag, startPoint x: 258, startPoint y: 353, endPoint x: 1064, endPoint y: 273, distance: 810.0
click at [1215, 699] on button "Next" at bounding box center [1222, 801] width 76 height 23
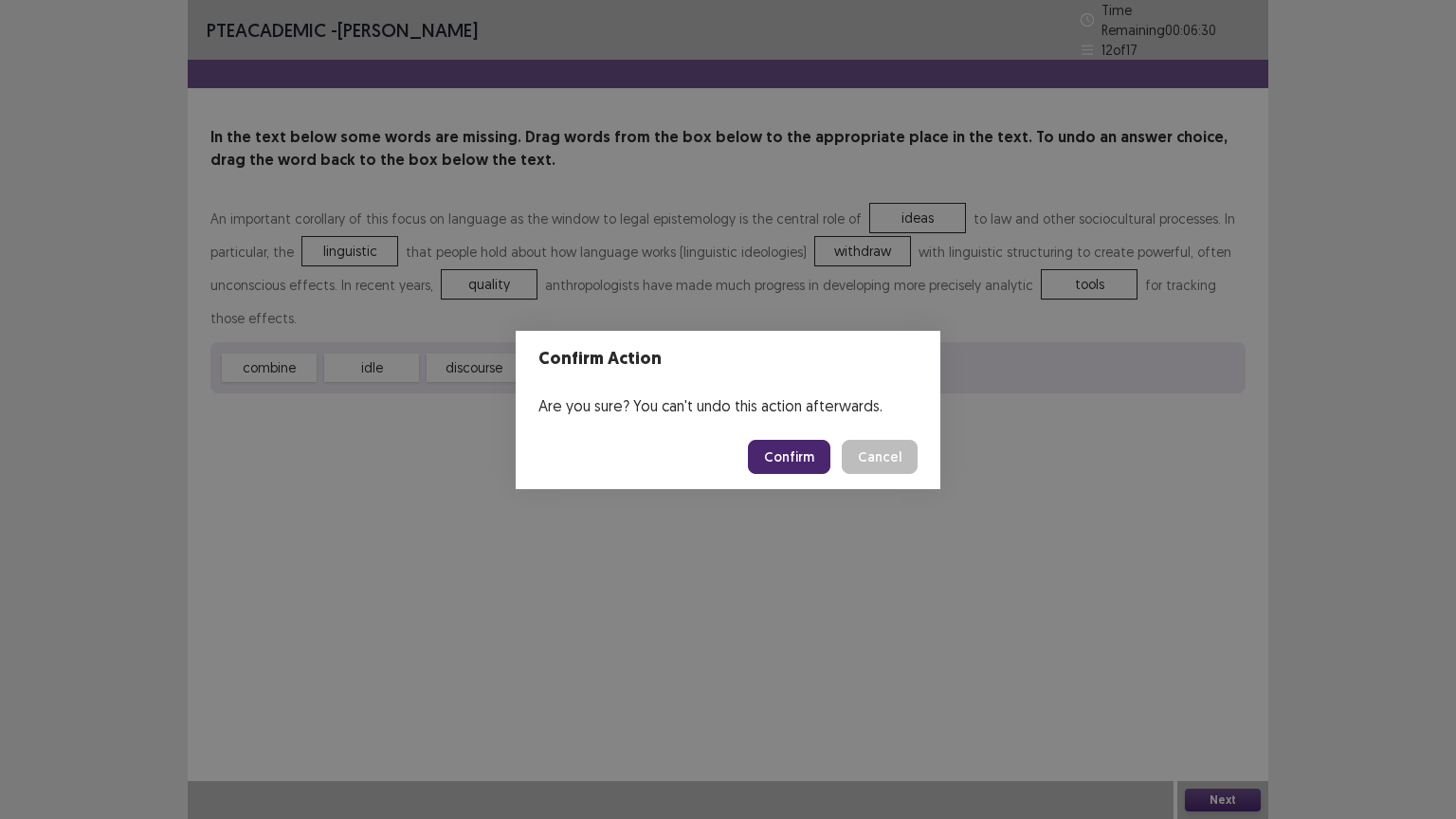
click at [768, 475] on footer "Confirm Cancel" at bounding box center [728, 456] width 425 height 64
click at [774, 459] on button "Confirm" at bounding box center [789, 457] width 82 height 35
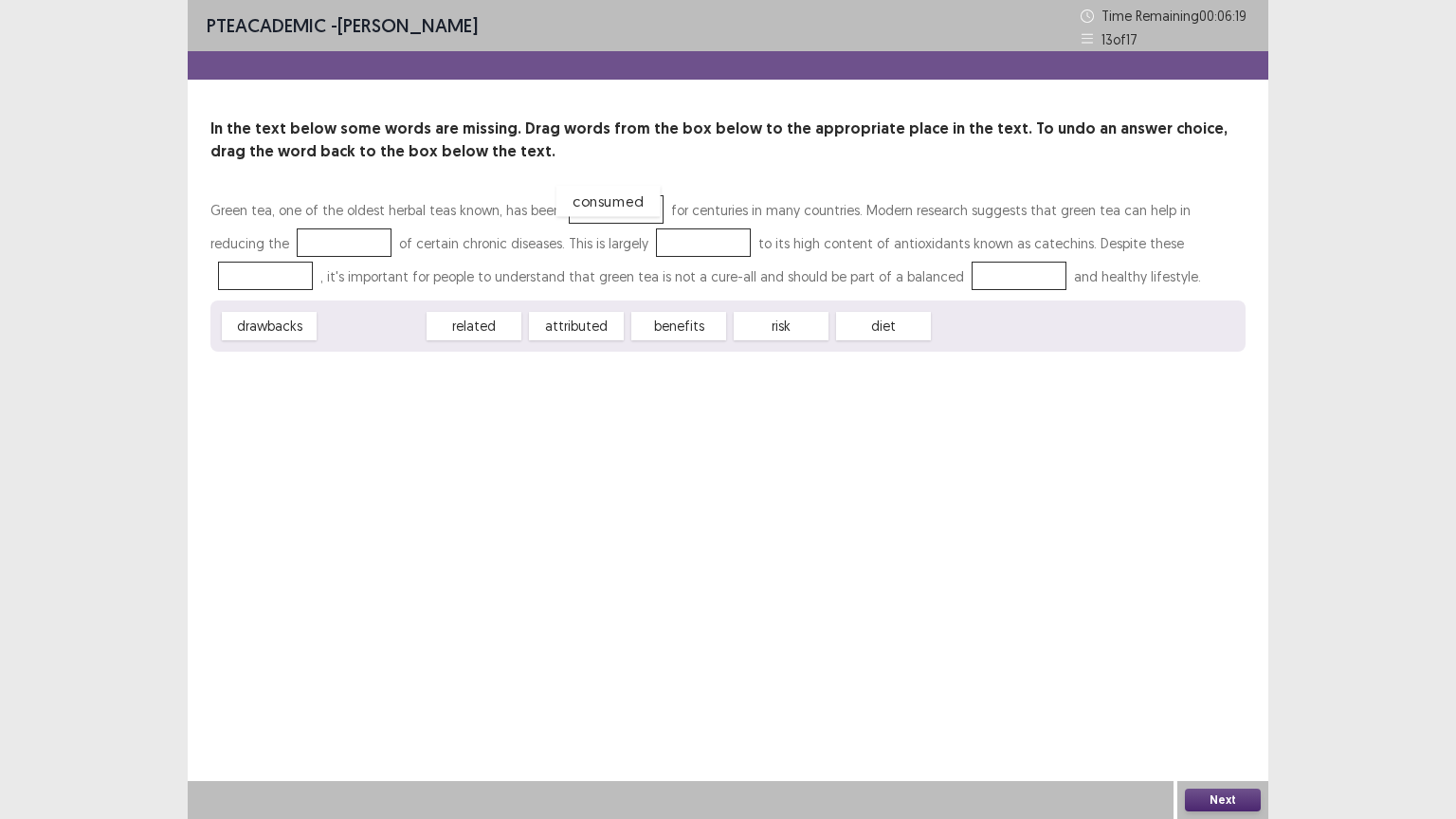
drag, startPoint x: 392, startPoint y: 335, endPoint x: 630, endPoint y: 210, distance: 268.8
drag, startPoint x: 650, startPoint y: 319, endPoint x: 262, endPoint y: 238, distance: 396.4
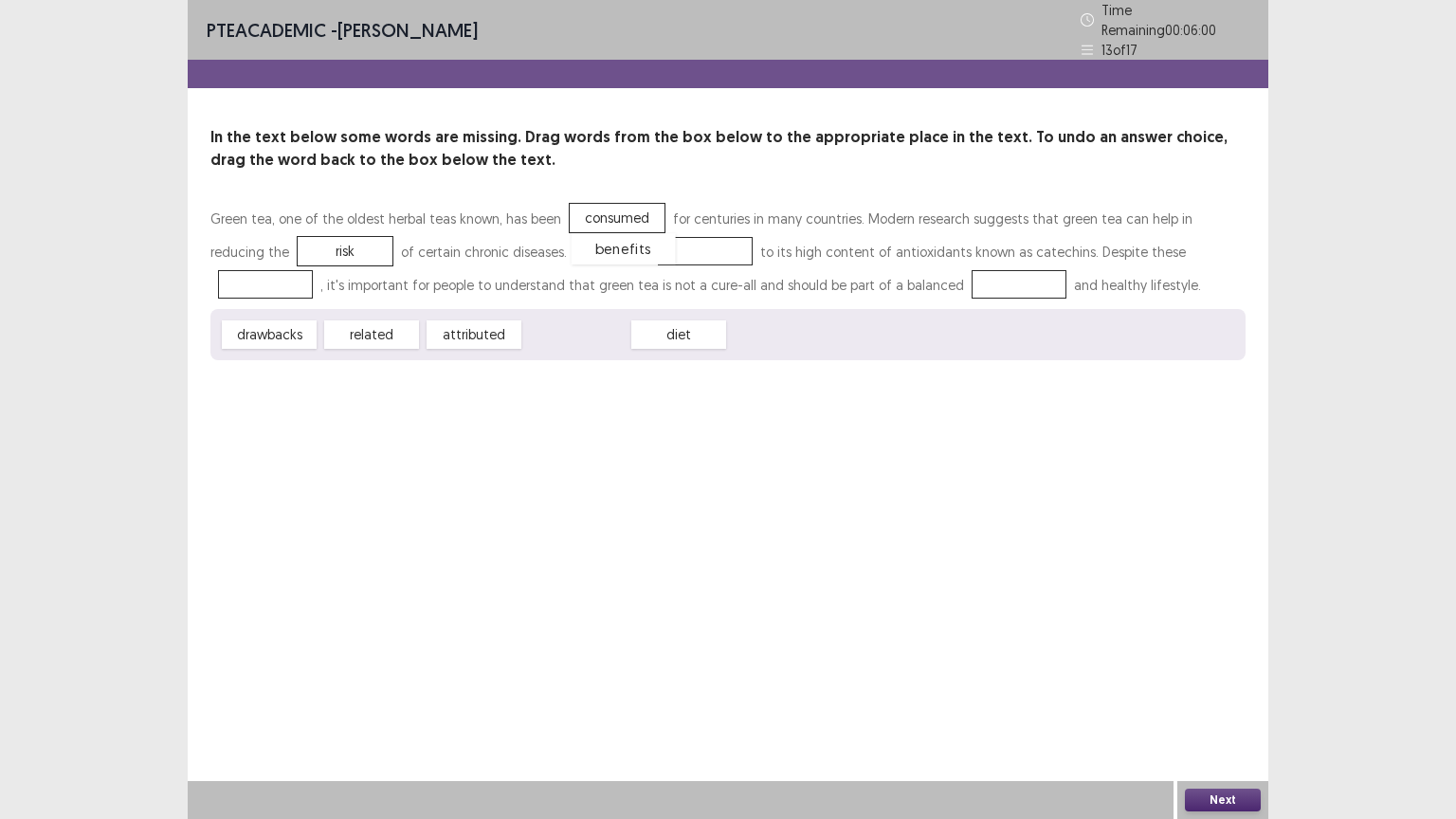
drag, startPoint x: 562, startPoint y: 335, endPoint x: 610, endPoint y: 249, distance: 98.5
drag, startPoint x: 289, startPoint y: 329, endPoint x: 1144, endPoint y: 251, distance: 858.6
drag, startPoint x: 480, startPoint y: 333, endPoint x: 859, endPoint y: 286, distance: 381.9
click at [1220, 699] on button "Next" at bounding box center [1222, 801] width 76 height 23
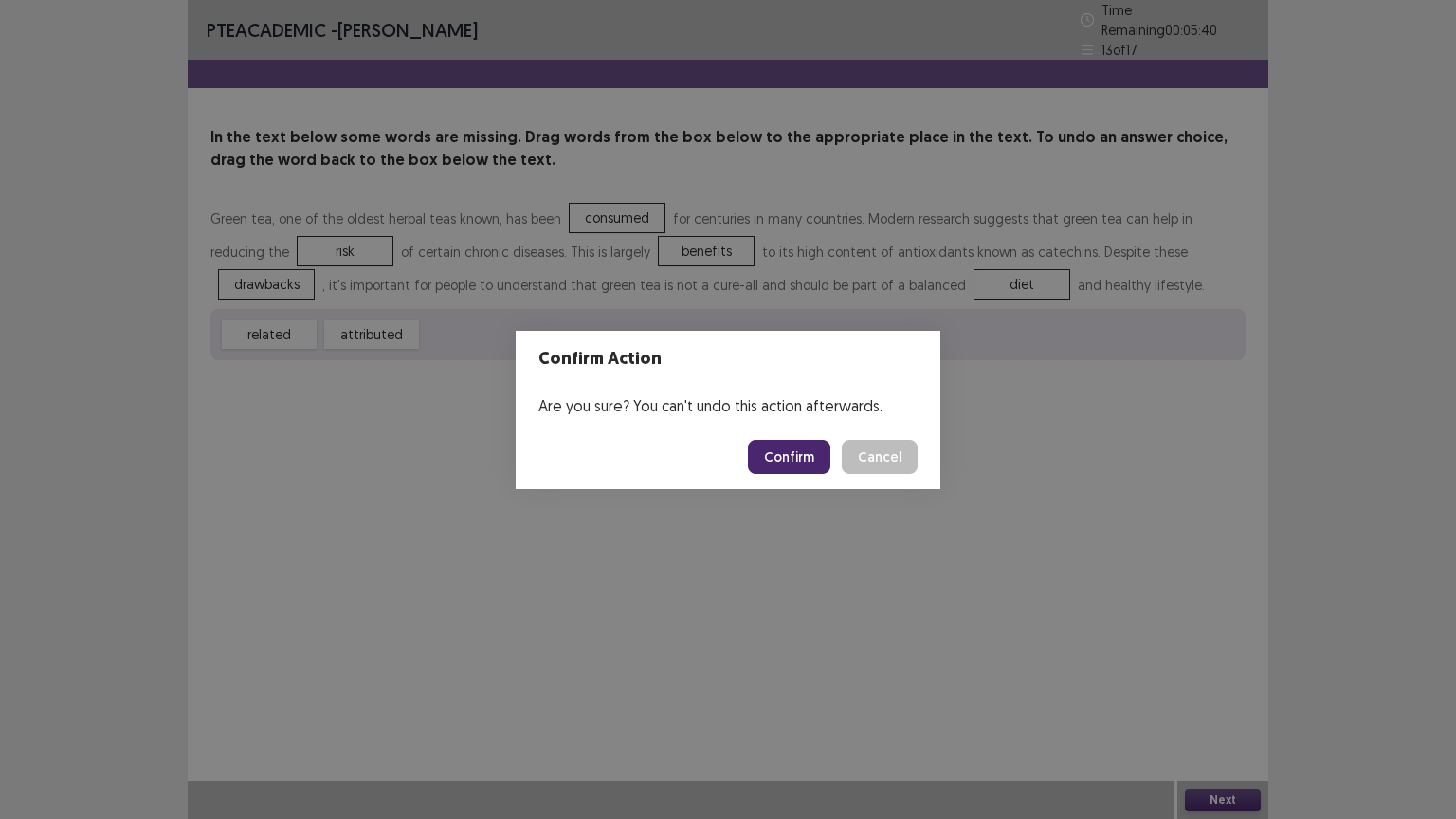
click at [774, 456] on button "Confirm" at bounding box center [789, 457] width 82 height 35
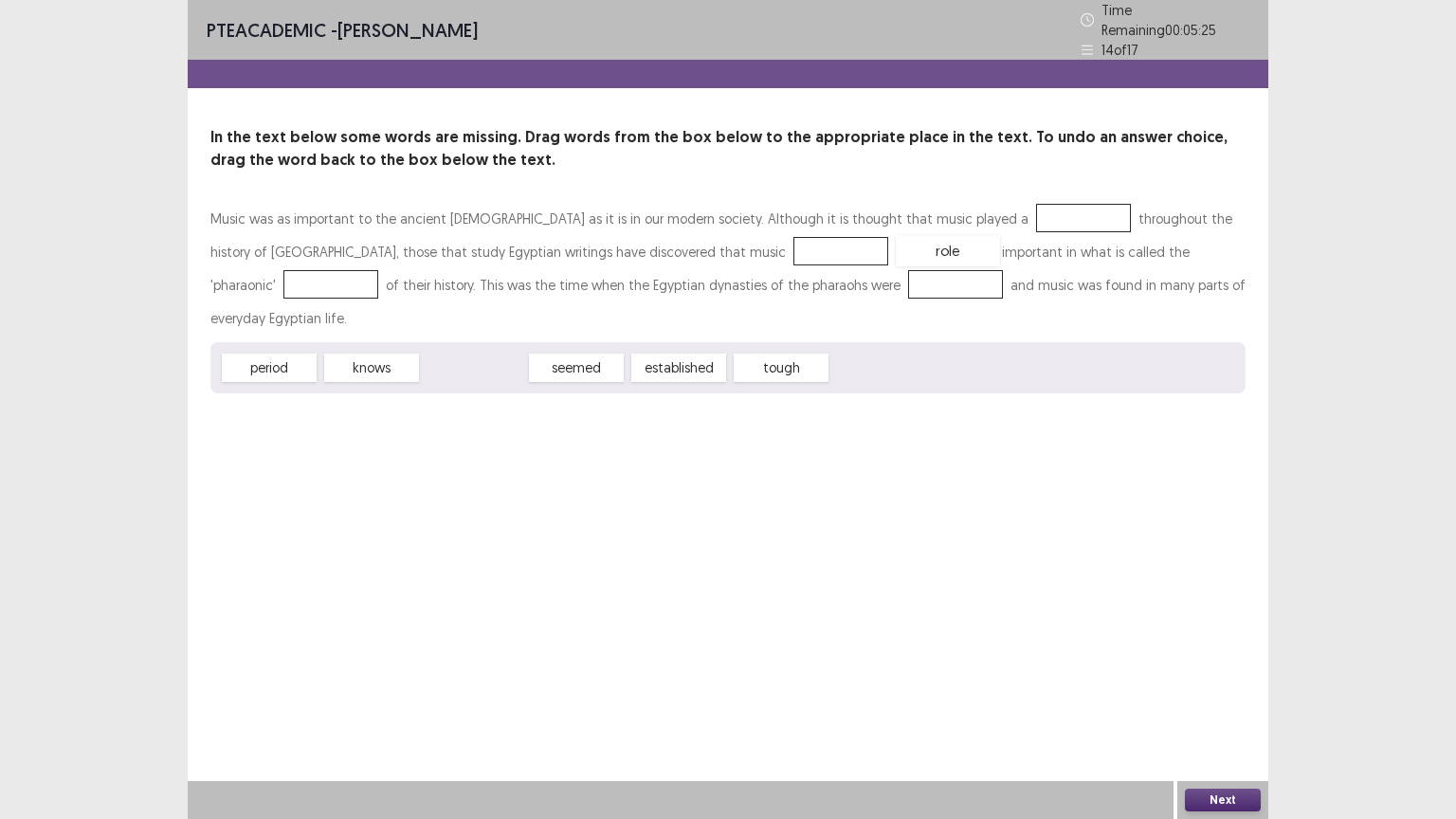
drag, startPoint x: 497, startPoint y: 330, endPoint x: 972, endPoint y: 214, distance: 489.0
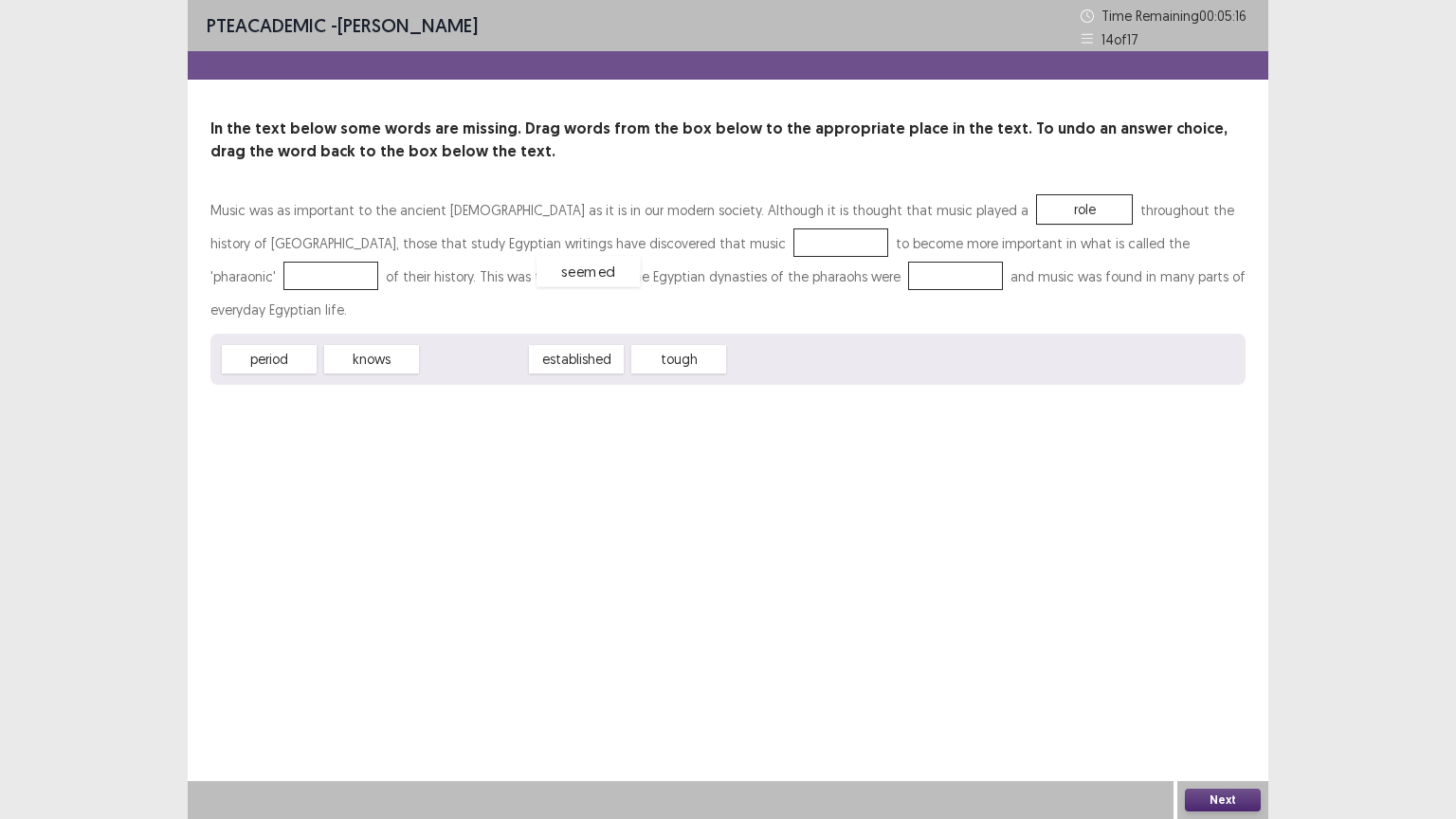
drag, startPoint x: 466, startPoint y: 322, endPoint x: 580, endPoint y: 235, distance: 143.4
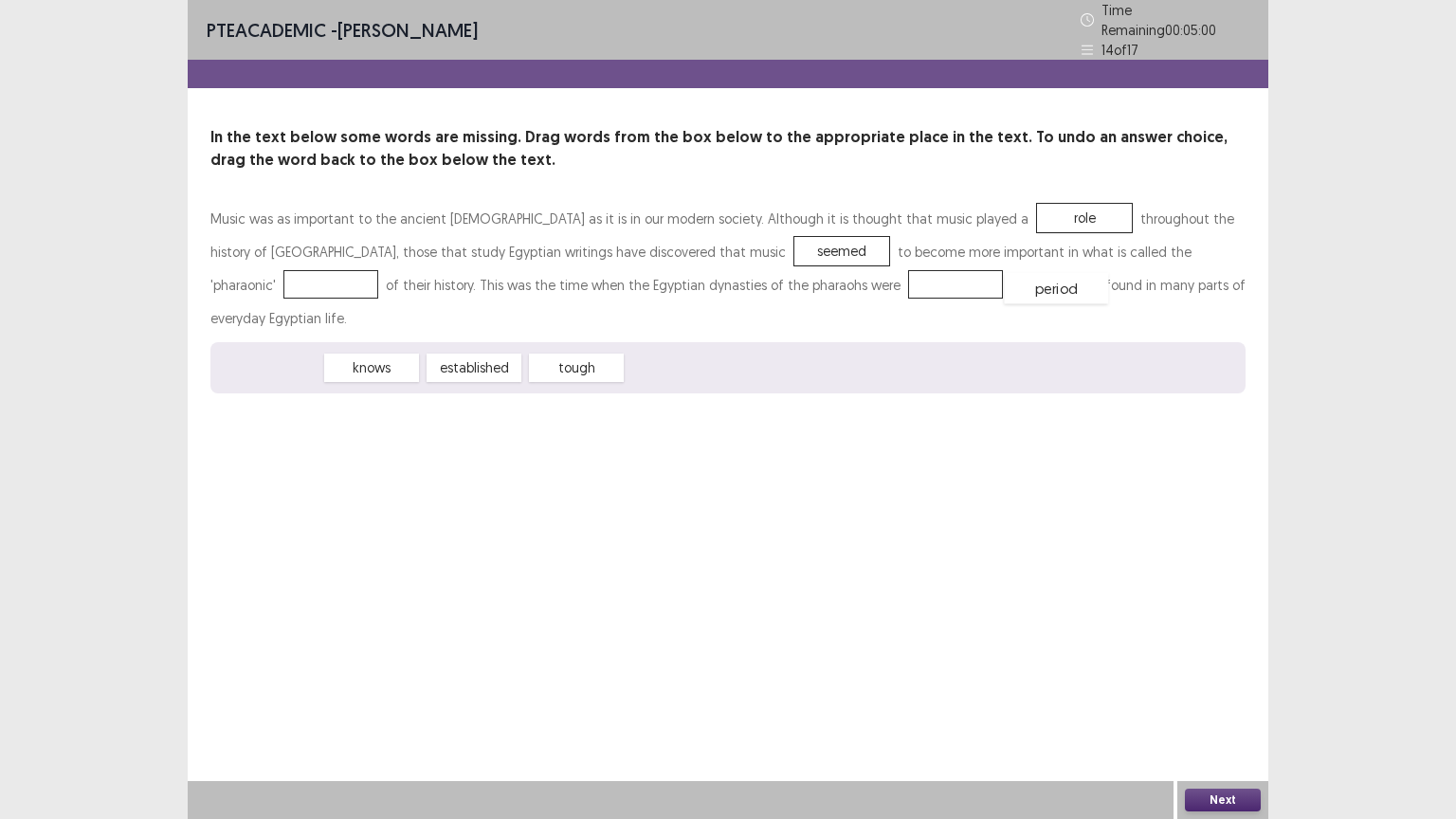
drag, startPoint x: 278, startPoint y: 331, endPoint x: 1065, endPoint y: 251, distance: 791.1
drag, startPoint x: 282, startPoint y: 326, endPoint x: 642, endPoint y: 277, distance: 363.3
click at [1204, 699] on button "Next" at bounding box center [1222, 801] width 76 height 23
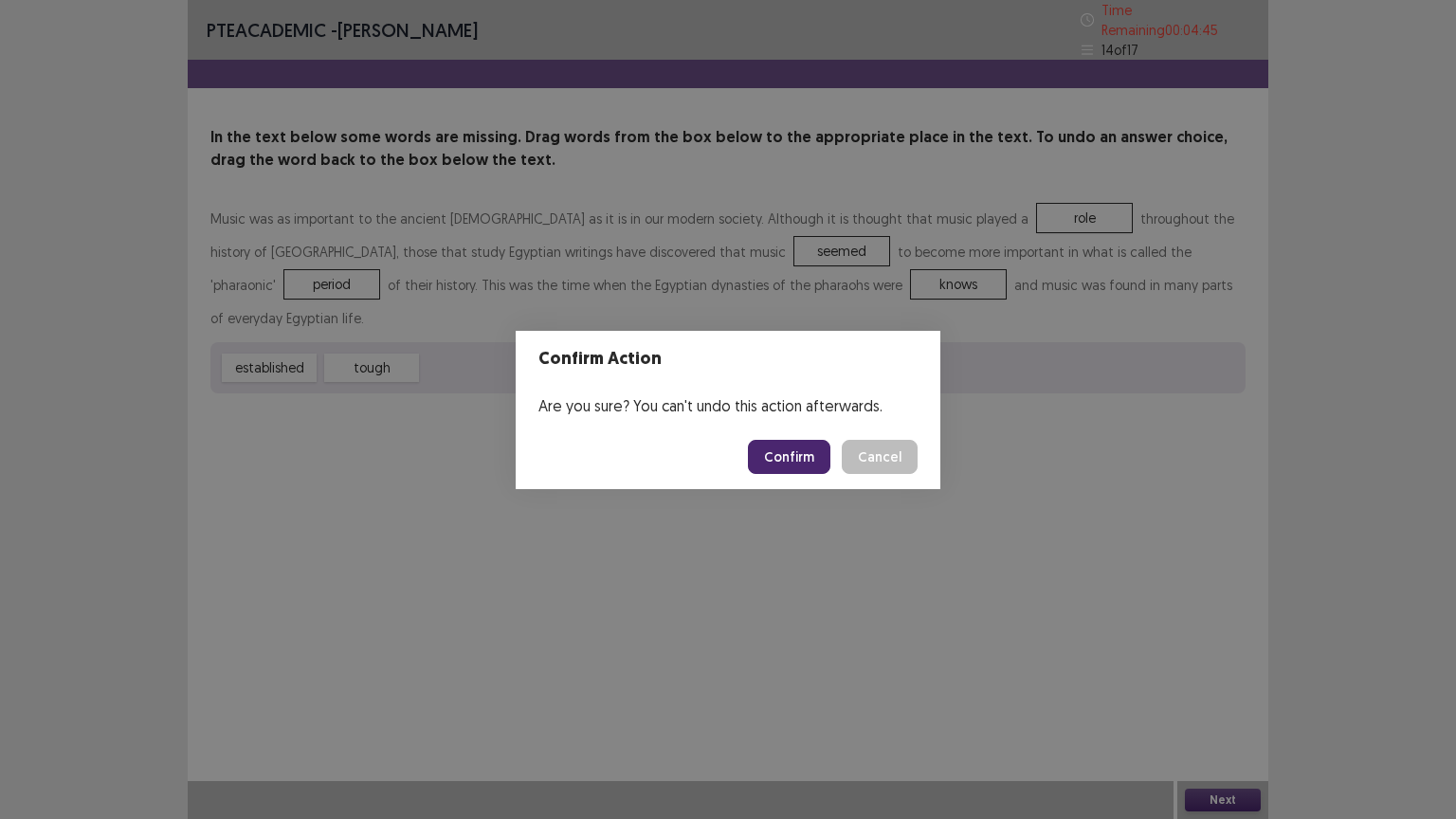
click at [789, 449] on button "Confirm" at bounding box center [789, 457] width 82 height 35
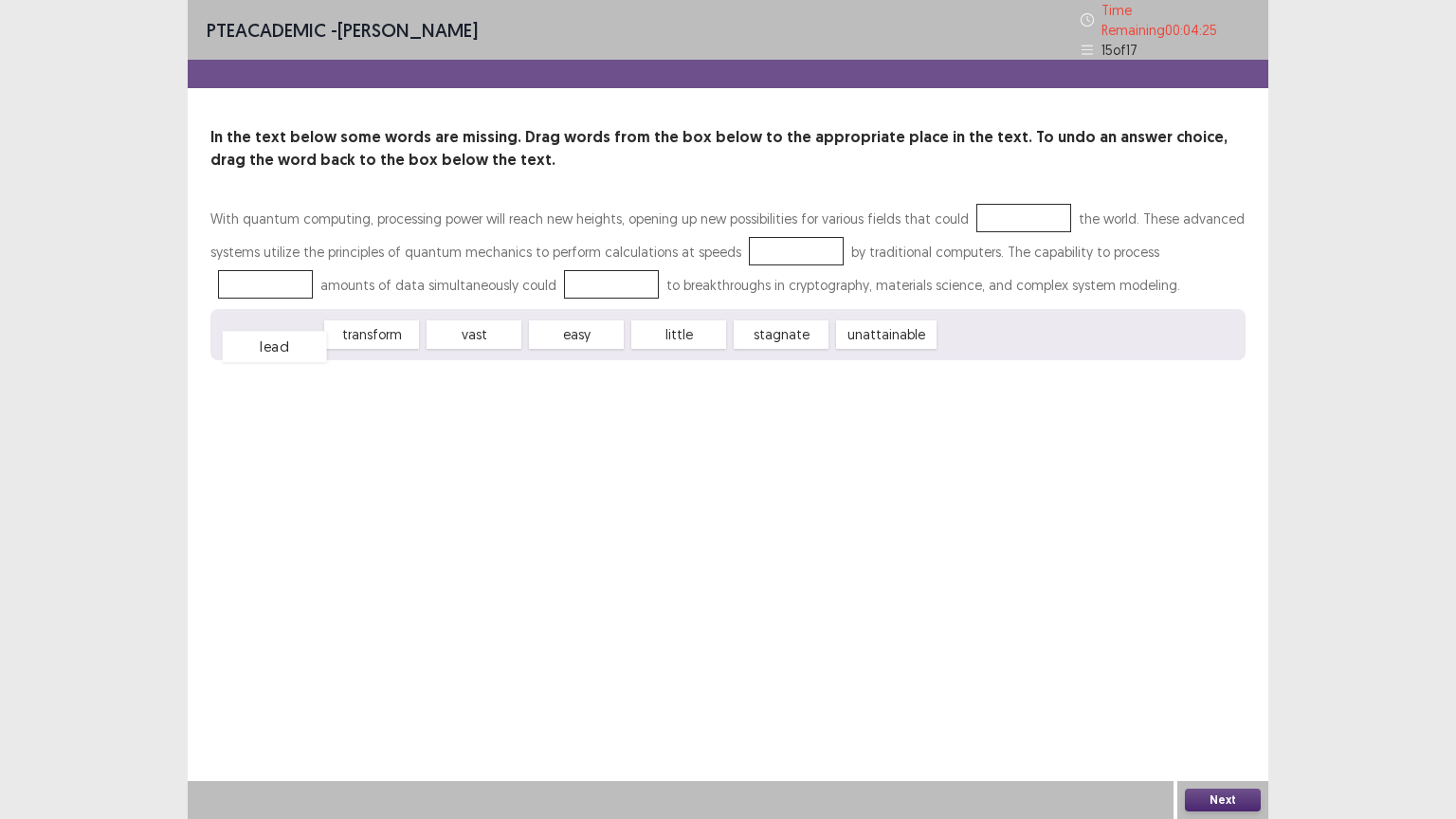
drag, startPoint x: 261, startPoint y: 330, endPoint x: 266, endPoint y: 341, distance: 12.1
click at [266, 341] on div "lead" at bounding box center [274, 346] width 104 height 32
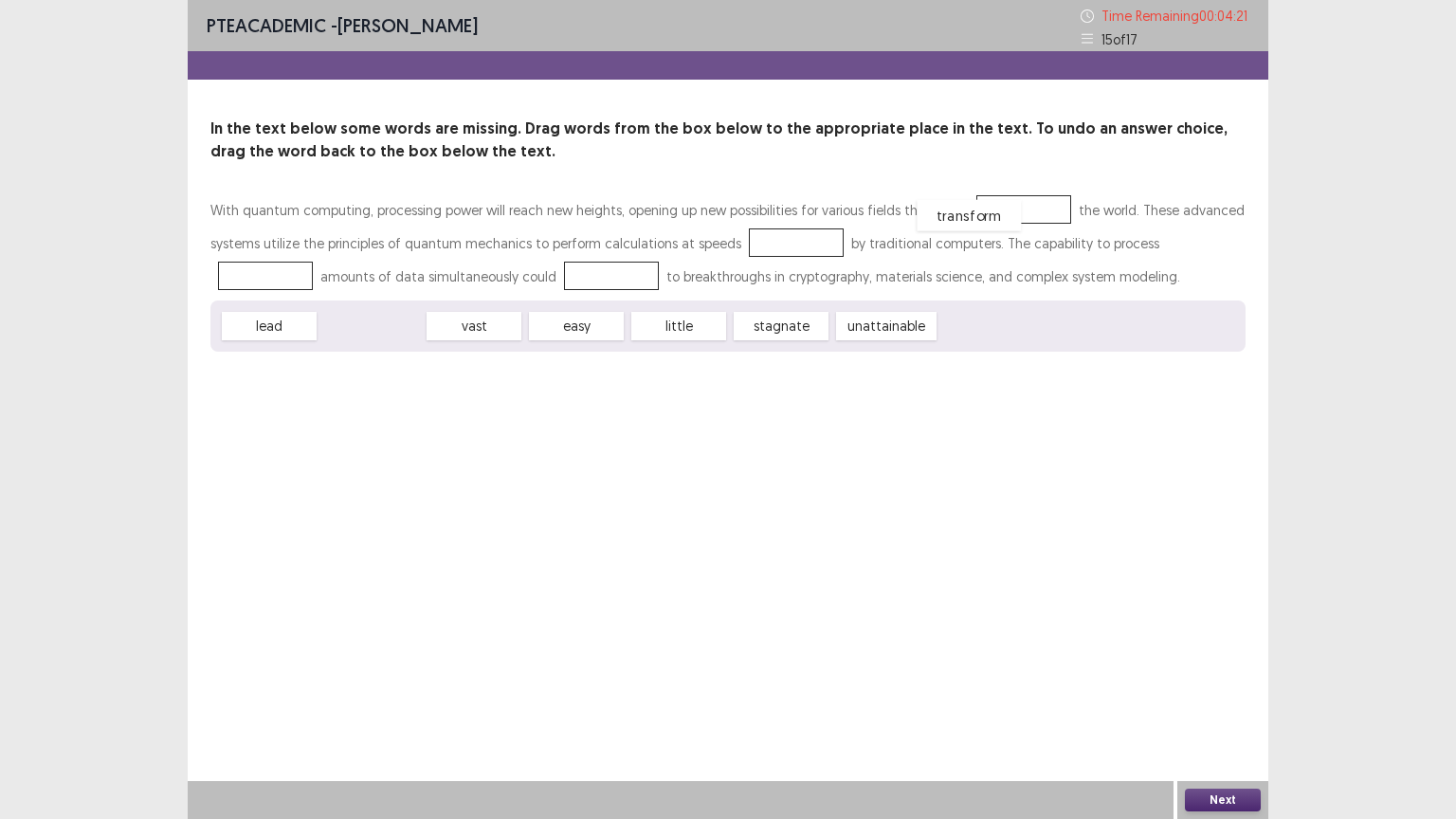
drag, startPoint x: 337, startPoint y: 336, endPoint x: 935, endPoint y: 224, distance: 608.4
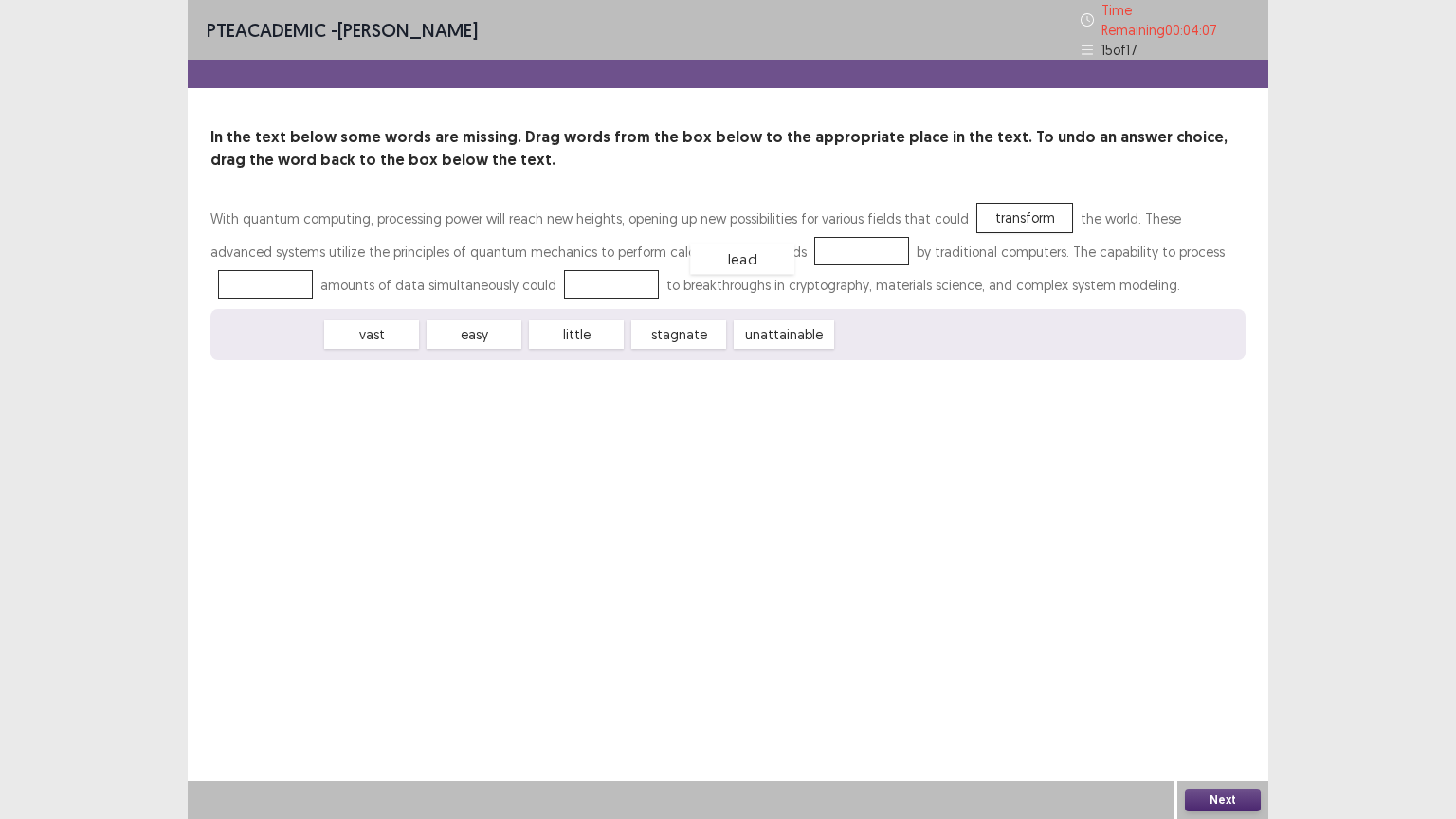
drag, startPoint x: 283, startPoint y: 334, endPoint x: 755, endPoint y: 258, distance: 478.1
drag, startPoint x: 275, startPoint y: 328, endPoint x: 1185, endPoint y: 250, distance: 913.3
drag, startPoint x: 266, startPoint y: 336, endPoint x: 488, endPoint y: 278, distance: 229.5
click at [1225, 699] on button "Next" at bounding box center [1222, 801] width 76 height 23
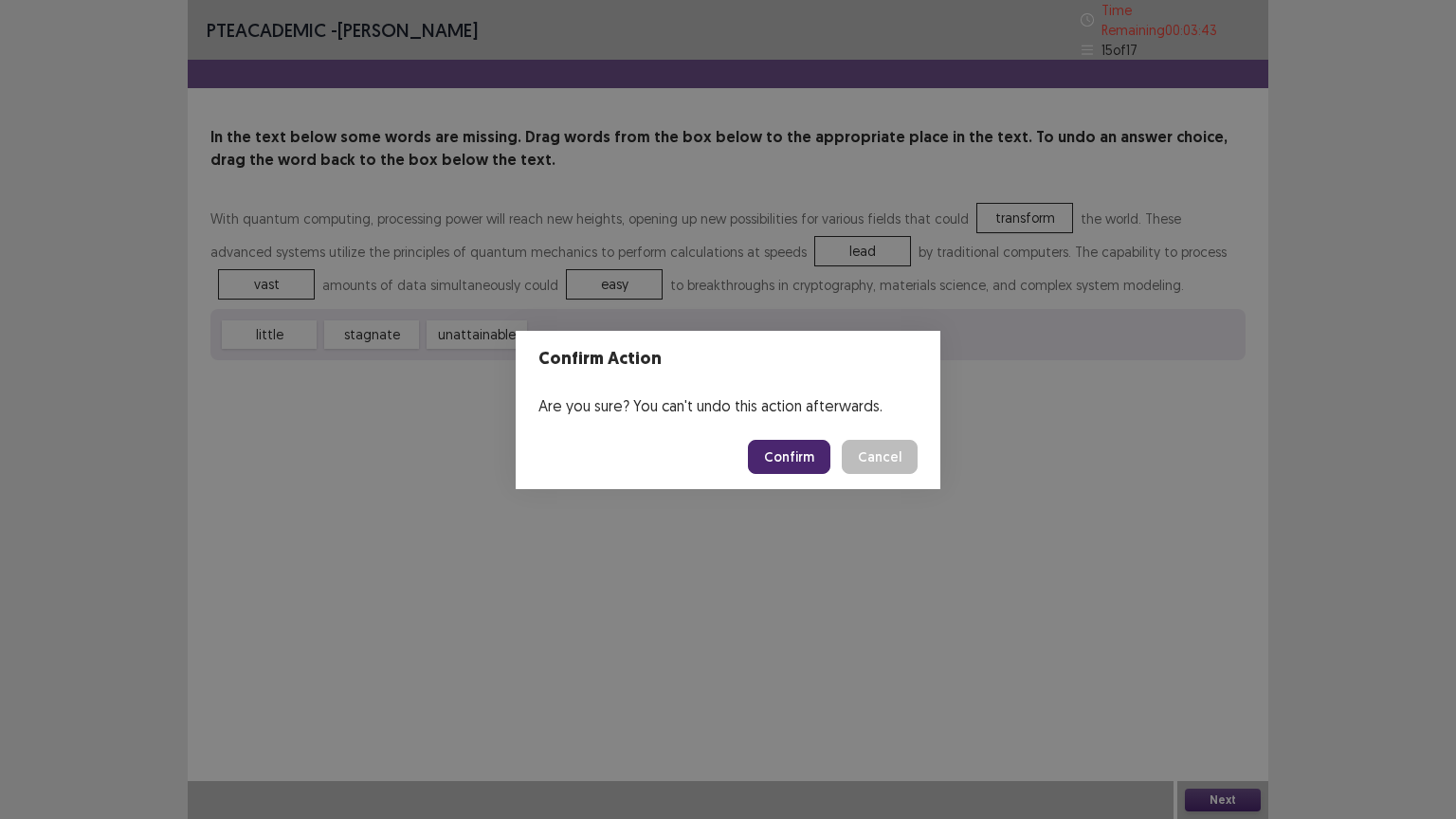
click at [771, 464] on button "Confirm" at bounding box center [789, 457] width 82 height 35
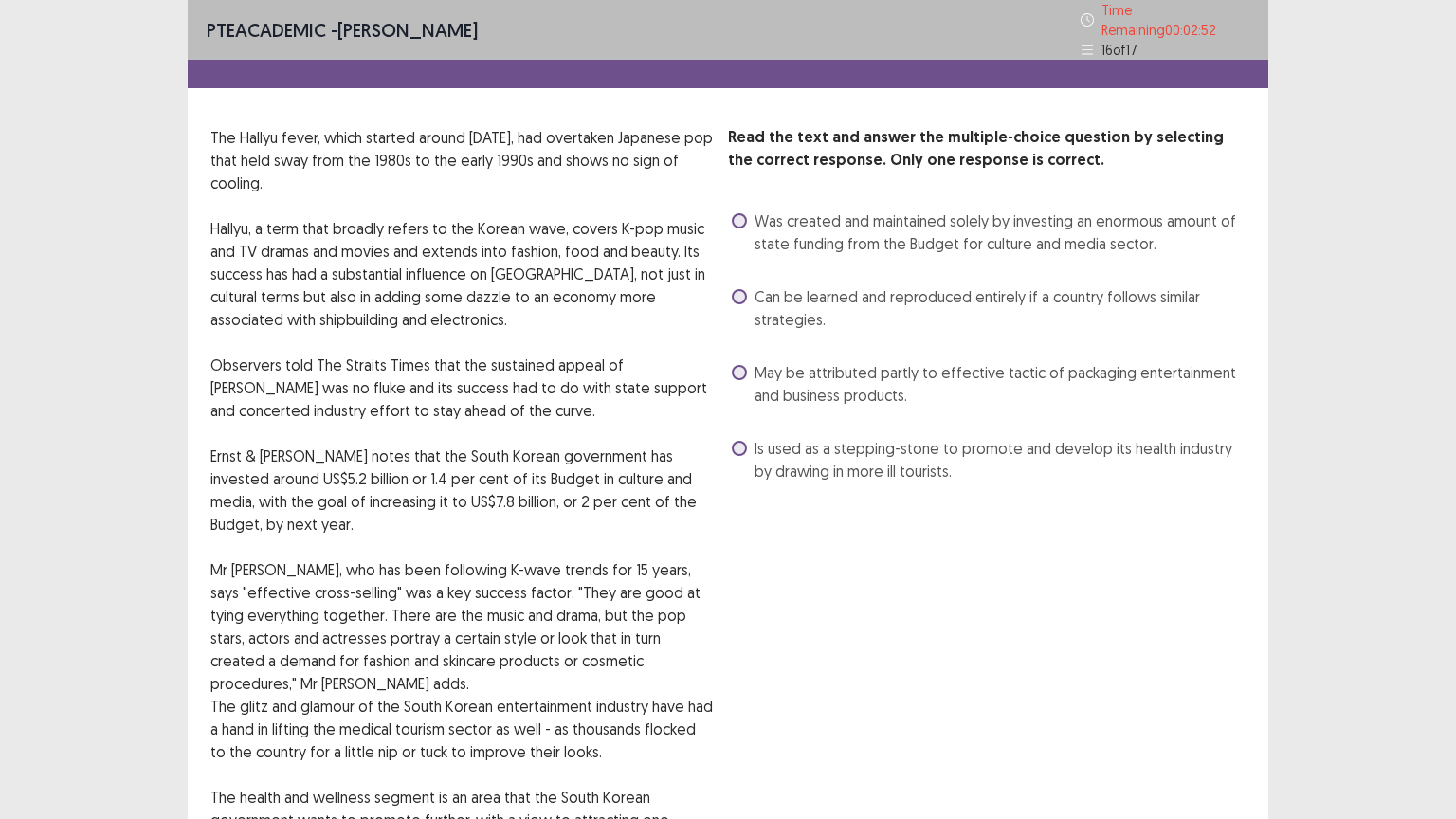
click at [741, 365] on span at bounding box center [739, 373] width 15 height 15
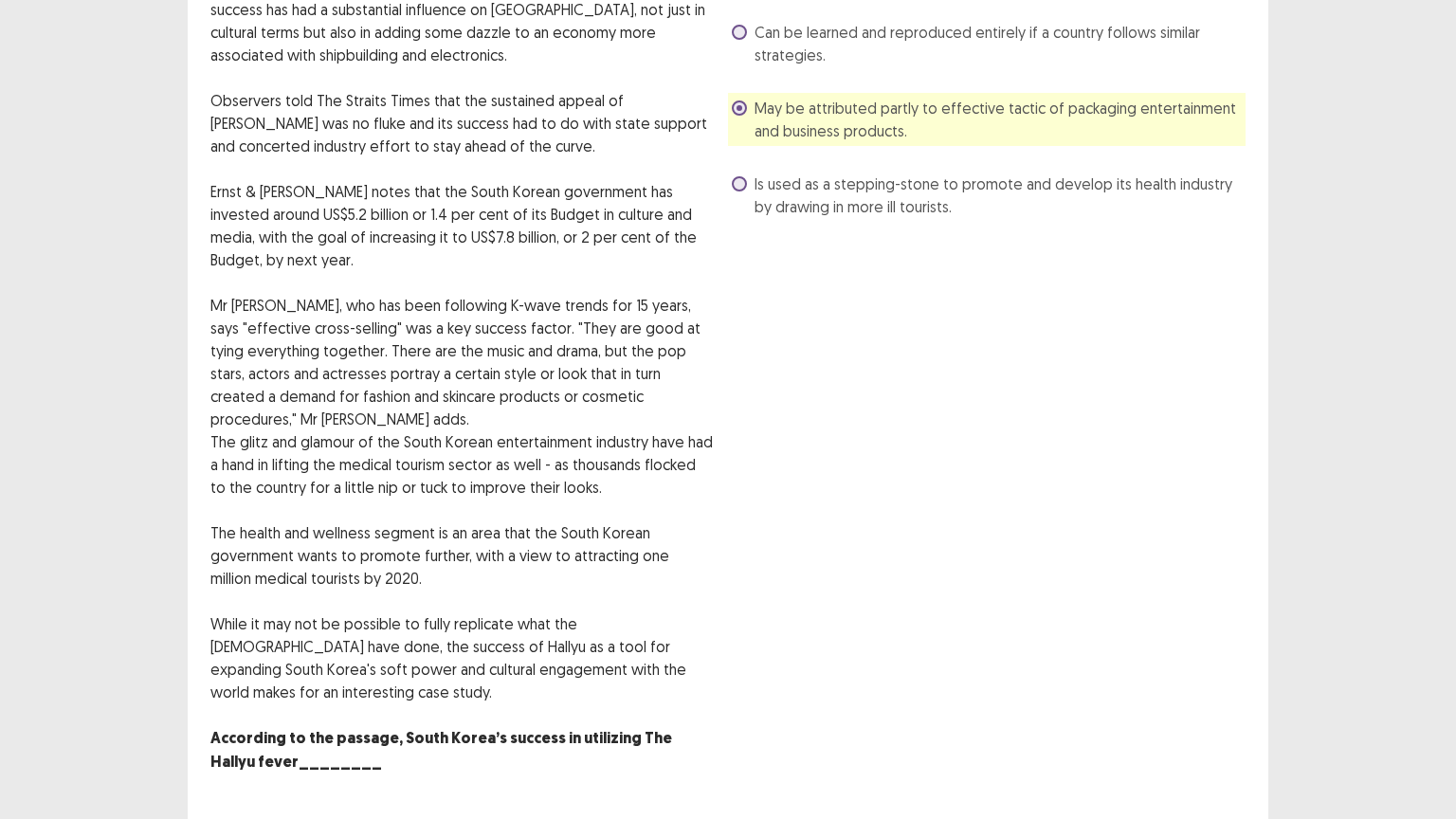
scroll to position [292, 0]
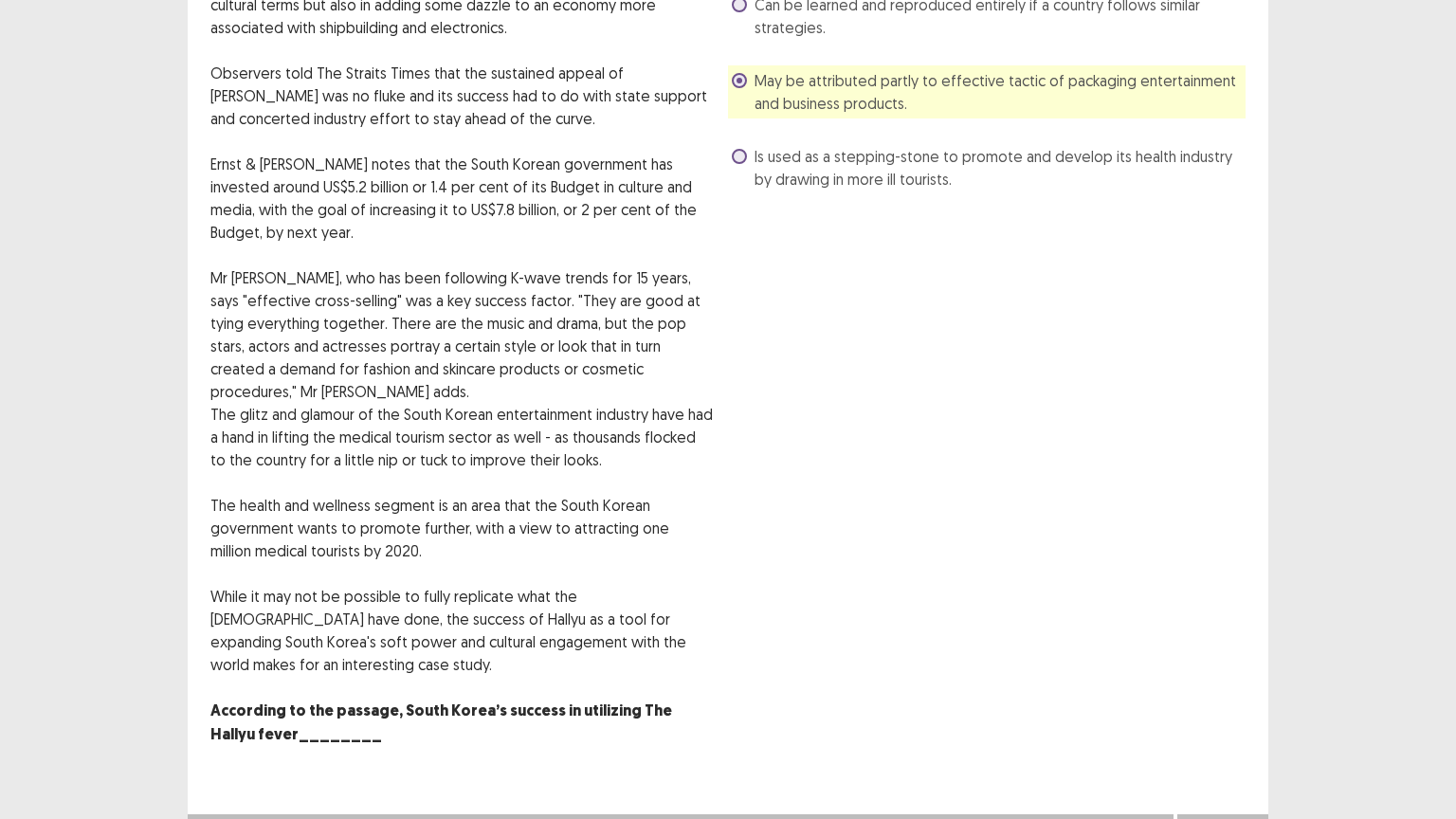
click at [1224, 699] on button "Next" at bounding box center [1222, 833] width 76 height 23
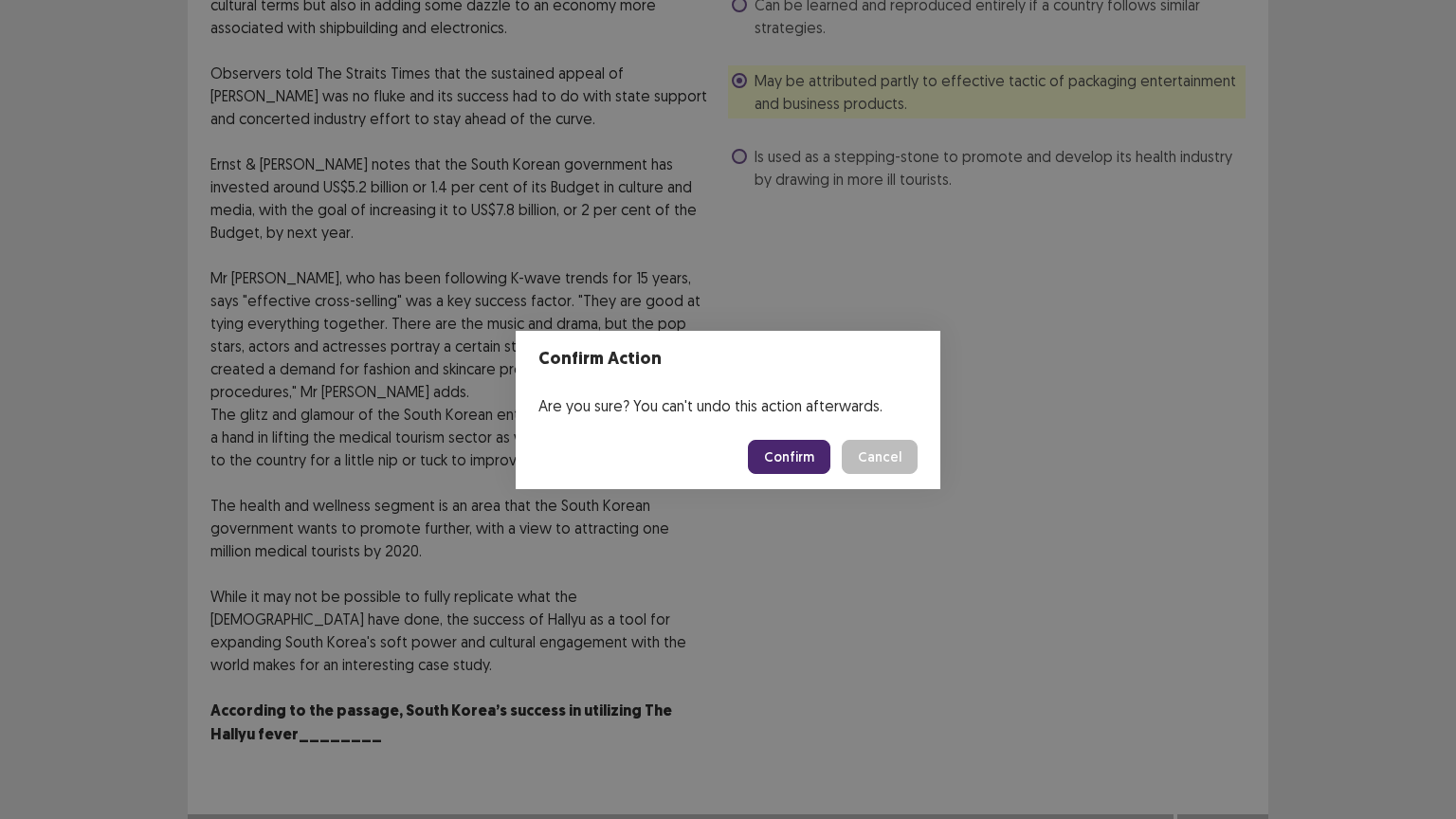
click at [811, 453] on button "Confirm" at bounding box center [789, 457] width 82 height 35
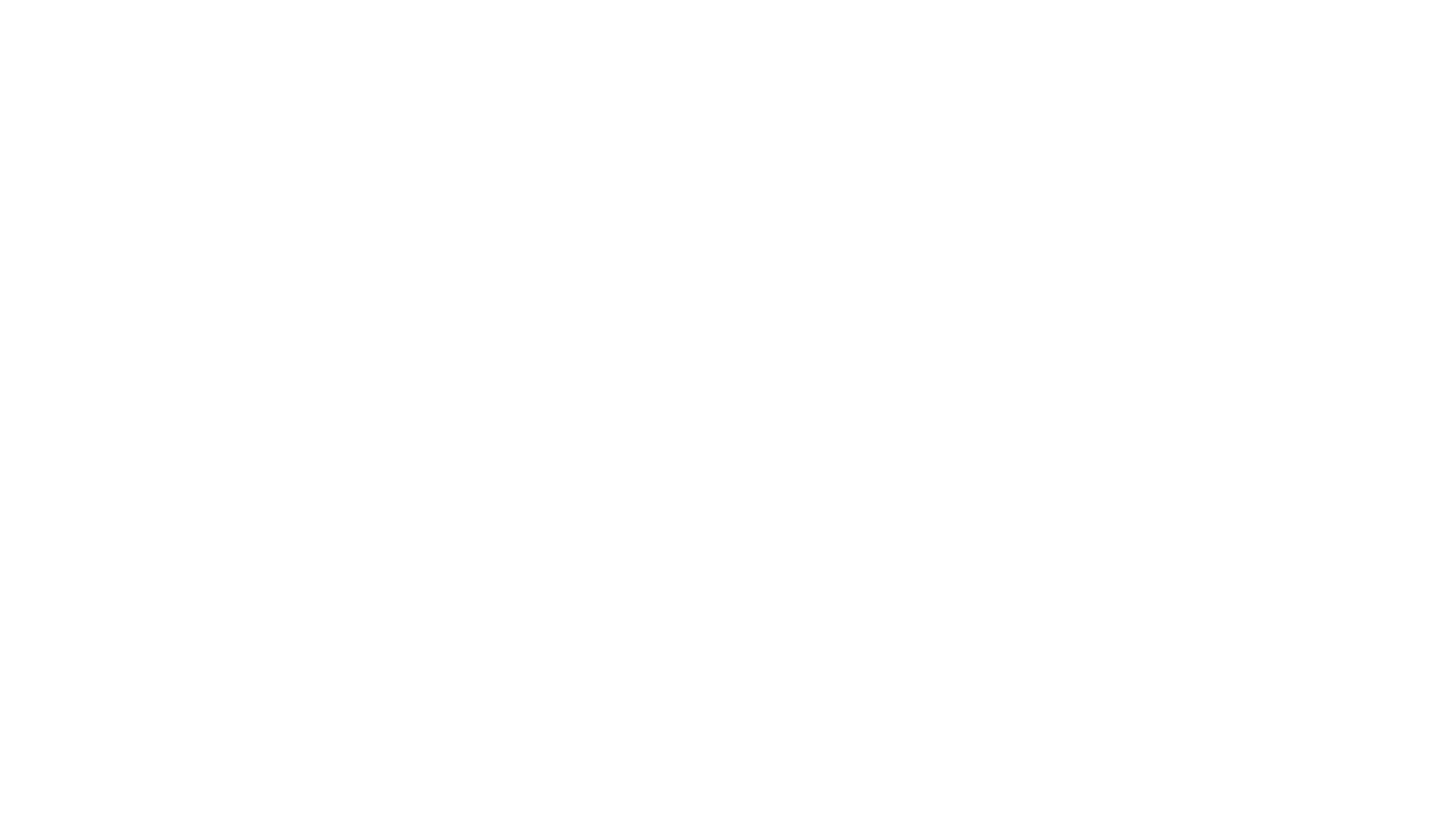
scroll to position [0, 0]
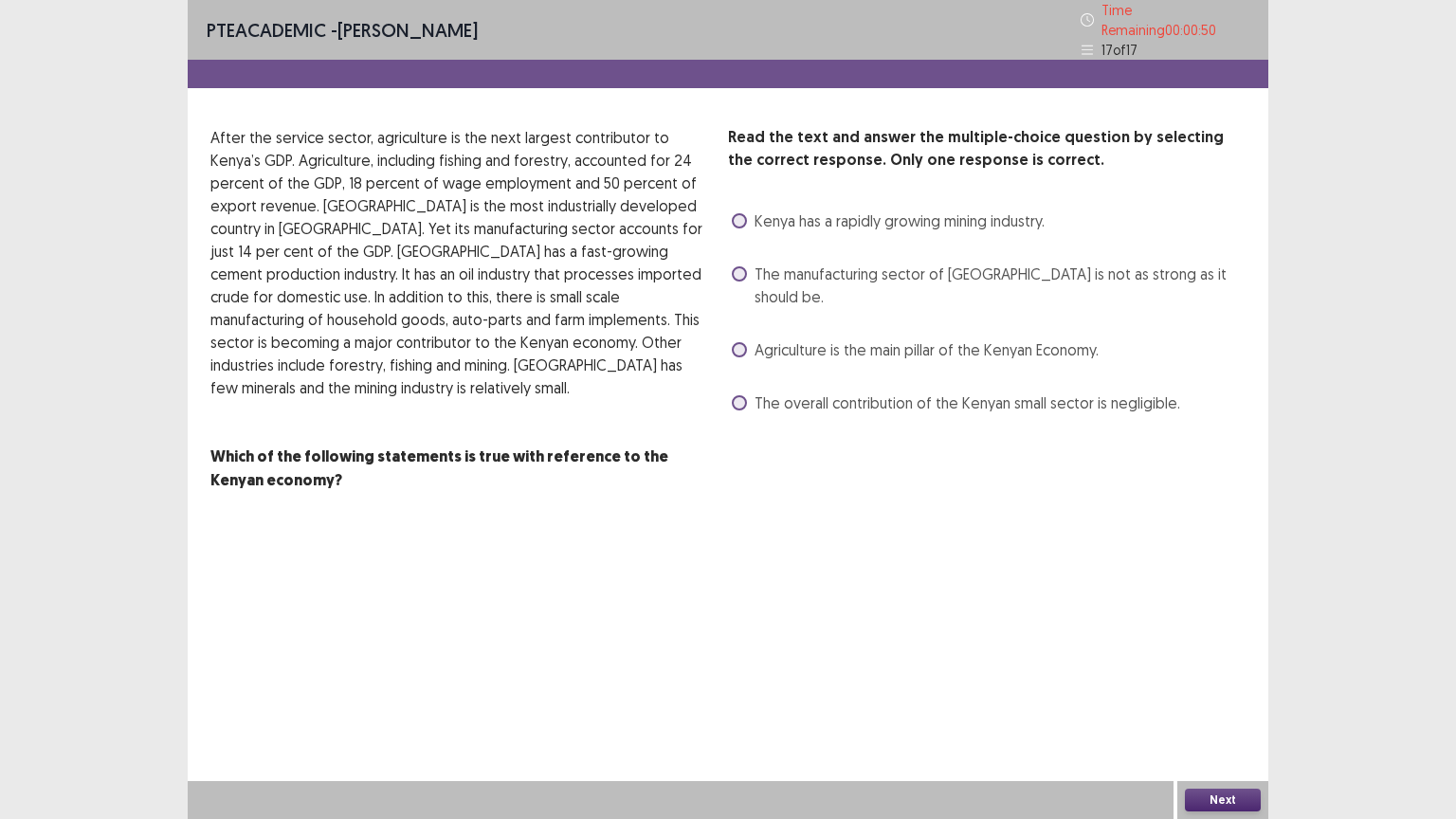
click at [738, 395] on span at bounding box center [739, 403] width 15 height 15
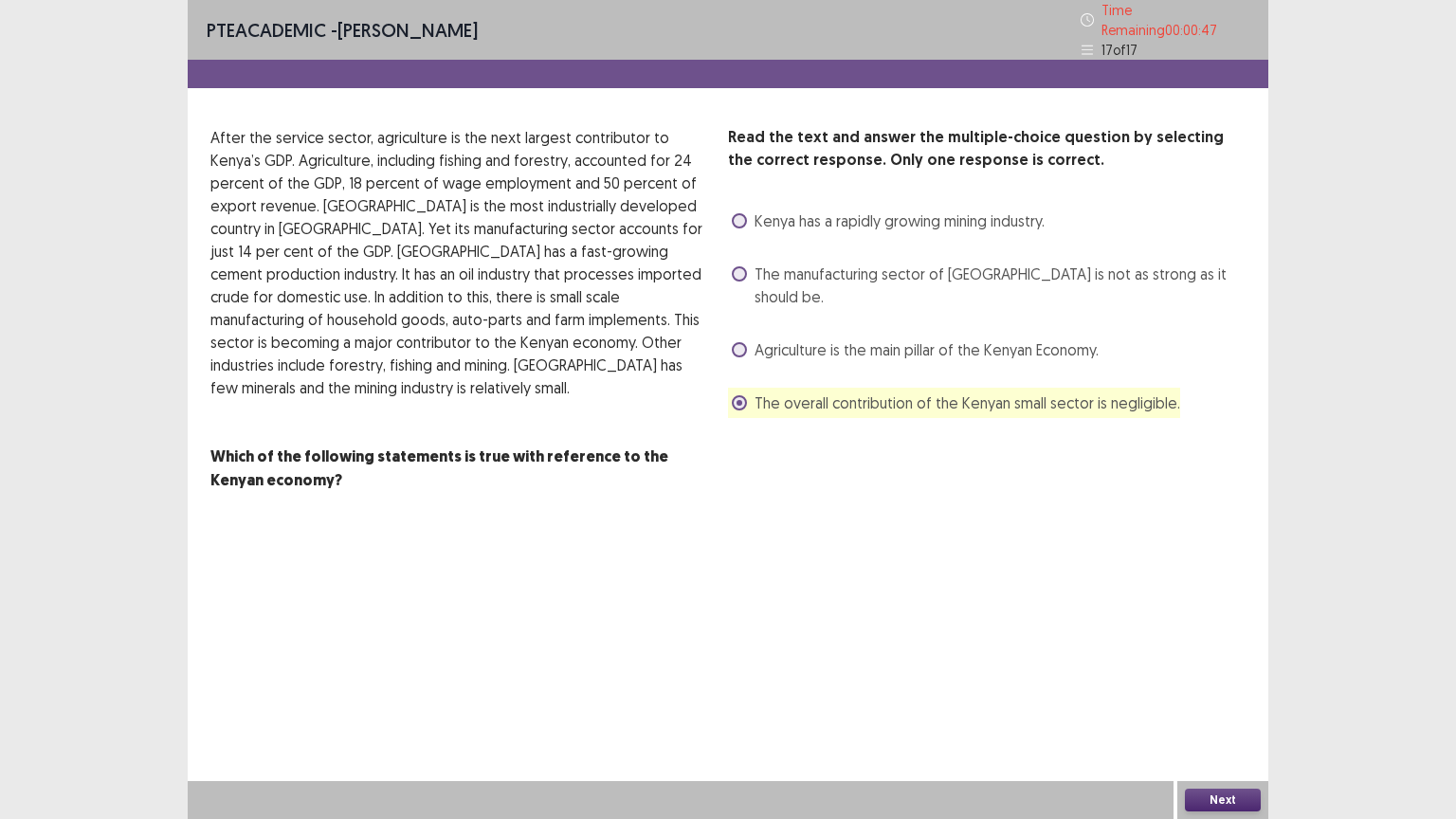
click at [1228, 699] on button "Next" at bounding box center [1222, 801] width 76 height 23
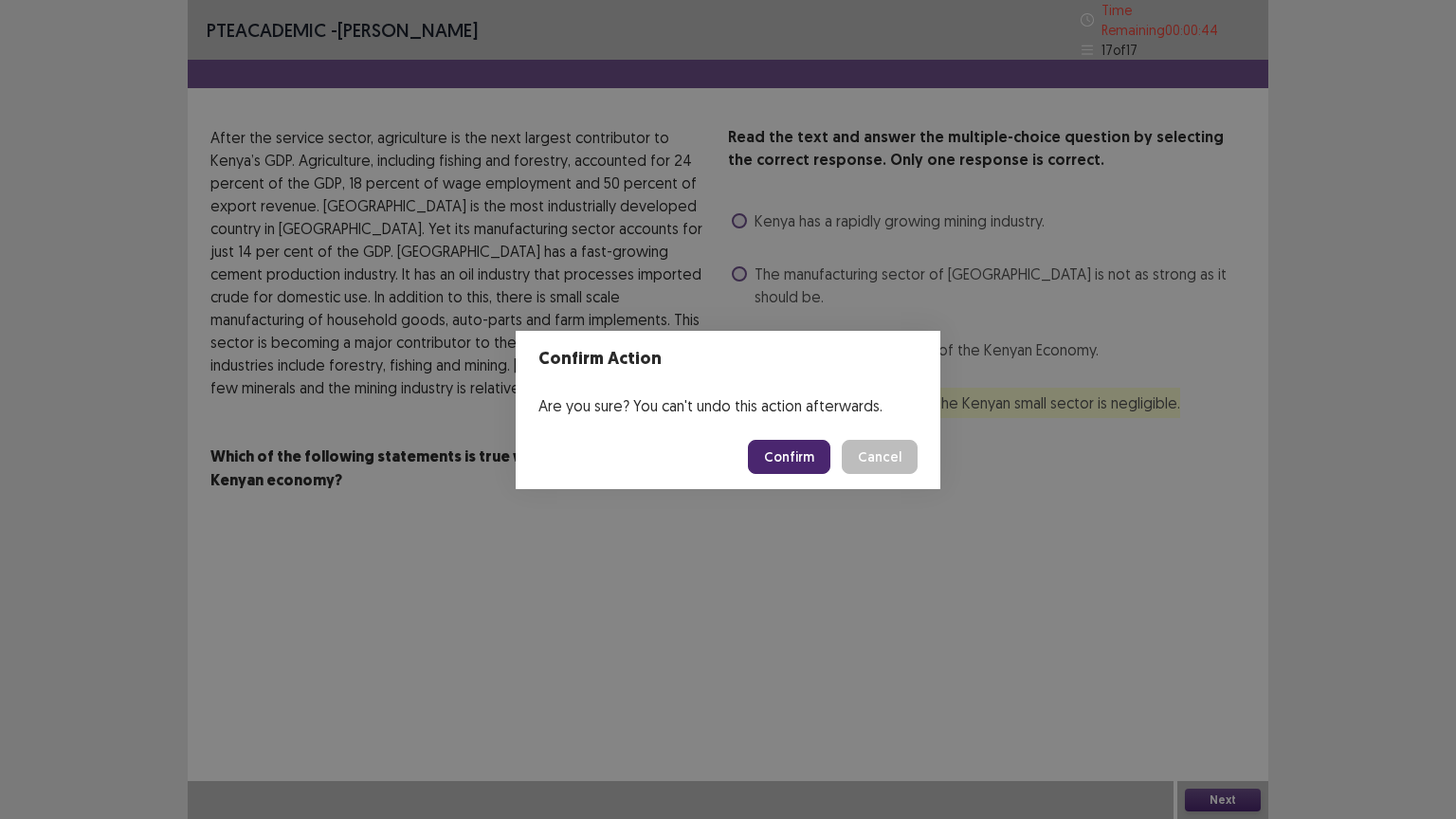
click at [781, 466] on button "Confirm" at bounding box center [789, 457] width 82 height 35
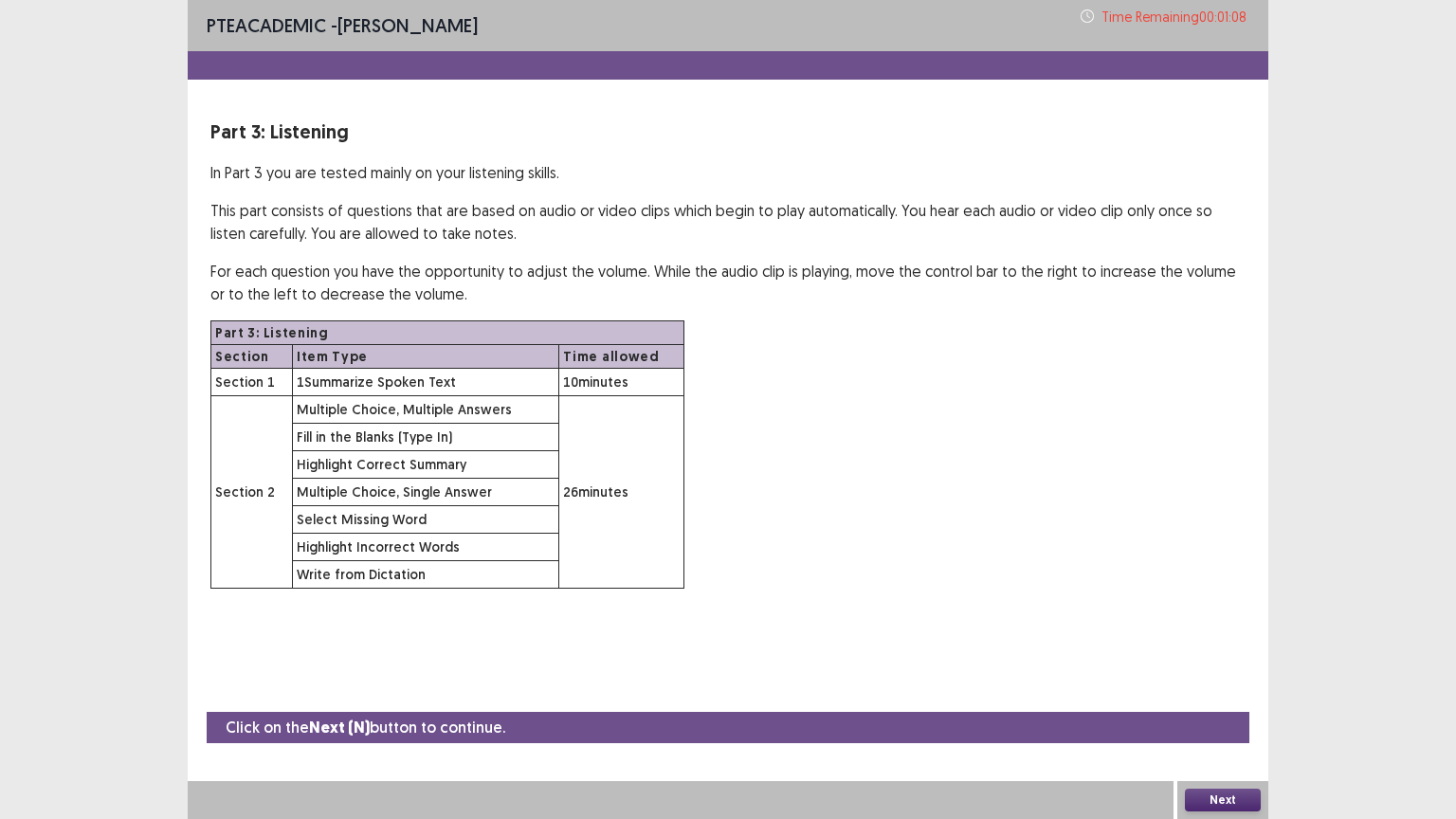
click at [1224, 699] on button "Next" at bounding box center [1222, 801] width 76 height 23
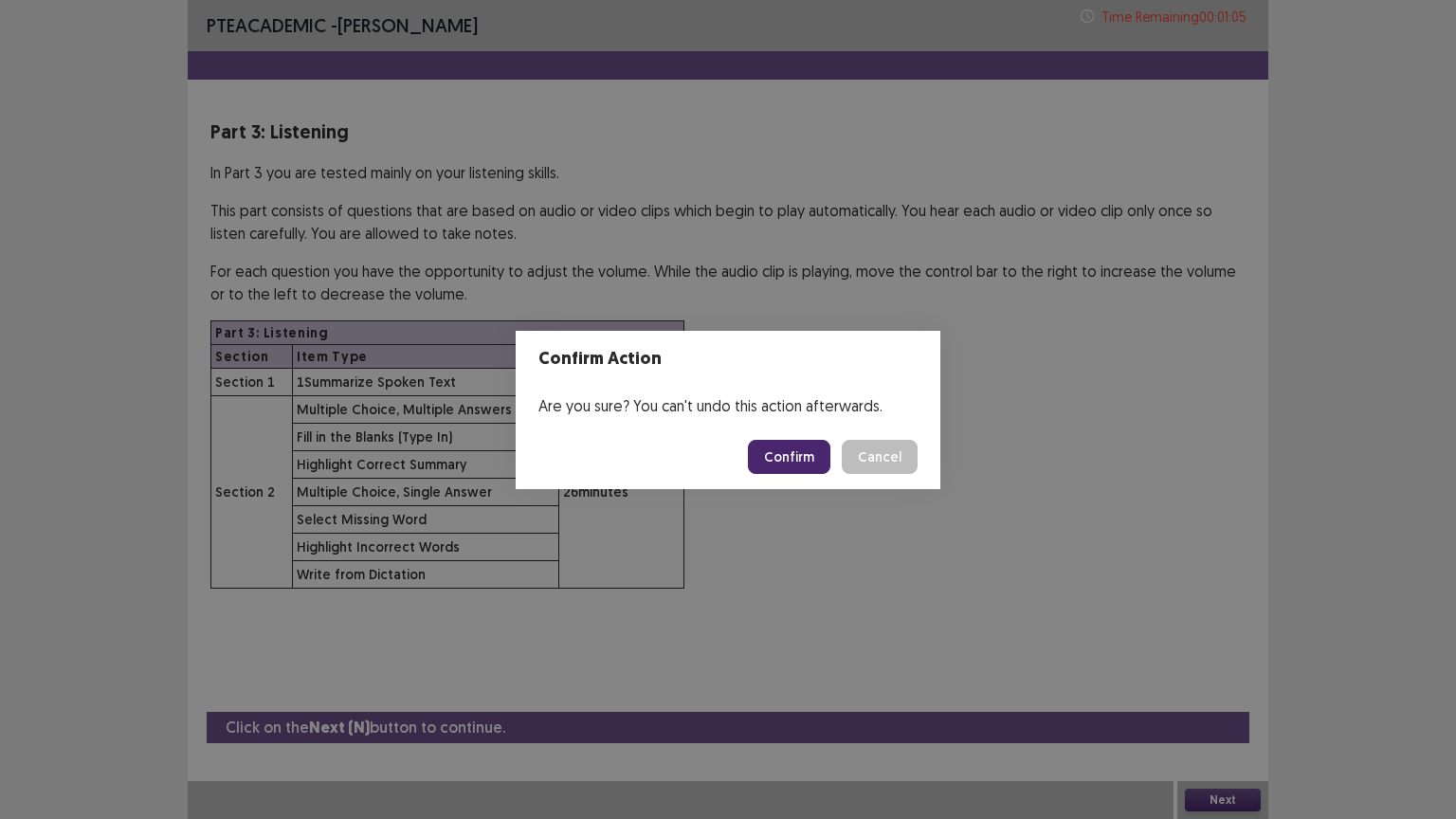
click at [811, 462] on button "Confirm" at bounding box center [789, 457] width 82 height 35
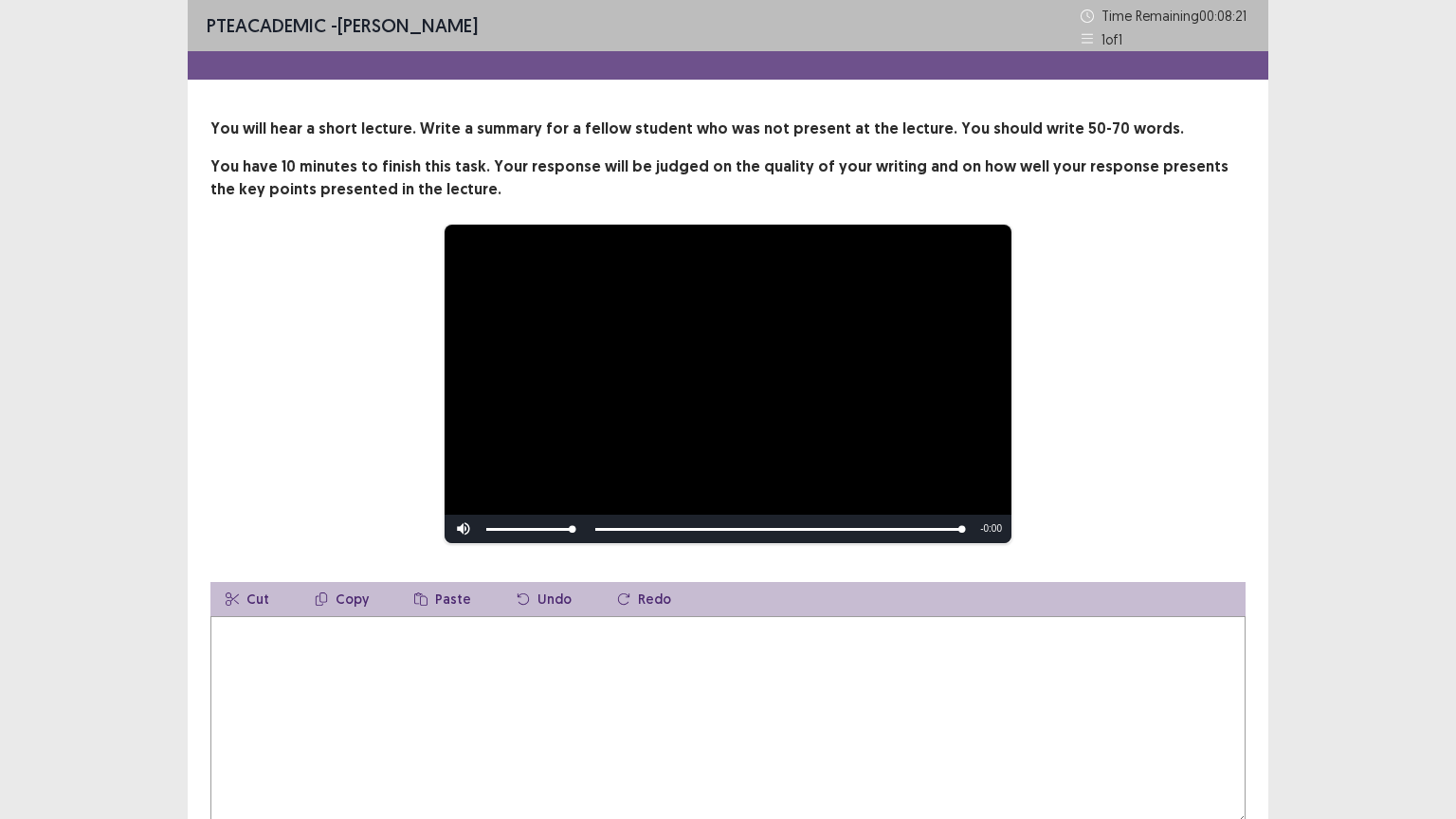
click at [258, 671] on textarea at bounding box center [728, 721] width 1035 height 209
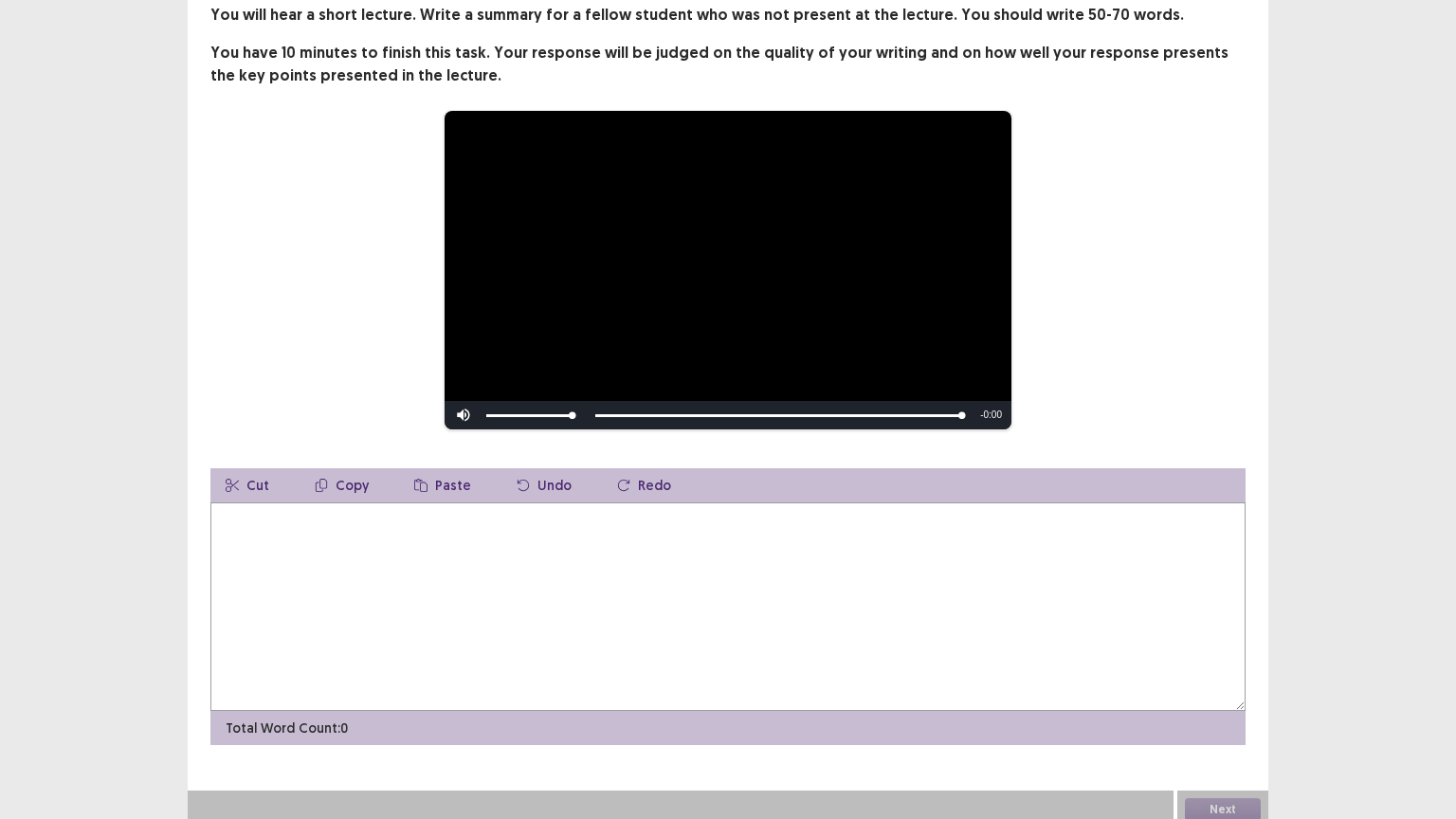
scroll to position [113, 0]
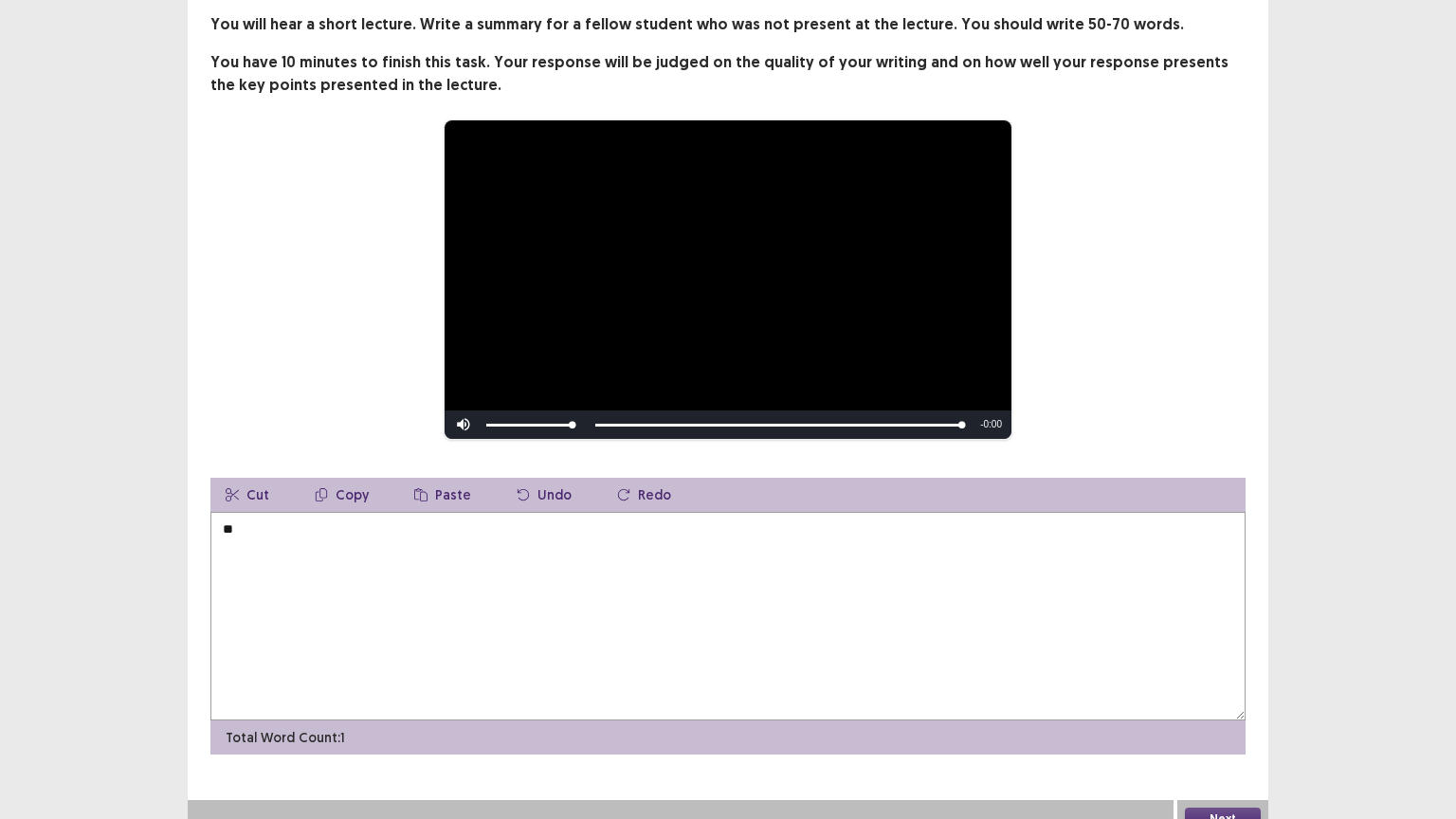
type textarea "*"
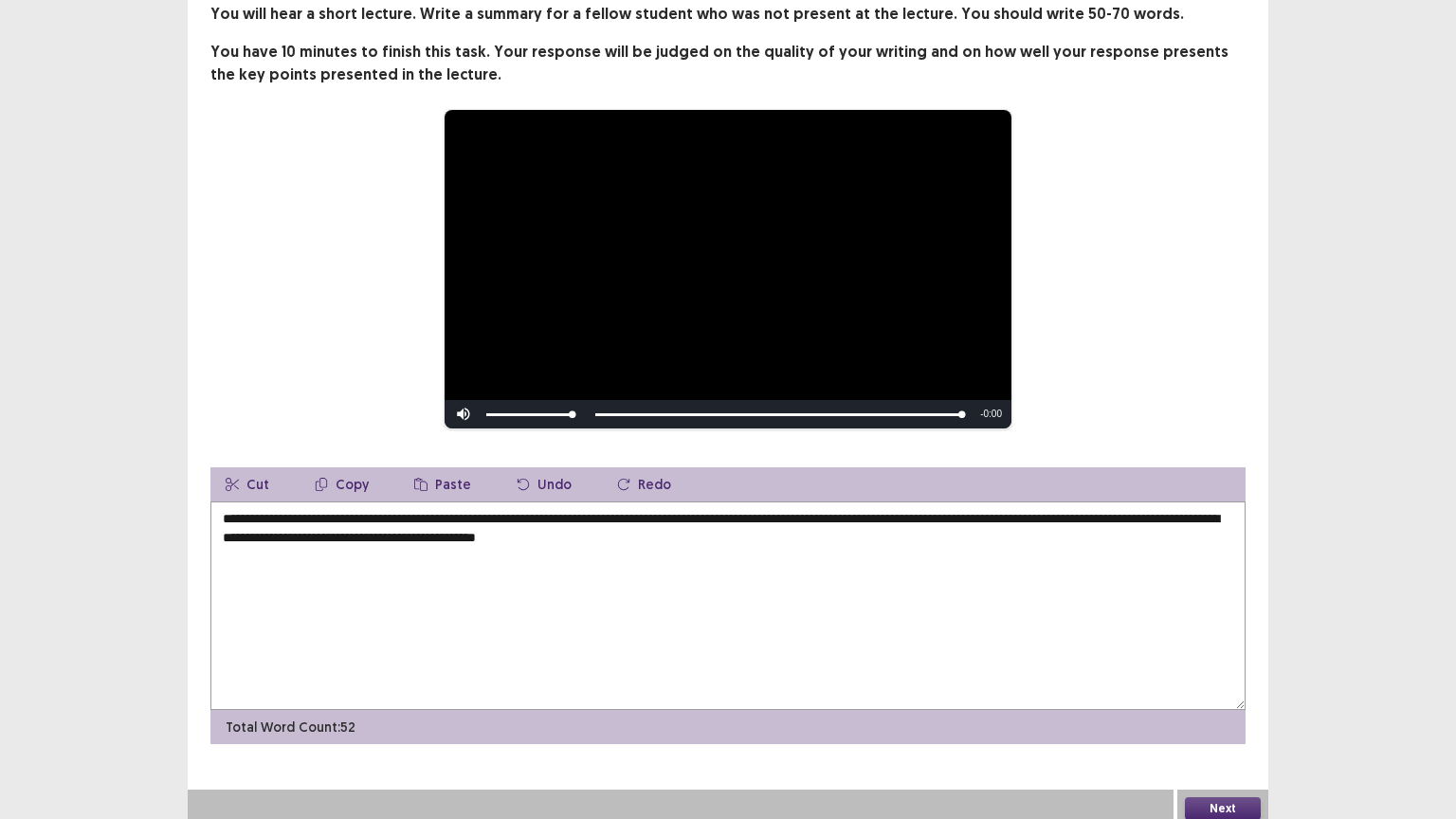
scroll to position [123, 0]
type textarea "**********"
click at [1234, 699] on button "Next" at bounding box center [1222, 810] width 76 height 23
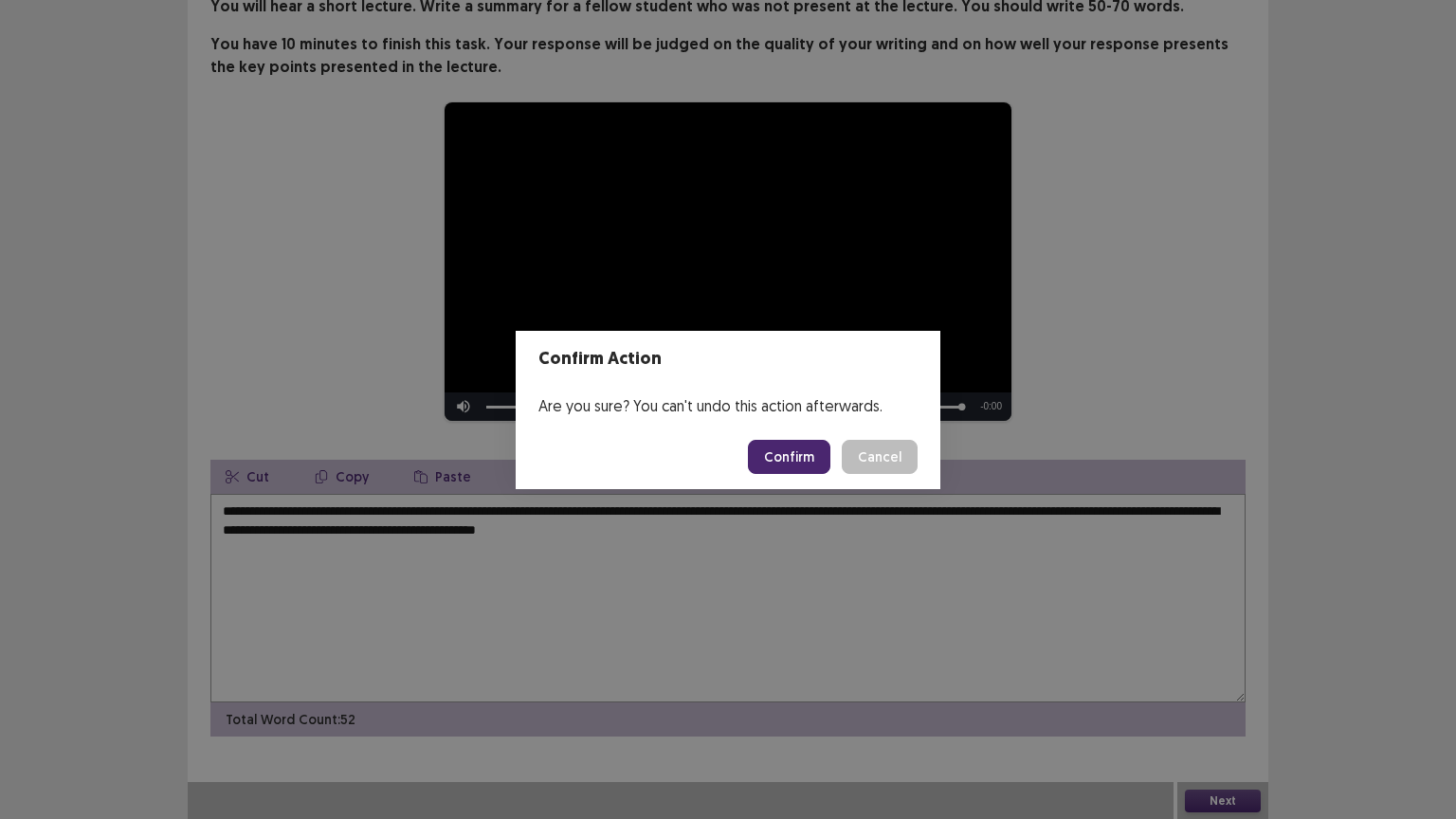
click at [798, 450] on button "Confirm" at bounding box center [789, 457] width 82 height 35
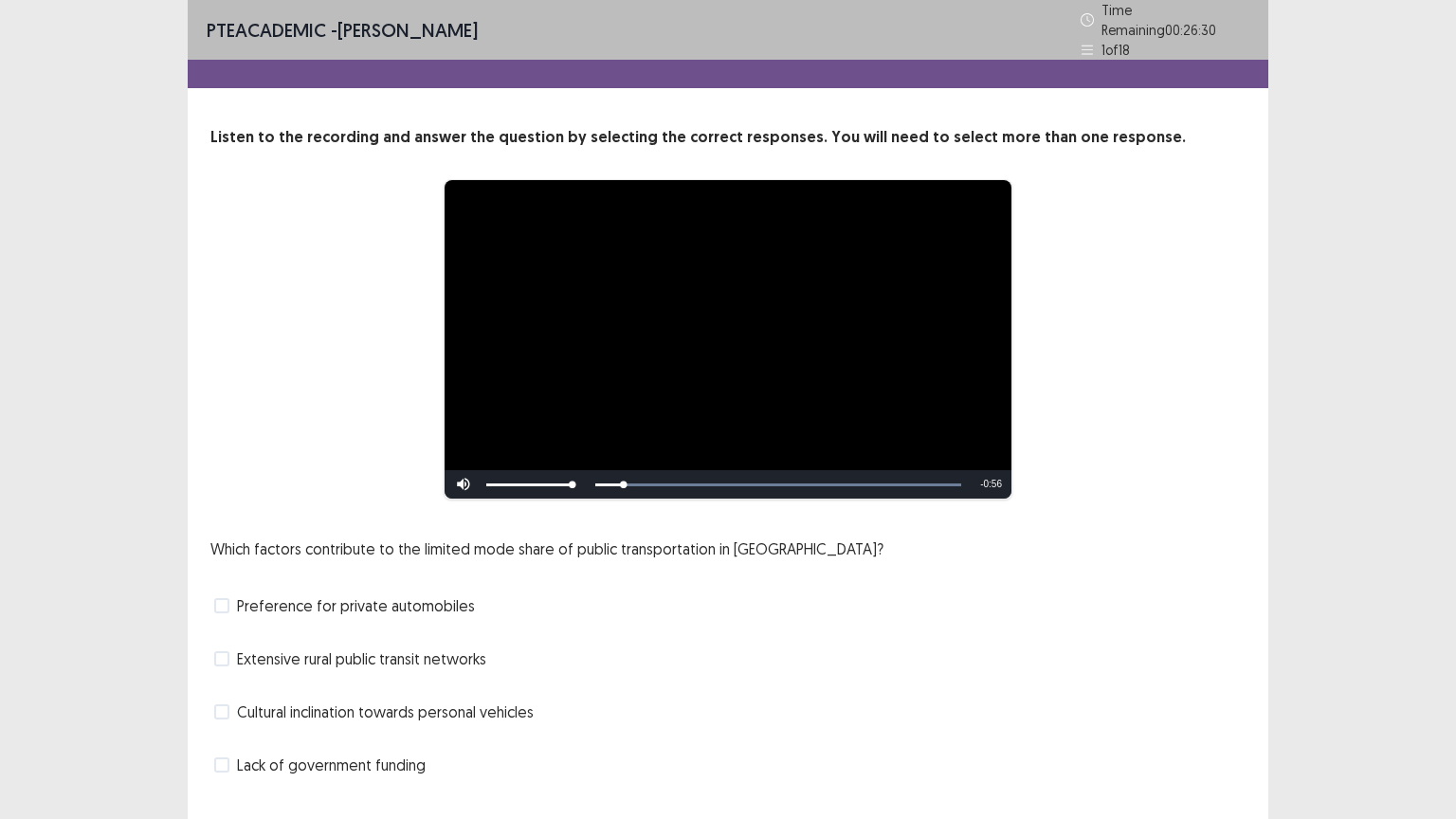
scroll to position [36, 0]
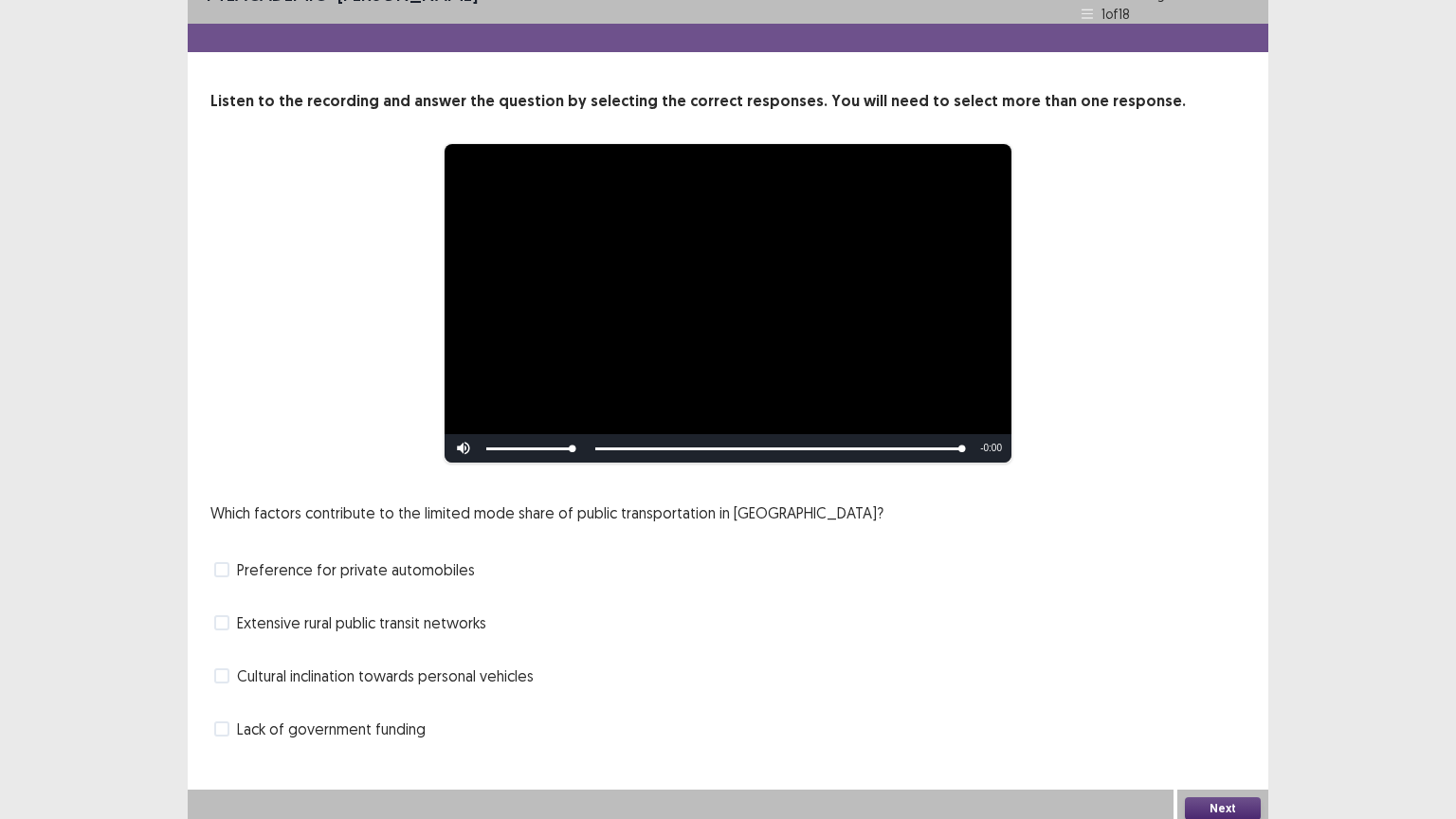
click at [233, 699] on label "Lack of government funding" at bounding box center [319, 730] width 212 height 23
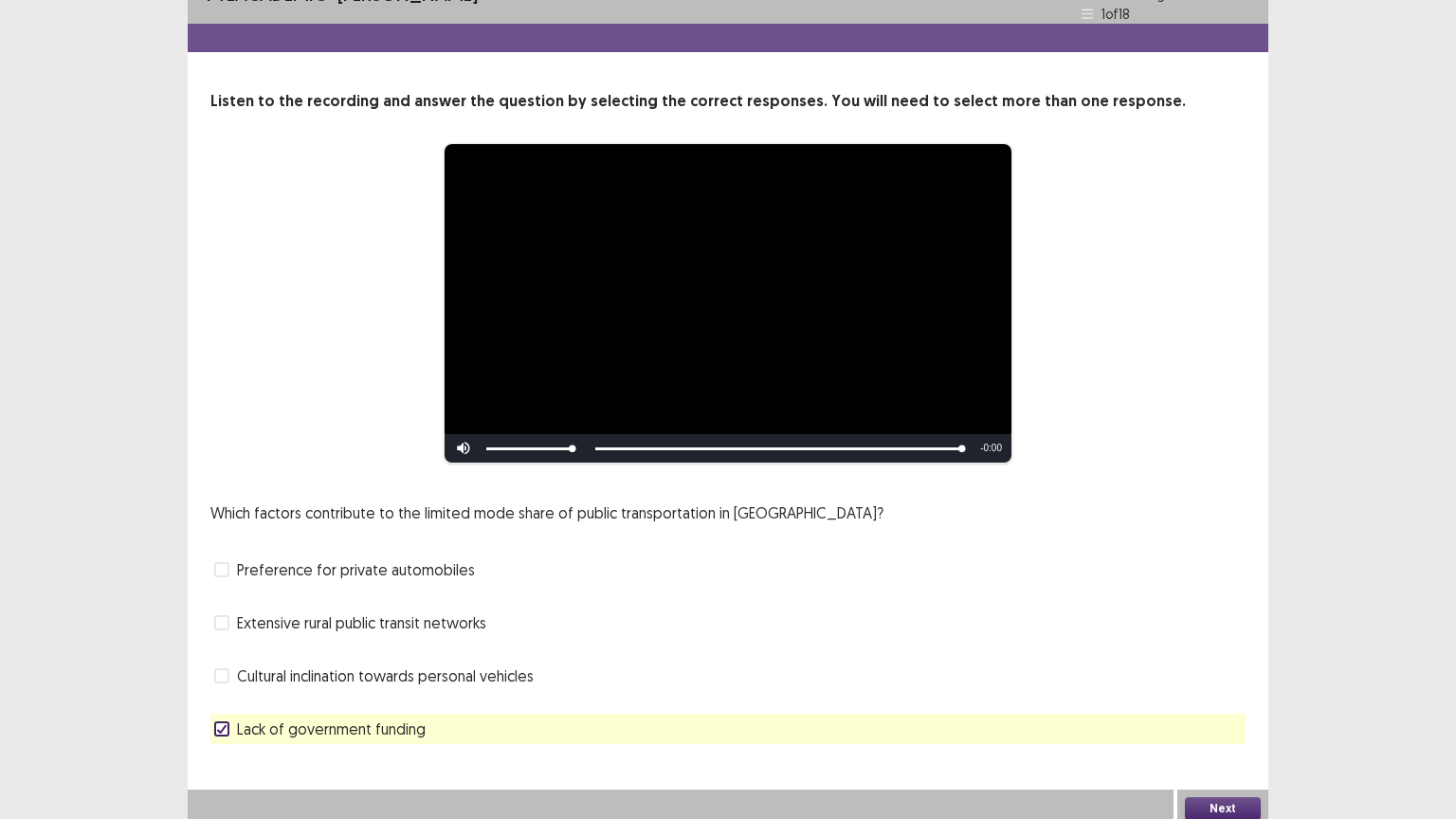
click at [1206, 699] on button "Next" at bounding box center [1222, 809] width 76 height 23
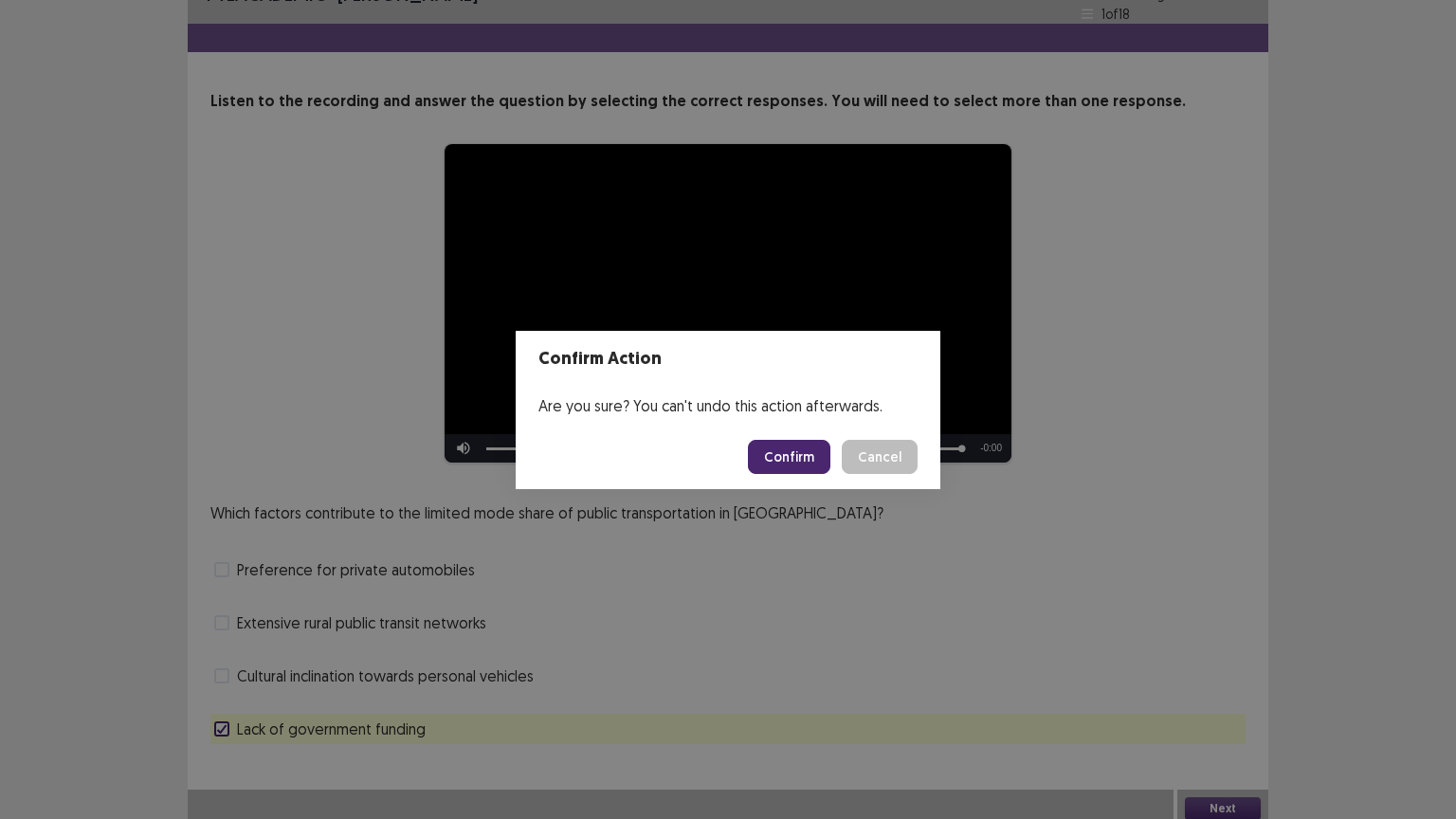
click at [795, 453] on button "Confirm" at bounding box center [789, 457] width 82 height 35
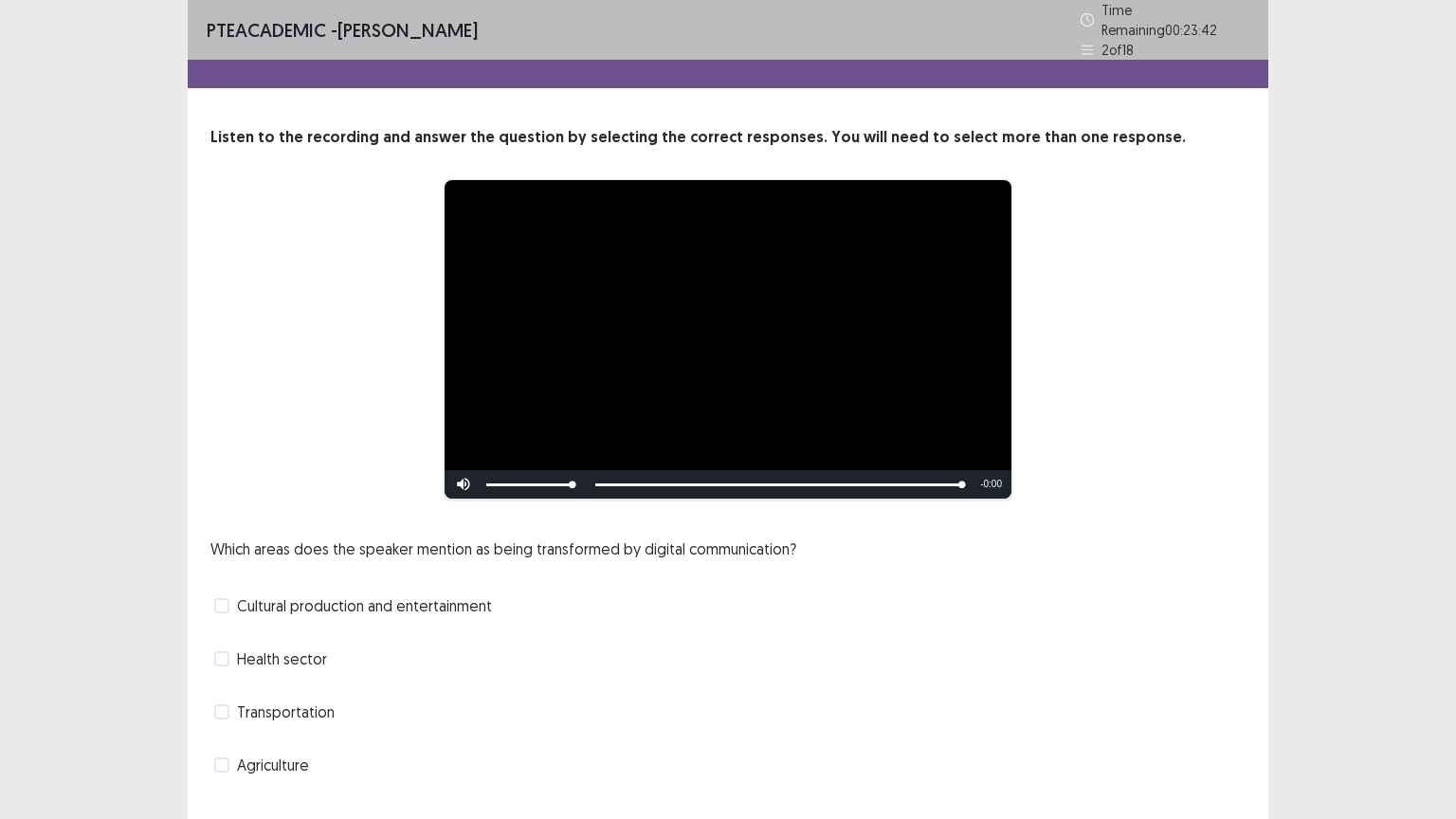
click at [229, 595] on label "Cultural production and entertainment" at bounding box center [353, 606] width 278 height 23
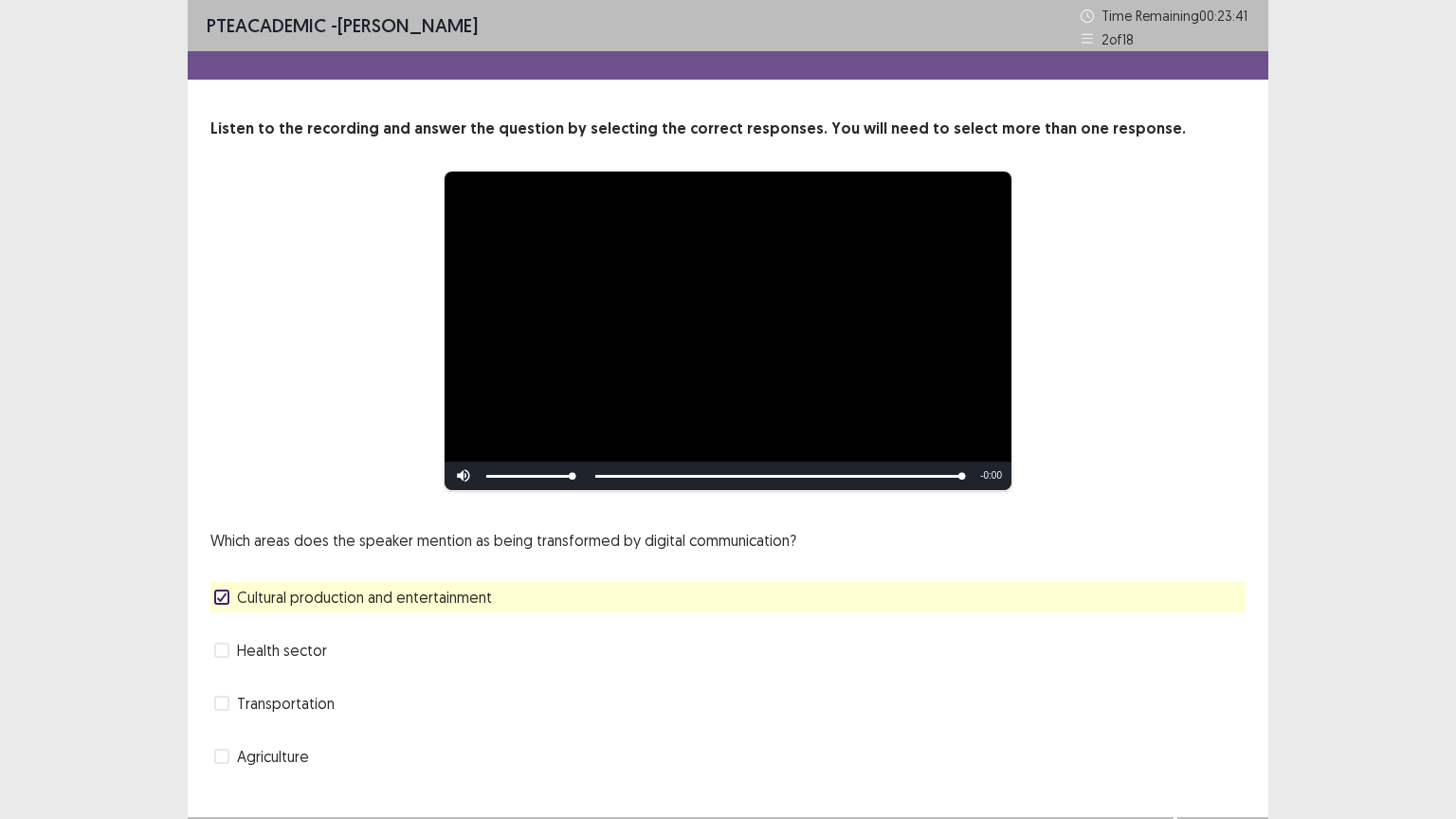
scroll to position [36, 0]
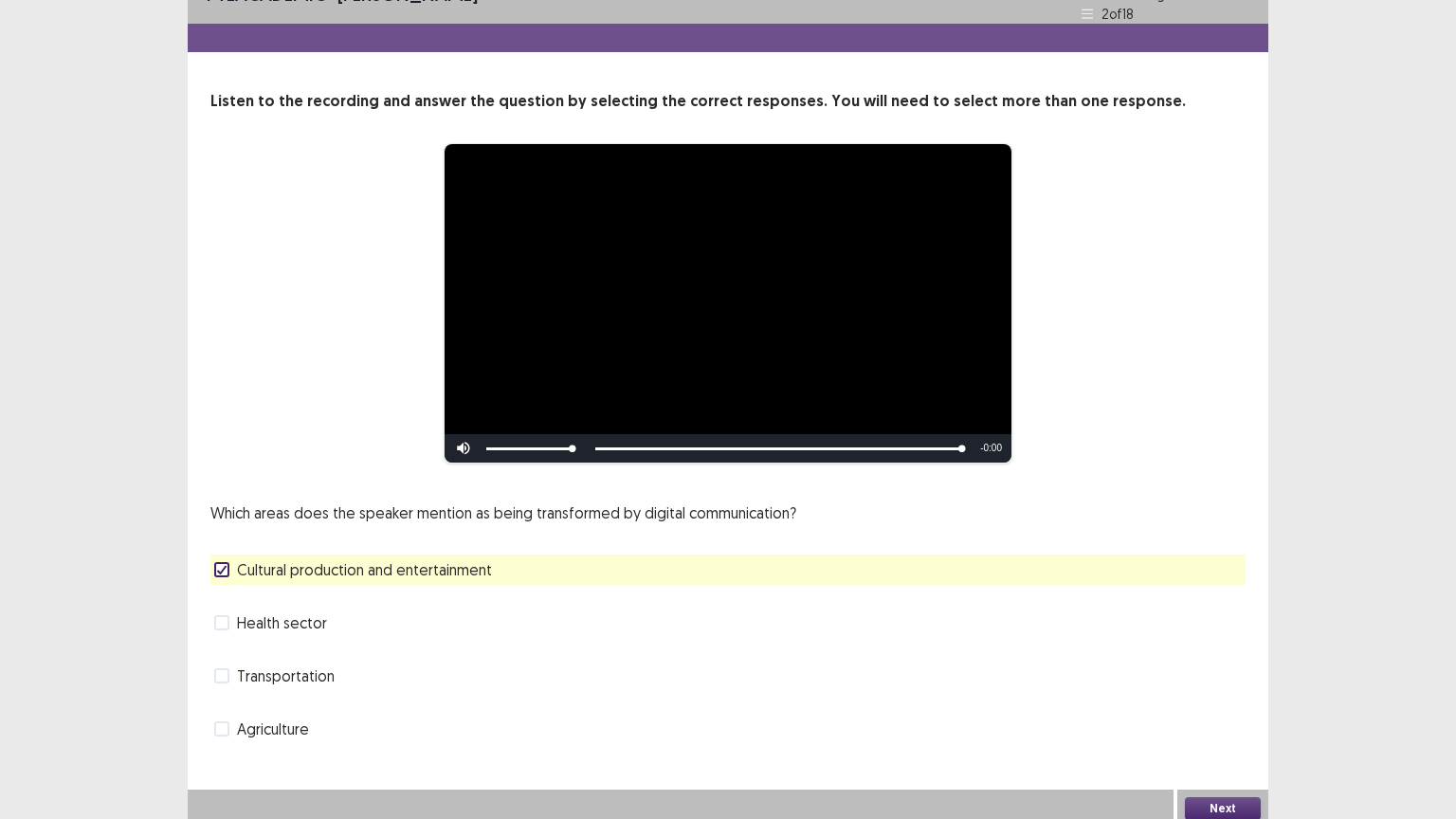
click at [1230, 699] on button "Next" at bounding box center [1222, 809] width 76 height 23
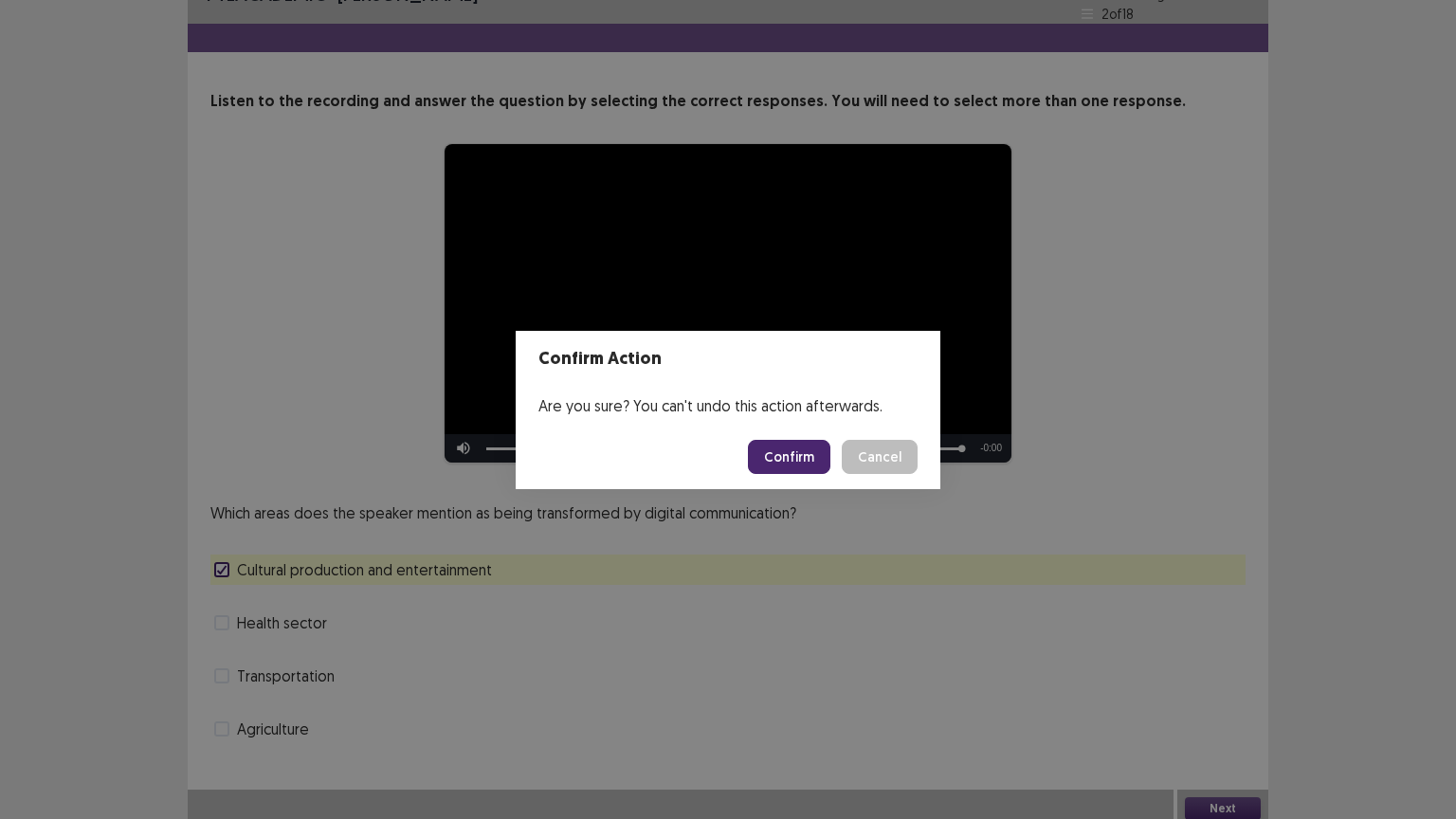
click at [781, 458] on button "Confirm" at bounding box center [789, 457] width 82 height 35
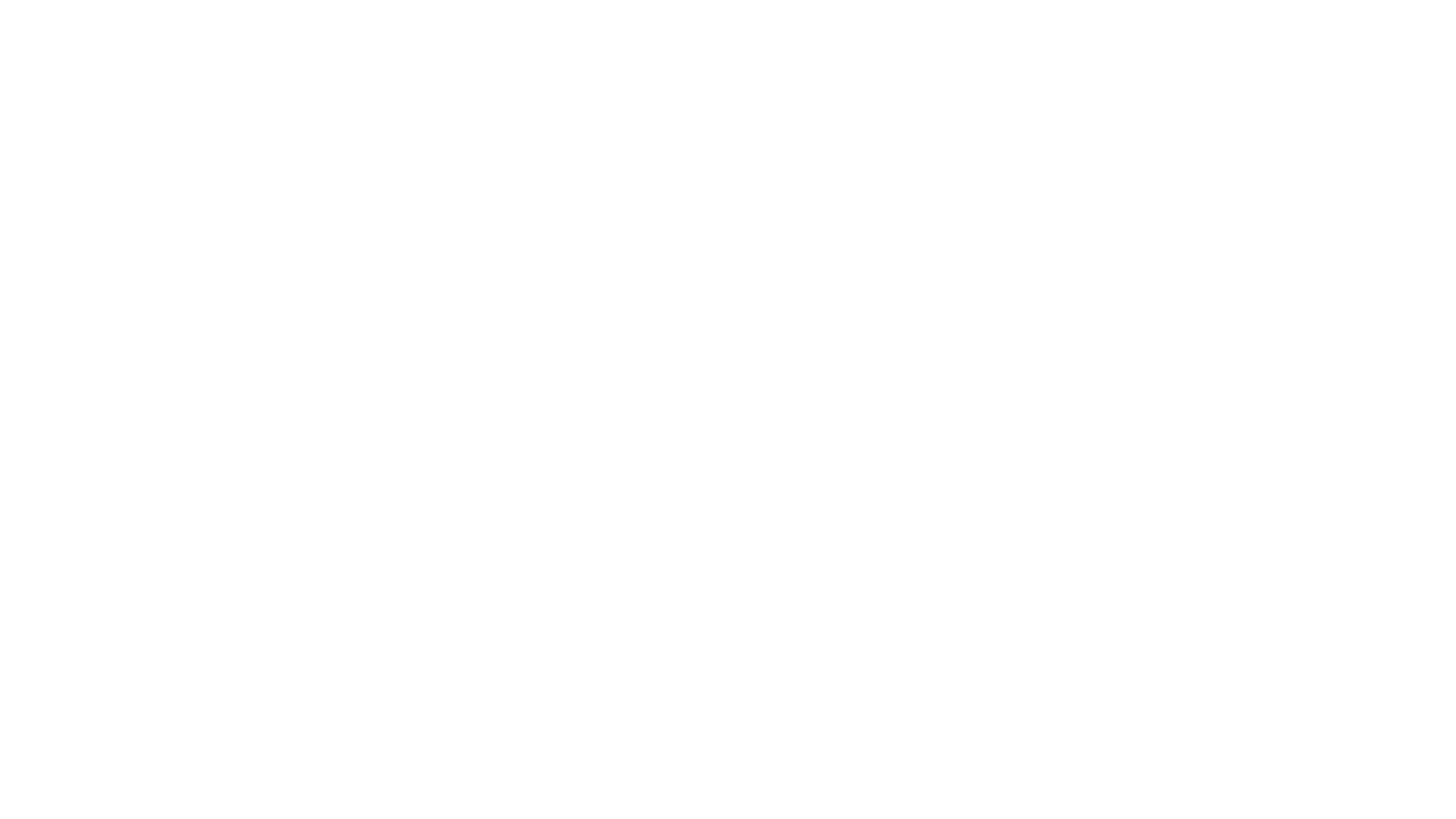
scroll to position [0, 0]
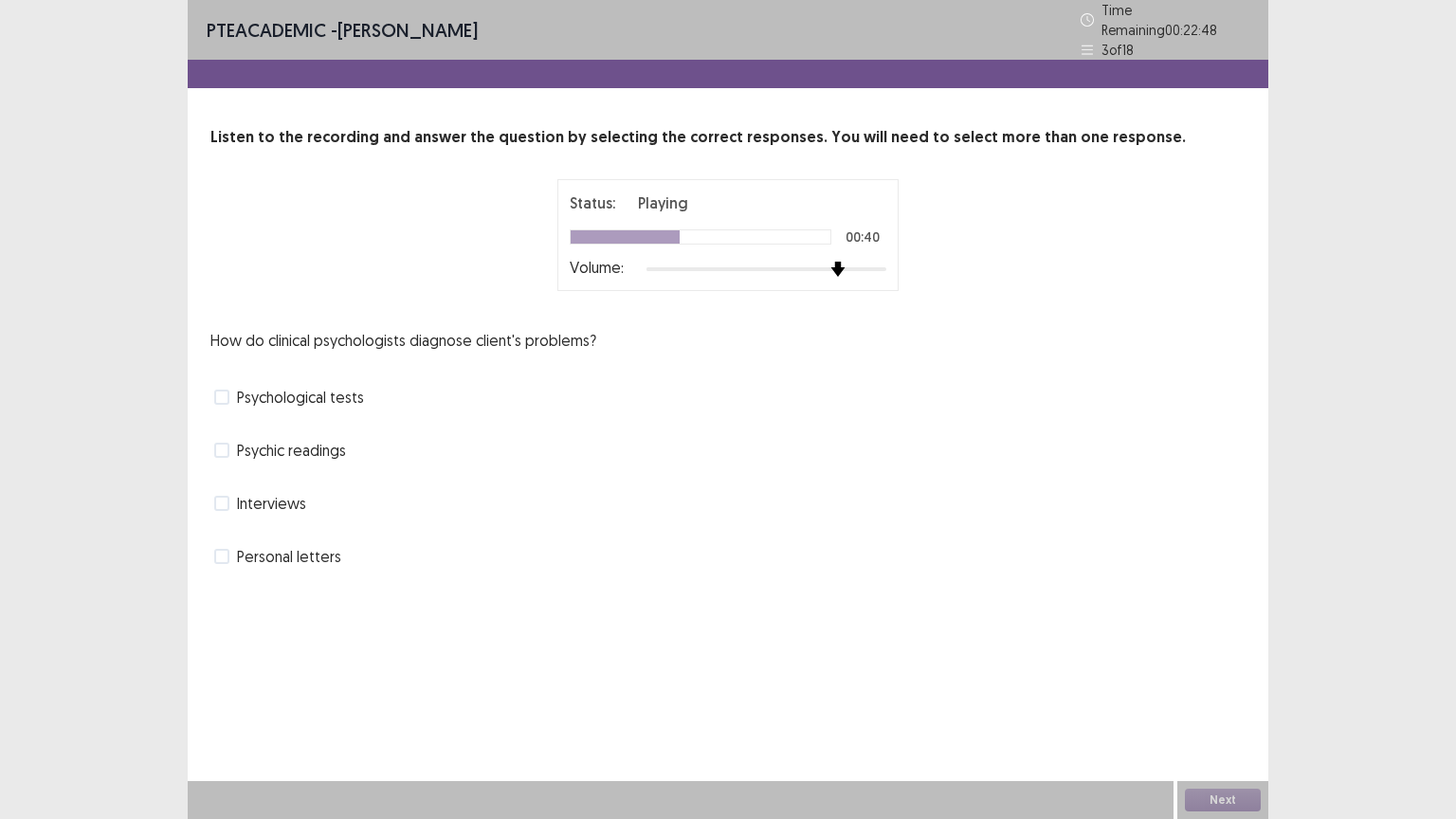
click at [826, 262] on div at bounding box center [766, 269] width 240 height 15
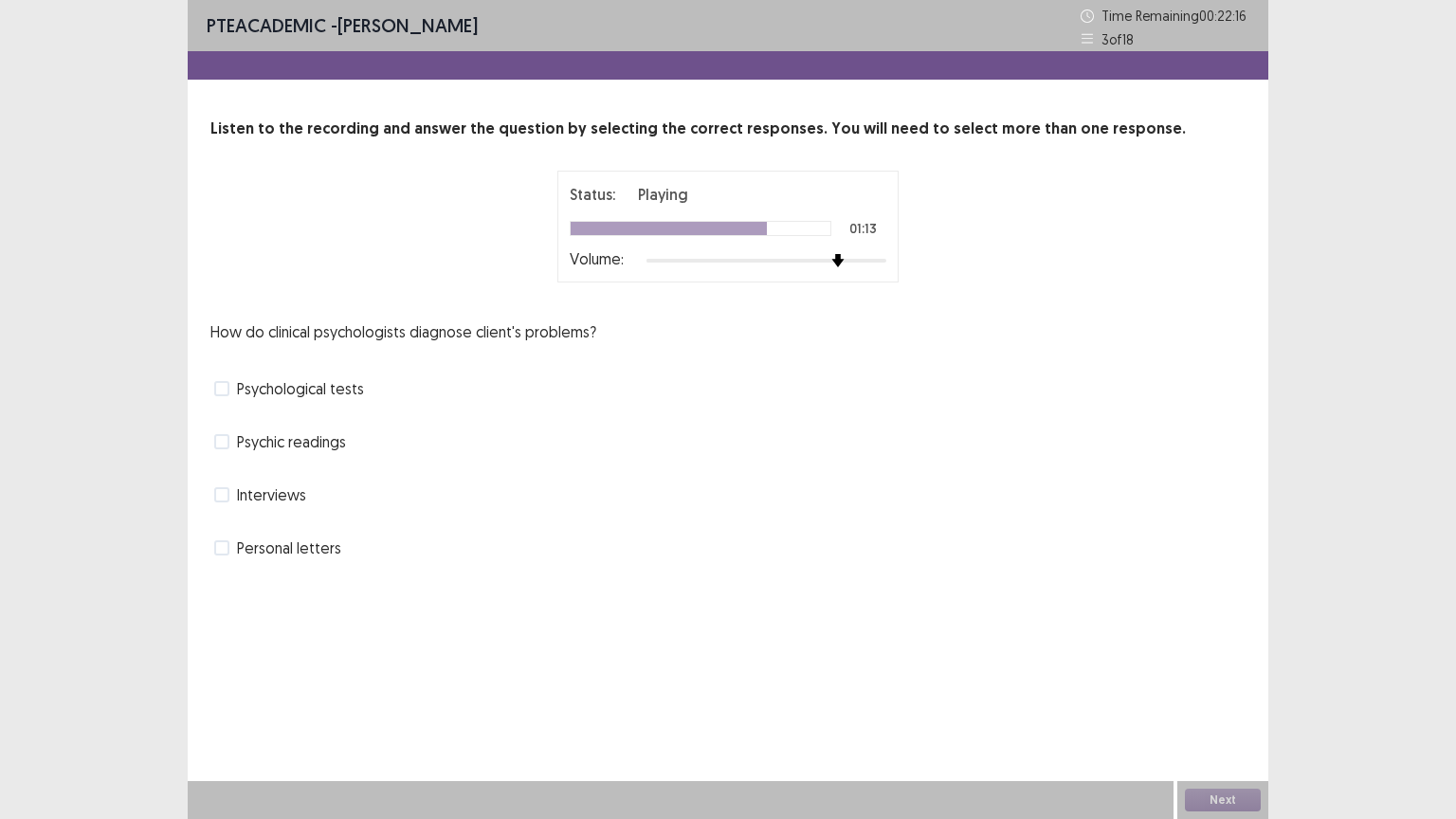
click at [220, 490] on span at bounding box center [221, 495] width 15 height 15
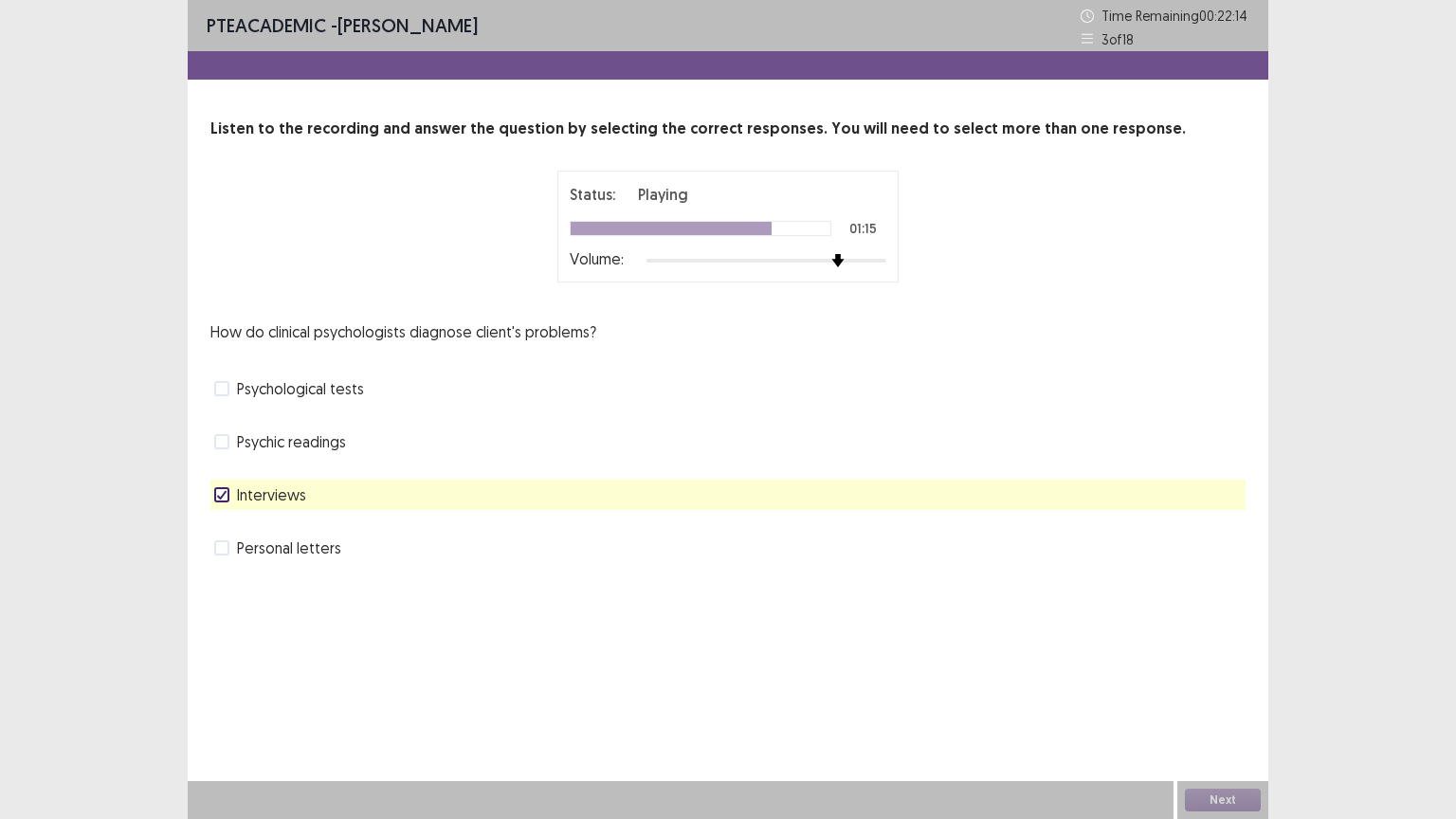
click at [220, 390] on span at bounding box center [221, 389] width 15 height 15
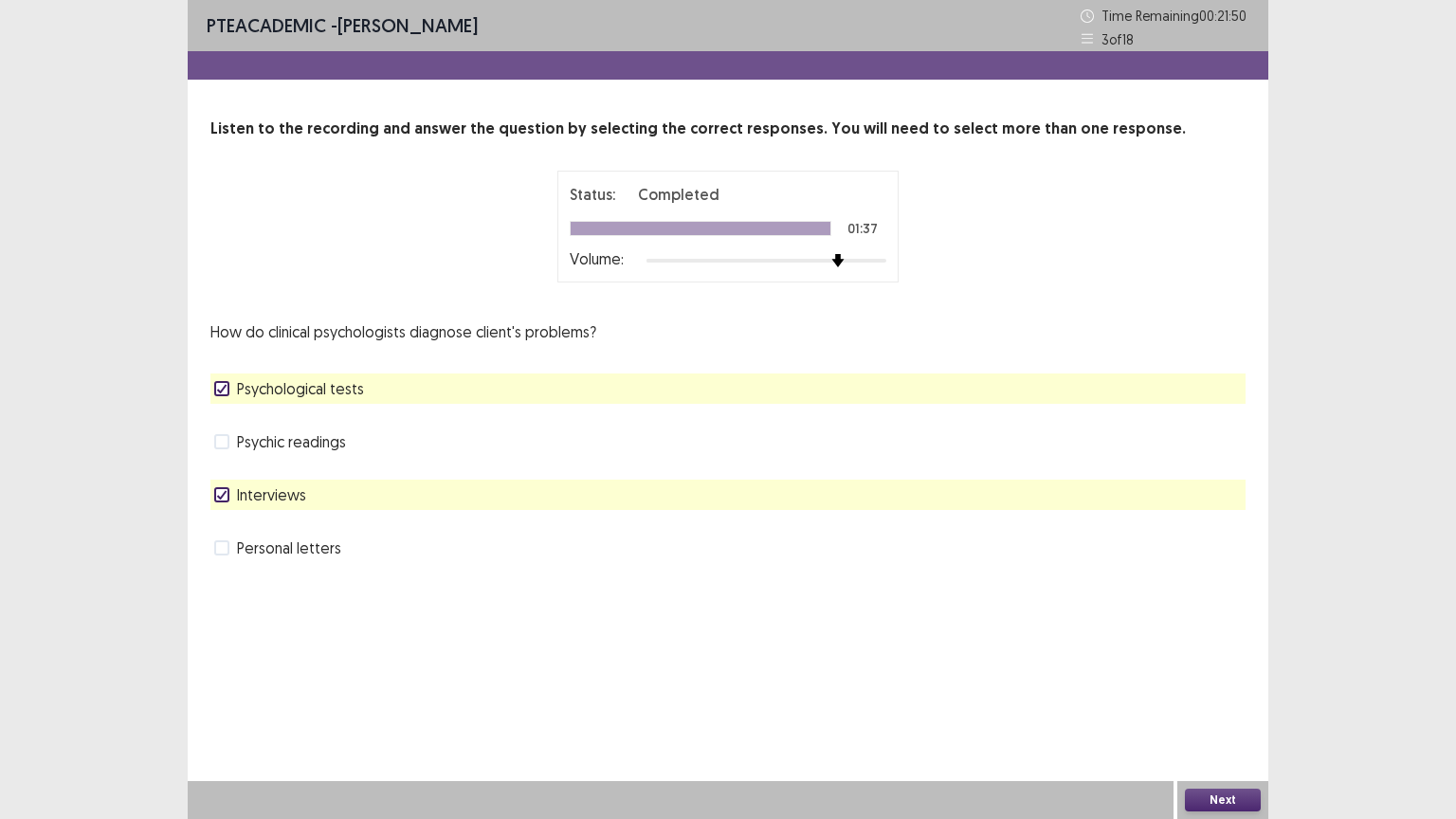
click at [1227, 699] on button "Next" at bounding box center [1222, 801] width 76 height 23
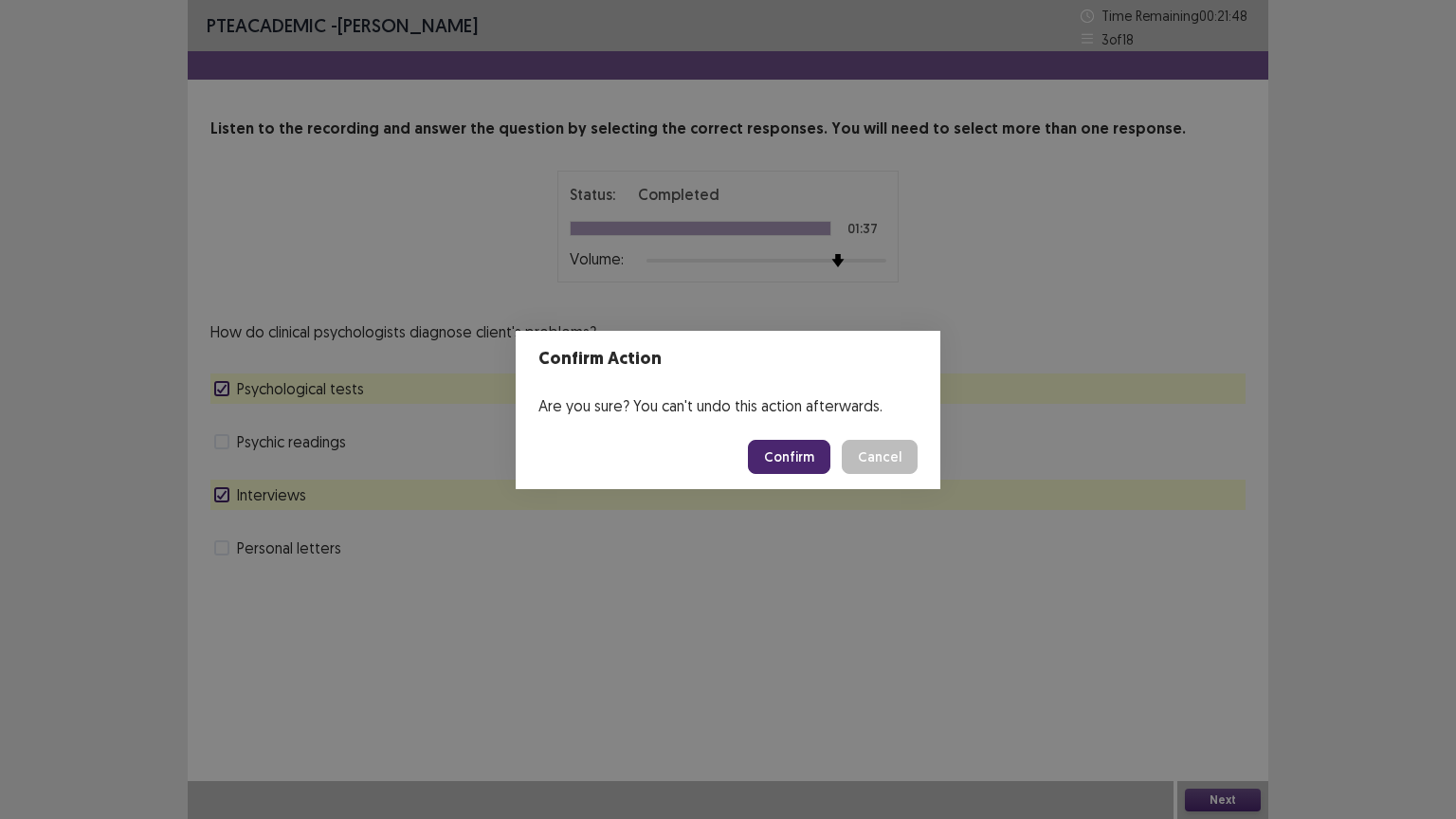
click at [792, 469] on button "Confirm" at bounding box center [789, 457] width 82 height 35
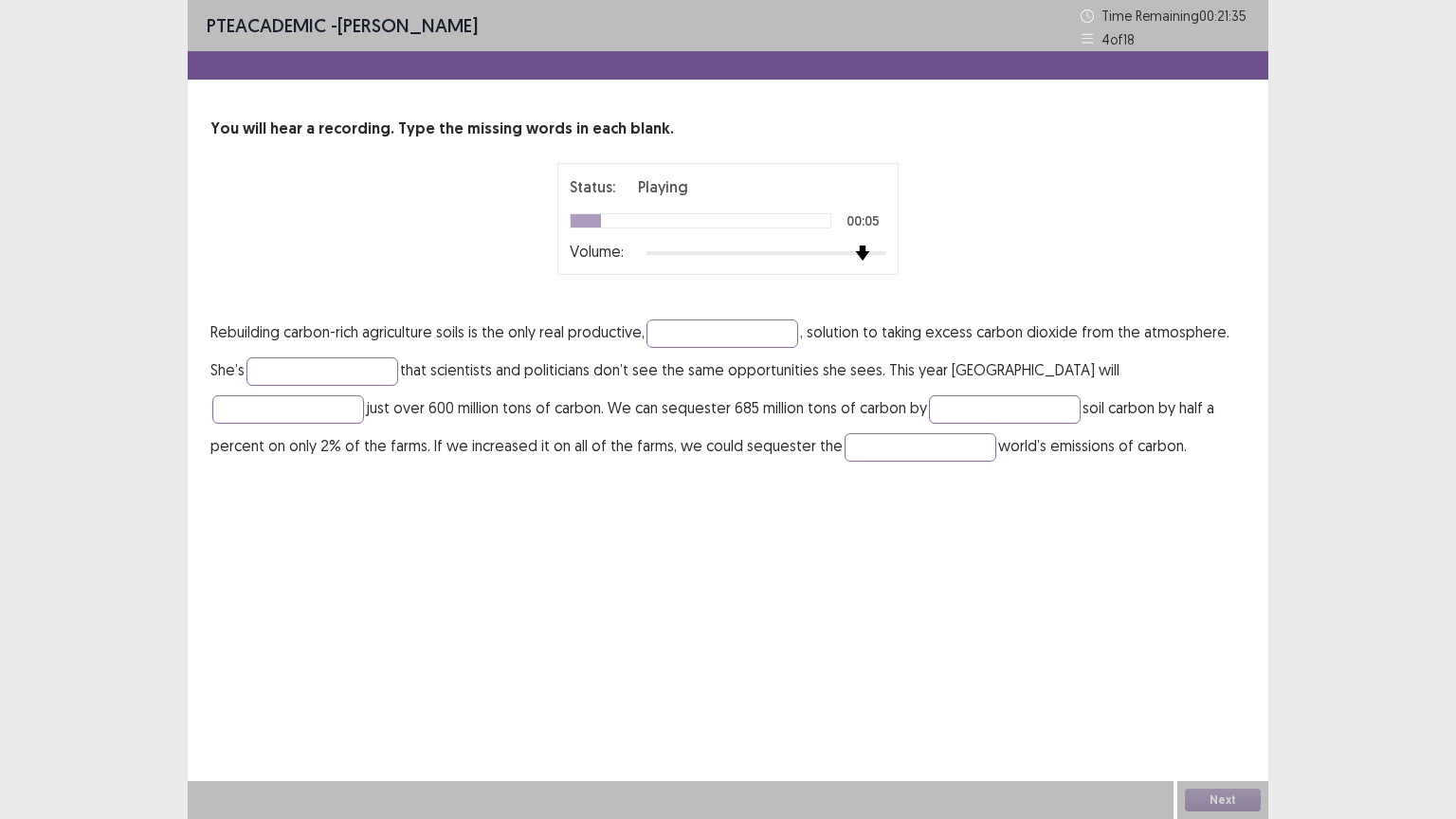
click at [863, 250] on div at bounding box center [766, 253] width 240 height 15
click at [844, 452] on input "text" at bounding box center [920, 448] width 151 height 29
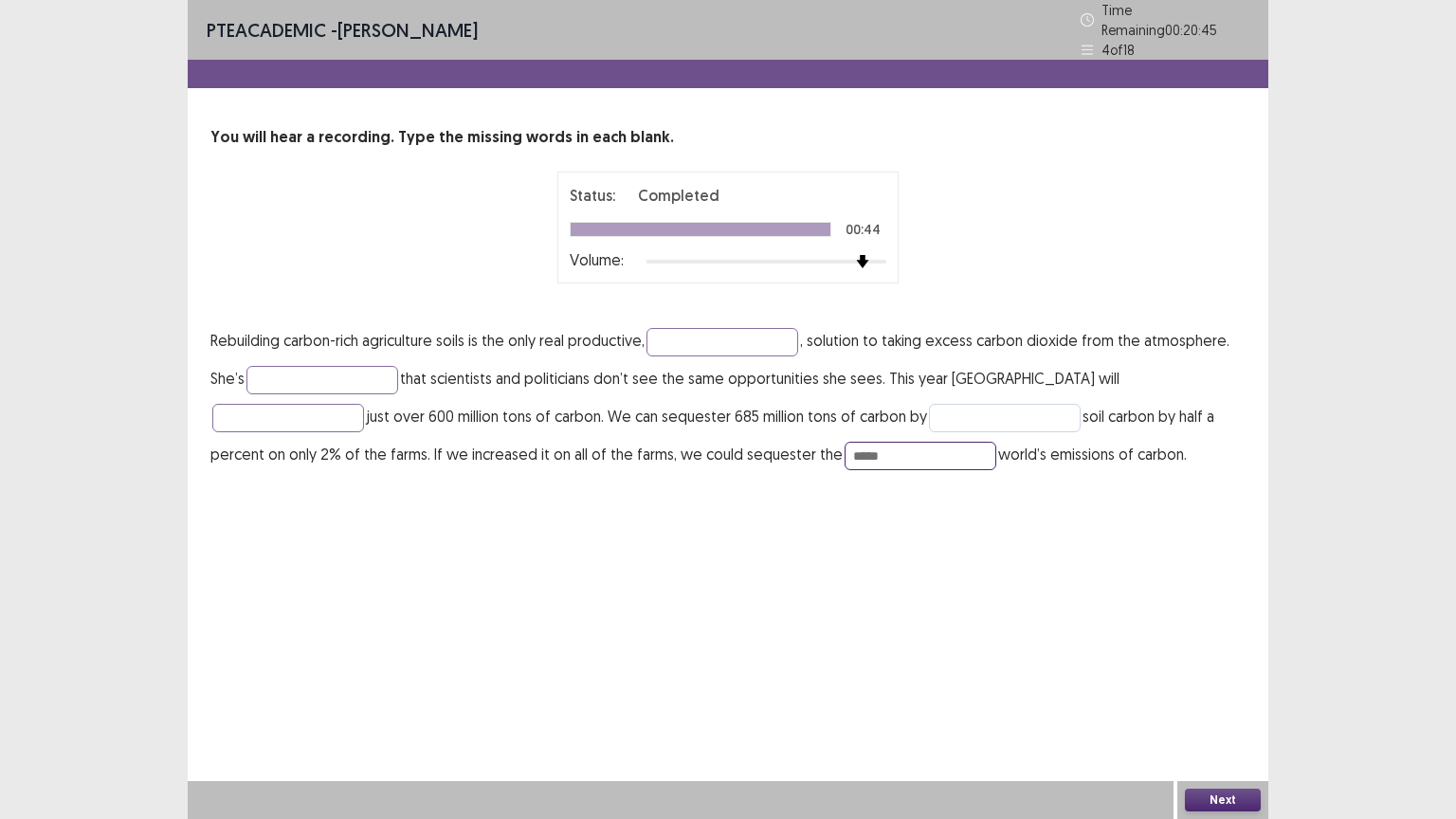
type input "*****"
click at [929, 404] on input "text" at bounding box center [1005, 418] width 151 height 29
type input "**********"
click at [364, 404] on input "text" at bounding box center [288, 418] width 151 height 29
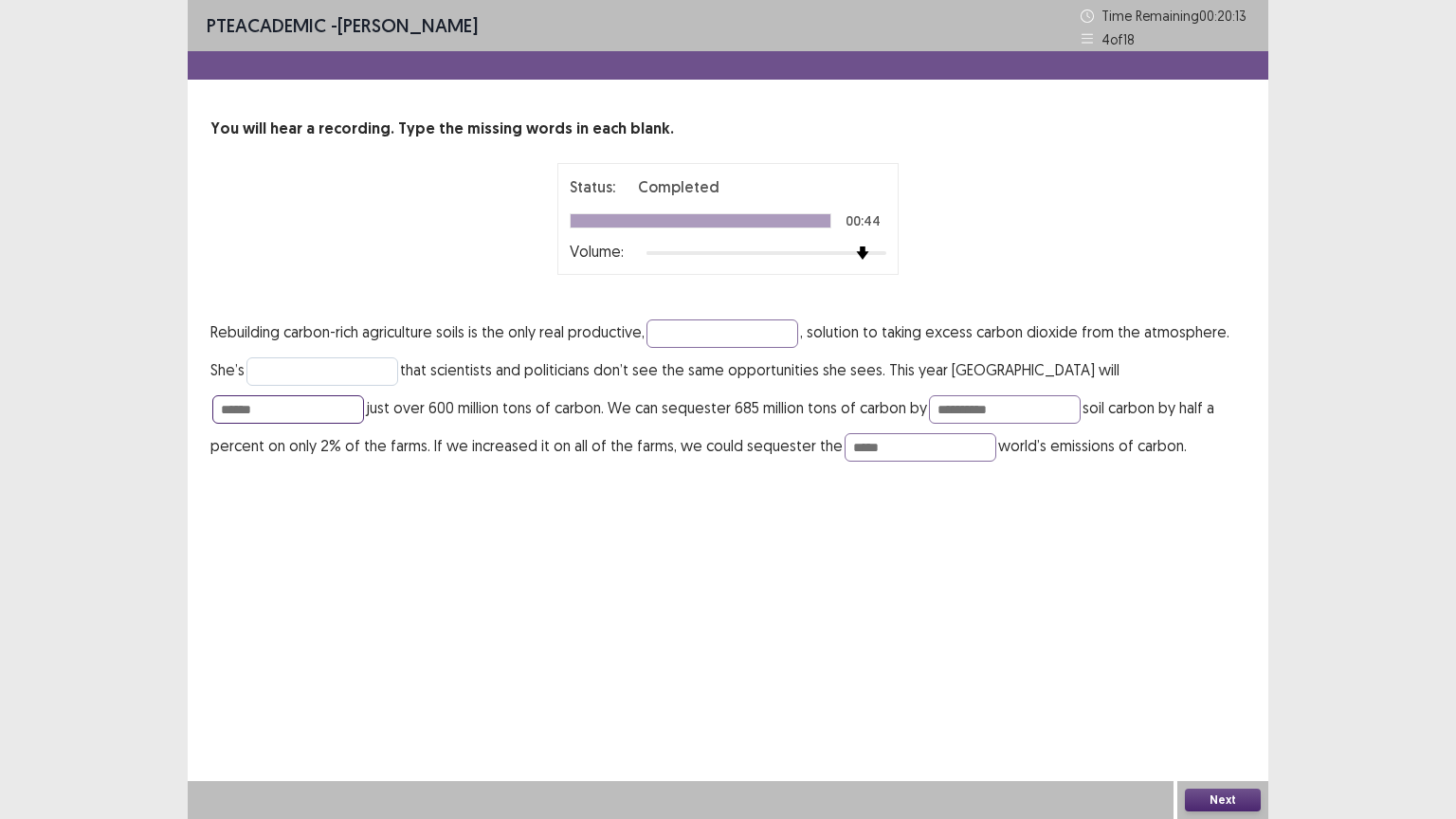
type input "******"
click at [266, 371] on input "text" at bounding box center [322, 372] width 151 height 29
type input "*********"
click at [676, 331] on input "text" at bounding box center [722, 334] width 151 height 29
type input "**********"
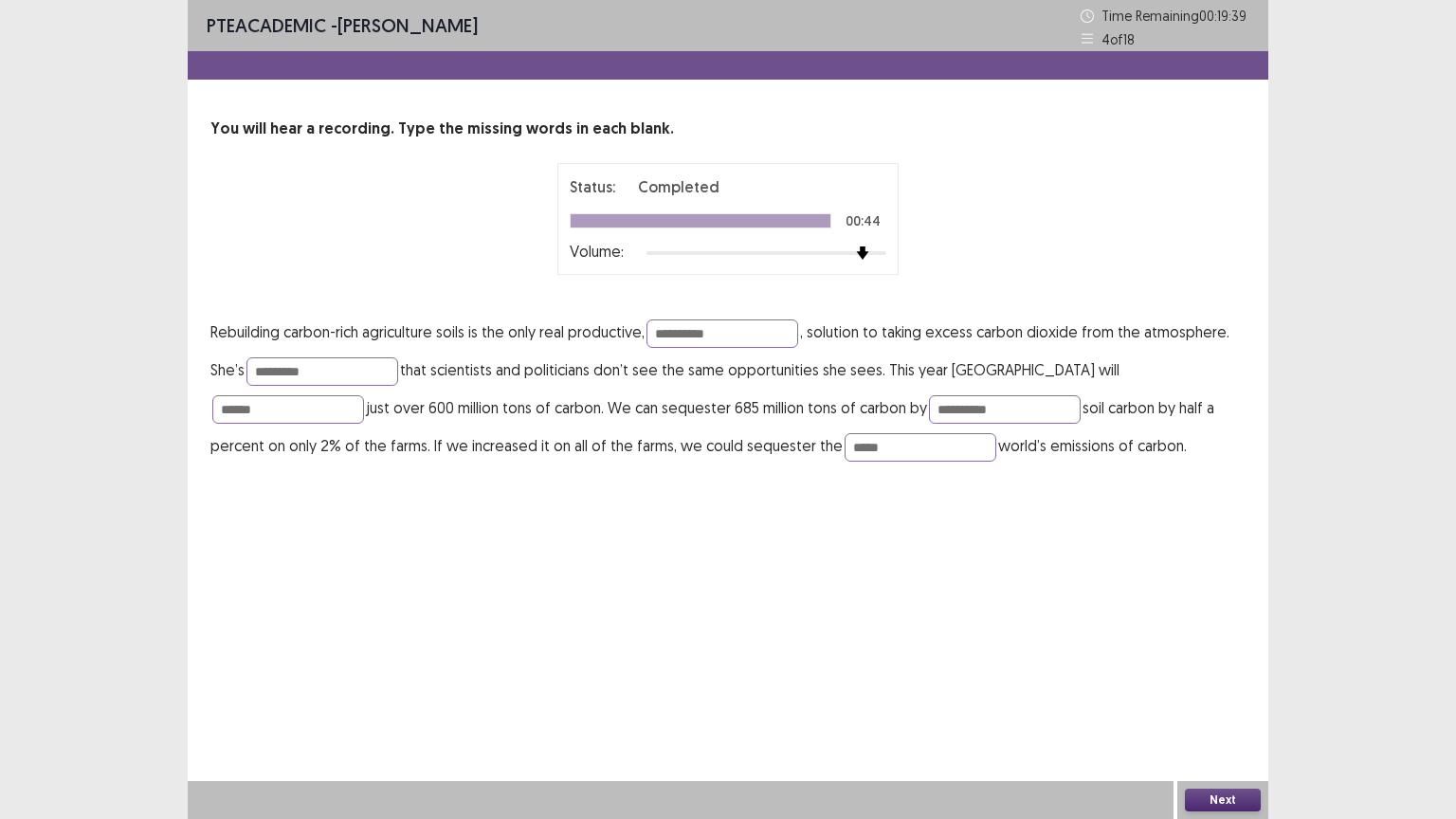
click at [1230, 699] on button "Next" at bounding box center [1222, 801] width 76 height 23
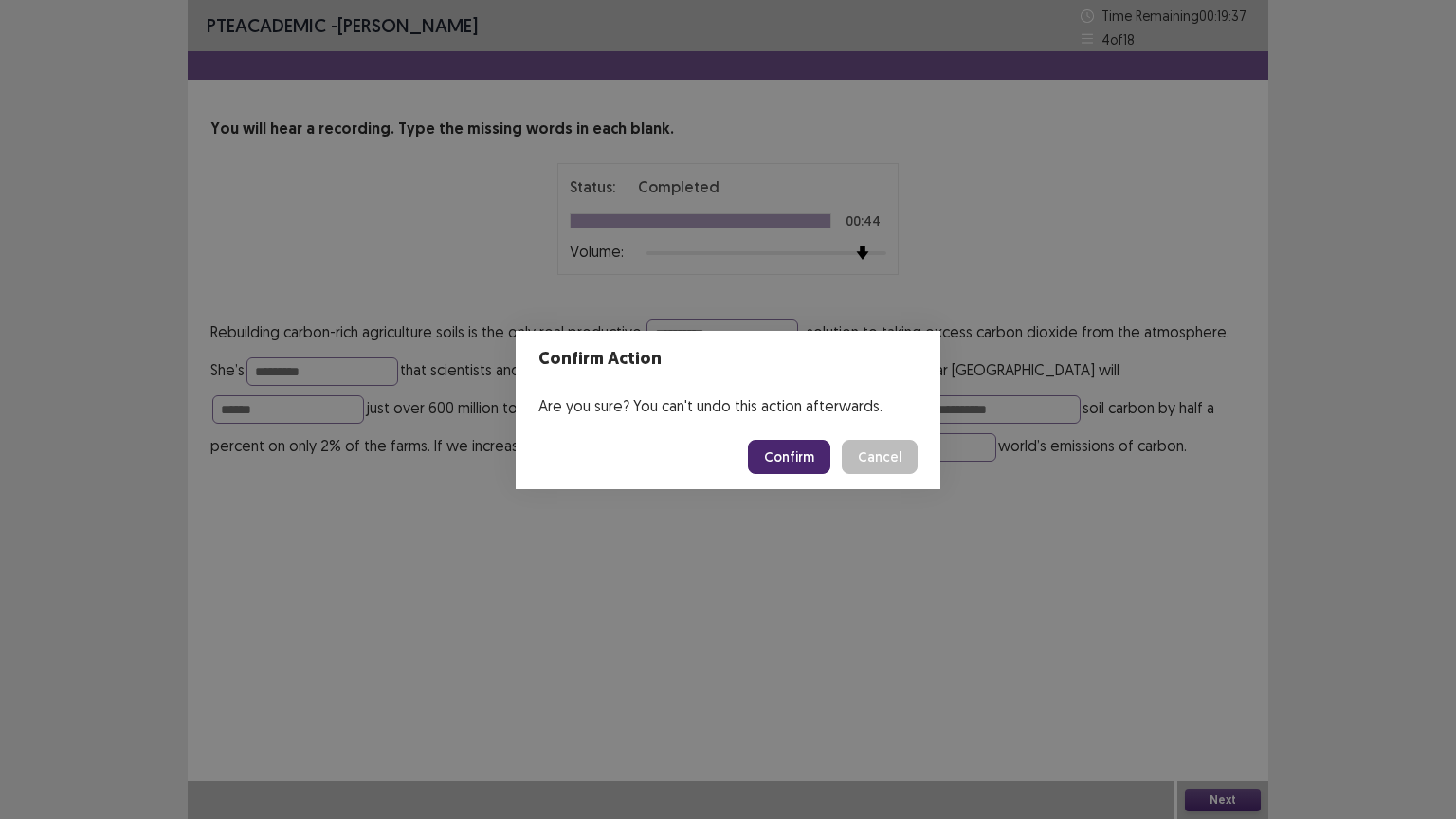
click at [778, 448] on button "Confirm" at bounding box center [789, 457] width 82 height 35
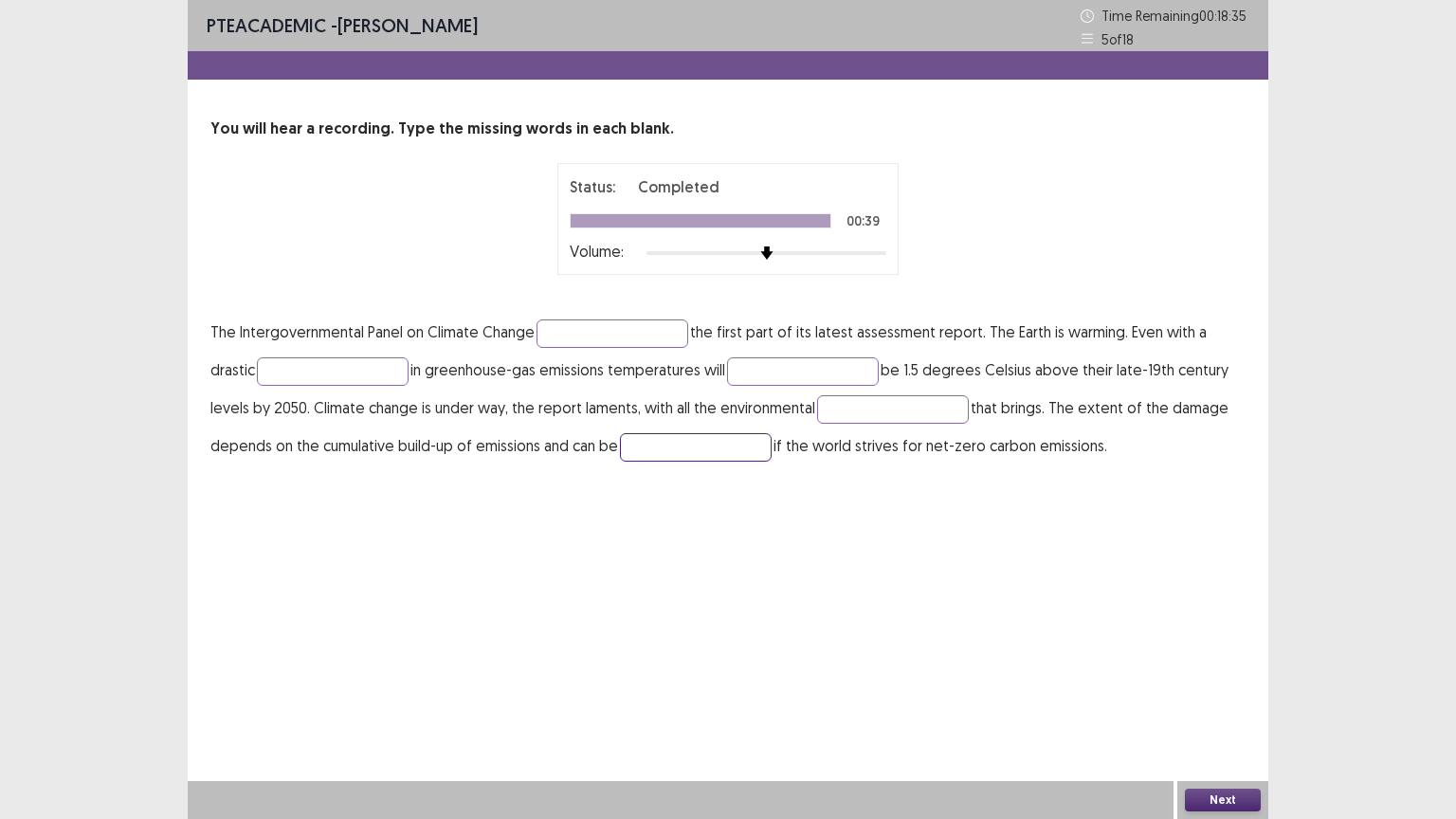
click at [658, 444] on input "text" at bounding box center [696, 448] width 151 height 29
type input "*******"
click at [855, 413] on input "text" at bounding box center [892, 410] width 151 height 29
type input "**********"
click at [793, 358] on input "text" at bounding box center [802, 372] width 151 height 29
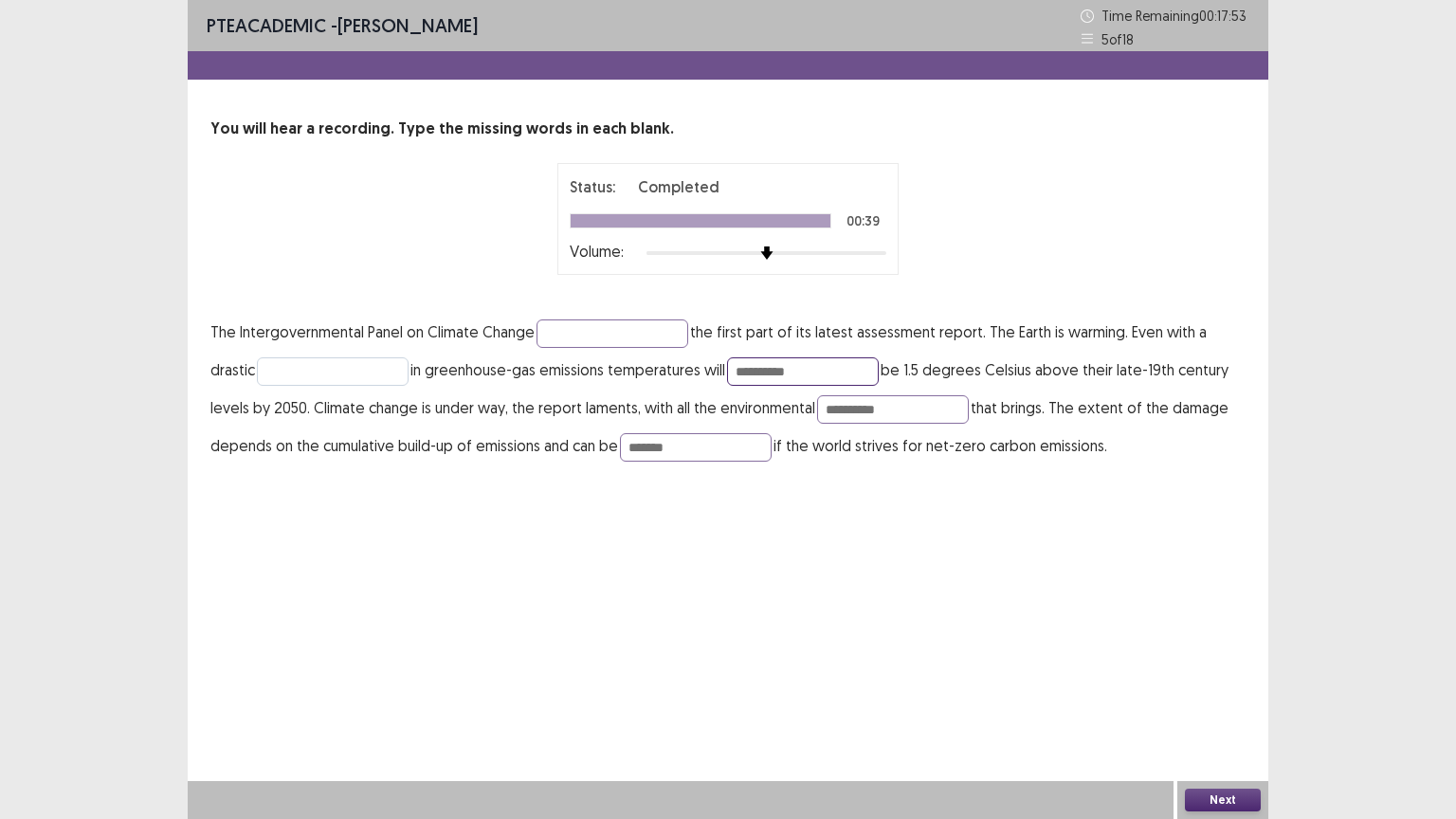
type input "**********"
click at [332, 379] on input "text" at bounding box center [333, 372] width 151 height 29
click at [558, 336] on input "text" at bounding box center [612, 334] width 151 height 29
type input "*******"
click at [335, 354] on p "**********" at bounding box center [728, 388] width 1035 height 152
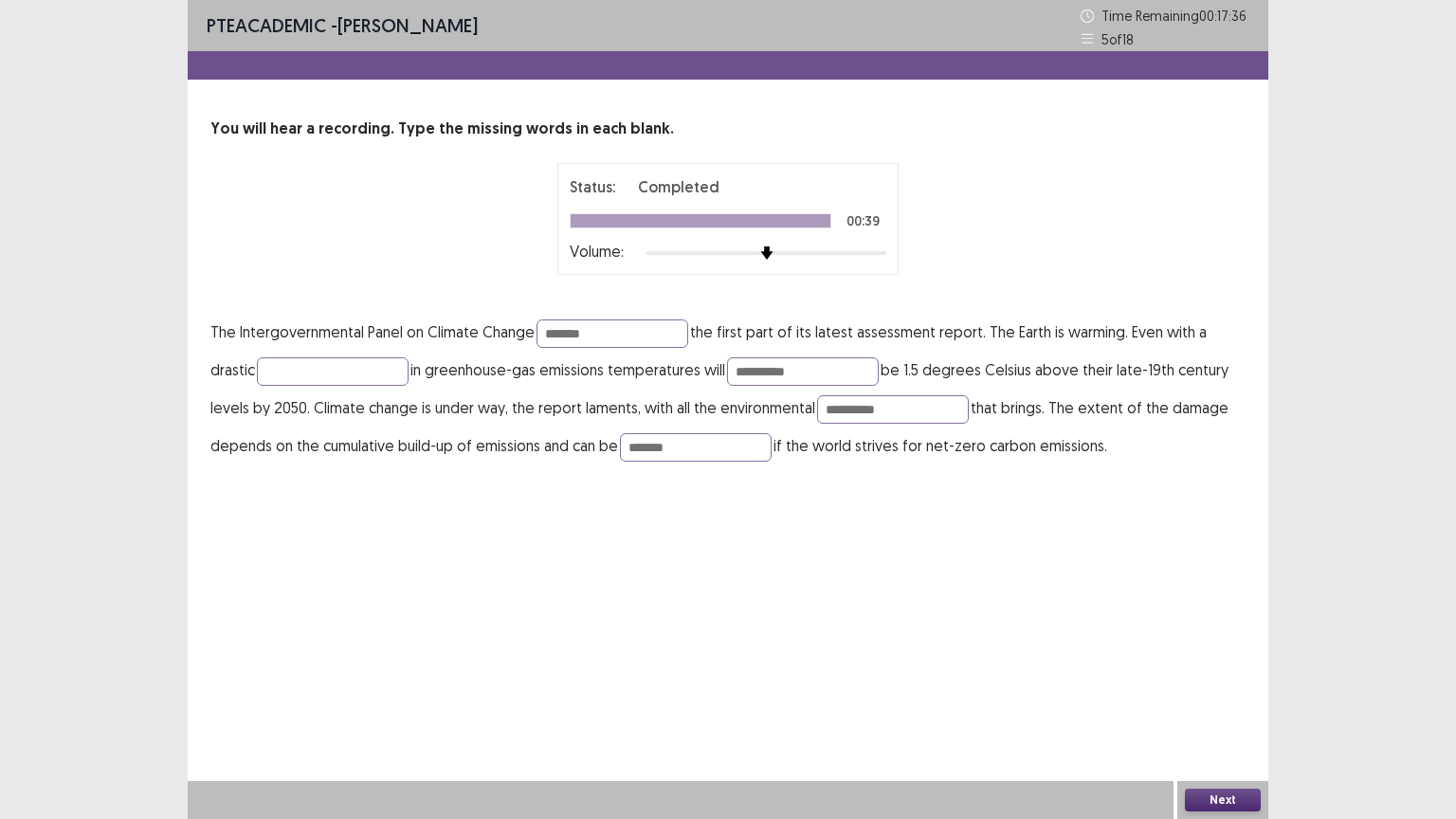
click at [1230, 699] on button "Next" at bounding box center [1222, 801] width 76 height 23
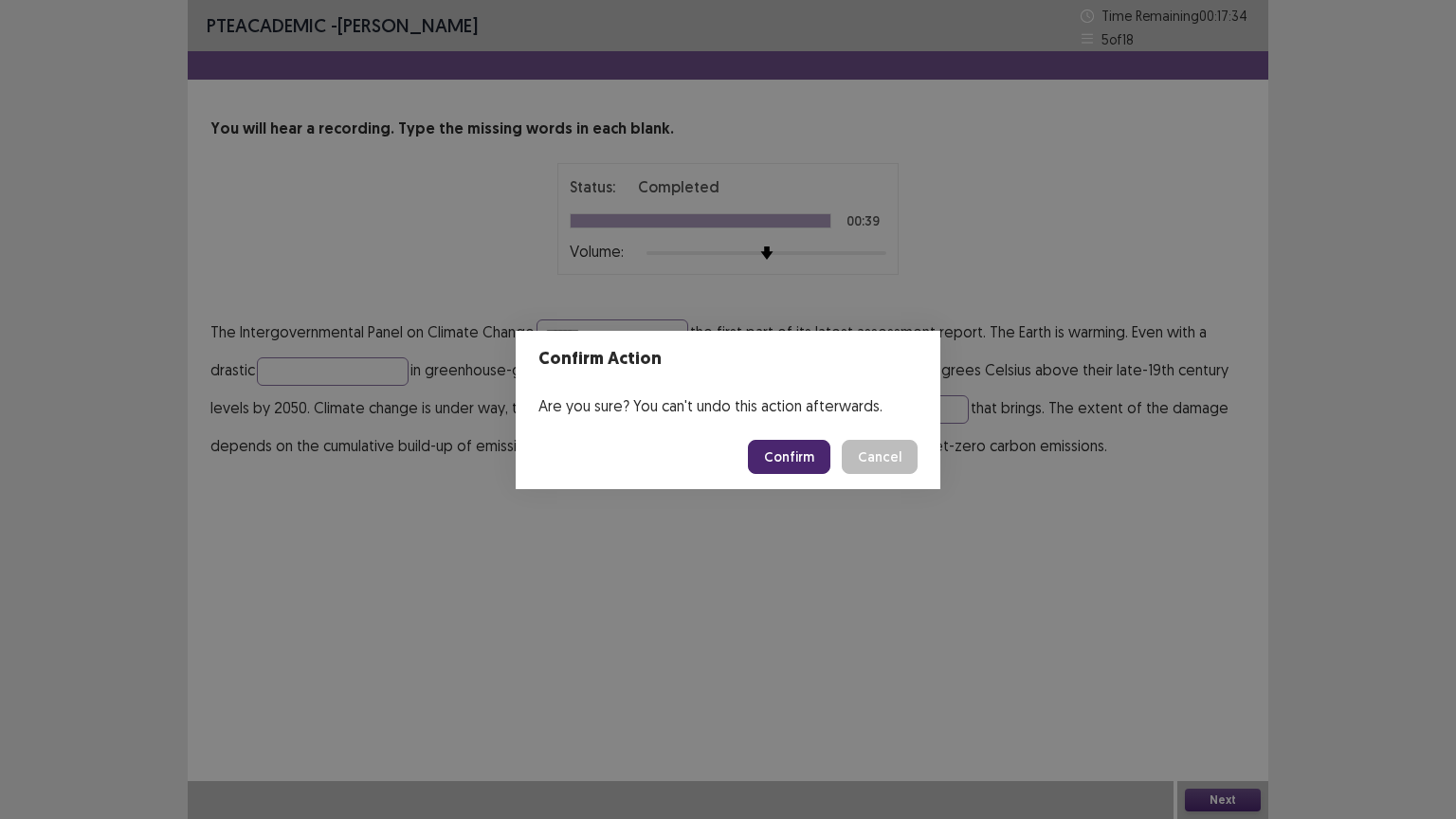
click at [796, 452] on button "Confirm" at bounding box center [789, 457] width 82 height 35
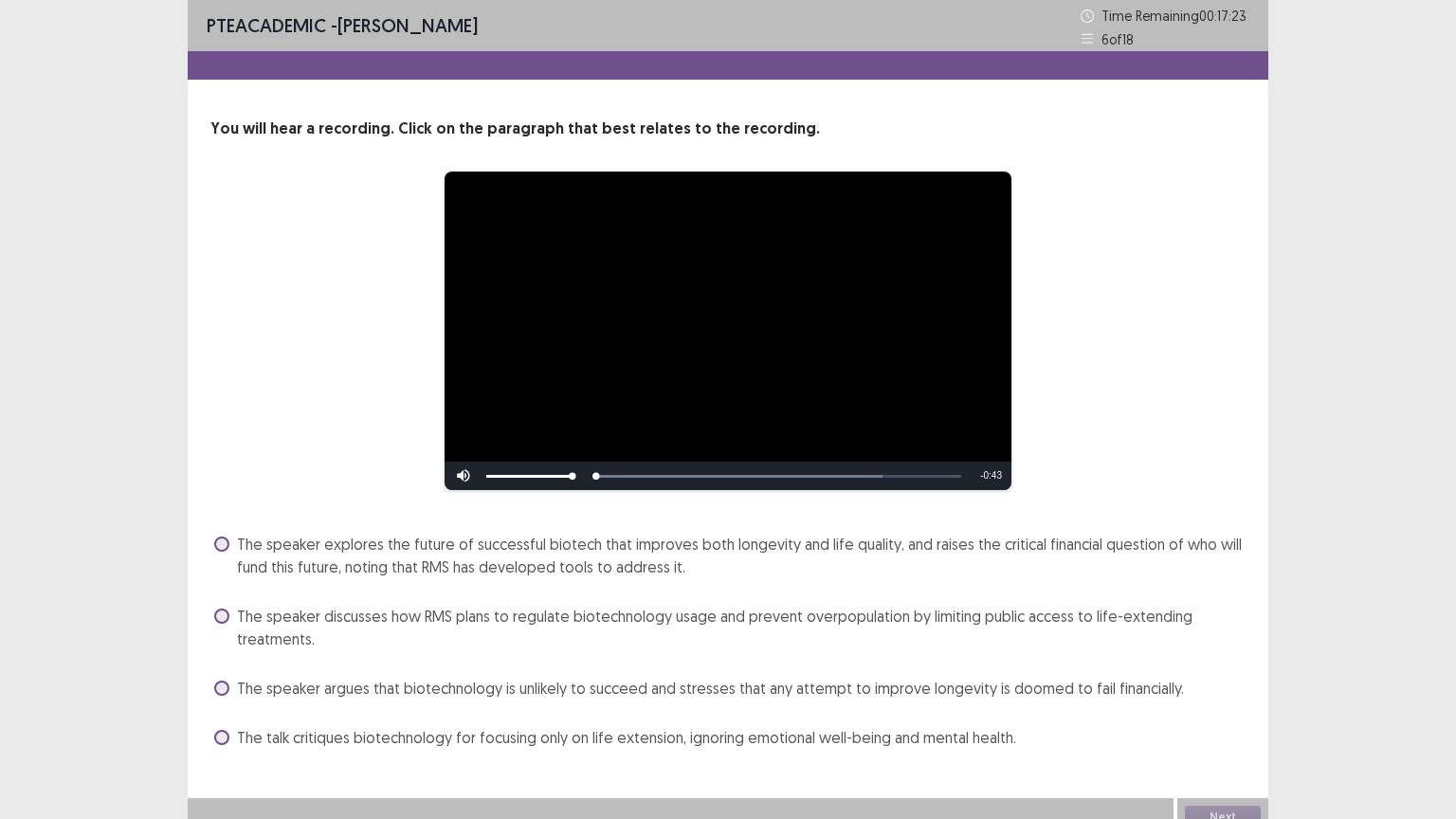
scroll to position [17, 0]
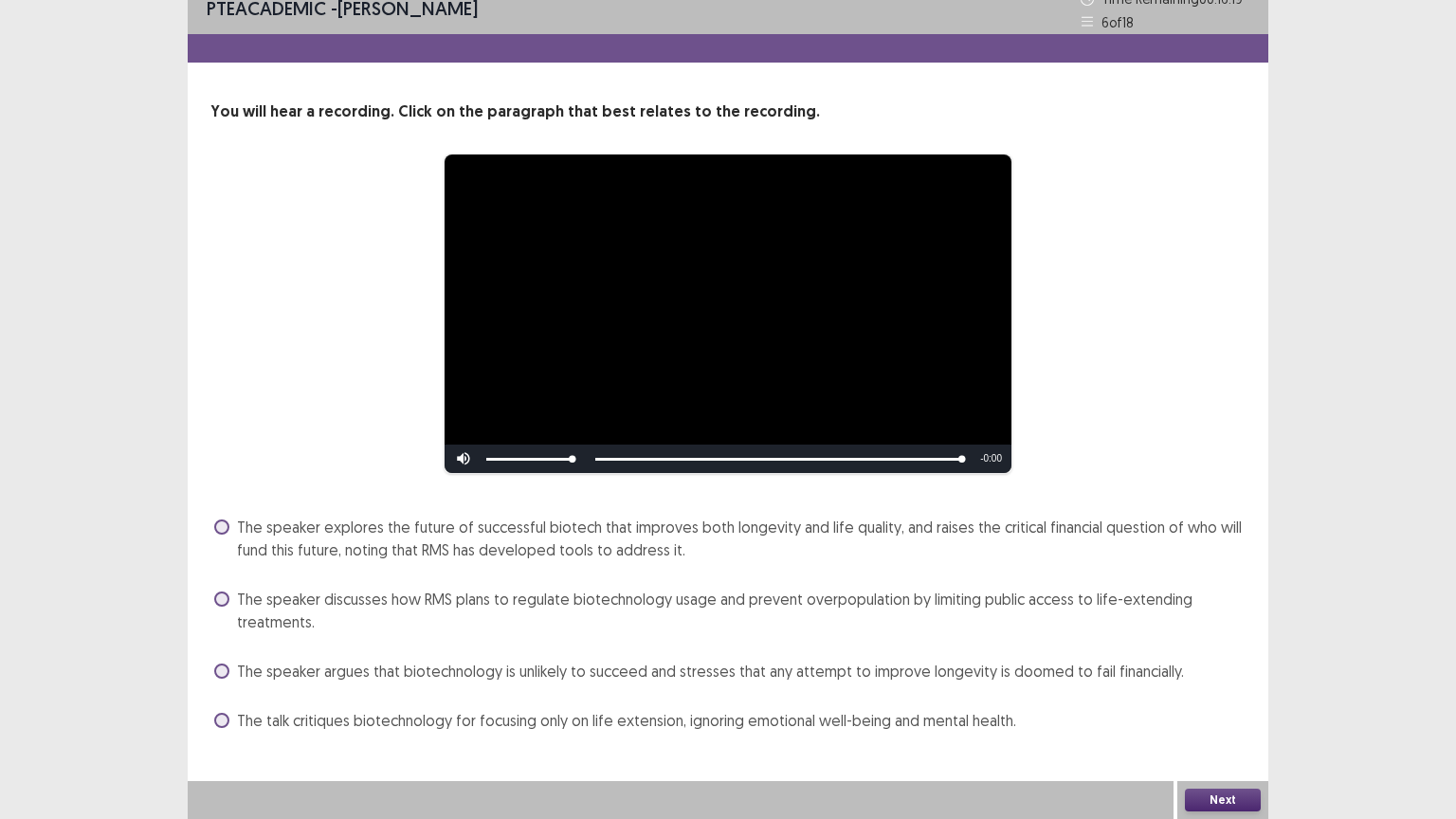
click at [221, 667] on span at bounding box center [221, 671] width 15 height 15
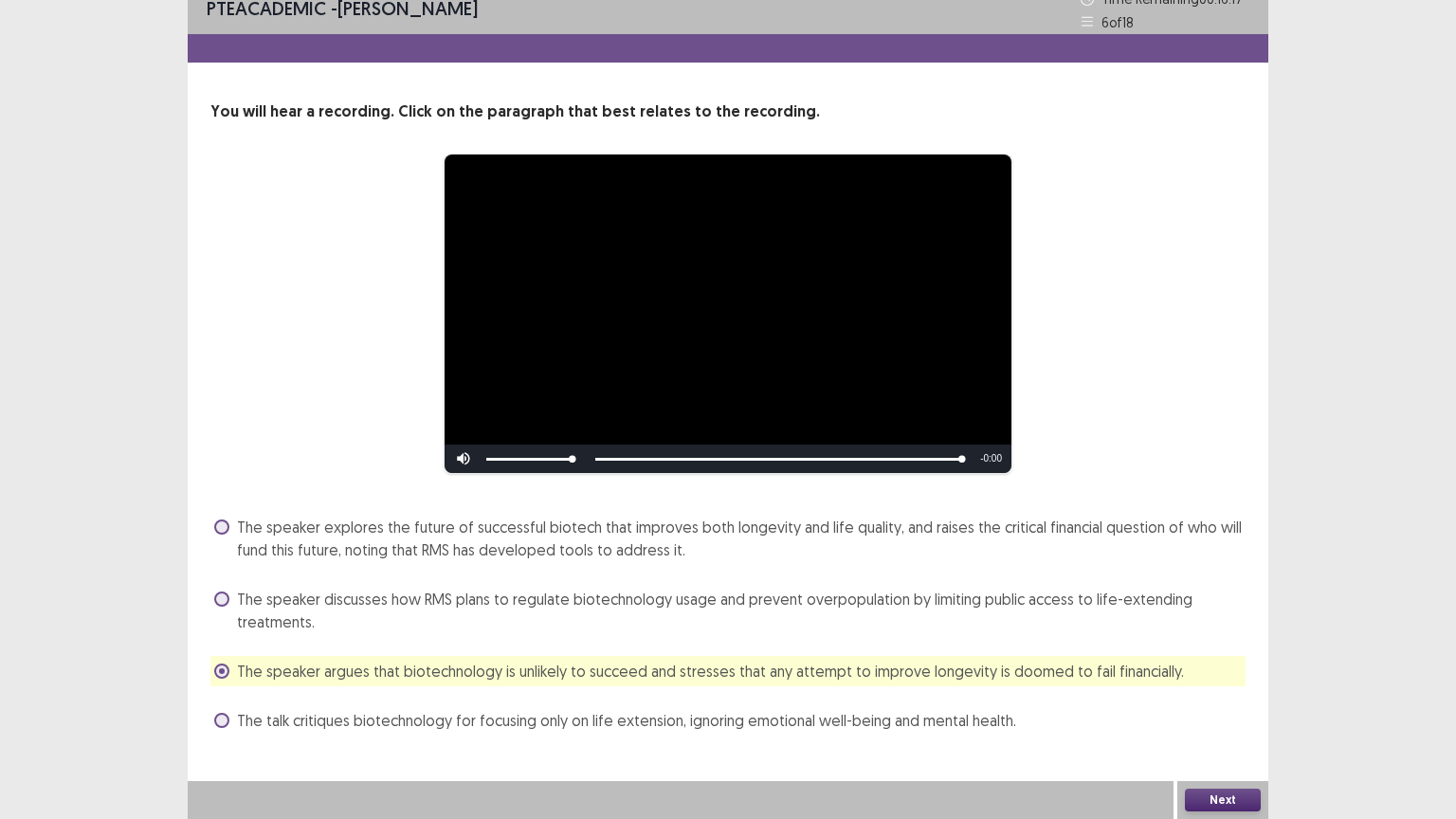
click at [1230, 699] on button "Next" at bounding box center [1222, 801] width 76 height 23
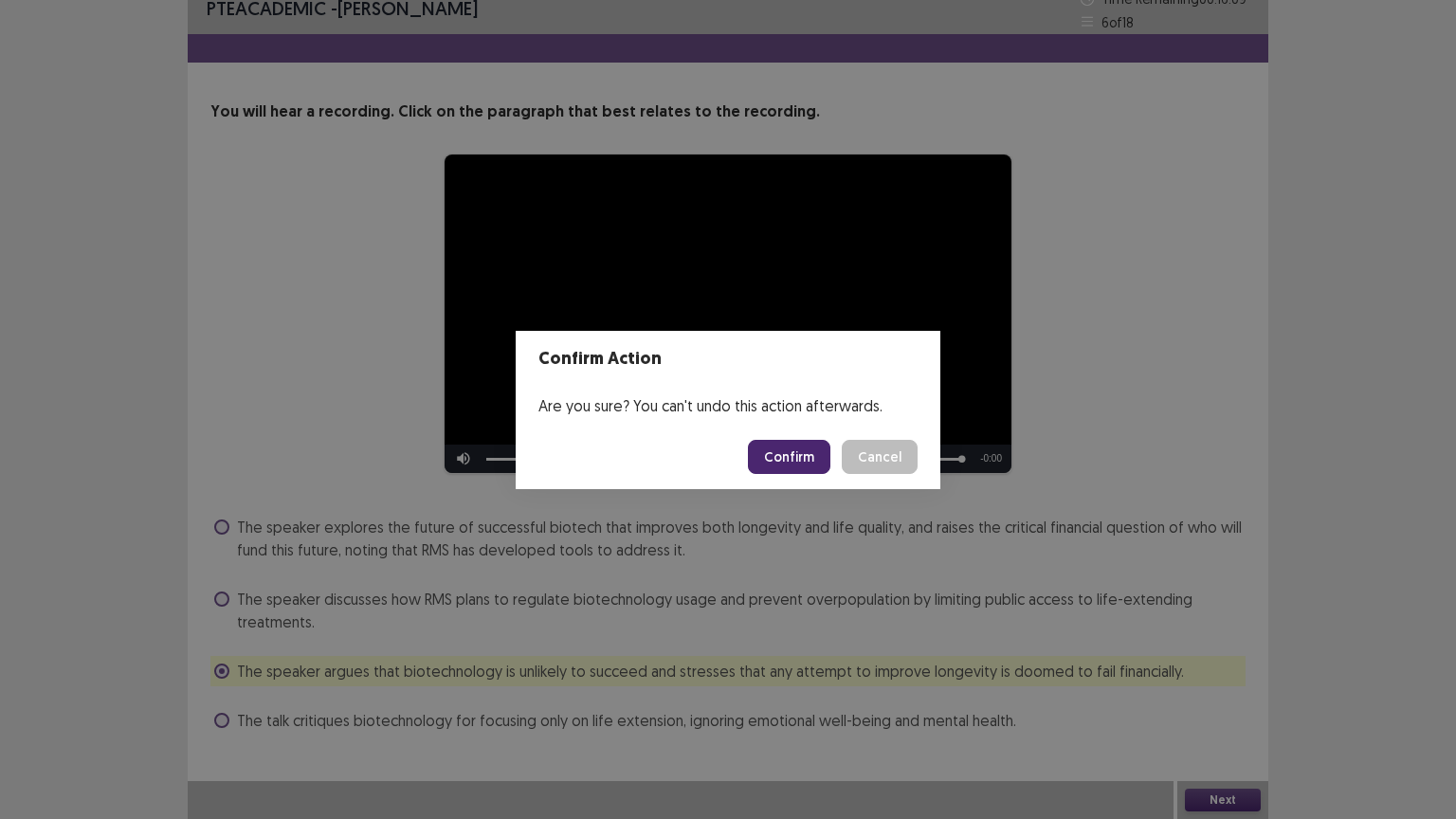
click at [785, 466] on button "Confirm" at bounding box center [789, 457] width 82 height 35
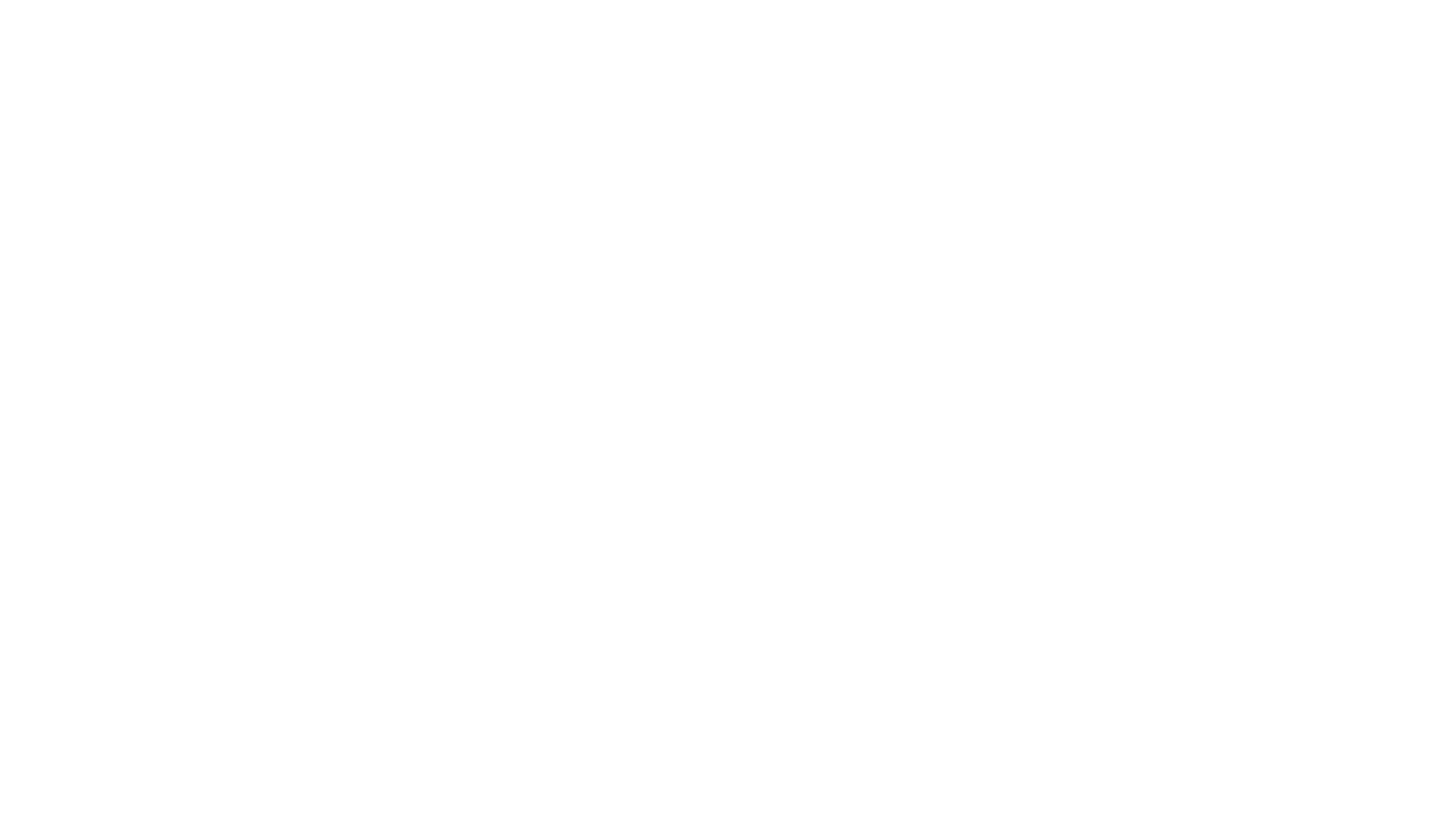
scroll to position [0, 0]
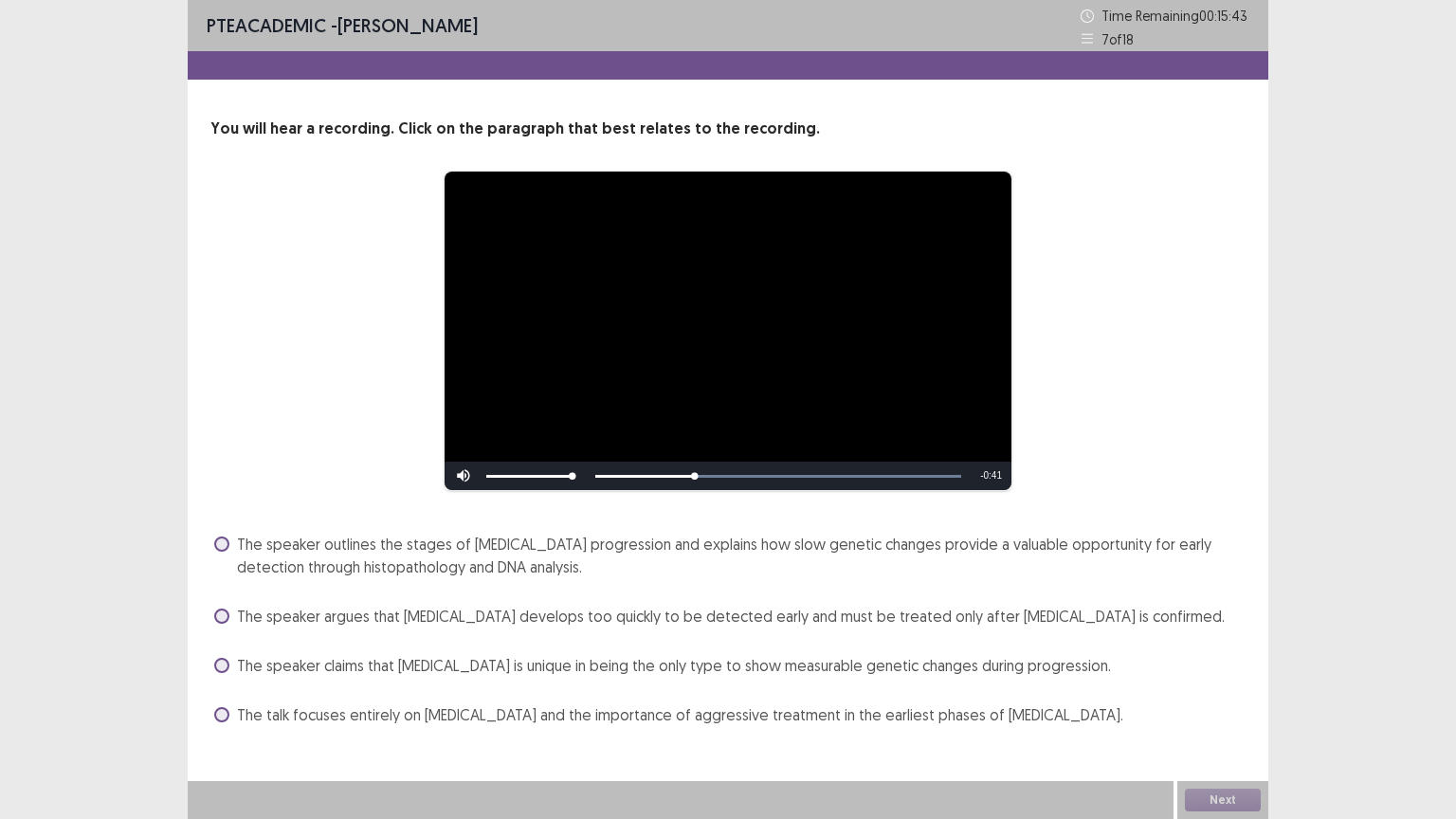
click at [543, 416] on video "Video Player" at bounding box center [728, 331] width 566 height 318
click at [224, 542] on span at bounding box center [221, 545] width 15 height 15
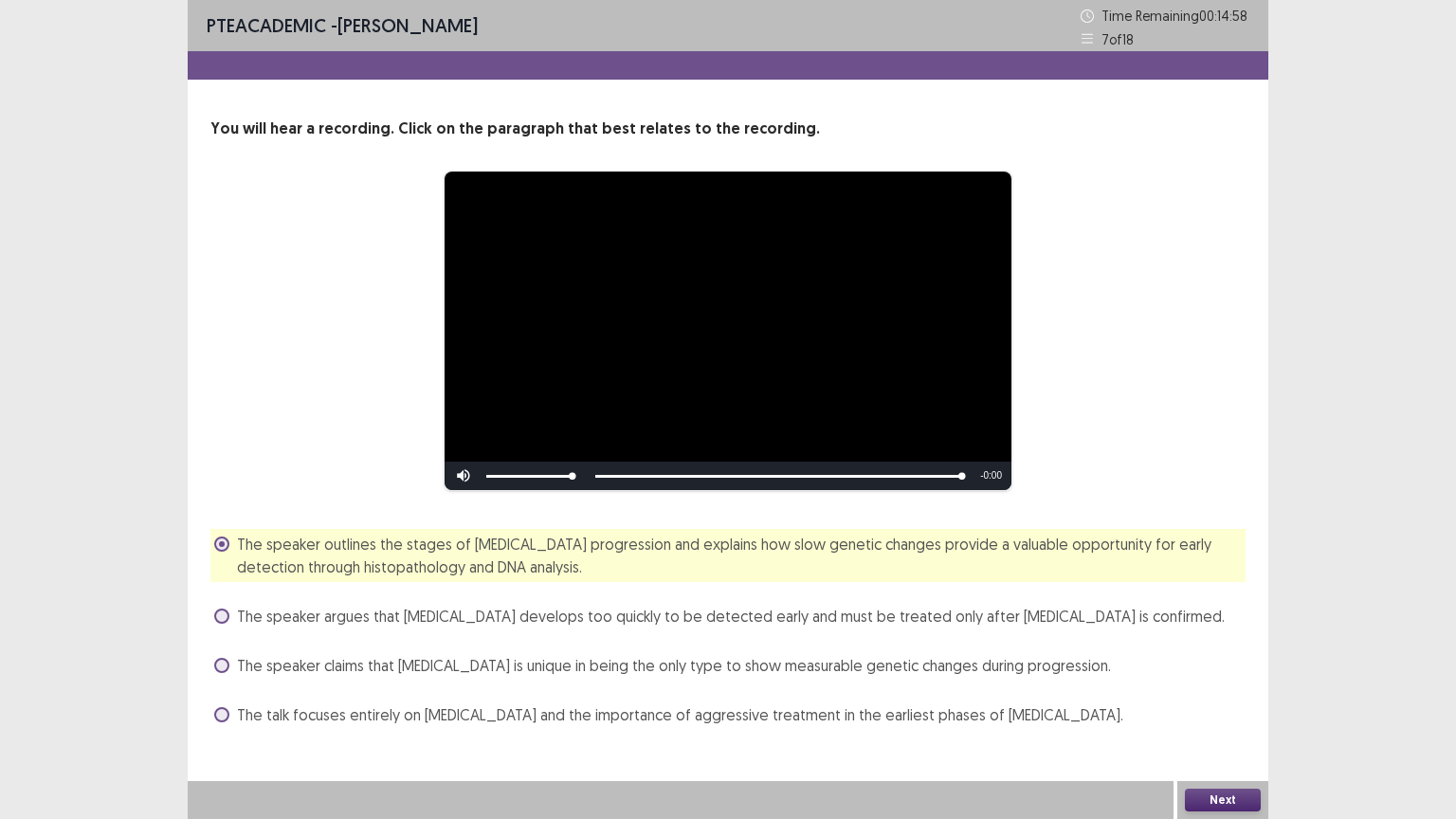
click at [1241, 699] on button "Next" at bounding box center [1222, 801] width 76 height 23
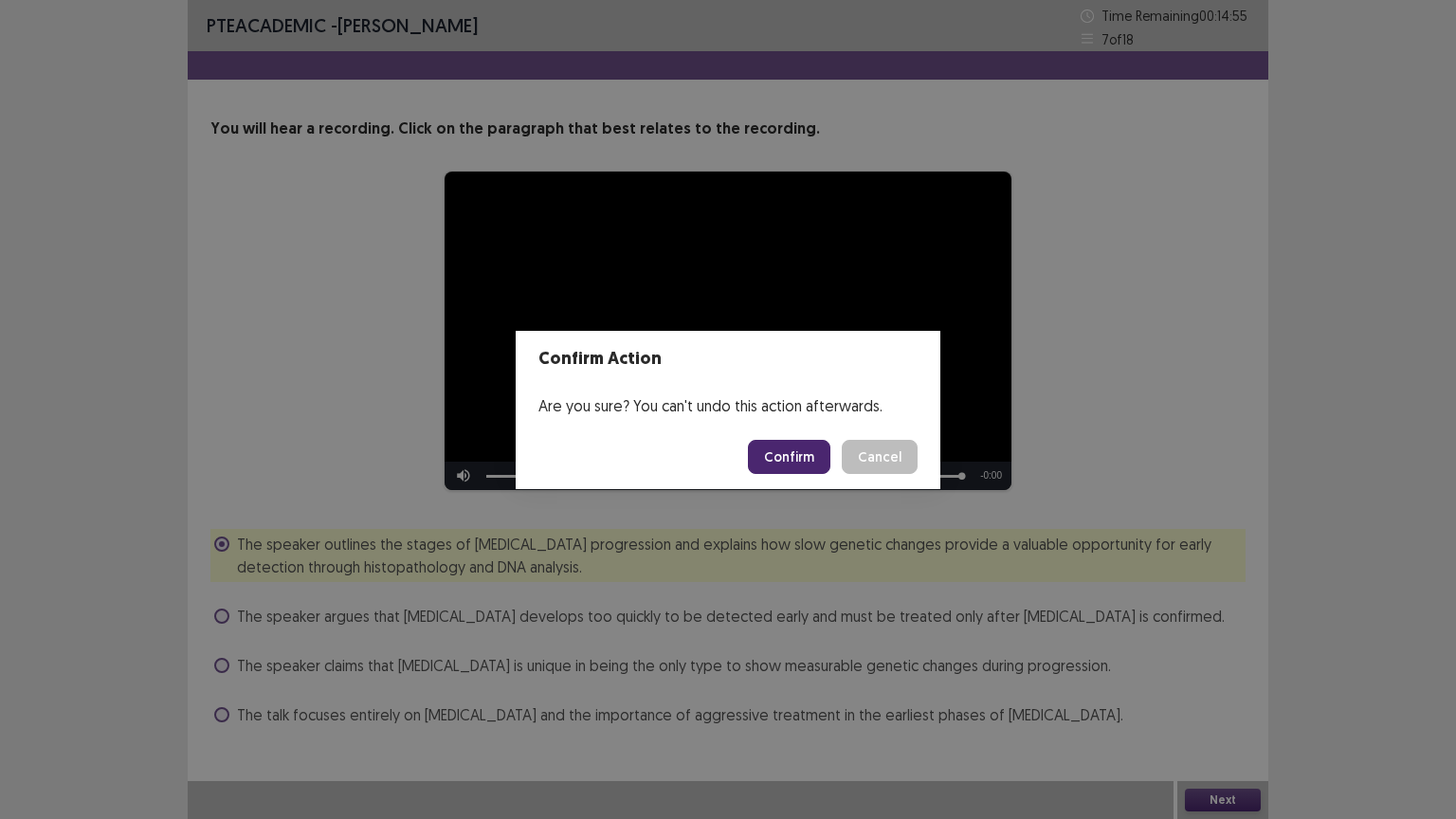
click at [775, 456] on button "Confirm" at bounding box center [789, 457] width 82 height 35
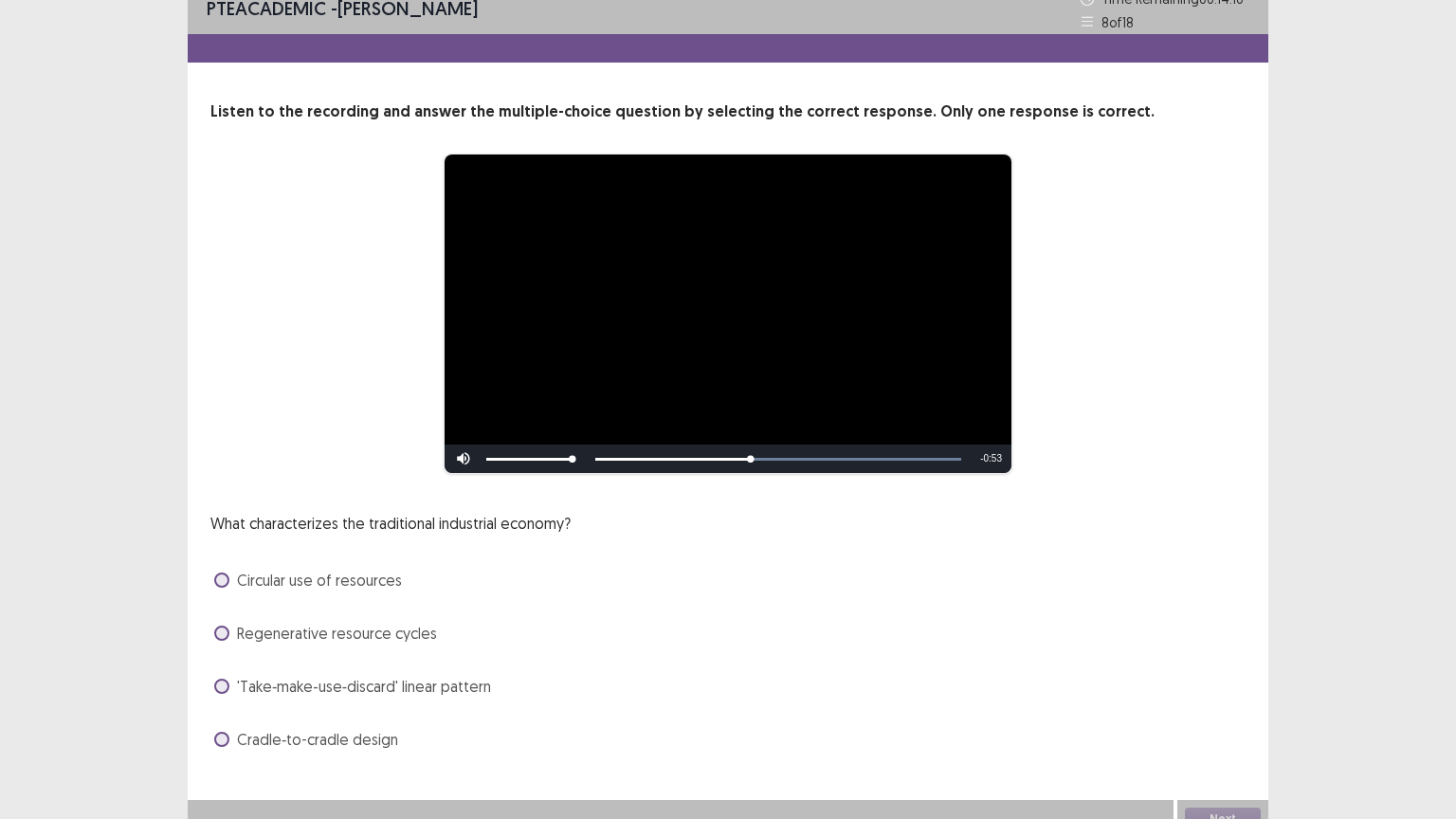
scroll to position [36, 0]
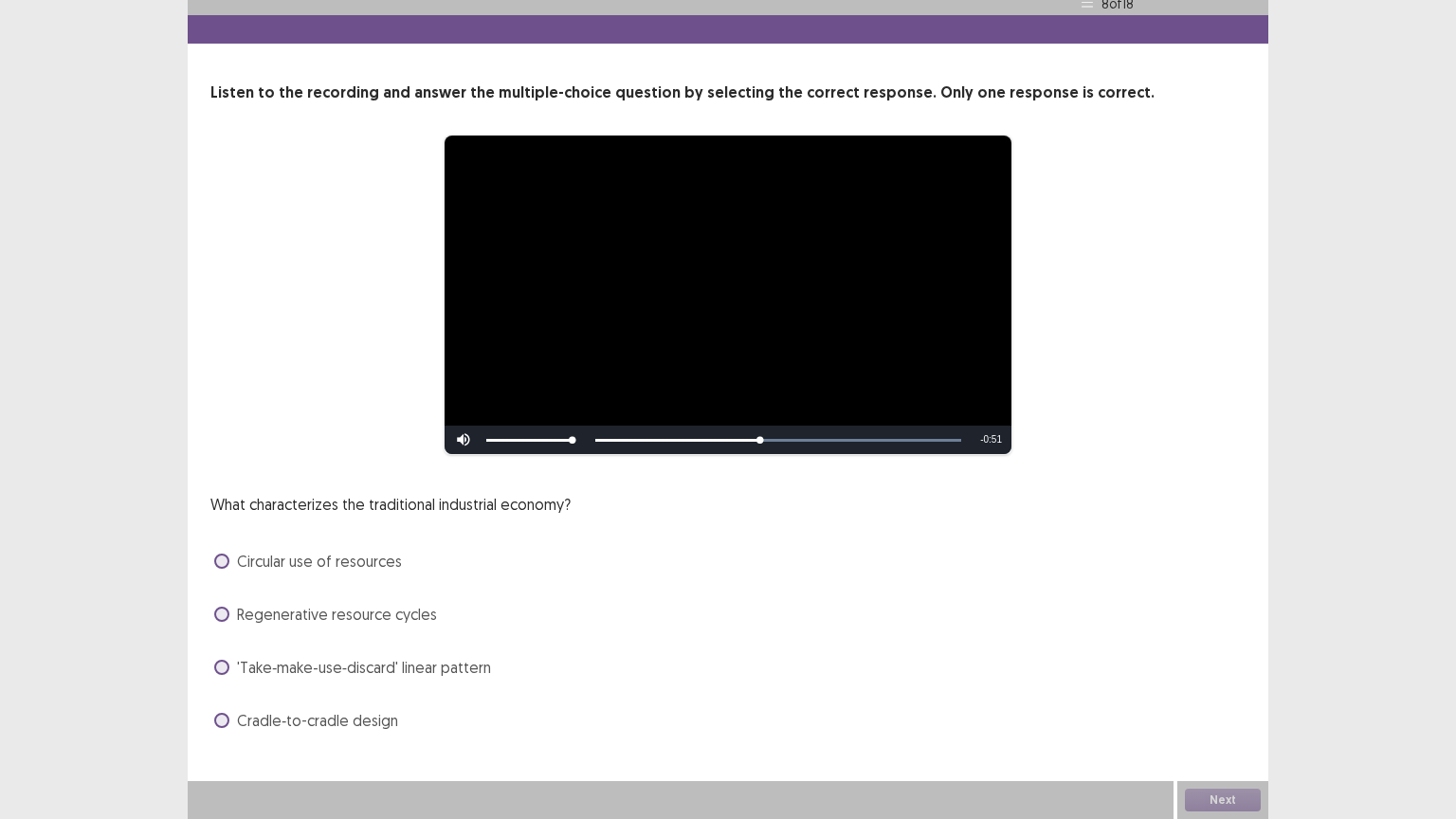
click at [220, 664] on span at bounding box center [221, 667] width 15 height 15
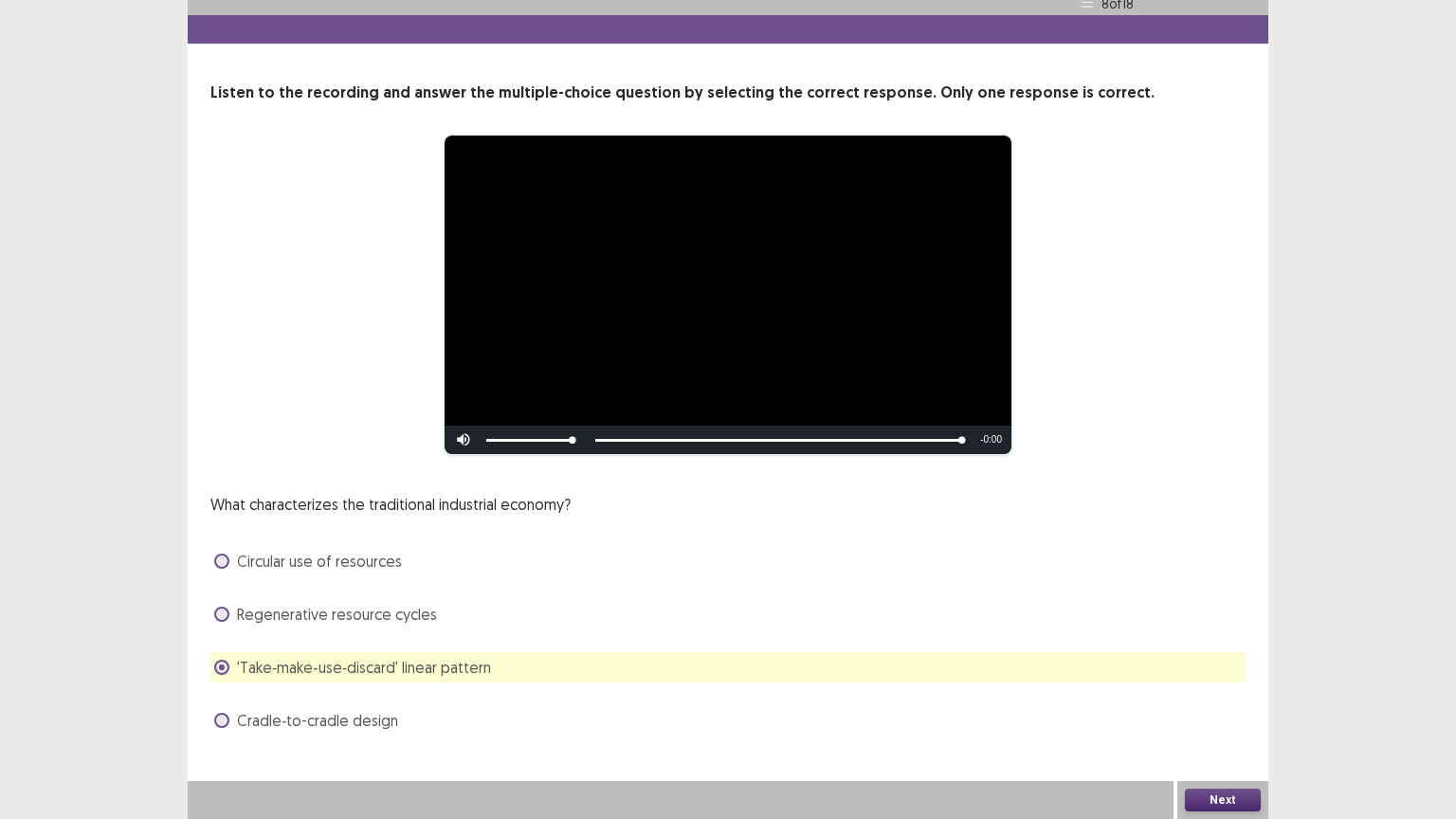
click at [222, 614] on span at bounding box center [221, 615] width 15 height 15
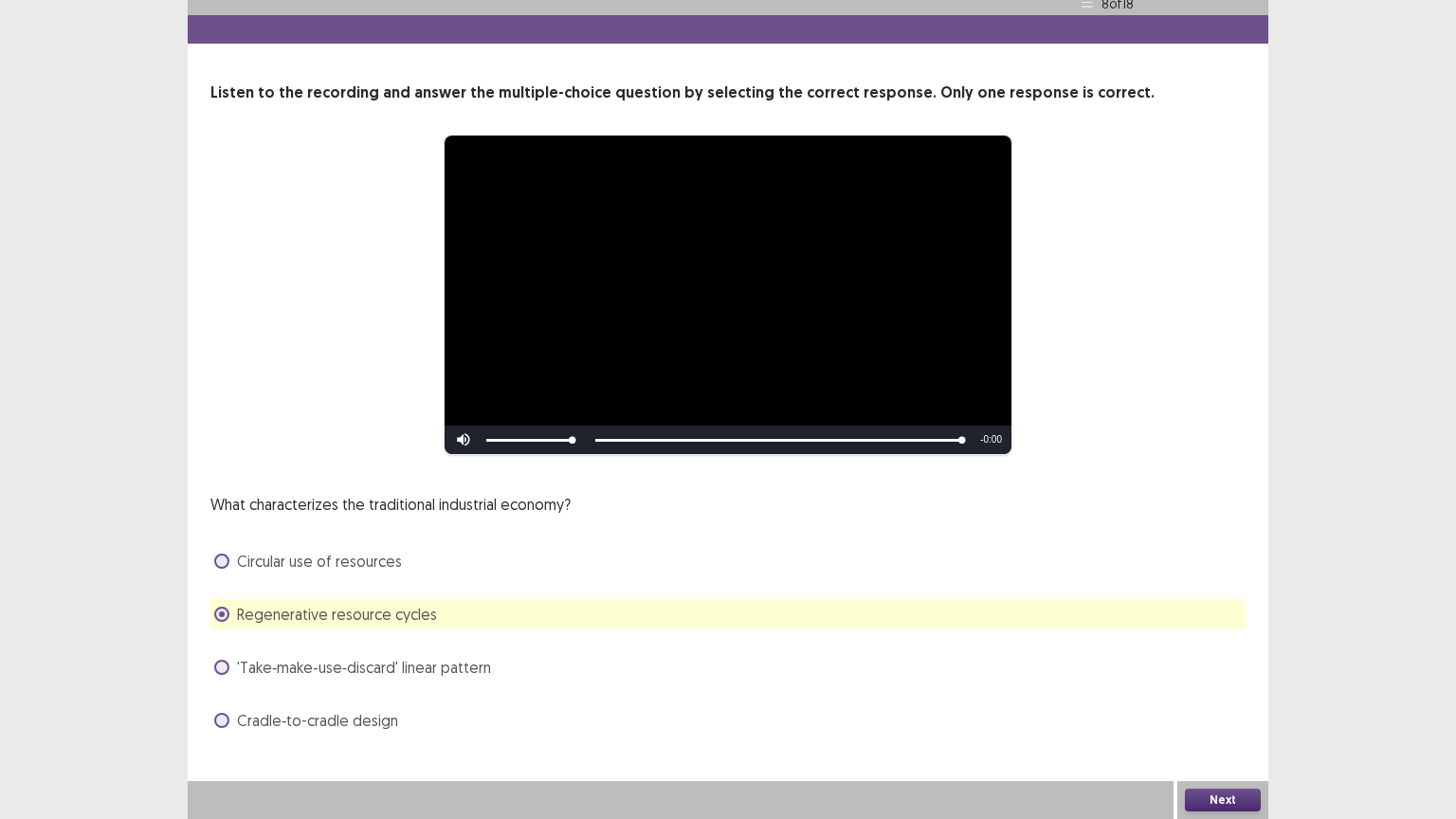
click at [1207, 699] on button "Next" at bounding box center [1222, 801] width 76 height 23
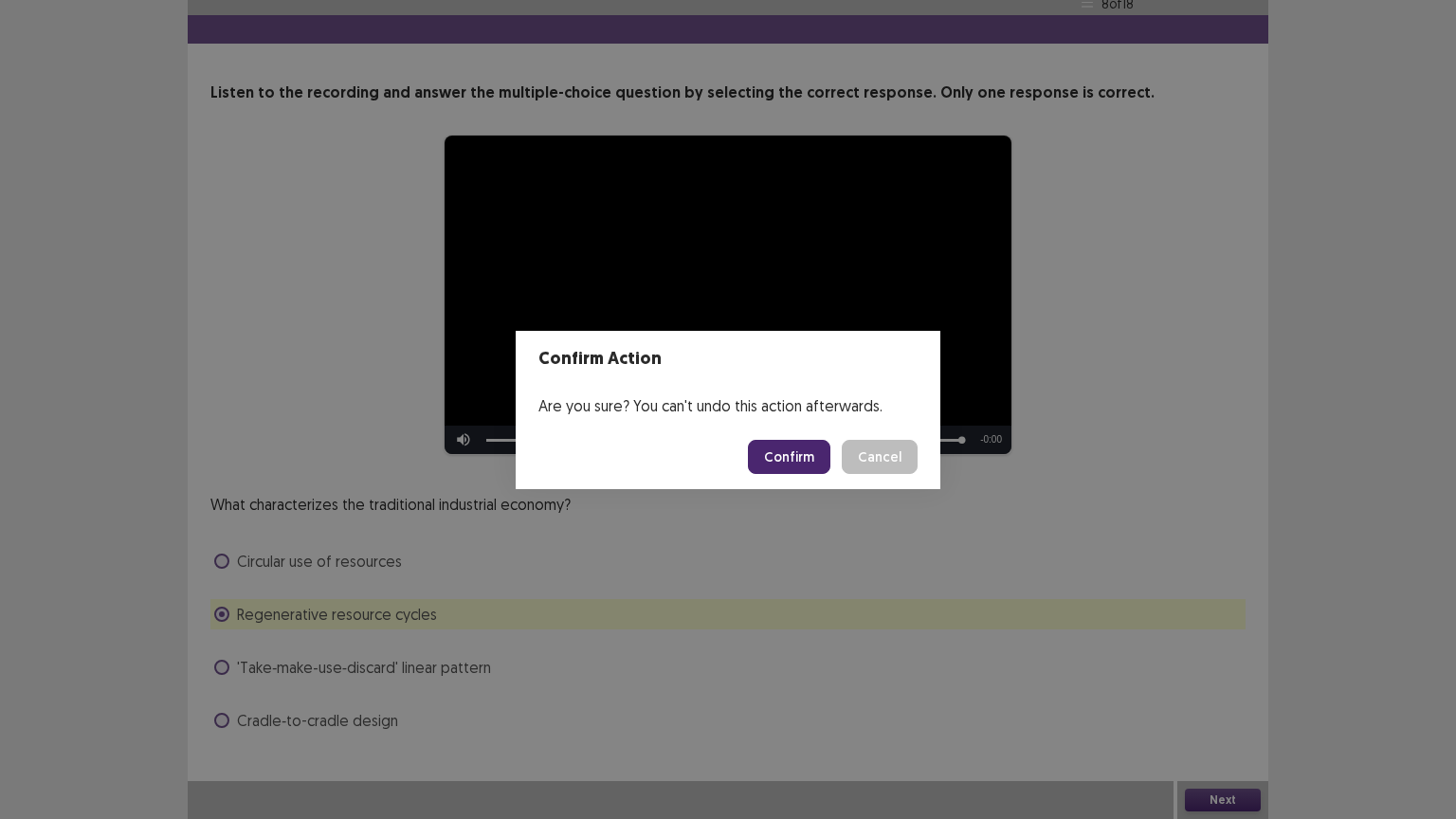
click at [797, 449] on button "Confirm" at bounding box center [789, 457] width 82 height 35
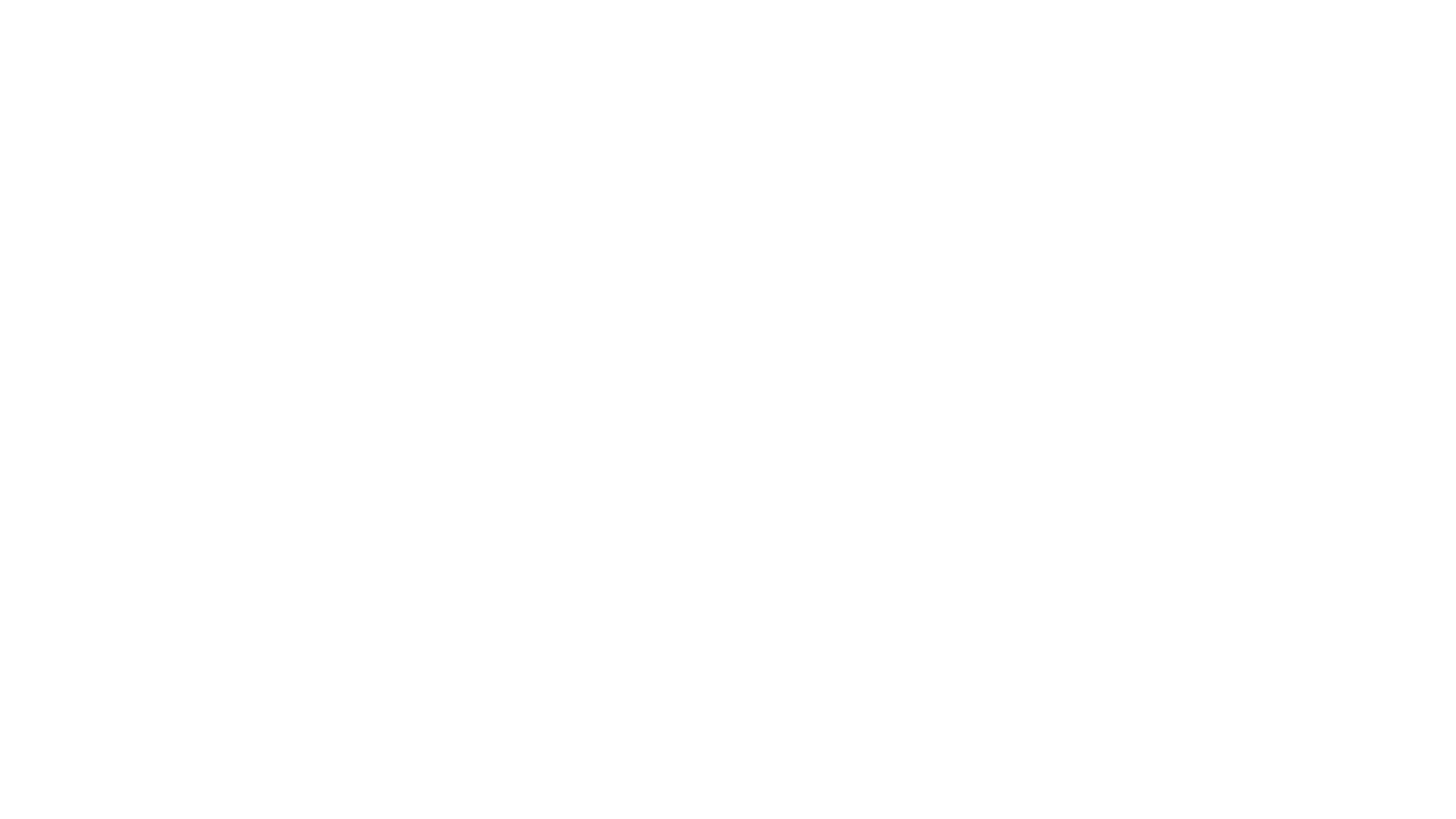
scroll to position [0, 0]
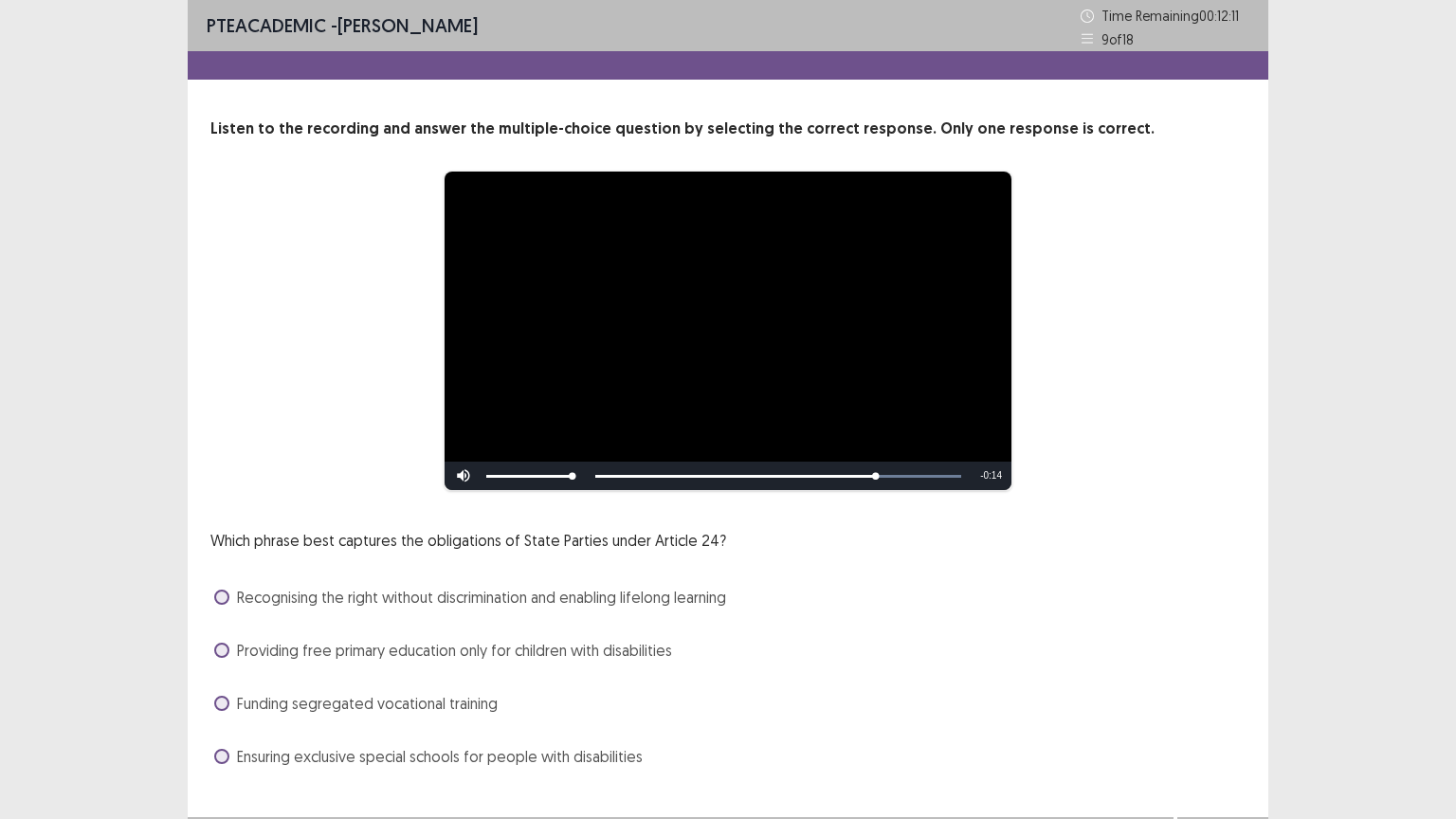
click at [220, 597] on span at bounding box center [221, 597] width 15 height 15
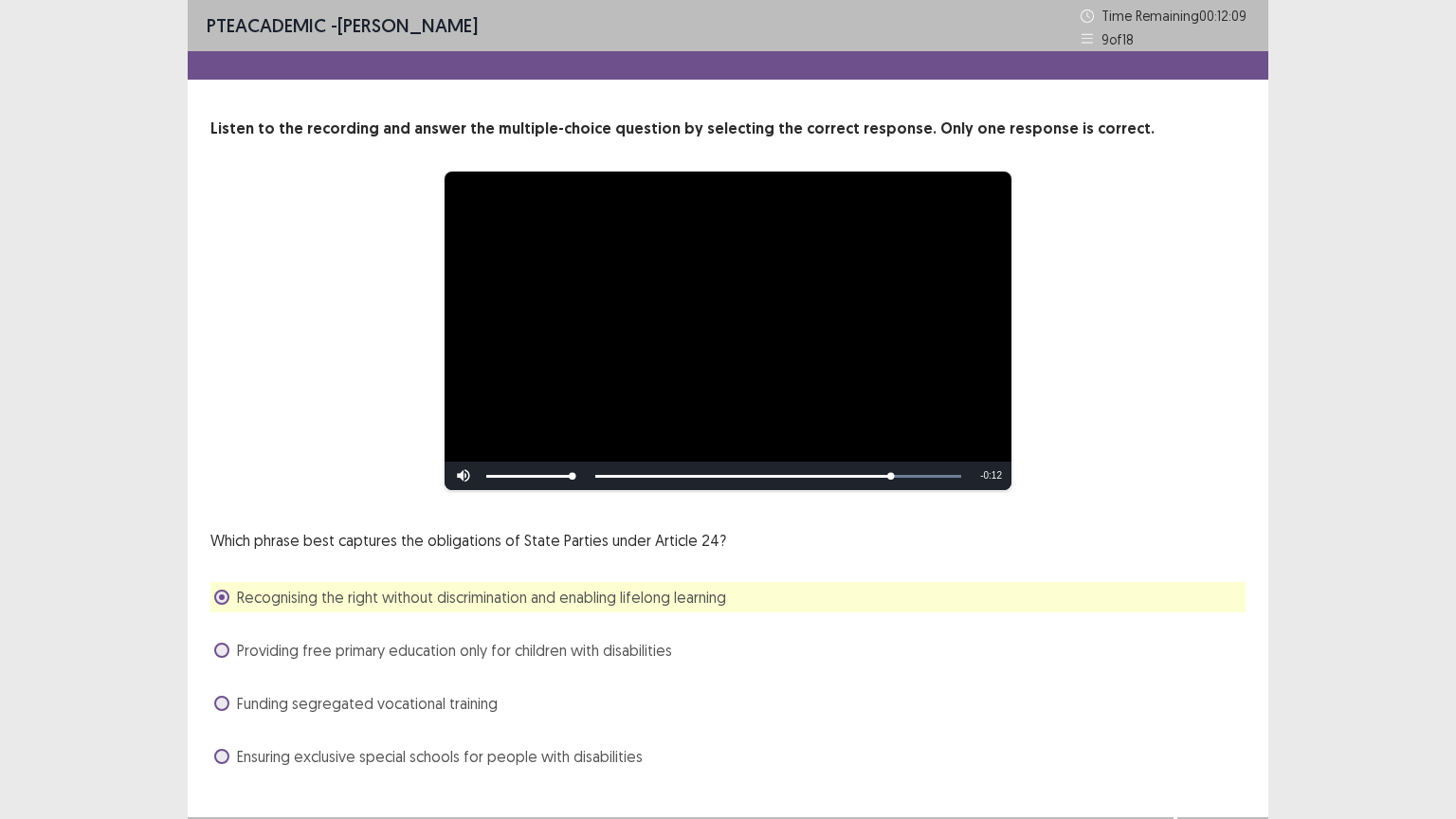
scroll to position [36, 0]
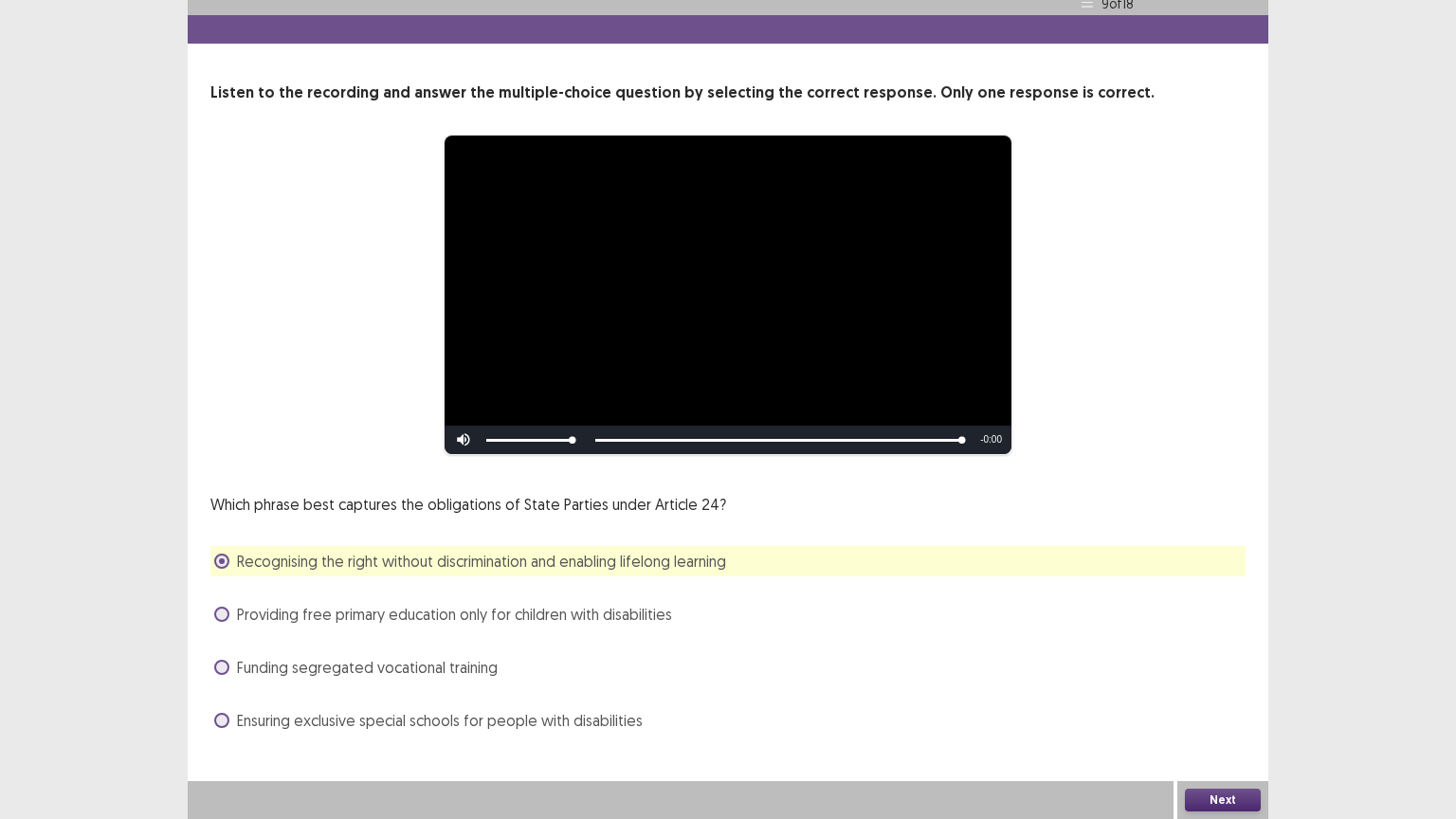
click at [1192, 699] on button "Next" at bounding box center [1222, 801] width 76 height 23
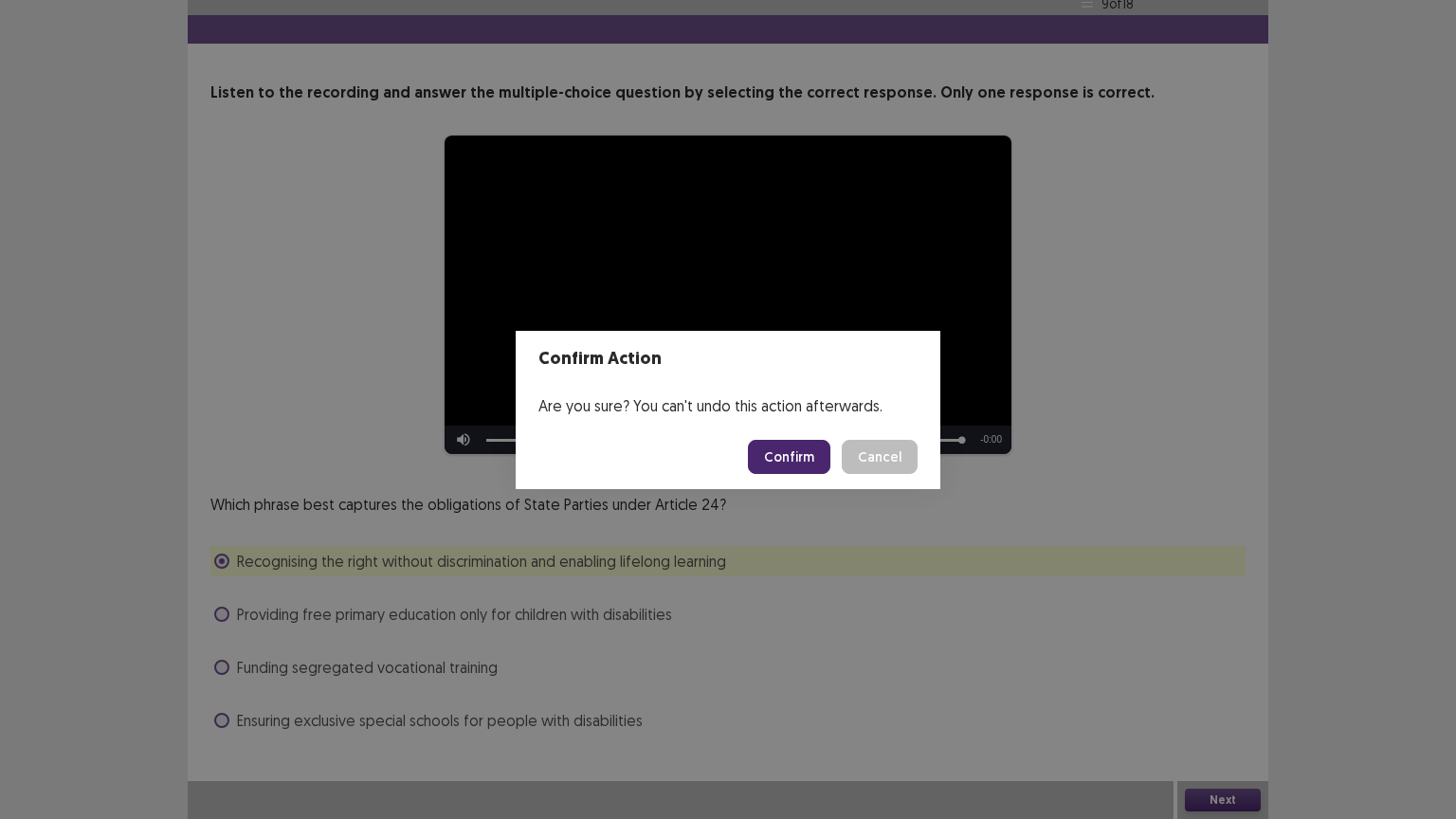
click at [793, 441] on button "Confirm" at bounding box center [789, 457] width 82 height 35
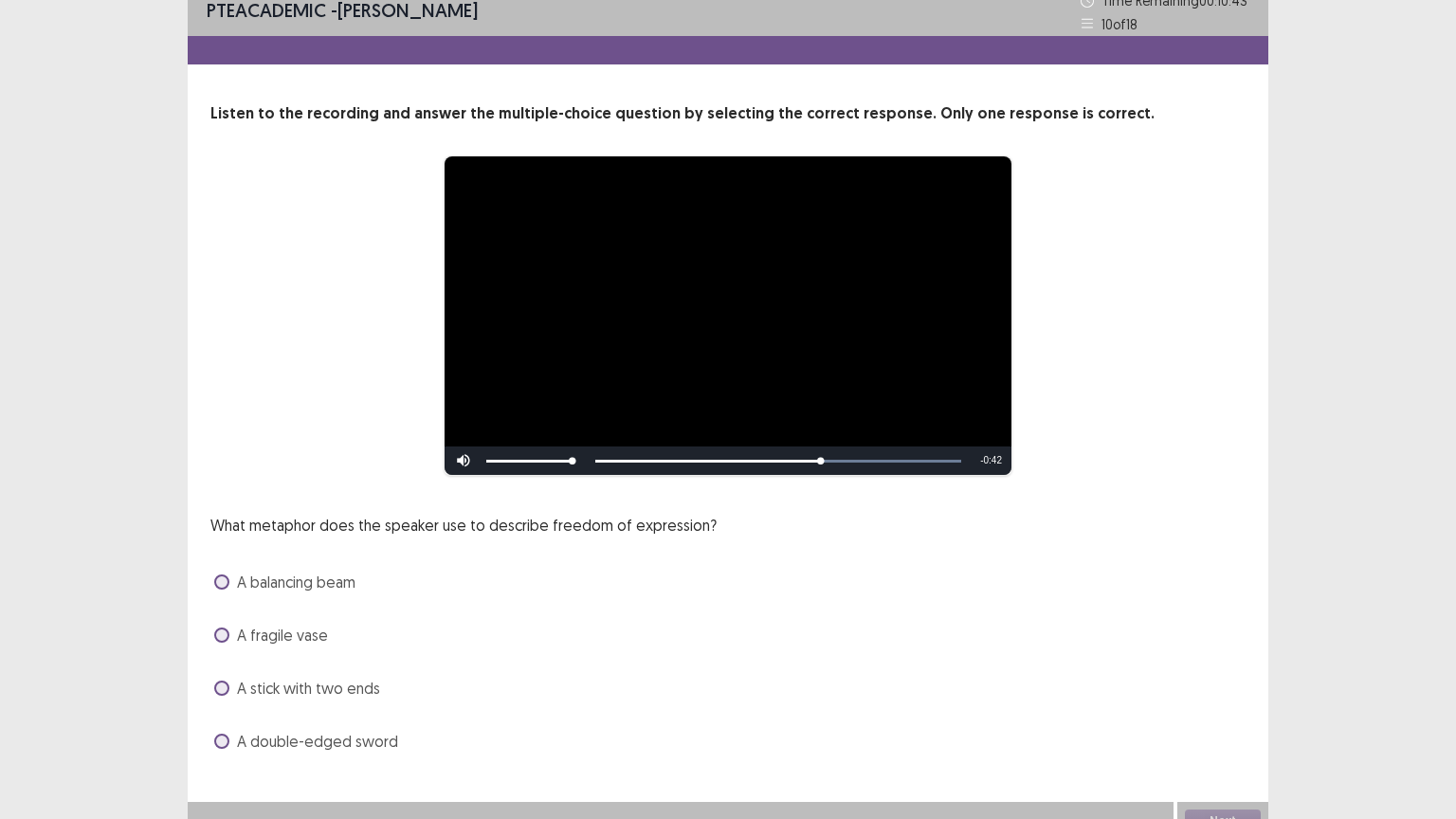
scroll to position [36, 0]
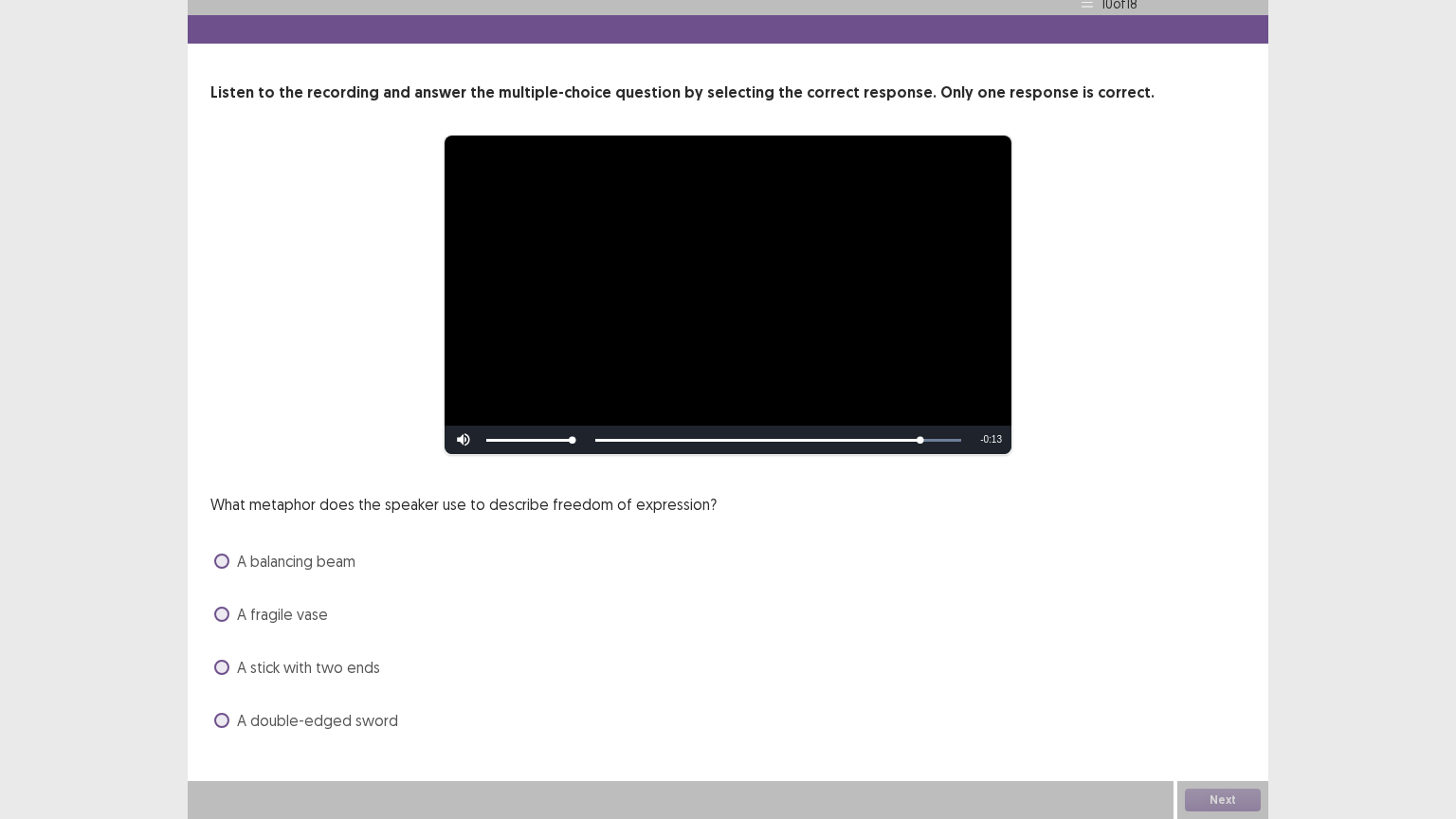
click at [324, 565] on span "A balancing beam" at bounding box center [296, 562] width 119 height 23
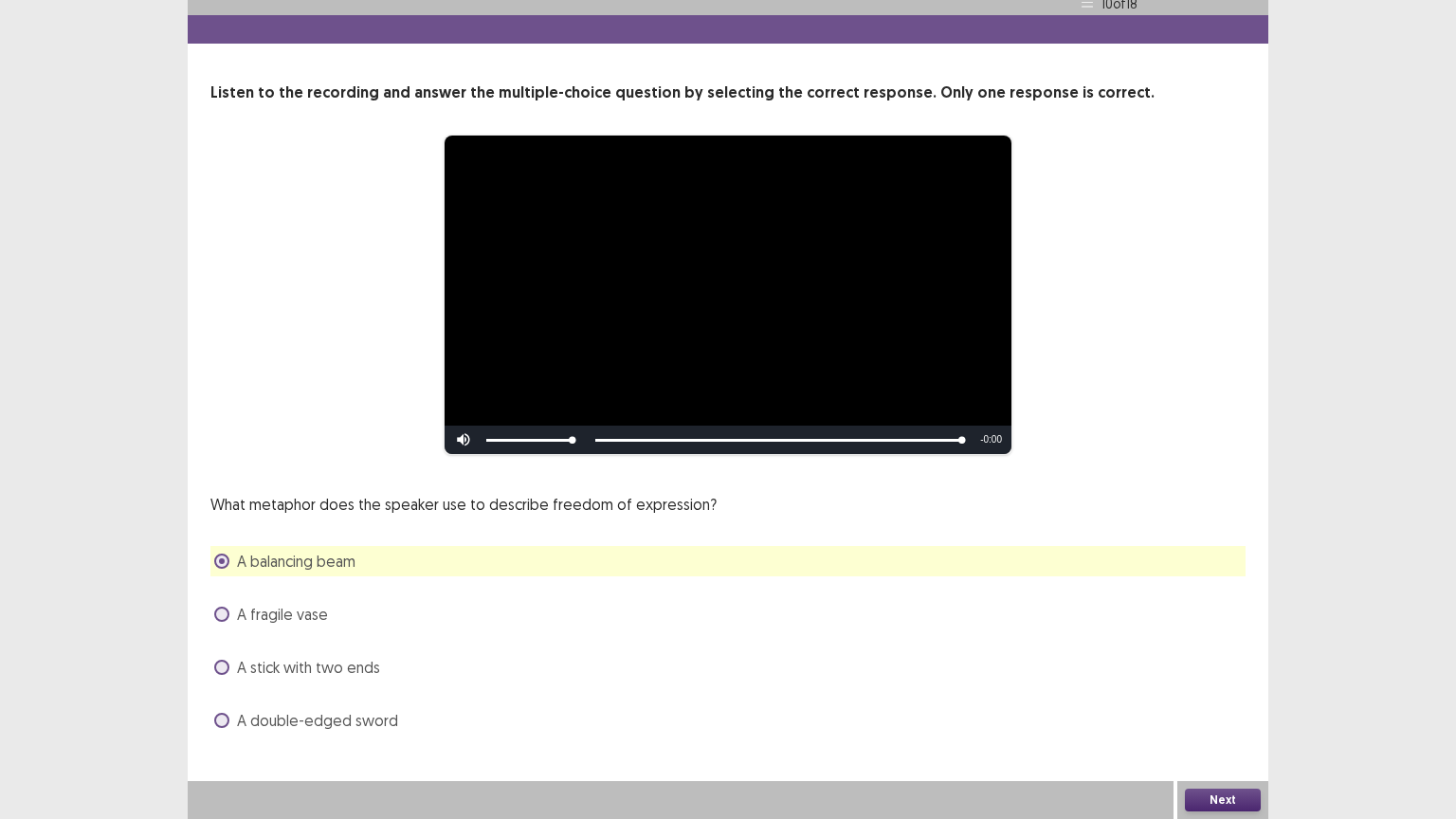
click at [1196, 802] on button "Next" at bounding box center [1222, 801] width 76 height 23
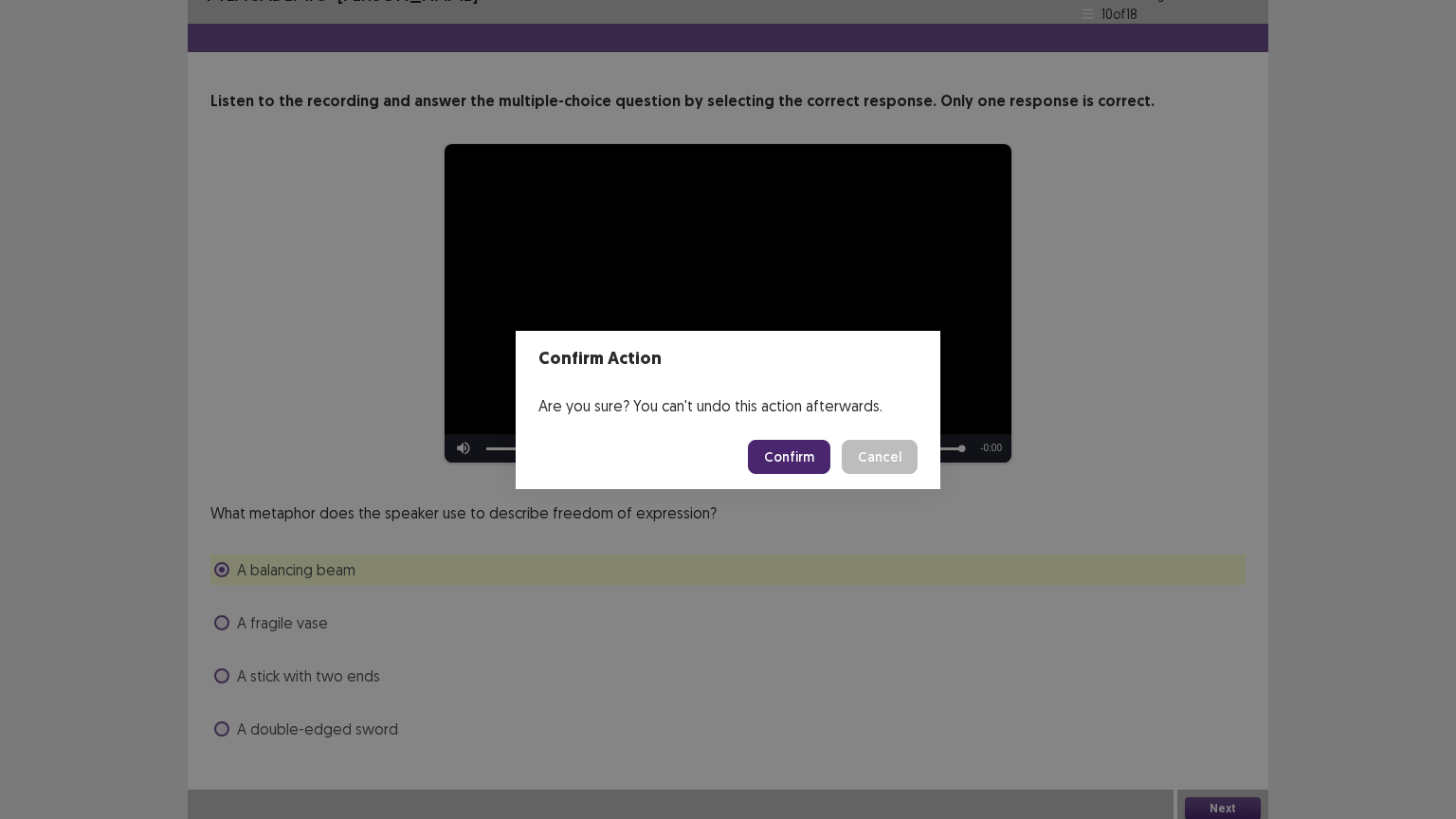
click at [821, 459] on button "Confirm" at bounding box center [789, 457] width 82 height 35
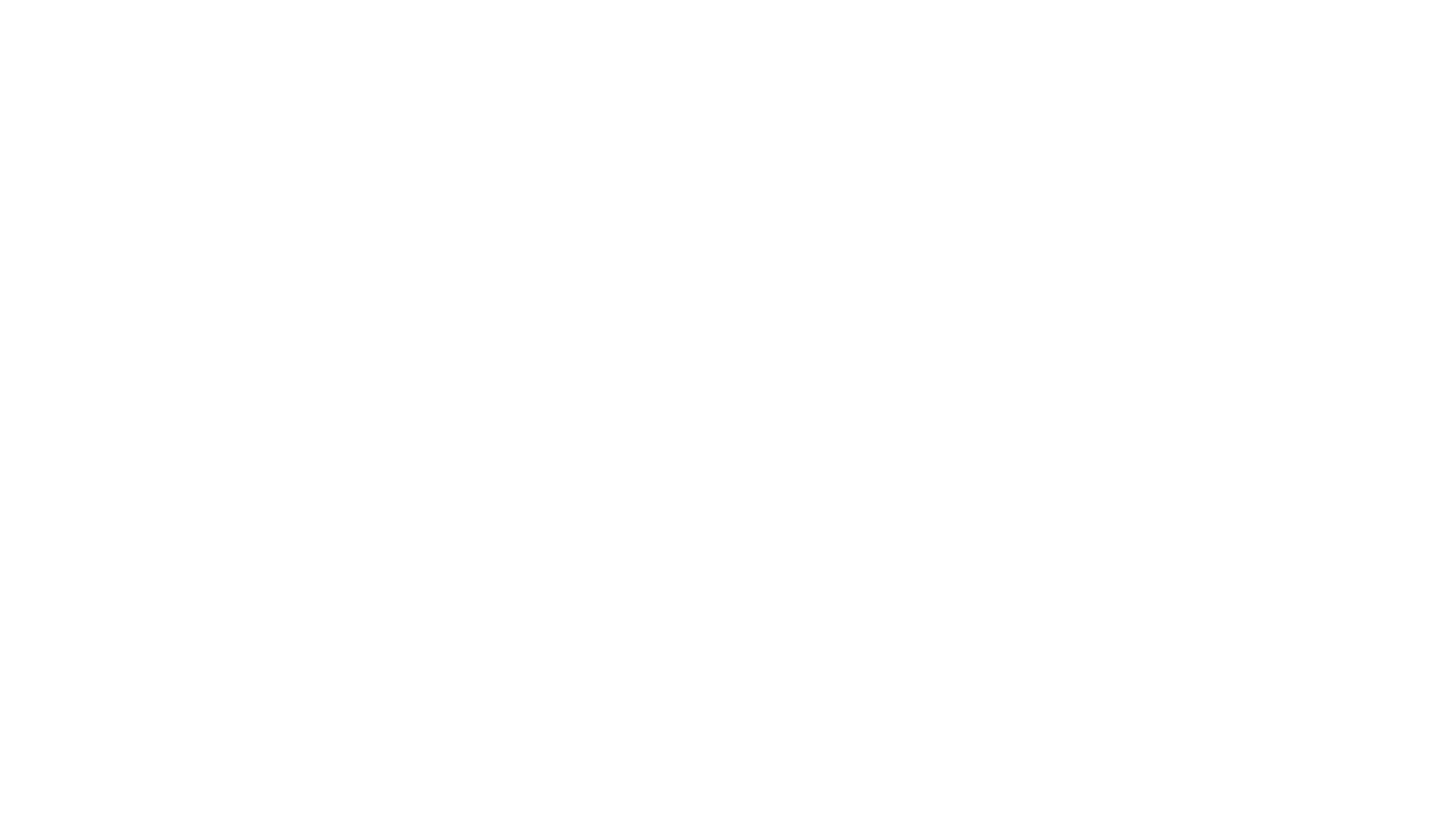
scroll to position [0, 0]
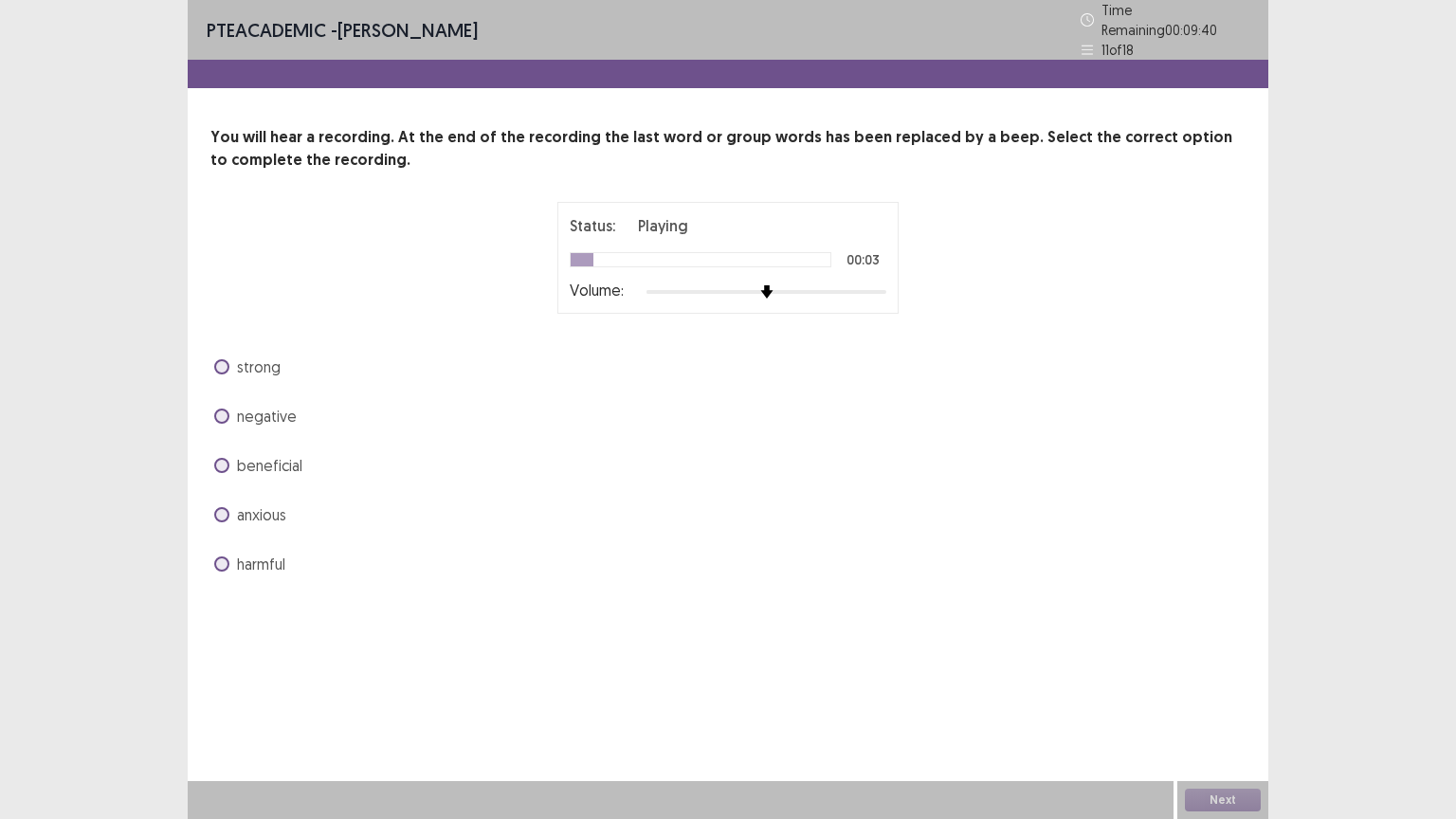
click at [829, 285] on div at bounding box center [766, 292] width 240 height 15
click at [858, 285] on div at bounding box center [766, 292] width 240 height 15
click at [222, 458] on span at bounding box center [221, 466] width 15 height 15
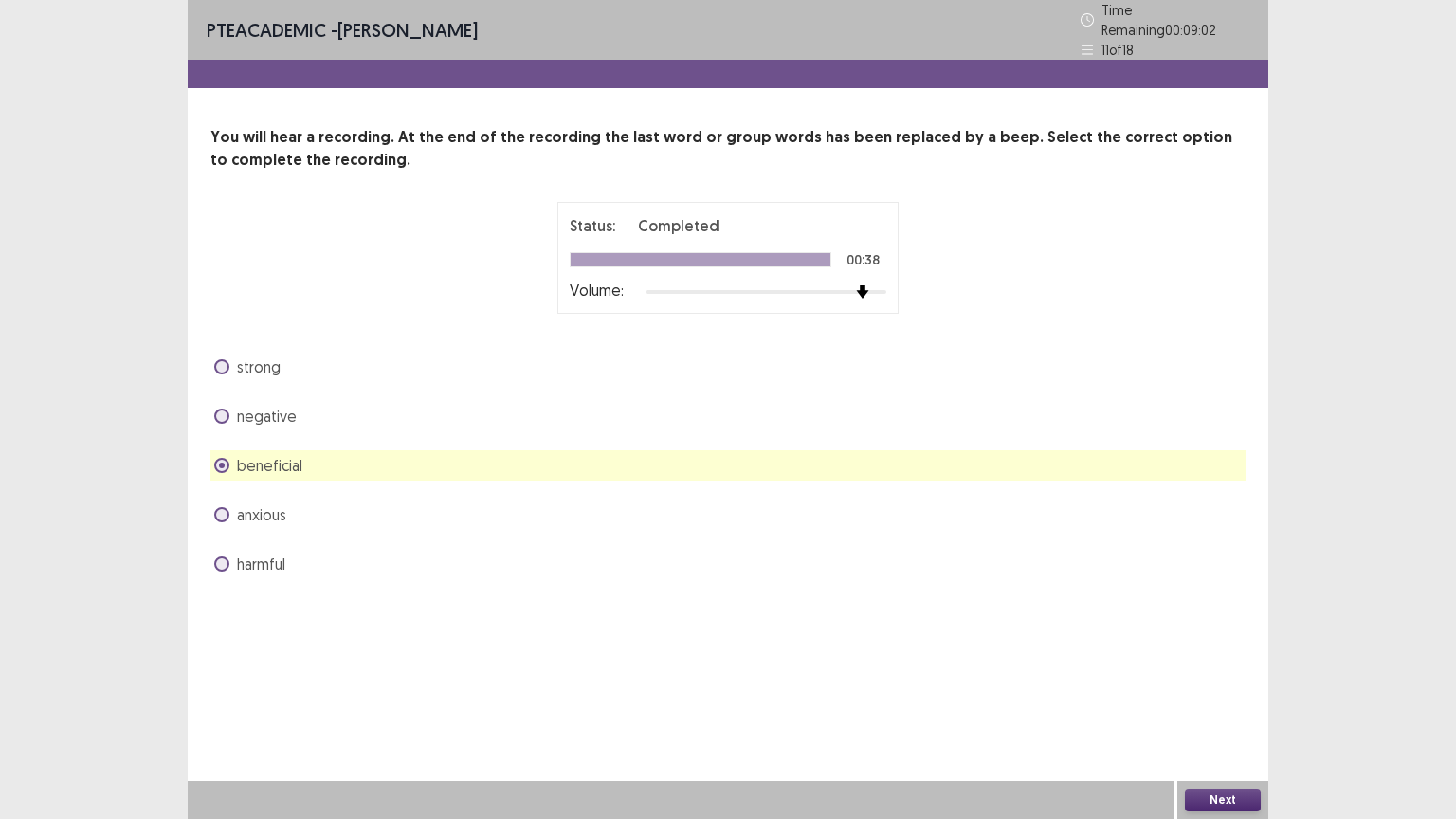
click at [1213, 793] on button "Next" at bounding box center [1222, 801] width 76 height 23
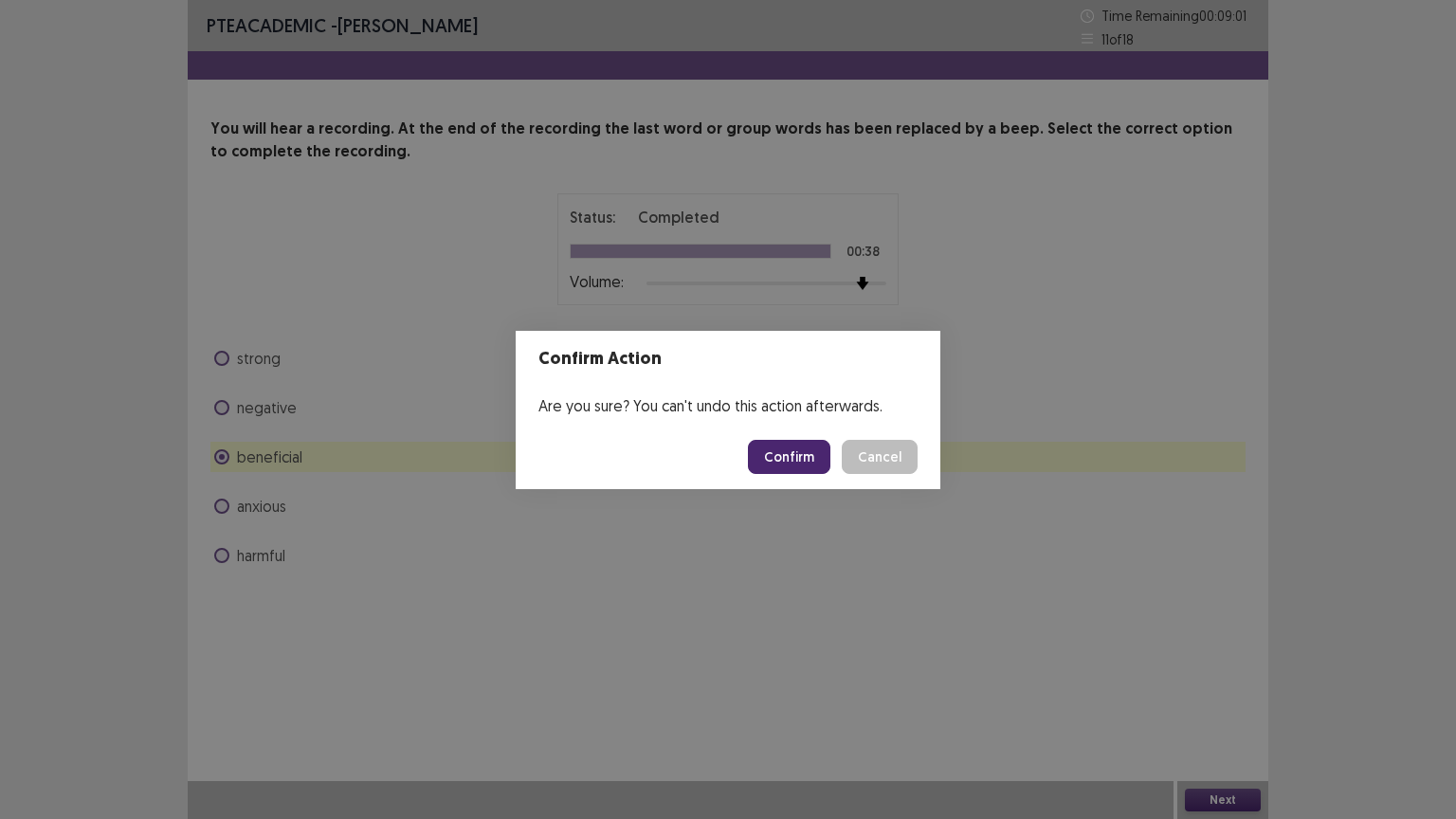
click at [794, 456] on button "Confirm" at bounding box center [789, 457] width 82 height 35
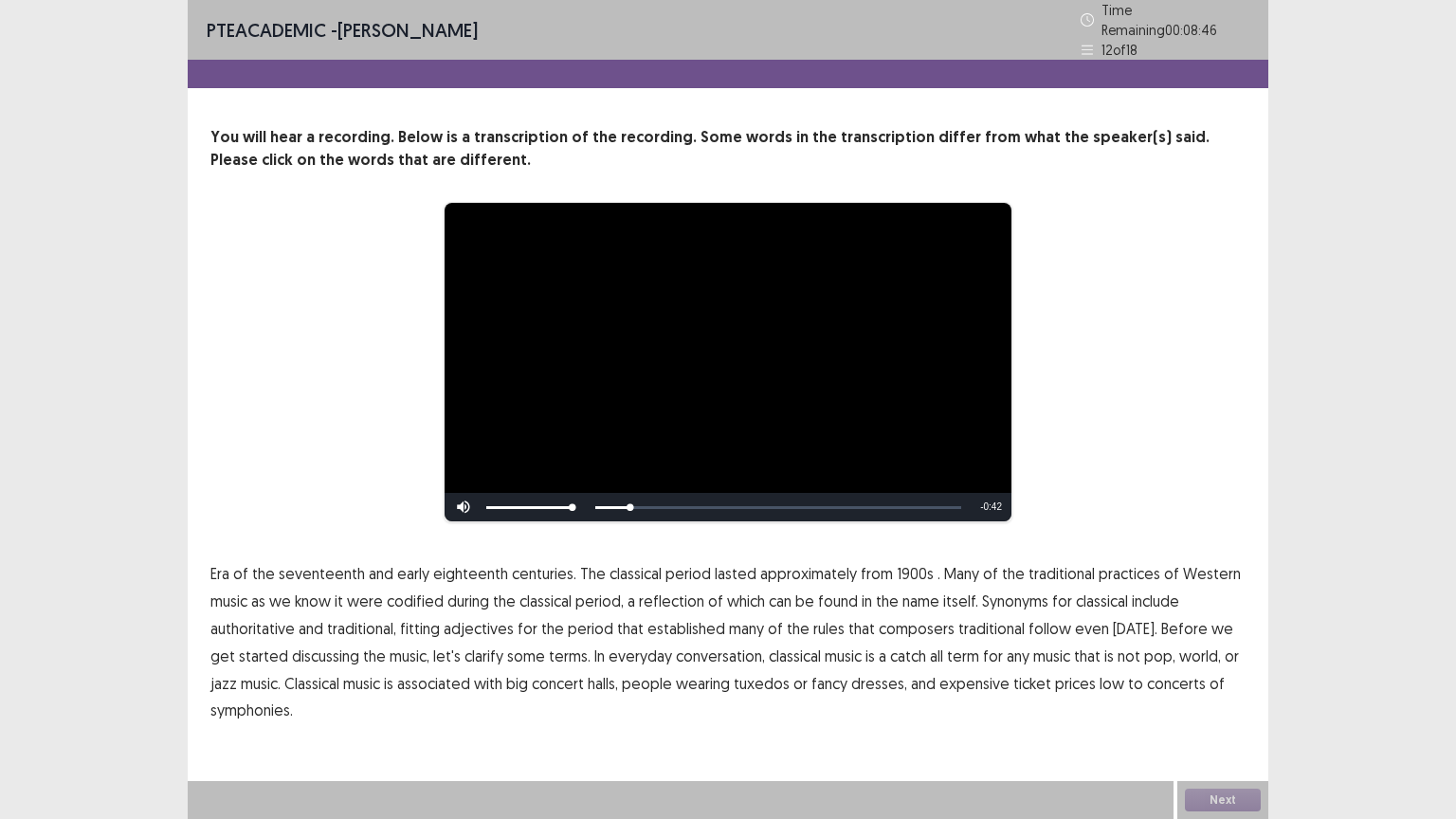
click at [224, 570] on span "Era" at bounding box center [220, 573] width 19 height 23
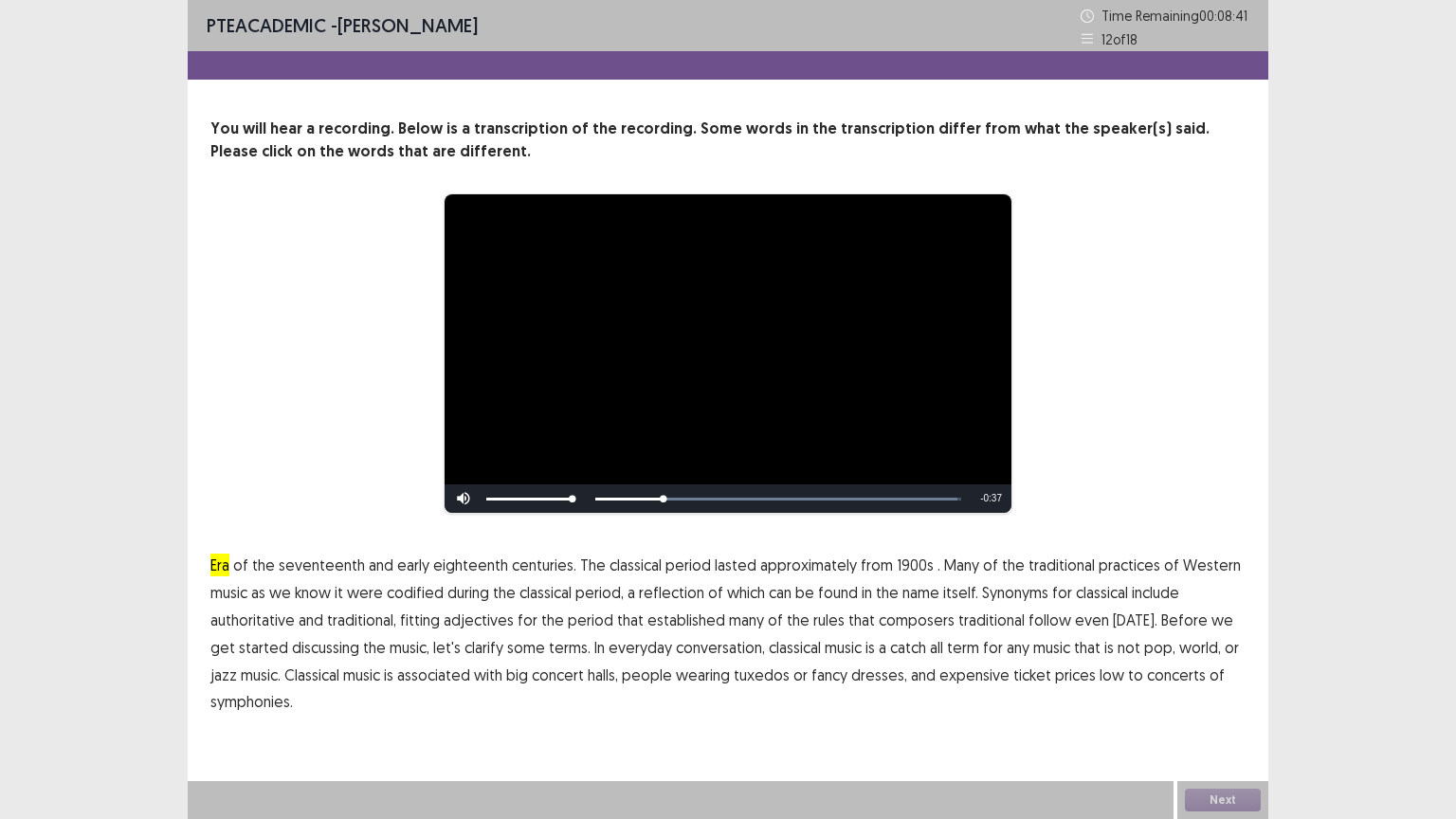
click at [898, 565] on span "1900s" at bounding box center [914, 565] width 37 height 23
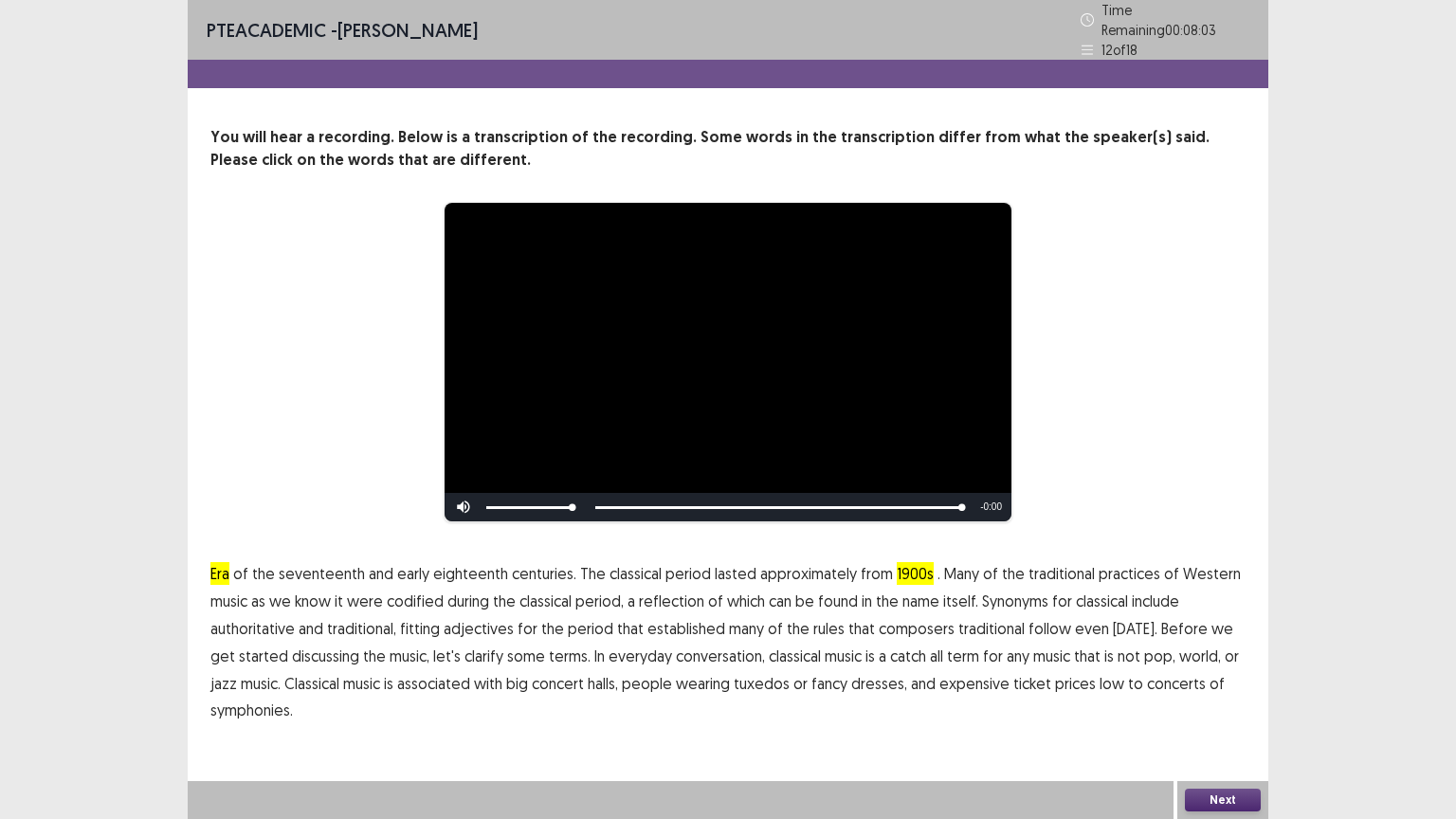
click at [1099, 677] on span "low" at bounding box center [1112, 684] width 25 height 23
click at [259, 707] on span "symphonies." at bounding box center [252, 711] width 82 height 23
click at [1248, 807] on button "Next" at bounding box center [1222, 801] width 76 height 23
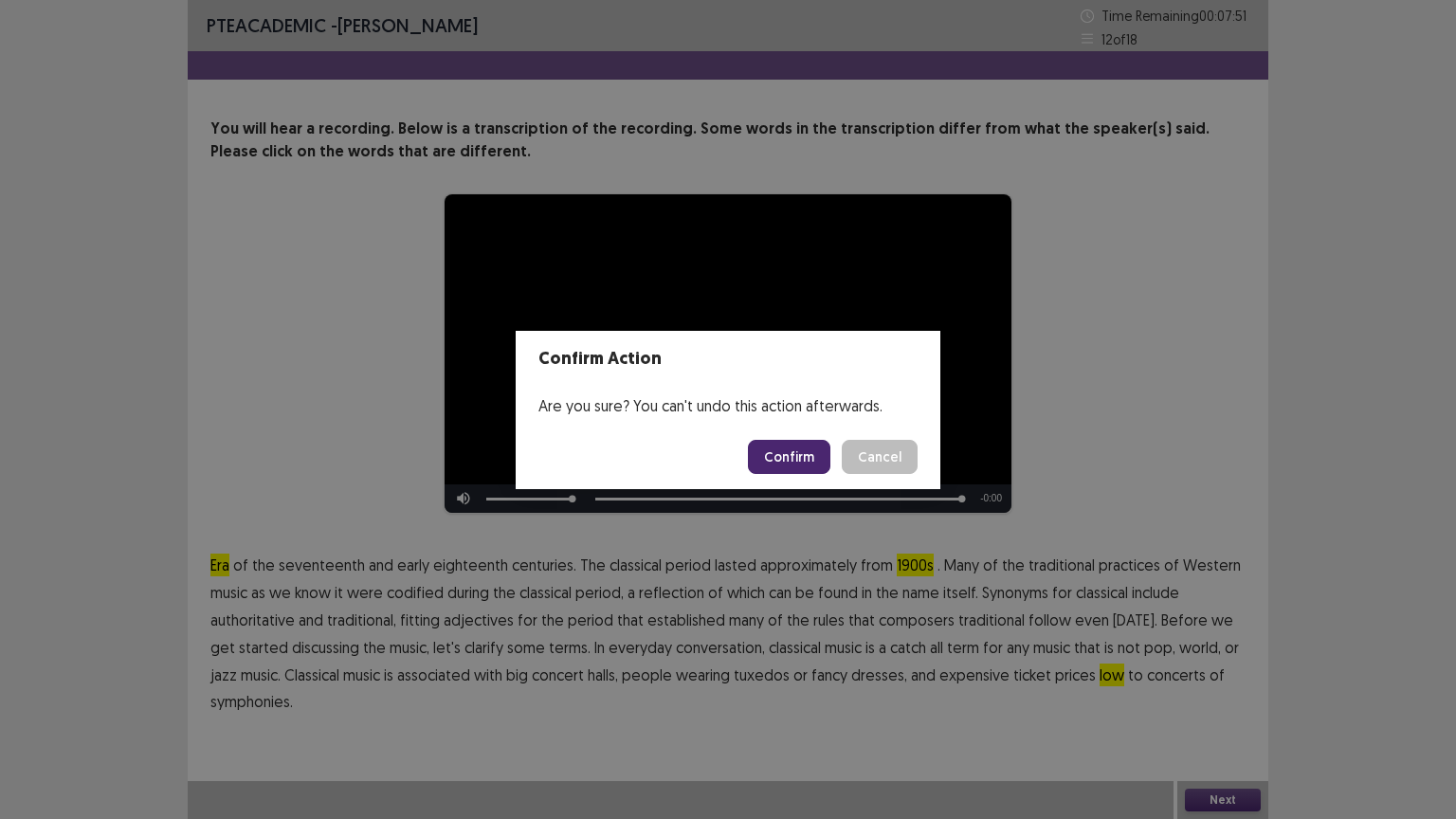
click at [801, 445] on button "Confirm" at bounding box center [789, 457] width 82 height 35
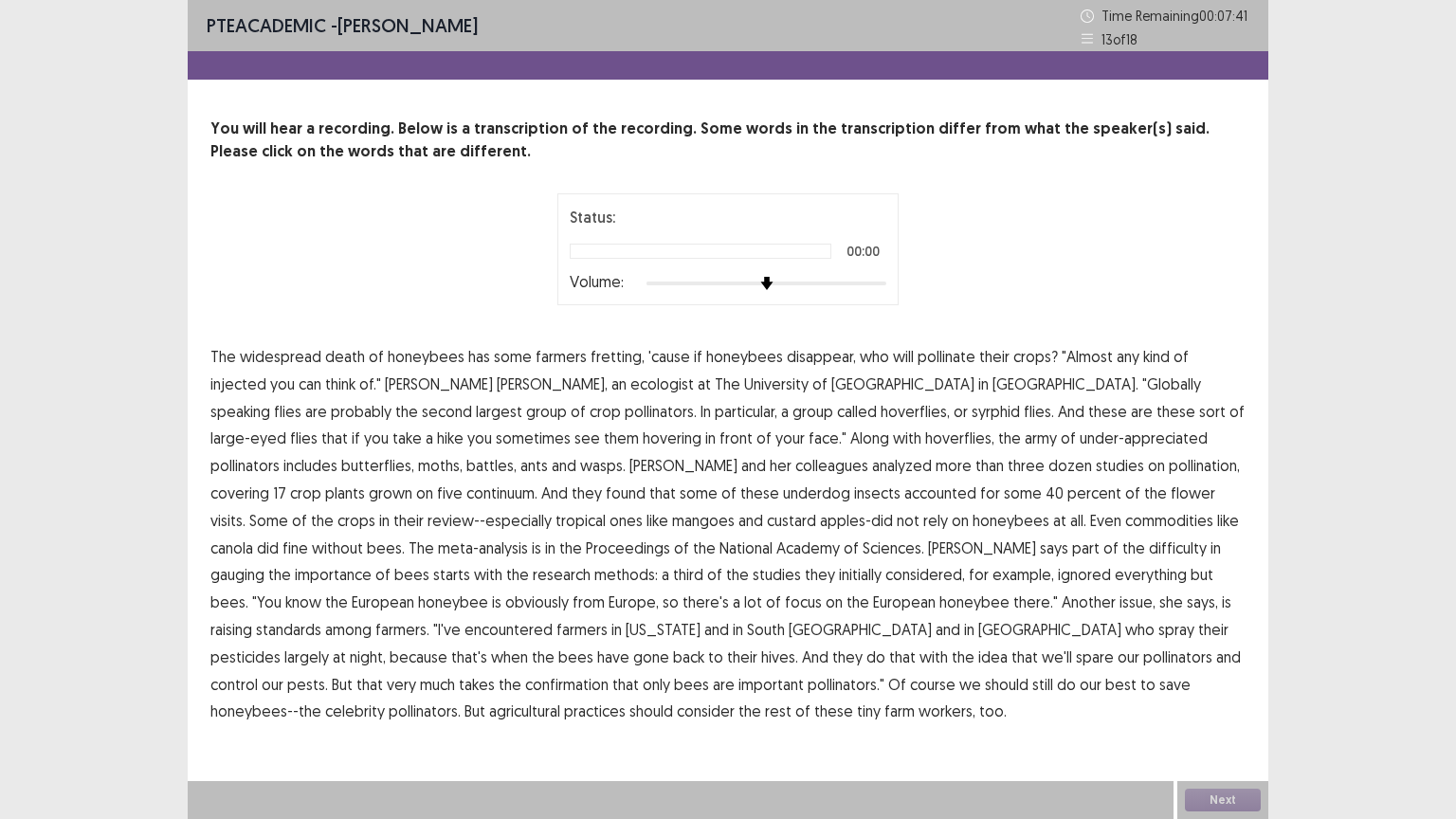
click at [343, 348] on span "death" at bounding box center [345, 357] width 40 height 23
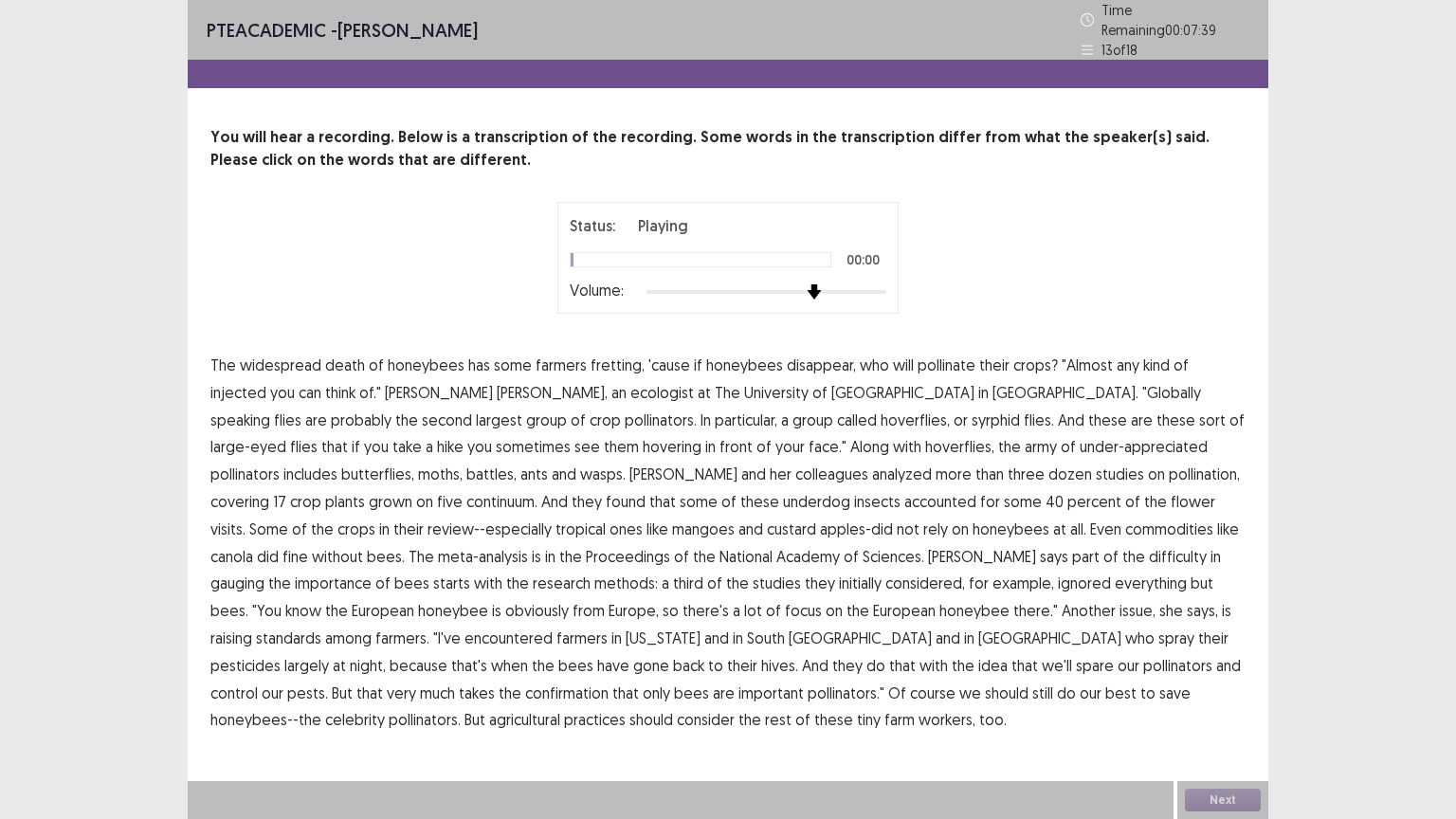
click at [820, 285] on div at bounding box center [766, 292] width 240 height 15
click at [590, 572] on span "research" at bounding box center [562, 583] width 58 height 23
click at [321, 627] on span "standards" at bounding box center [289, 639] width 65 height 23
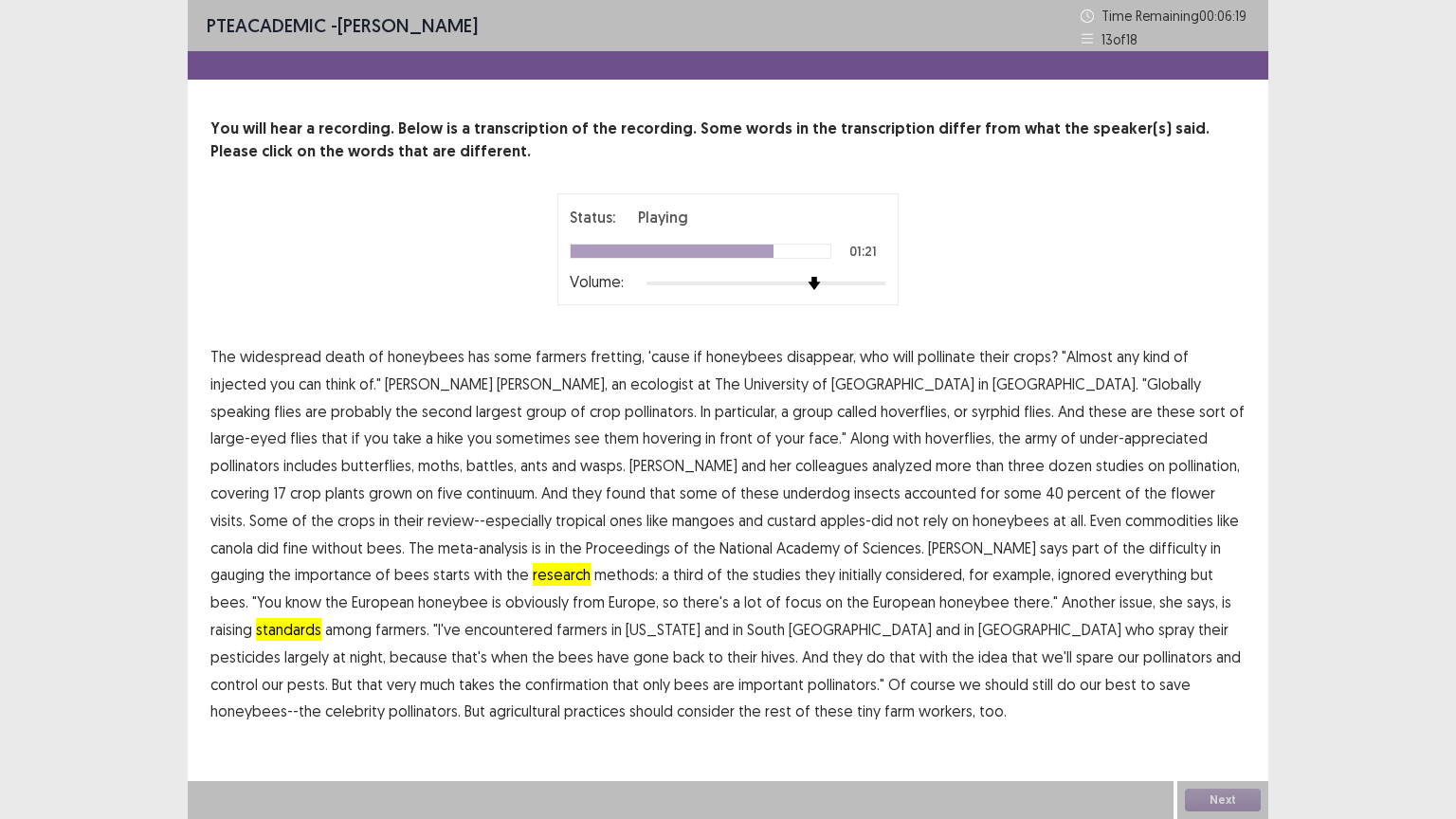
click at [1198, 634] on span "their" at bounding box center [1213, 630] width 31 height 23
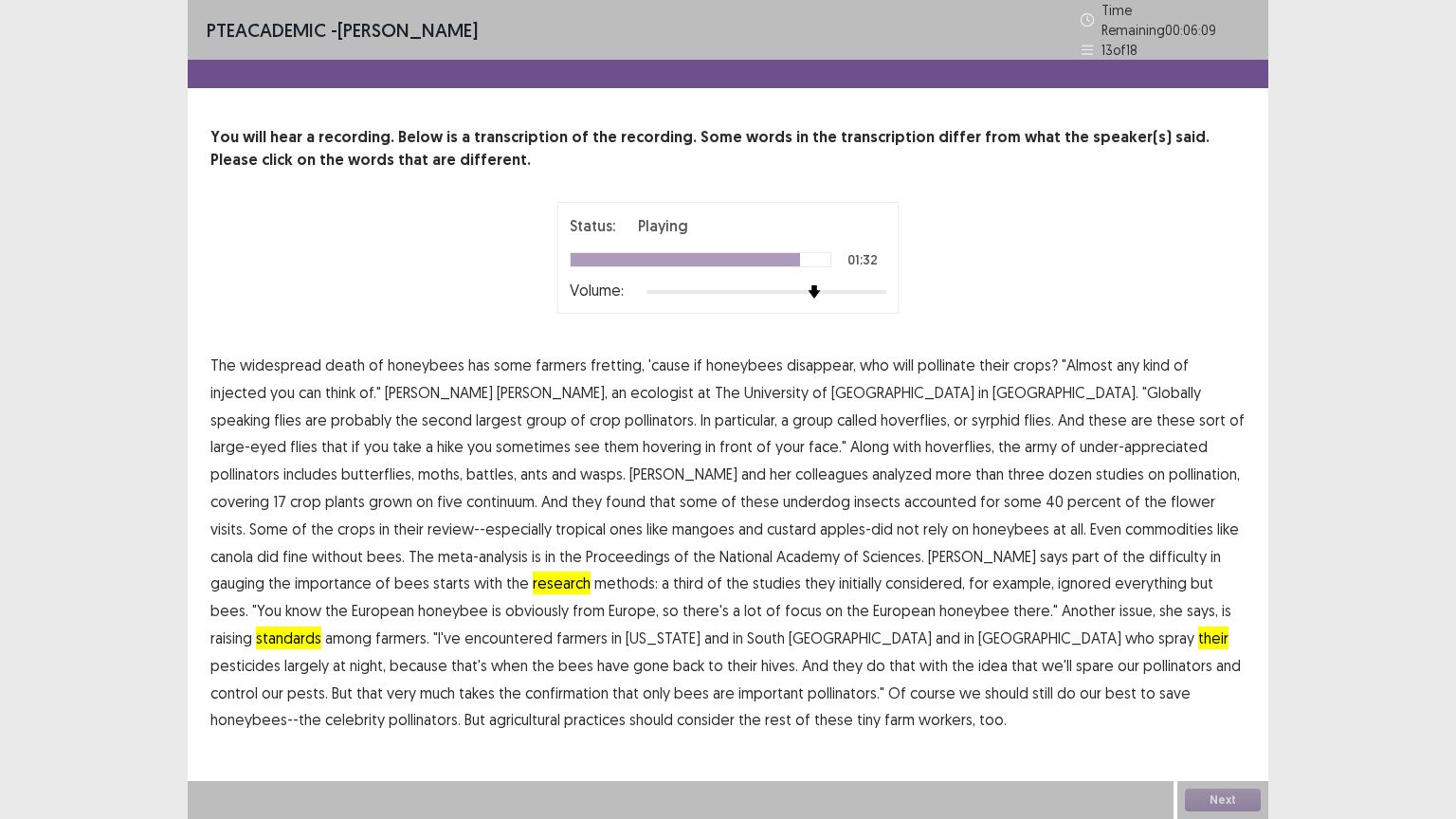
click at [609, 682] on span "confirmation" at bounding box center [566, 693] width 83 height 23
click at [1212, 799] on button "Next" at bounding box center [1222, 801] width 76 height 23
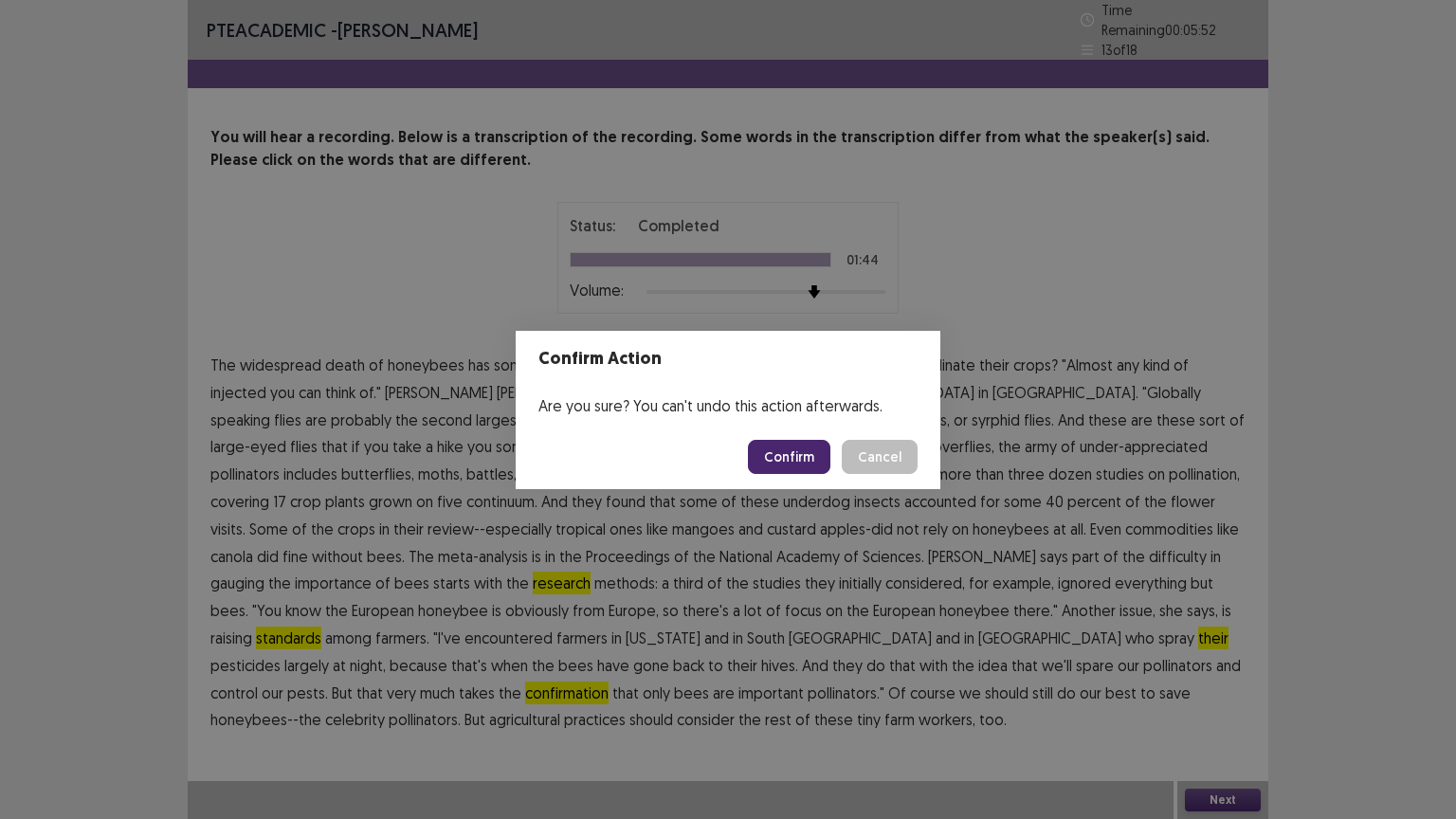
click at [797, 459] on button "Confirm" at bounding box center [789, 457] width 82 height 35
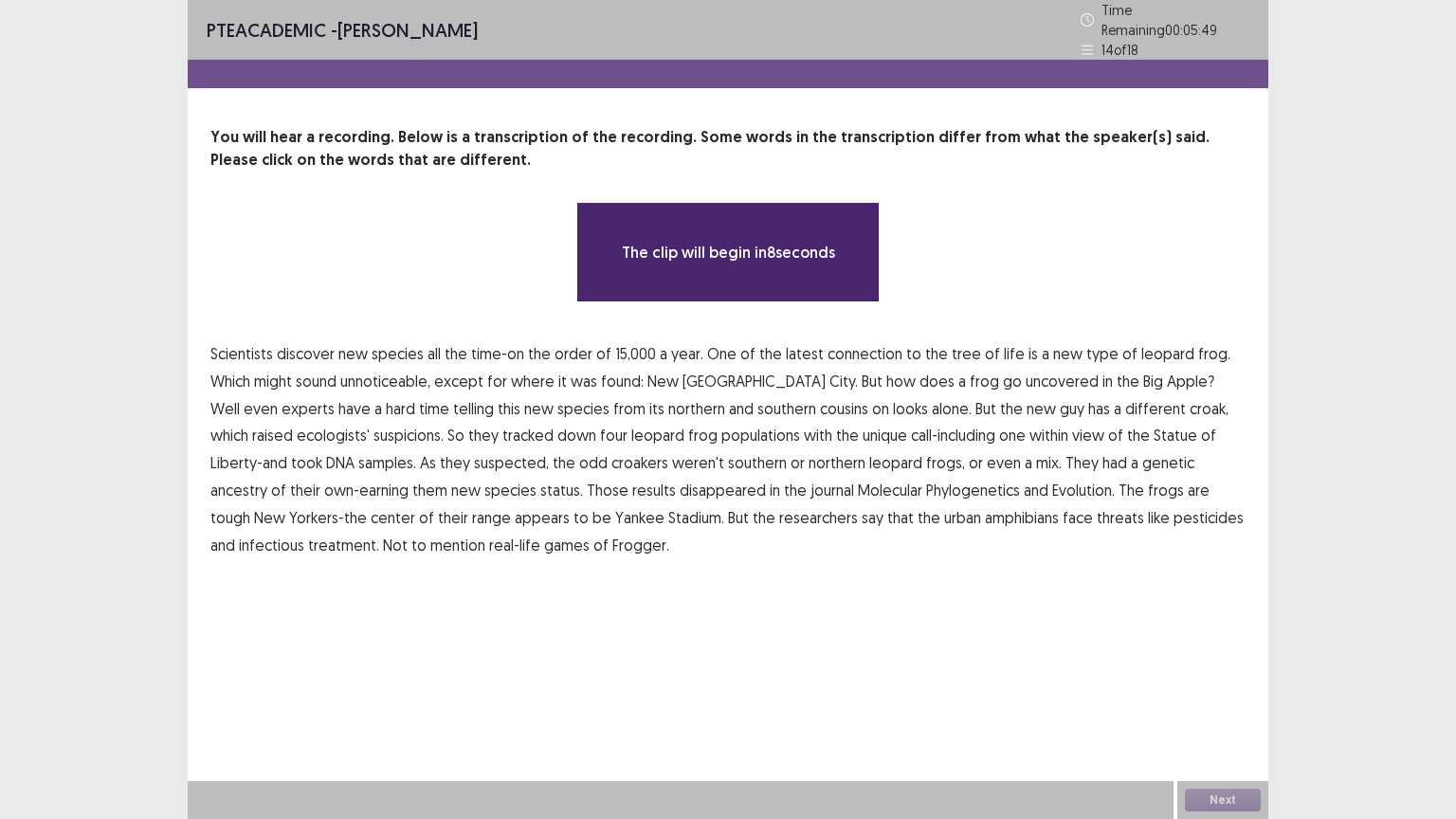
click at [480, 257] on div "The clip will begin in 8 seconds" at bounding box center [728, 252] width 1035 height 101
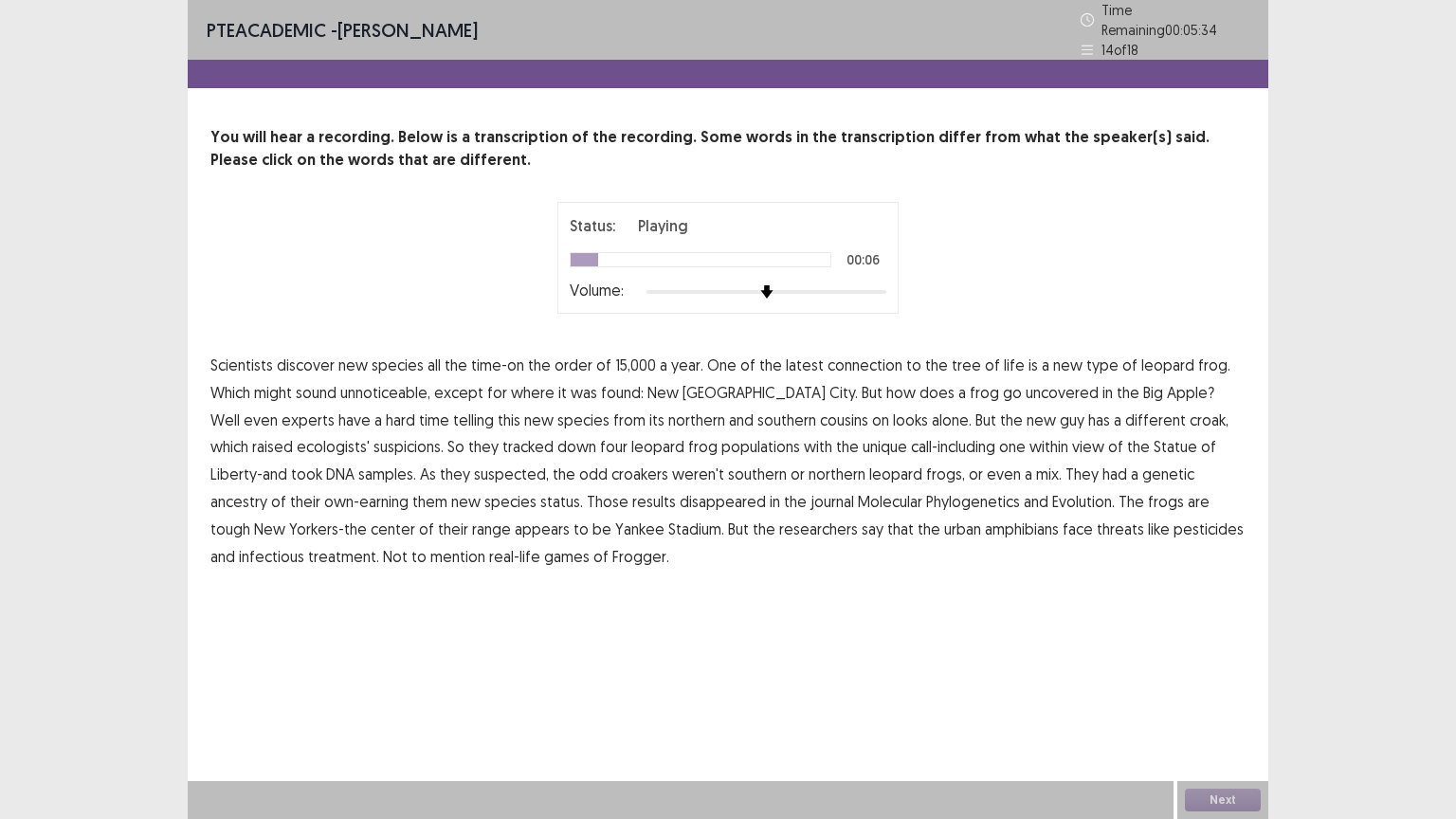
click at [860, 362] on span "connection" at bounding box center [865, 365] width 75 height 23
click at [382, 390] on span "unnoticeable," at bounding box center [385, 393] width 90 height 23
click at [1026, 388] on span "uncovered" at bounding box center [1062, 393] width 73 height 23
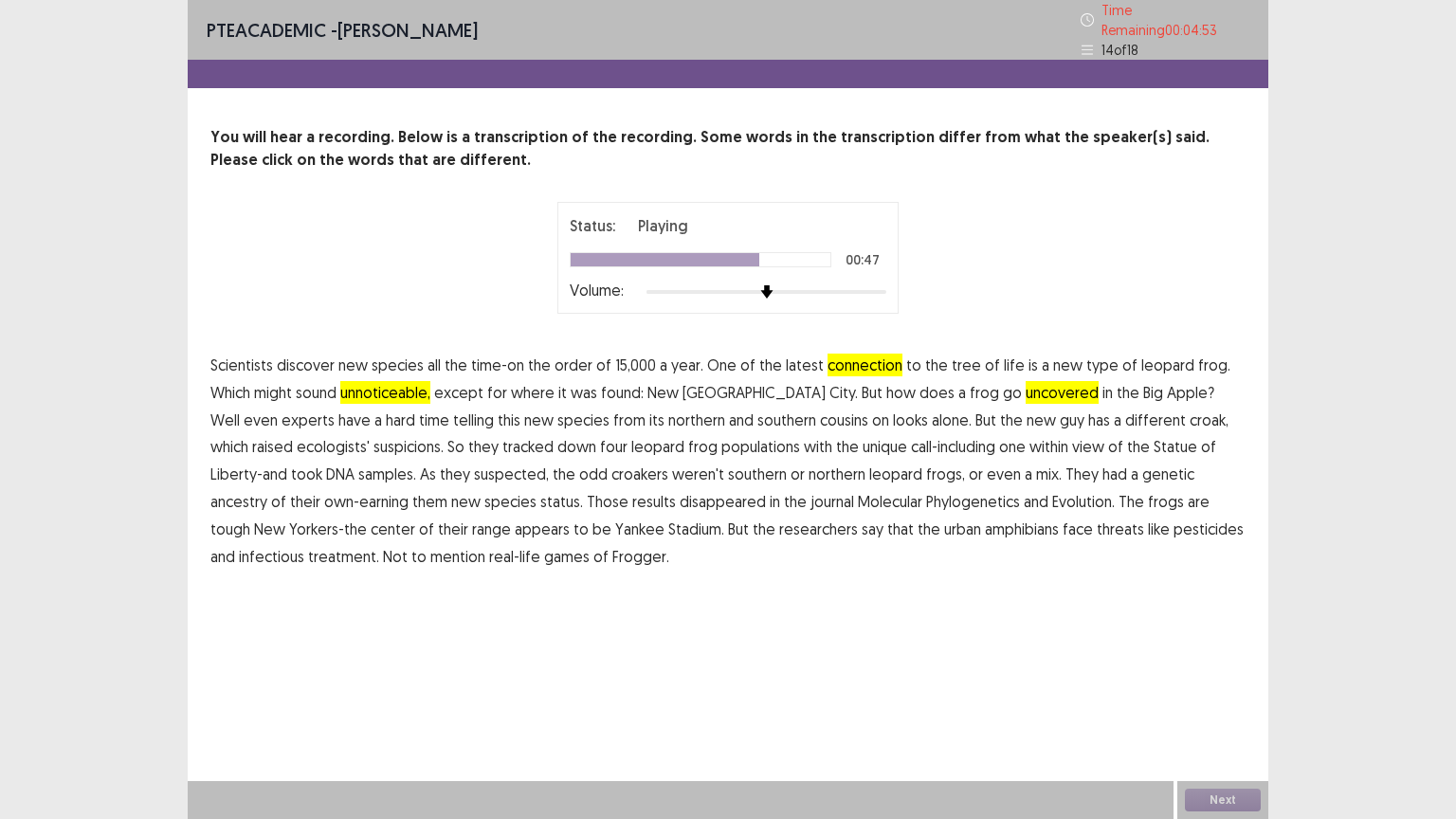
click at [680, 498] on span "disappeared" at bounding box center [723, 502] width 86 height 23
click at [380, 546] on span "treatment." at bounding box center [343, 557] width 71 height 23
click at [1209, 800] on button "Next" at bounding box center [1222, 801] width 76 height 23
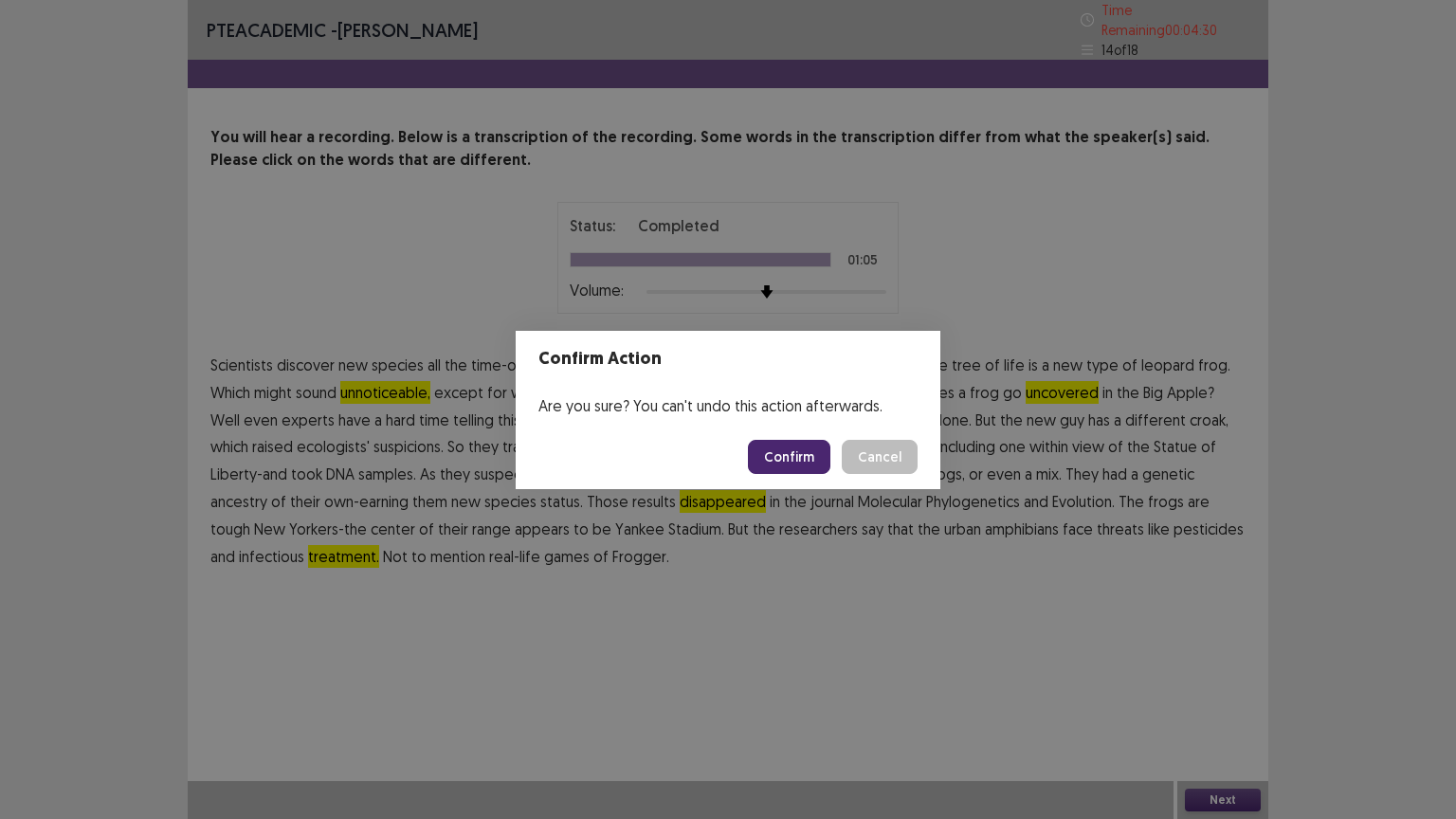
click at [784, 450] on button "Confirm" at bounding box center [789, 457] width 82 height 35
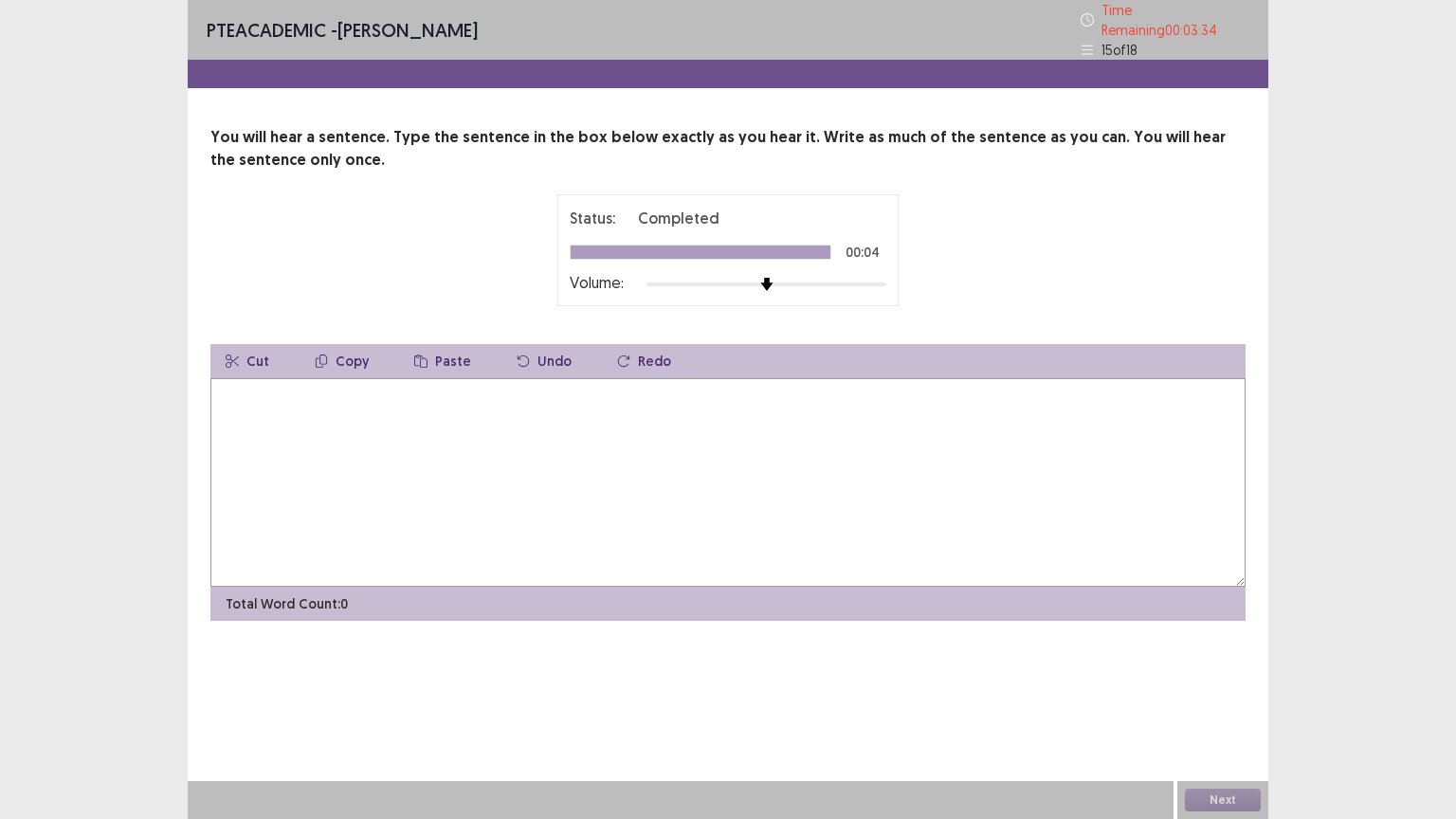
click at [230, 388] on textarea at bounding box center [728, 483] width 1035 height 209
type textarea "**********"
click at [1203, 797] on button "Next" at bounding box center [1222, 801] width 76 height 23
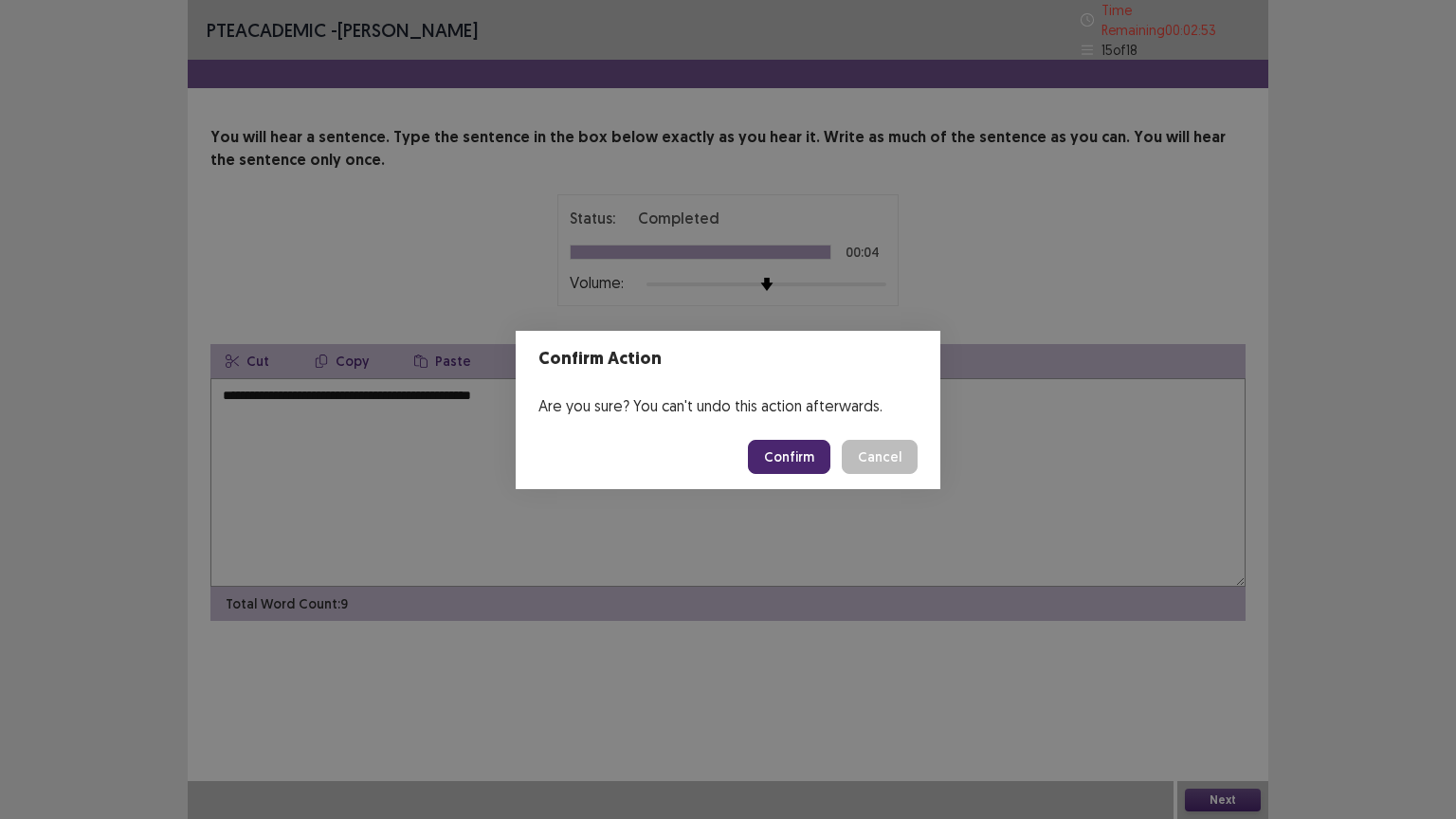
click at [768, 444] on button "Confirm" at bounding box center [789, 457] width 82 height 35
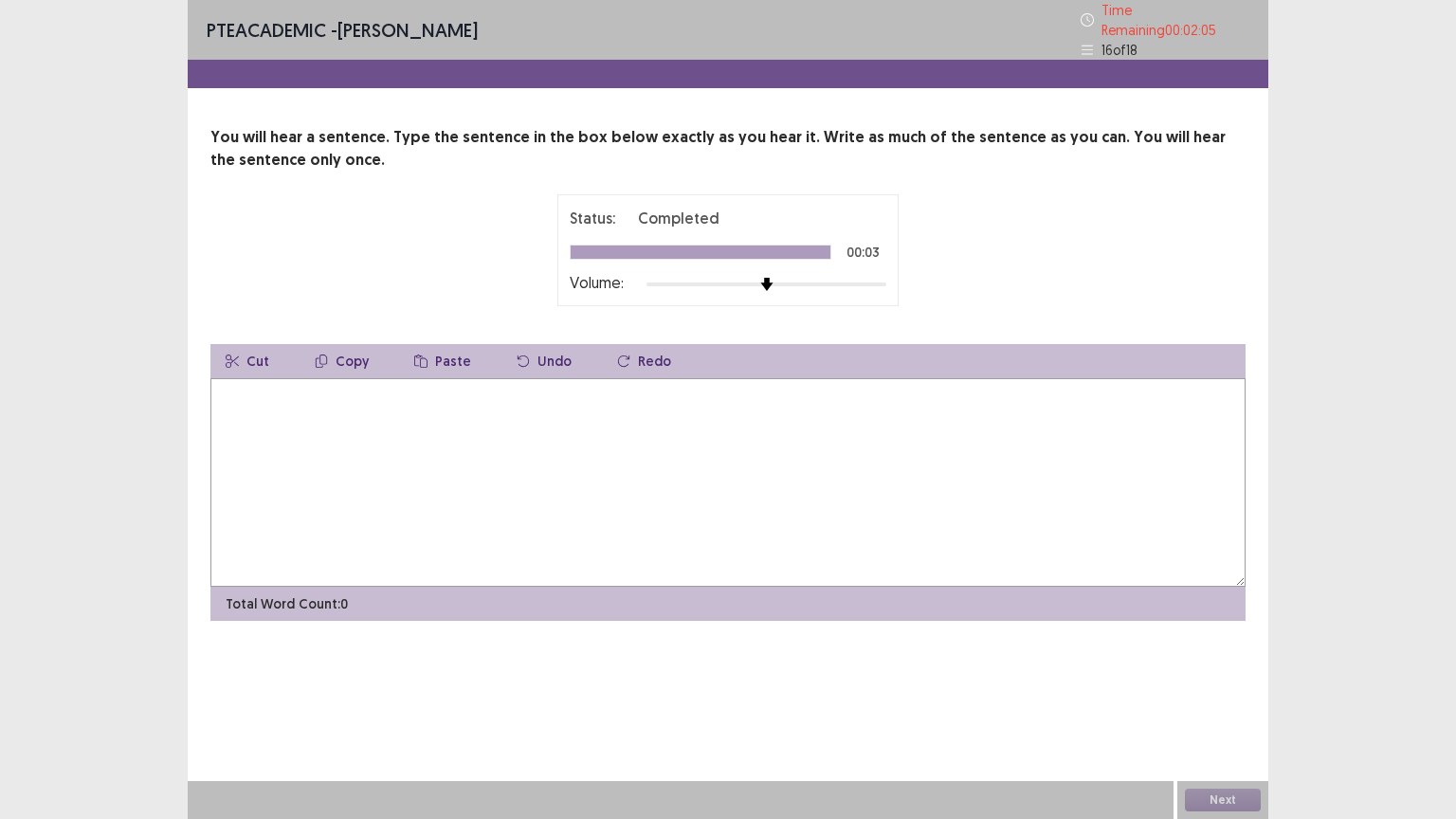
click at [277, 436] on textarea at bounding box center [728, 483] width 1035 height 209
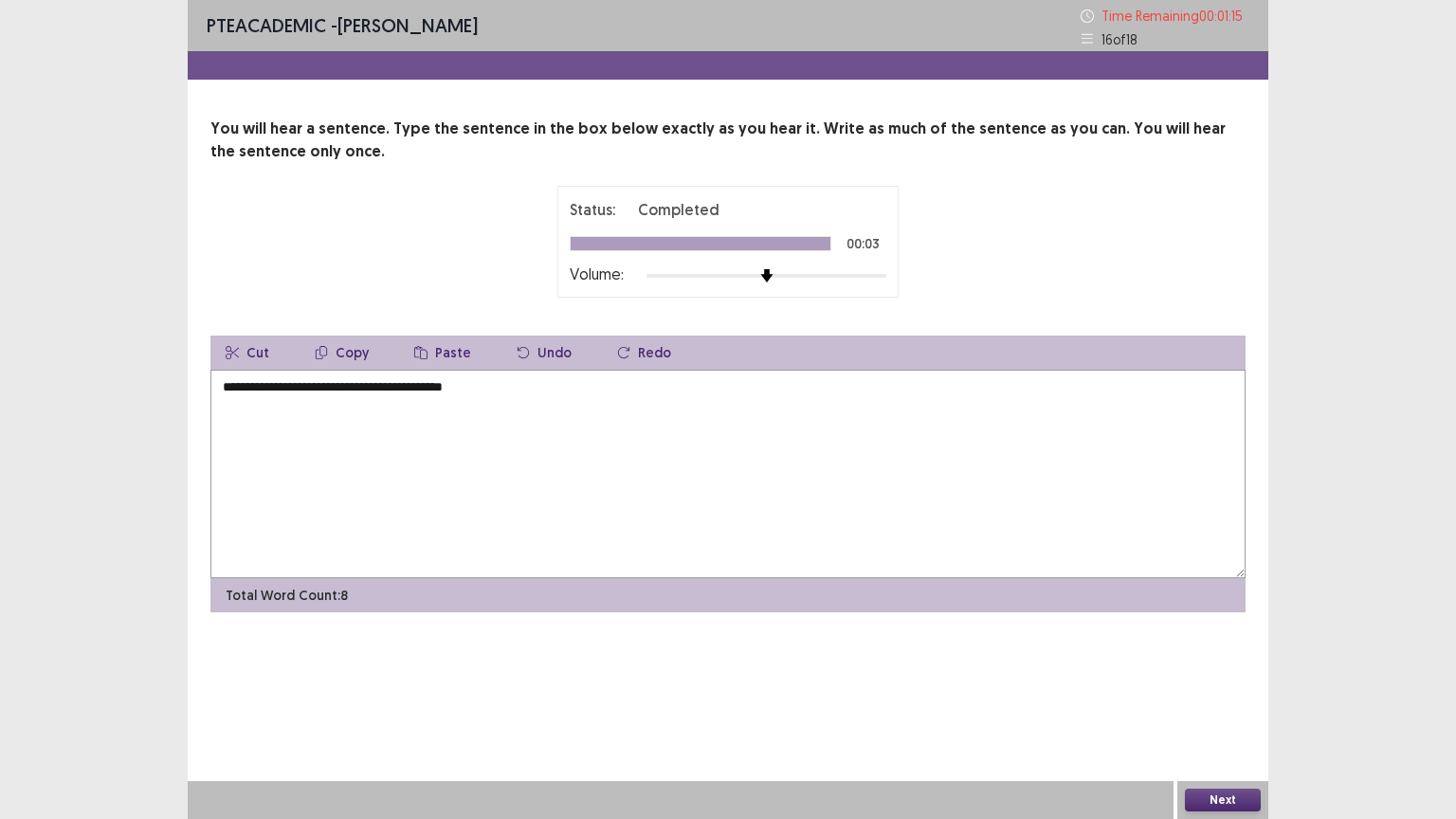
type textarea "**********"
click at [1211, 801] on button "Next" at bounding box center [1222, 801] width 76 height 23
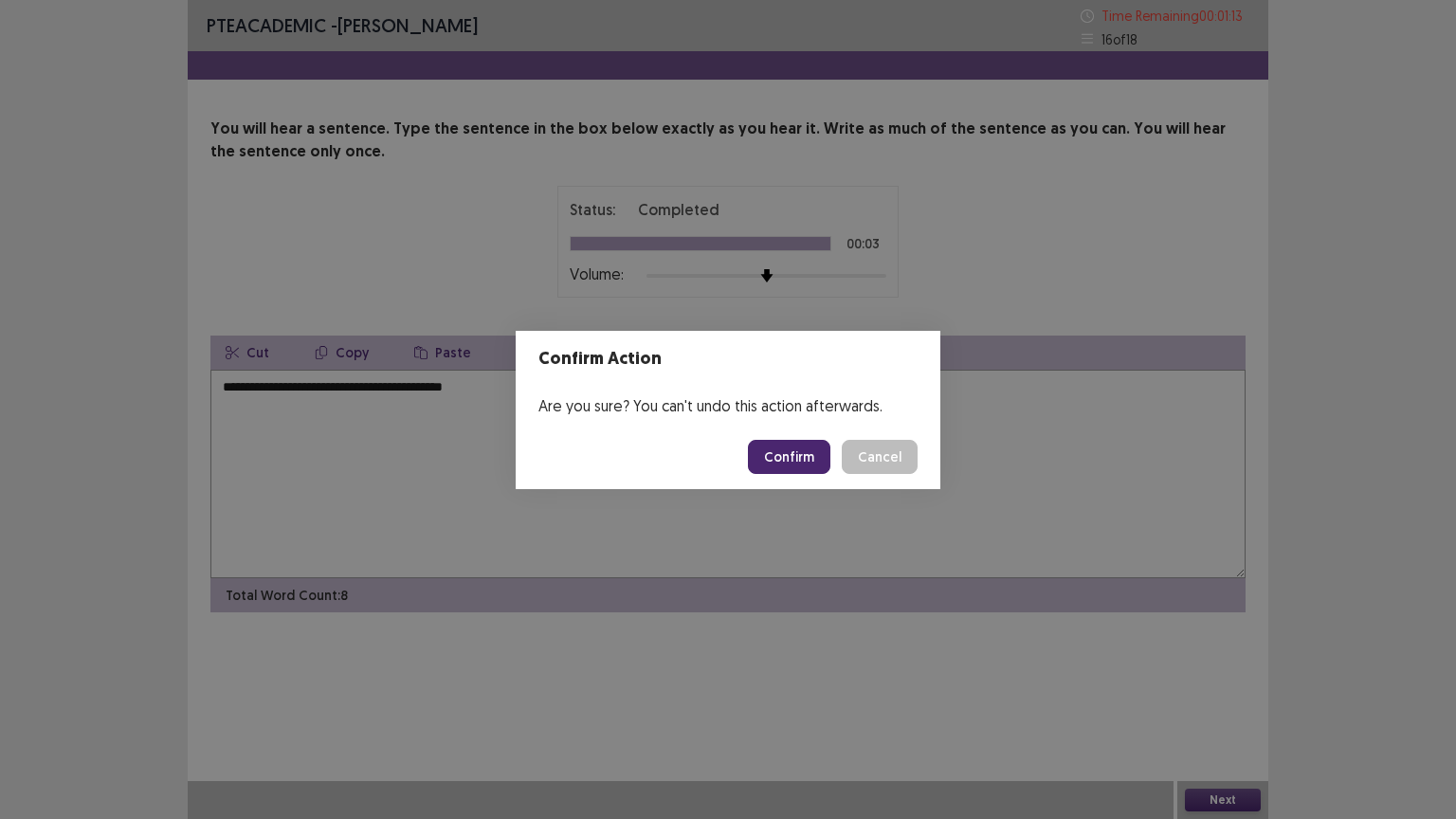
click at [788, 463] on button "Confirm" at bounding box center [789, 457] width 82 height 35
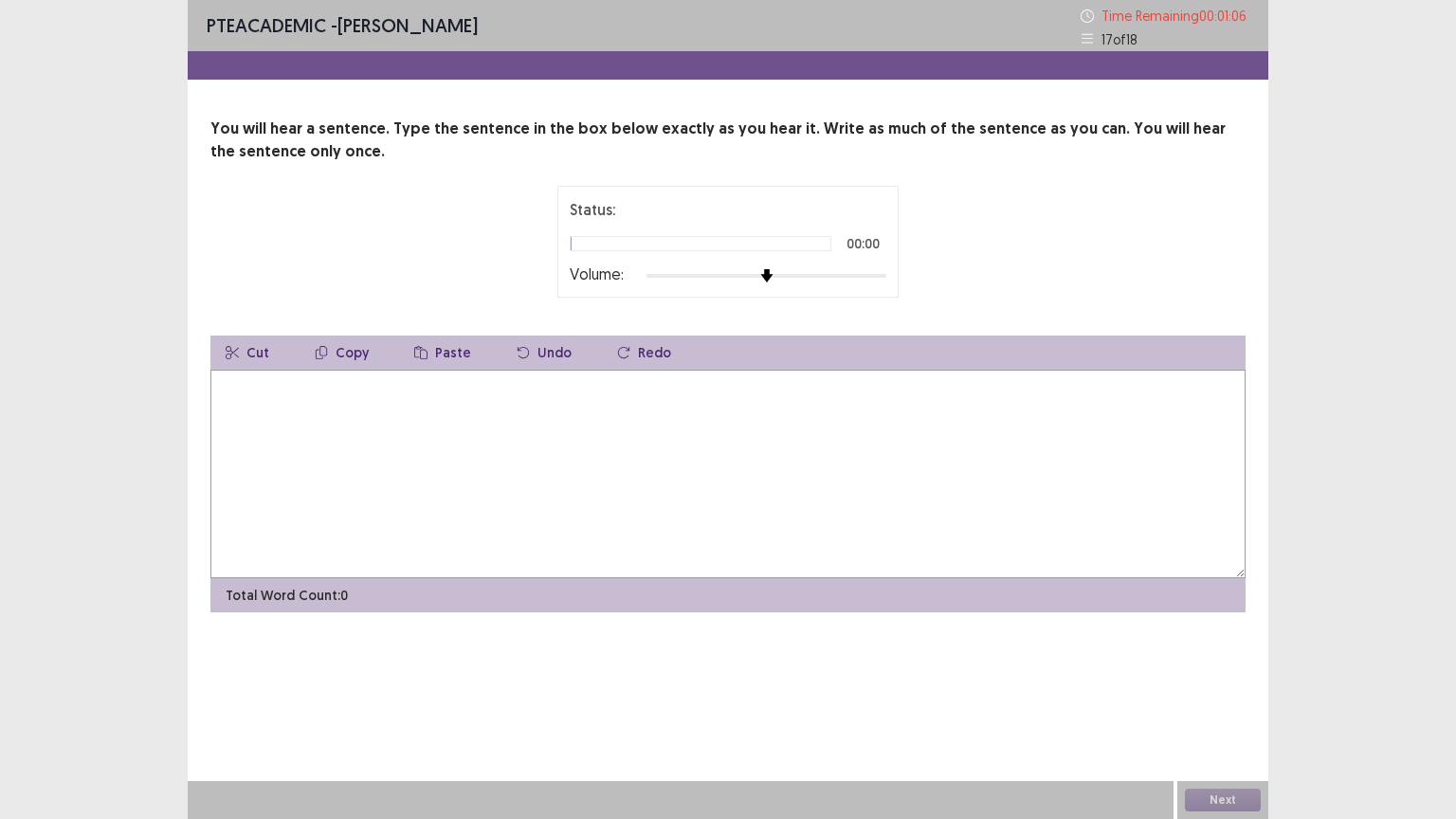
click at [853, 275] on div at bounding box center [766, 276] width 240 height 15
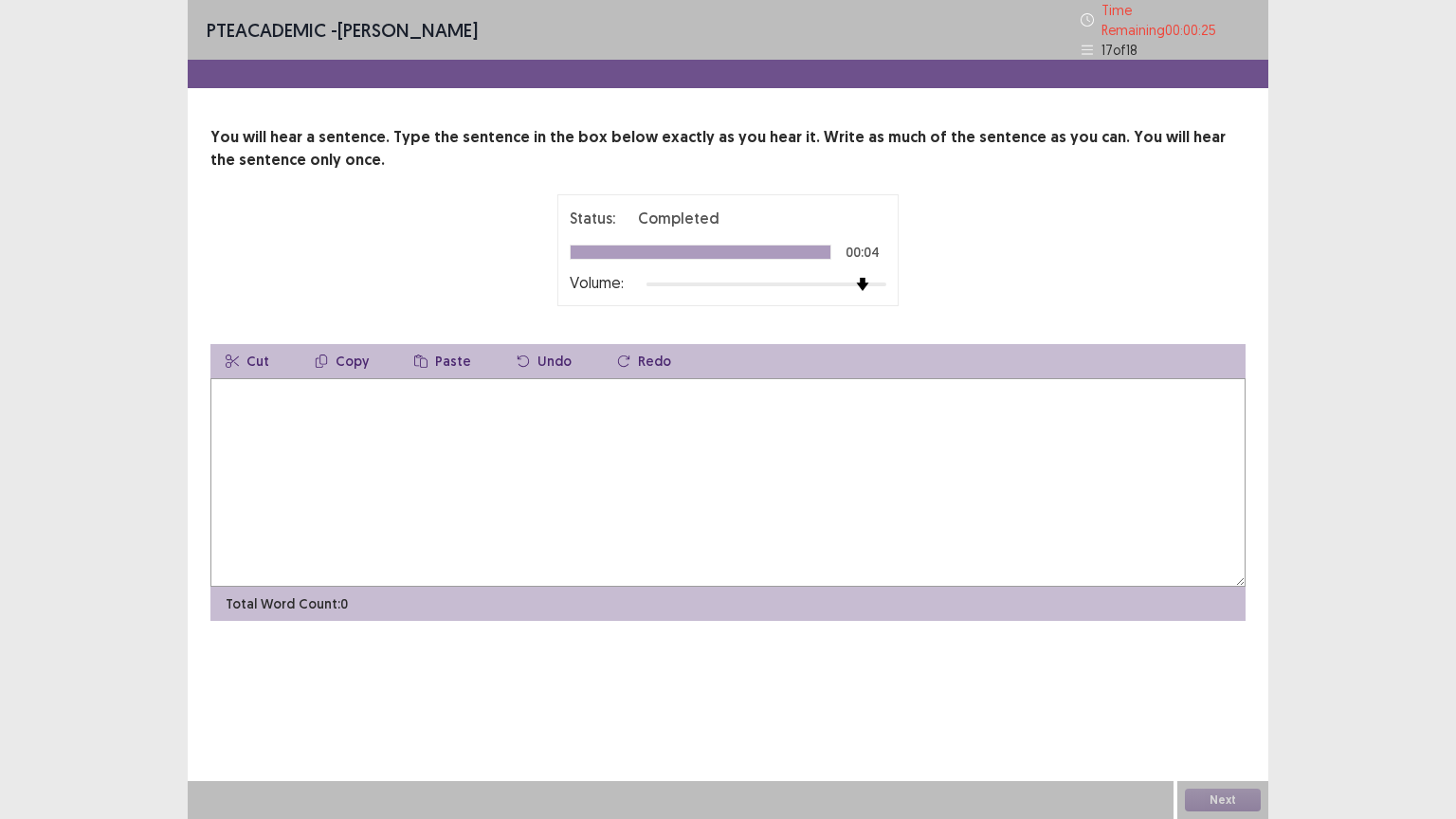
click at [356, 398] on textarea at bounding box center [728, 483] width 1035 height 209
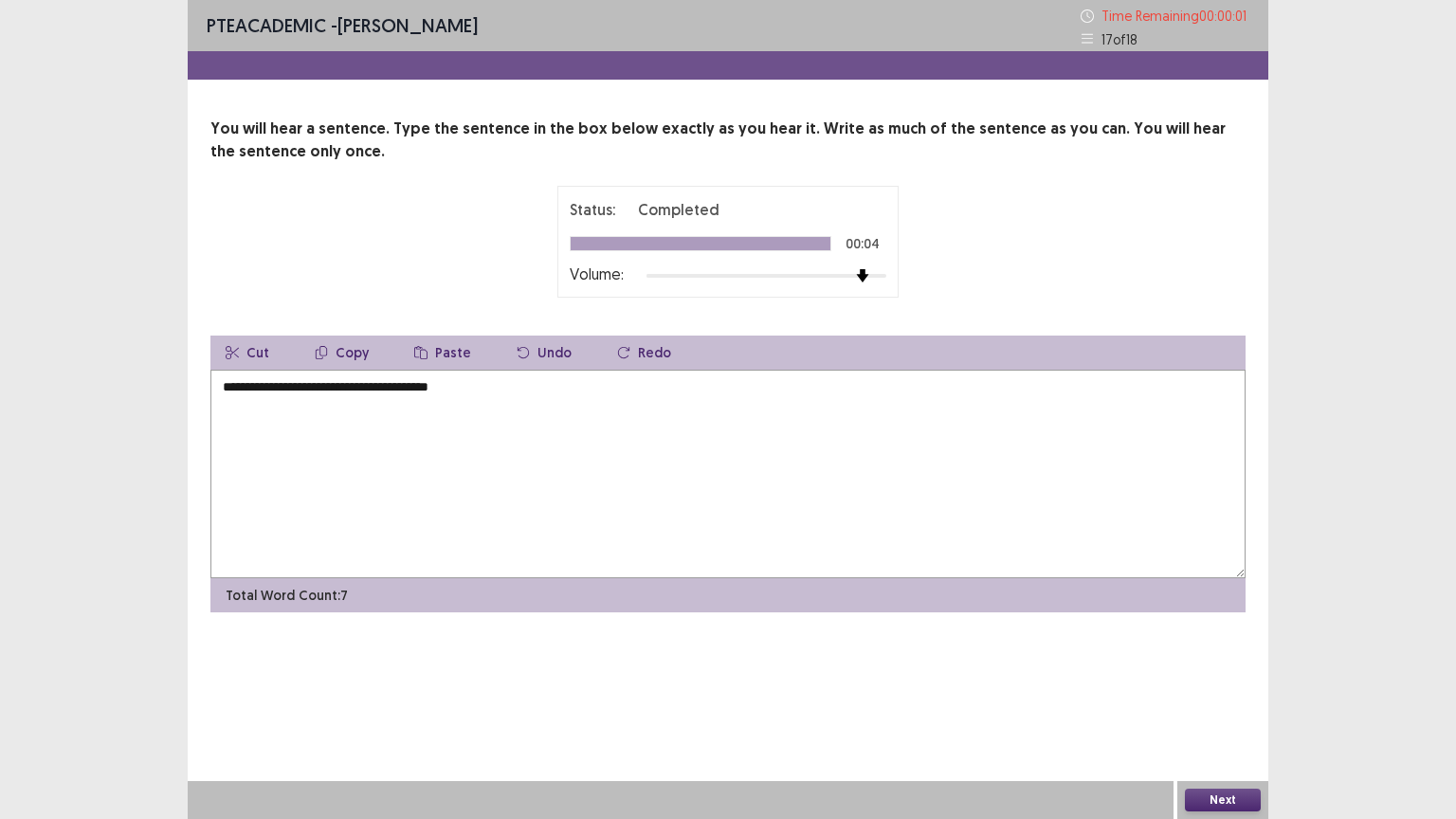
type textarea "**********"
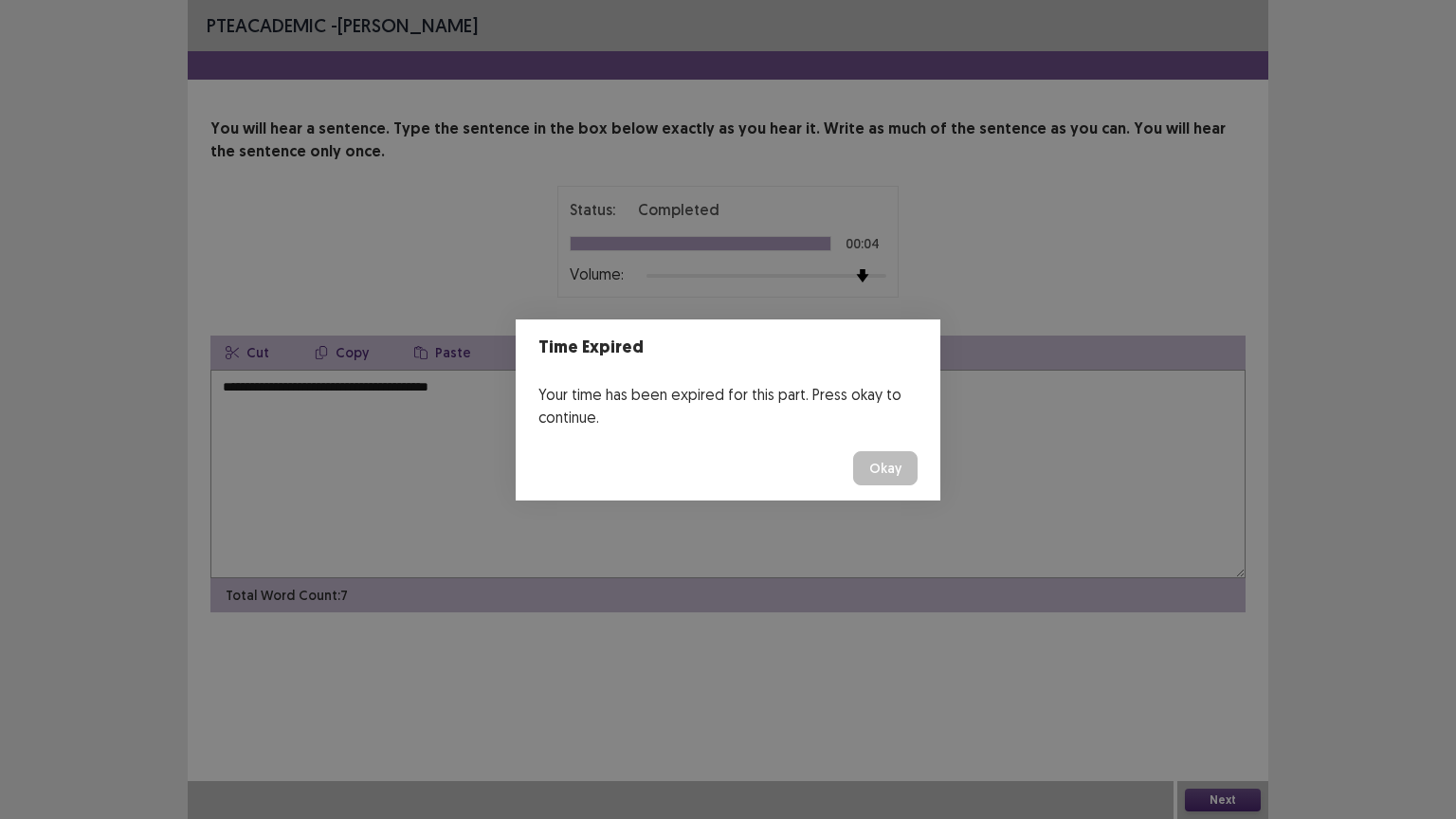
click at [882, 467] on button "Okay" at bounding box center [885, 469] width 64 height 35
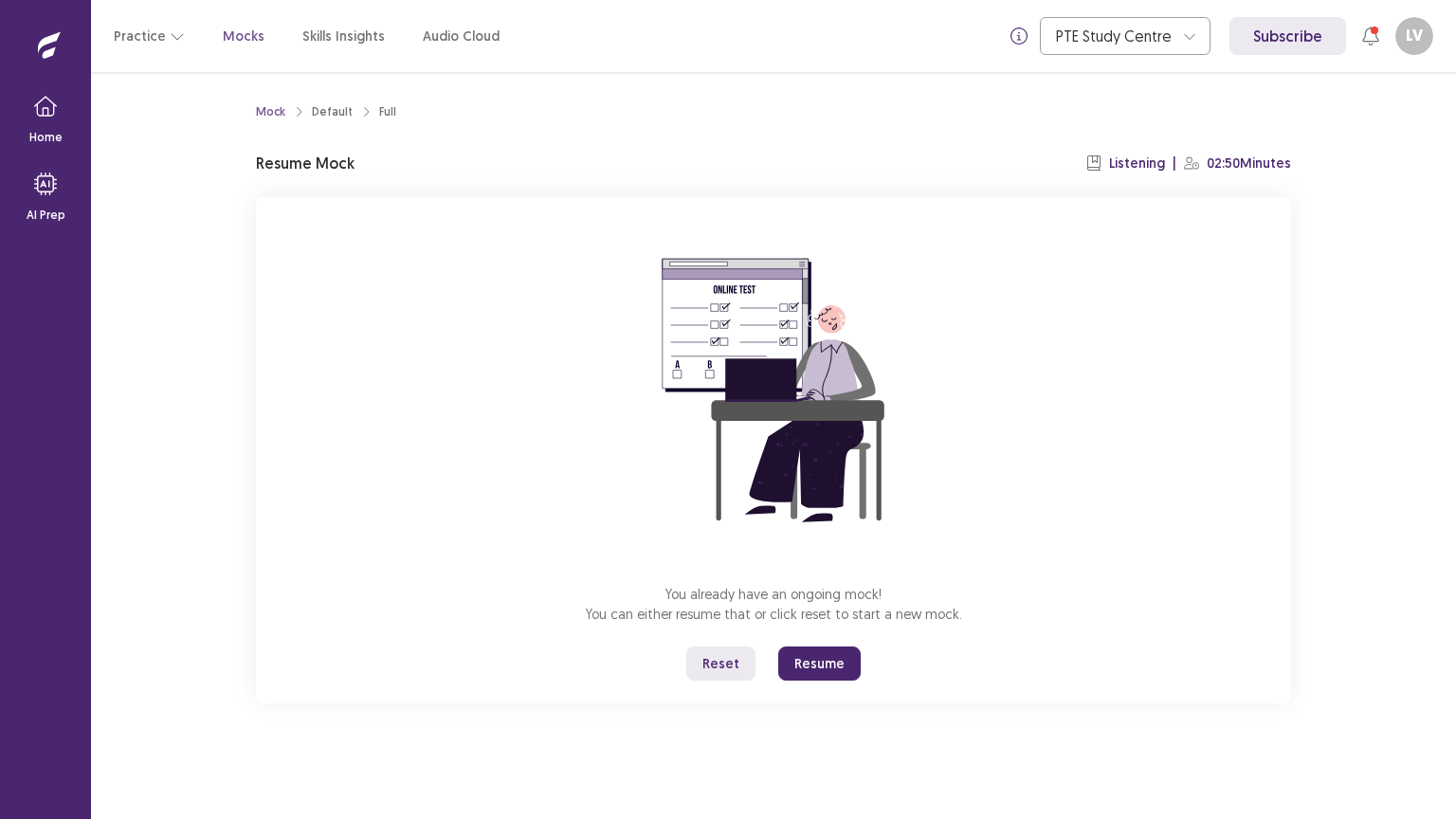
click at [797, 660] on button "Resume" at bounding box center [820, 664] width 82 height 35
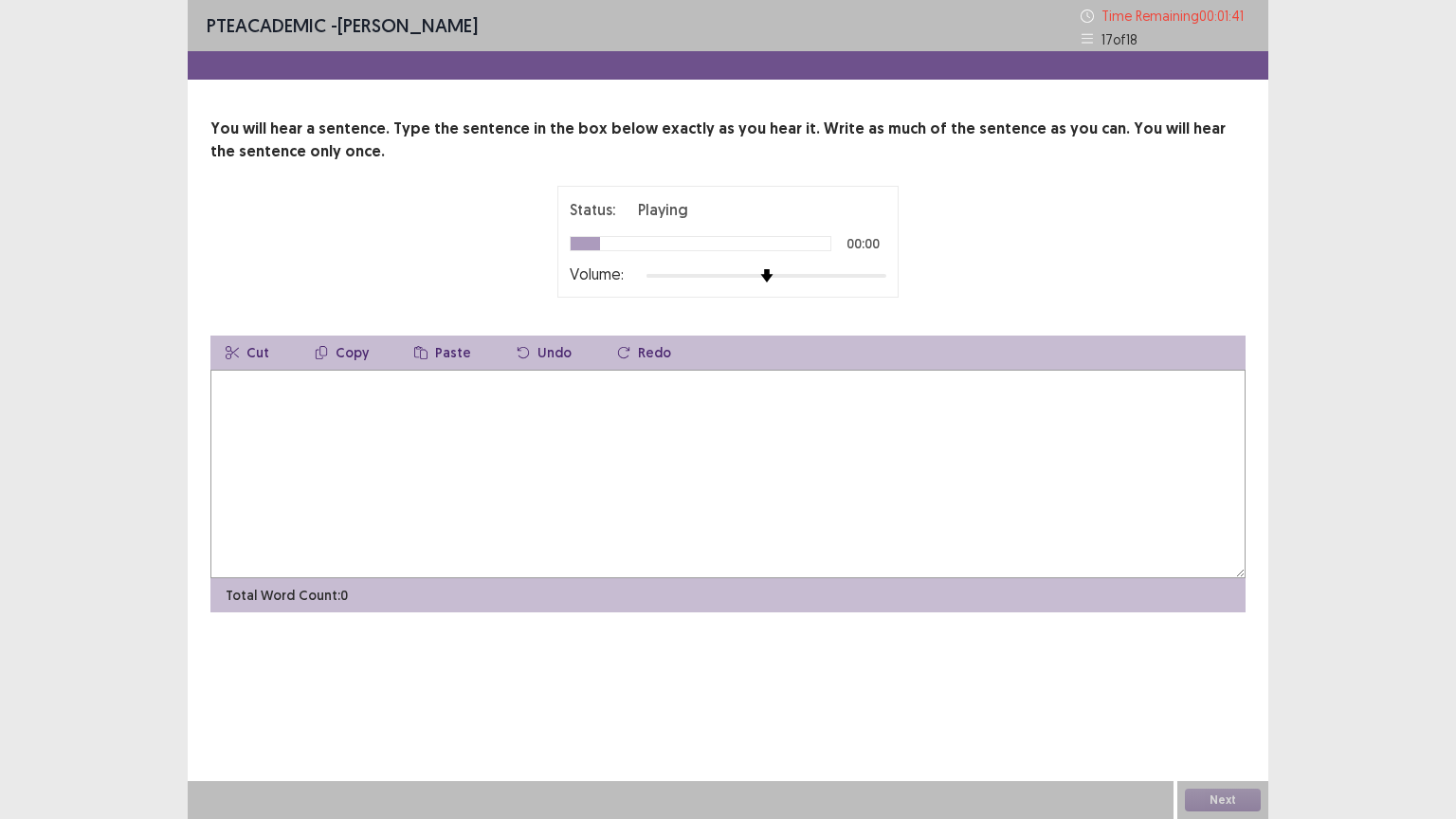
click at [874, 274] on div at bounding box center [766, 276] width 240 height 4
click at [277, 407] on textarea at bounding box center [728, 475] width 1035 height 209
type textarea "*"
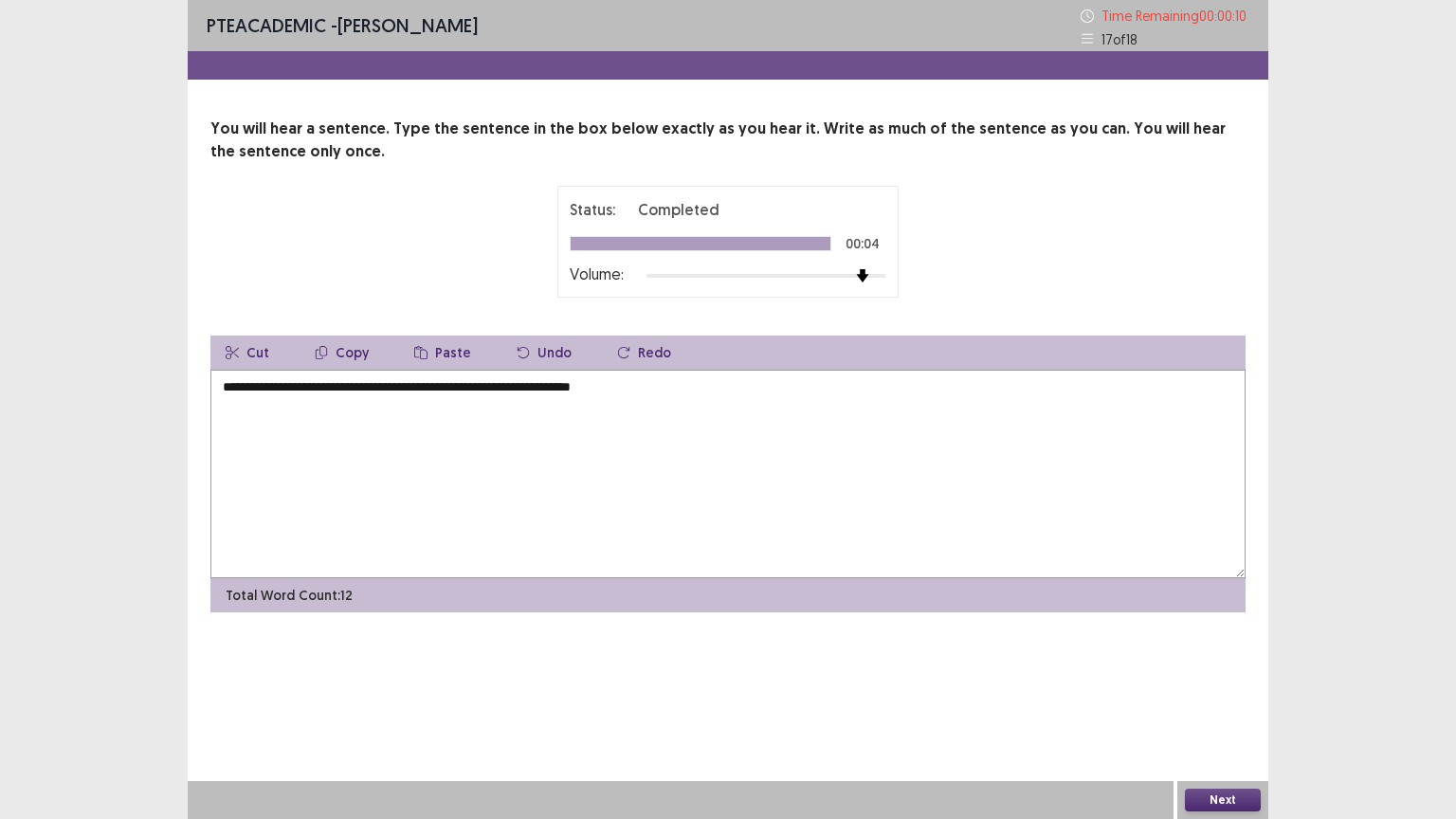
type textarea "**********"
click at [1202, 796] on button "Next" at bounding box center [1222, 801] width 76 height 23
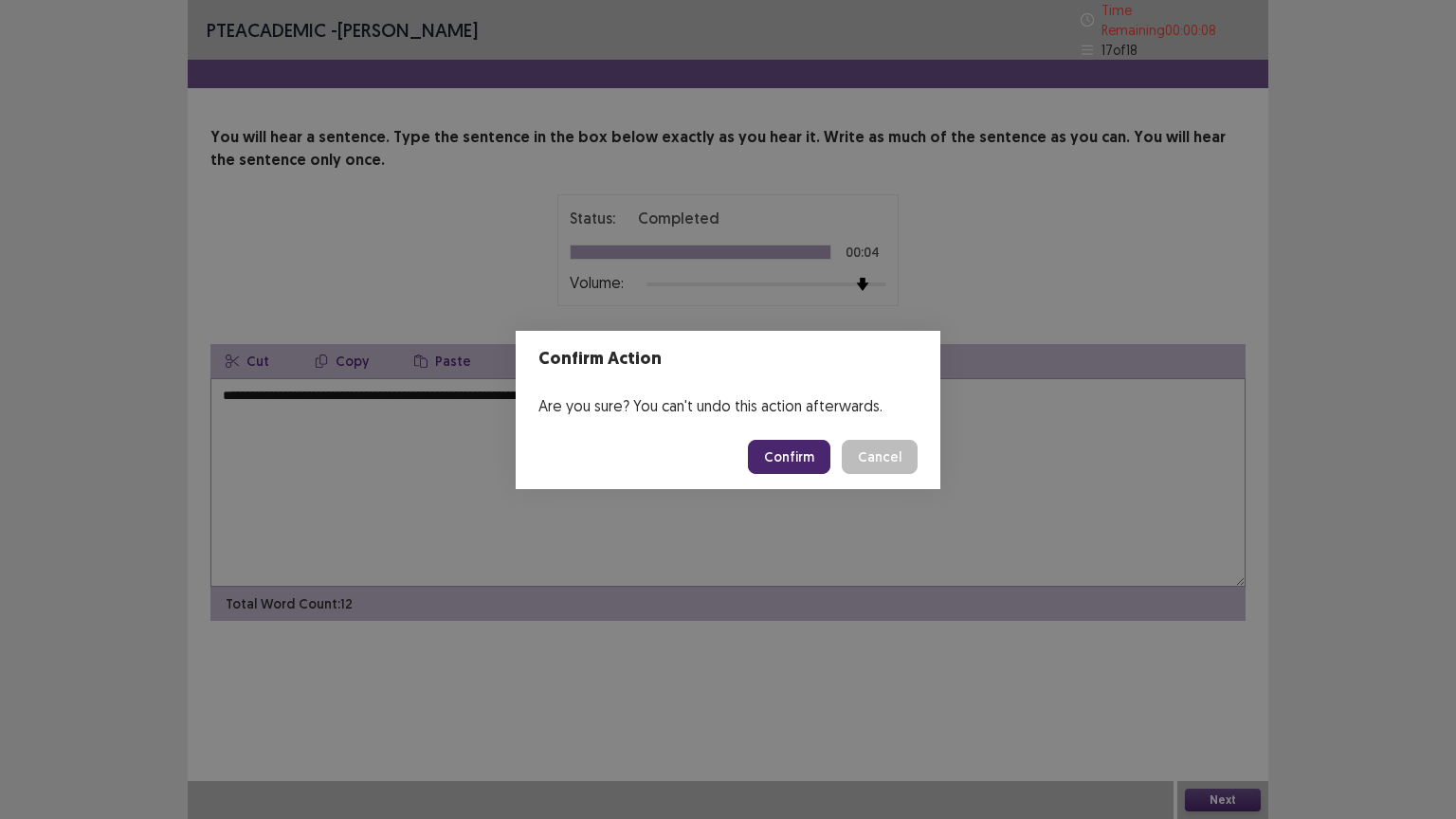
click at [768, 445] on button "Confirm" at bounding box center [789, 457] width 82 height 35
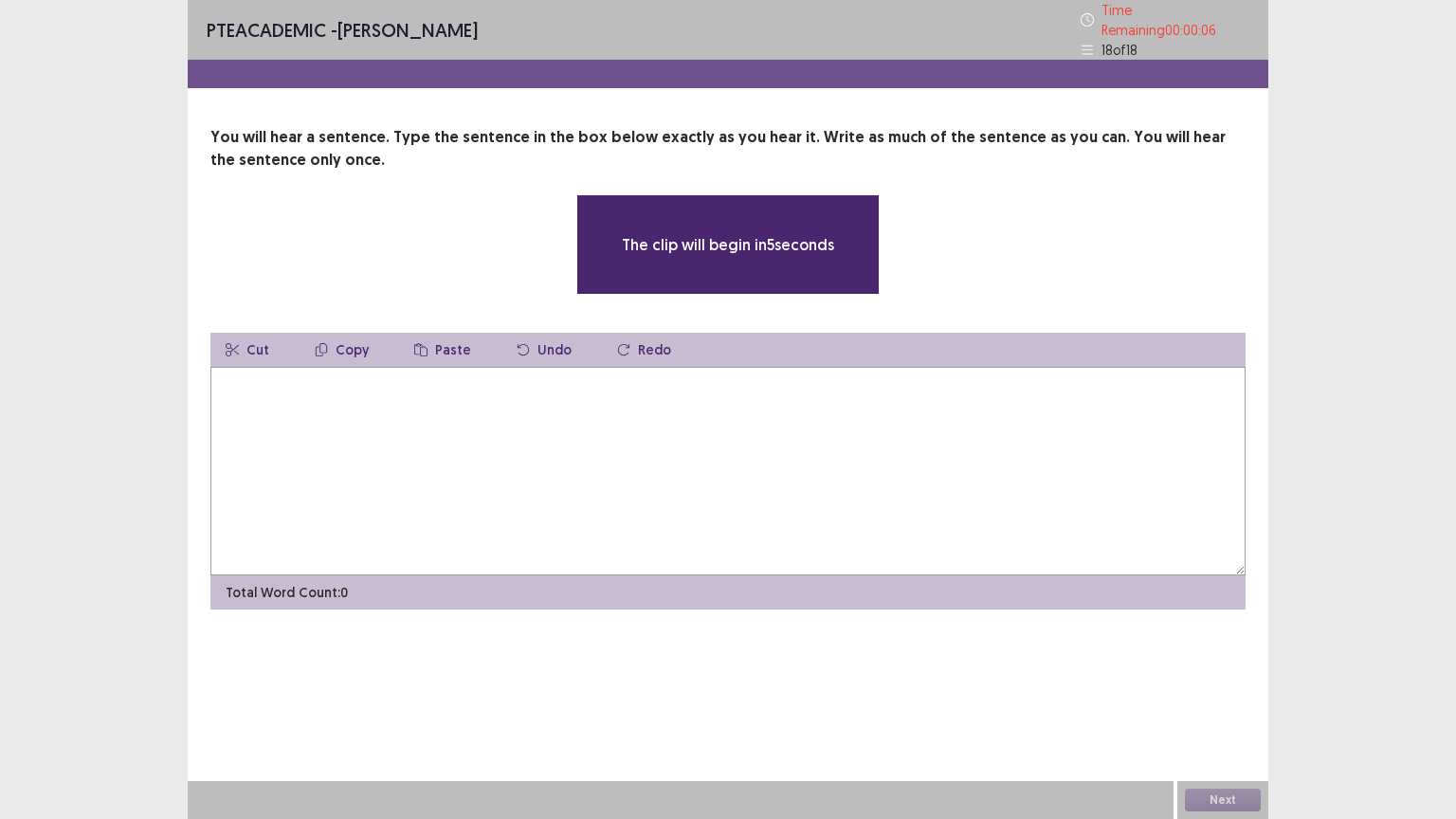
click at [261, 390] on textarea at bounding box center [728, 472] width 1035 height 209
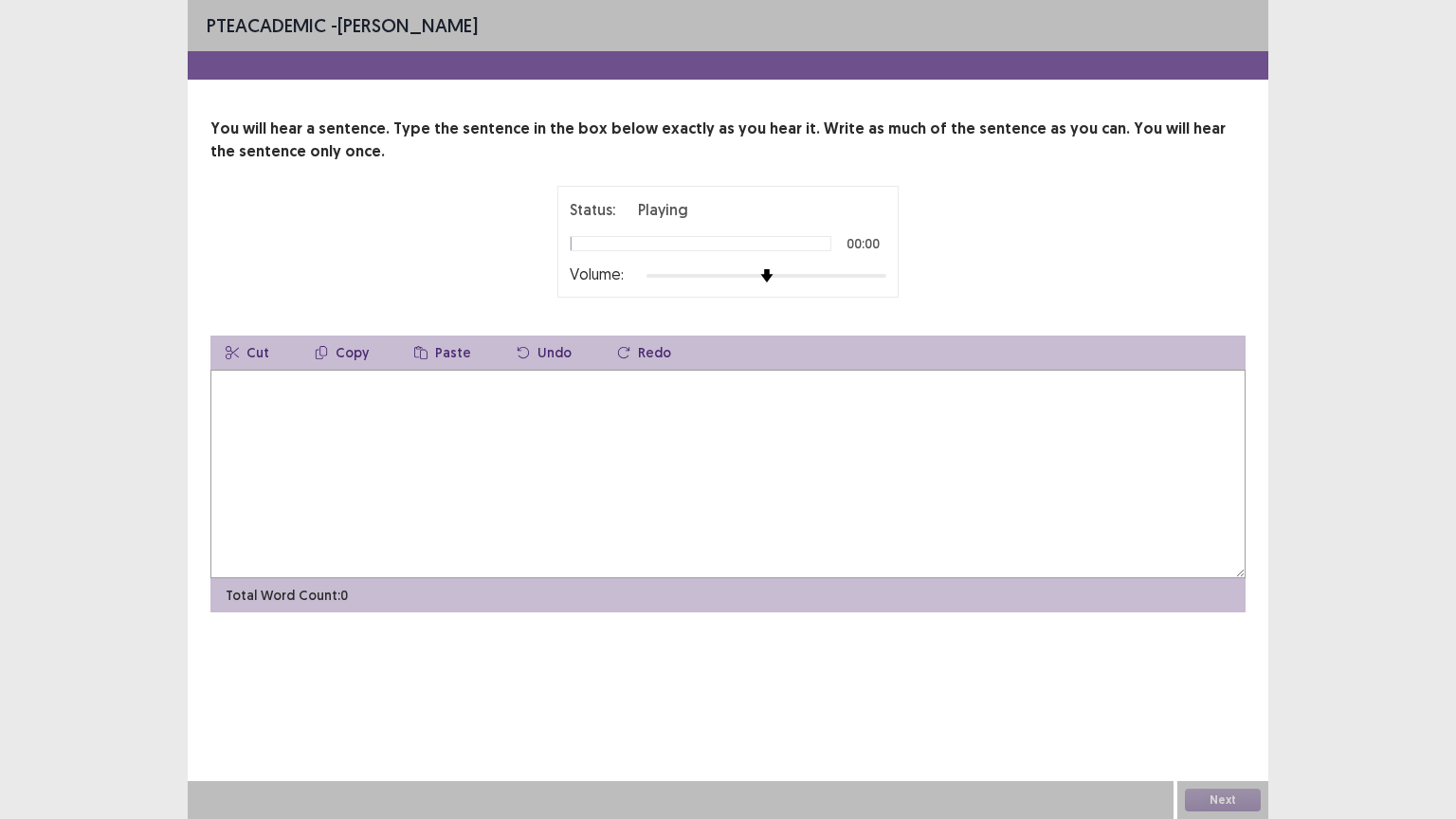
click at [876, 277] on div "Time Expired Your time has been expired for this part. Press okay to continue. …" at bounding box center [728, 410] width 1456 height 819
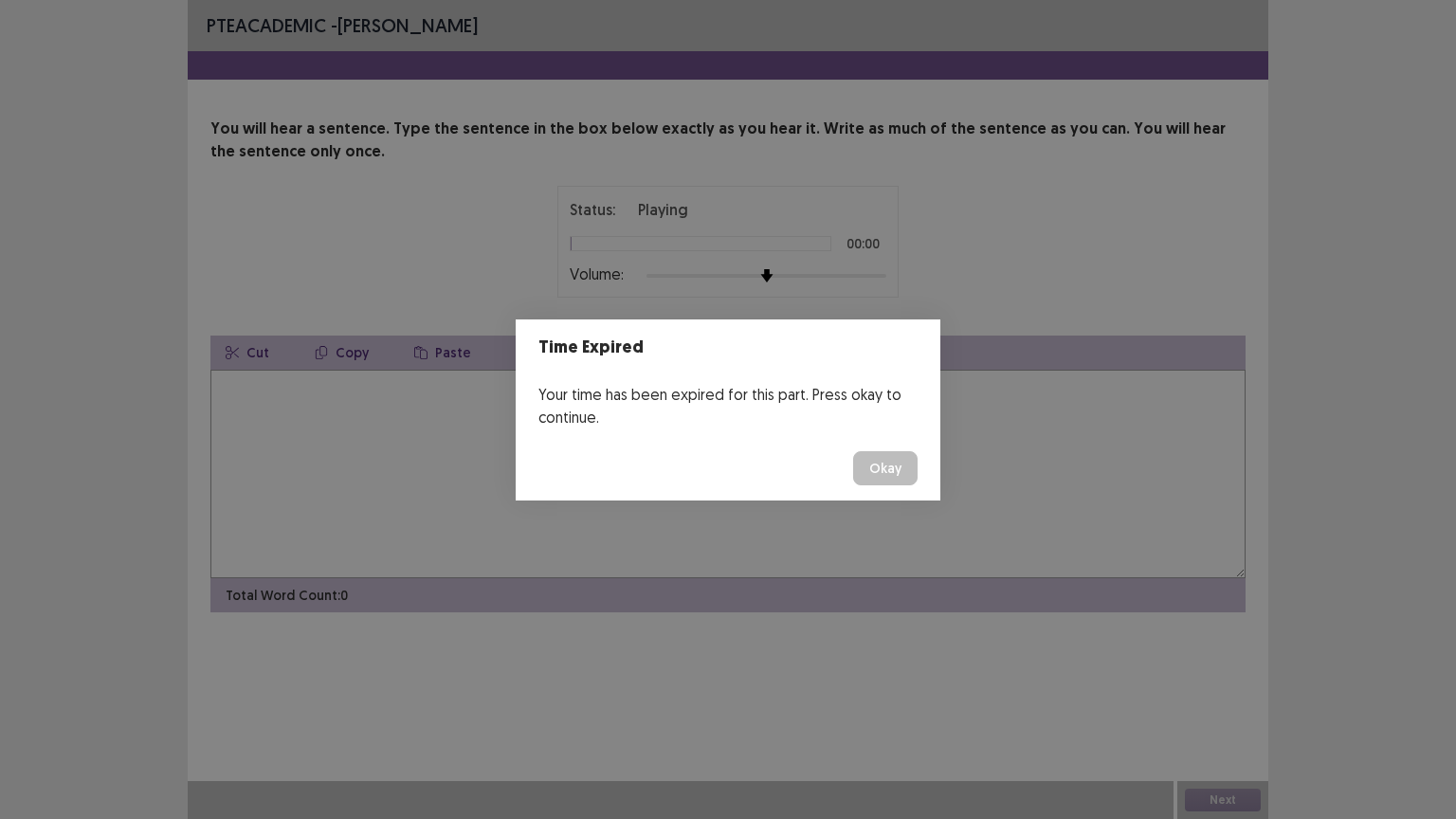
click at [876, 277] on div "Time Expired Your time has been expired for this part. Press okay to continue. …" at bounding box center [728, 410] width 1456 height 819
click at [874, 469] on button "Okay" at bounding box center [885, 469] width 64 height 35
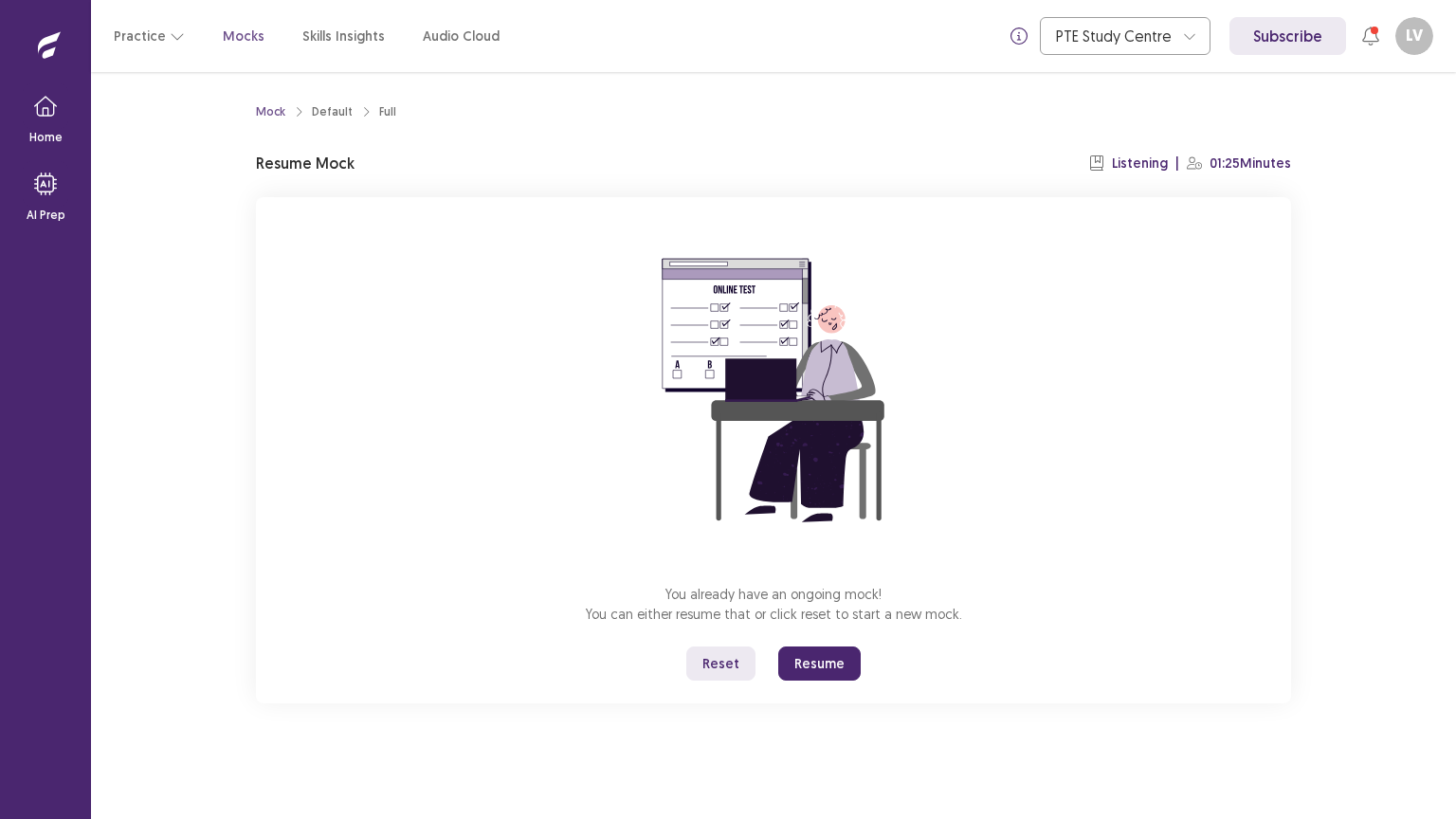
click at [802, 664] on button "Resume" at bounding box center [820, 664] width 82 height 35
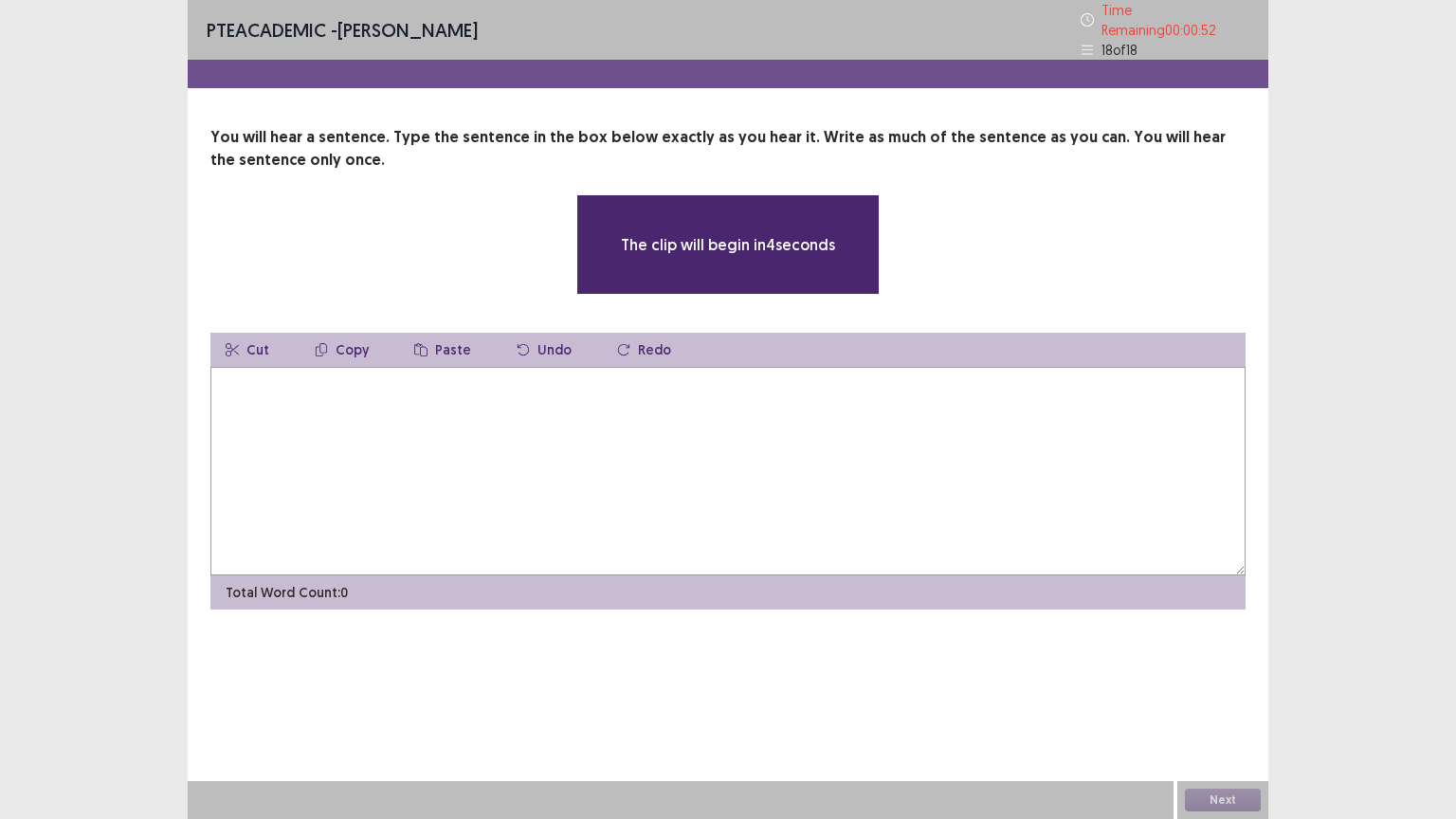
click at [857, 272] on div "The clip will begin in 4 seconds" at bounding box center [728, 245] width 303 height 101
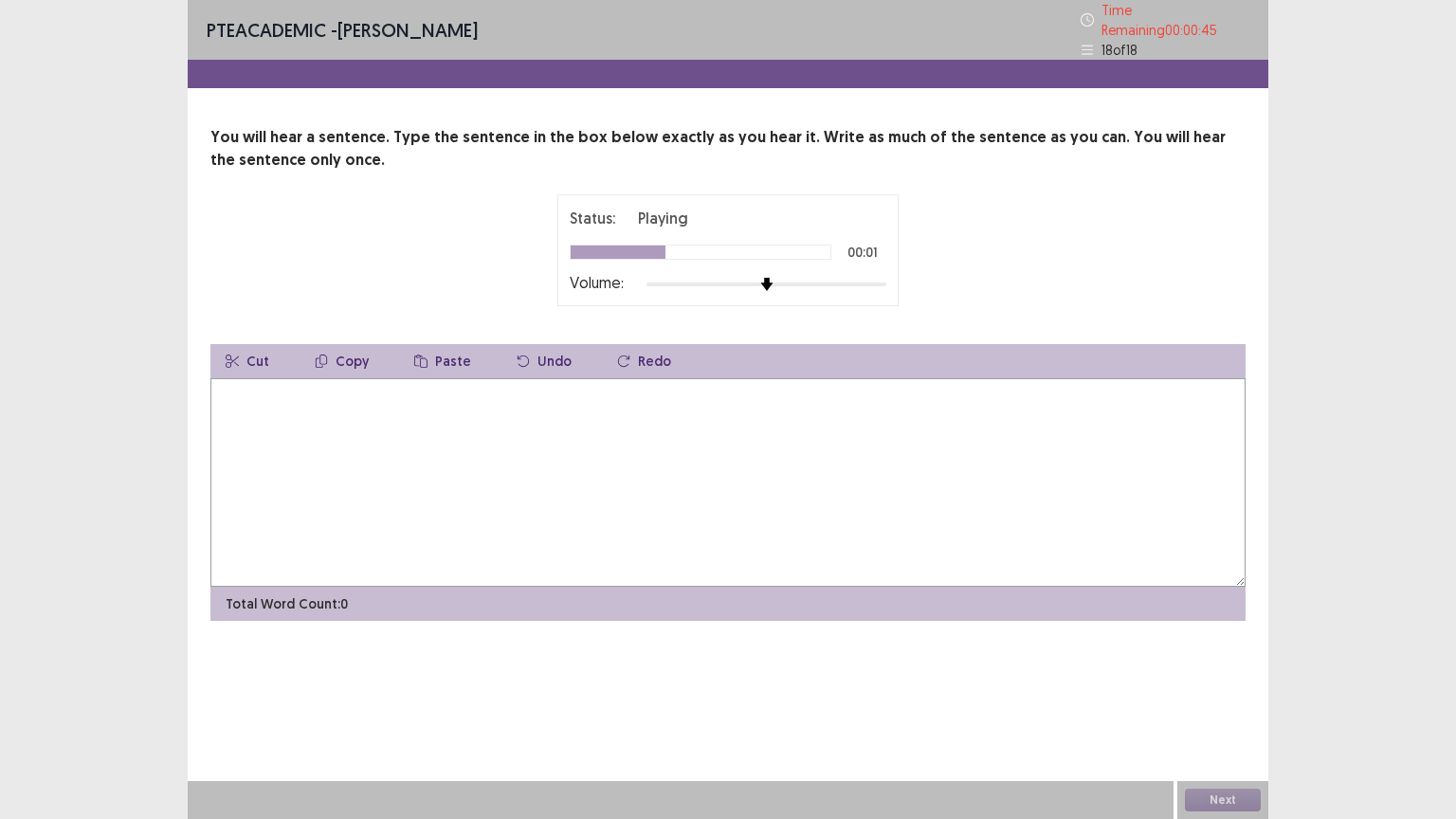
click at [874, 277] on div at bounding box center [766, 285] width 240 height 15
click at [246, 417] on textarea at bounding box center [728, 483] width 1035 height 209
type textarea "**********"
click at [1221, 800] on button "Next" at bounding box center [1222, 801] width 76 height 23
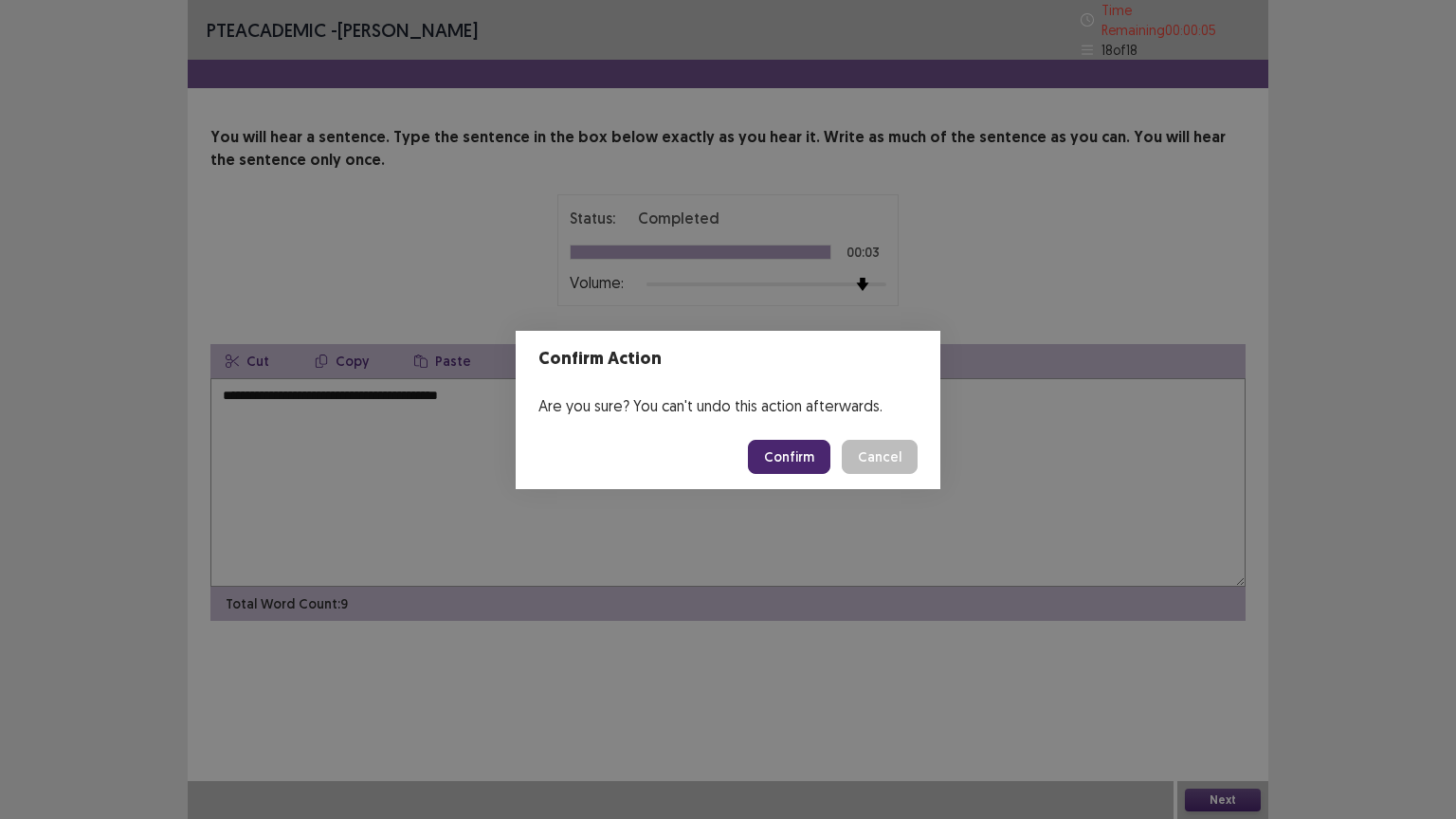
click at [792, 449] on button "Confirm" at bounding box center [789, 457] width 82 height 35
